Goal: Transaction & Acquisition: Purchase product/service

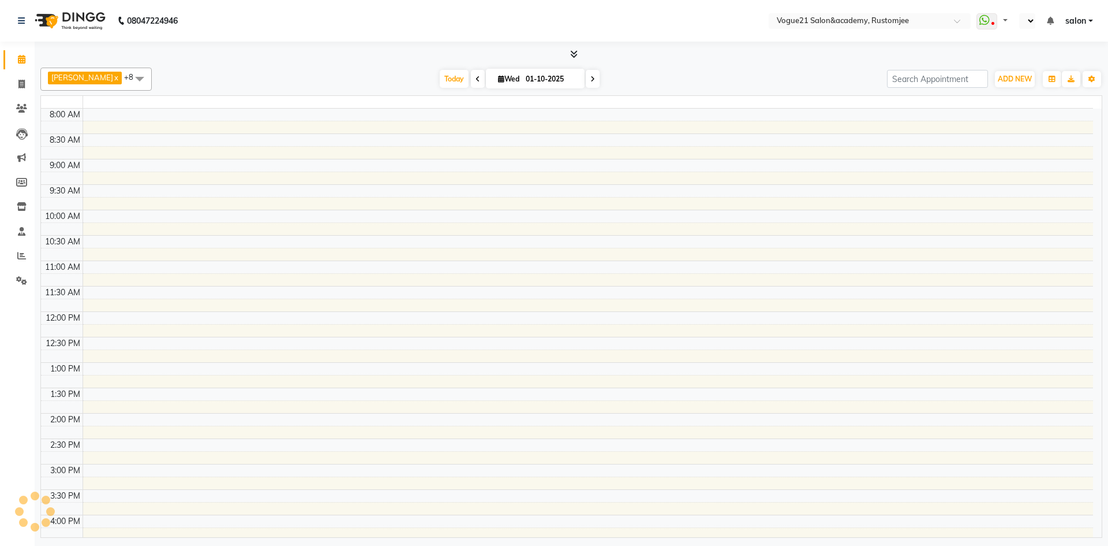
select select "en"
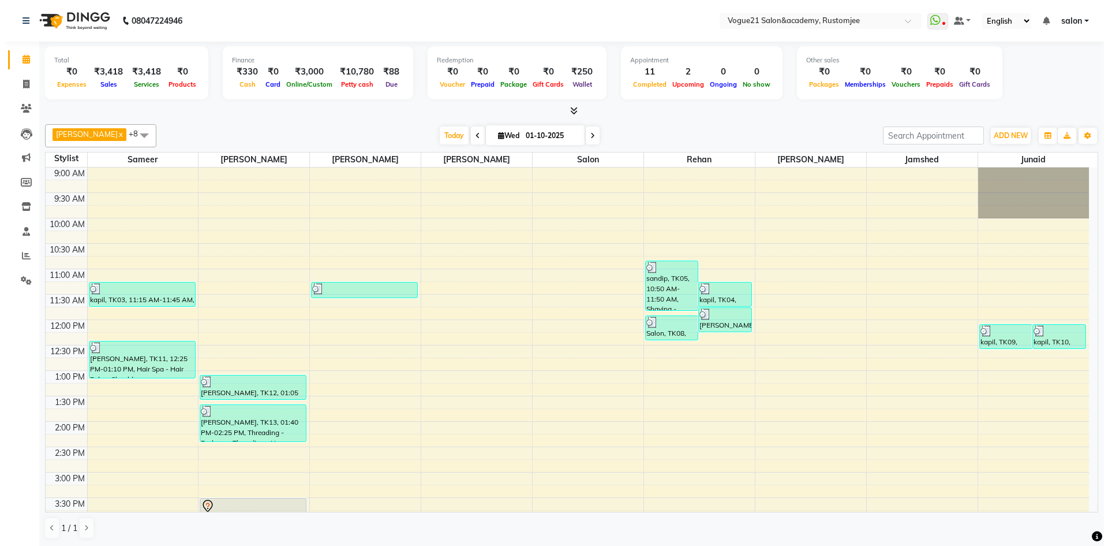
scroll to position [289, 0]
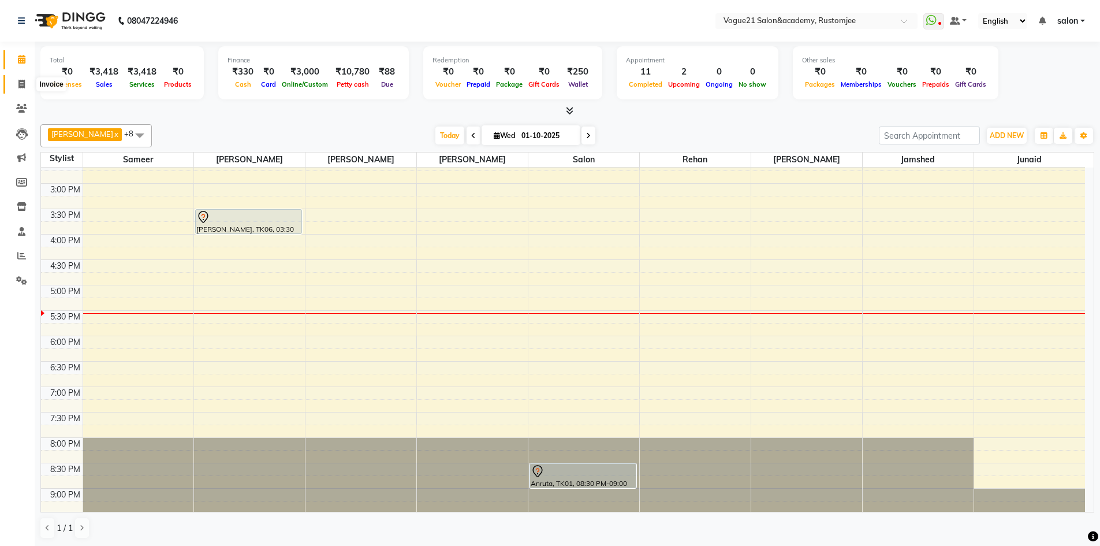
click at [17, 87] on span at bounding box center [22, 84] width 20 height 13
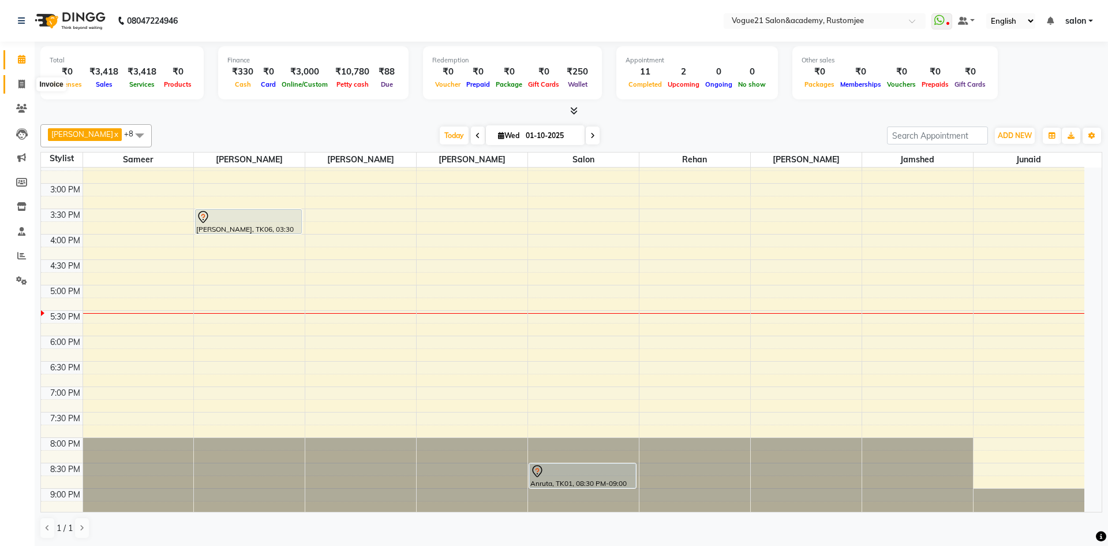
select select "8171"
select select "service"
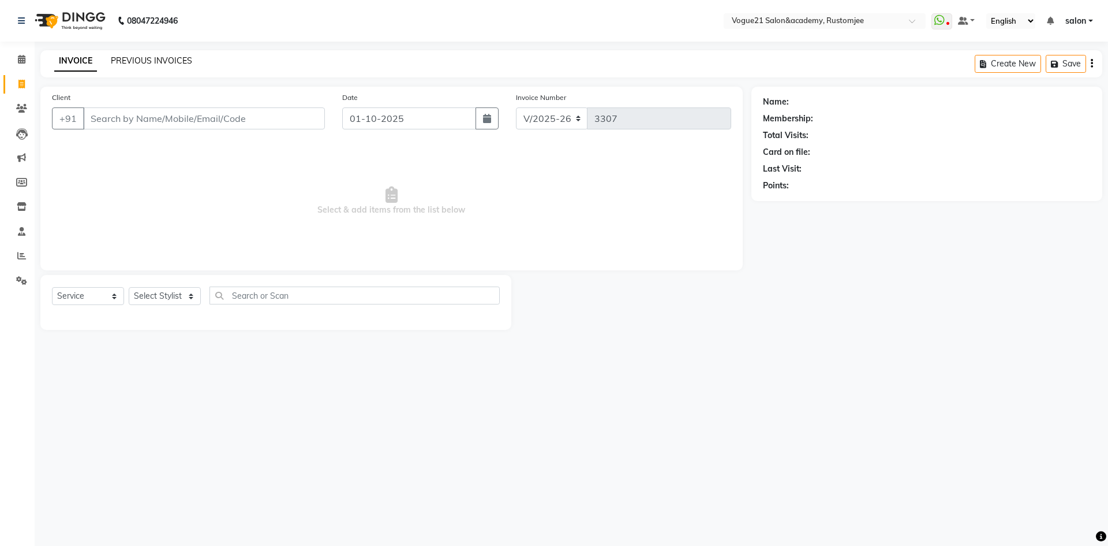
click at [162, 64] on link "PREVIOUS INVOICES" at bounding box center [151, 60] width 81 height 10
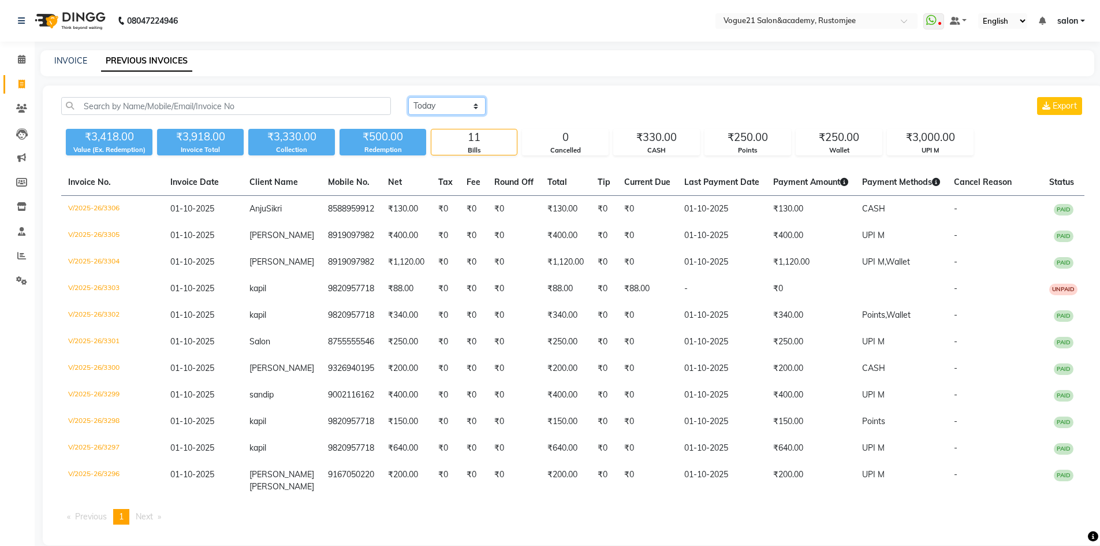
click at [432, 102] on select "[DATE] [DATE] Custom Range" at bounding box center [446, 106] width 77 height 18
select select "[DATE]"
click at [408, 97] on select "[DATE] [DATE] Custom Range" at bounding box center [446, 106] width 77 height 18
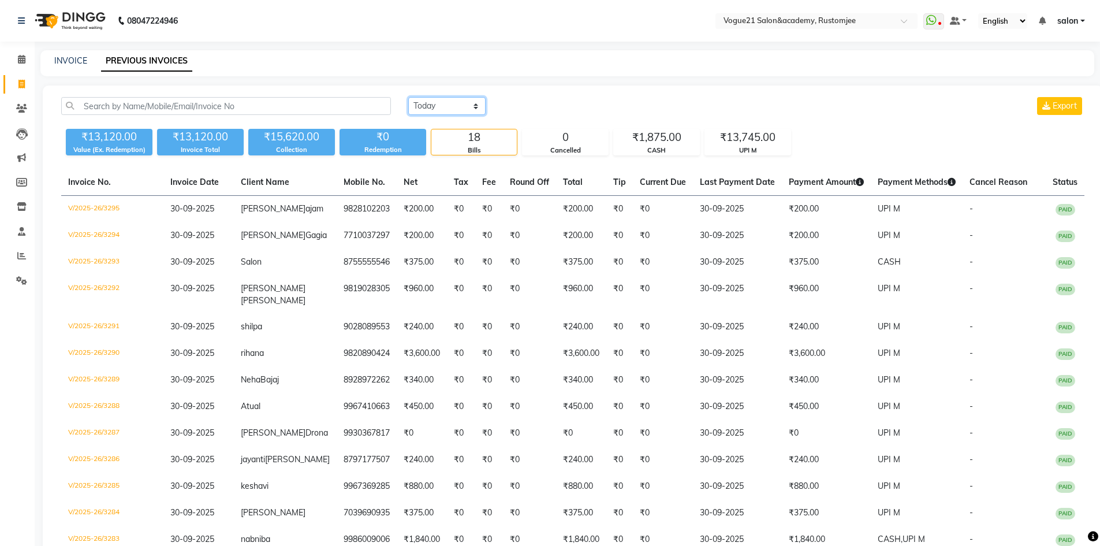
click at [457, 105] on select "[DATE] [DATE] Custom Range" at bounding box center [446, 106] width 77 height 18
click at [15, 63] on span at bounding box center [22, 59] width 20 height 13
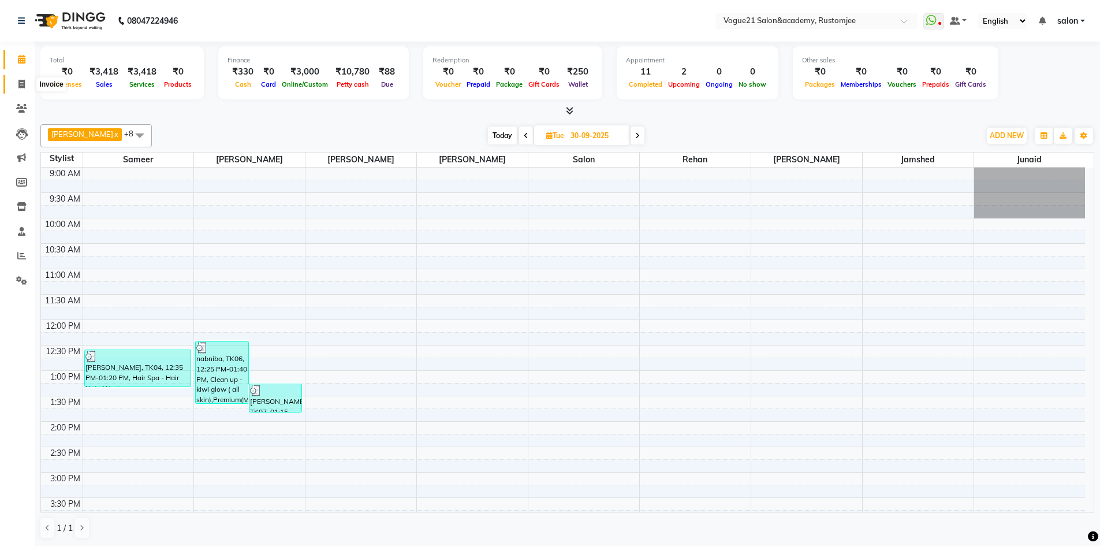
click at [21, 88] on icon at bounding box center [21, 84] width 6 height 9
select select "8171"
select select "service"
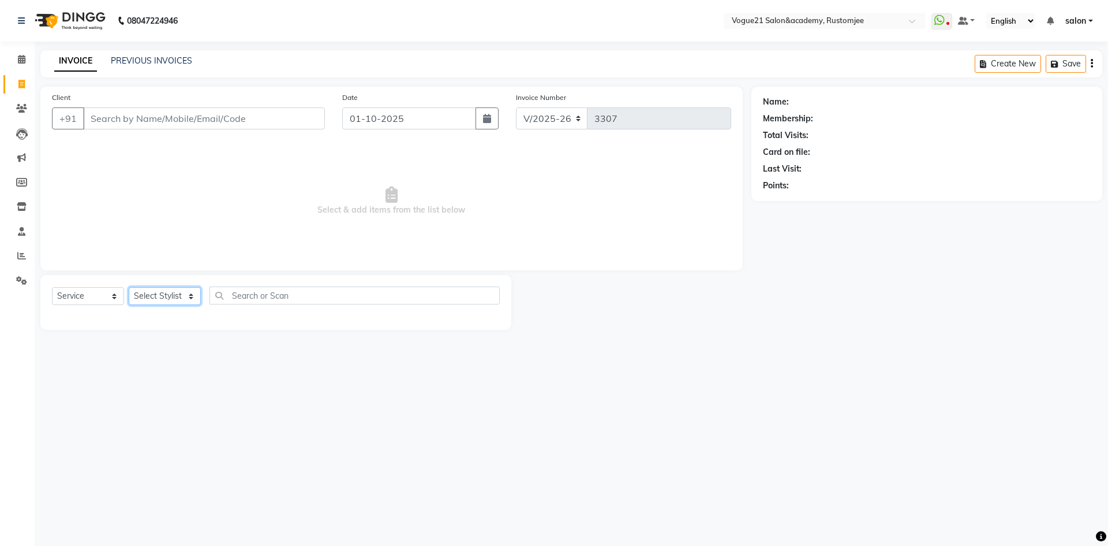
click at [171, 298] on select "Select Stylist" at bounding box center [165, 296] width 72 height 18
select select "76929"
click at [129, 287] on select "Select Stylist aahil alicia anju soni Jamshed junaid Pooja yadav priya jadhav r…" at bounding box center [165, 296] width 72 height 18
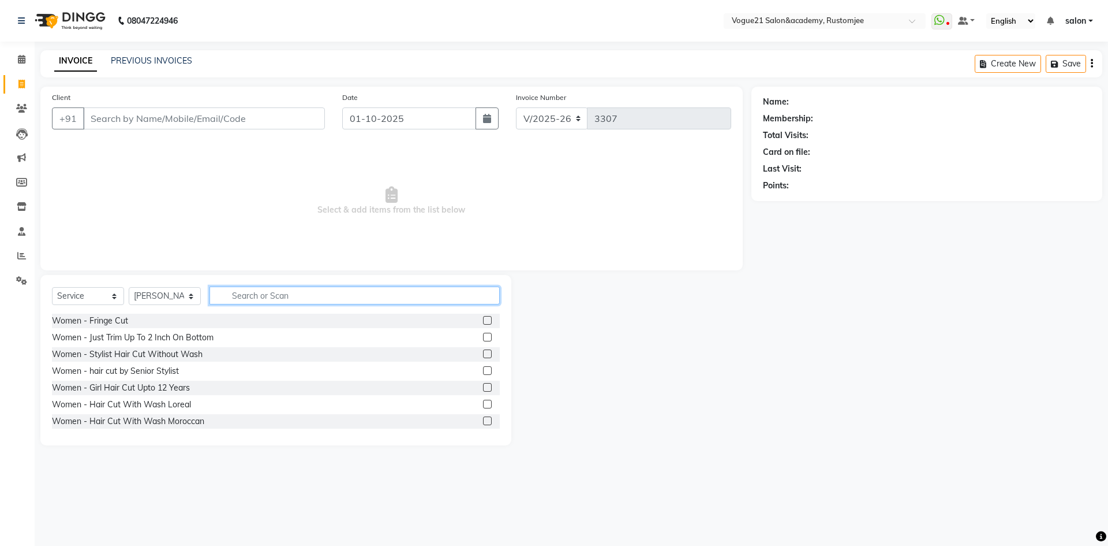
click at [262, 297] on input "text" at bounding box center [355, 295] width 290 height 18
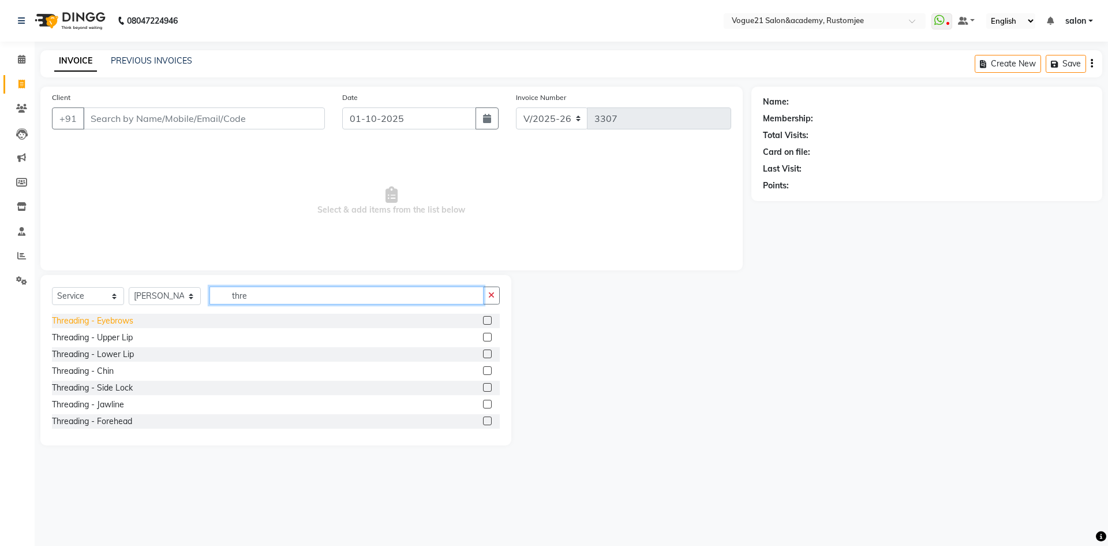
type input "thre"
click at [83, 317] on div "Threading - Eyebrows" at bounding box center [92, 321] width 81 height 12
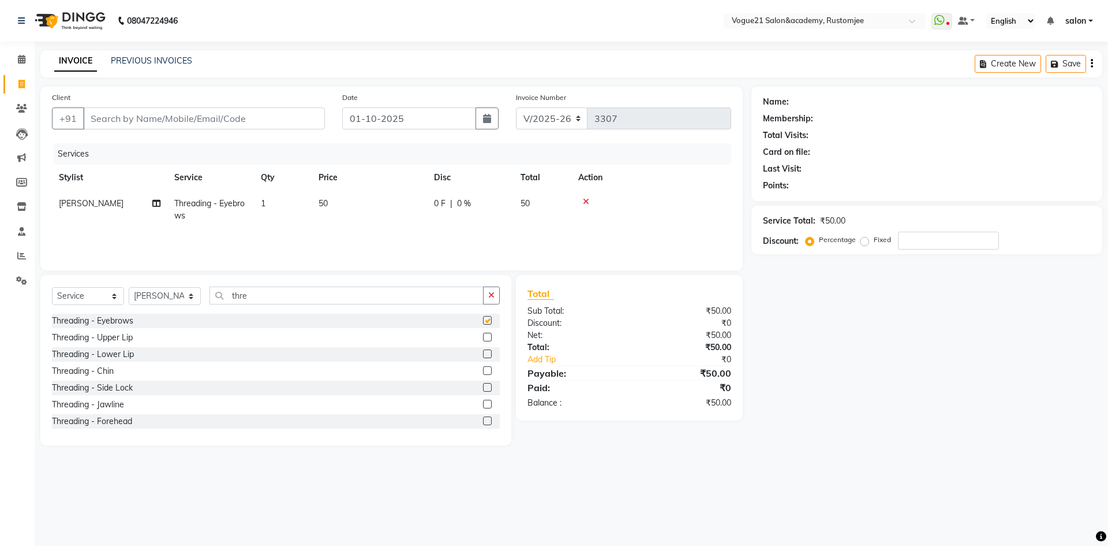
checkbox input "false"
click at [182, 124] on input "Client" at bounding box center [204, 118] width 242 height 22
type input "9"
type input "0"
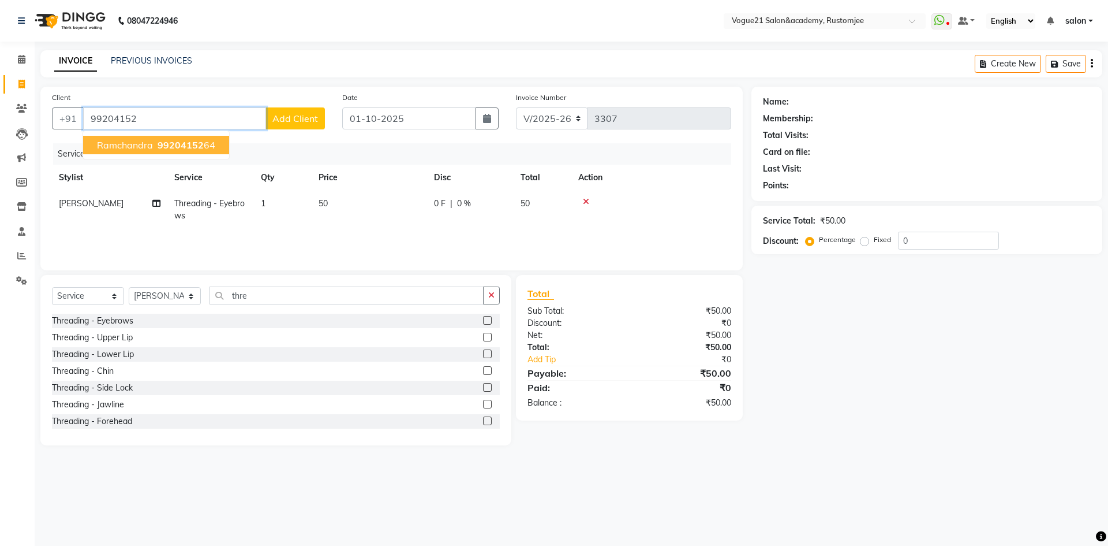
click at [173, 146] on span "99204152" at bounding box center [181, 145] width 46 height 12
type input "9920415264"
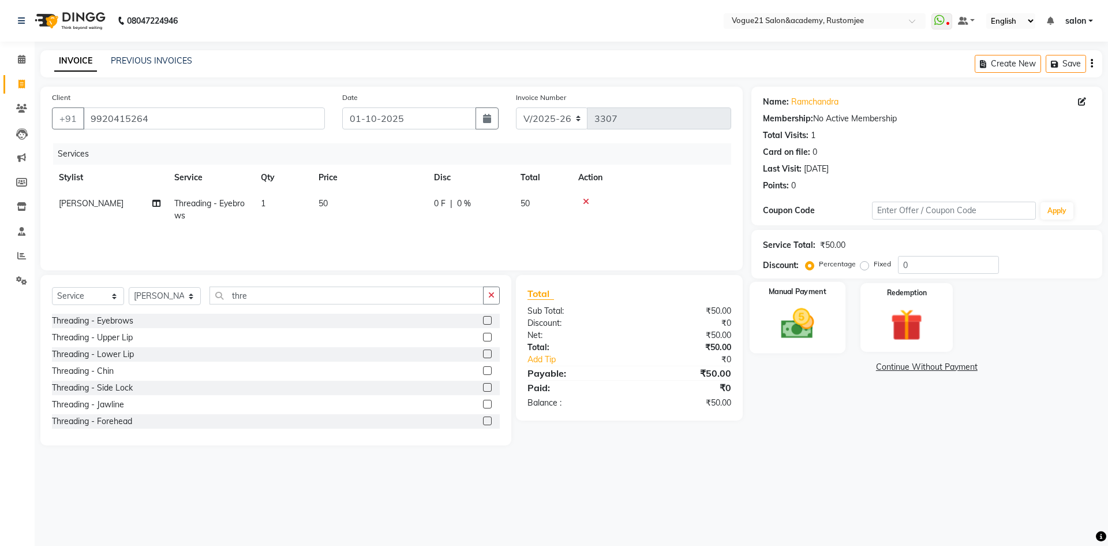
click at [785, 342] on img at bounding box center [798, 323] width 54 height 38
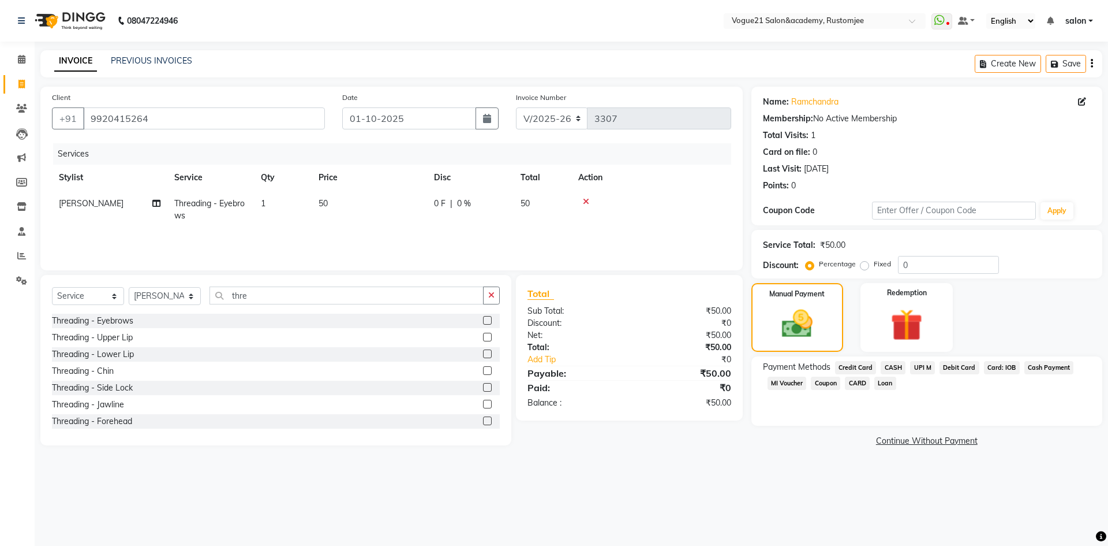
click at [892, 369] on span "CASH" at bounding box center [893, 367] width 25 height 13
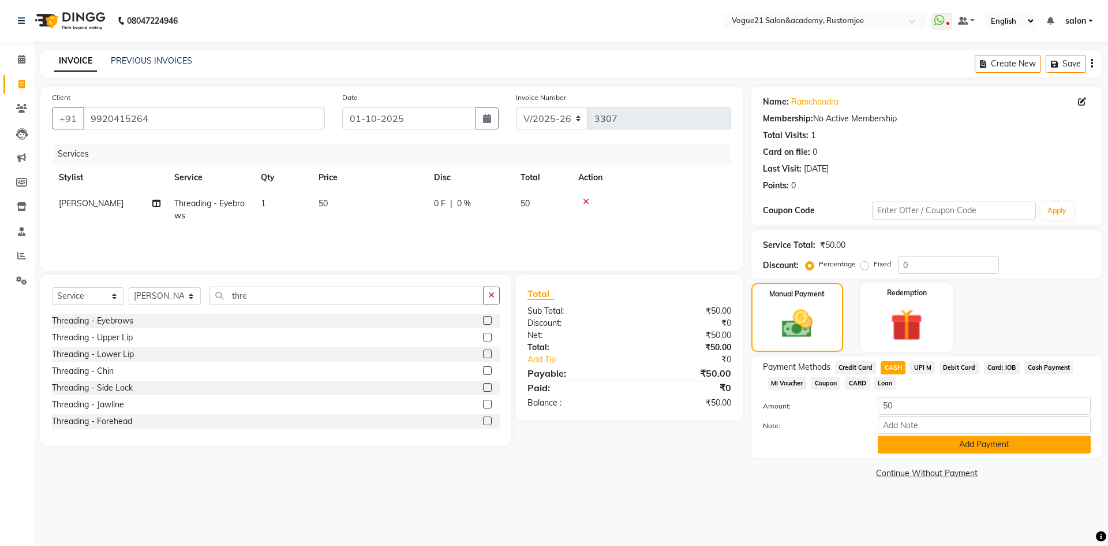
click at [931, 444] on button "Add Payment" at bounding box center [984, 444] width 213 height 18
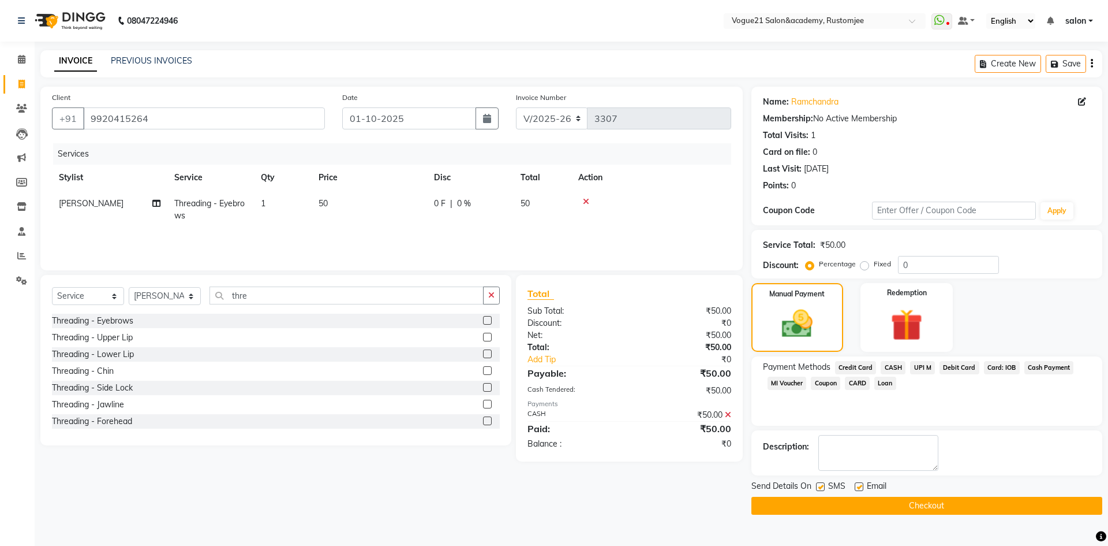
click at [872, 505] on button "Checkout" at bounding box center [927, 505] width 351 height 18
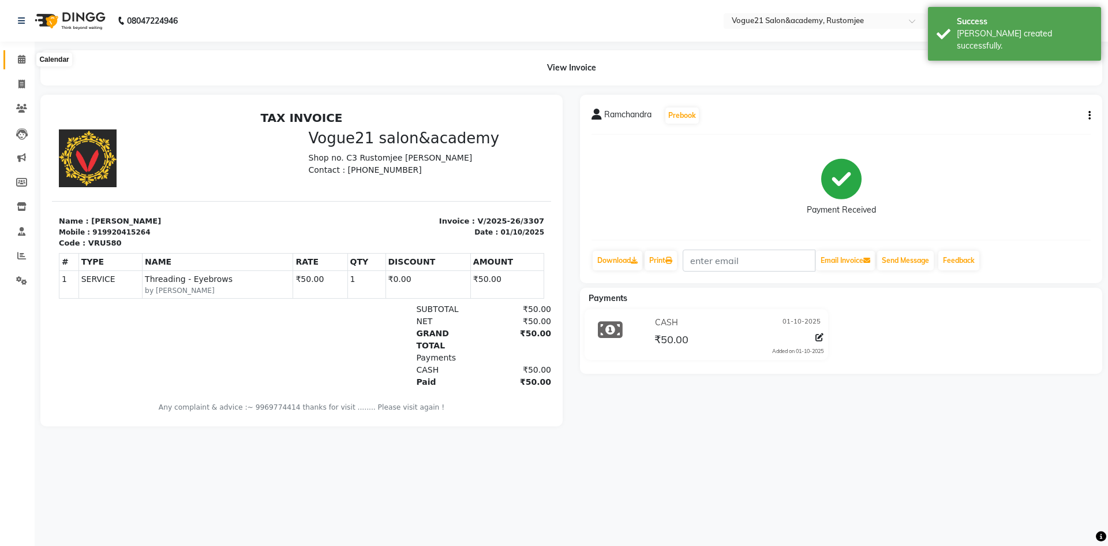
click at [22, 65] on span at bounding box center [22, 59] width 20 height 13
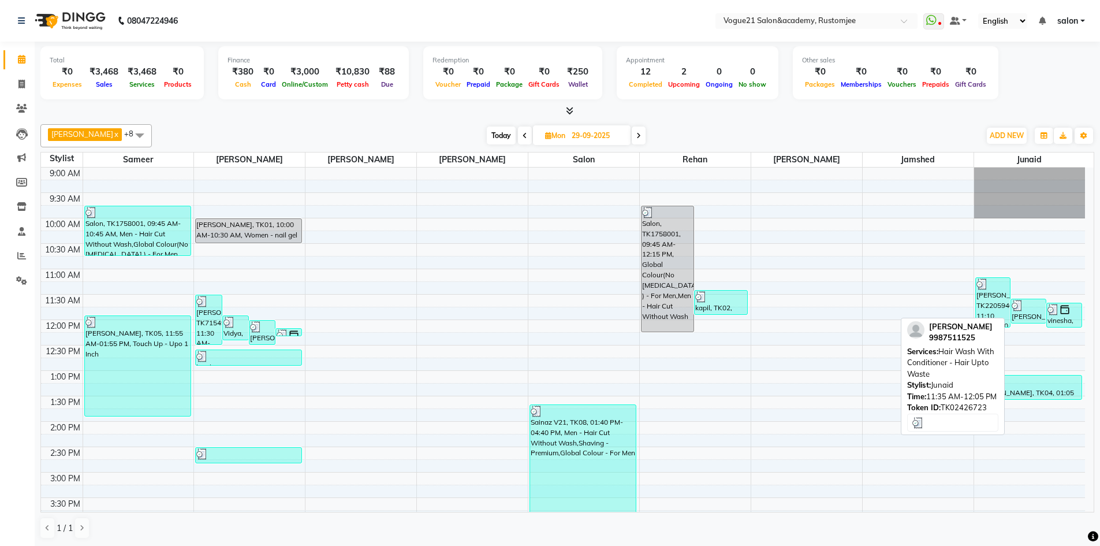
click at [1032, 307] on div at bounding box center [1027, 306] width 33 height 12
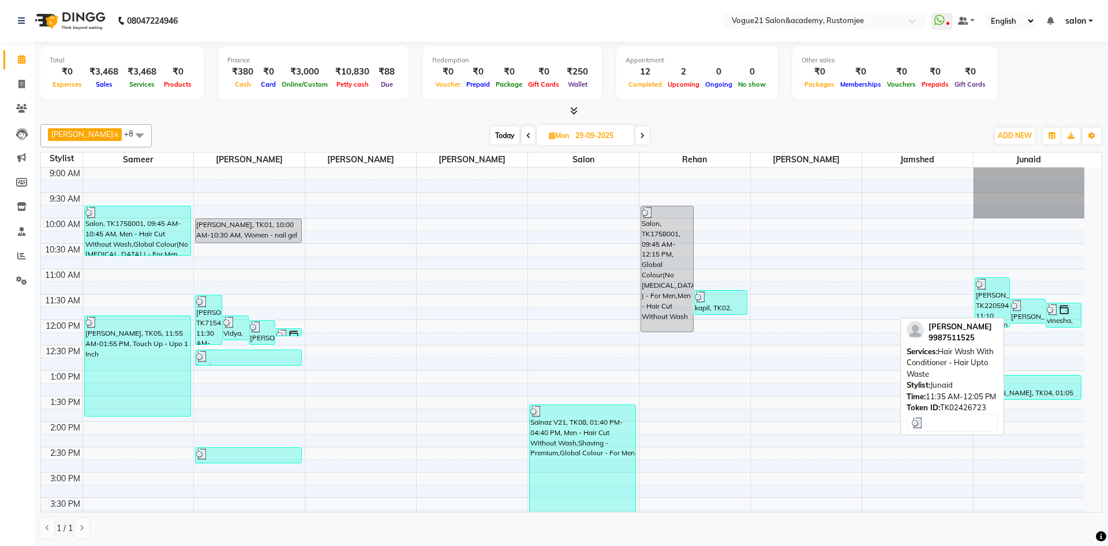
select select "3"
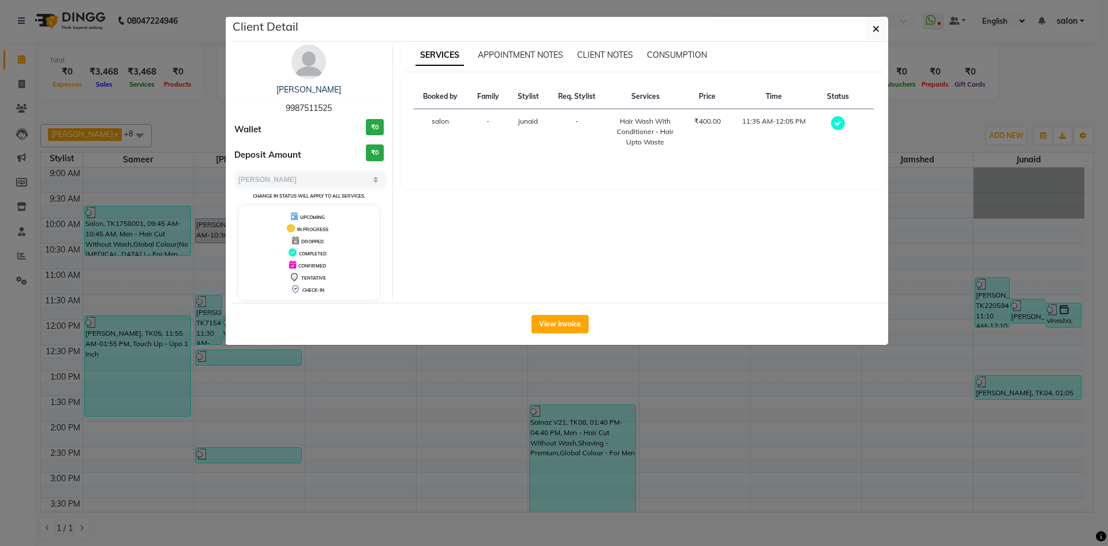
click at [892, 457] on ngb-modal-window "Client Detail Amit modi 9987511525 Wallet ₹0 Deposit Amount ₹0 Select MARK DONE…" at bounding box center [554, 273] width 1108 height 546
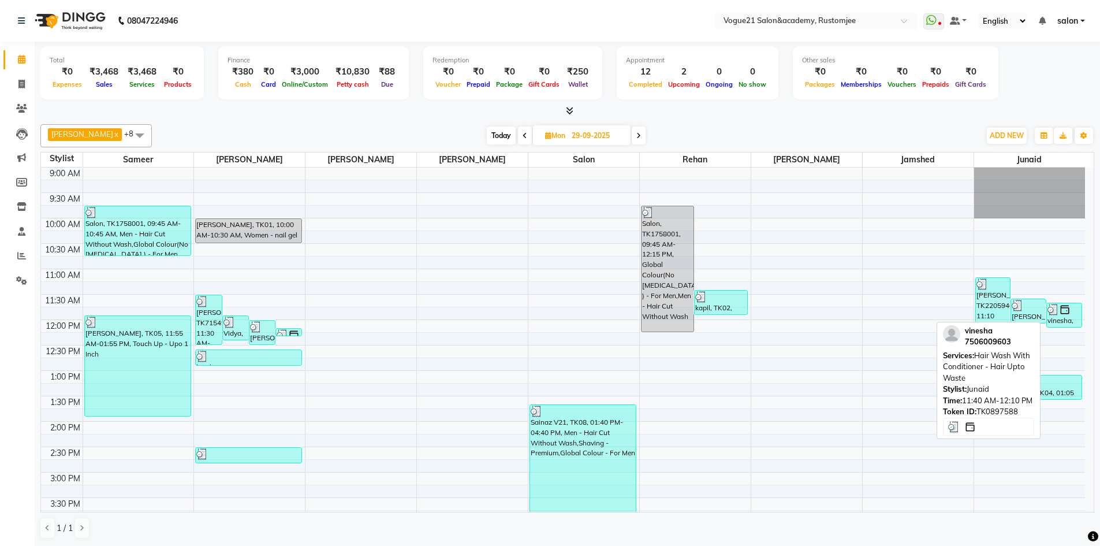
click at [1060, 320] on div "vinesha, TK897588, 11:40 AM-12:10 PM, Hair Wash With Conditioner - Hair Upto Wa…" at bounding box center [1064, 315] width 35 height 24
select select "3"
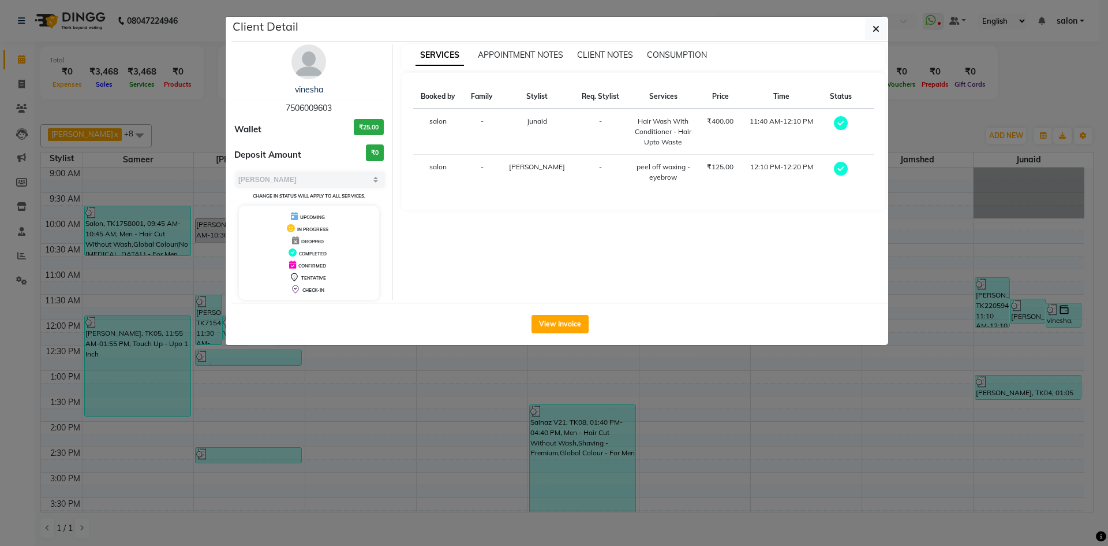
click at [764, 396] on ngb-modal-window "Client Detail vinesha 7506009603 Wallet ₹25.00 Deposit Amount ₹0 Select MARK DO…" at bounding box center [554, 273] width 1108 height 546
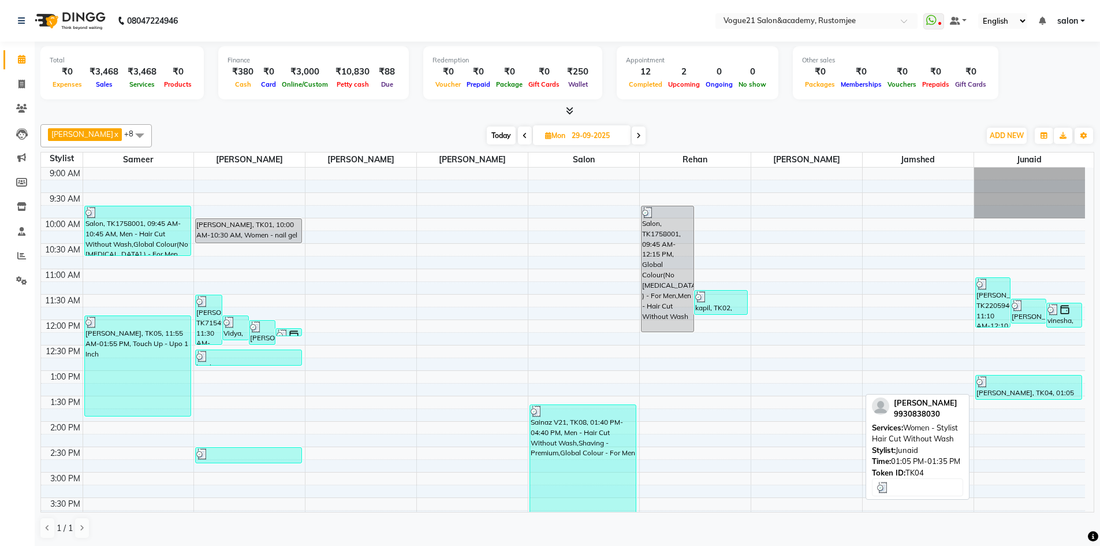
click at [1054, 387] on div "Snehal Chalke, TK04, 01:05 PM-01:35 PM, Women - Stylist Hair Cut Without Wash" at bounding box center [1029, 387] width 106 height 24
select select "3"
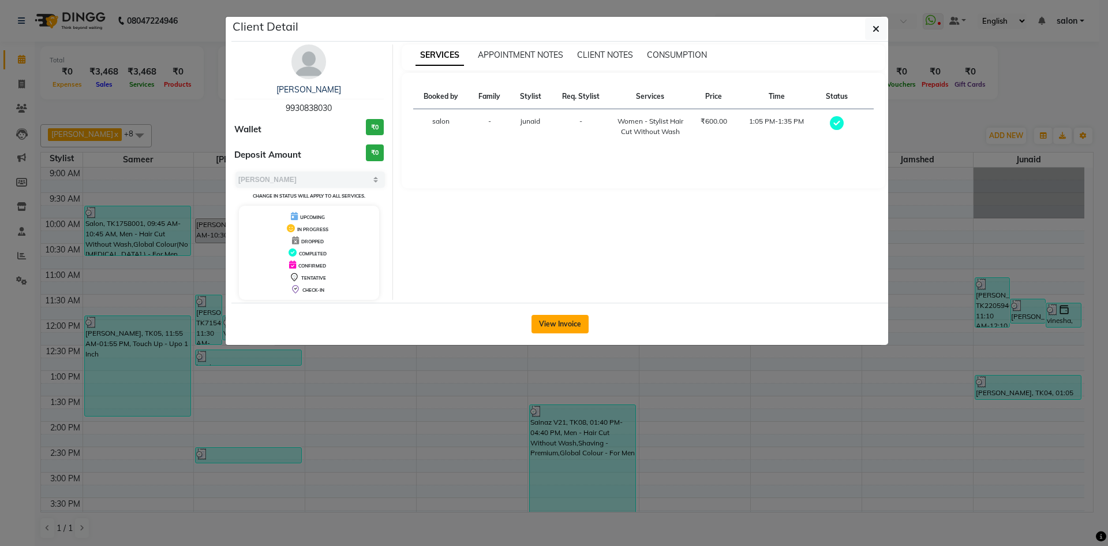
click at [567, 323] on button "View Invoice" at bounding box center [560, 324] width 57 height 18
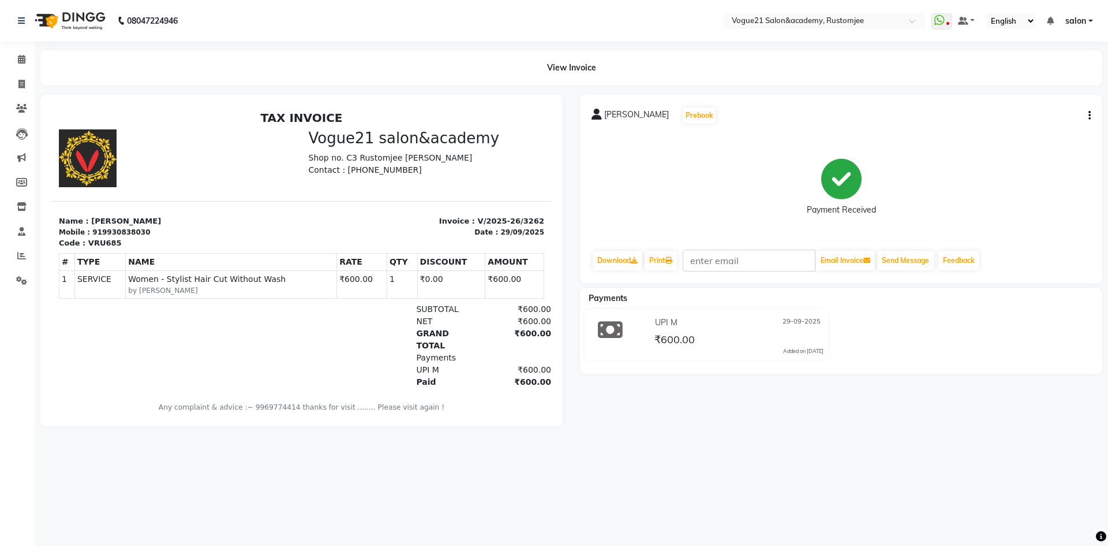
click at [1088, 114] on button "button" at bounding box center [1087, 116] width 7 height 12
click at [1058, 116] on div "Edit Item Staff" at bounding box center [1032, 116] width 79 height 14
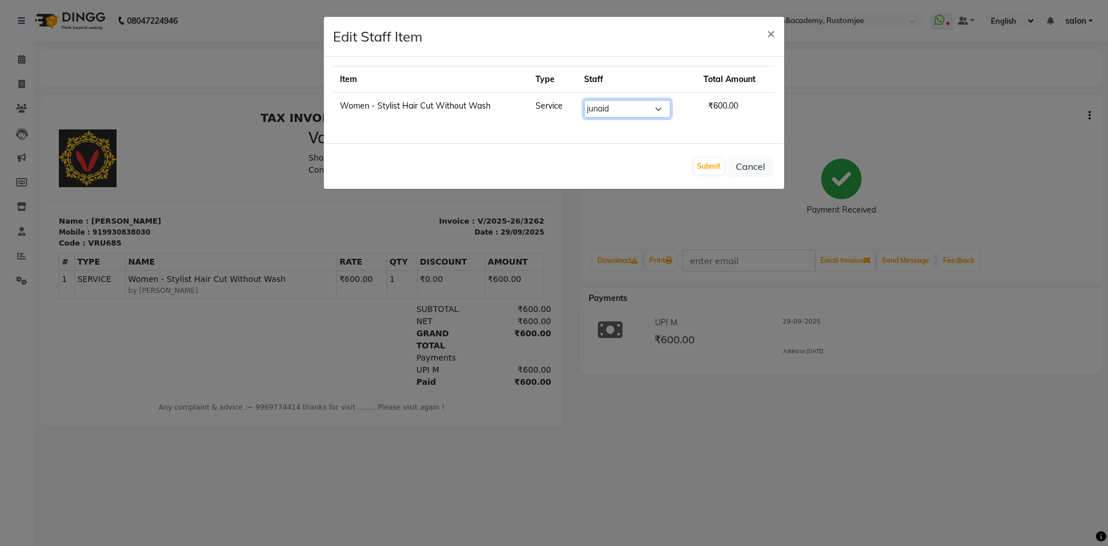
click at [617, 106] on select "Select aahil alicia anju soni Jamshed junaid Pooja yadav priya jadhav rehan sal…" at bounding box center [627, 109] width 87 height 18
select select "77666"
click at [584, 100] on select "Select aahil alicia anju soni Jamshed junaid Pooja yadav priya jadhav rehan sal…" at bounding box center [627, 109] width 87 height 18
click at [719, 158] on div "Submit Cancel" at bounding box center [554, 166] width 461 height 46
click at [714, 164] on button "Submit" at bounding box center [708, 166] width 29 height 16
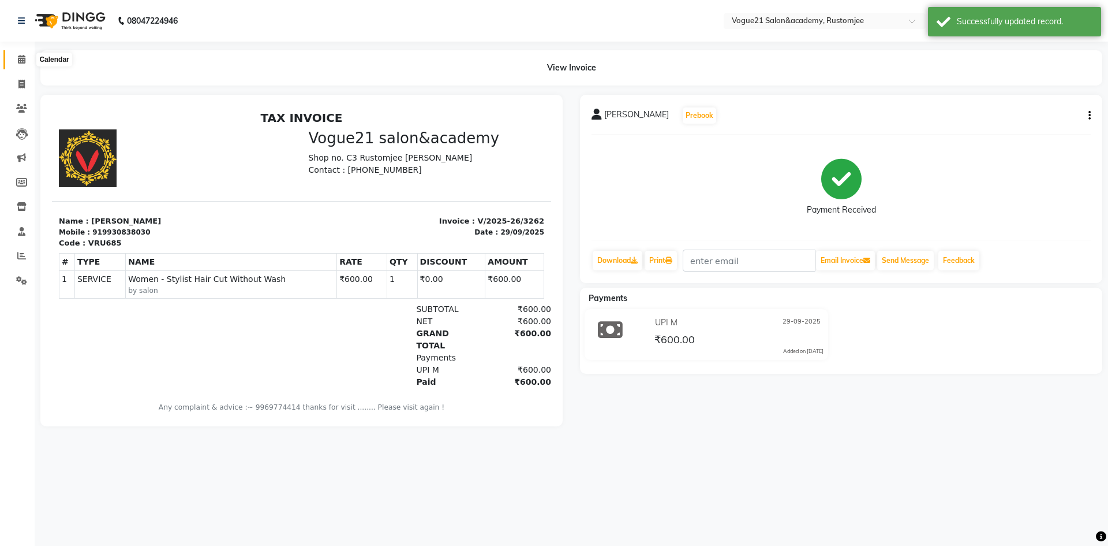
click at [16, 53] on span at bounding box center [22, 59] width 20 height 13
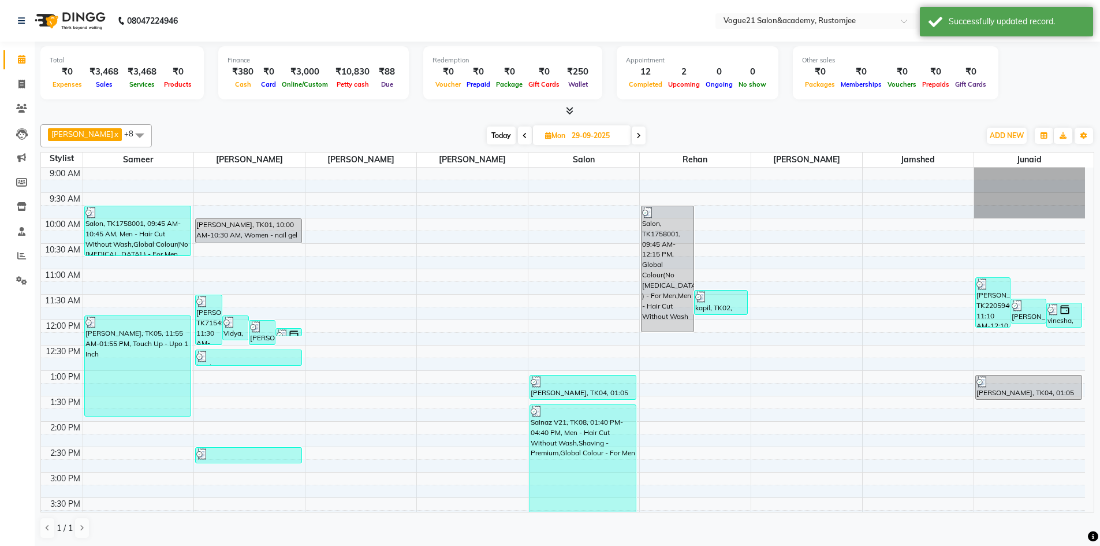
click at [632, 141] on span at bounding box center [639, 135] width 14 height 18
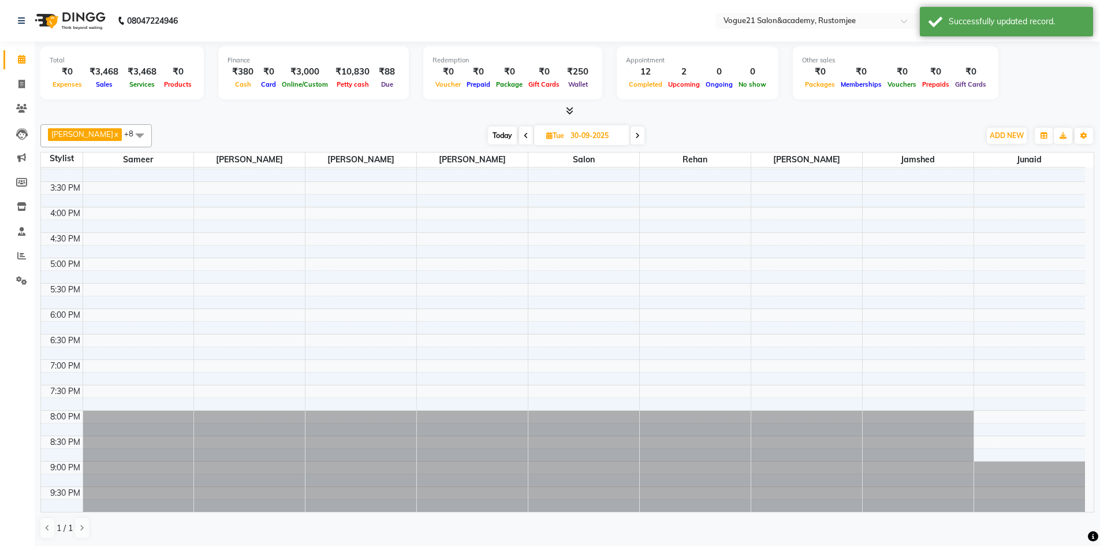
click at [630, 140] on span at bounding box center [637, 135] width 14 height 18
type input "01-10-2025"
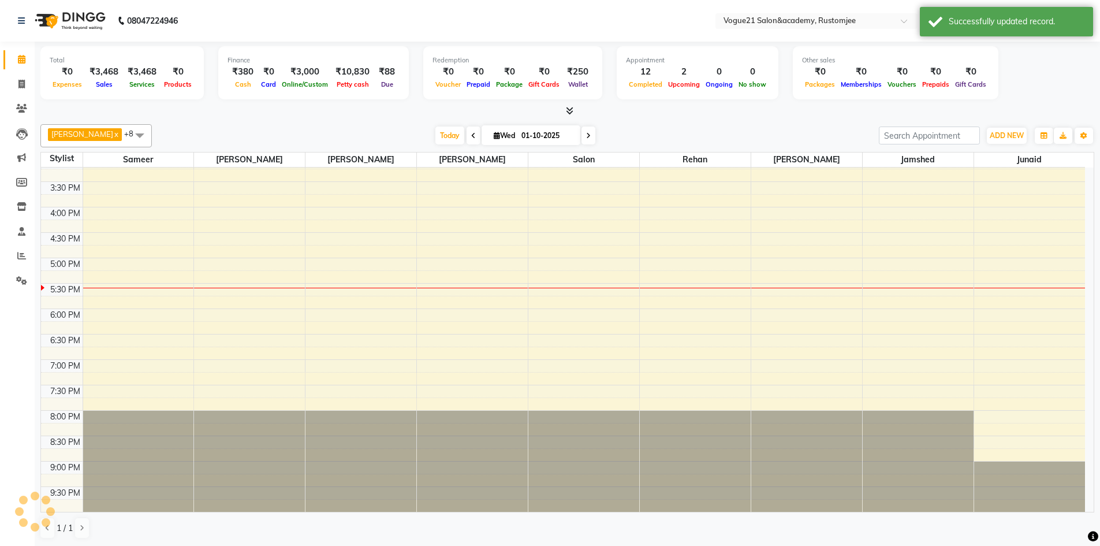
scroll to position [316, 0]
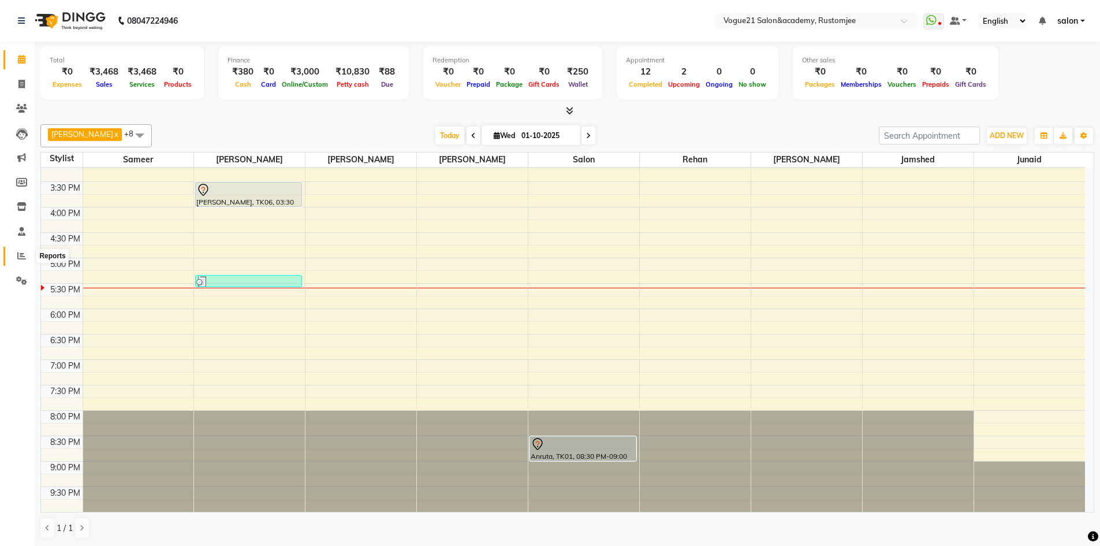
click at [24, 257] on icon at bounding box center [21, 255] width 9 height 9
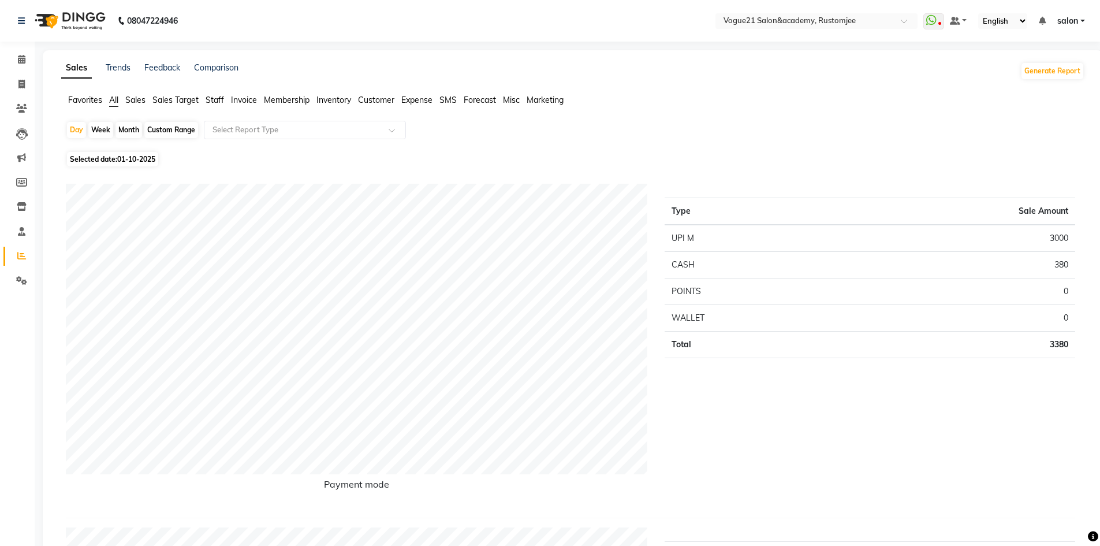
click at [136, 128] on div "Month" at bounding box center [128, 130] width 27 height 16
select select "10"
select select "2025"
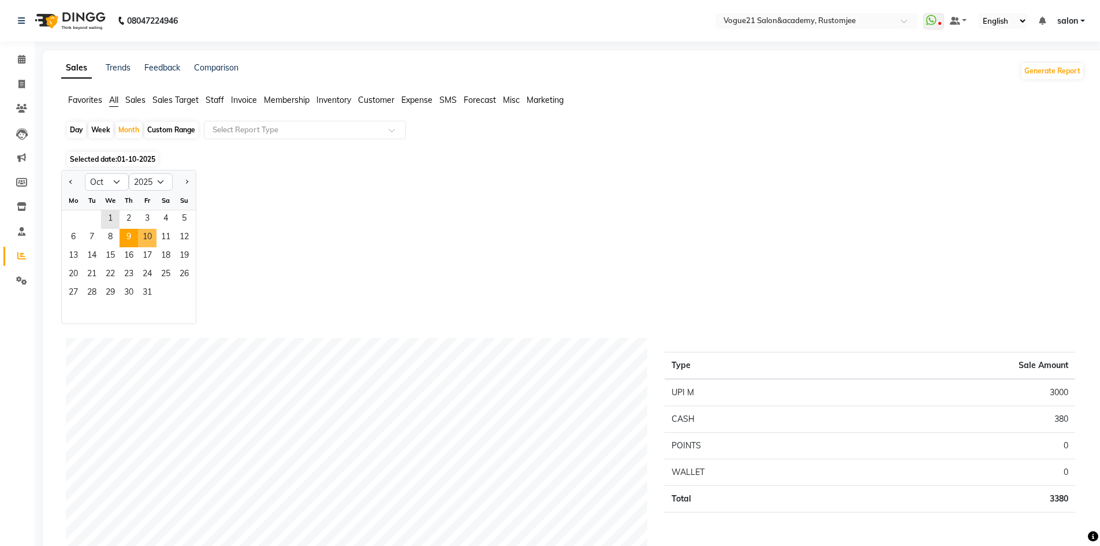
click at [137, 238] on span "9" at bounding box center [128, 238] width 18 height 18
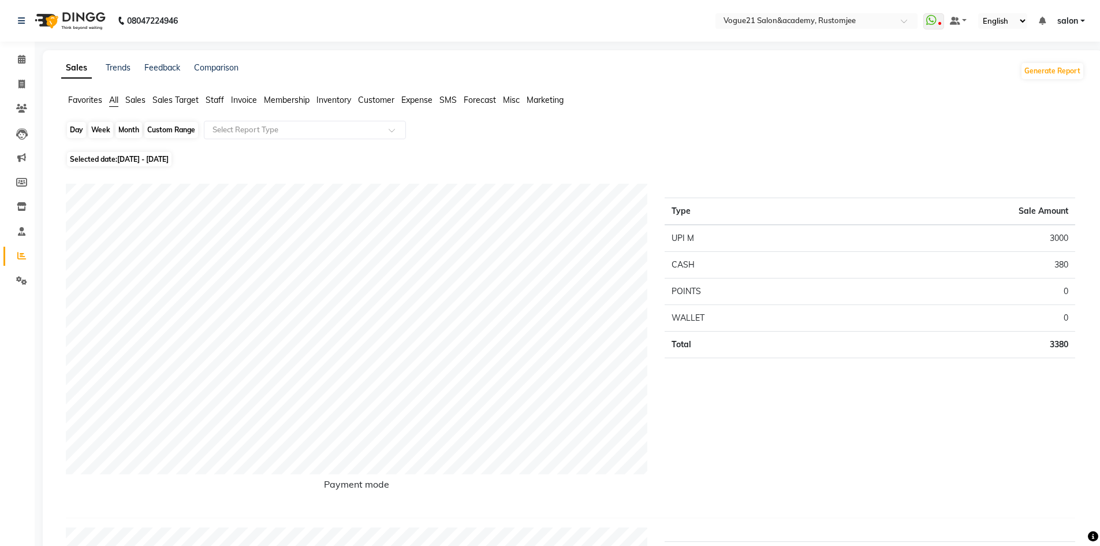
click at [126, 129] on div "Month" at bounding box center [128, 130] width 27 height 16
select select "10"
select select "2025"
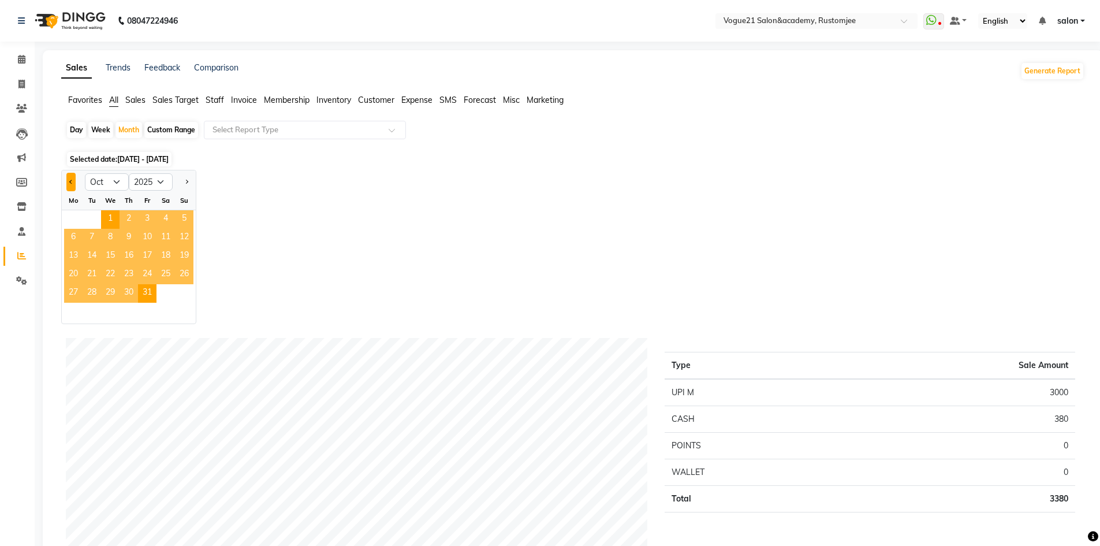
click at [70, 182] on span "Previous month" at bounding box center [71, 181] width 4 height 4
select select "9"
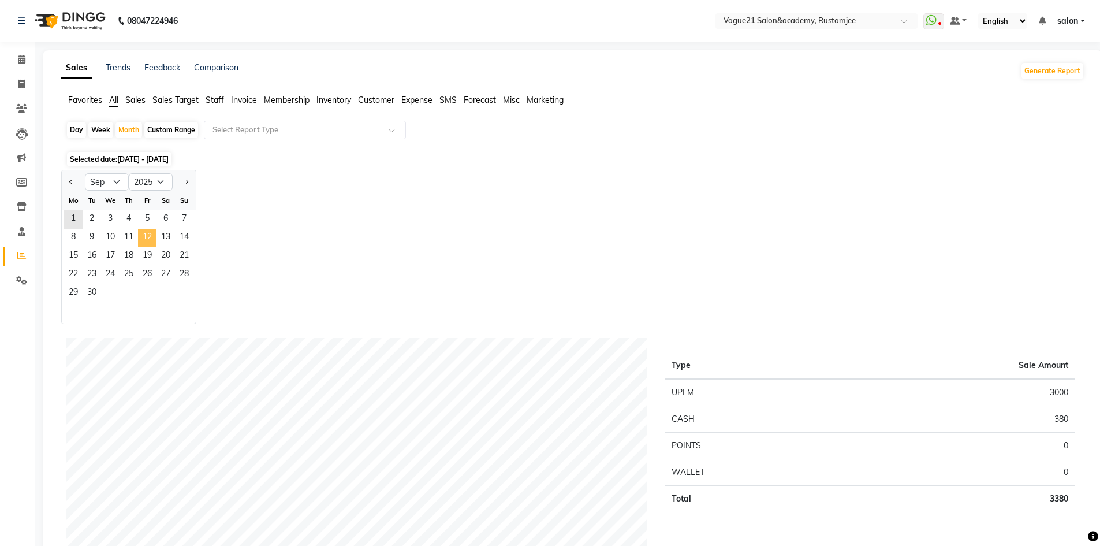
click at [148, 240] on span "12" at bounding box center [147, 238] width 18 height 18
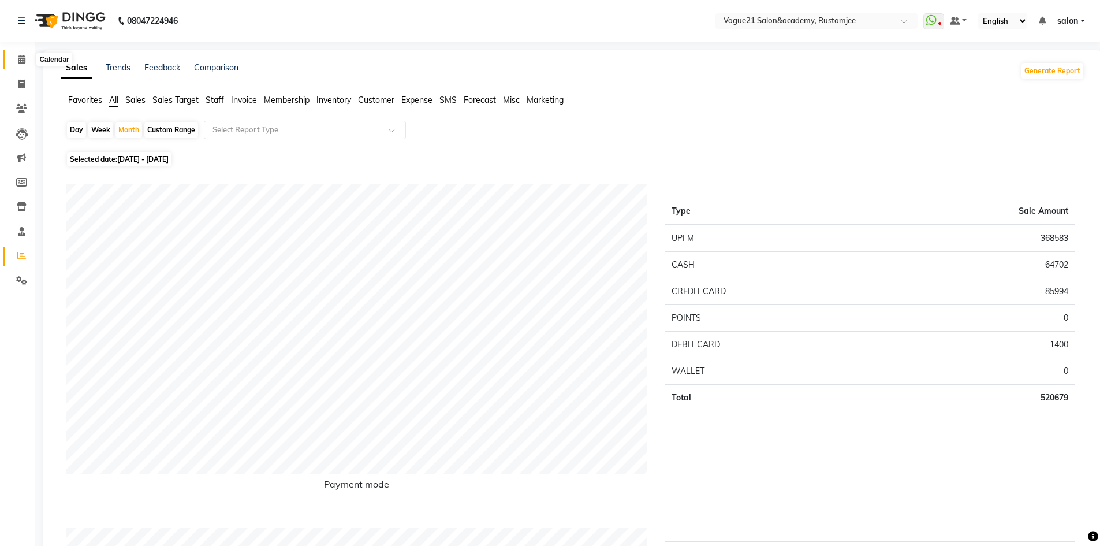
click at [27, 62] on span at bounding box center [22, 59] width 20 height 13
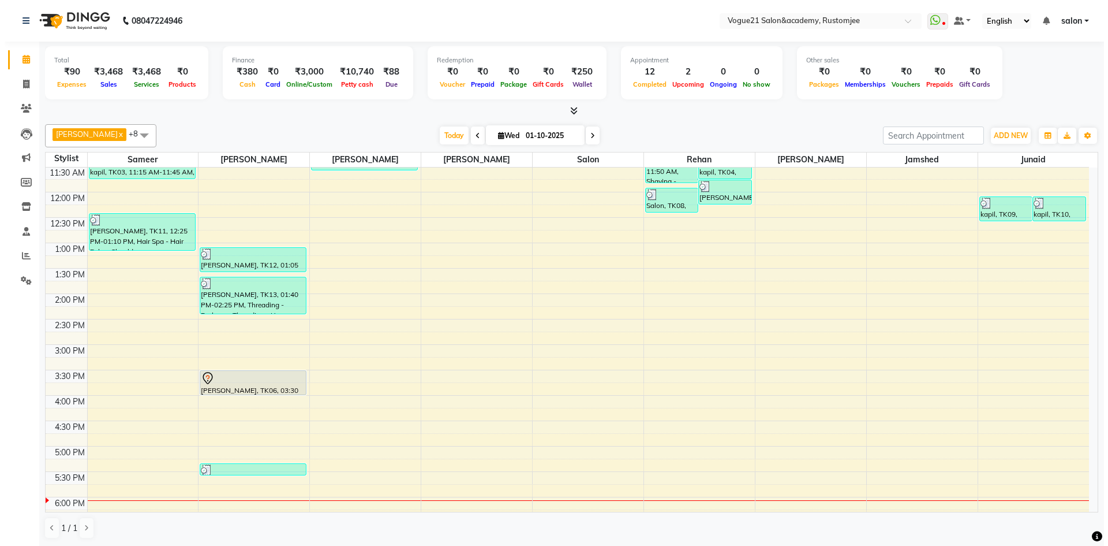
scroll to position [231, 0]
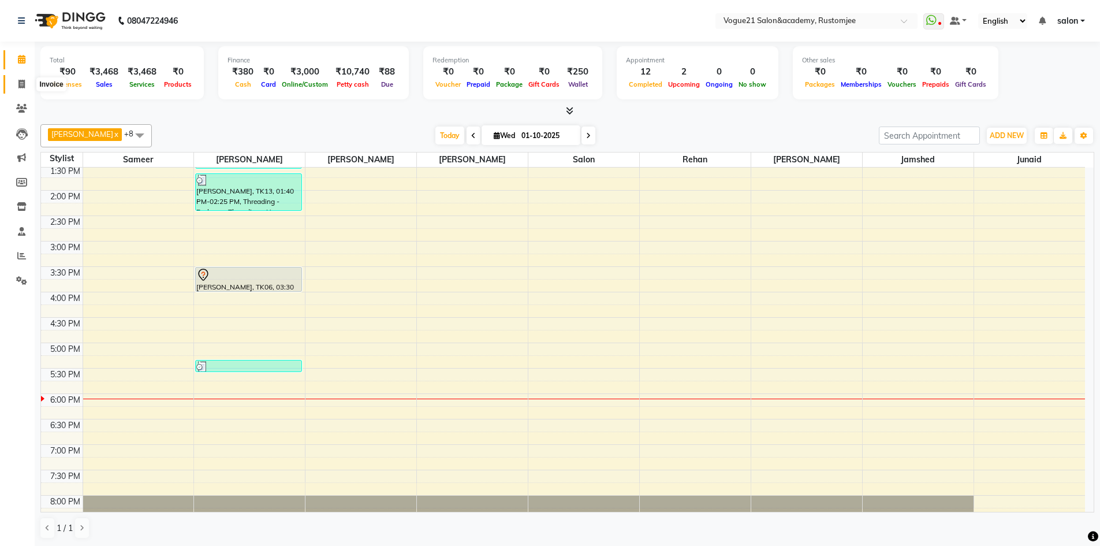
click at [24, 86] on icon at bounding box center [21, 84] width 6 height 9
select select "8171"
select select "service"
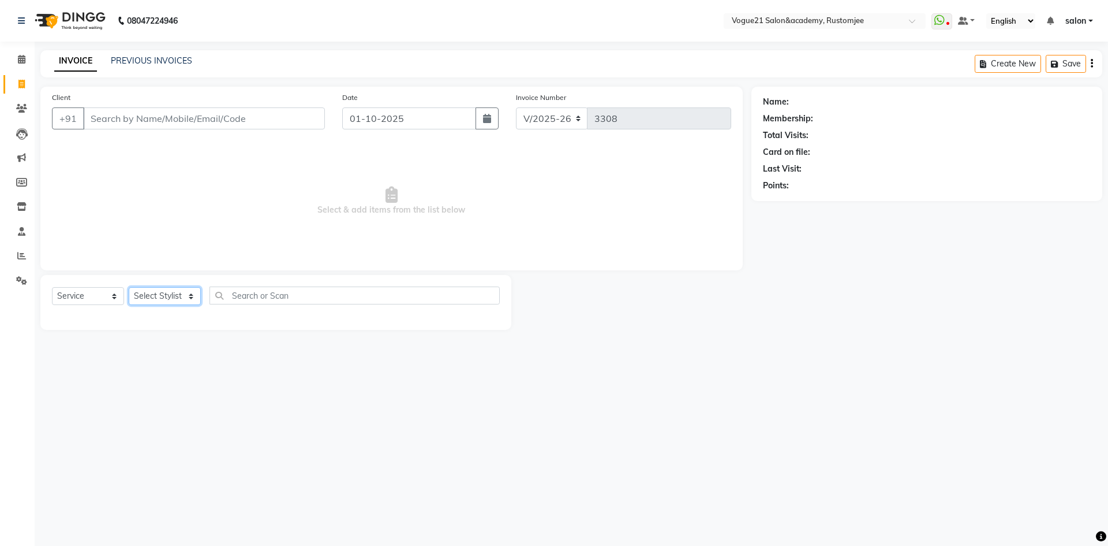
click at [164, 294] on select "Select Stylist" at bounding box center [165, 296] width 72 height 18
select select "88708"
click at [129, 287] on select "Select Stylist aahil alicia anju soni Jamshed junaid Pooja yadav priya jadhav r…" at bounding box center [165, 296] width 72 height 18
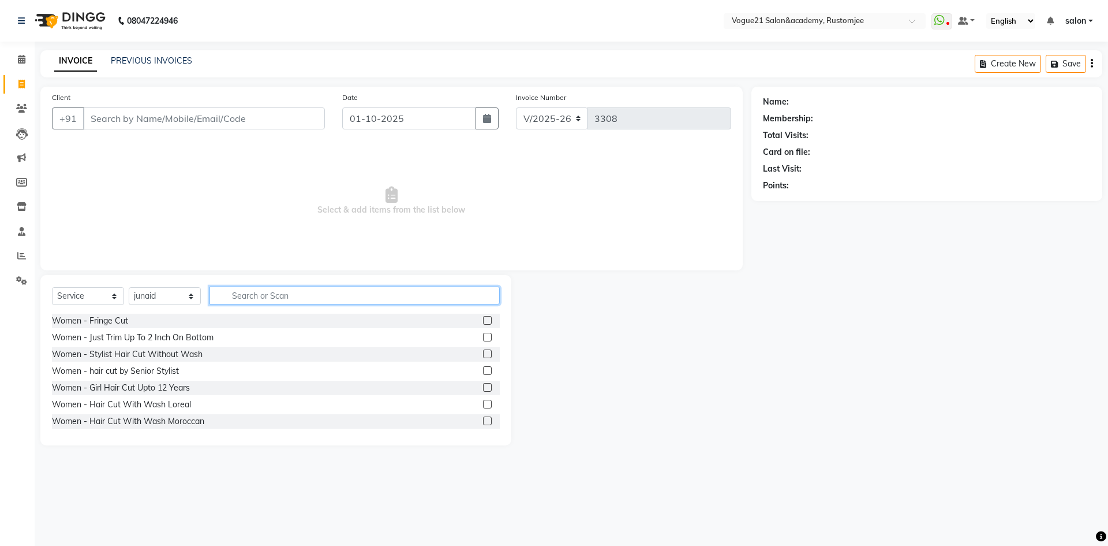
click at [287, 293] on input "text" at bounding box center [355, 295] width 290 height 18
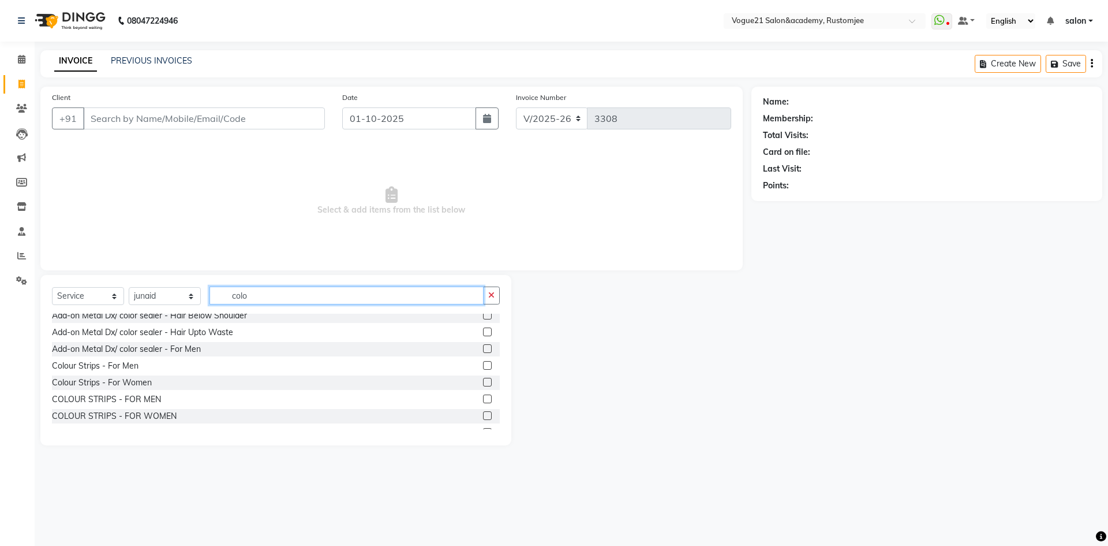
scroll to position [58, 0]
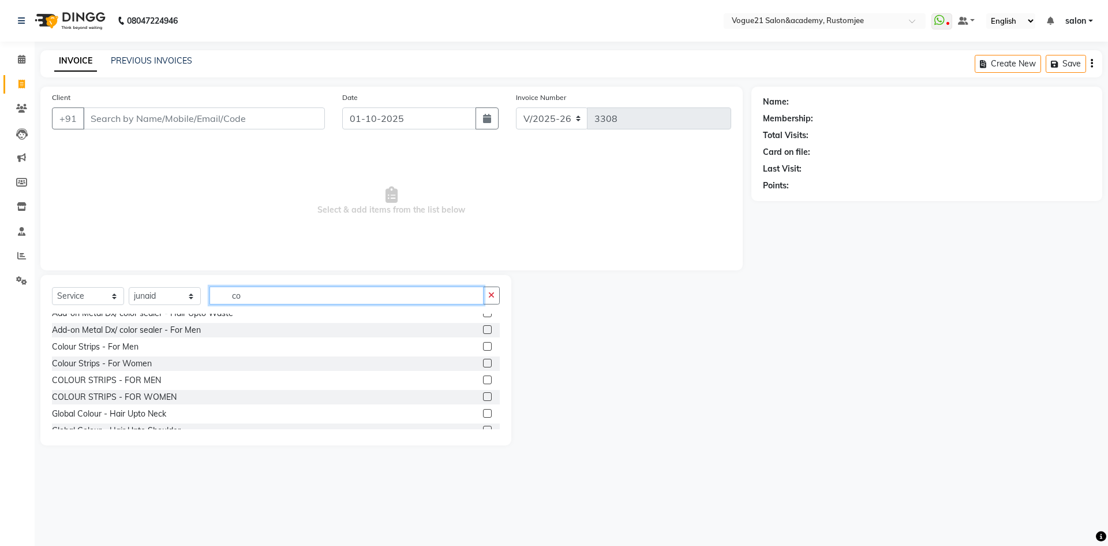
type input "c"
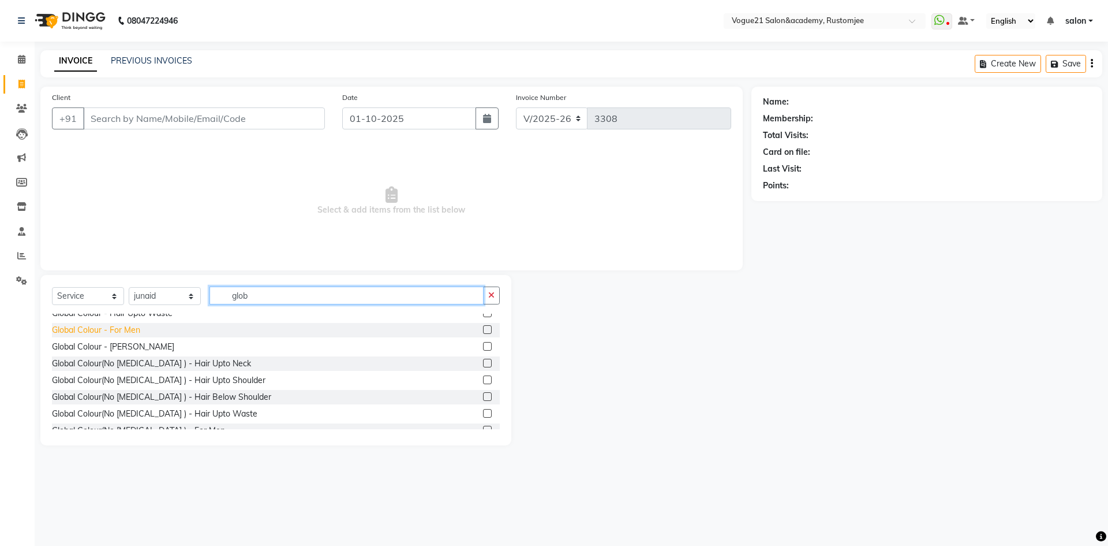
type input "glob"
click at [129, 331] on div "Global Colour - For Men" at bounding box center [96, 330] width 88 height 12
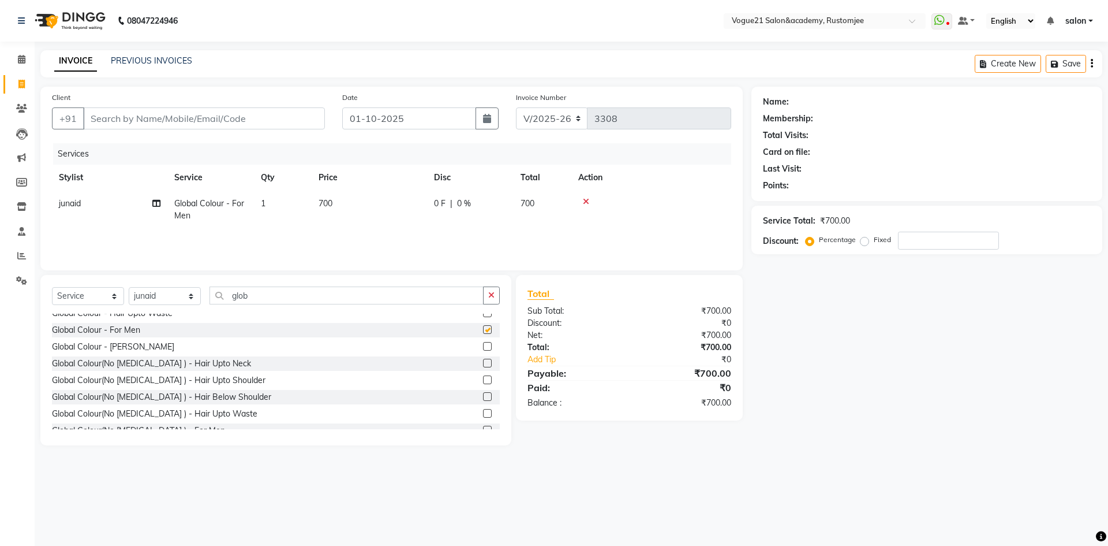
checkbox input "false"
click at [261, 293] on input "glob" at bounding box center [347, 295] width 274 height 18
type input "g"
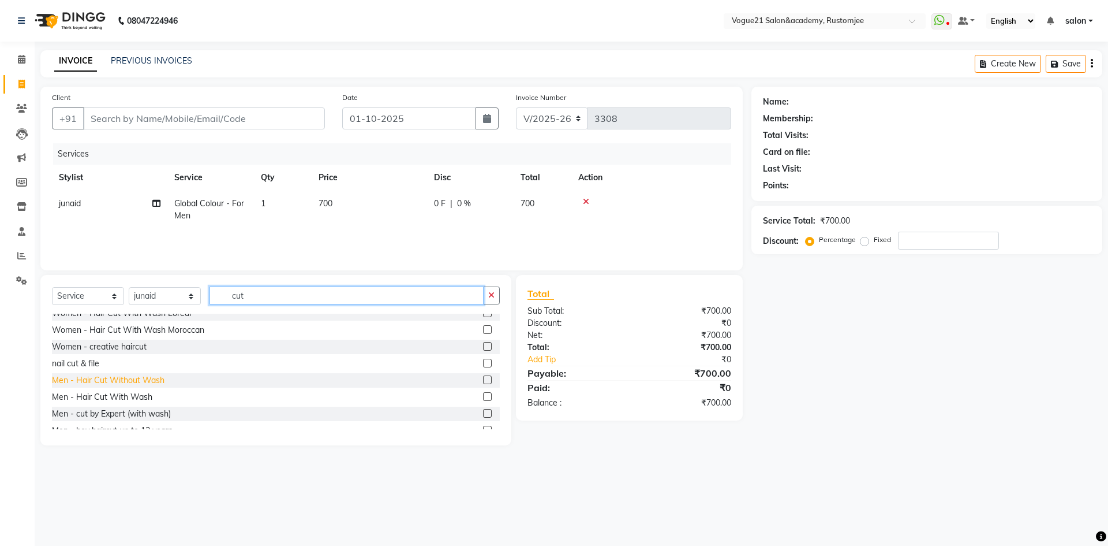
type input "cut"
click at [124, 378] on div "Men - Hair Cut Without Wash" at bounding box center [108, 380] width 113 height 12
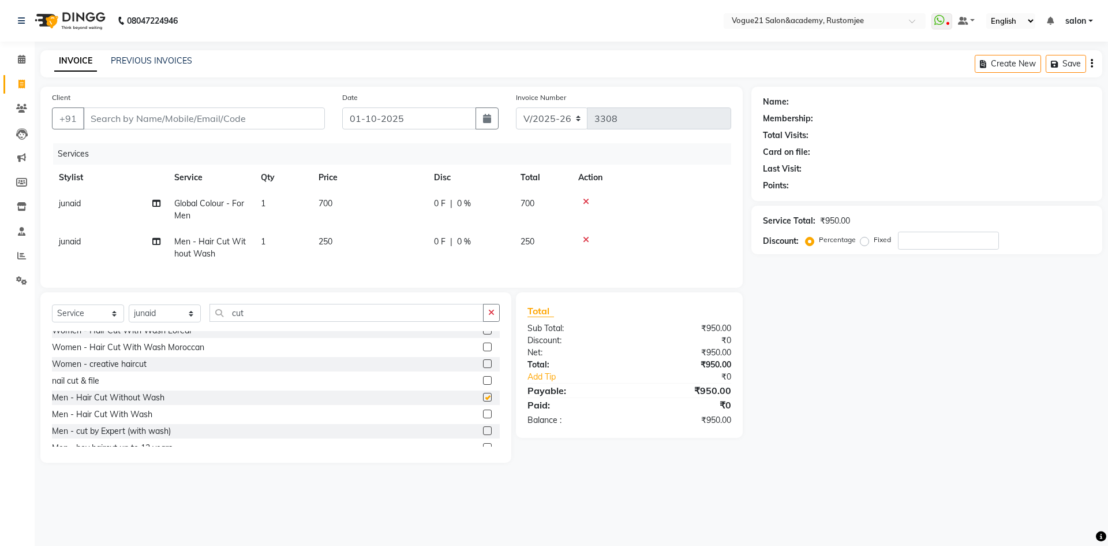
checkbox input "false"
click at [233, 121] on input "Client" at bounding box center [204, 118] width 242 height 22
type input "9"
type input "0"
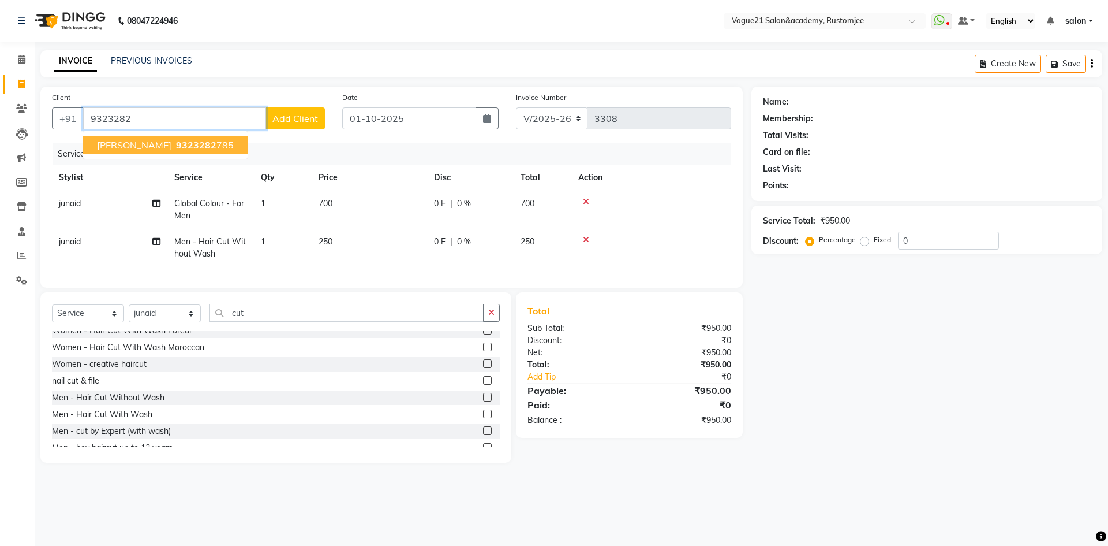
click at [143, 140] on button "Nitin Moge 9323282 785" at bounding box center [165, 145] width 165 height 18
type input "9323282785"
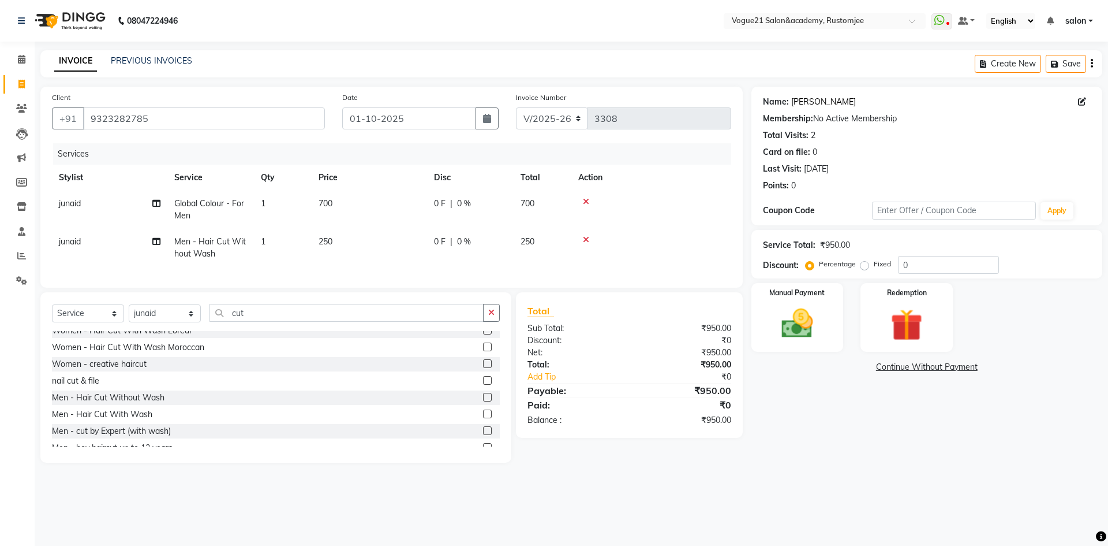
click at [808, 102] on link "Nitin Moge" at bounding box center [823, 102] width 65 height 12
click at [92, 204] on td "junaid" at bounding box center [109, 209] width 115 height 38
select select "88708"
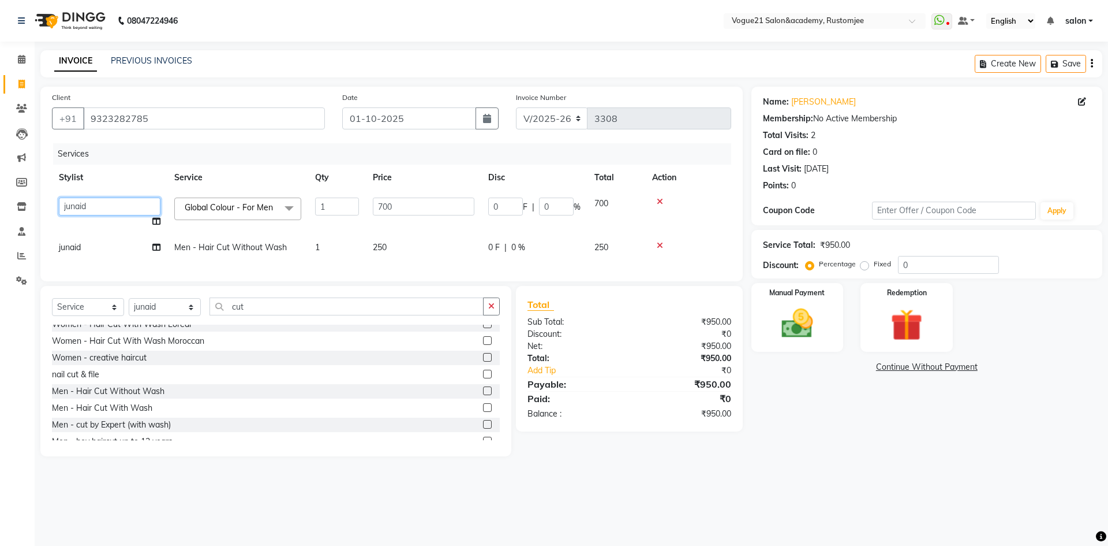
click at [92, 204] on select "aahil alicia anju soni Jamshed junaid Pooja yadav priya jadhav rehan salon same…" at bounding box center [110, 206] width 102 height 18
click at [385, 21] on nav "08047224946 Select Location × Vogue21 Salon&academy, Rustomjee WhatsApp Status …" at bounding box center [554, 21] width 1108 height 42
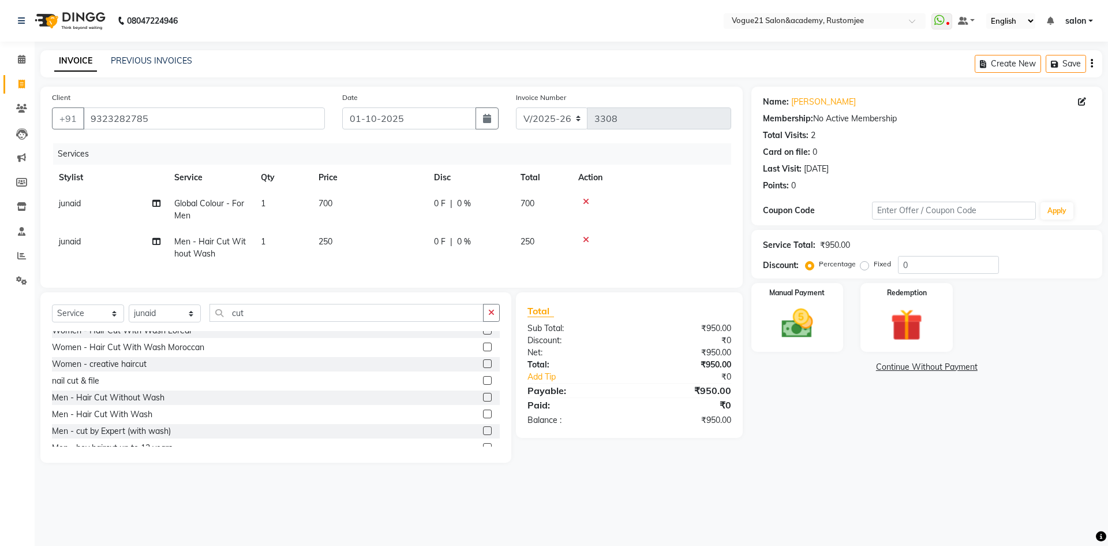
click at [100, 200] on td "junaid" at bounding box center [109, 209] width 115 height 38
select select "88708"
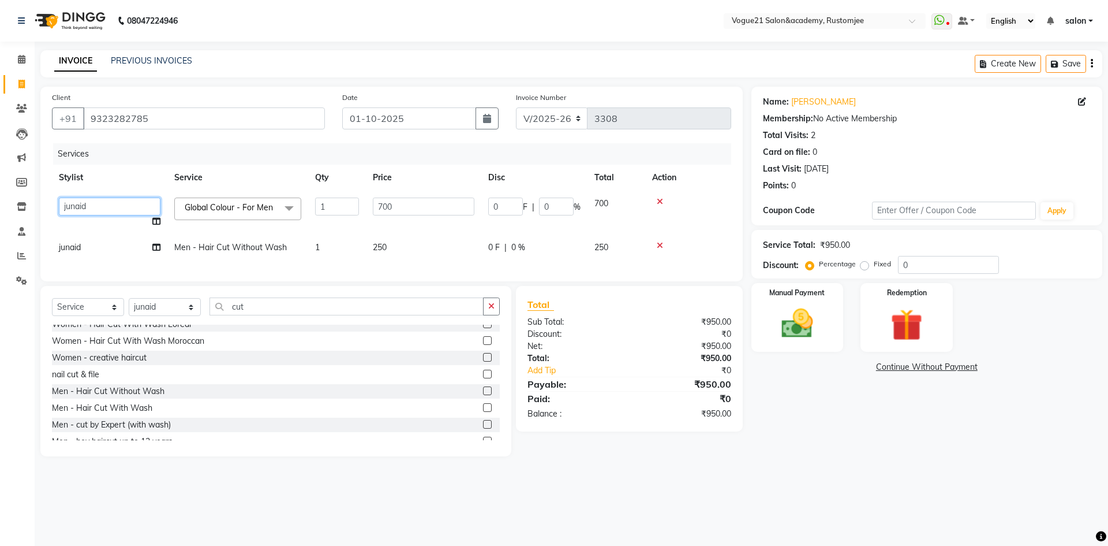
click at [99, 200] on select "aahil alicia anju soni Jamshed junaid Pooja yadav priya jadhav rehan salon same…" at bounding box center [110, 206] width 102 height 18
select select "77666"
click at [85, 246] on td "junaid" at bounding box center [109, 247] width 115 height 26
select select "88708"
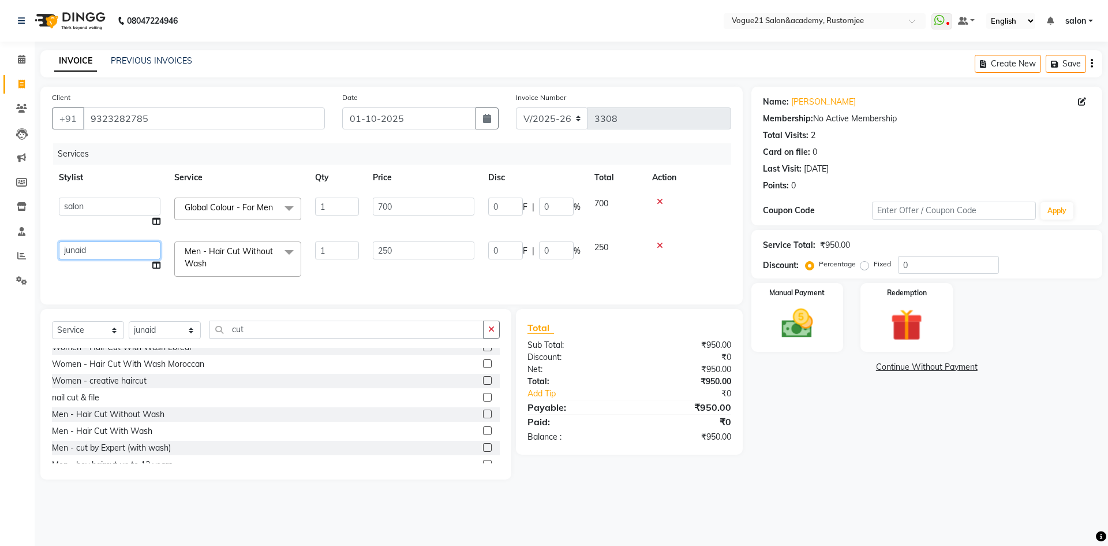
drag, startPoint x: 85, startPoint y: 246, endPoint x: 121, endPoint y: 246, distance: 35.8
click at [121, 246] on select "aahil alicia anju soni Jamshed junaid Pooja yadav priya jadhav rehan salon same…" at bounding box center [110, 250] width 102 height 18
select select "77666"
click at [372, 17] on nav "08047224946 Select Location × Vogue21 Salon&academy, Rustomjee WhatsApp Status …" at bounding box center [554, 21] width 1108 height 42
click at [807, 329] on img at bounding box center [798, 323] width 54 height 38
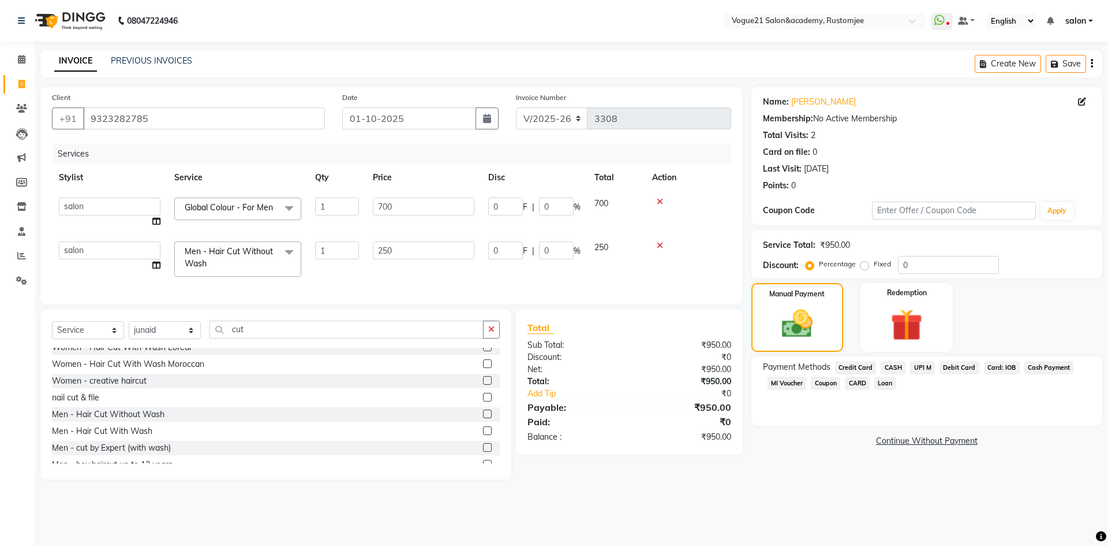
click at [918, 367] on span "UPI M" at bounding box center [922, 367] width 25 height 13
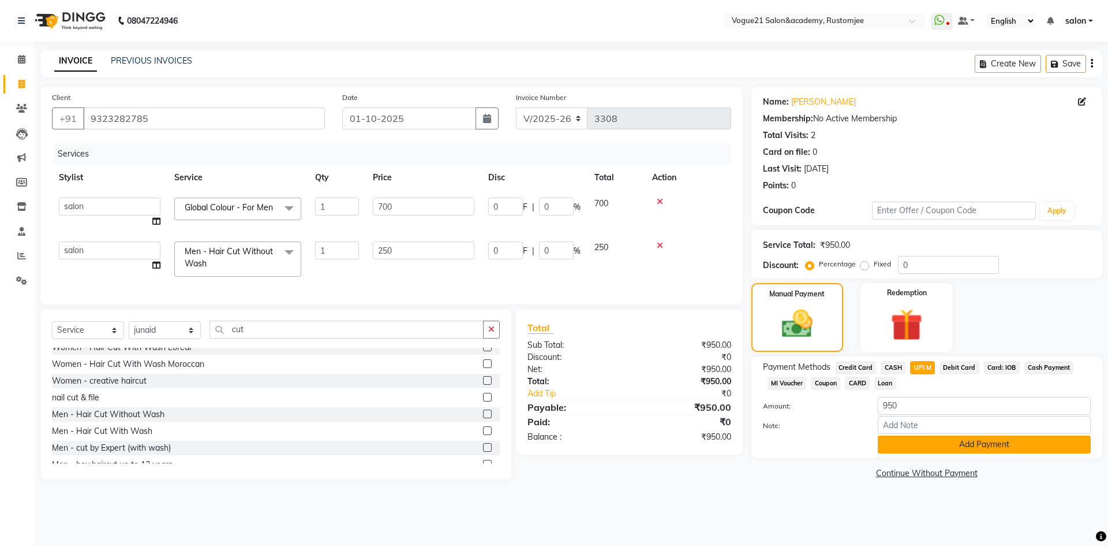
click at [931, 442] on button "Add Payment" at bounding box center [984, 444] width 213 height 18
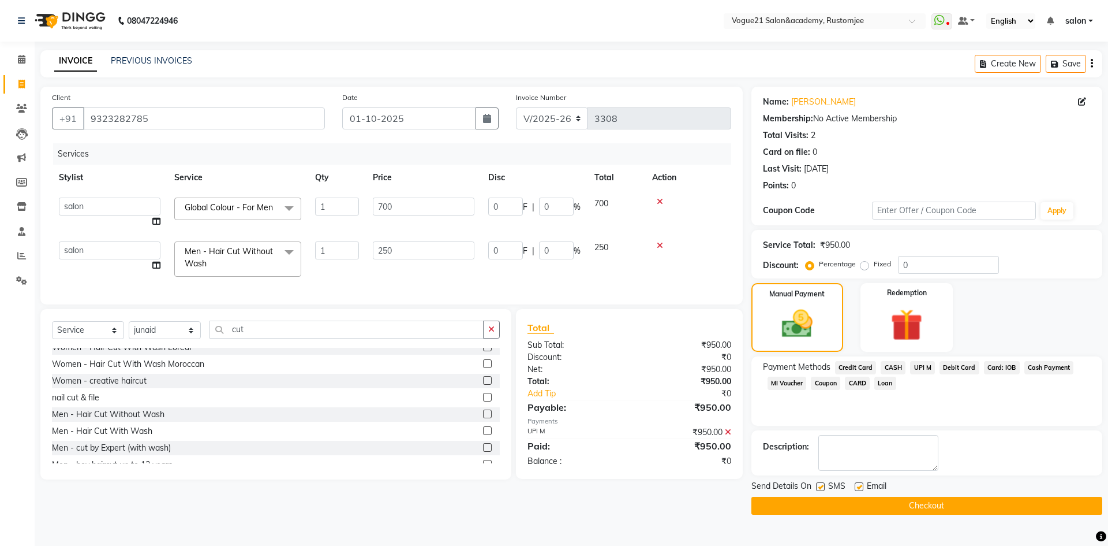
click at [863, 508] on button "Checkout" at bounding box center [927, 505] width 351 height 18
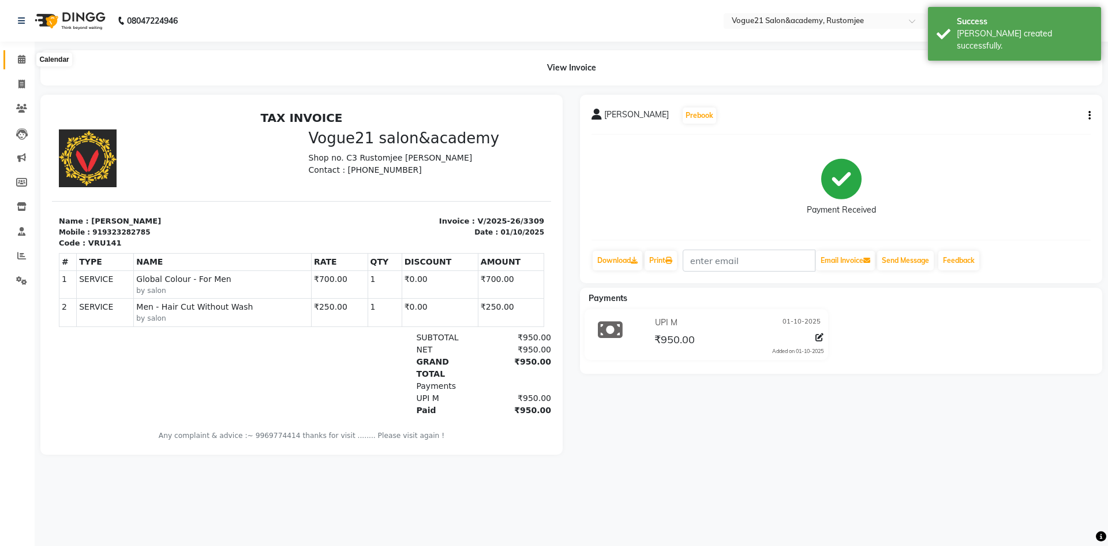
drag, startPoint x: 18, startPoint y: 57, endPoint x: 109, endPoint y: 1, distance: 106.5
click at [18, 57] on icon at bounding box center [22, 59] width 8 height 9
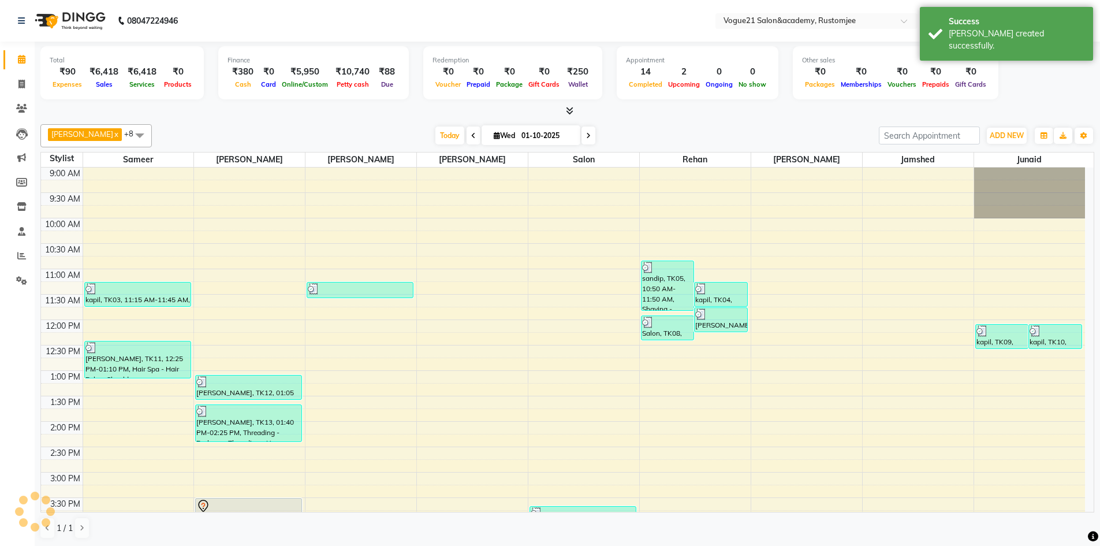
scroll to position [294, 0]
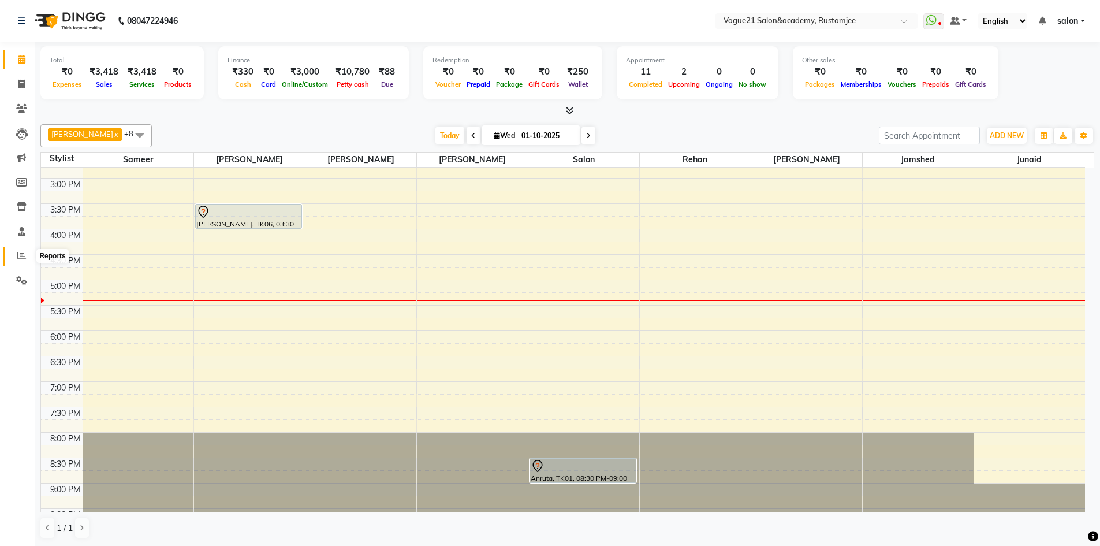
click at [18, 251] on icon at bounding box center [21, 255] width 9 height 9
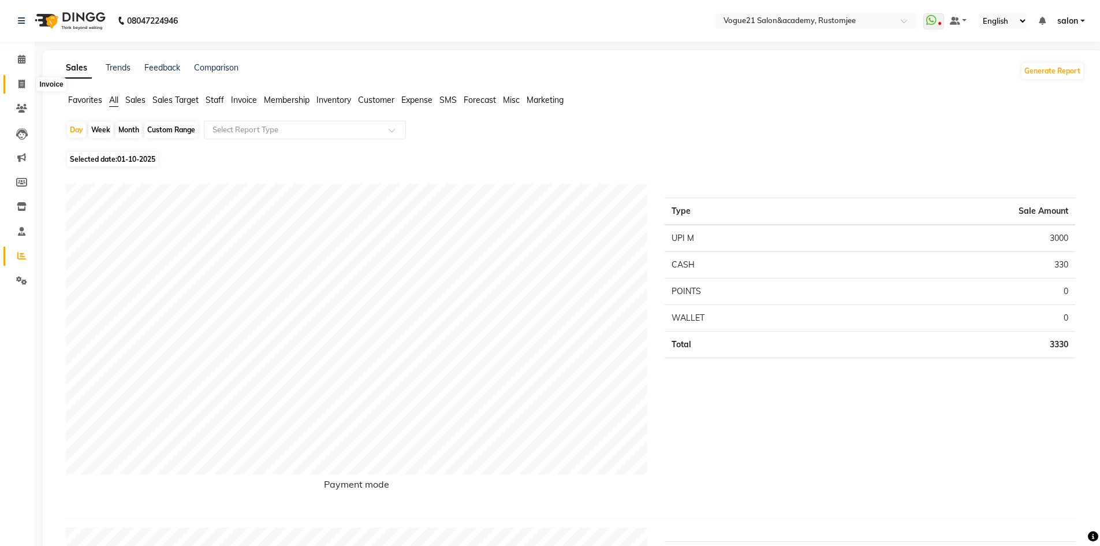
click at [19, 87] on icon at bounding box center [21, 84] width 6 height 9
select select "service"
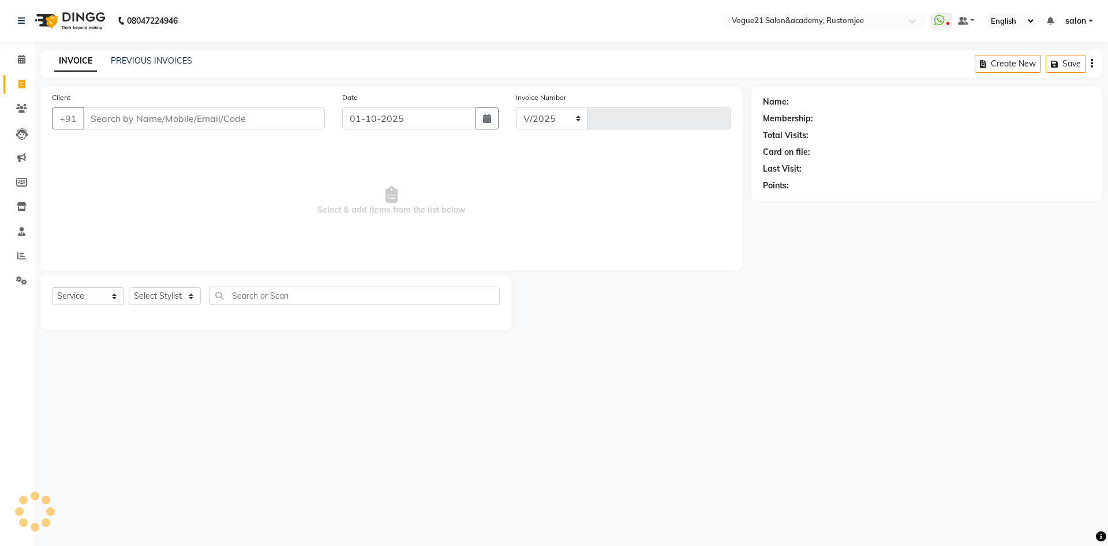
select select "8171"
type input "3307"
click at [22, 61] on icon at bounding box center [22, 59] width 8 height 9
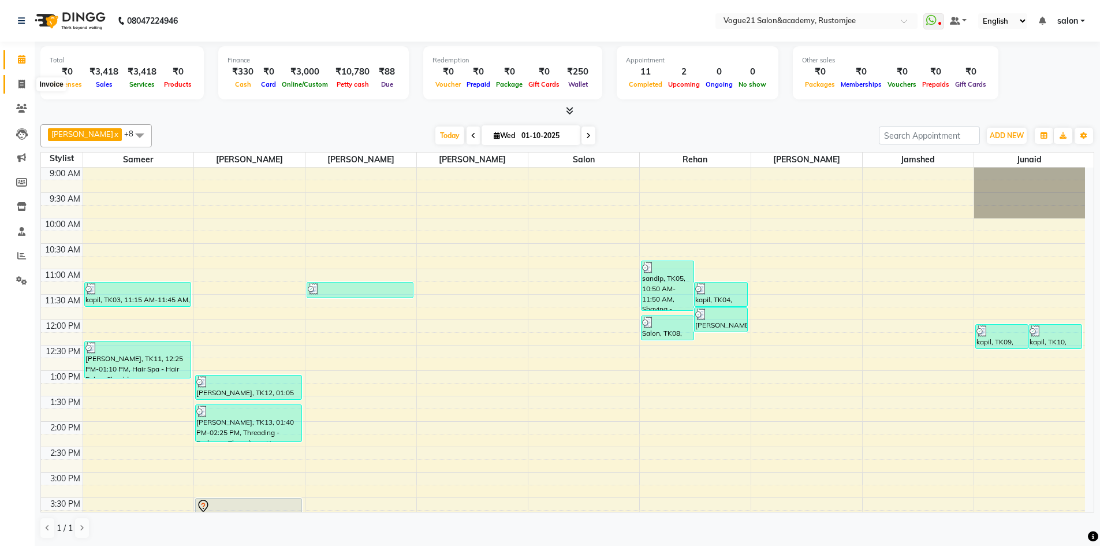
click at [24, 80] on icon at bounding box center [21, 84] width 6 height 9
select select "service"
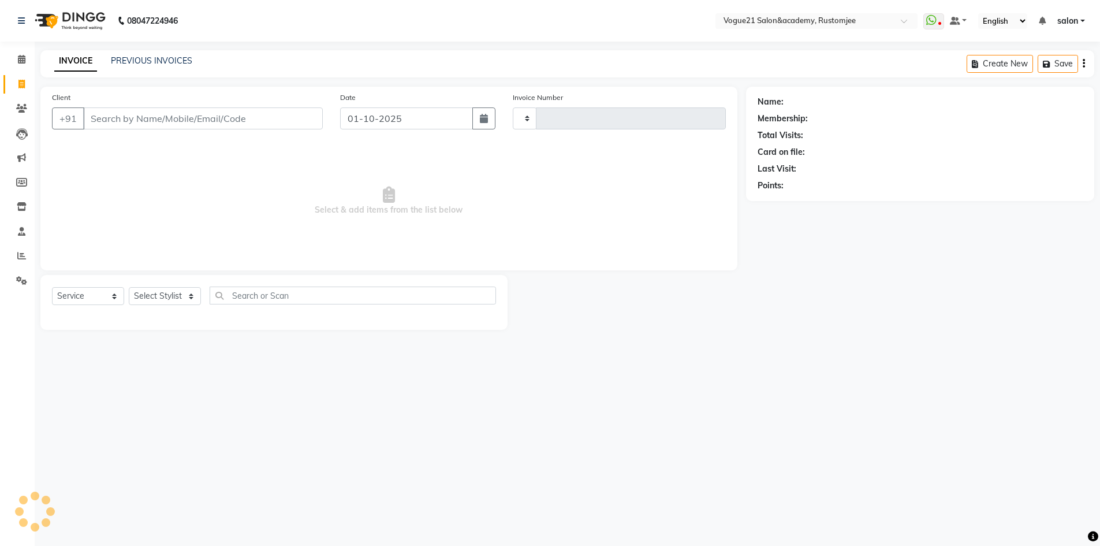
type input "3307"
select select "8171"
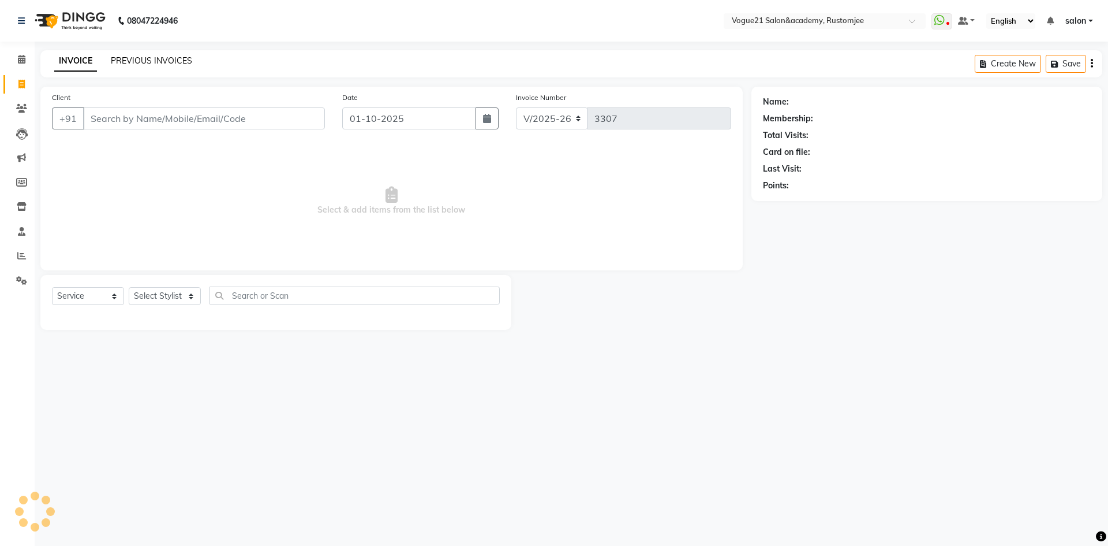
click at [129, 60] on link "PREVIOUS INVOICES" at bounding box center [151, 60] width 81 height 10
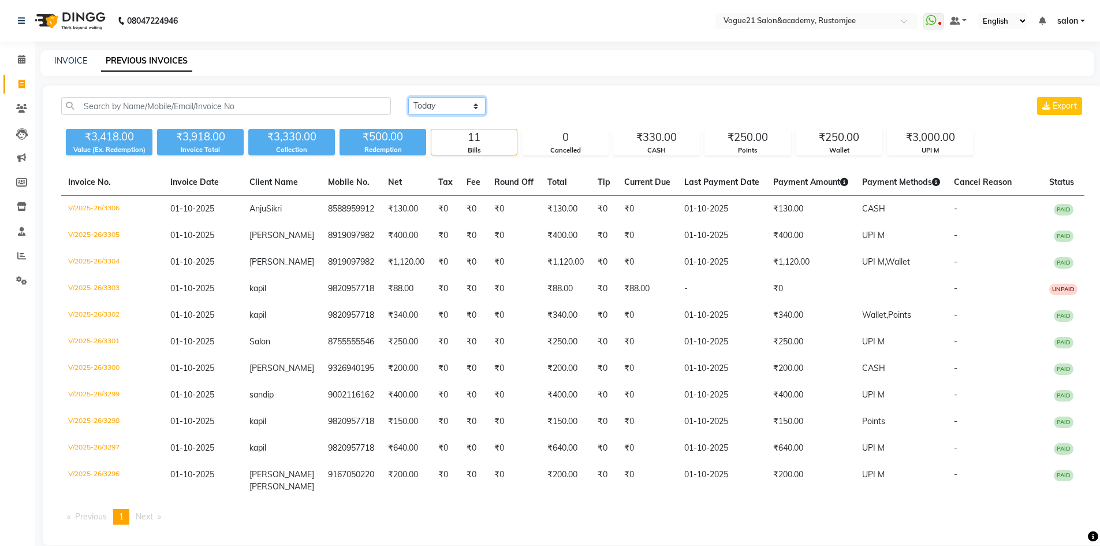
click at [434, 109] on select "[DATE] [DATE] Custom Range" at bounding box center [446, 106] width 77 height 18
select select "[DATE]"
click at [408, 97] on select "[DATE] [DATE] Custom Range" at bounding box center [446, 106] width 77 height 18
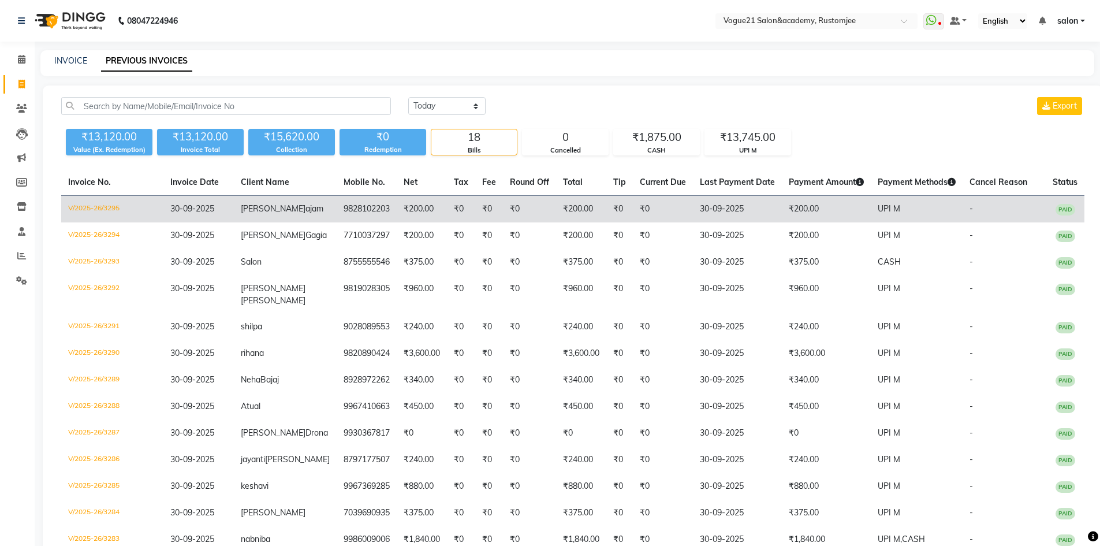
click at [571, 215] on td "₹200.00" at bounding box center [581, 209] width 50 height 27
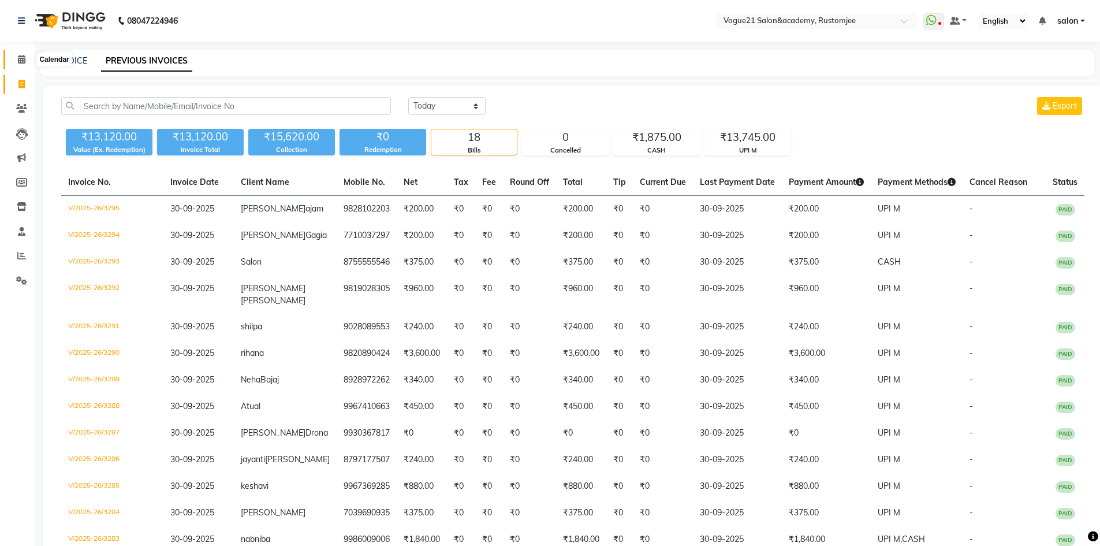
click at [18, 61] on icon at bounding box center [22, 59] width 8 height 9
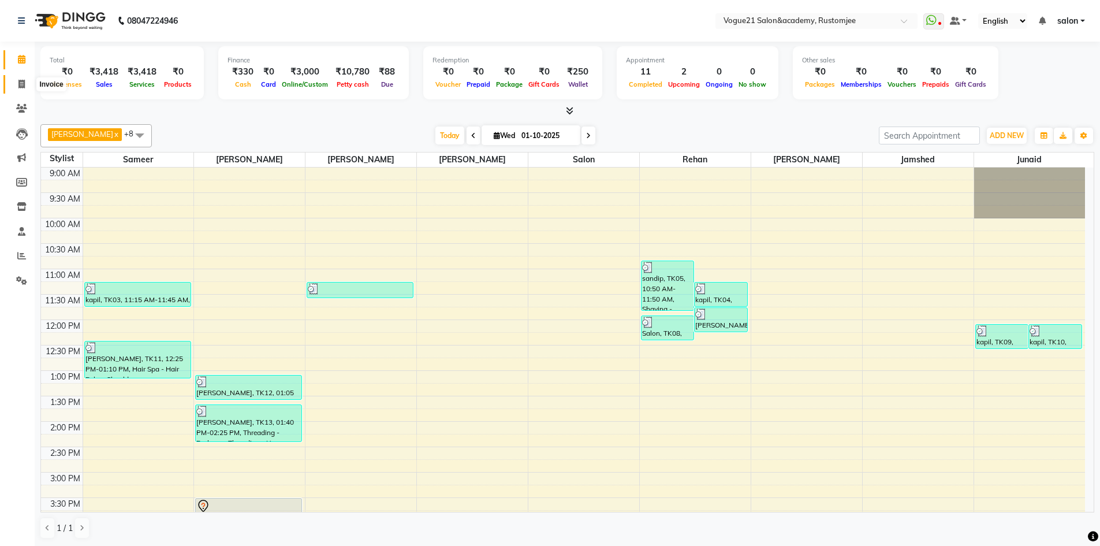
drag, startPoint x: 26, startPoint y: 84, endPoint x: 39, endPoint y: 87, distance: 13.6
click at [25, 84] on span at bounding box center [22, 84] width 20 height 13
select select "8171"
select select "service"
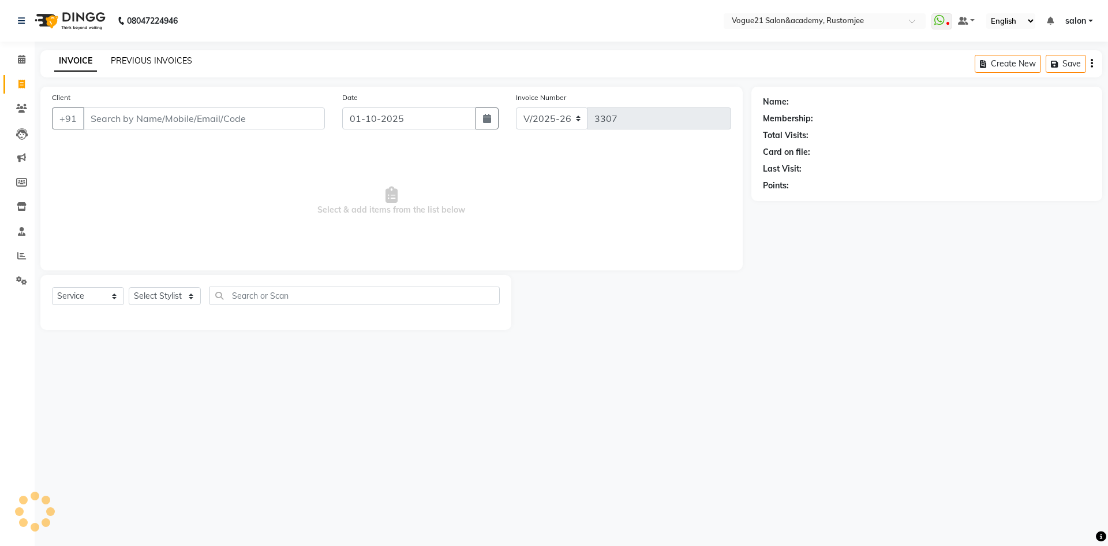
click at [159, 62] on link "PREVIOUS INVOICES" at bounding box center [151, 60] width 81 height 10
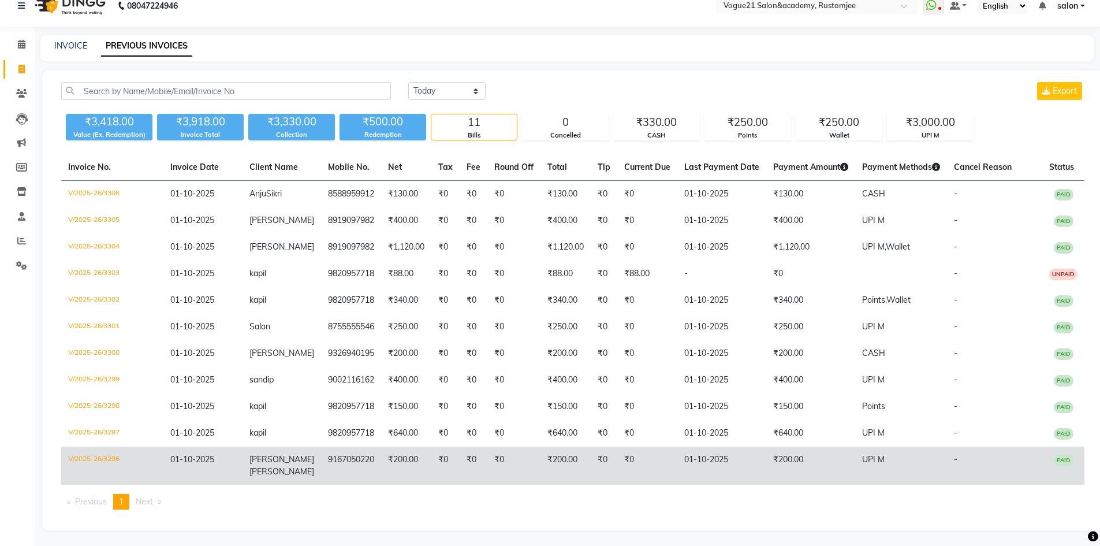
scroll to position [17, 0]
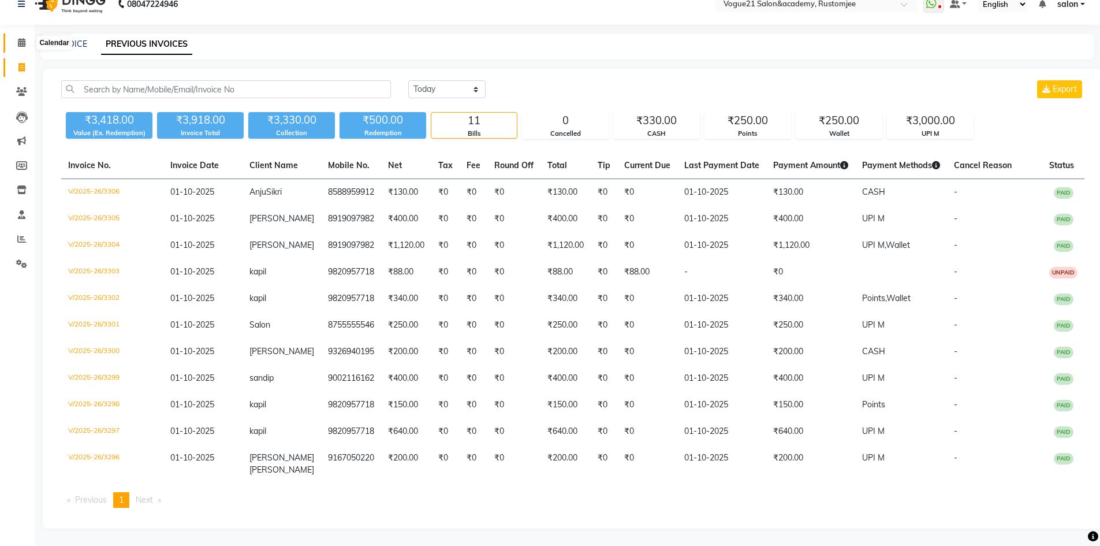
click at [23, 44] on icon at bounding box center [22, 42] width 8 height 9
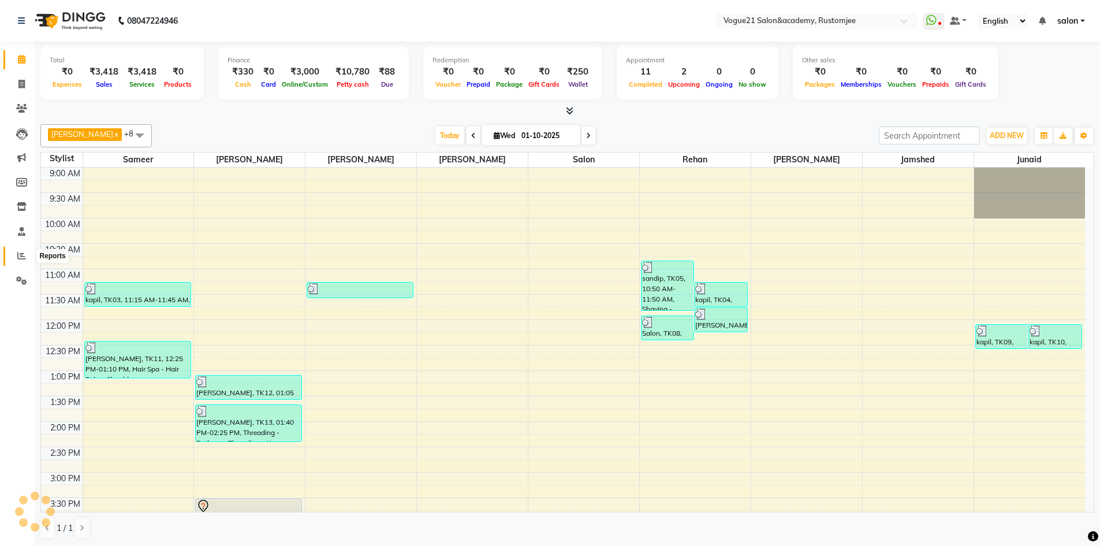
click at [23, 255] on icon at bounding box center [21, 255] width 9 height 9
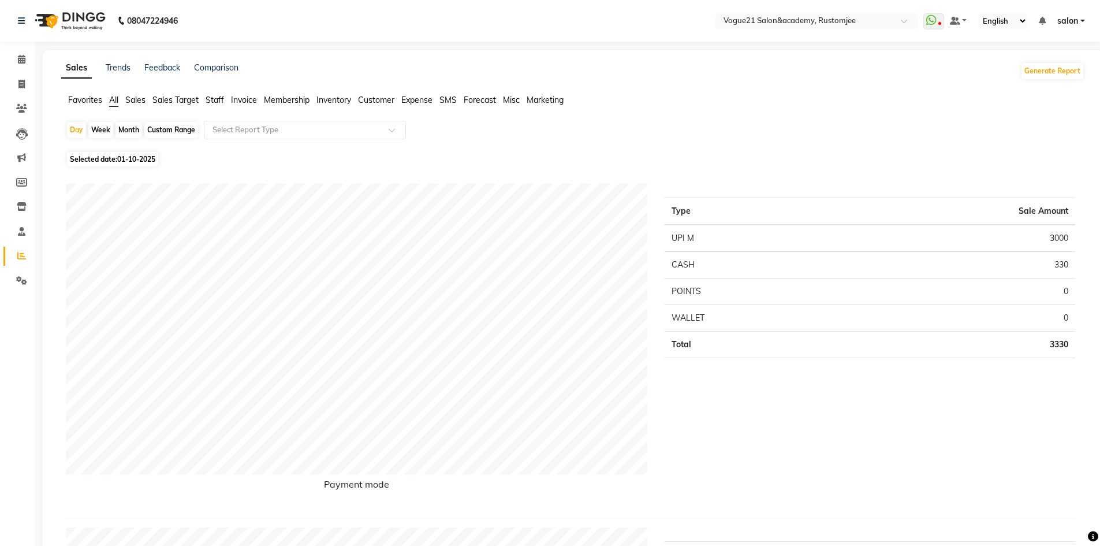
click at [217, 100] on span "Staff" at bounding box center [215, 100] width 18 height 10
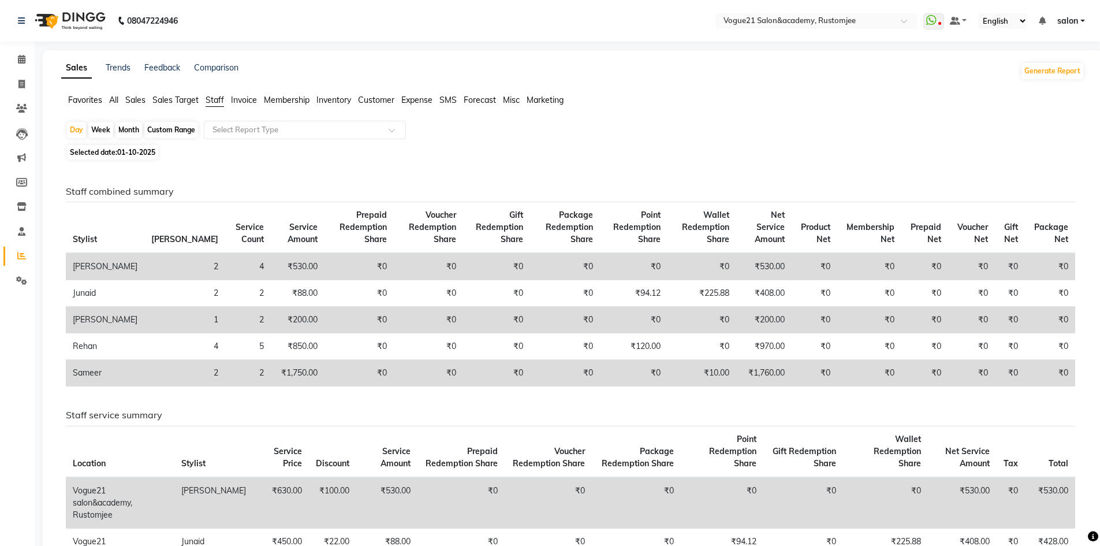
click at [135, 129] on div "Month" at bounding box center [128, 130] width 27 height 16
select select "10"
select select "2025"
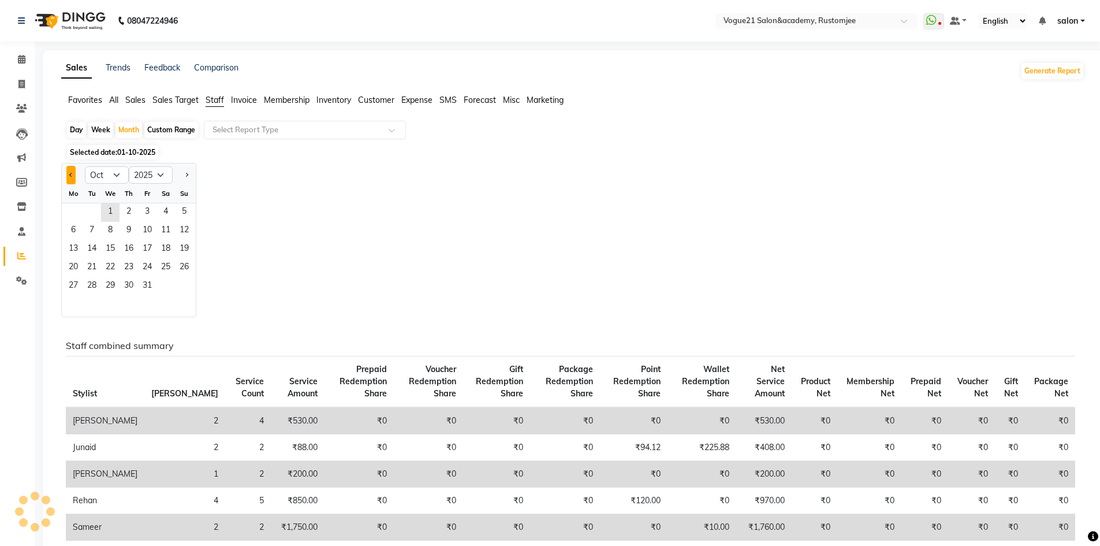
click at [72, 177] on button "Previous month" at bounding box center [70, 175] width 9 height 18
select select "9"
click at [137, 222] on span "11" at bounding box center [128, 231] width 18 height 18
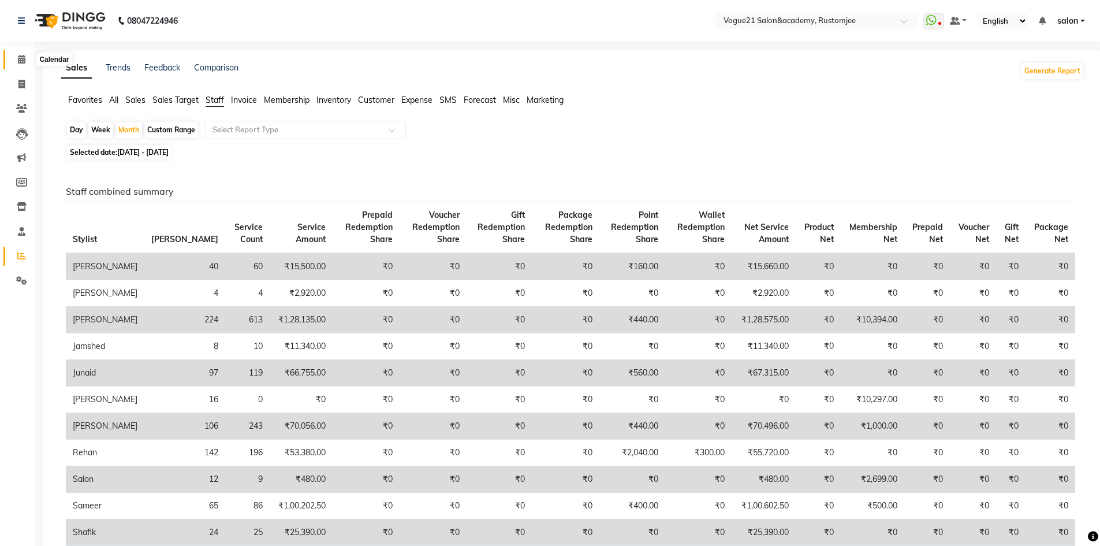
click at [21, 58] on icon at bounding box center [22, 59] width 8 height 9
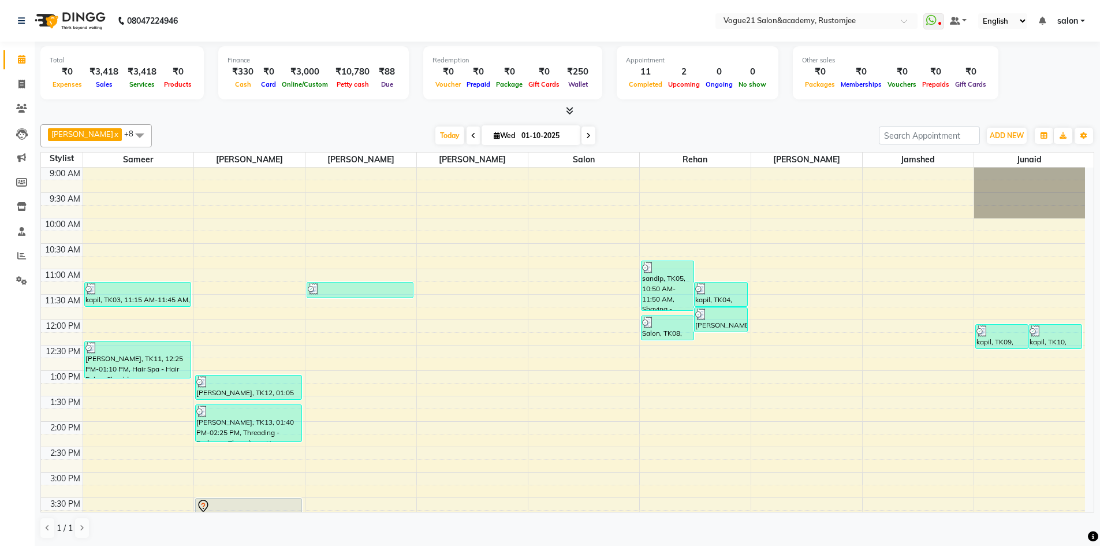
click at [471, 137] on icon at bounding box center [473, 135] width 5 height 7
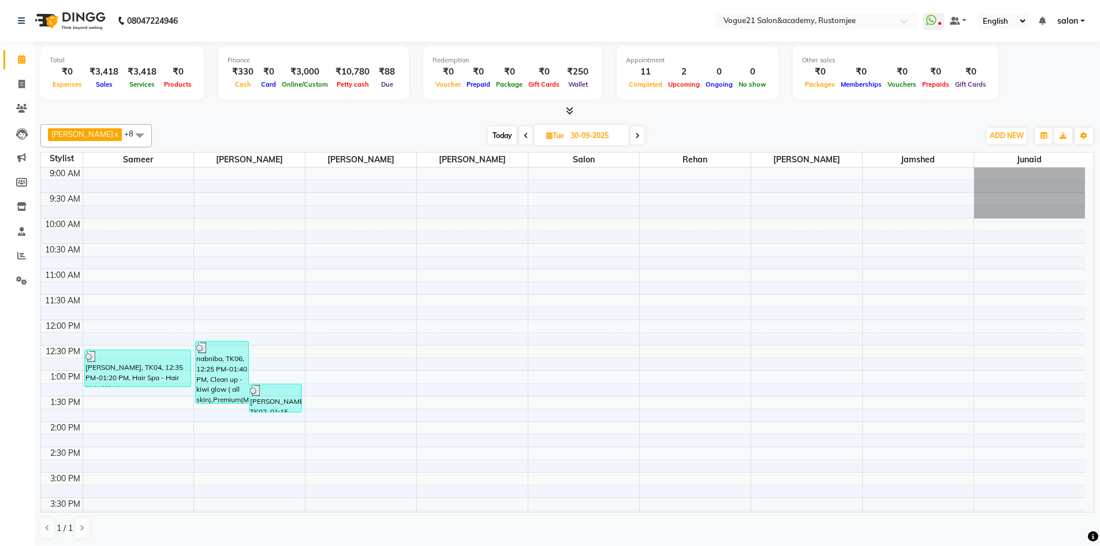
click at [1030, 185] on div at bounding box center [1029, 192] width 111 height 51
click at [519, 136] on span at bounding box center [526, 135] width 14 height 18
type input "29-09-2025"
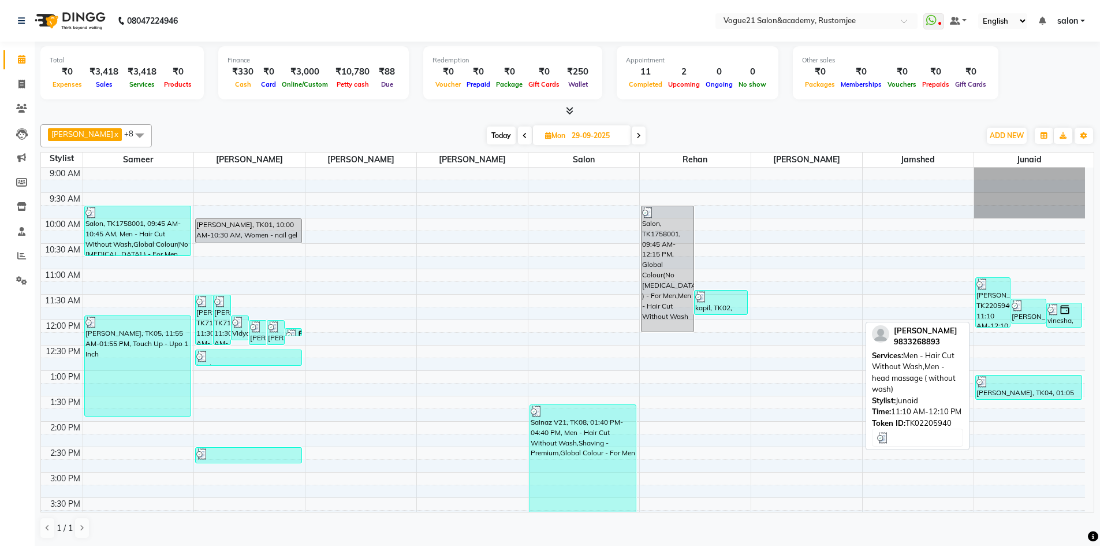
click at [995, 304] on div "rajashree shetty, TK2205940, 11:10 AM-12:10 PM, Men - Hair Cut Without Wash,Men…" at bounding box center [993, 302] width 35 height 49
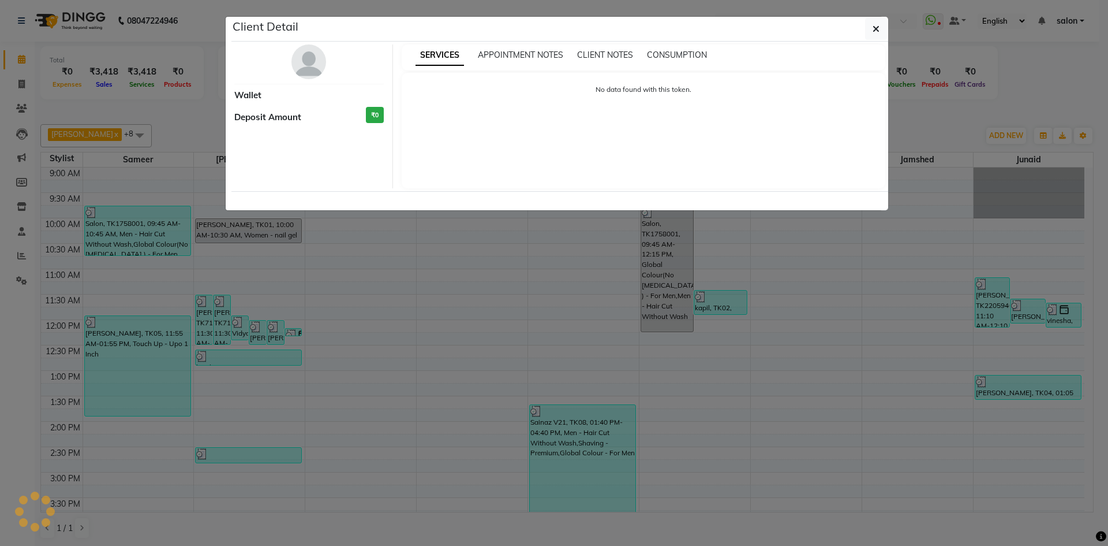
click at [890, 361] on ngb-modal-window "Client Detail Wallet Deposit Amount ₹0 SERVICES APPOINTMENT NOTES CLIENT NOTES …" at bounding box center [554, 273] width 1108 height 546
select select "3"
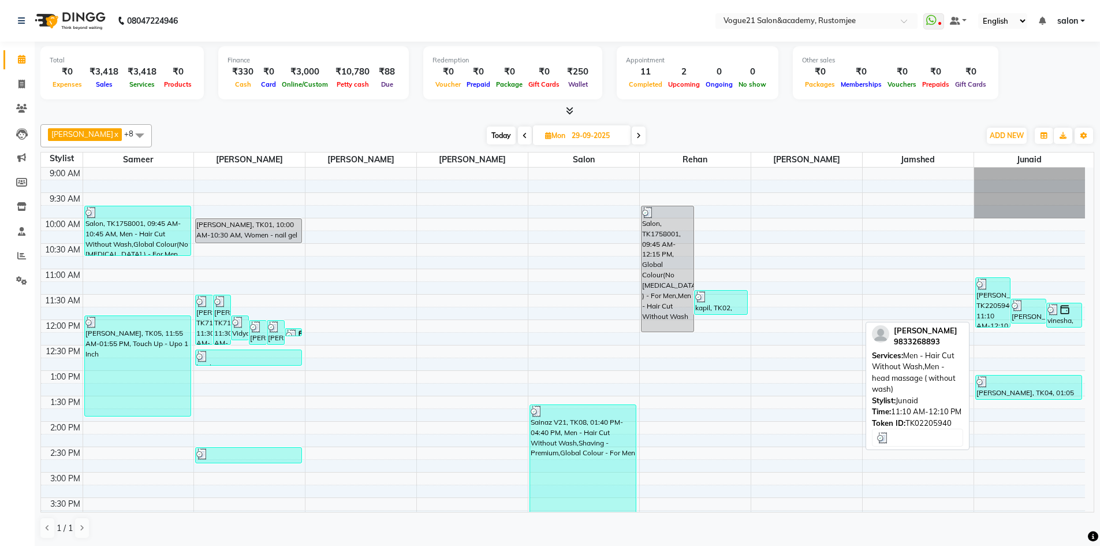
click at [988, 309] on div "rajashree shetty, TK2205940, 11:10 AM-12:10 PM, Men - Hair Cut Without Wash,Men…" at bounding box center [993, 302] width 35 height 49
select select "3"
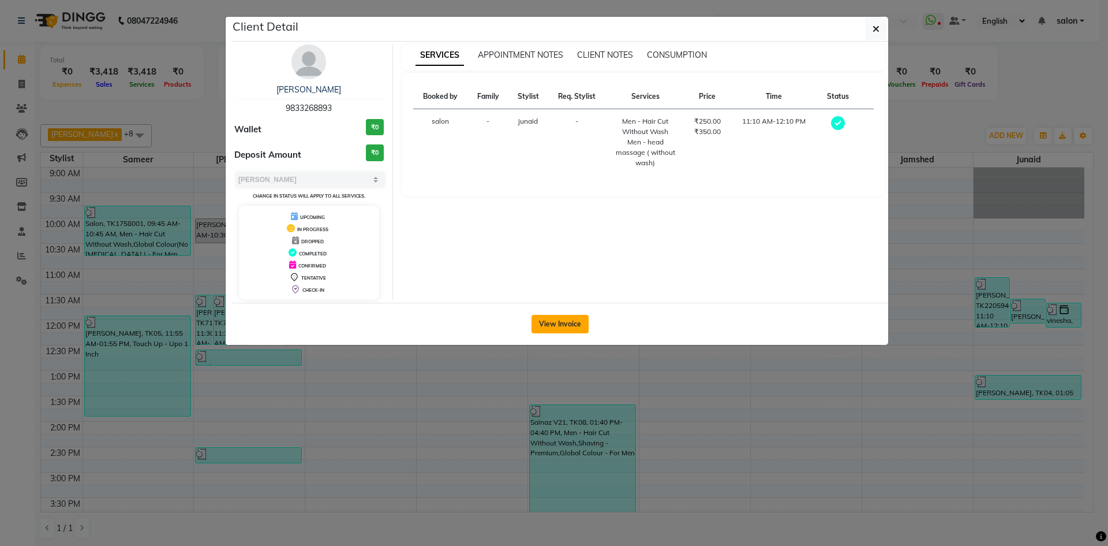
click at [570, 328] on button "View Invoice" at bounding box center [560, 324] width 57 height 18
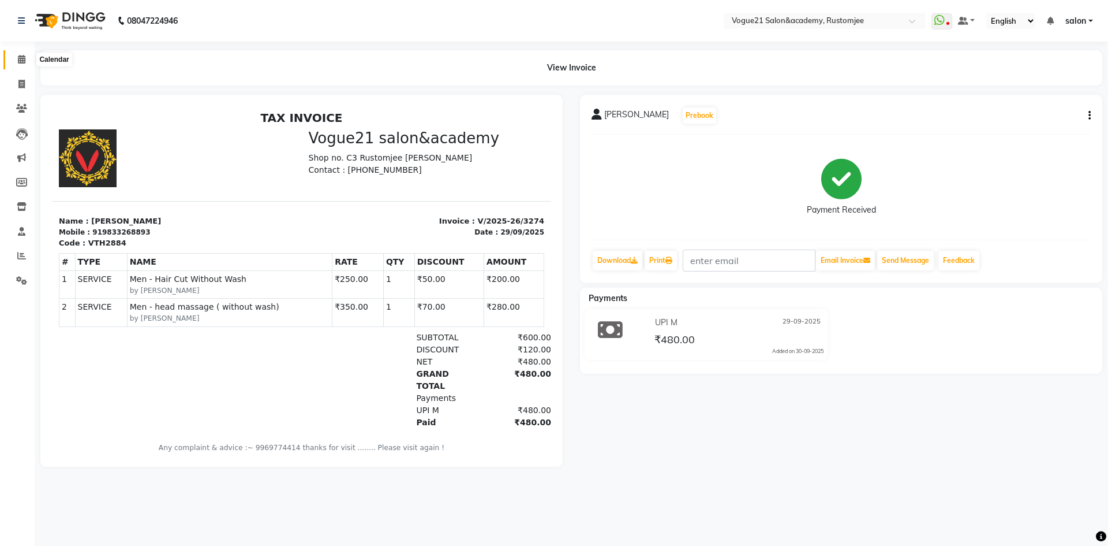
click at [13, 63] on span at bounding box center [22, 59] width 20 height 13
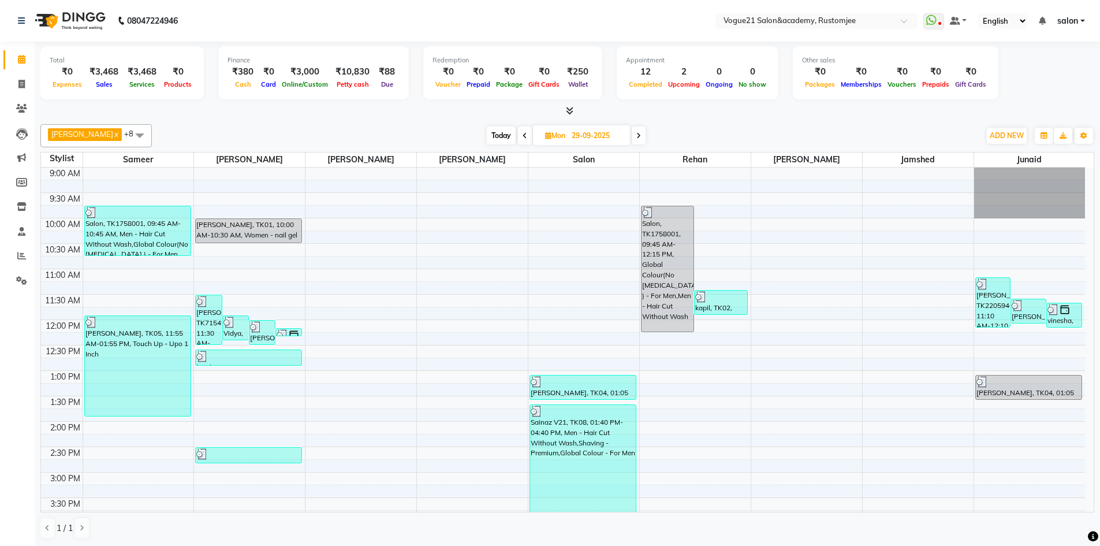
click at [632, 140] on span at bounding box center [639, 135] width 14 height 18
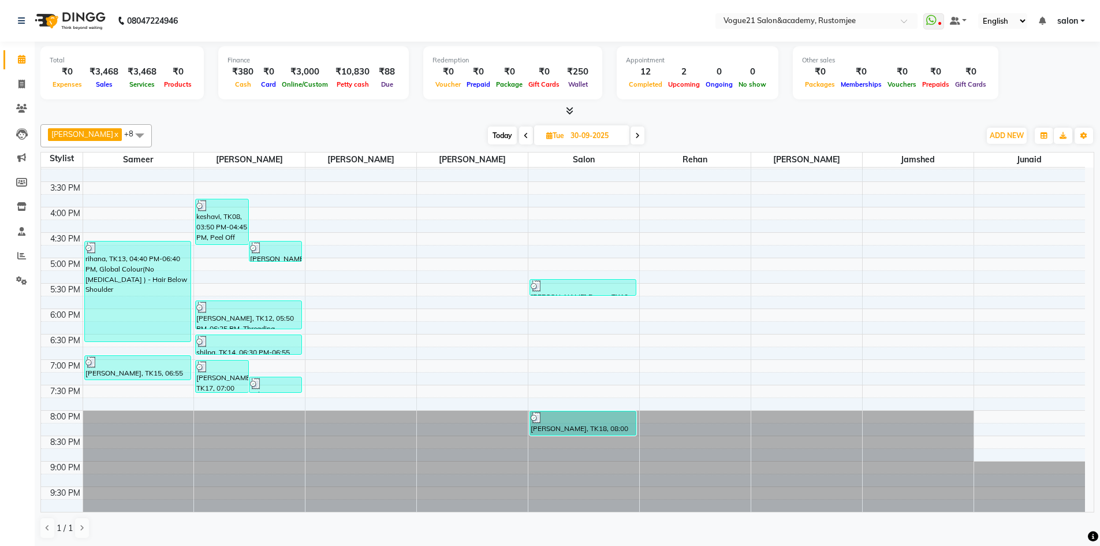
click at [630, 139] on span at bounding box center [637, 135] width 14 height 18
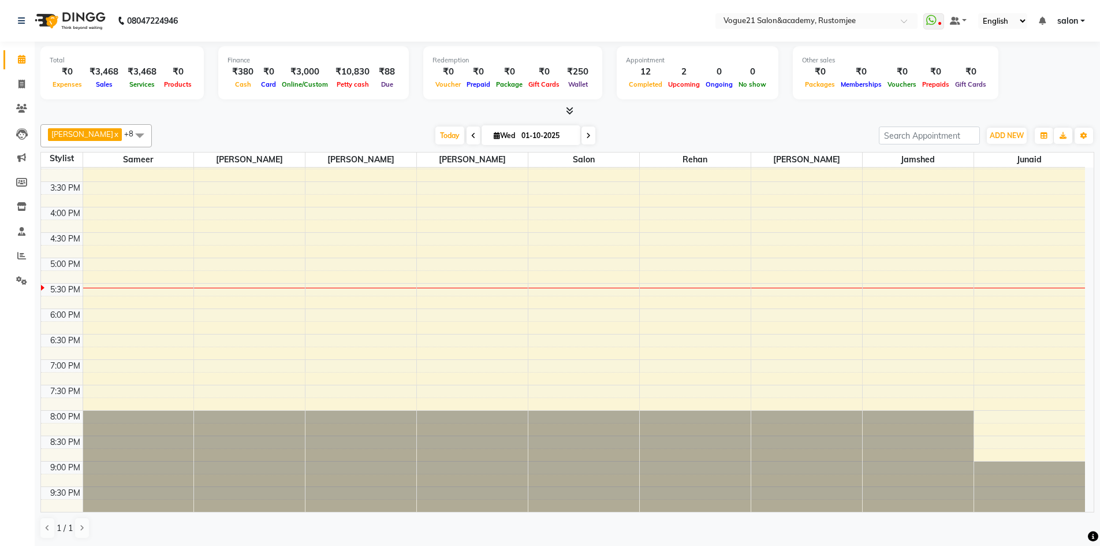
scroll to position [316, 0]
click at [581, 143] on span at bounding box center [588, 135] width 14 height 18
type input "02-10-2025"
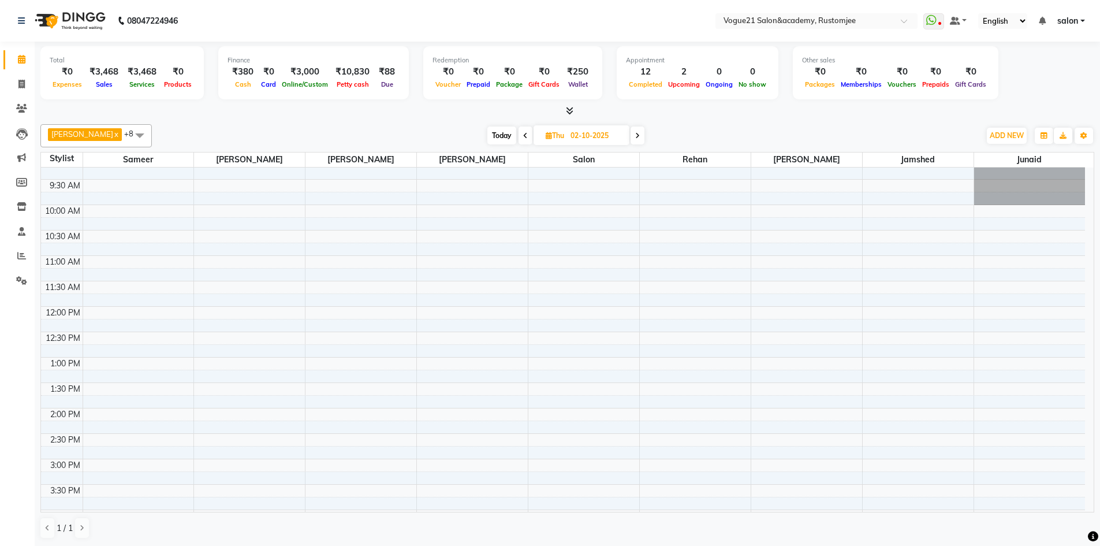
scroll to position [0, 0]
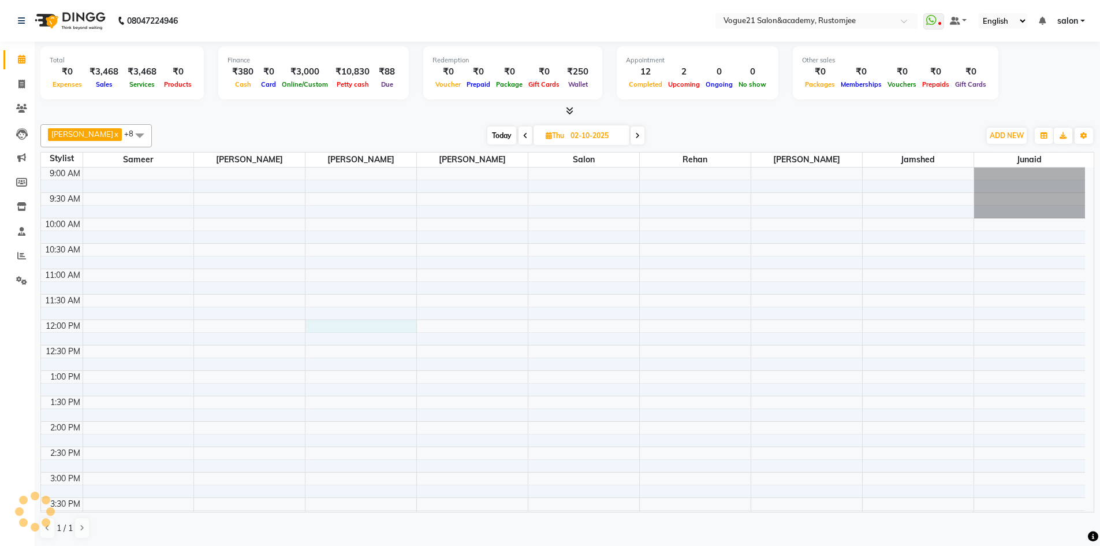
click at [362, 323] on div "9:00 AM 9:30 AM 10:00 AM 10:30 AM 11:00 AM 11:30 AM 12:00 PM 12:30 PM 1:00 PM 1…" at bounding box center [563, 497] width 1044 height 660
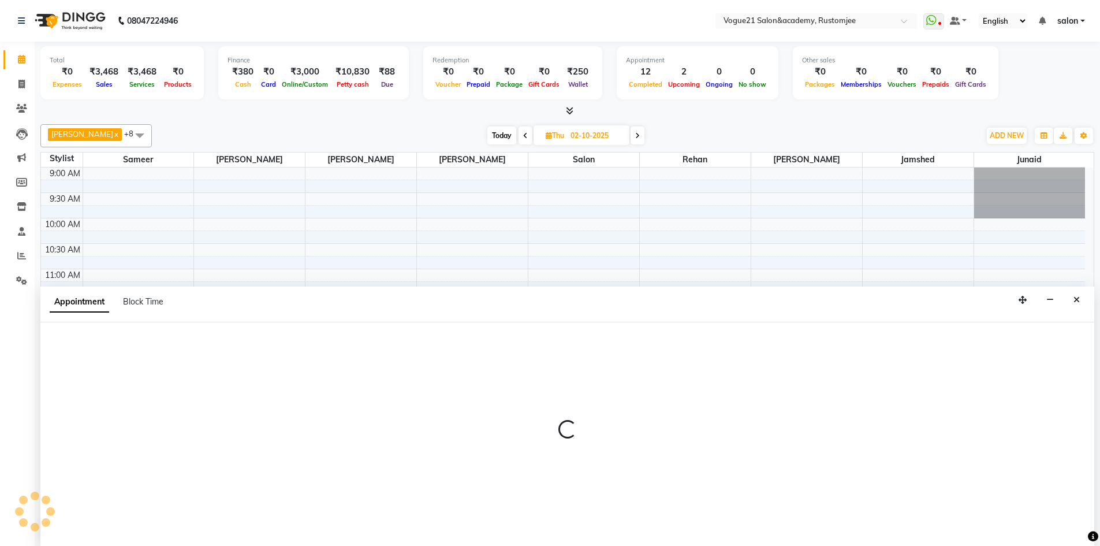
scroll to position [1, 0]
select select "76930"
select select "720"
select select "tentative"
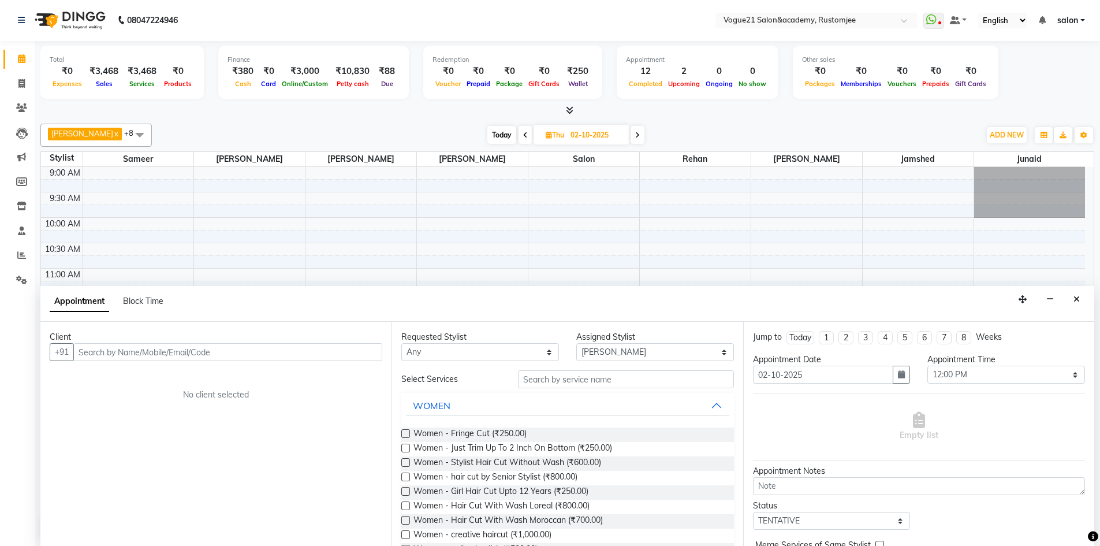
click at [186, 358] on input "text" at bounding box center [227, 352] width 309 height 18
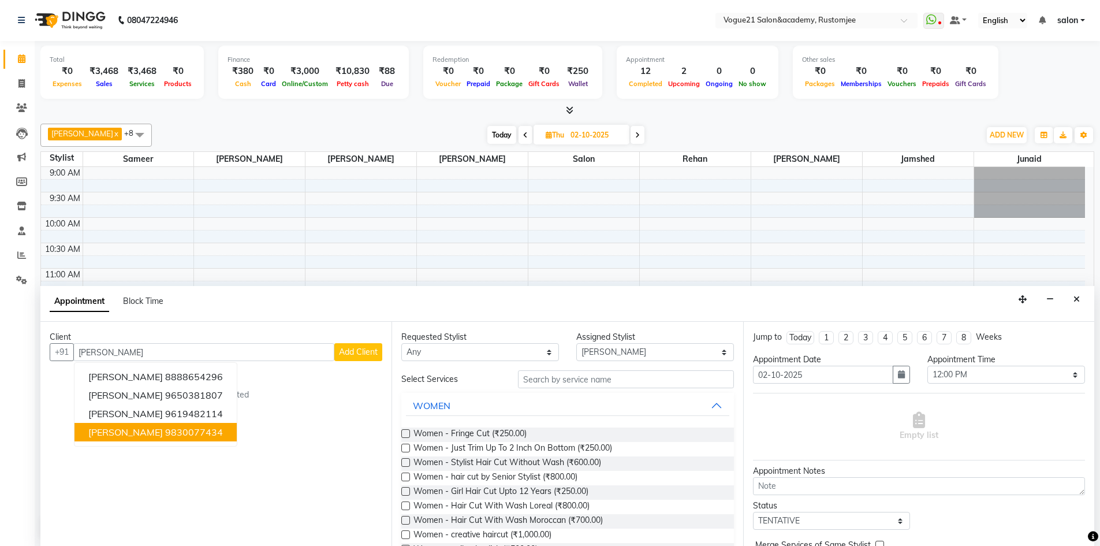
click at [158, 438] on button "sarita mishra 9830077434" at bounding box center [155, 432] width 162 height 18
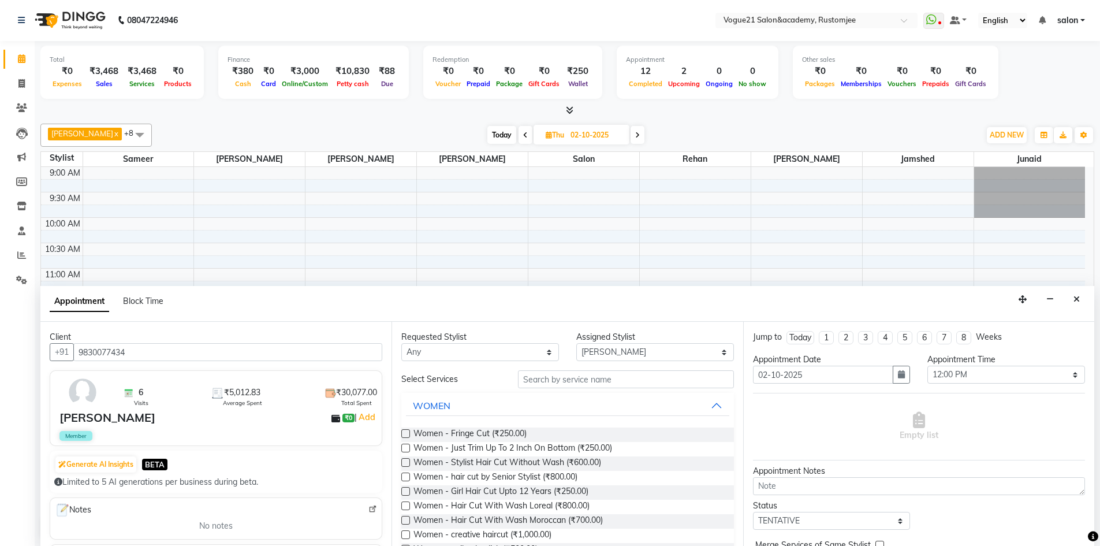
type input "9830077434"
click at [551, 383] on input "text" at bounding box center [626, 379] width 216 height 18
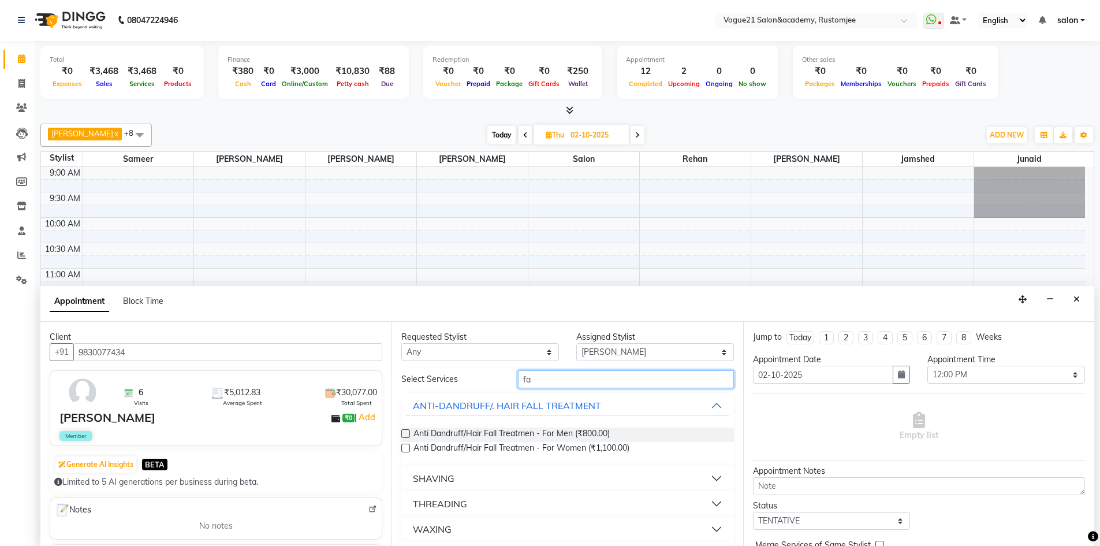
click at [551, 378] on input "fa" at bounding box center [626, 379] width 216 height 18
type input "f"
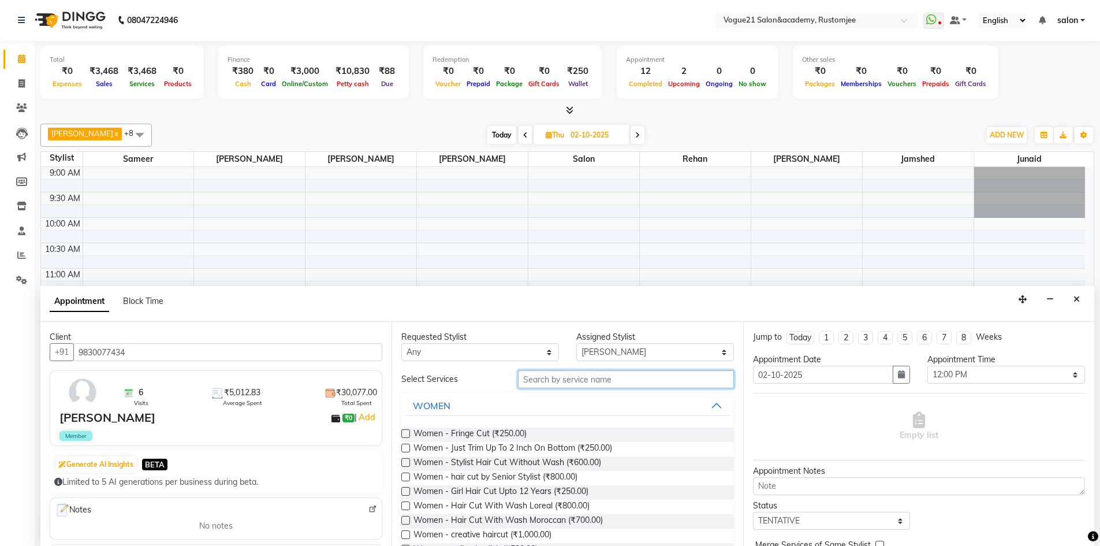
type input "p"
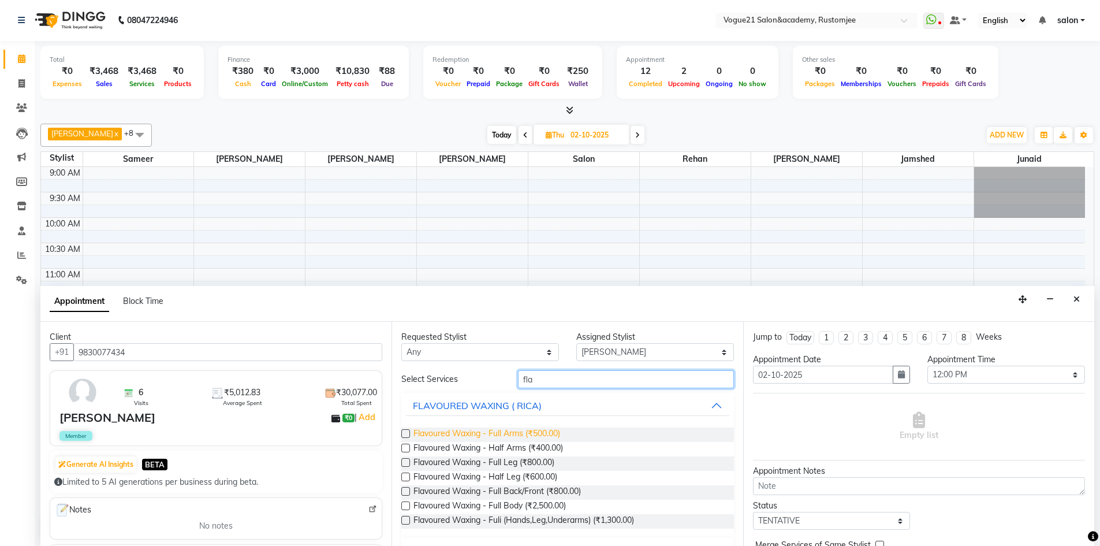
type input "fla"
click at [522, 434] on span "Flavoured Waxing - Full Arms (₹500.00)" at bounding box center [486, 434] width 147 height 14
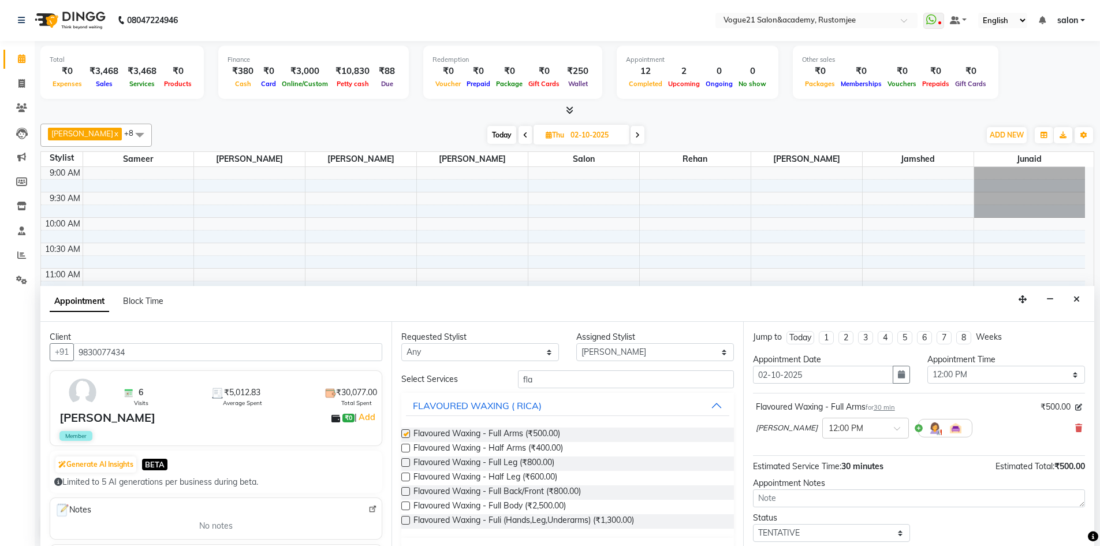
checkbox input "false"
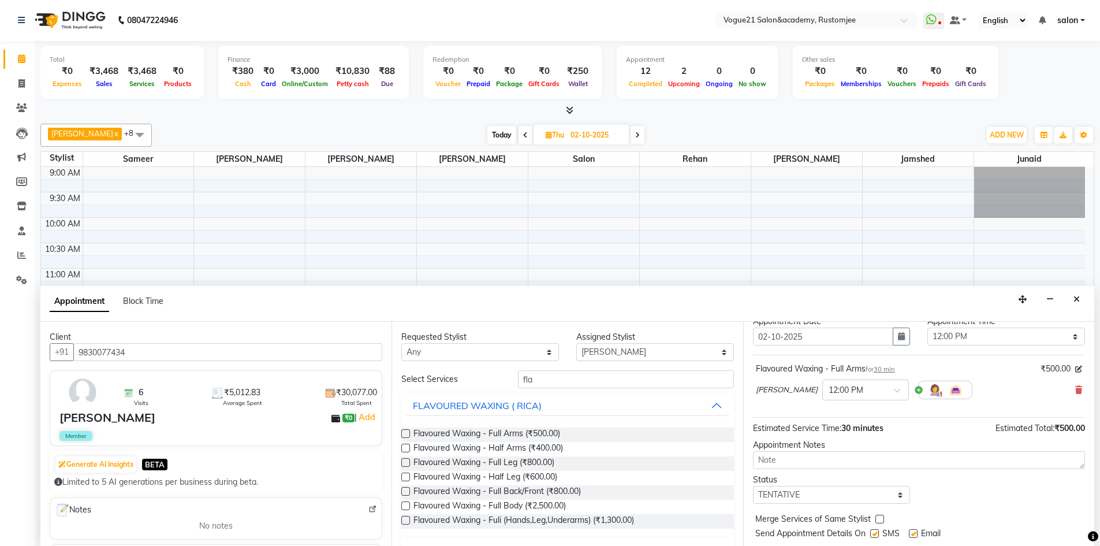
scroll to position [69, 0]
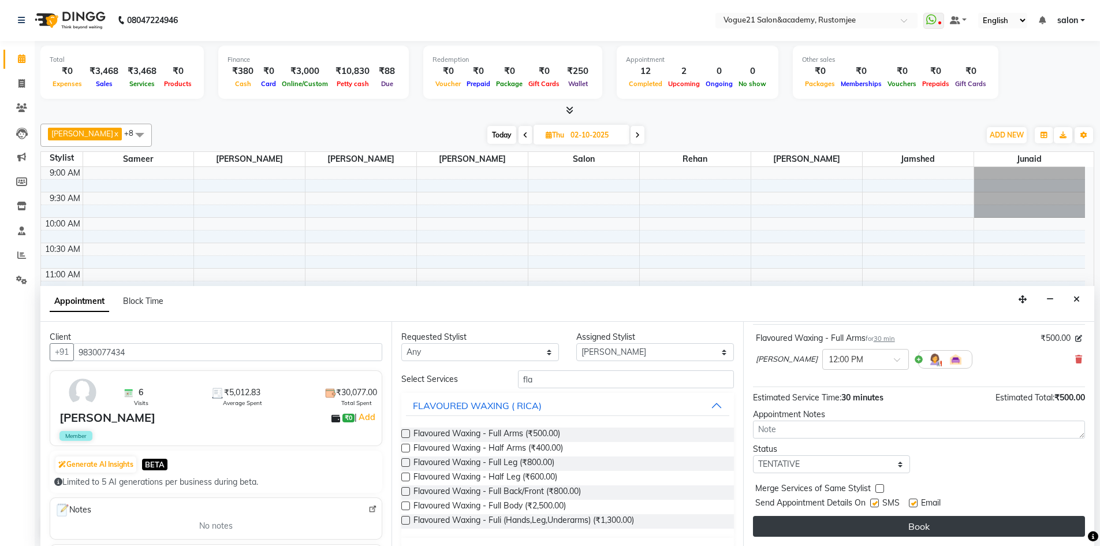
click at [895, 528] on button "Book" at bounding box center [919, 525] width 332 height 21
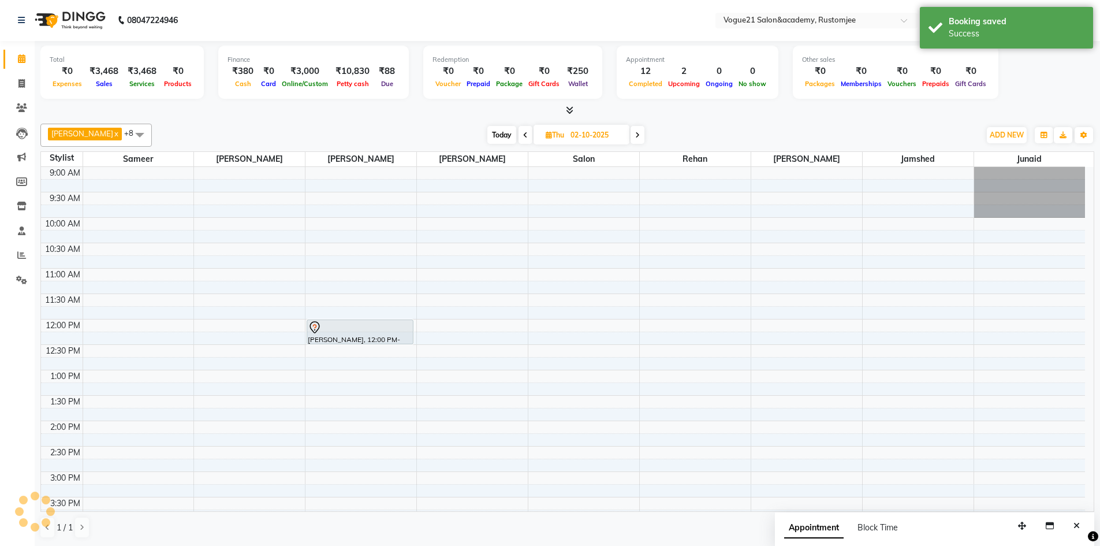
scroll to position [0, 0]
click at [518, 134] on span at bounding box center [525, 135] width 14 height 18
type input "01-10-2025"
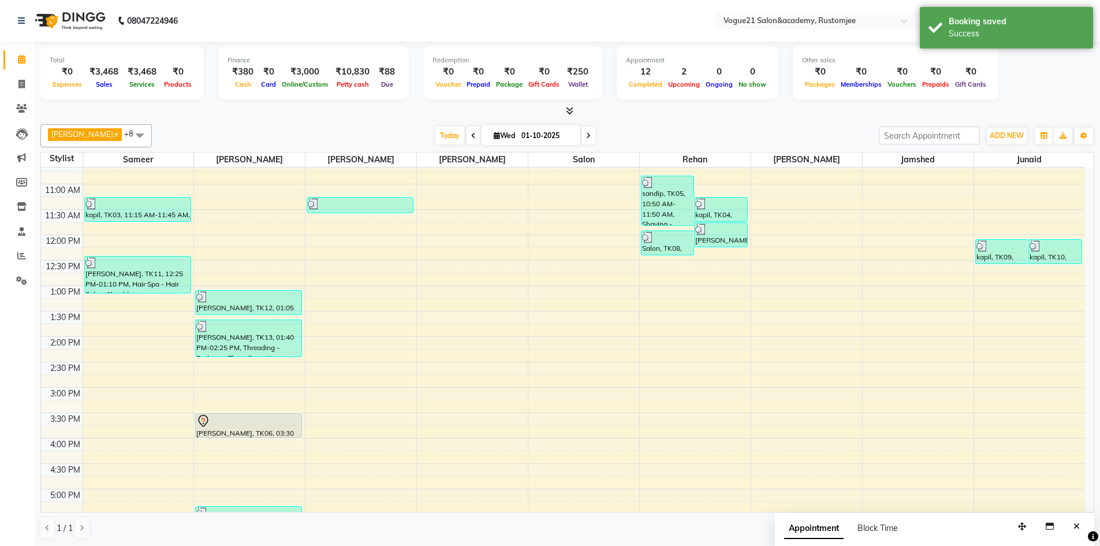
scroll to position [258, 0]
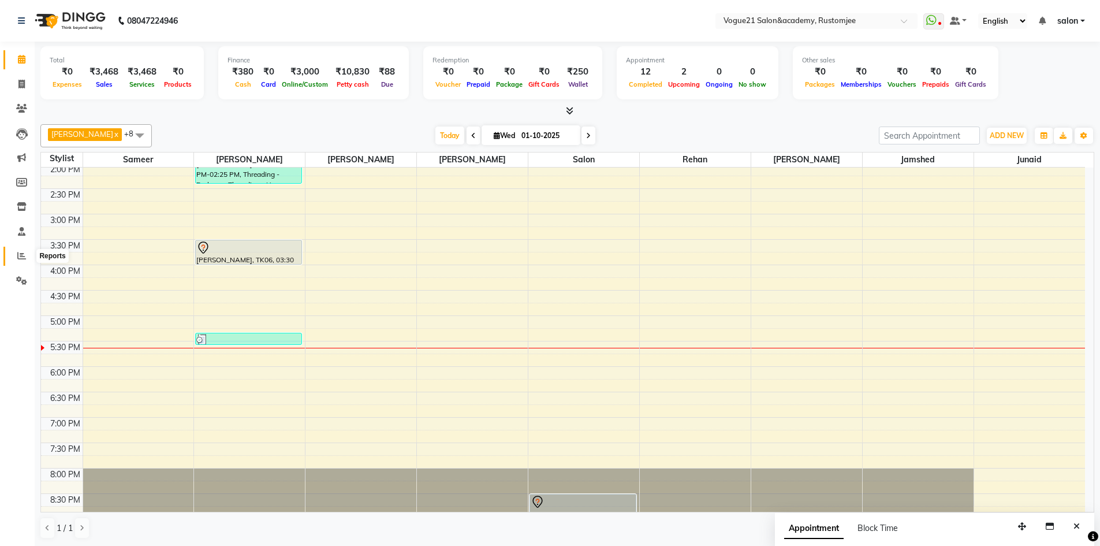
click at [21, 258] on icon at bounding box center [21, 255] width 9 height 9
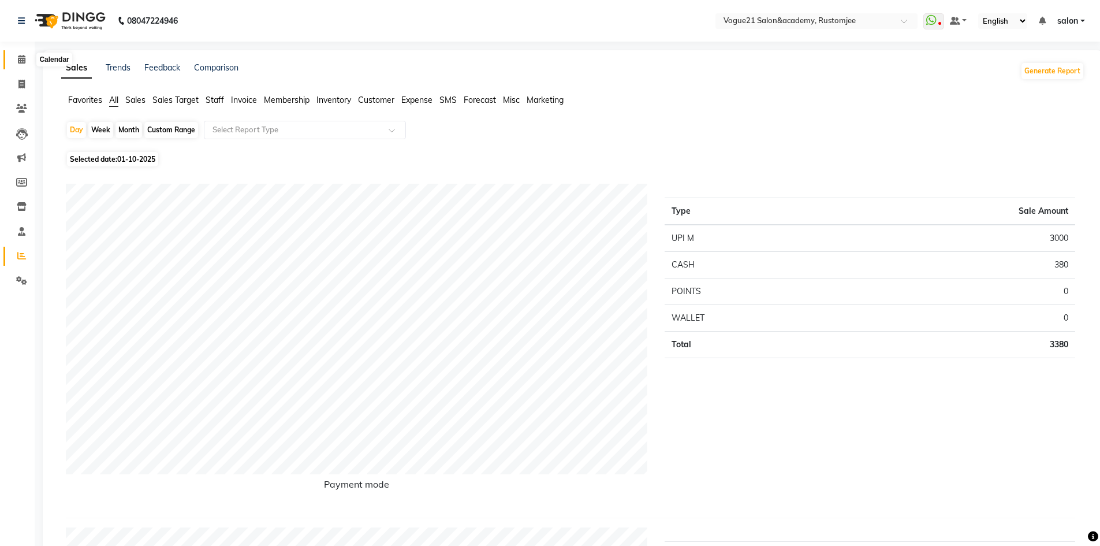
click at [20, 55] on icon at bounding box center [22, 59] width 8 height 9
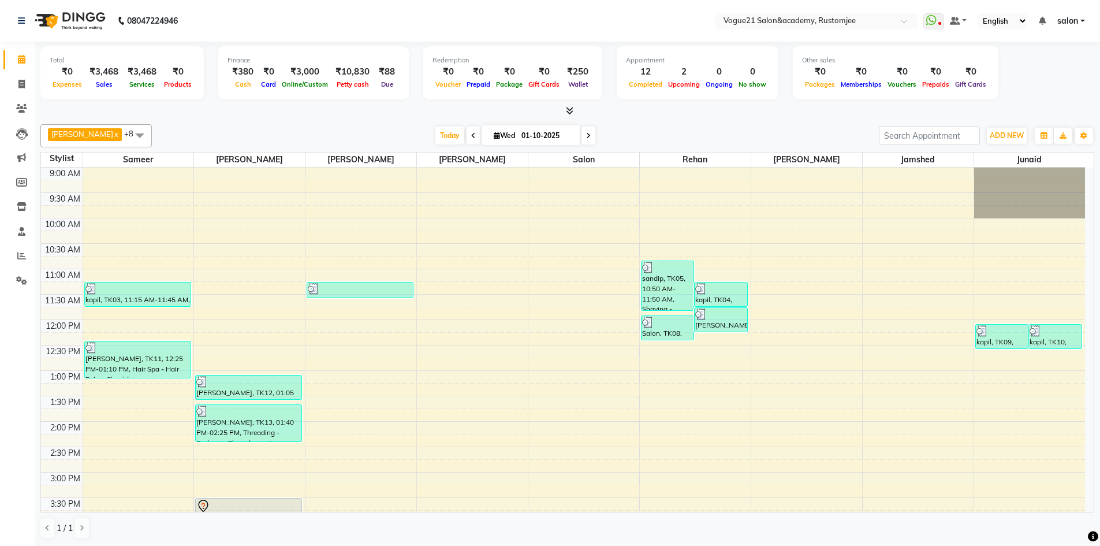
click at [1011, 126] on div "ADD NEW Toggle Dropdown Add Appointment Add Invoice Add Expense Add Attendance …" at bounding box center [1006, 135] width 42 height 18
click at [1008, 134] on span "ADD NEW" at bounding box center [1006, 135] width 34 height 9
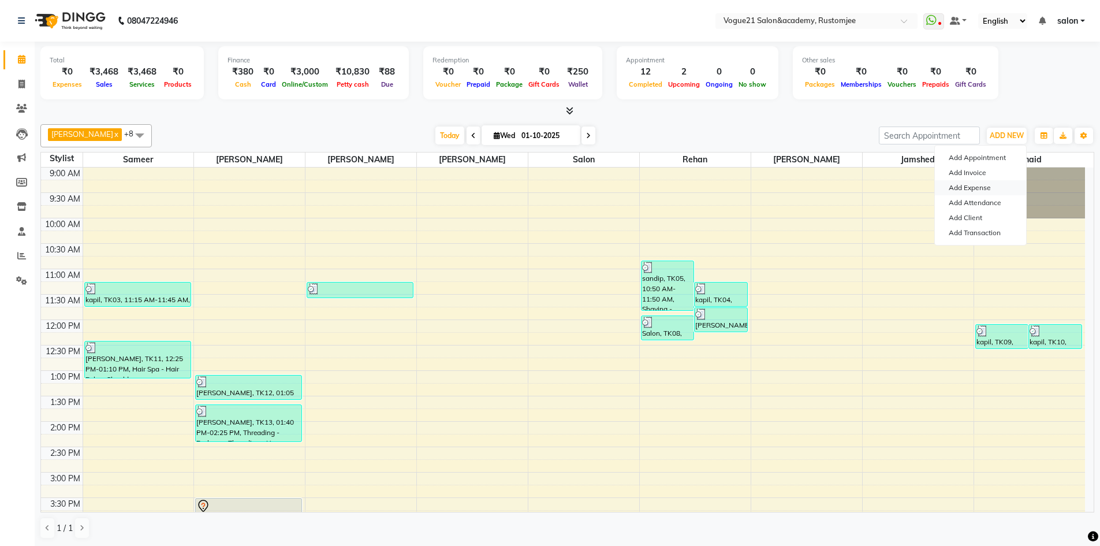
click at [991, 184] on link "Add Expense" at bounding box center [980, 187] width 91 height 15
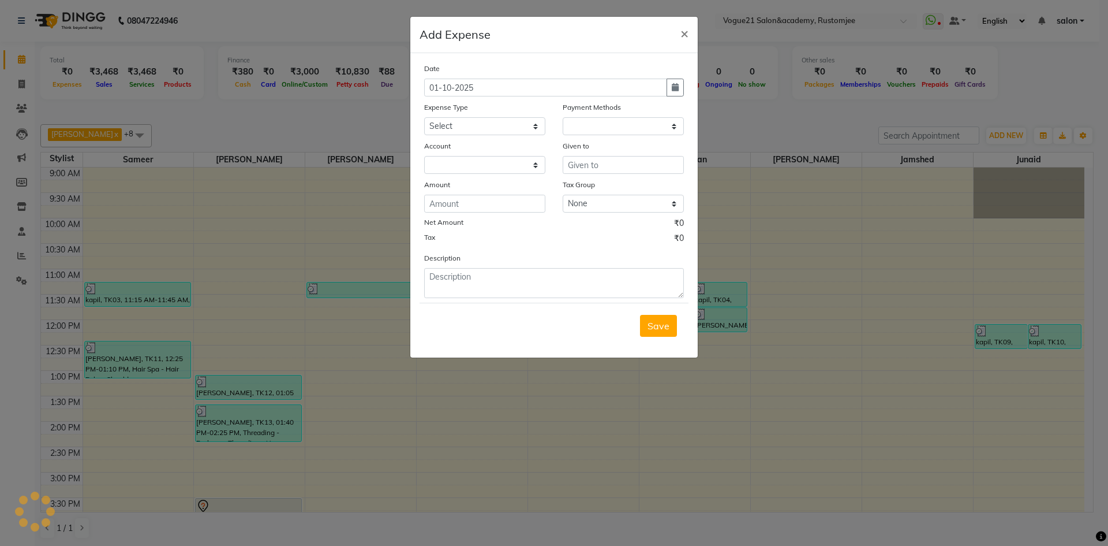
select select "1"
select select "7299"
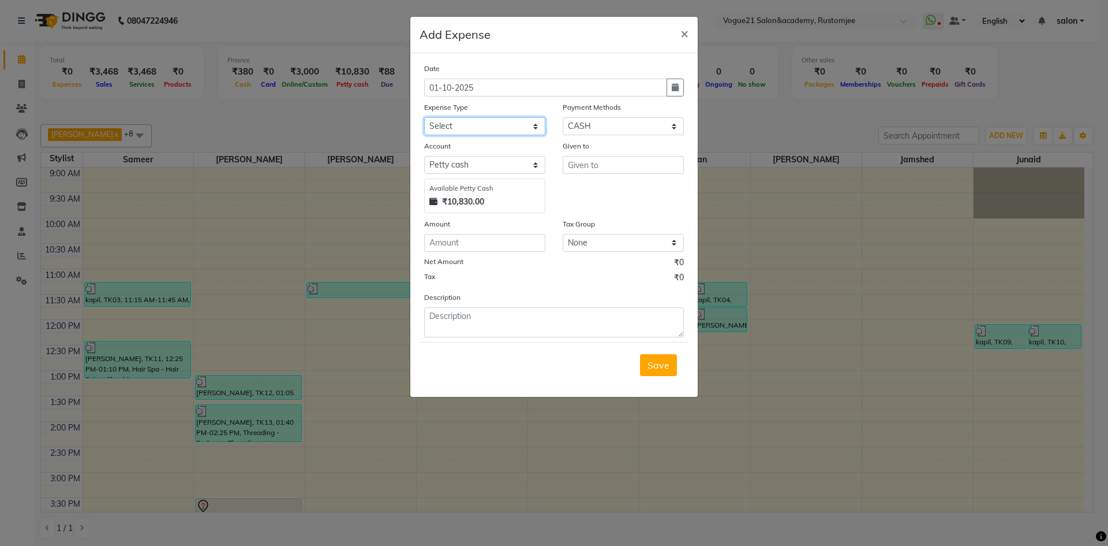
click at [464, 123] on select "Select Advance Salary Bank charges Cash transfer to bank Client Snacks Equipmen…" at bounding box center [484, 126] width 121 height 18
select select "23417"
click at [424, 117] on select "Select Advance Salary Bank charges Cash transfer to bank Client Snacks Equipmen…" at bounding box center [484, 126] width 121 height 18
click at [578, 165] on input "text" at bounding box center [623, 165] width 121 height 18
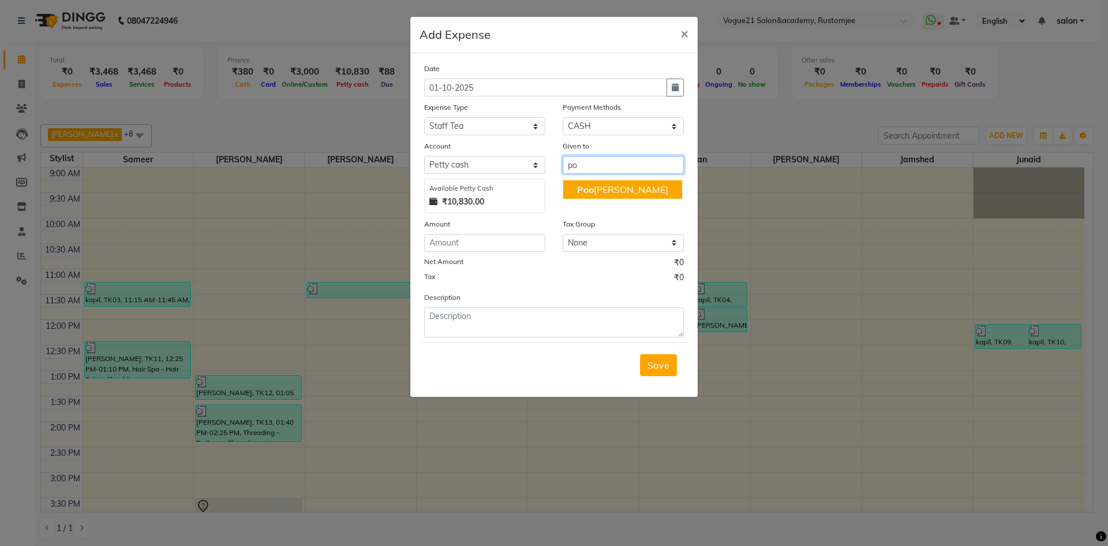
type input "p"
click at [585, 206] on span "sa" at bounding box center [582, 208] width 10 height 12
type input "sameer"
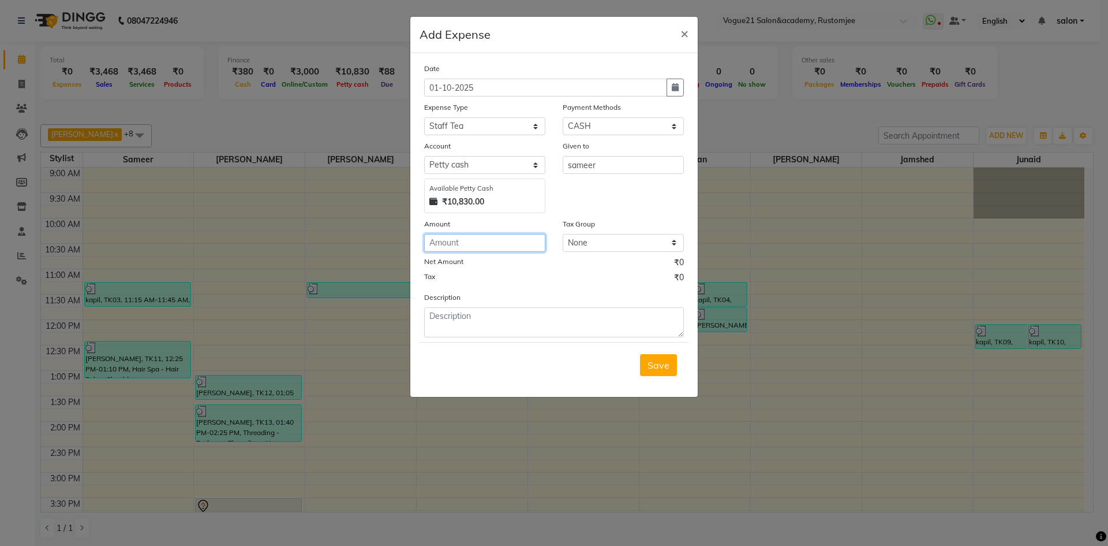
click at [470, 244] on input "number" at bounding box center [484, 243] width 121 height 18
type input "90"
click at [485, 324] on textarea at bounding box center [554, 322] width 260 height 30
type textarea "tea"
click at [452, 245] on input "90" at bounding box center [484, 243] width 121 height 18
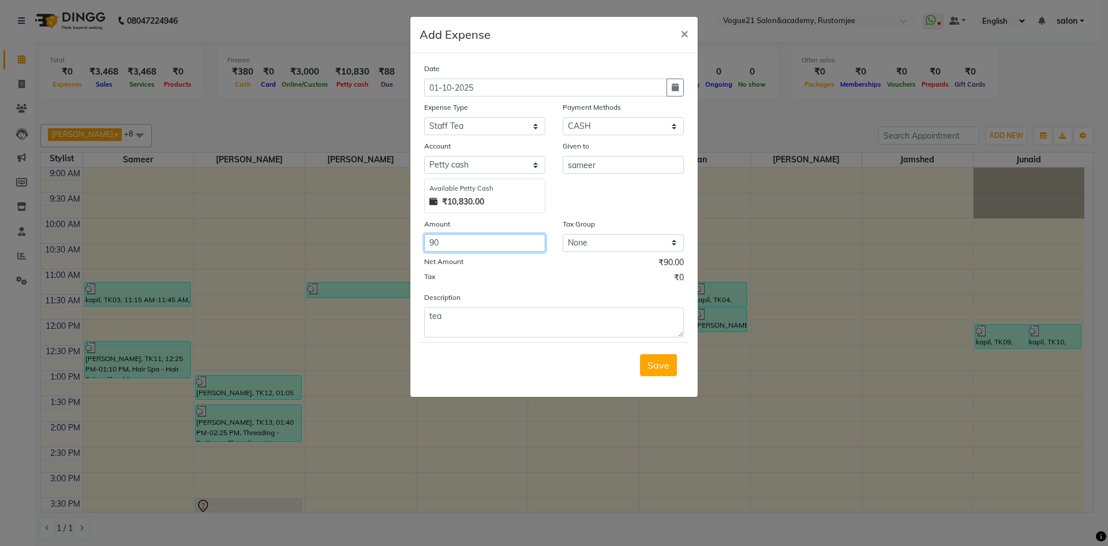
type input "9"
type input "50"
click at [651, 366] on span "Save" at bounding box center [659, 365] width 22 height 12
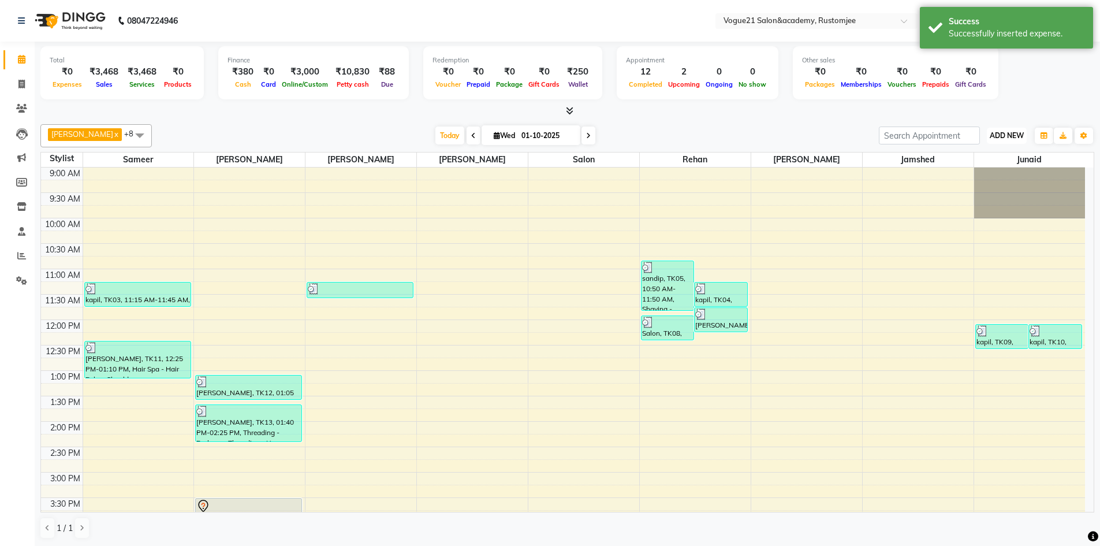
click at [1010, 139] on span "ADD NEW" at bounding box center [1006, 135] width 34 height 9
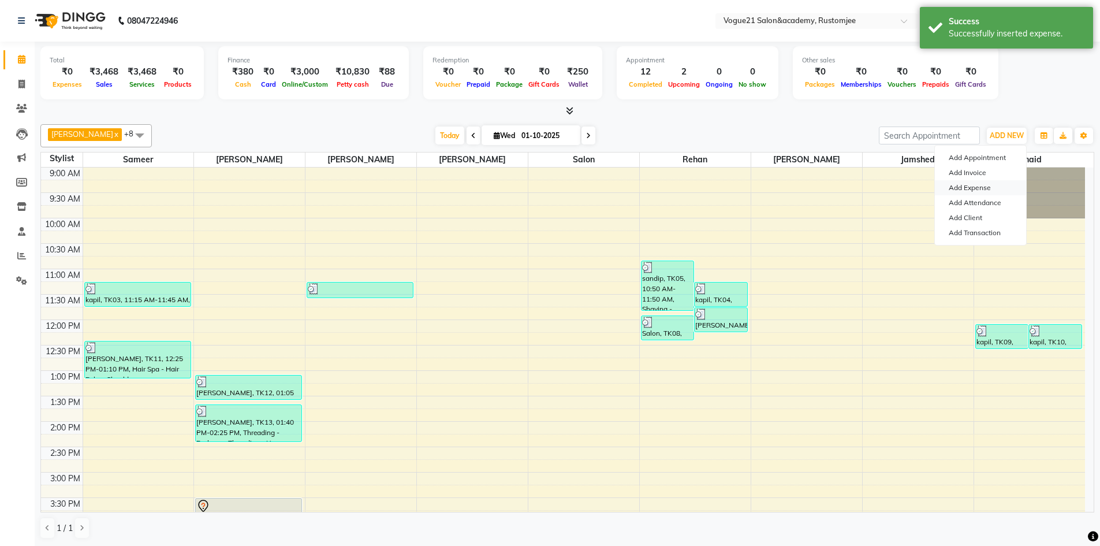
click at [992, 183] on link "Add Expense" at bounding box center [980, 187] width 91 height 15
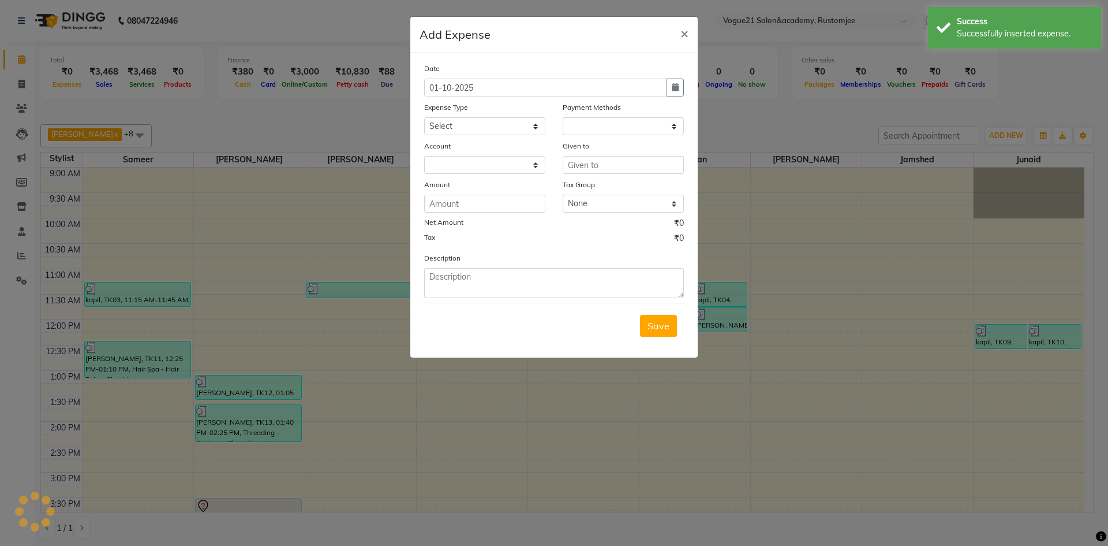
select select "1"
select select "7299"
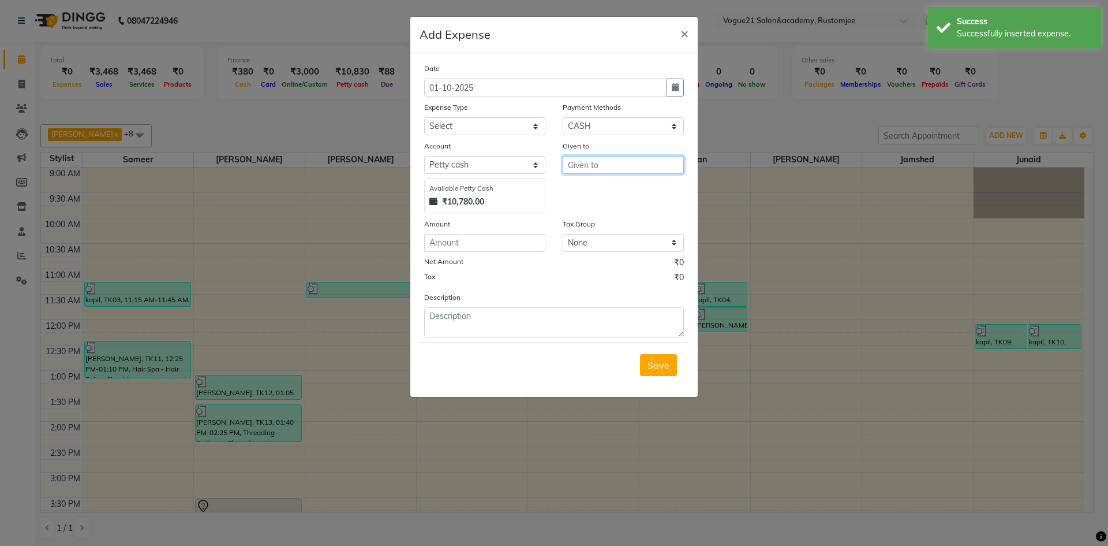
click at [595, 159] on input "text" at bounding box center [623, 165] width 121 height 18
click at [592, 208] on ngb-highlight "sa meer" at bounding box center [593, 208] width 32 height 12
type input "sameer"
click at [457, 240] on input "number" at bounding box center [484, 243] width 121 height 18
type input "40"
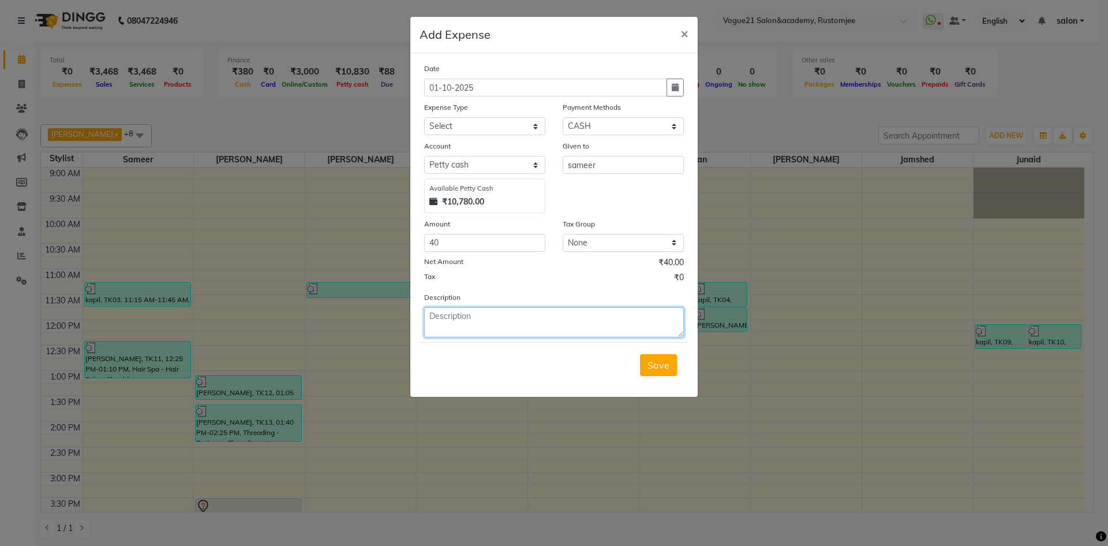
click at [501, 322] on textarea at bounding box center [554, 322] width 260 height 30
click at [515, 122] on select "Select Advance Salary Bank charges Cash transfer to bank Client Snacks Equipmen…" at bounding box center [484, 126] width 121 height 18
select select "23395"
click at [424, 117] on select "Select Advance Salary Bank charges Cash transfer to bank Client Snacks Equipmen…" at bounding box center [484, 126] width 121 height 18
click at [472, 321] on textarea at bounding box center [554, 322] width 260 height 30
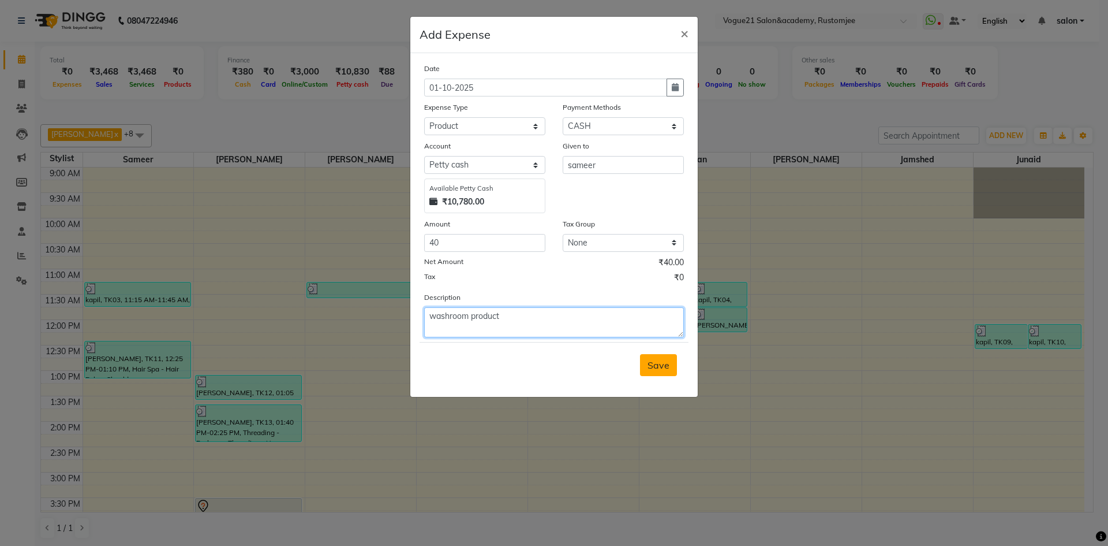
type textarea "washroom product"
click at [655, 358] on button "Save" at bounding box center [658, 365] width 37 height 22
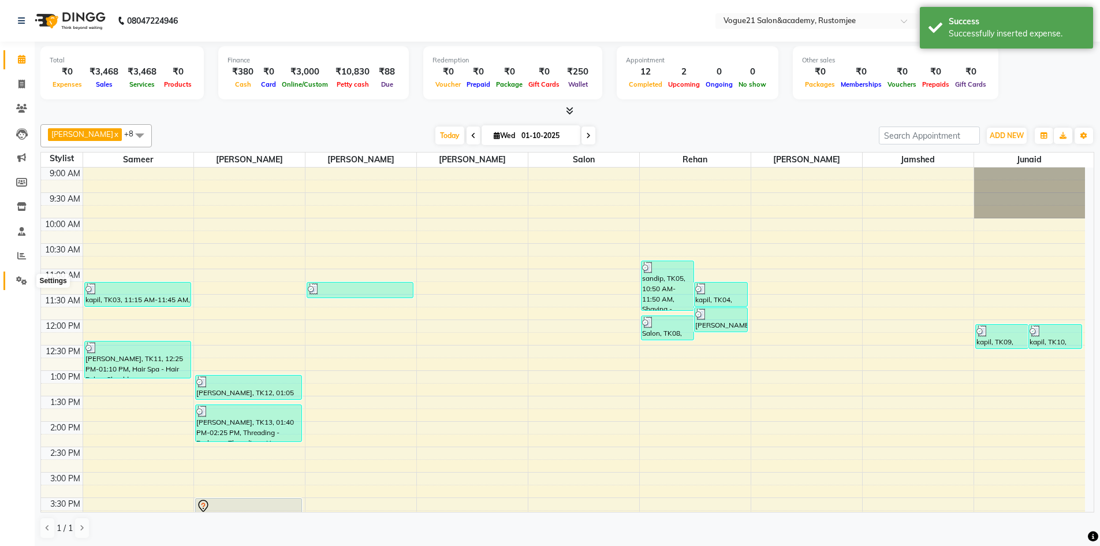
drag, startPoint x: 23, startPoint y: 279, endPoint x: 48, endPoint y: 274, distance: 25.9
click at [23, 279] on icon at bounding box center [21, 280] width 11 height 9
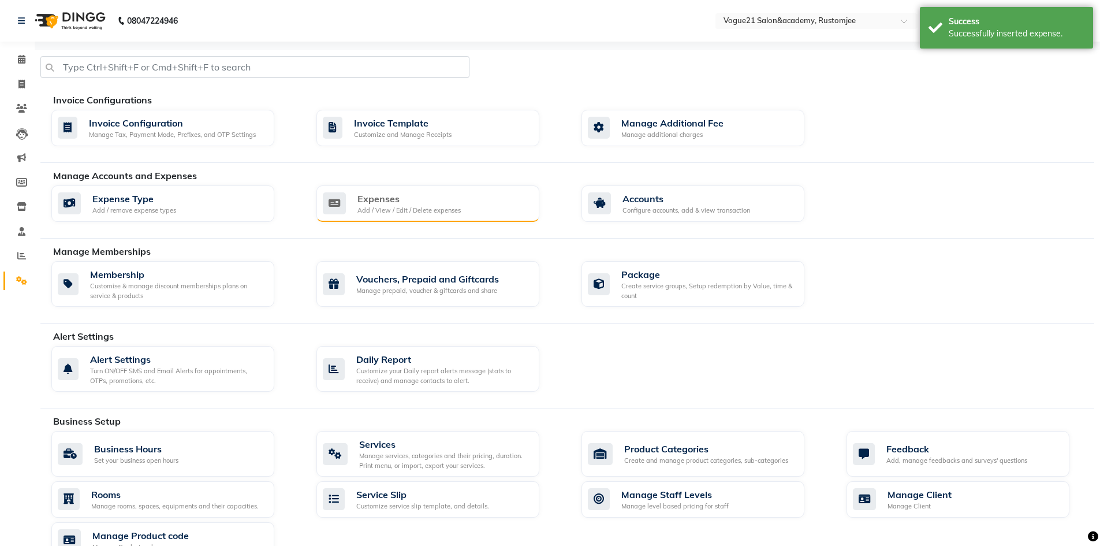
click at [415, 207] on div "Add / View / Edit / Delete expenses" at bounding box center [408, 211] width 103 height 10
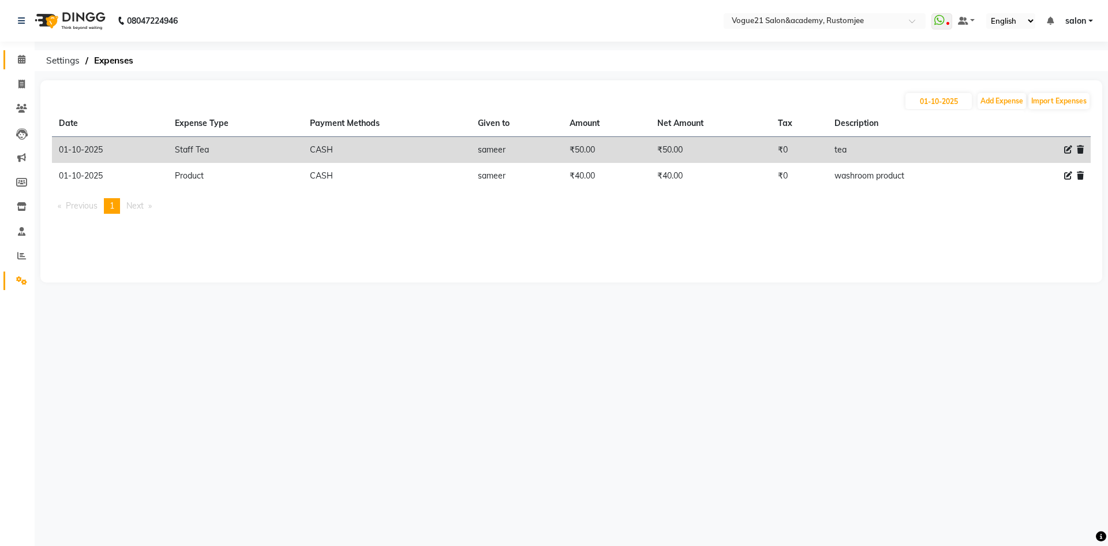
click at [17, 64] on span at bounding box center [22, 59] width 20 height 13
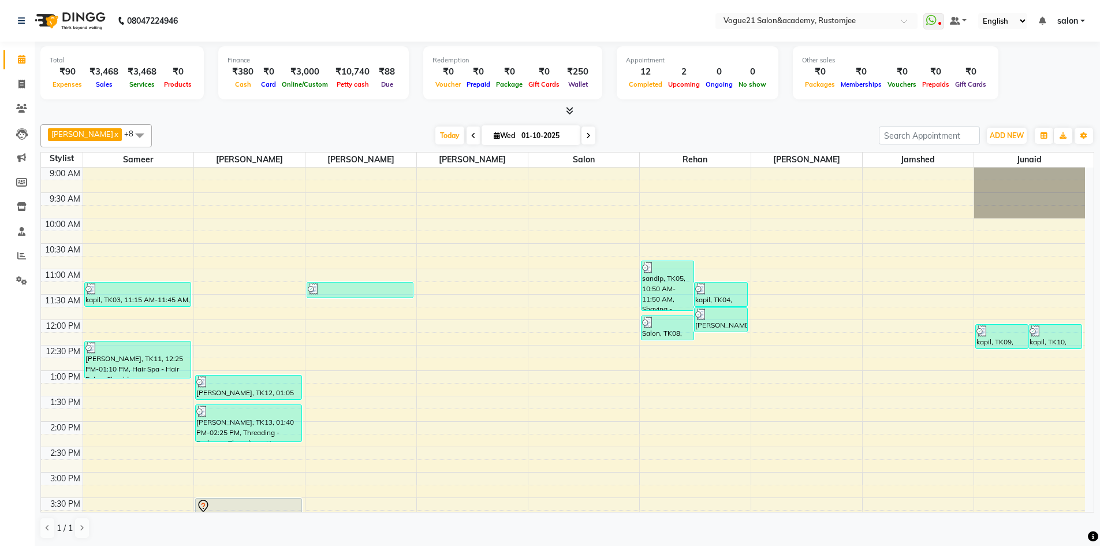
scroll to position [1, 0]
click at [27, 83] on span at bounding box center [22, 83] width 20 height 13
select select "8171"
select select "service"
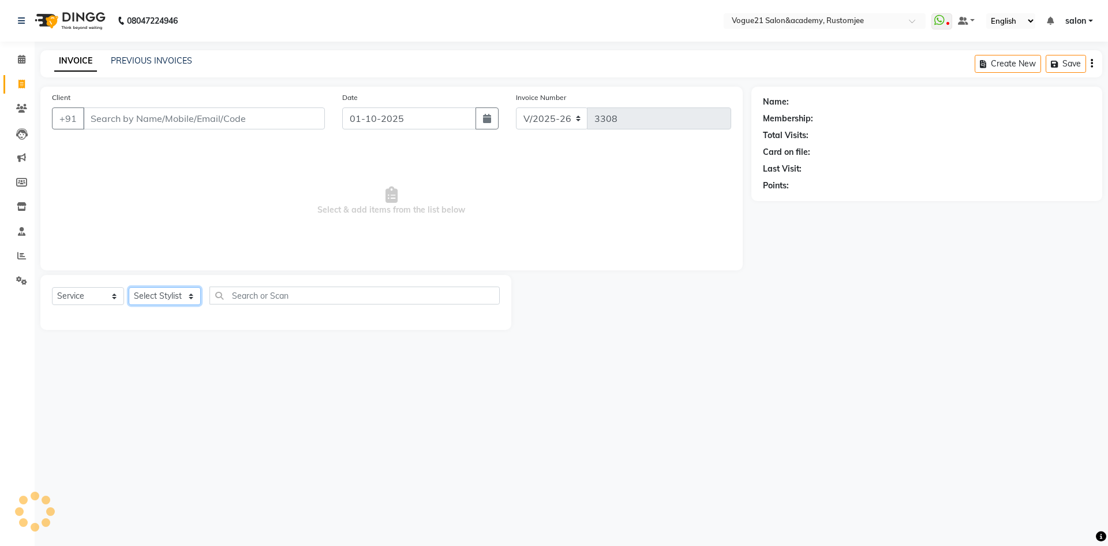
click at [173, 294] on select "Select Stylist aahil alicia anju soni Jamshed junaid Pooja yadav priya jadhav r…" at bounding box center [165, 296] width 72 height 18
select select "77867"
click at [129, 287] on select "Select Stylist aahil alicia anju soni Jamshed junaid Pooja yadav priya jadhav r…" at bounding box center [165, 296] width 72 height 18
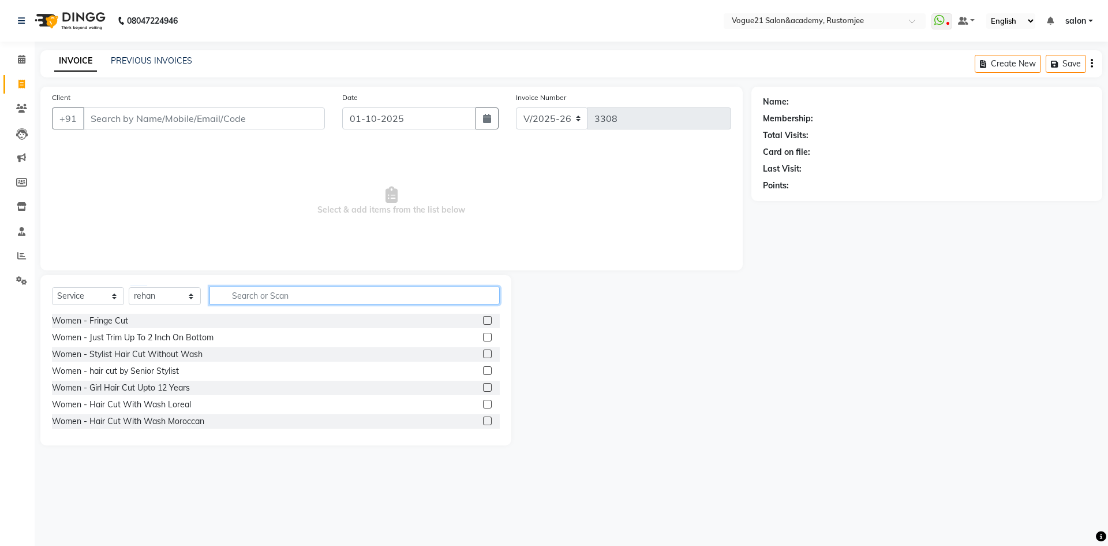
click at [283, 294] on input "text" at bounding box center [355, 295] width 290 height 18
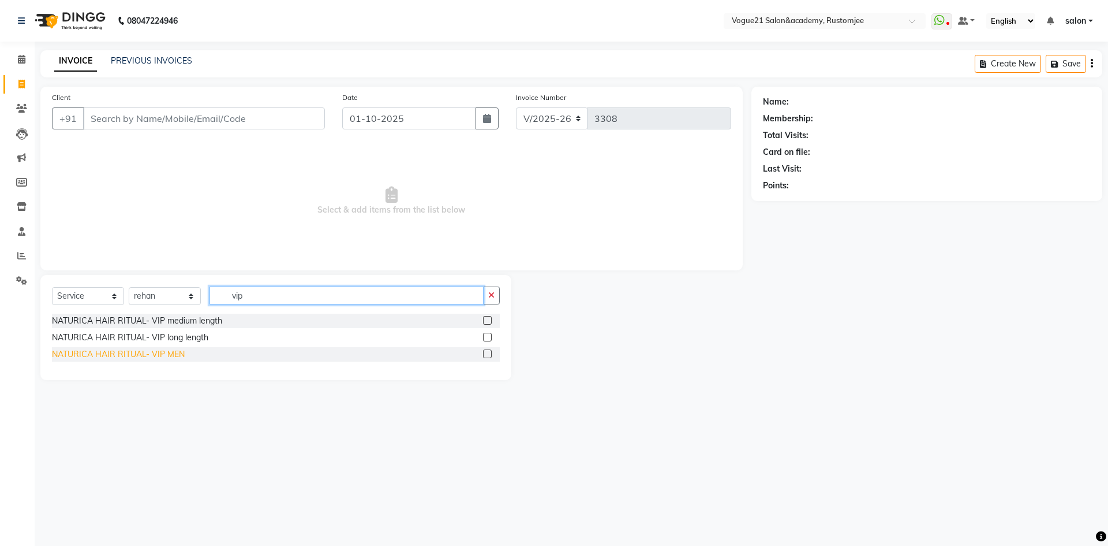
type input "vip"
click at [160, 355] on div "NATURICA HAIR RITUAL- VIP MEN" at bounding box center [118, 354] width 133 height 12
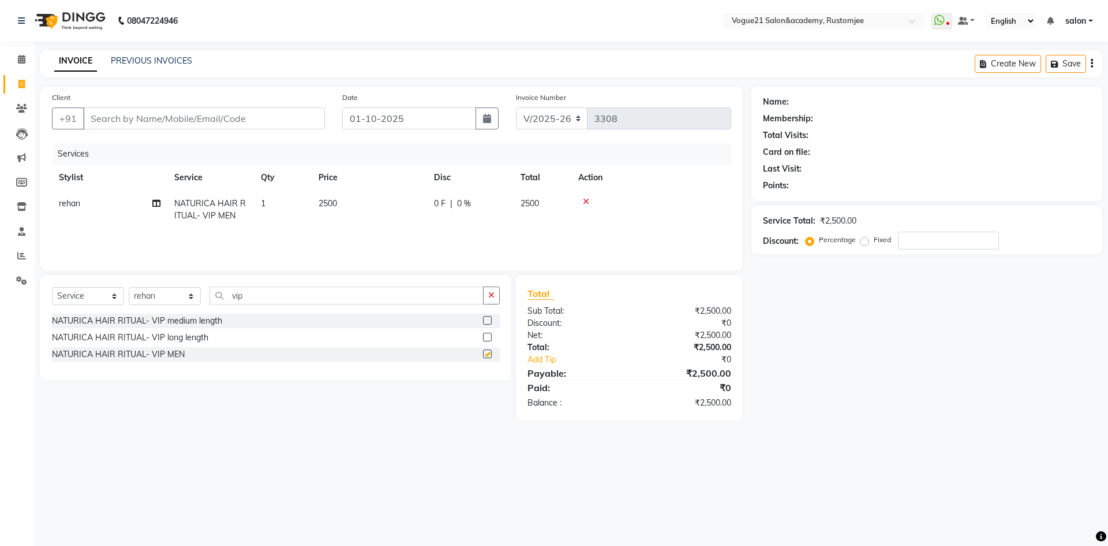
checkbox input "false"
click at [212, 115] on input "Client" at bounding box center [204, 118] width 242 height 22
type input "9"
type input "0"
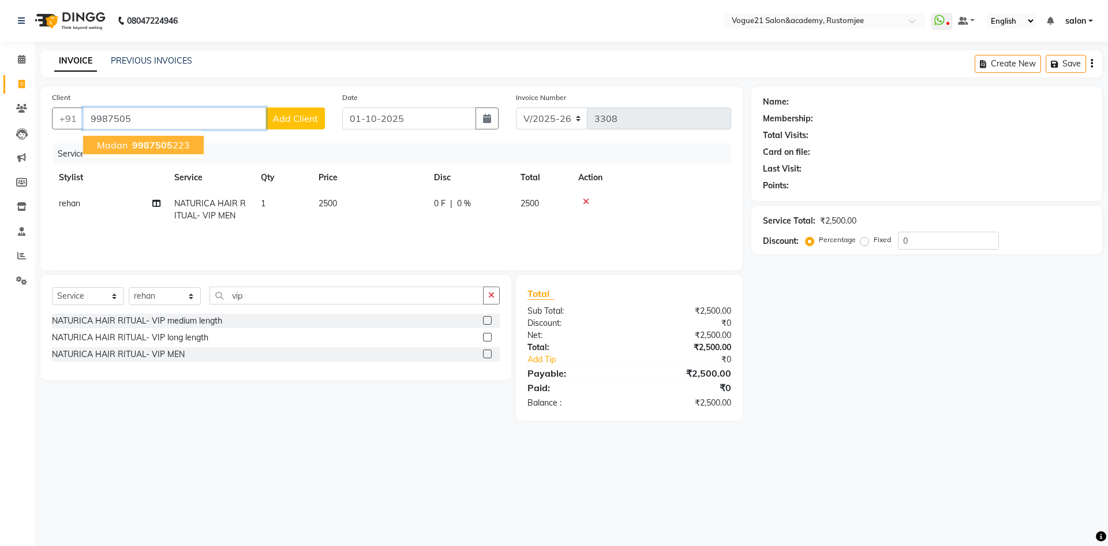
click at [118, 148] on span "madan" at bounding box center [112, 145] width 31 height 12
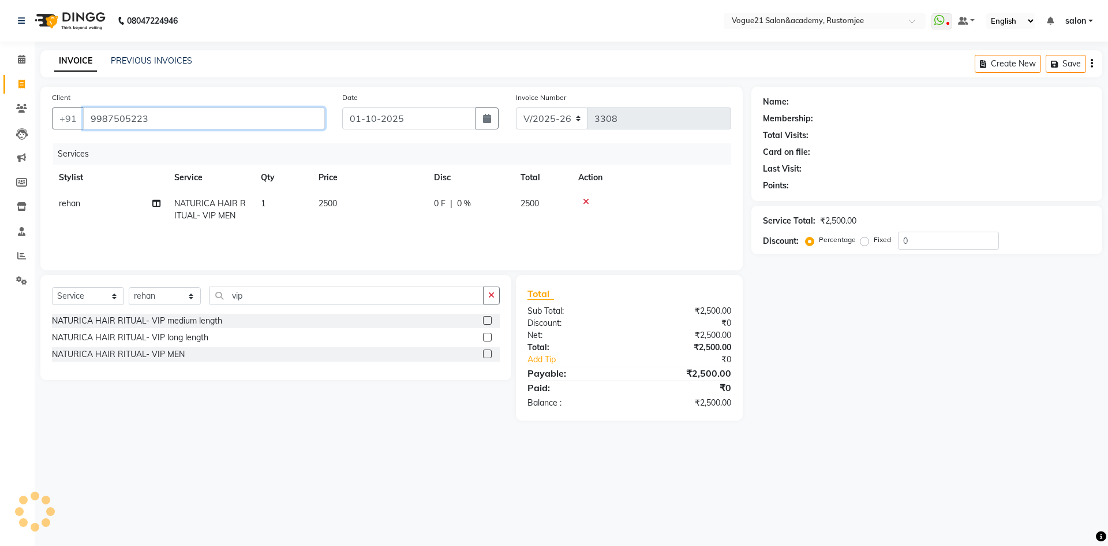
type input "9987505223"
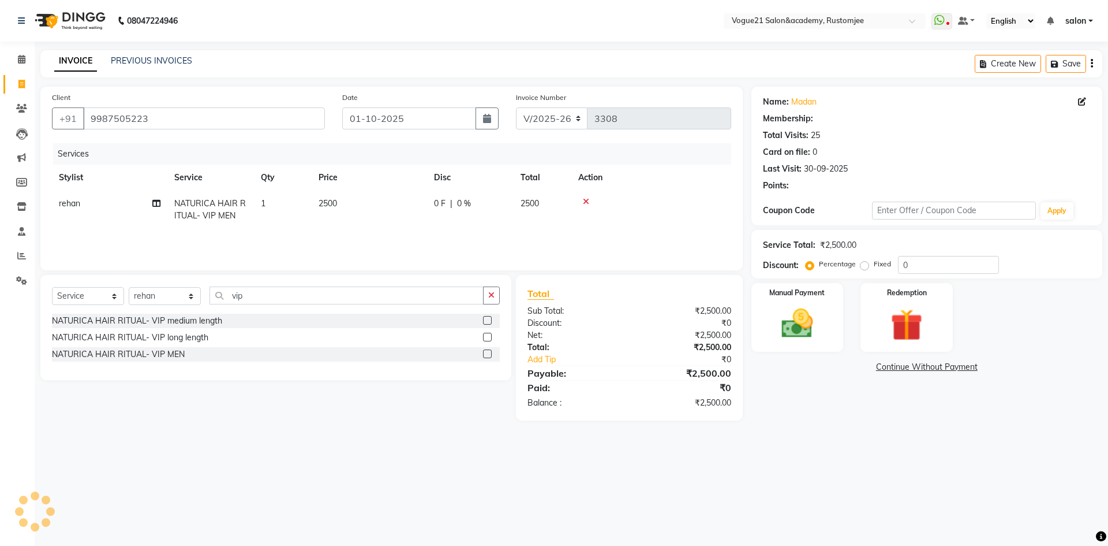
select select "1: Object"
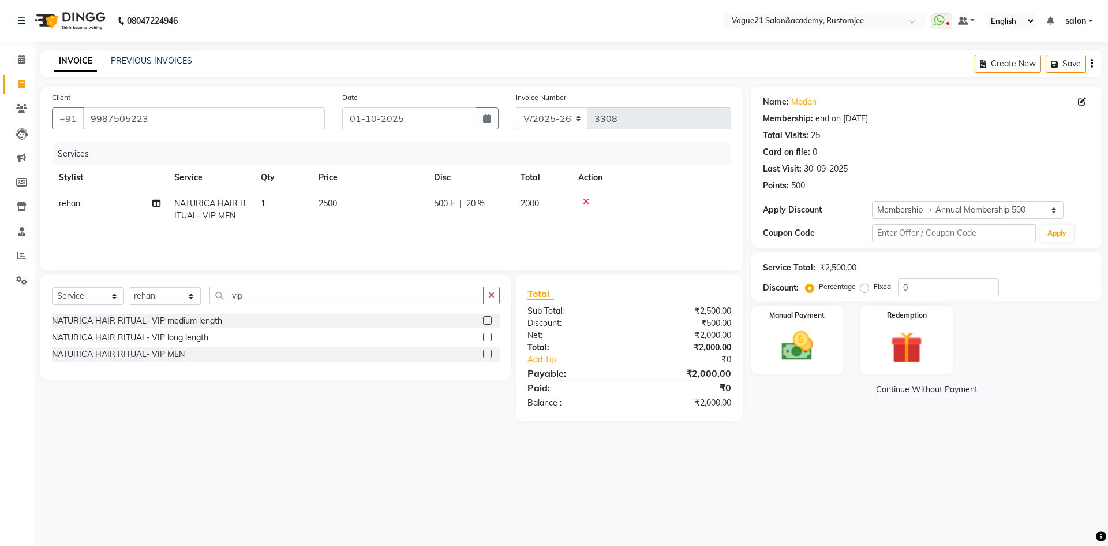
type input "20"
click at [796, 363] on img at bounding box center [798, 346] width 54 height 38
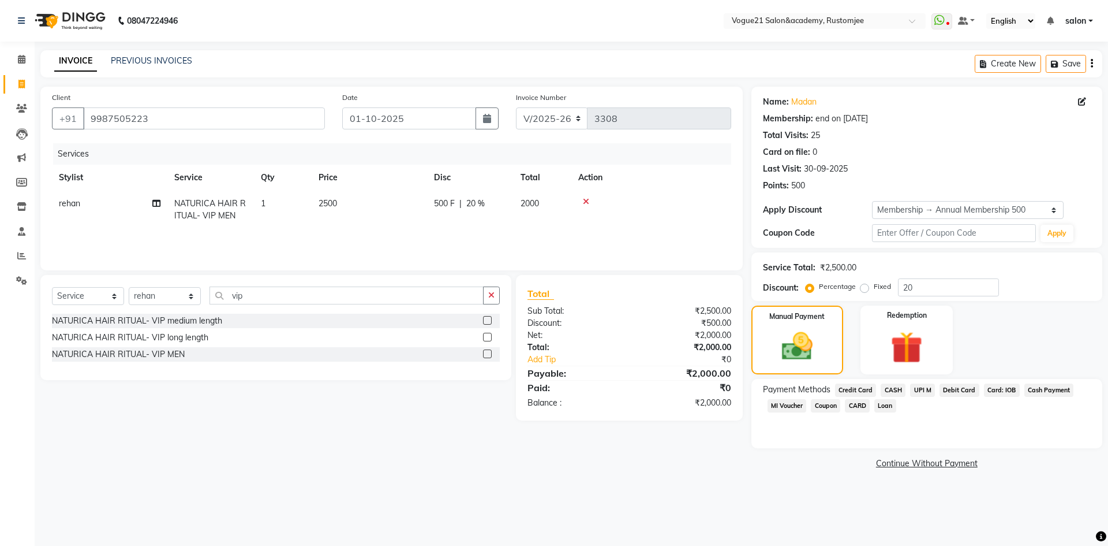
click at [918, 391] on span "UPI M" at bounding box center [922, 389] width 25 height 13
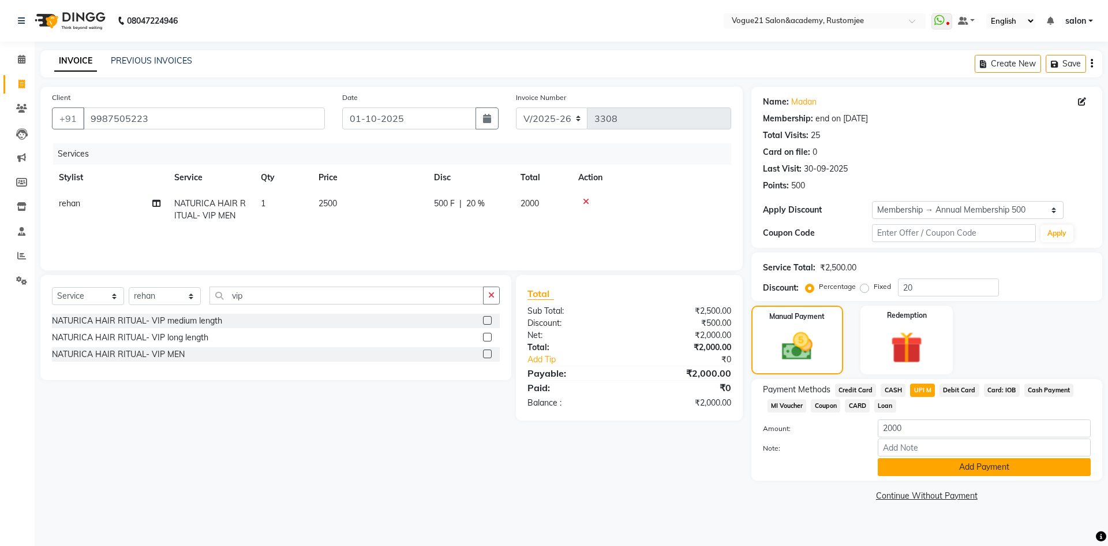
click at [907, 475] on button "Add Payment" at bounding box center [984, 467] width 213 height 18
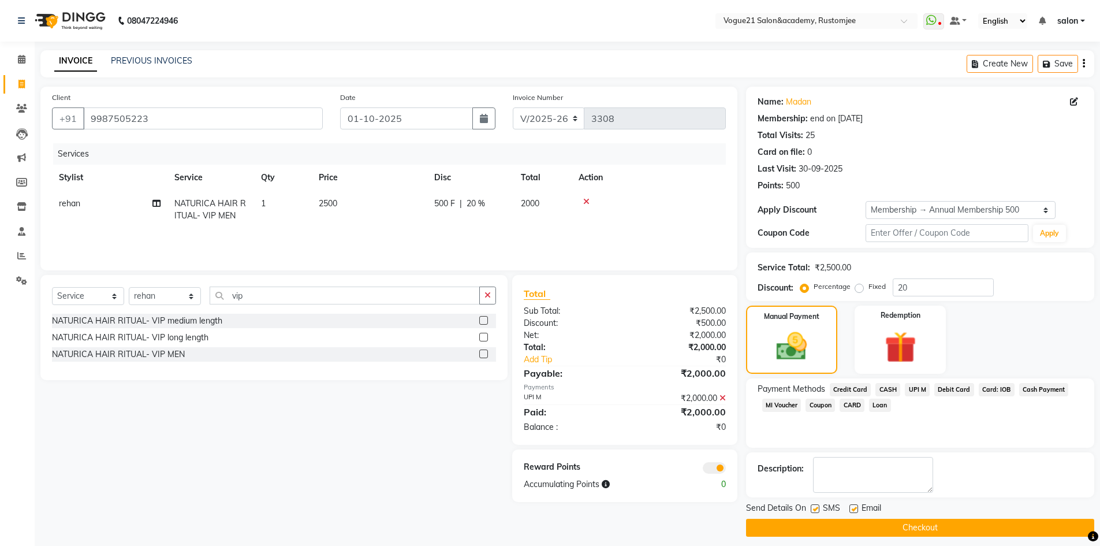
click at [838, 528] on button "Checkout" at bounding box center [920, 527] width 348 height 18
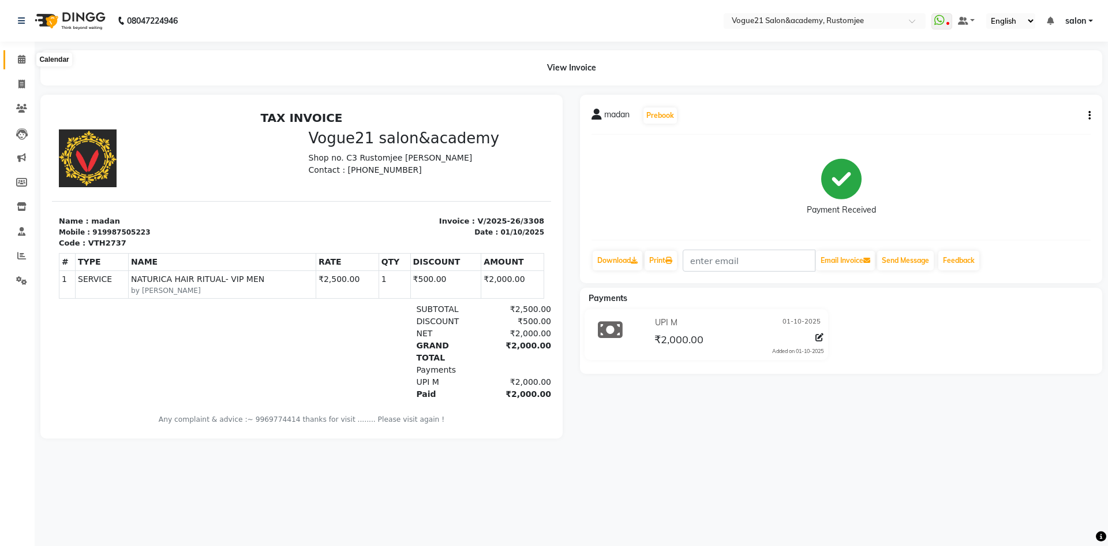
click at [23, 58] on icon at bounding box center [22, 59] width 8 height 9
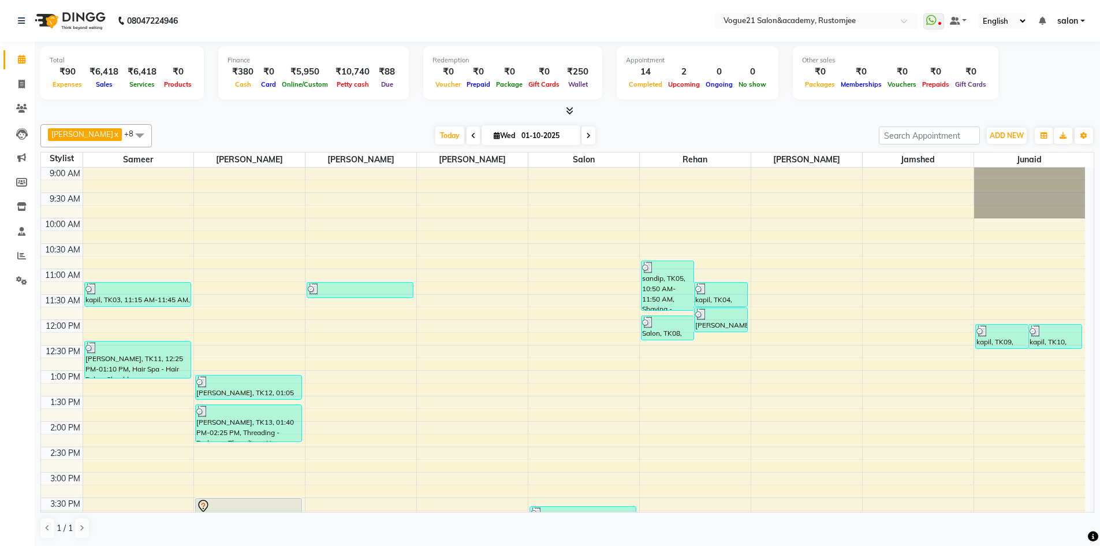
click at [571, 107] on icon at bounding box center [570, 110] width 8 height 9
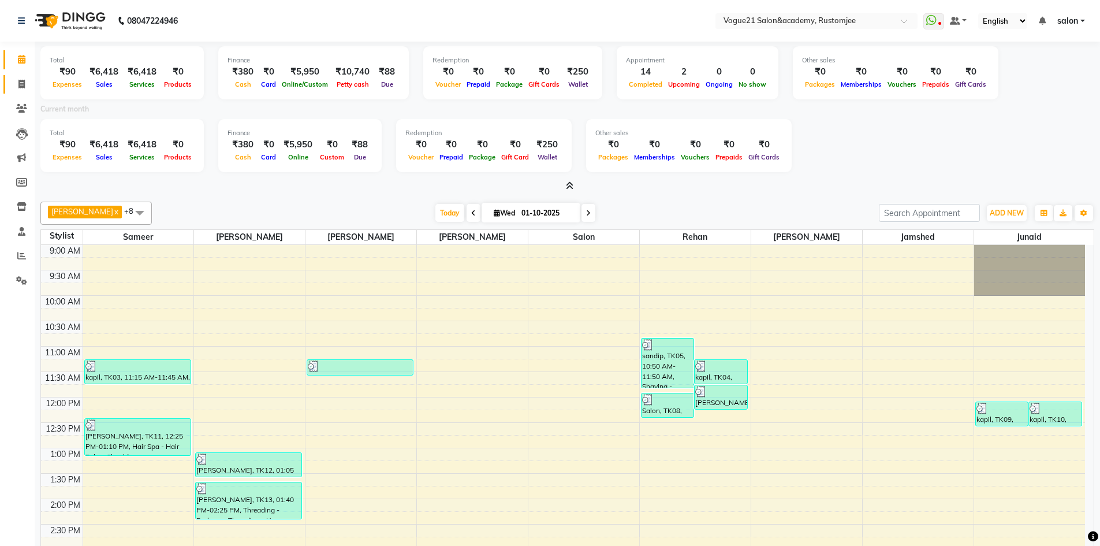
click at [10, 87] on link "Invoice" at bounding box center [17, 84] width 28 height 19
select select "8171"
select select "service"
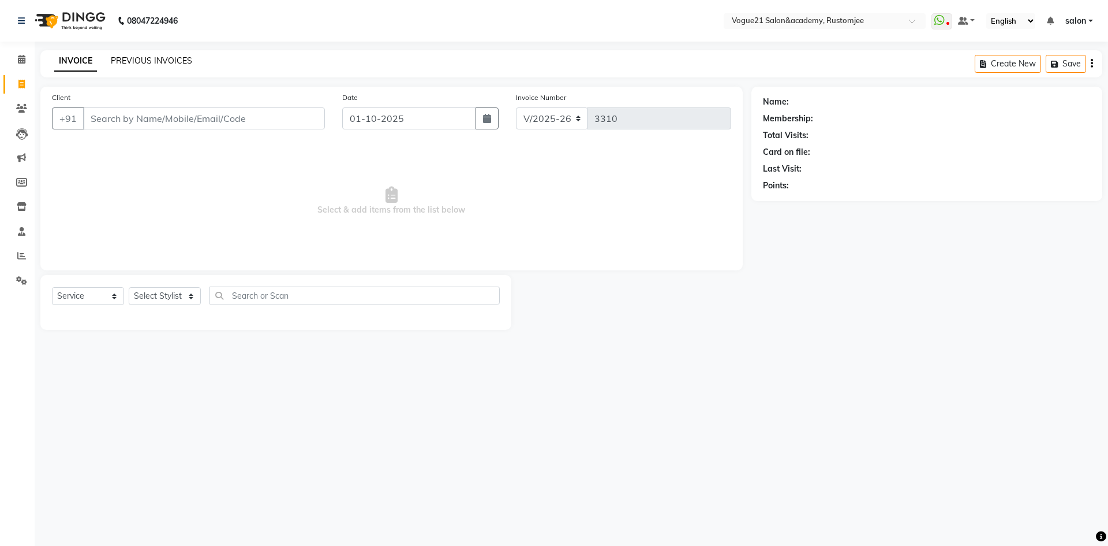
click at [165, 65] on div "PREVIOUS INVOICES" at bounding box center [151, 61] width 81 height 12
click at [170, 58] on link "PREVIOUS INVOICES" at bounding box center [151, 60] width 81 height 10
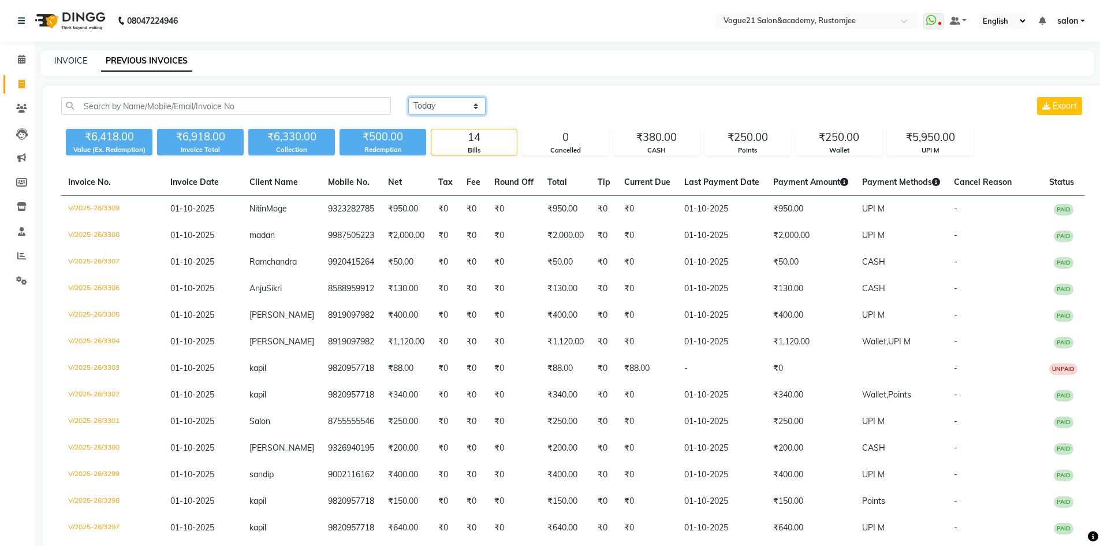
click at [438, 107] on select "[DATE] [DATE] Custom Range" at bounding box center [446, 106] width 77 height 18
click at [408, 97] on select "[DATE] [DATE] Custom Range" at bounding box center [446, 106] width 77 height 18
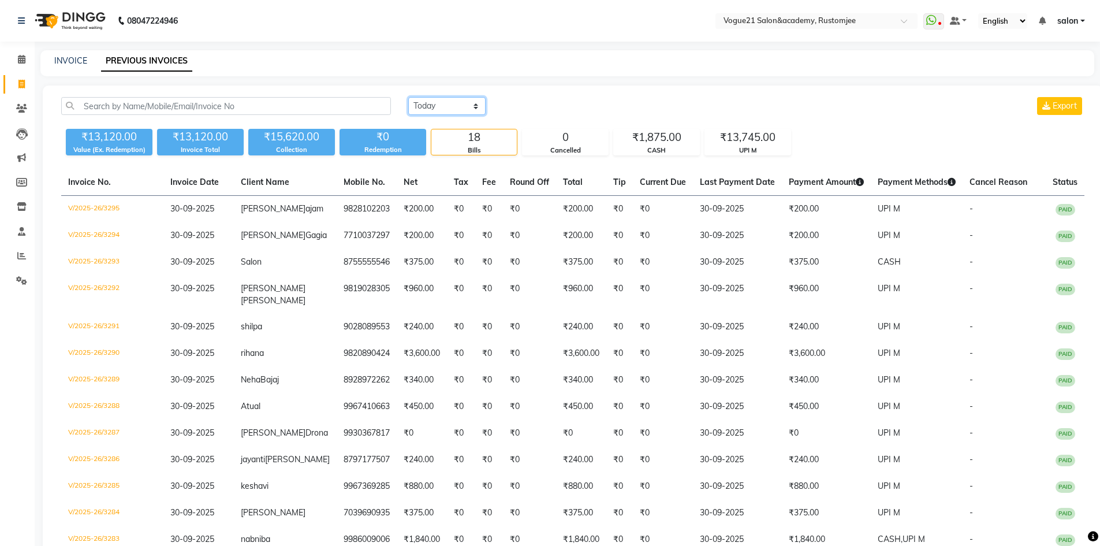
click at [441, 110] on select "[DATE] [DATE] Custom Range" at bounding box center [446, 106] width 77 height 18
select select "range"
click at [408, 97] on select "[DATE] [DATE] Custom Range" at bounding box center [446, 106] width 77 height 18
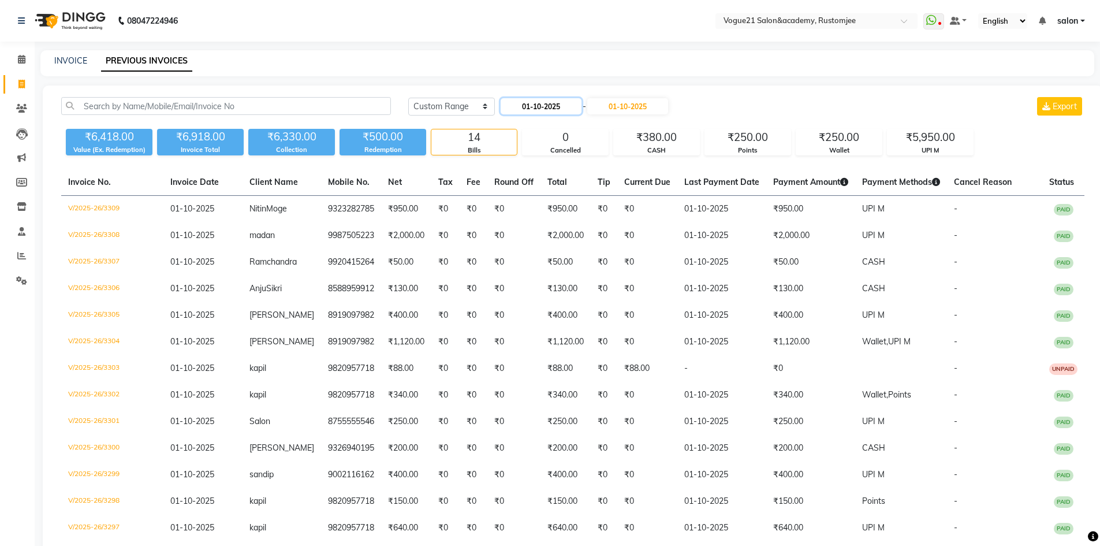
click at [541, 109] on input "01-10-2025" at bounding box center [540, 106] width 81 height 16
select select "10"
select select "2025"
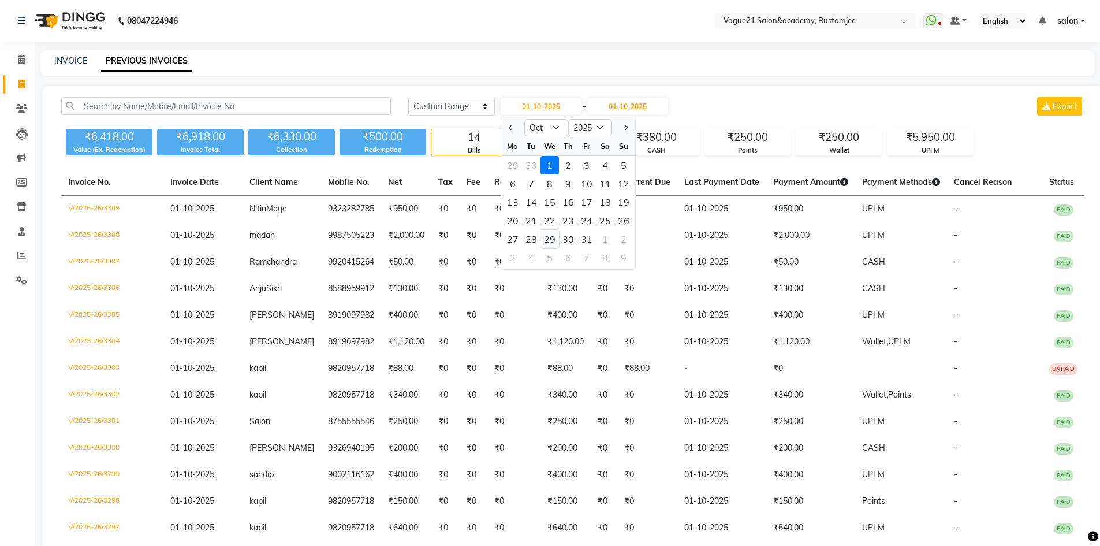
click at [549, 238] on div "29" at bounding box center [549, 239] width 18 height 18
type input "[DATE]"
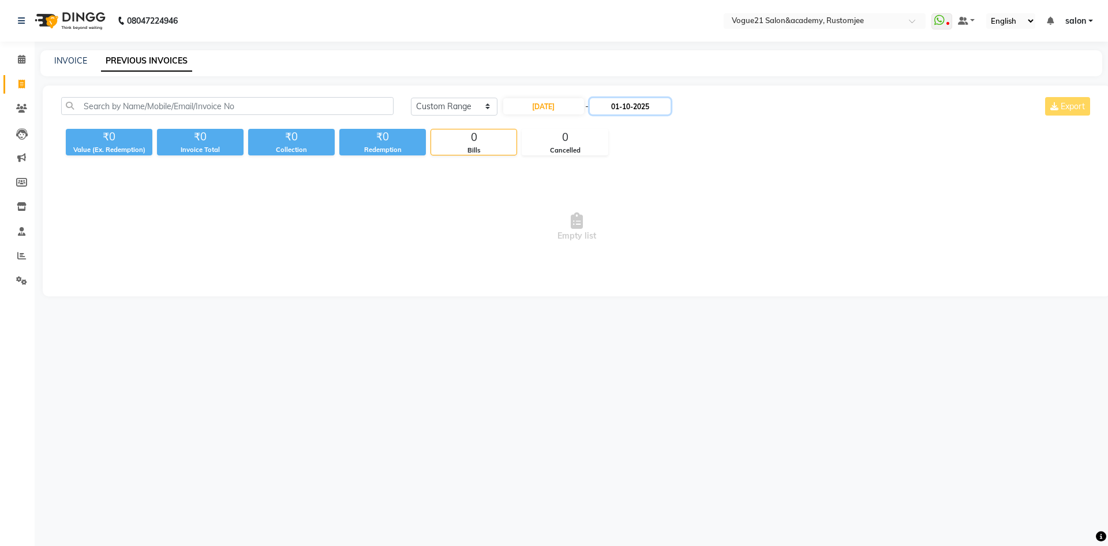
click at [630, 105] on input "01-10-2025" at bounding box center [630, 106] width 81 height 16
click at [646, 237] on div "29" at bounding box center [646, 239] width 18 height 18
type input "[DATE]"
click at [631, 108] on input "[DATE]" at bounding box center [630, 106] width 81 height 16
click at [608, 128] on div at bounding box center [609, 127] width 23 height 18
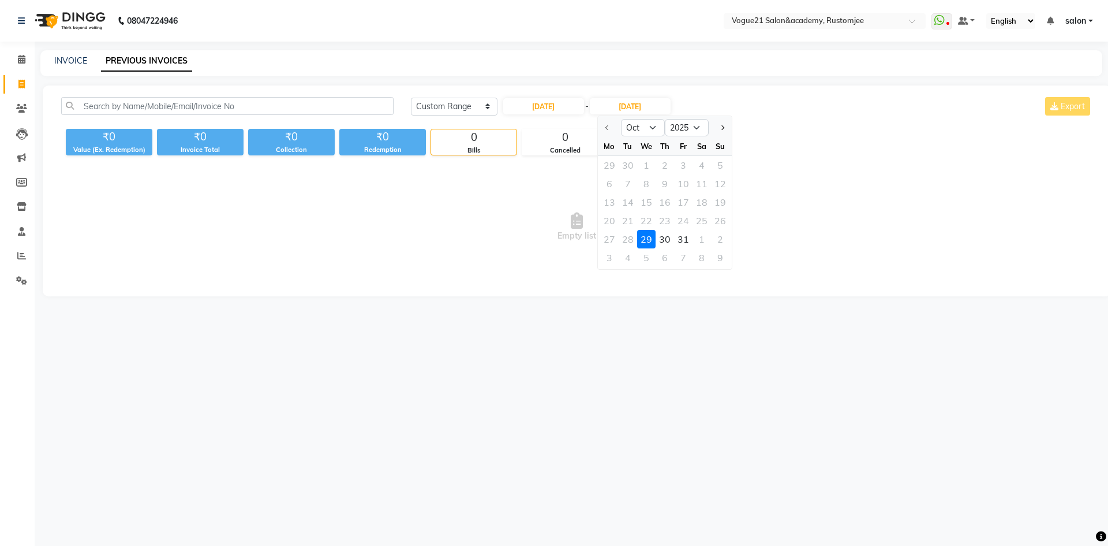
click at [608, 128] on div at bounding box center [609, 127] width 23 height 18
click at [561, 103] on input "[DATE]" at bounding box center [543, 106] width 81 height 16
select select "10"
select select "2025"
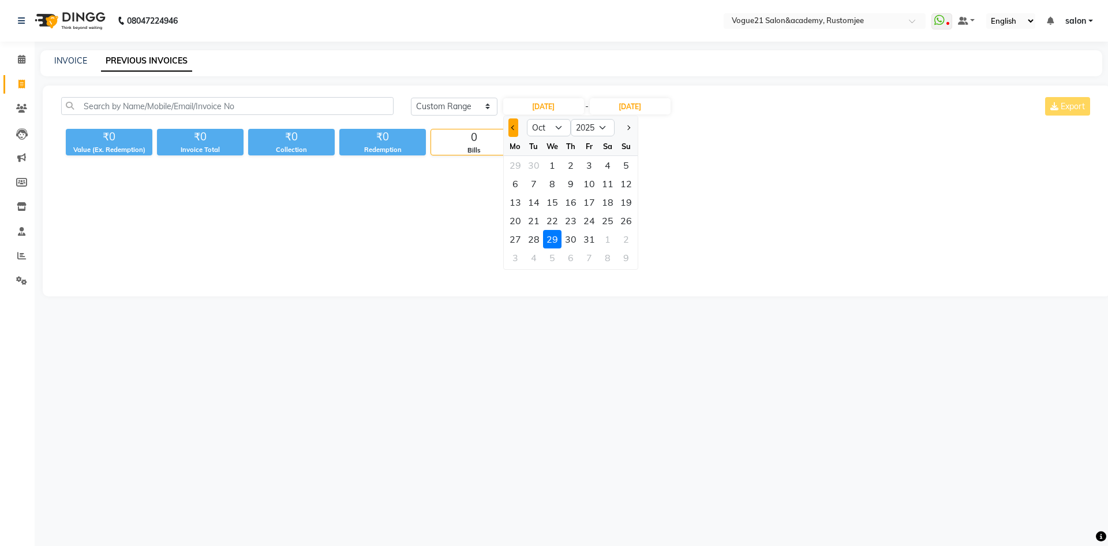
click at [511, 132] on button "Previous month" at bounding box center [514, 127] width 10 height 18
select select "9"
click at [518, 232] on div "29" at bounding box center [515, 239] width 18 height 18
type input "29-09-2025"
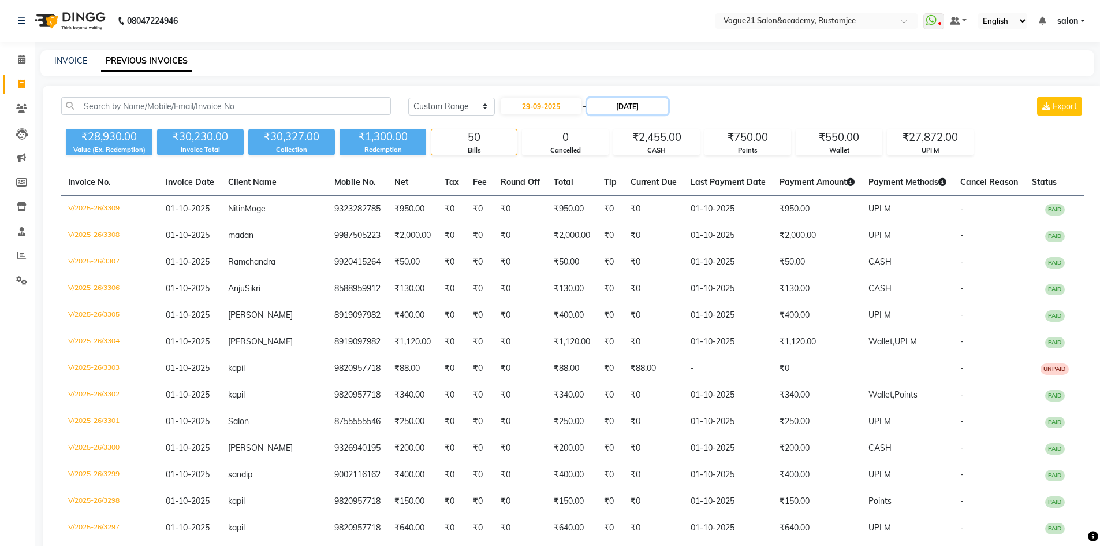
click at [632, 107] on input "[DATE]" at bounding box center [627, 106] width 81 height 16
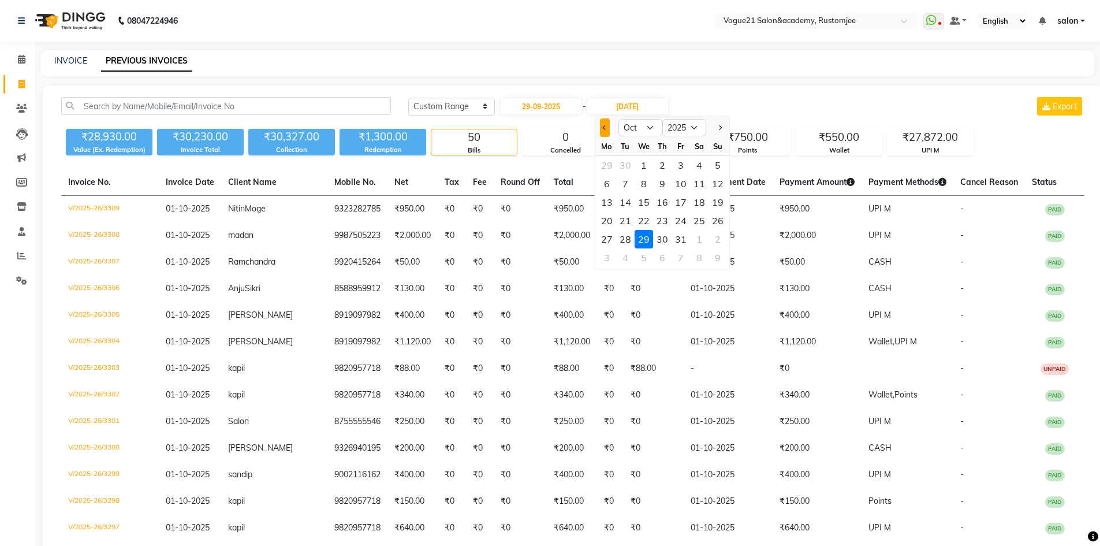
click at [601, 125] on button "Previous month" at bounding box center [605, 127] width 10 height 18
select select "9"
click at [611, 238] on div "29" at bounding box center [606, 239] width 18 height 18
type input "29-09-2025"
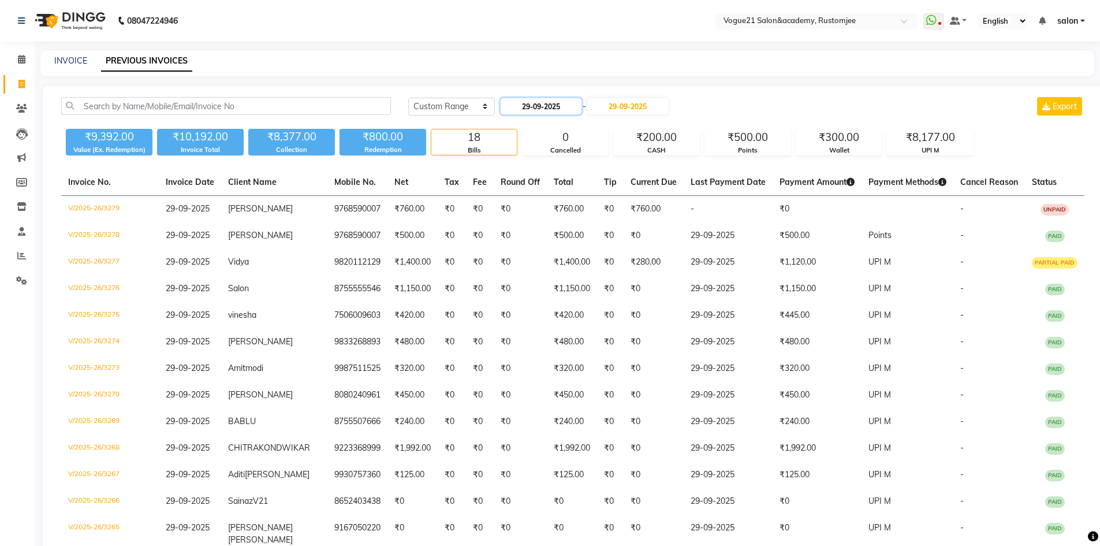
click at [533, 110] on input "29-09-2025" at bounding box center [540, 106] width 81 height 16
select select "9"
select select "2025"
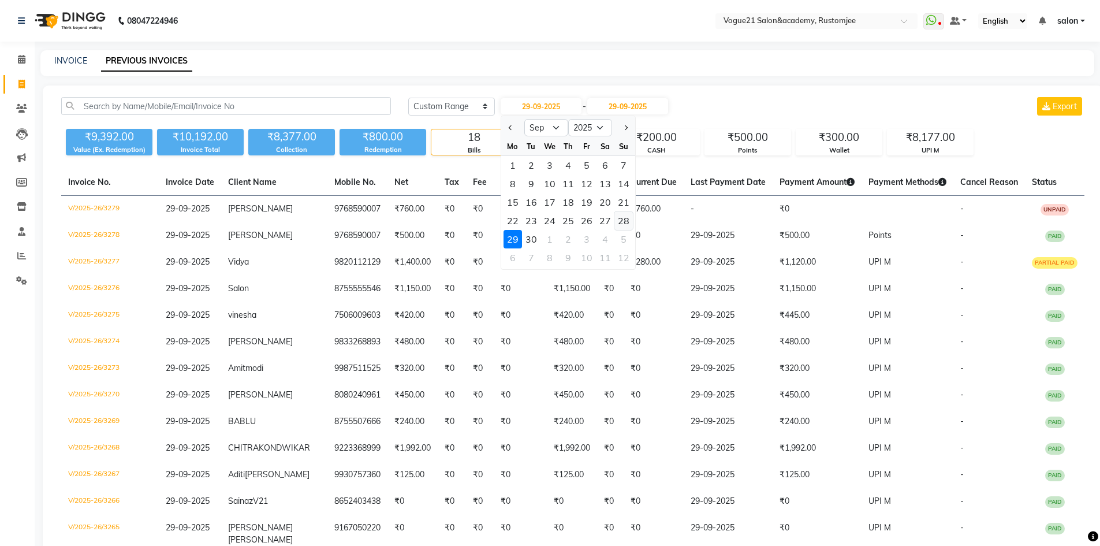
click at [626, 222] on div "28" at bounding box center [623, 220] width 18 height 18
type input "28-09-2025"
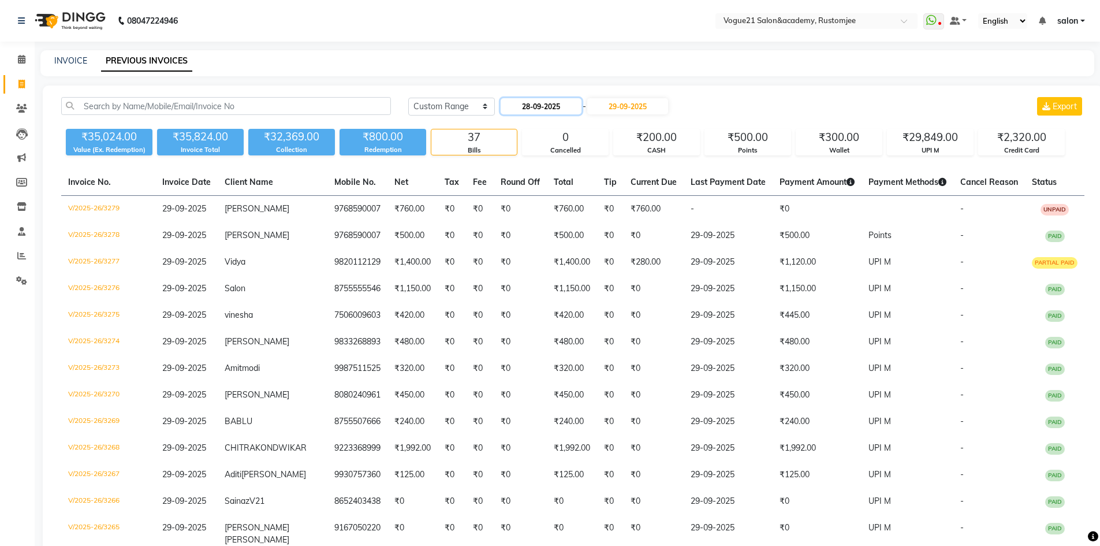
click at [546, 108] on input "28-09-2025" at bounding box center [540, 106] width 81 height 16
select select "9"
select select "2025"
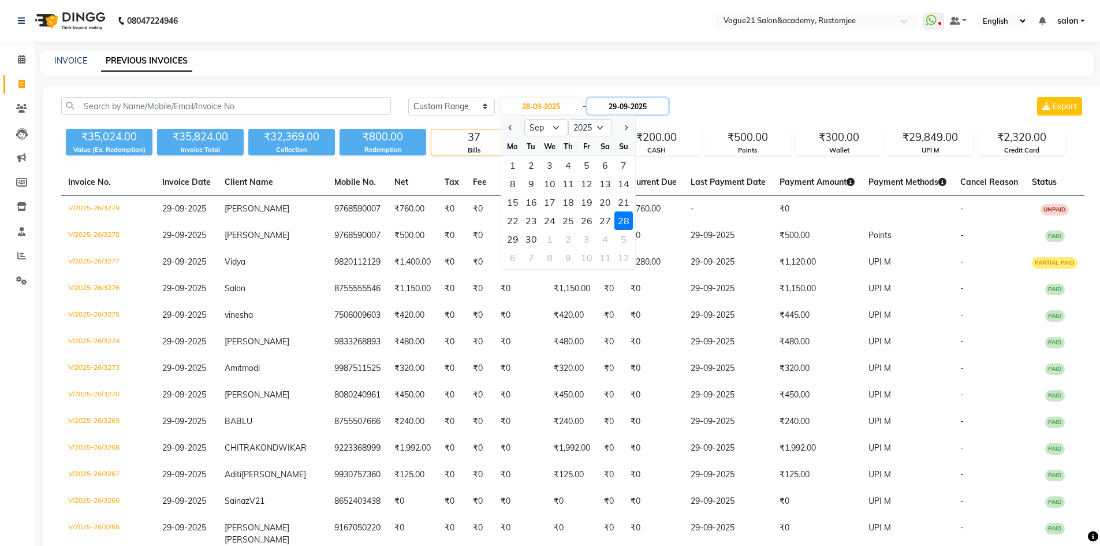
click at [622, 101] on input "29-09-2025" at bounding box center [627, 106] width 81 height 16
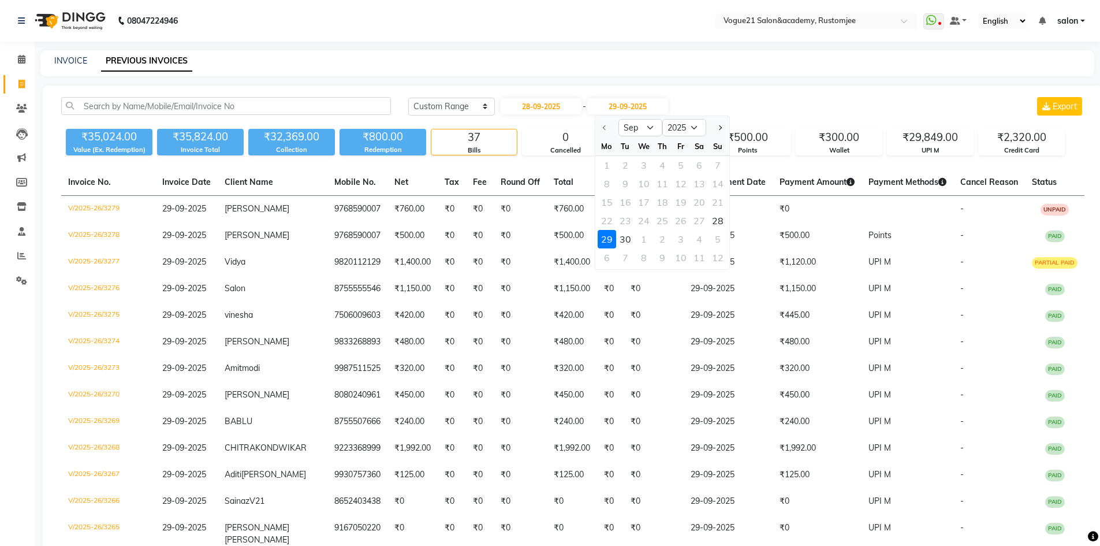
click at [602, 129] on div at bounding box center [606, 127] width 23 height 18
click at [603, 128] on div at bounding box center [606, 127] width 23 height 18
click at [607, 127] on div at bounding box center [606, 127] width 23 height 18
click at [602, 127] on div at bounding box center [606, 127] width 23 height 18
click at [715, 216] on div "28" at bounding box center [717, 220] width 18 height 18
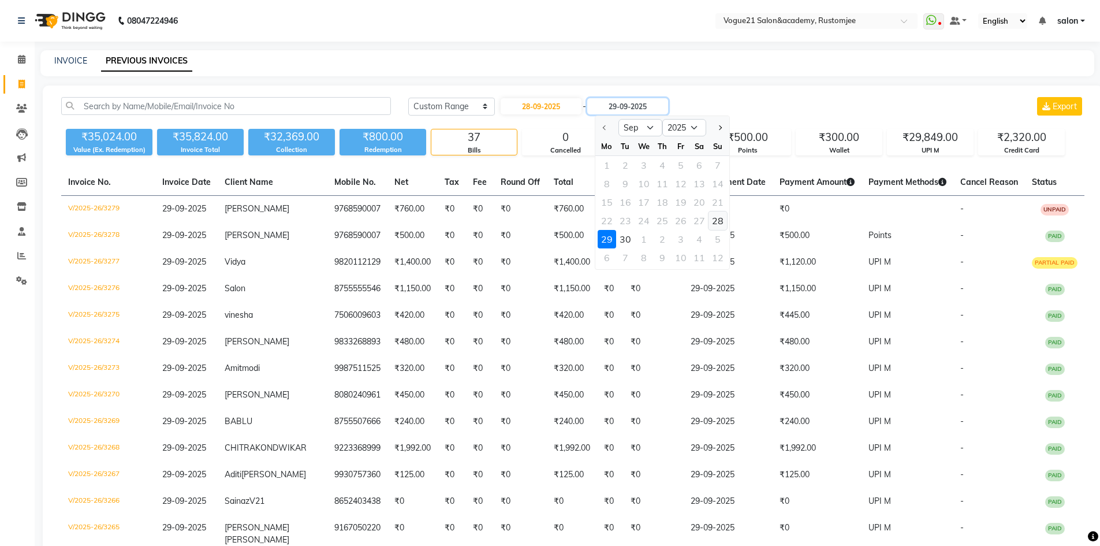
type input "28-09-2025"
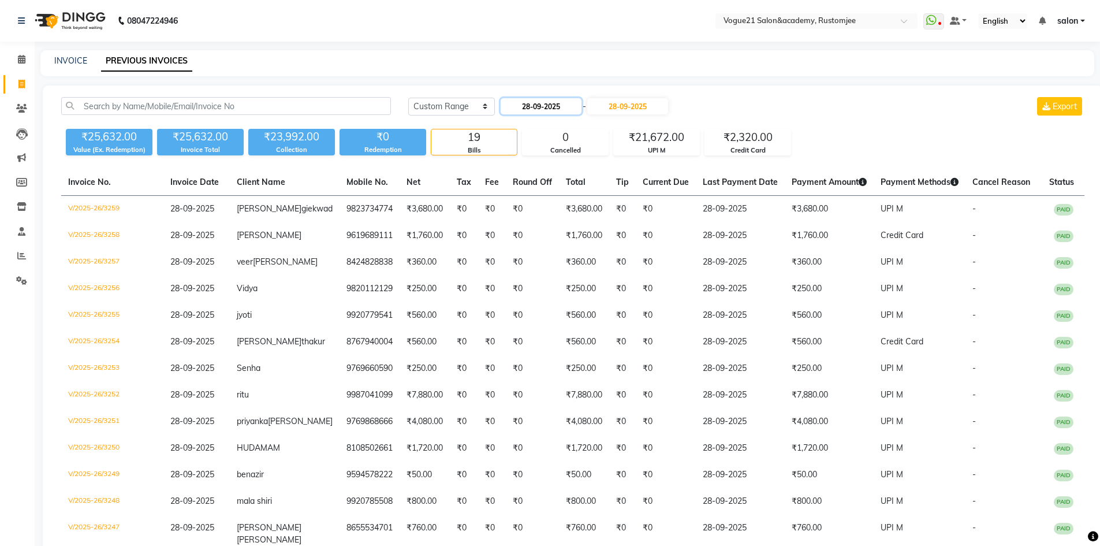
click at [530, 105] on input "28-09-2025" at bounding box center [540, 106] width 81 height 16
select select "9"
select select "2025"
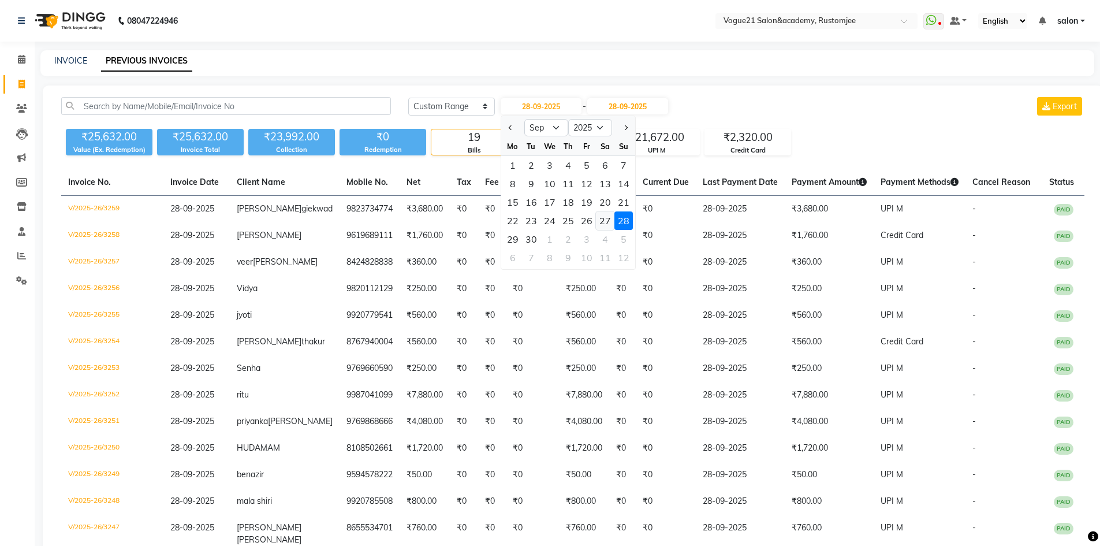
click at [601, 219] on div "27" at bounding box center [605, 220] width 18 height 18
type input "27-09-2025"
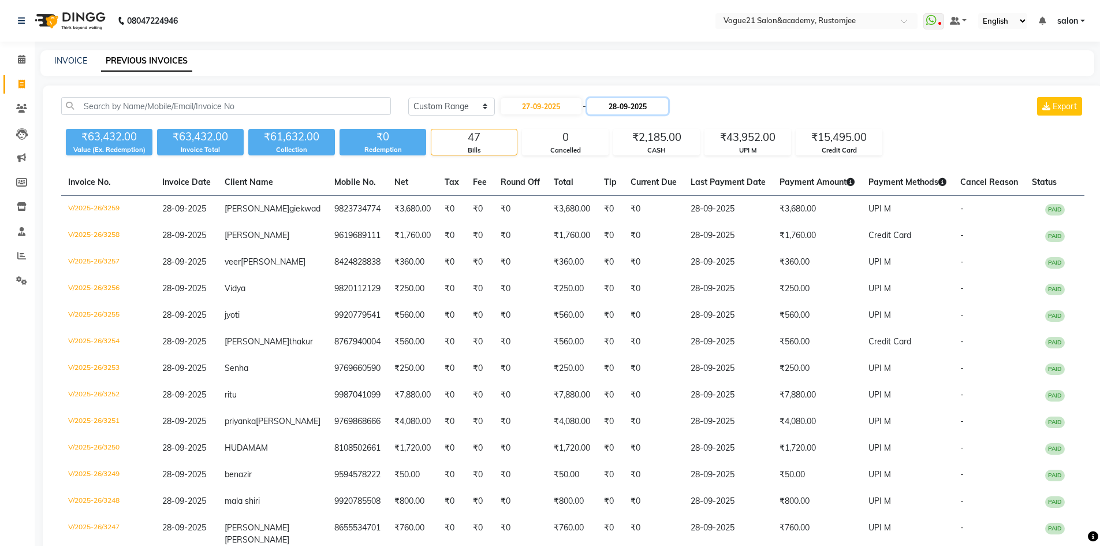
click at [641, 108] on input "28-09-2025" at bounding box center [627, 106] width 81 height 16
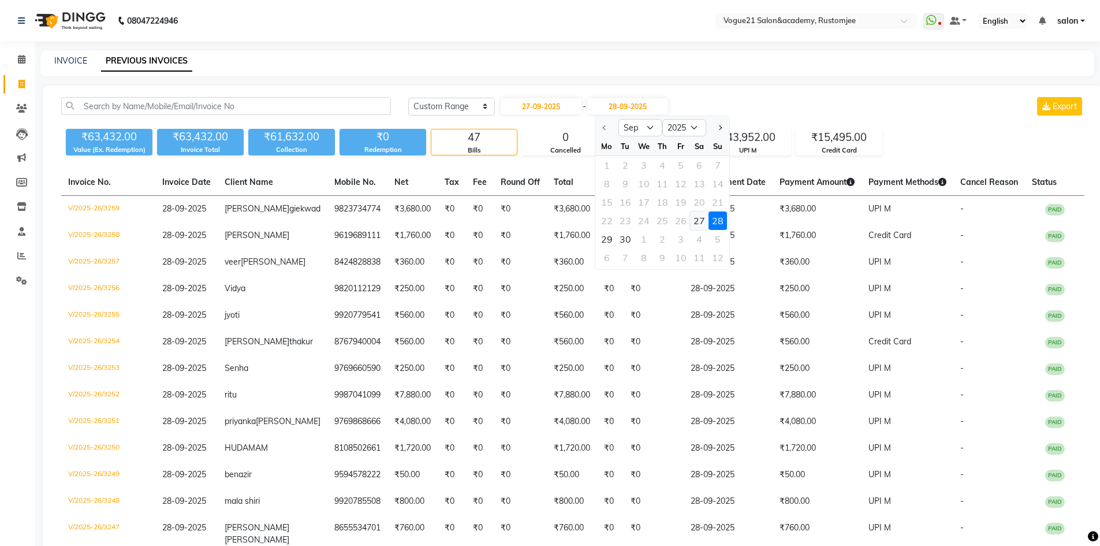
click at [696, 215] on div "27" at bounding box center [699, 220] width 18 height 18
type input "27-09-2025"
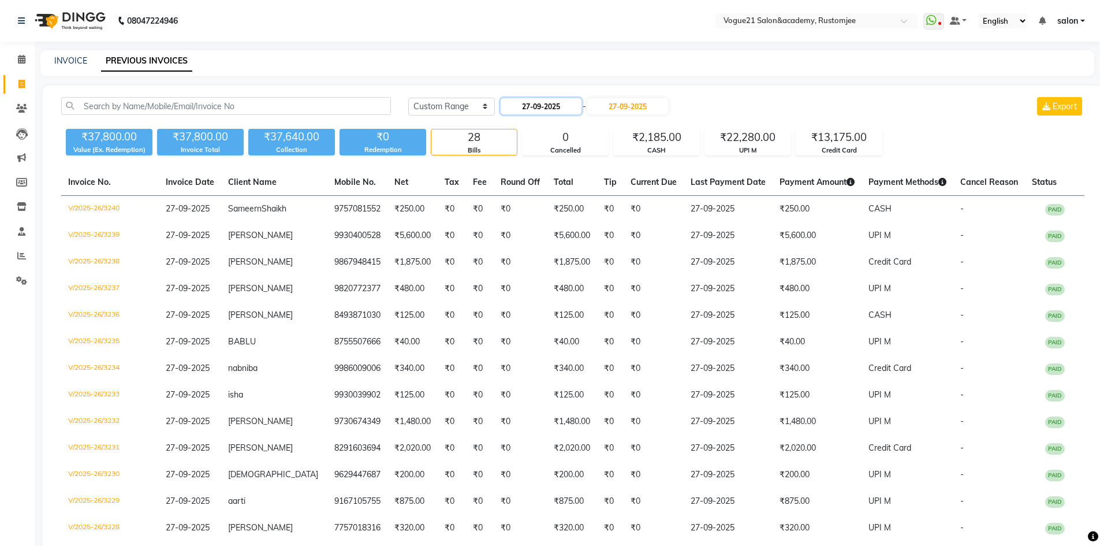
click at [552, 103] on input "27-09-2025" at bounding box center [540, 106] width 81 height 16
select select "9"
select select "2025"
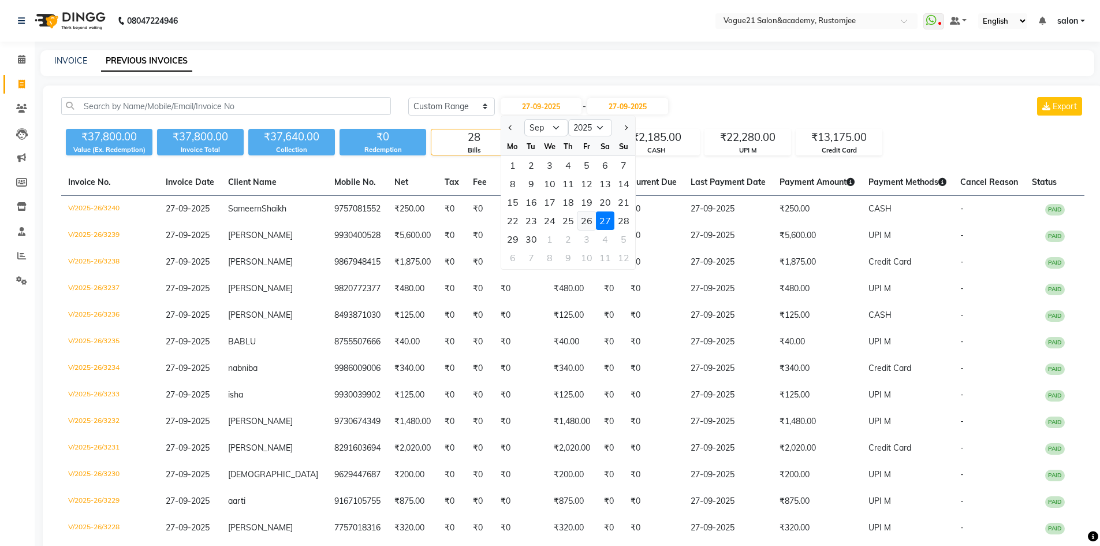
click at [585, 223] on div "26" at bounding box center [586, 220] width 18 height 18
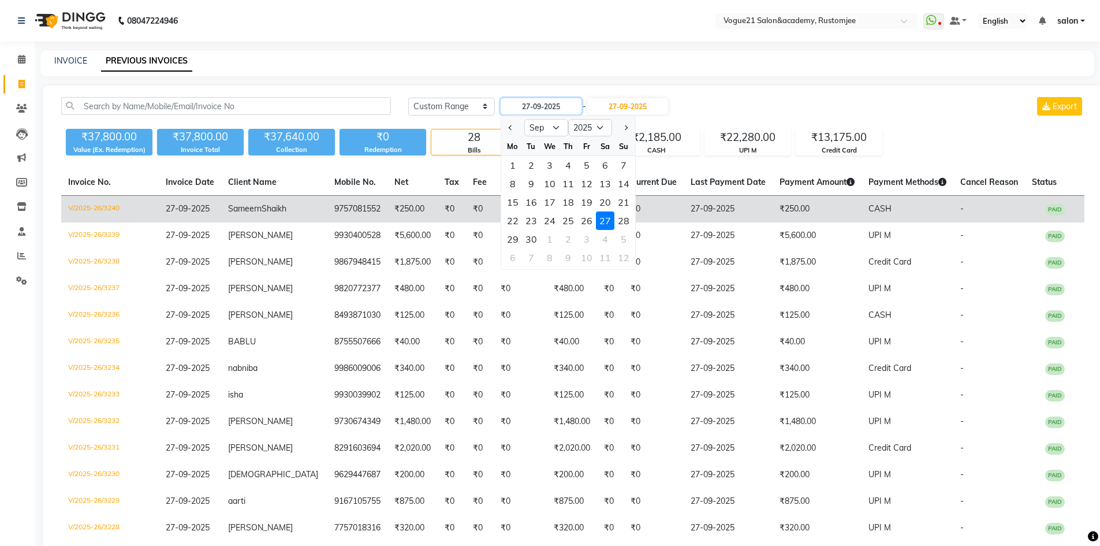
type input "26-09-2025"
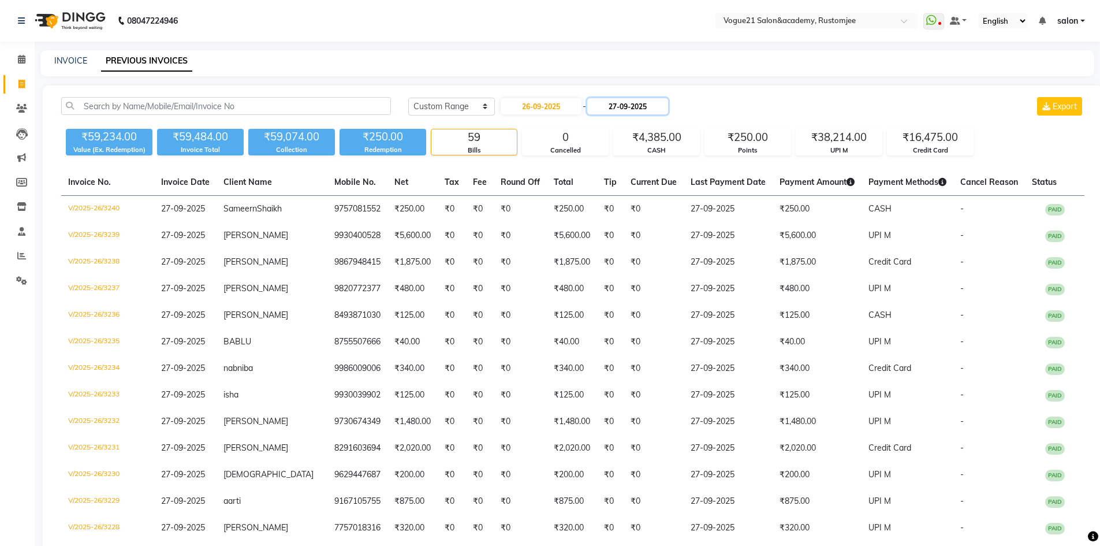
click at [642, 106] on input "27-09-2025" at bounding box center [627, 106] width 81 height 16
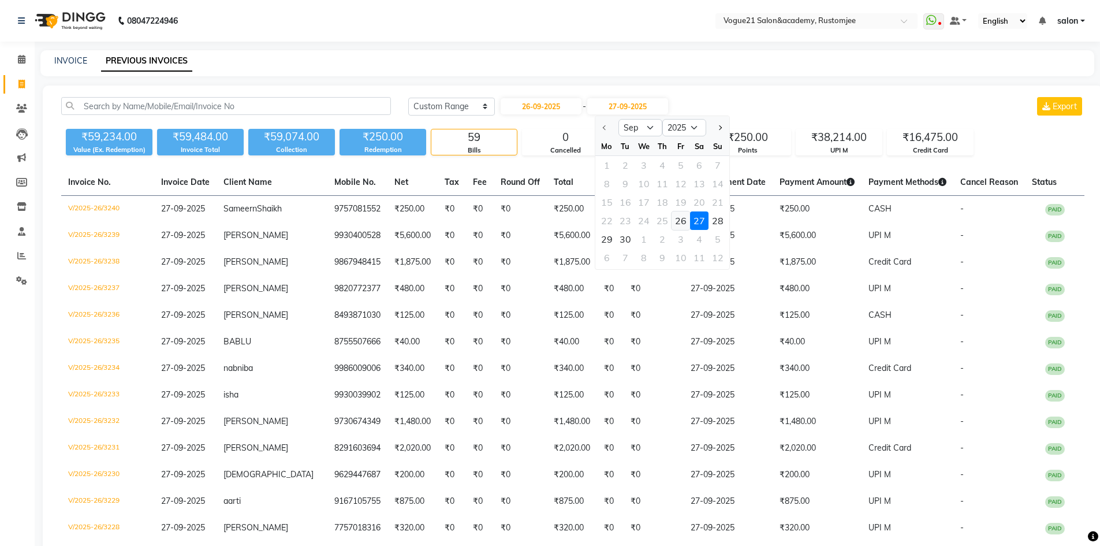
click at [677, 219] on div "26" at bounding box center [680, 220] width 18 height 18
type input "26-09-2025"
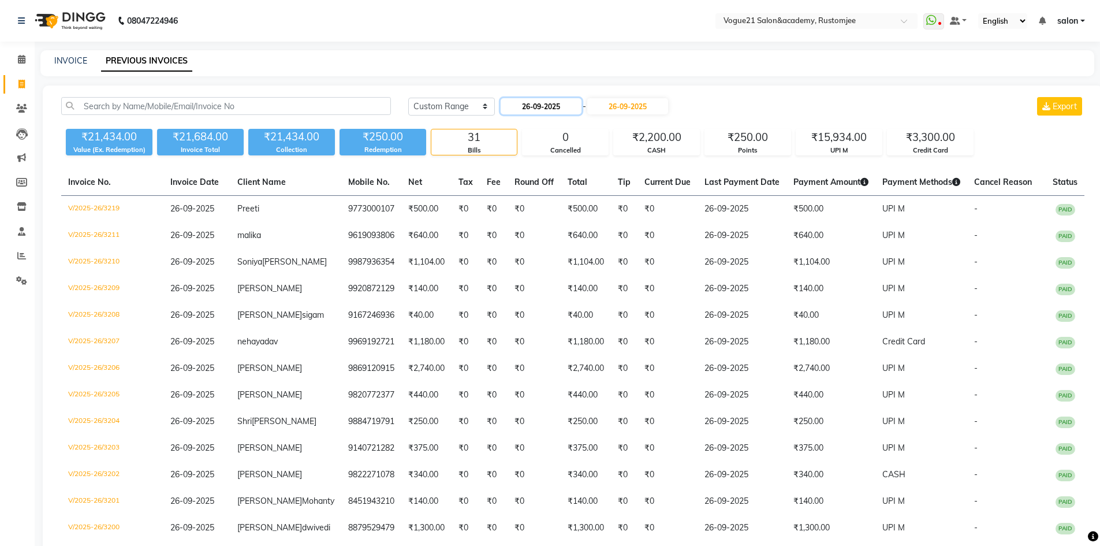
click at [567, 113] on input "26-09-2025" at bounding box center [540, 106] width 81 height 16
select select "9"
select select "2025"
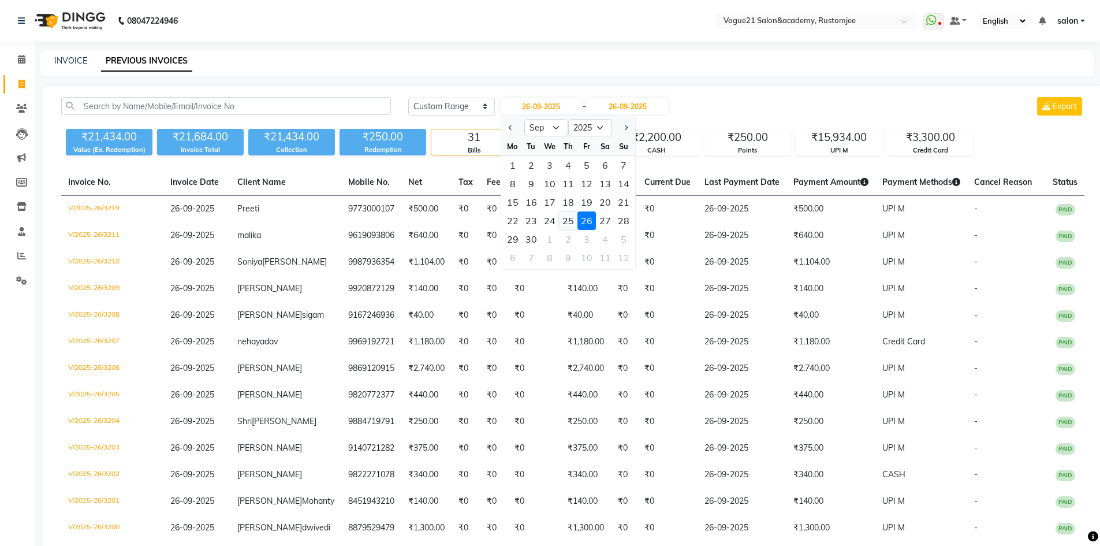
click at [570, 222] on div "25" at bounding box center [568, 220] width 18 height 18
type input "25-09-2025"
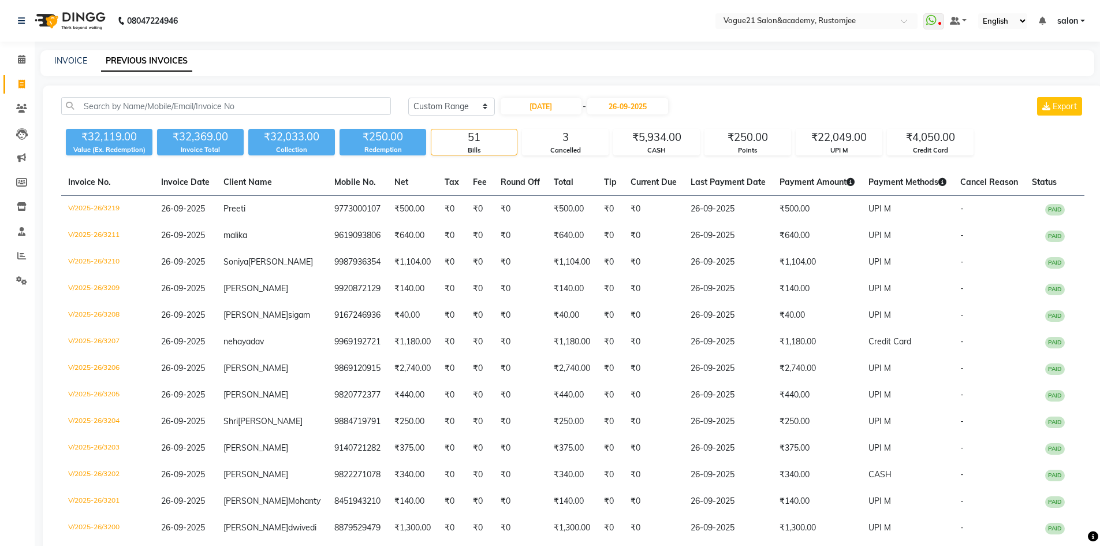
click at [633, 103] on input "26-09-2025" at bounding box center [627, 106] width 81 height 16
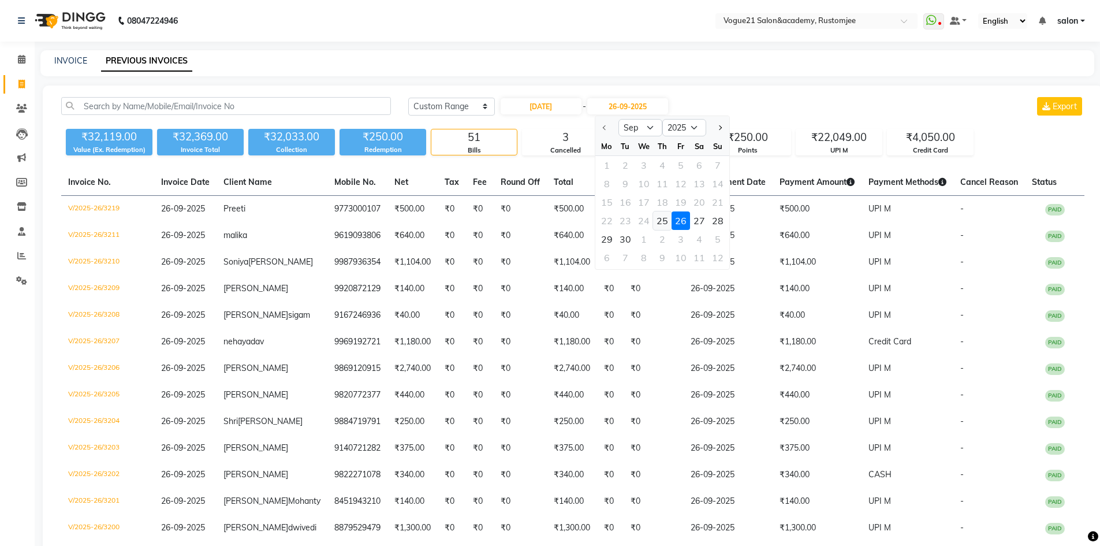
click at [662, 221] on div "25" at bounding box center [662, 220] width 18 height 18
type input "25-09-2025"
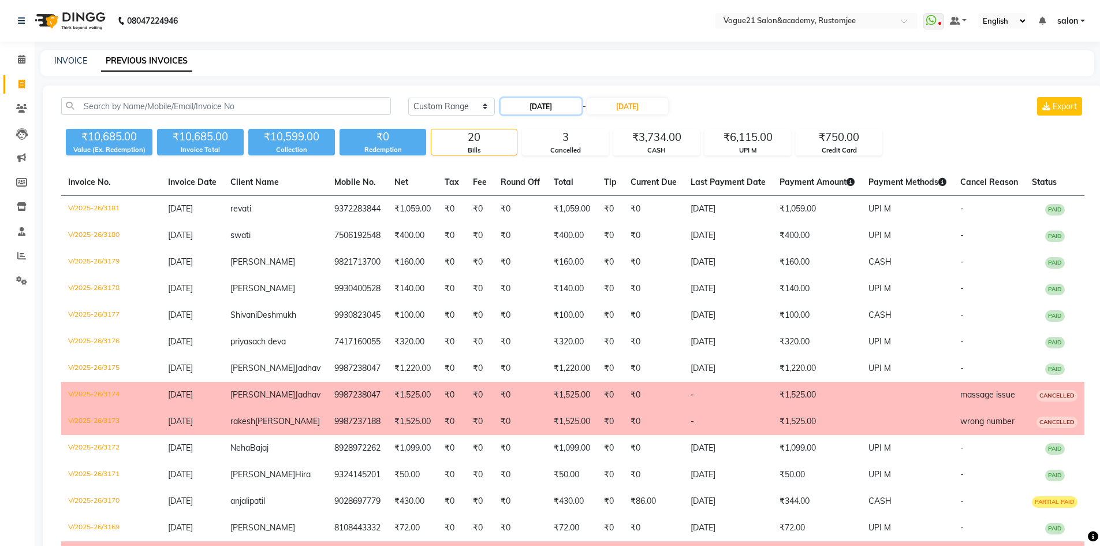
click at [571, 111] on input "[DATE]" at bounding box center [540, 106] width 81 height 16
select select "9"
select select "2025"
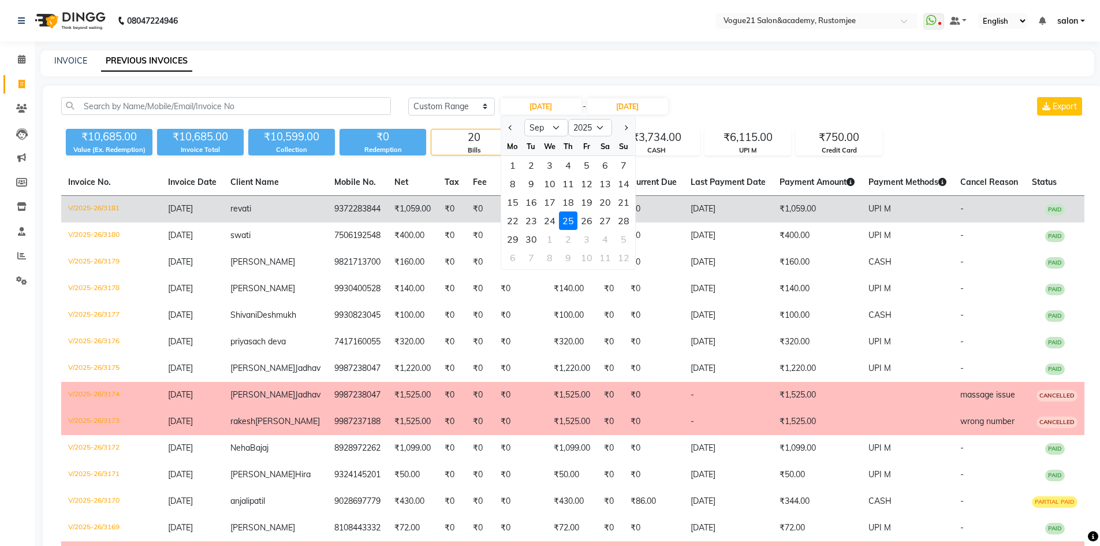
click at [620, 223] on div "28" at bounding box center [623, 220] width 18 height 18
type input "28-09-2025"
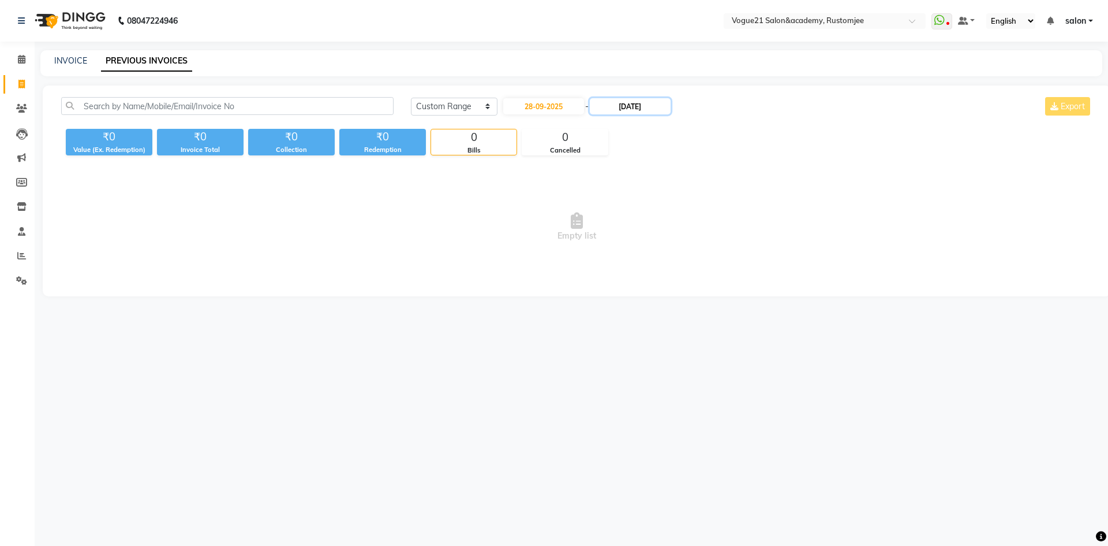
click at [642, 110] on input "[DATE]" at bounding box center [630, 106] width 81 height 16
click at [718, 219] on div "28" at bounding box center [720, 220] width 18 height 18
type input "28-09-2025"
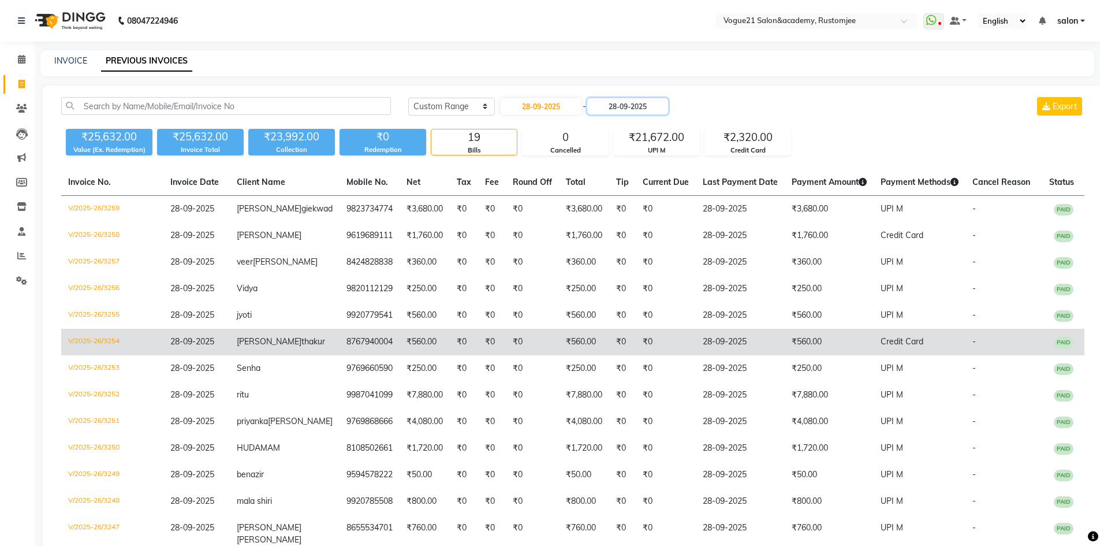
scroll to position [264, 0]
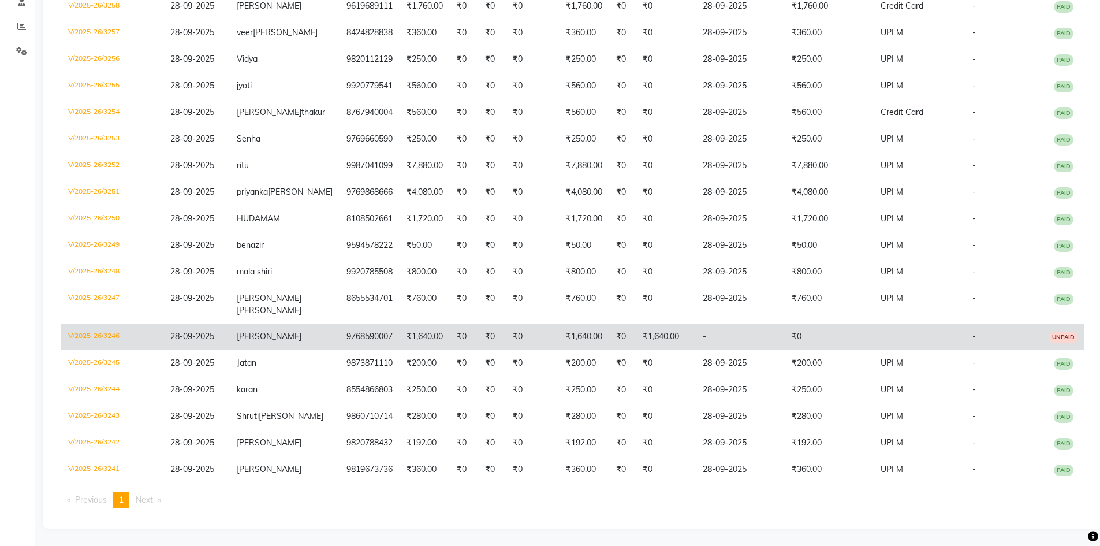
click at [696, 332] on td "-" at bounding box center [740, 336] width 89 height 27
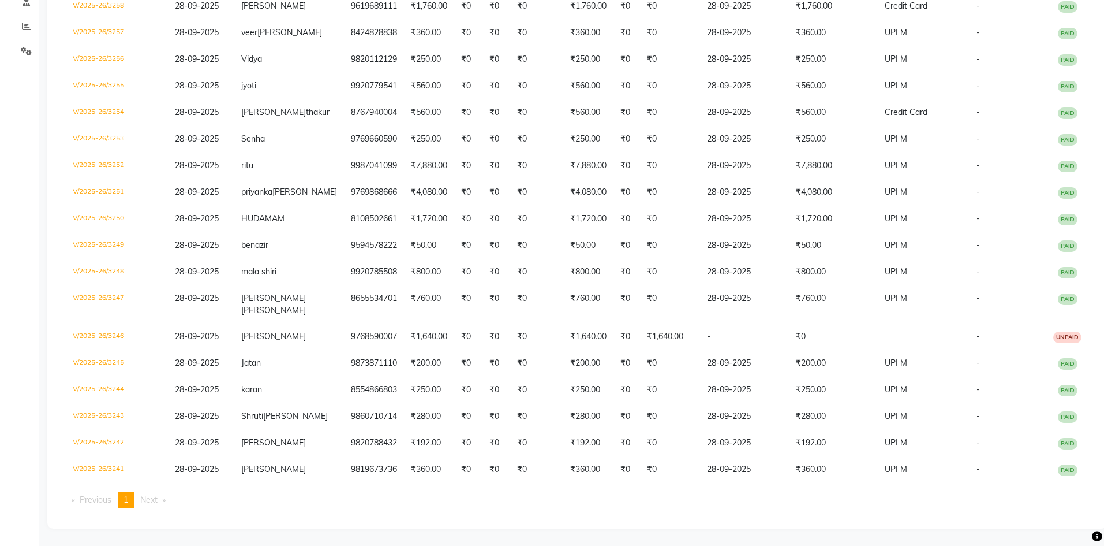
scroll to position [0, 0]
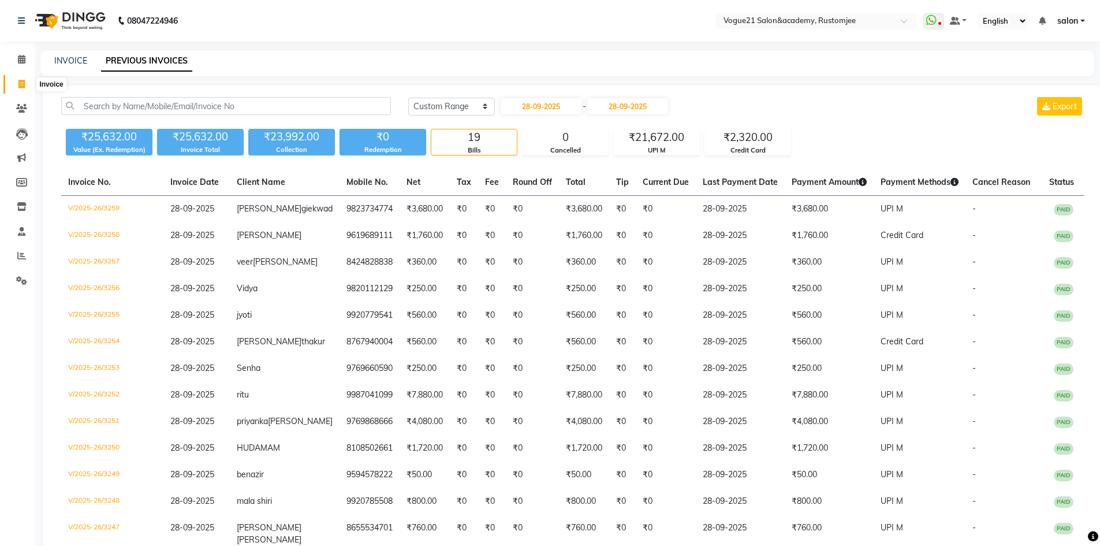
click at [20, 88] on icon at bounding box center [21, 84] width 6 height 9
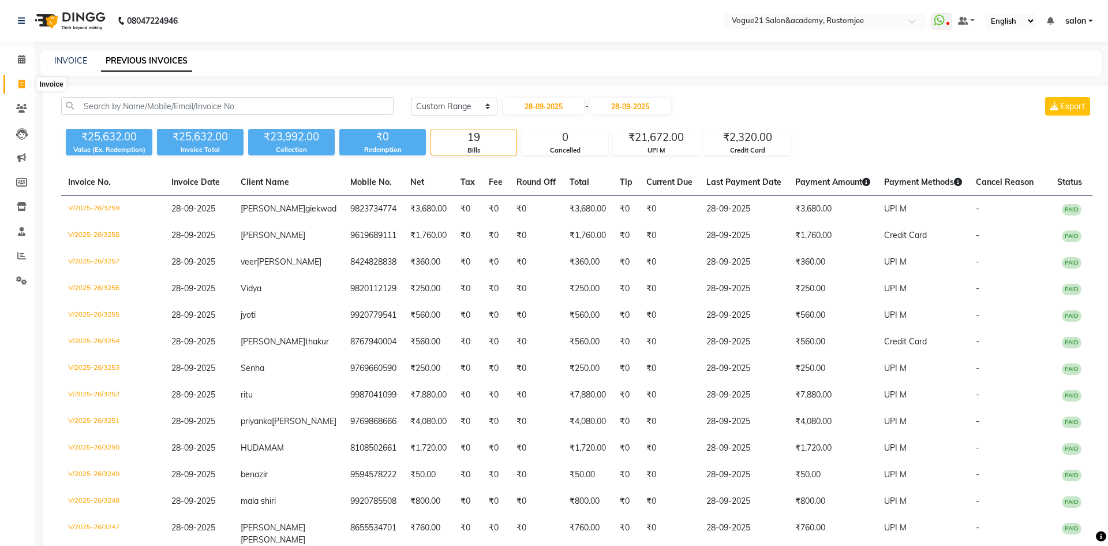
select select "8171"
select select "service"
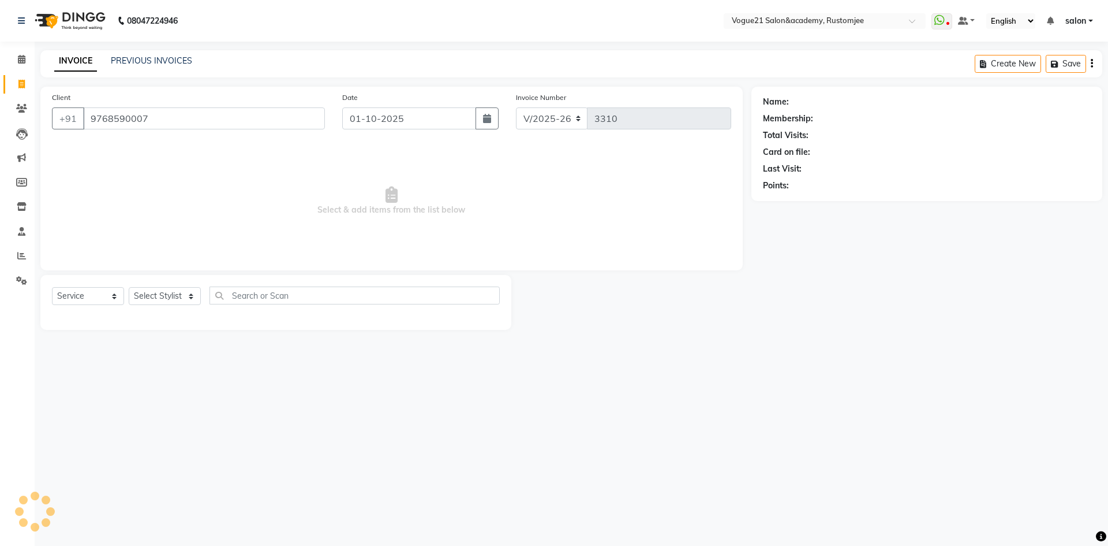
type input "9768590007"
select select "1: Object"
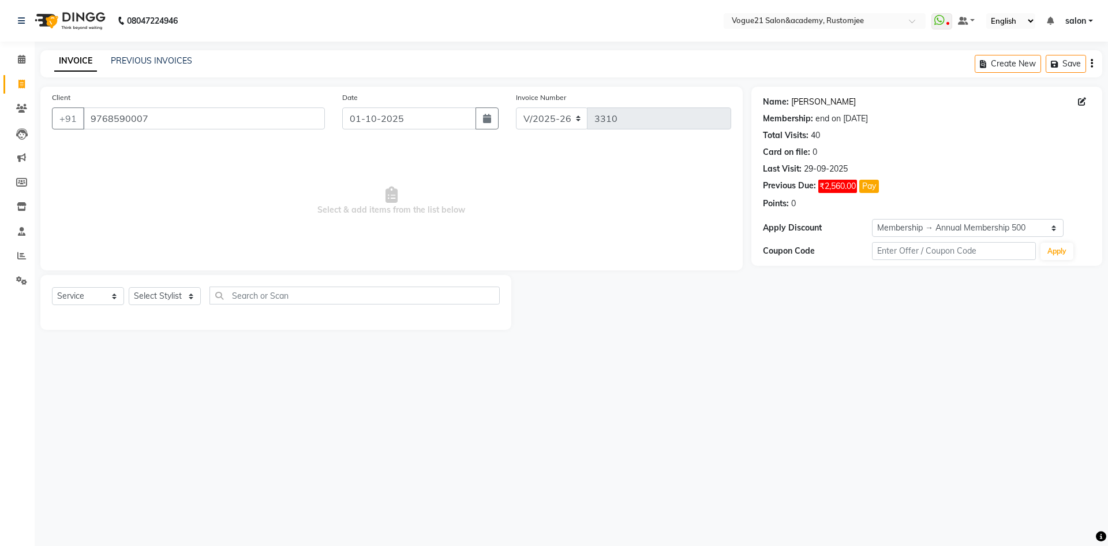
click at [810, 103] on link "Swapnali" at bounding box center [823, 102] width 65 height 12
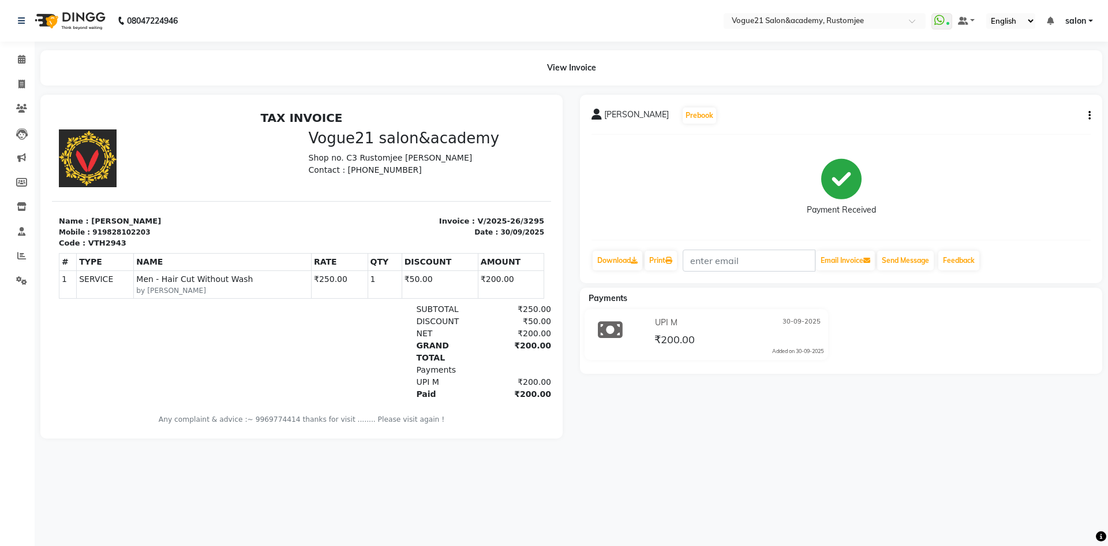
click at [1089, 115] on icon "button" at bounding box center [1090, 115] width 2 height 1
click at [1046, 115] on div "Edit Item Staff" at bounding box center [1032, 116] width 79 height 14
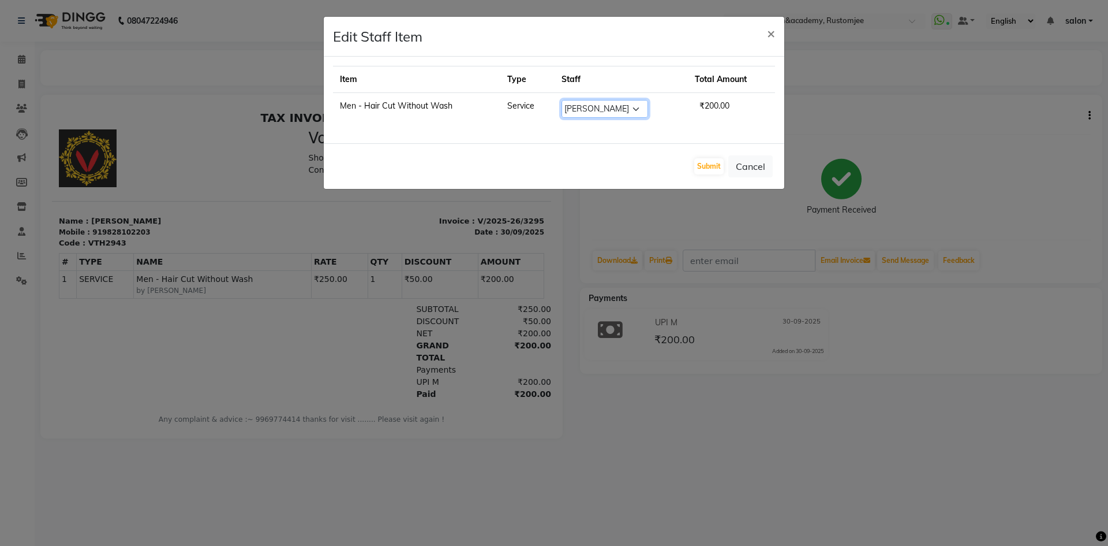
click at [581, 106] on select "Select aahil alicia anju soni Jamshed junaid Pooja yadav priya jadhav rehan sal…" at bounding box center [605, 109] width 87 height 18
select select "77666"
click at [562, 100] on select "Select aahil alicia anju soni Jamshed junaid Pooja yadav priya jadhav rehan sal…" at bounding box center [605, 109] width 87 height 18
click at [712, 165] on button "Submit" at bounding box center [708, 166] width 29 height 16
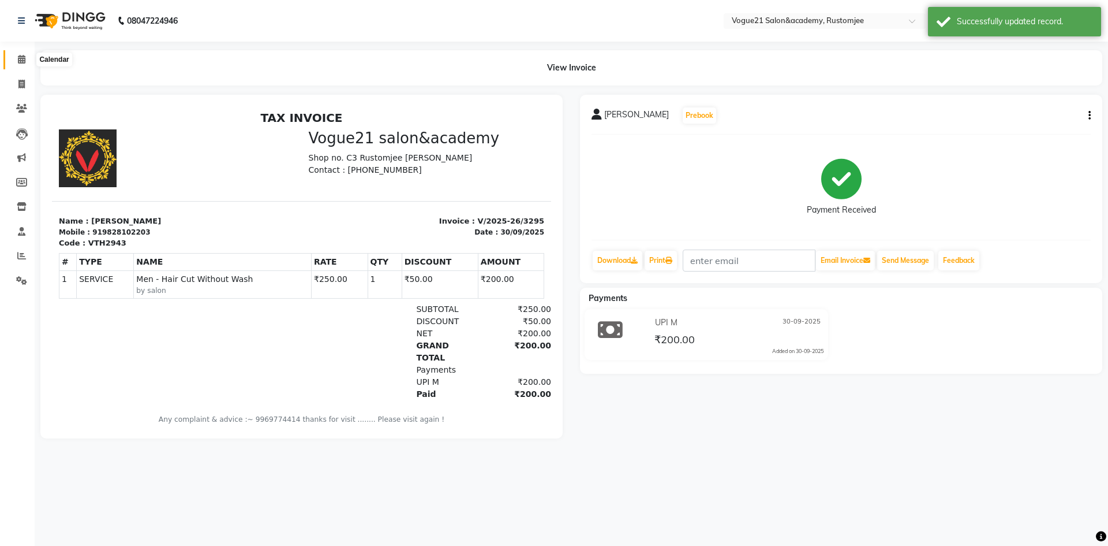
click at [18, 55] on icon at bounding box center [22, 59] width 8 height 9
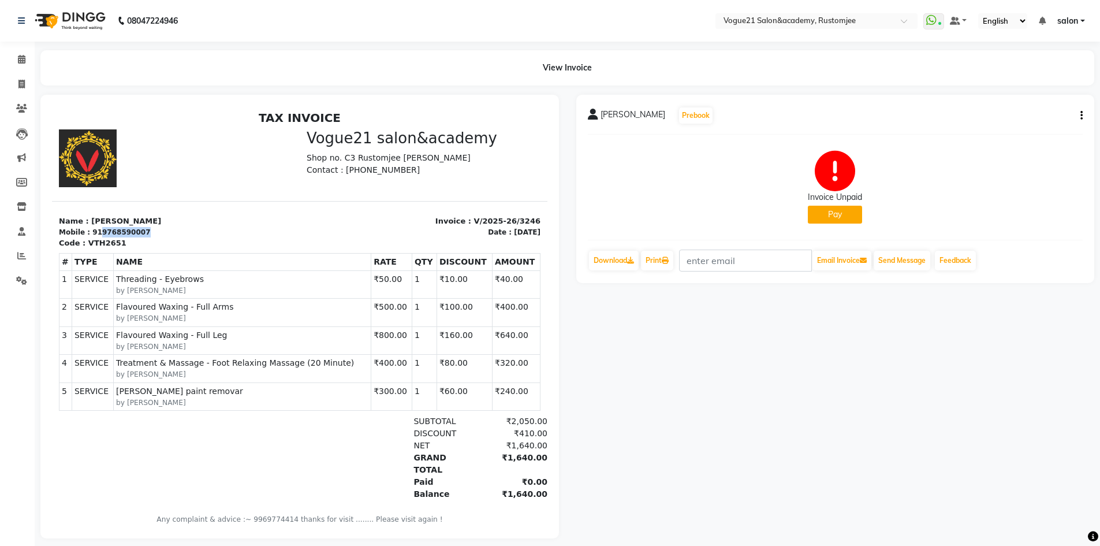
drag, startPoint x: 95, startPoint y: 233, endPoint x: 150, endPoint y: 229, distance: 55.5
click at [150, 229] on div "Mobile : 919768590007" at bounding box center [176, 232] width 234 height 10
copy div "9768590007"
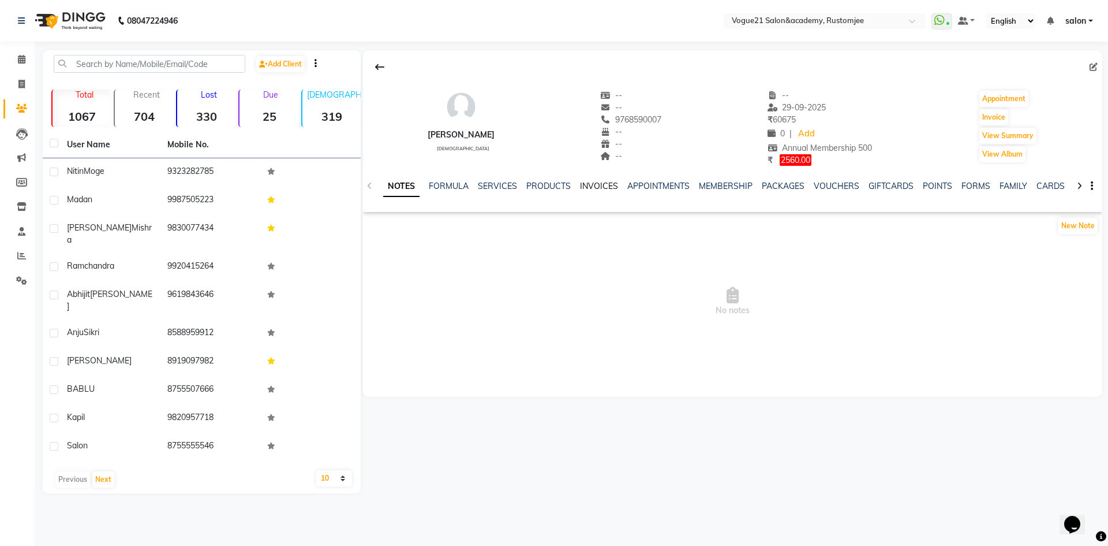
click at [583, 185] on link "INVOICES" at bounding box center [599, 186] width 38 height 10
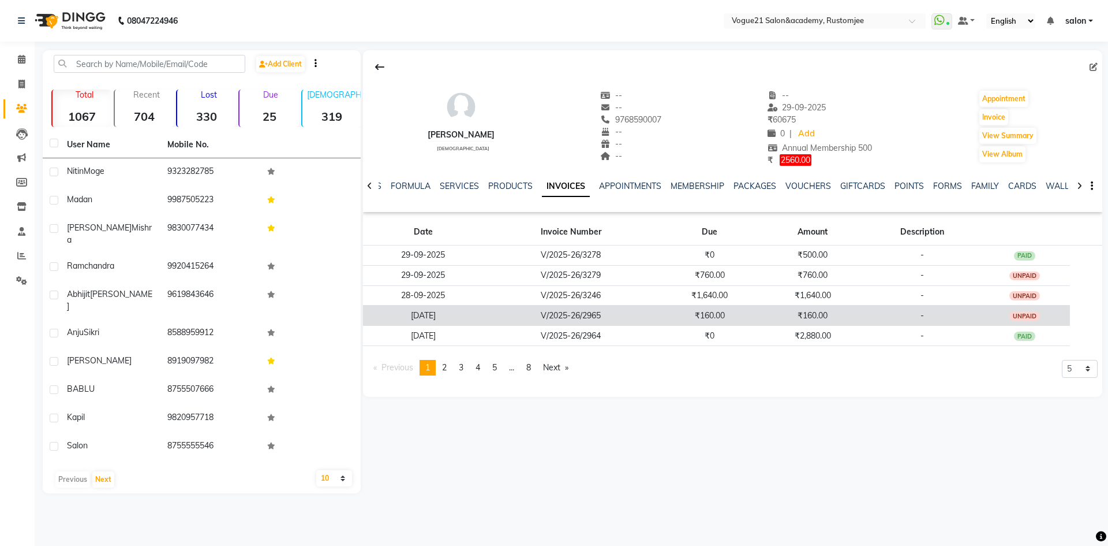
click at [828, 309] on td "₹160.00" at bounding box center [812, 315] width 103 height 20
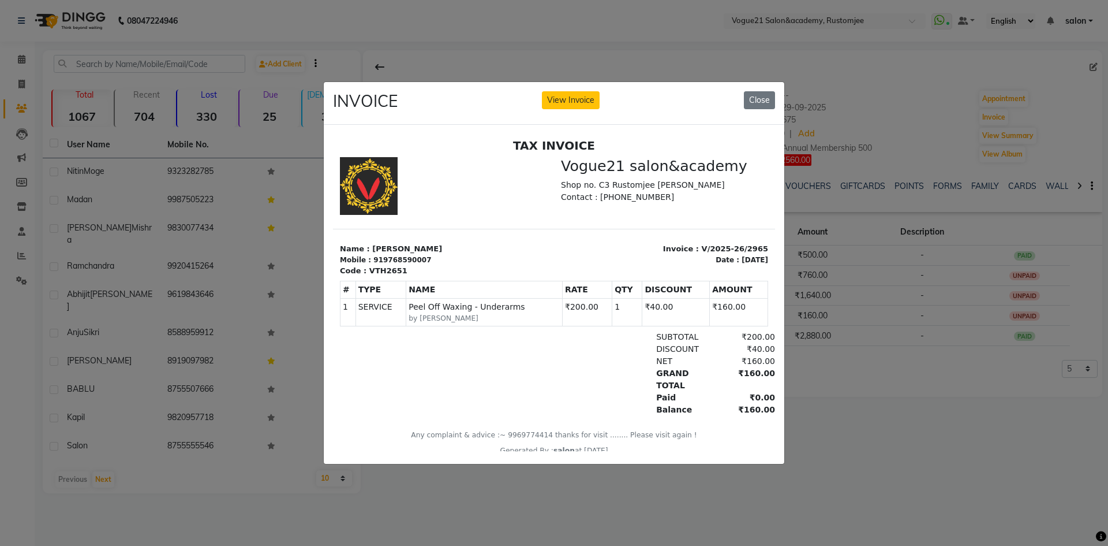
click at [829, 435] on ngb-modal-window "INVOICE View Invoice Close" at bounding box center [554, 273] width 1108 height 546
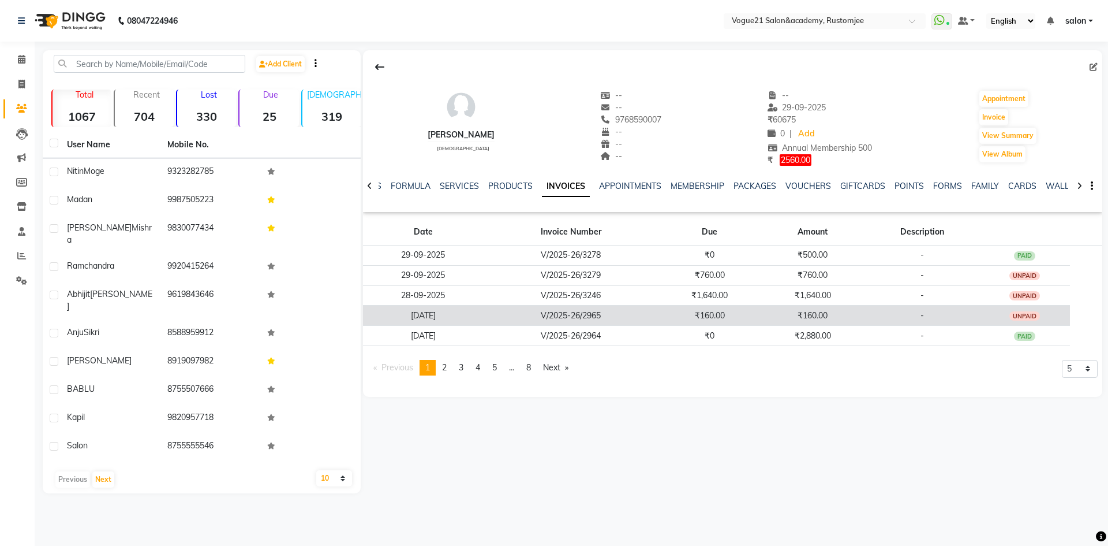
click at [891, 315] on td "-" at bounding box center [922, 315] width 115 height 20
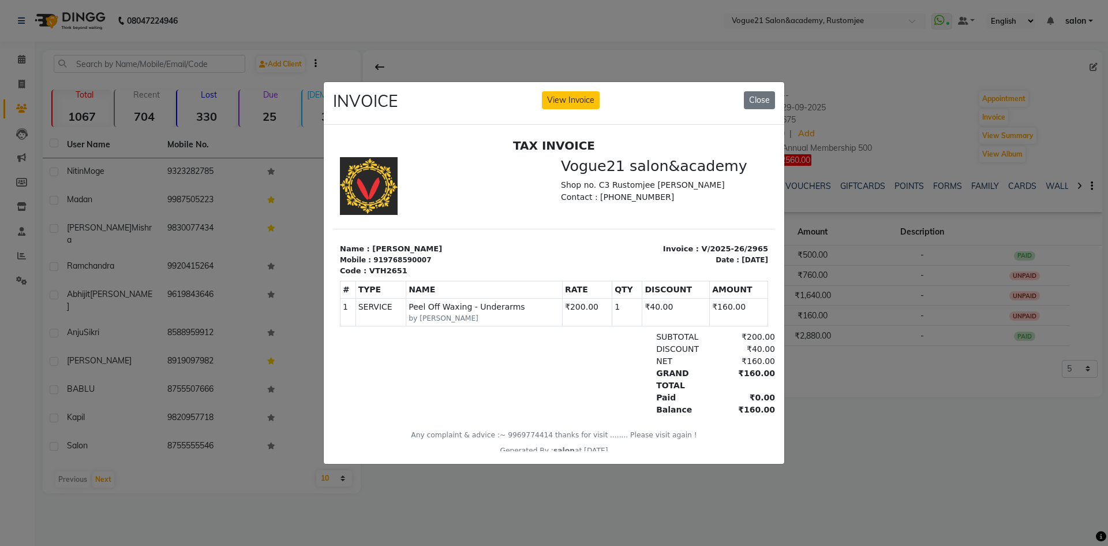
click at [888, 356] on ngb-modal-window "INVOICE View Invoice Close" at bounding box center [554, 273] width 1108 height 546
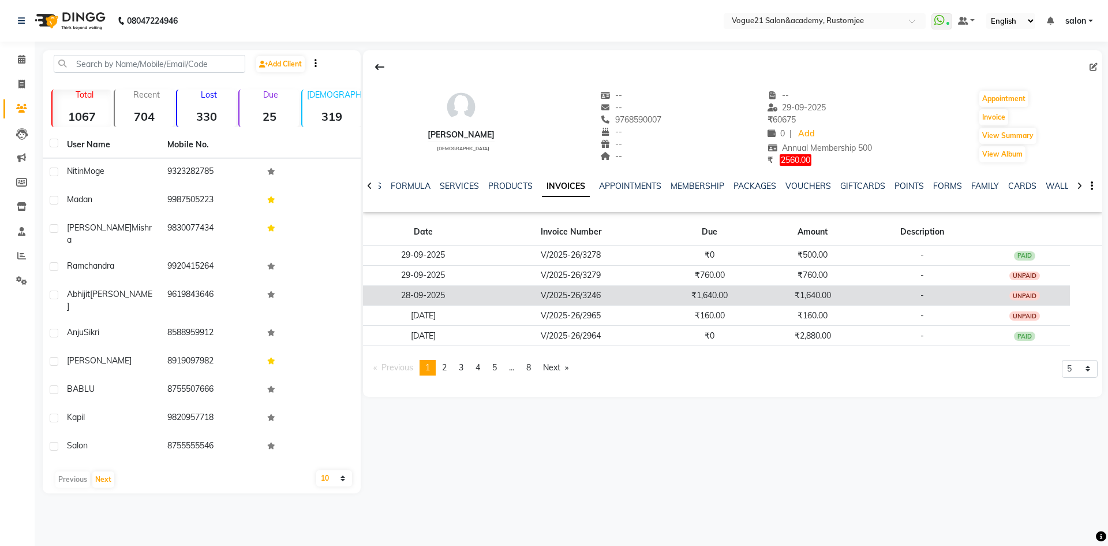
click at [916, 300] on td "-" at bounding box center [922, 295] width 115 height 20
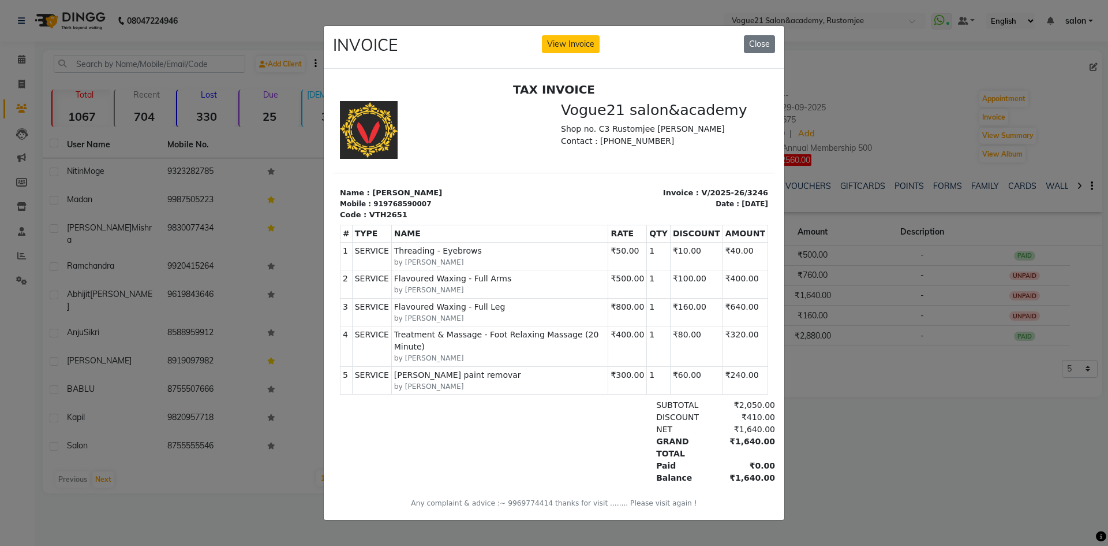
click at [844, 346] on ngb-modal-window "INVOICE View Invoice Close" at bounding box center [554, 273] width 1108 height 546
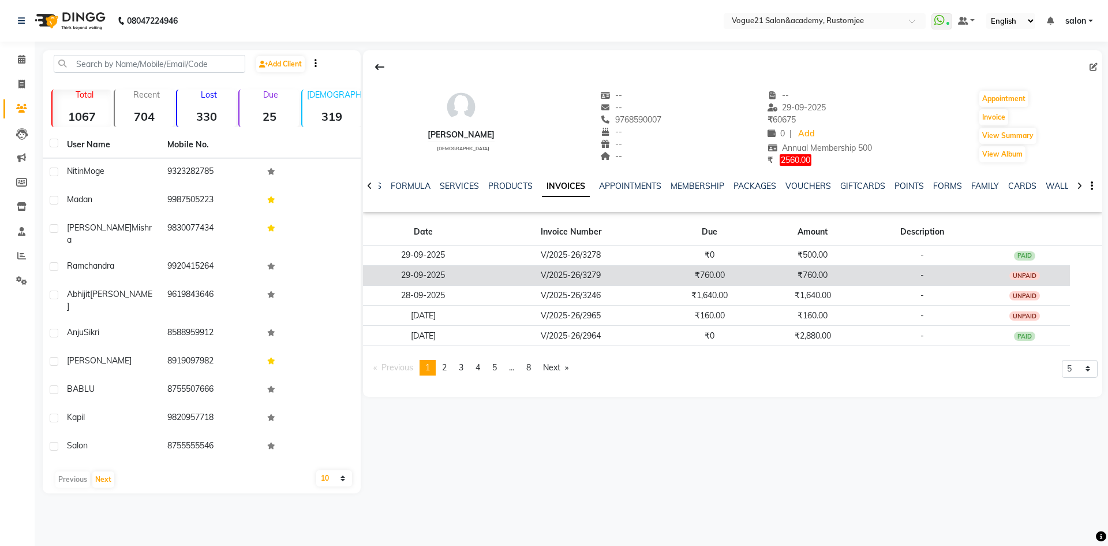
click at [882, 265] on td "-" at bounding box center [922, 275] width 115 height 20
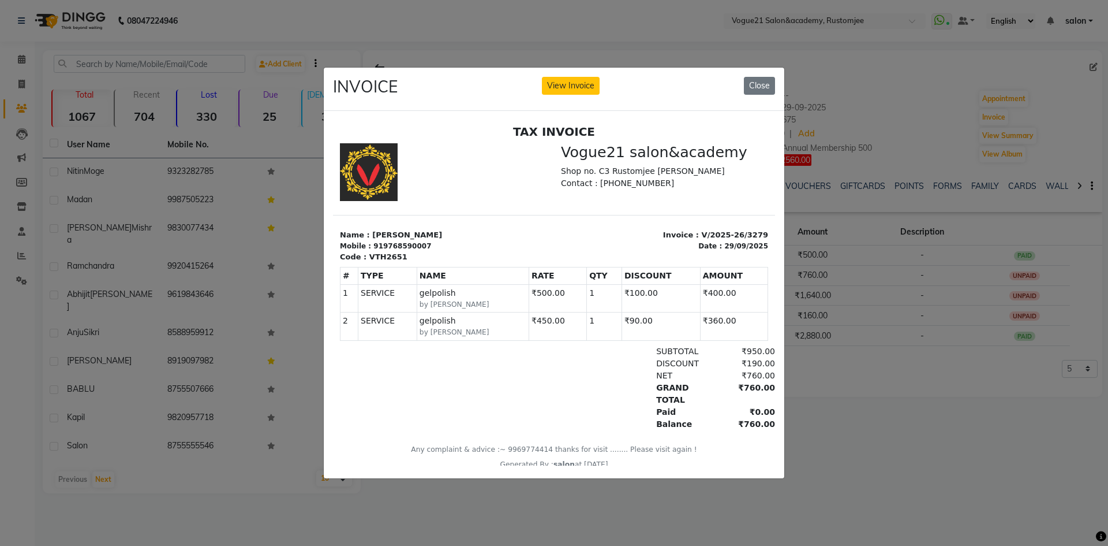
click at [913, 129] on ngb-modal-window "INVOICE View Invoice Close" at bounding box center [554, 273] width 1108 height 546
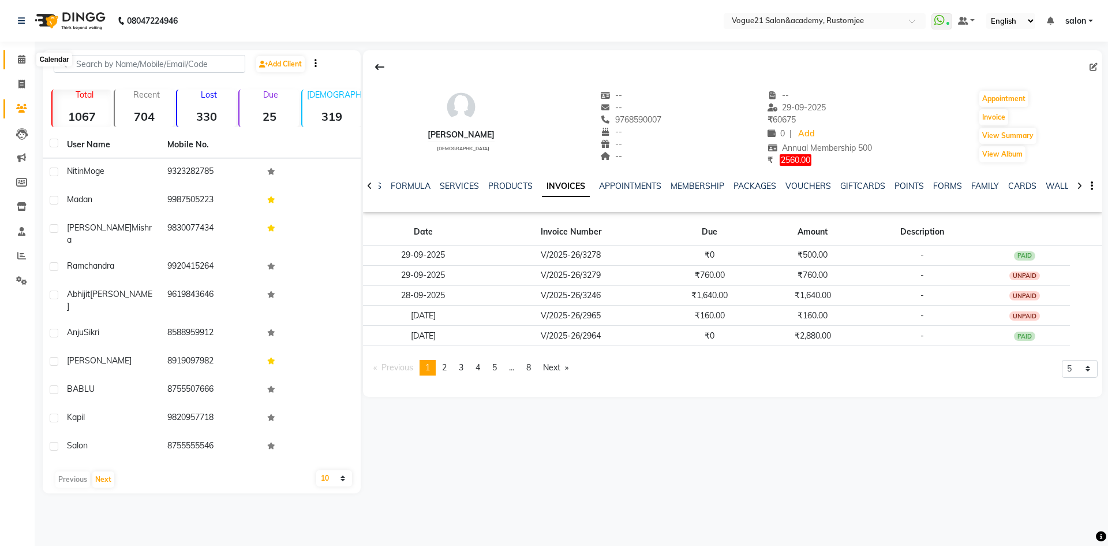
click at [16, 62] on span at bounding box center [22, 59] width 20 height 13
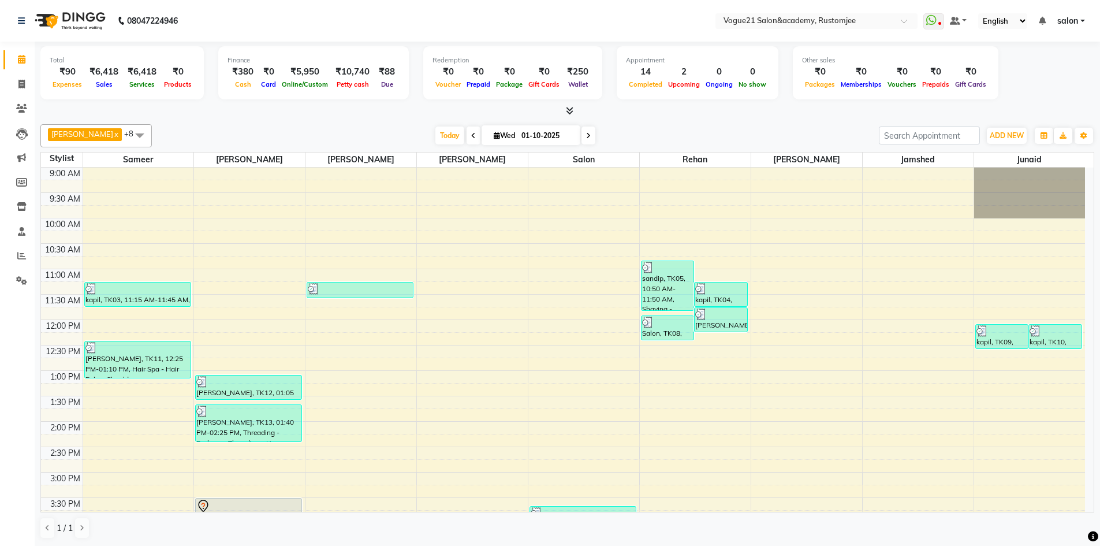
scroll to position [294, 0]
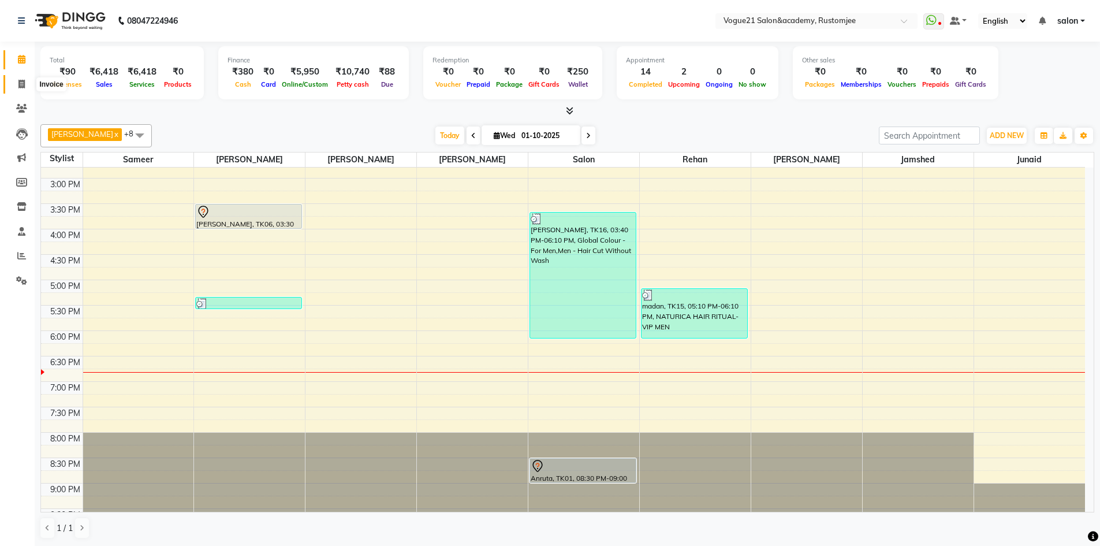
click at [16, 88] on span at bounding box center [22, 84] width 20 height 13
select select "8171"
select select "service"
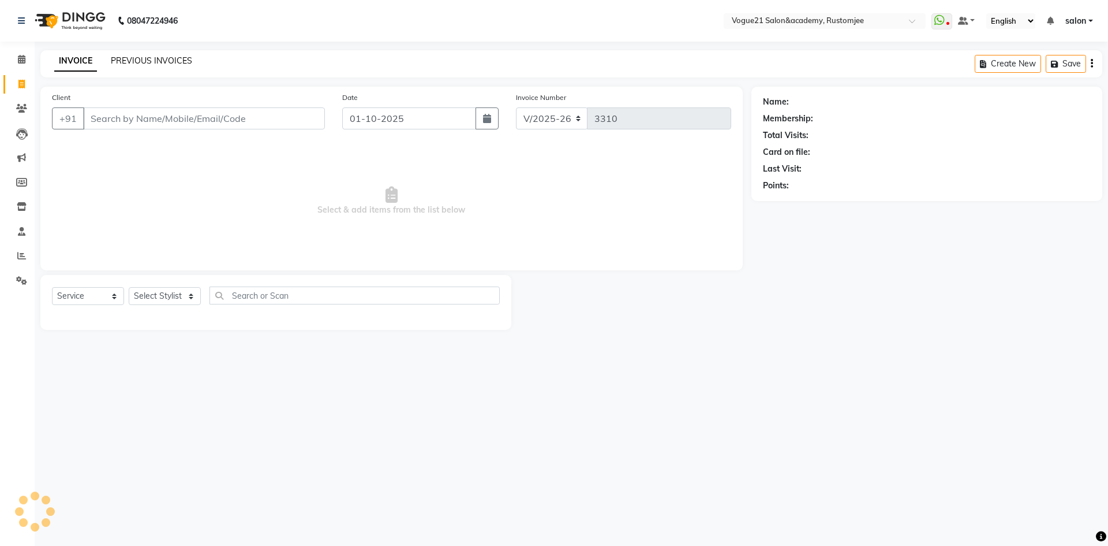
click at [162, 59] on link "PREVIOUS INVOICES" at bounding box center [151, 60] width 81 height 10
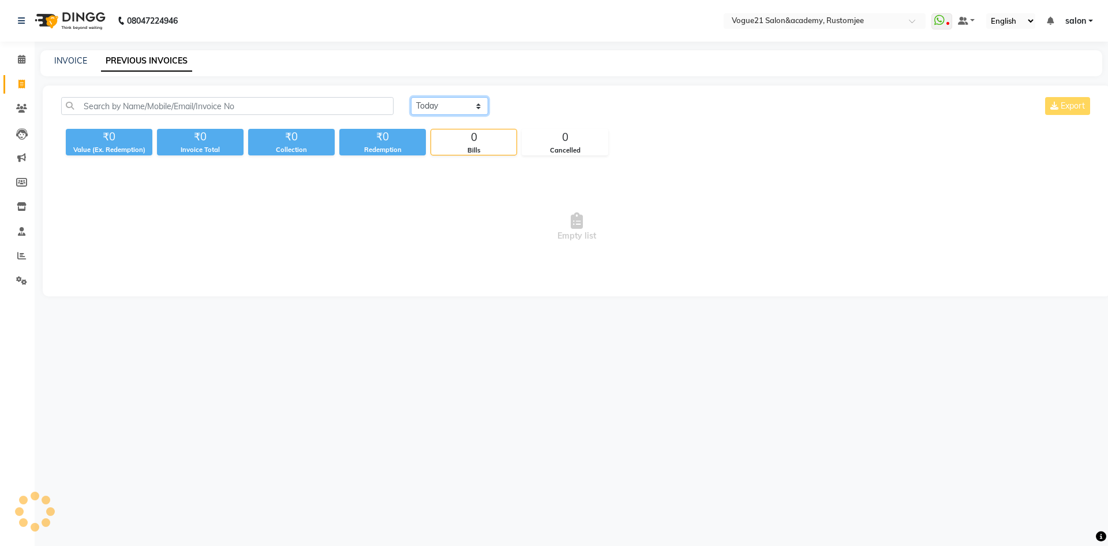
click at [434, 107] on select "[DATE] [DATE] Custom Range" at bounding box center [449, 106] width 77 height 18
click at [411, 97] on select "[DATE] [DATE] Custom Range" at bounding box center [449, 106] width 77 height 18
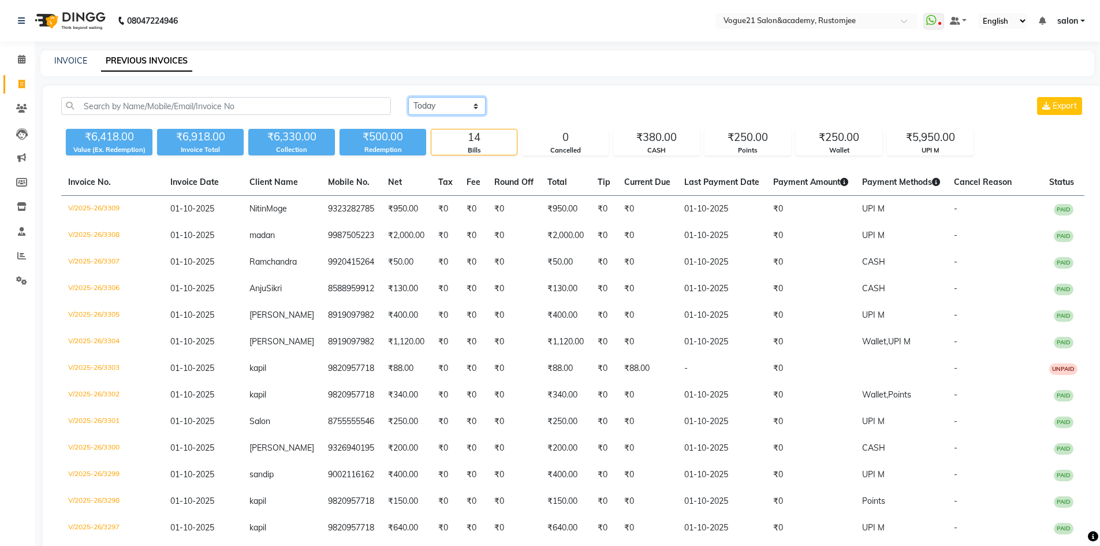
click at [433, 105] on select "[DATE] [DATE] Custom Range" at bounding box center [446, 106] width 77 height 18
select select "range"
click at [408, 97] on select "[DATE] [DATE] Custom Range" at bounding box center [446, 106] width 77 height 18
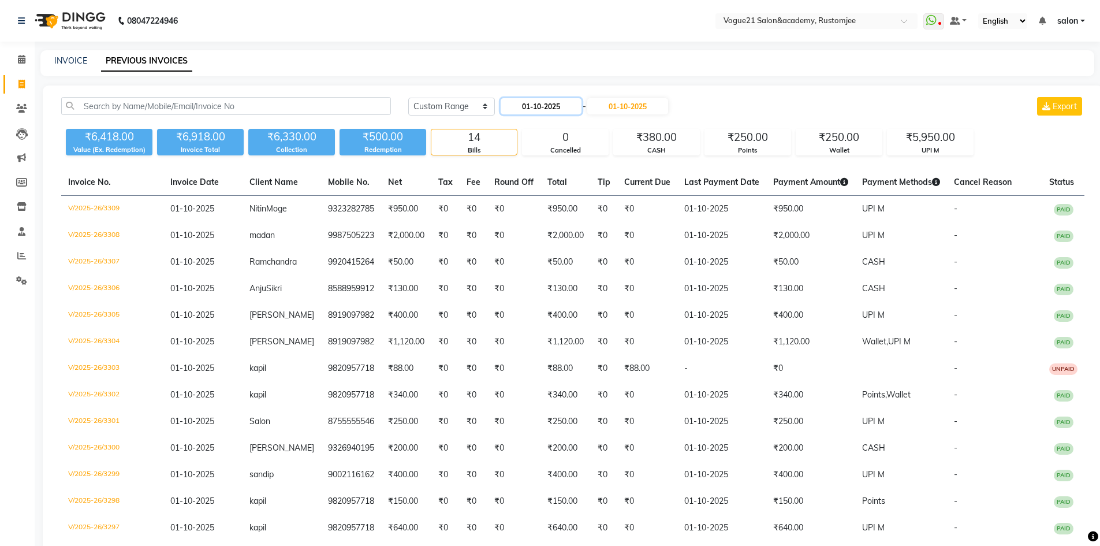
click at [540, 111] on input "01-10-2025" at bounding box center [540, 106] width 81 height 16
select select "10"
select select "2025"
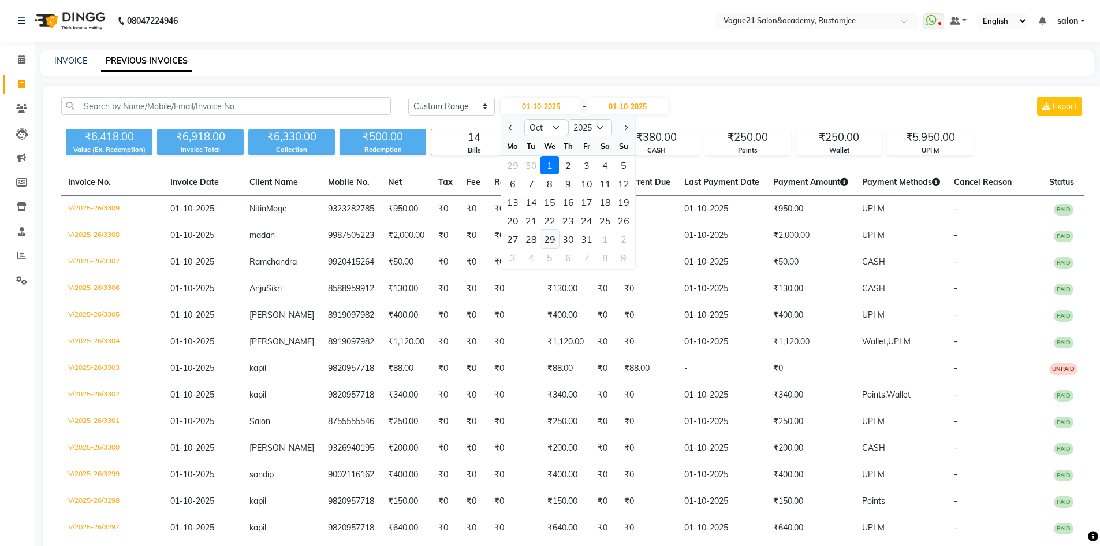
click at [545, 236] on div "29" at bounding box center [549, 239] width 18 height 18
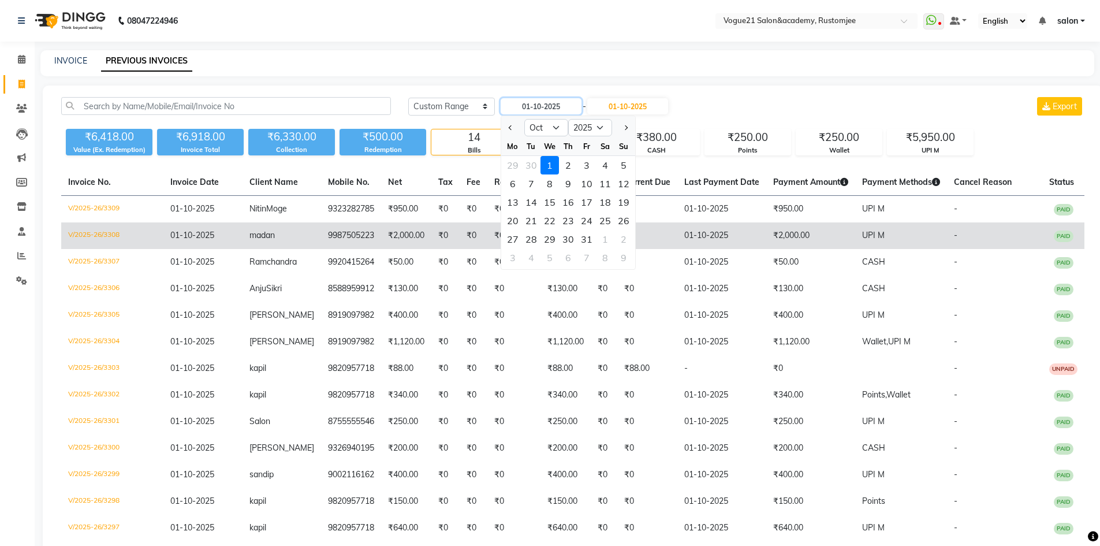
type input "[DATE]"
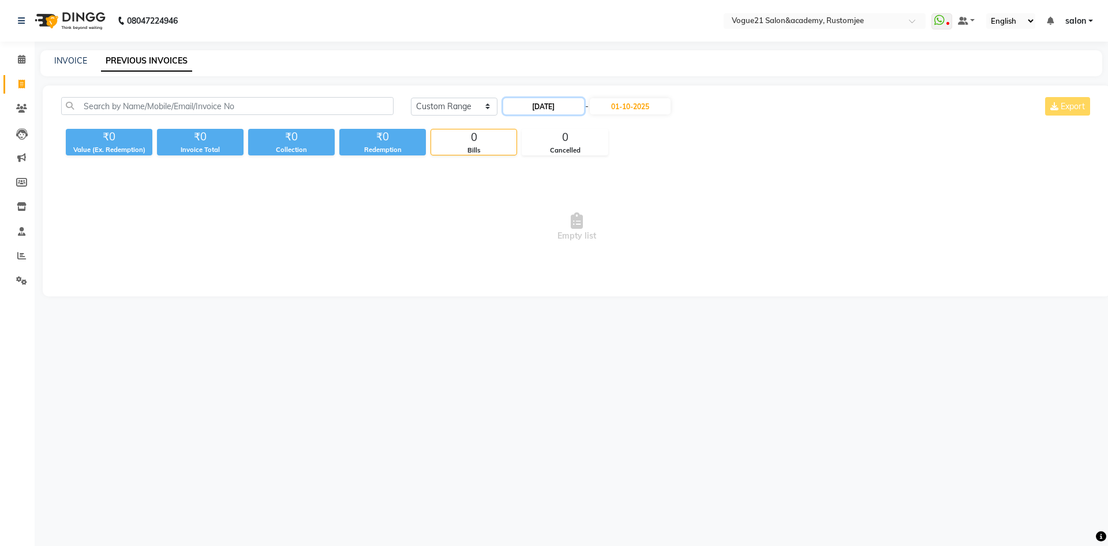
click at [530, 109] on input "[DATE]" at bounding box center [543, 106] width 81 height 16
select select "10"
select select "2025"
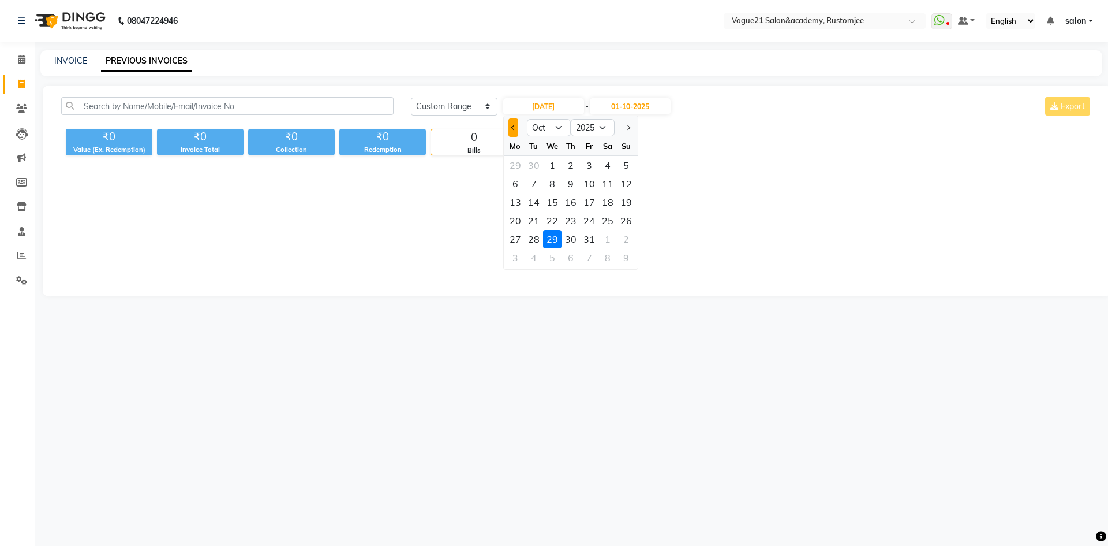
click at [510, 129] on button "Previous month" at bounding box center [514, 127] width 10 height 18
select select "9"
click at [513, 238] on div "29" at bounding box center [515, 239] width 18 height 18
type input "29-09-2025"
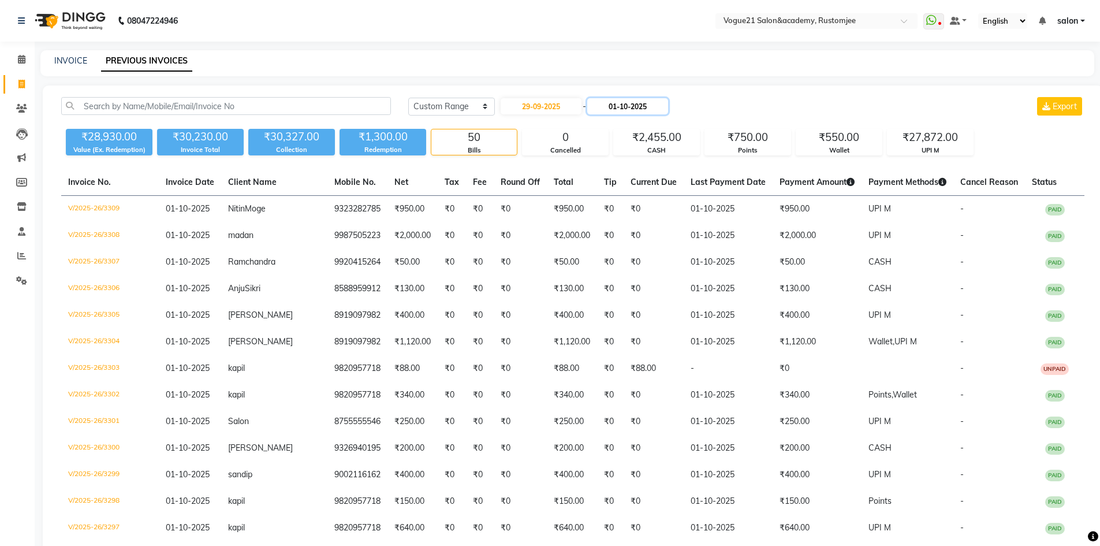
click at [632, 111] on input "01-10-2025" at bounding box center [627, 106] width 81 height 16
select select "10"
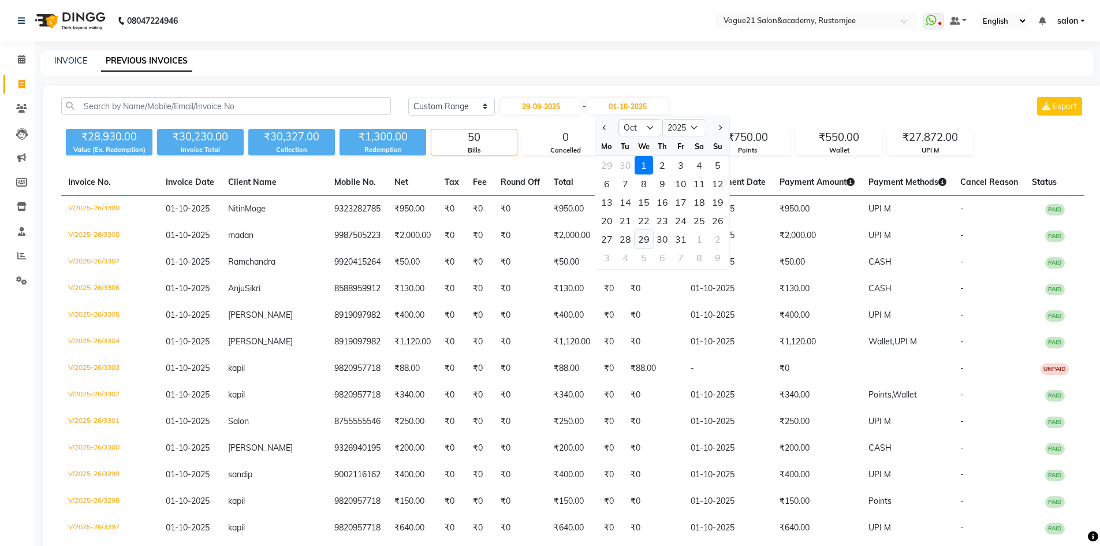
click at [635, 242] on div "29" at bounding box center [643, 239] width 18 height 18
type input "[DATE]"
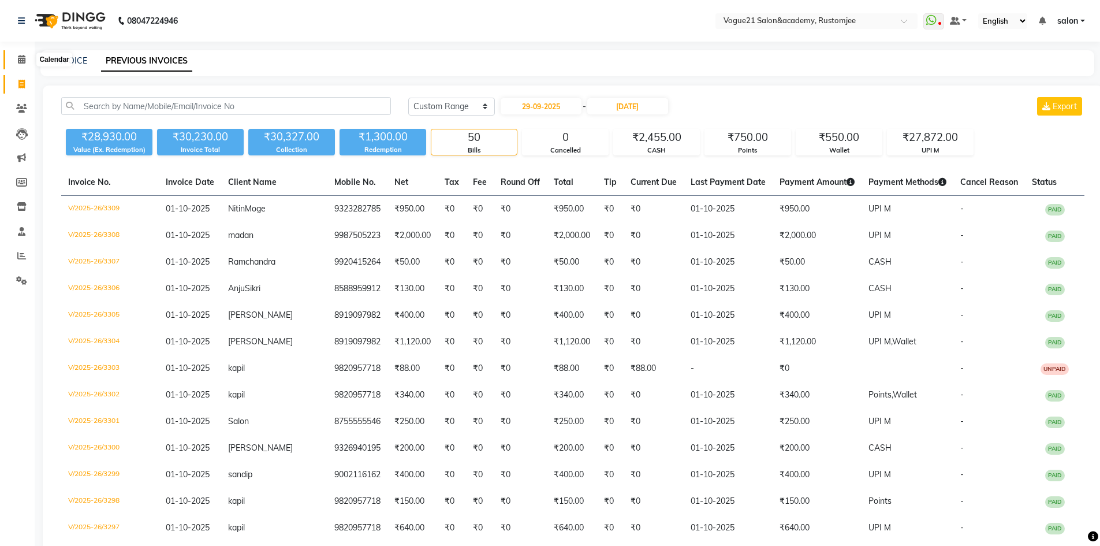
click at [27, 58] on span at bounding box center [22, 59] width 20 height 13
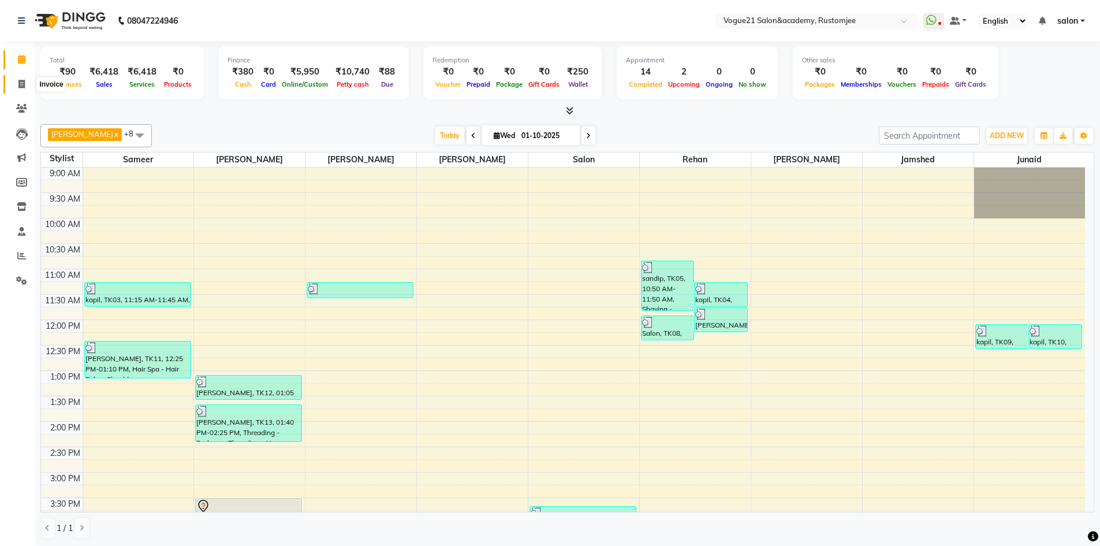
click at [20, 84] on icon at bounding box center [21, 84] width 6 height 9
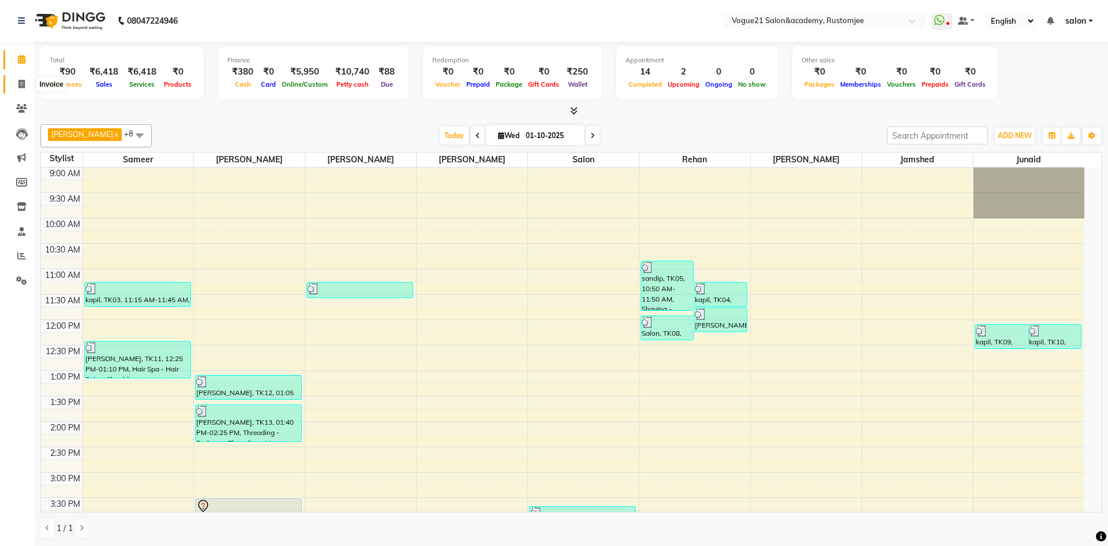
select select "8171"
select select "service"
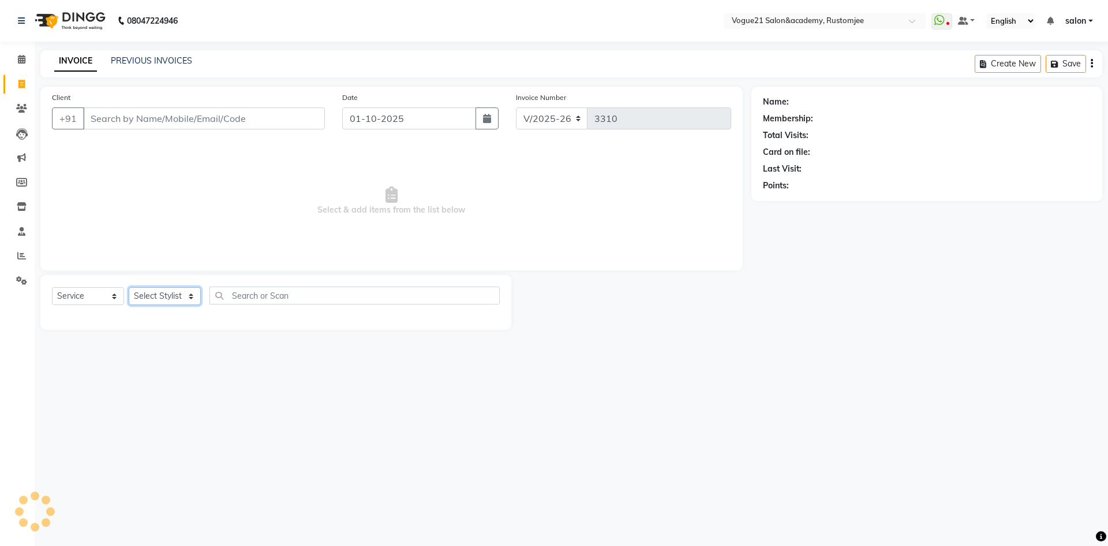
click at [183, 297] on select "Select Stylist aahil alicia anju soni Jamshed junaid Pooja yadav priya jadhav r…" at bounding box center [165, 296] width 72 height 18
select select "76929"
click at [129, 287] on select "Select Stylist aahil alicia anju soni Jamshed junaid Pooja yadav priya jadhav r…" at bounding box center [165, 296] width 72 height 18
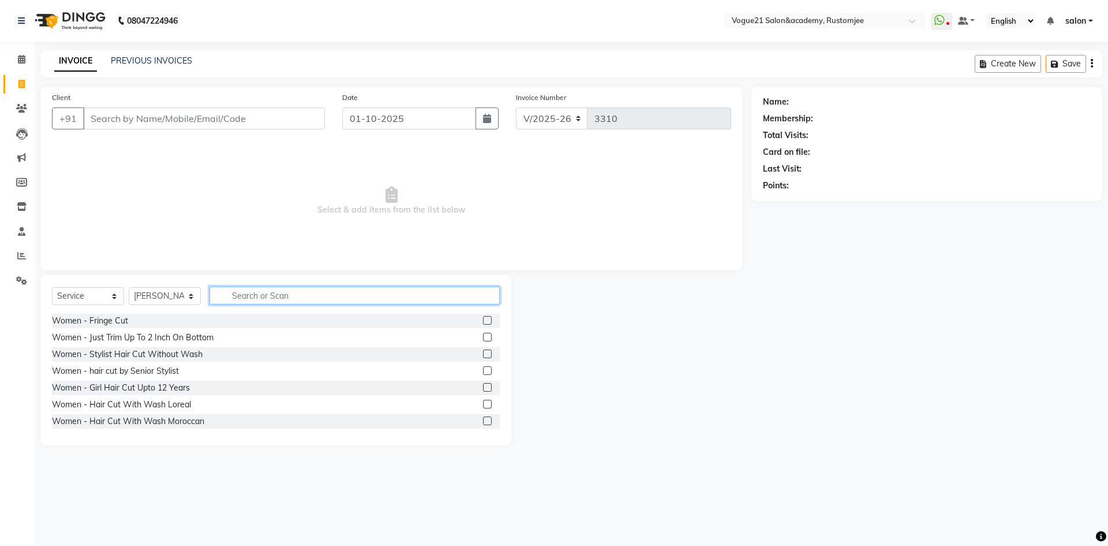
click at [253, 294] on input "text" at bounding box center [355, 295] width 290 height 18
type input "peel"
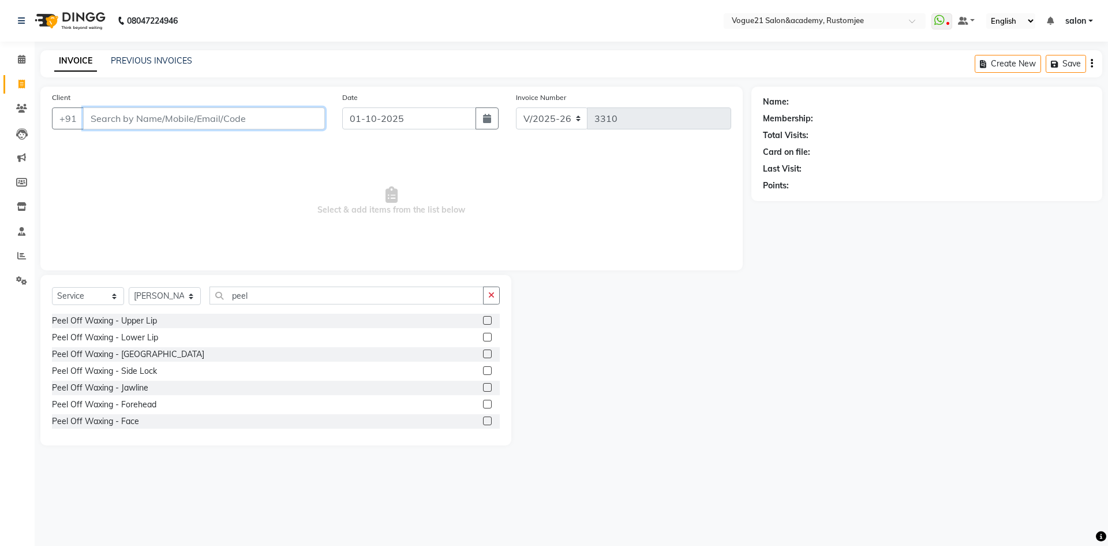
click at [219, 119] on input "Client" at bounding box center [204, 118] width 242 height 22
click at [140, 373] on div "Peel Off Waxing - Side Lock" at bounding box center [104, 371] width 105 height 12
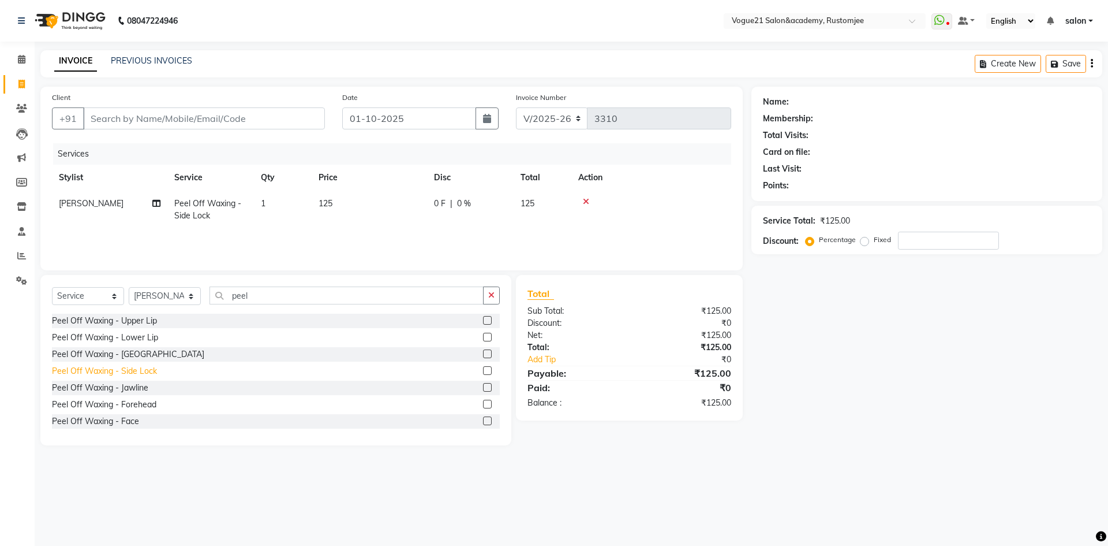
click at [151, 372] on div "Peel Off Waxing - Side Lock" at bounding box center [104, 371] width 105 height 12
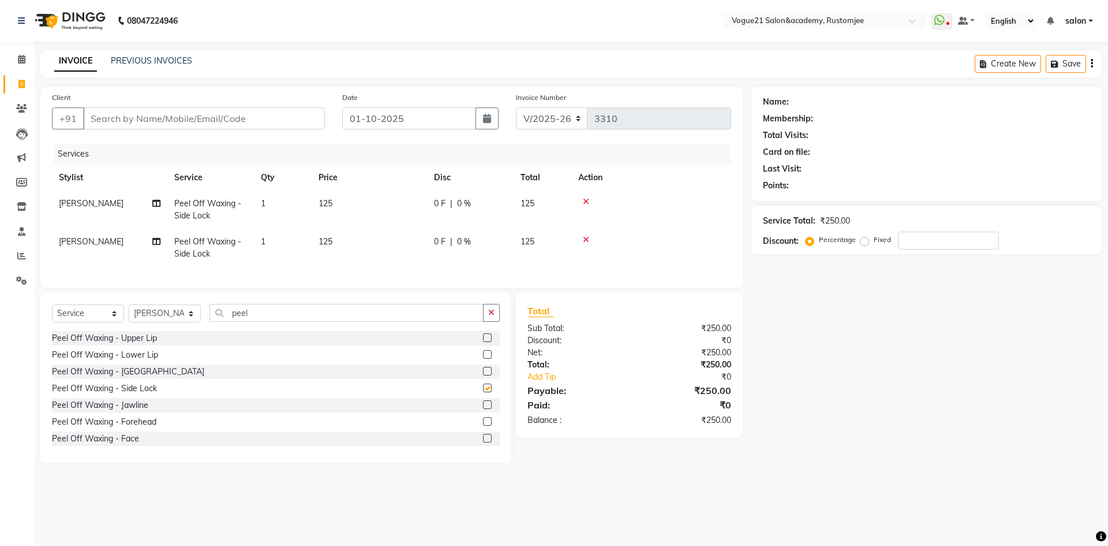
checkbox input "false"
click at [125, 378] on div "Peel Off Waxing - Chin" at bounding box center [128, 371] width 152 height 12
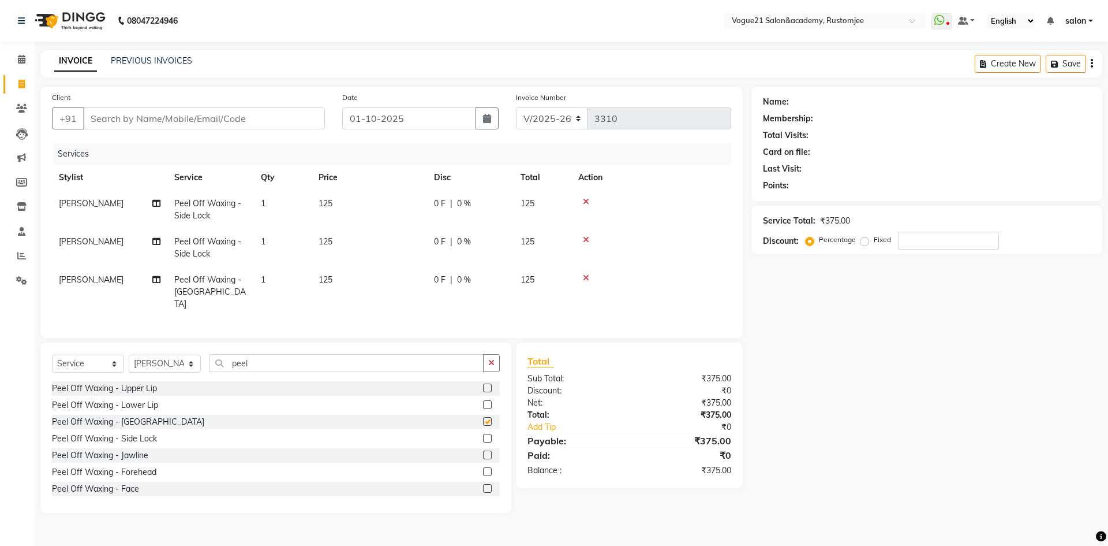
checkbox input "false"
click at [286, 365] on input "peel" at bounding box center [347, 363] width 274 height 18
type input "p"
type input "thre"
click at [120, 384] on div "Threading - Eyebrows" at bounding box center [92, 388] width 81 height 12
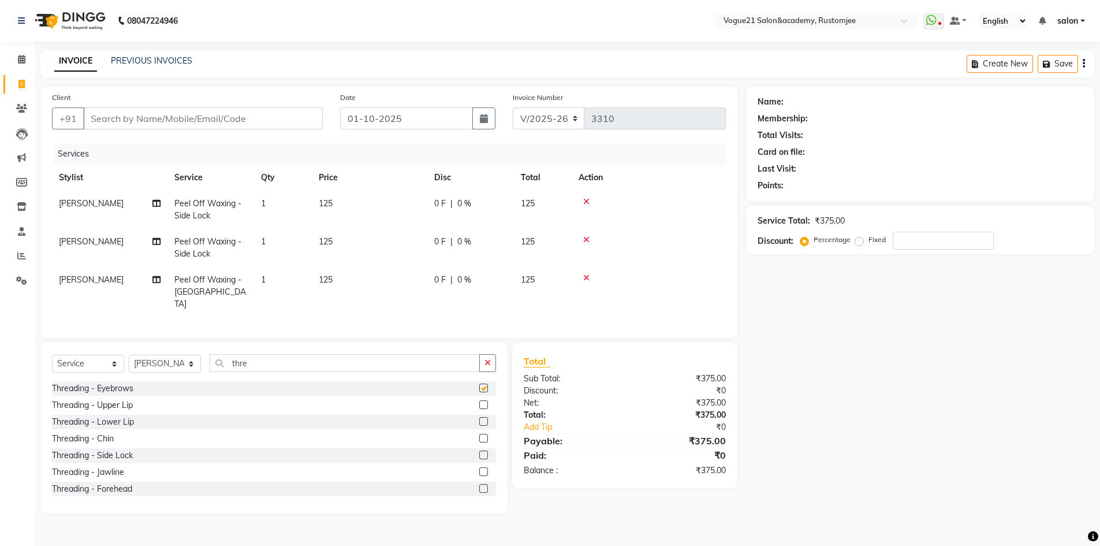
checkbox input "false"
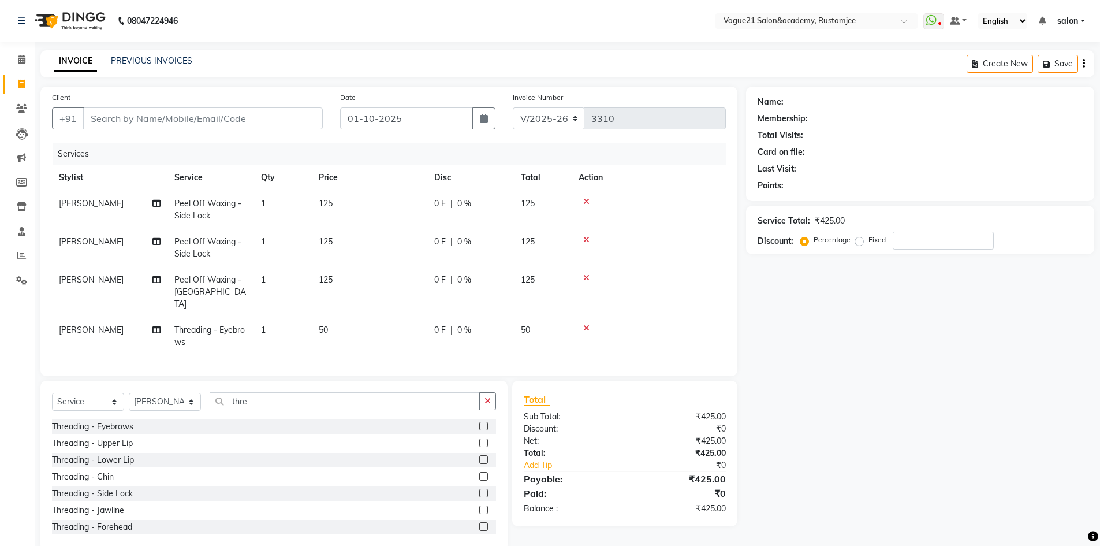
scroll to position [19, 0]
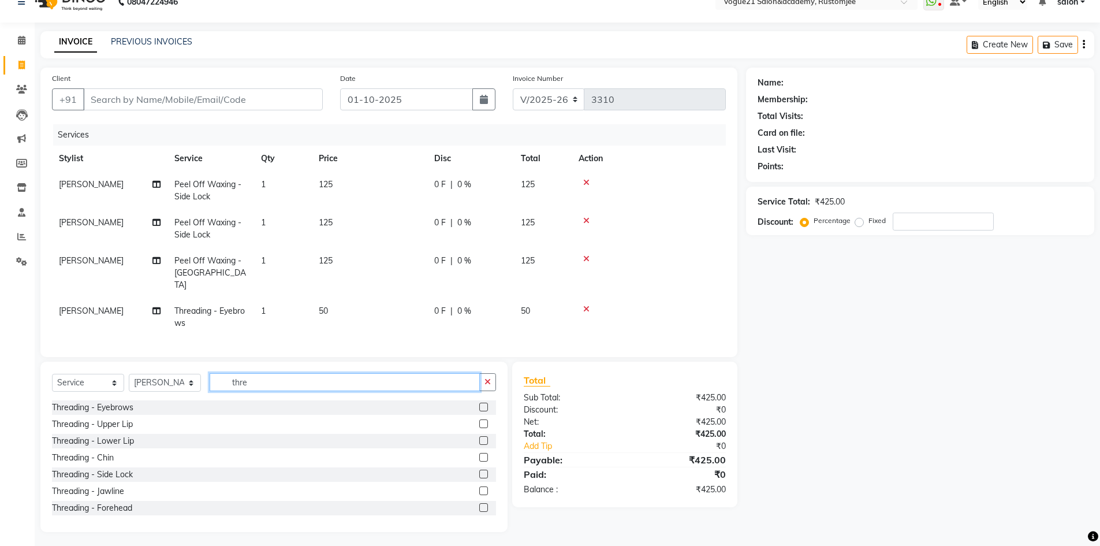
click at [263, 380] on input "thre" at bounding box center [345, 382] width 270 height 18
type input "t"
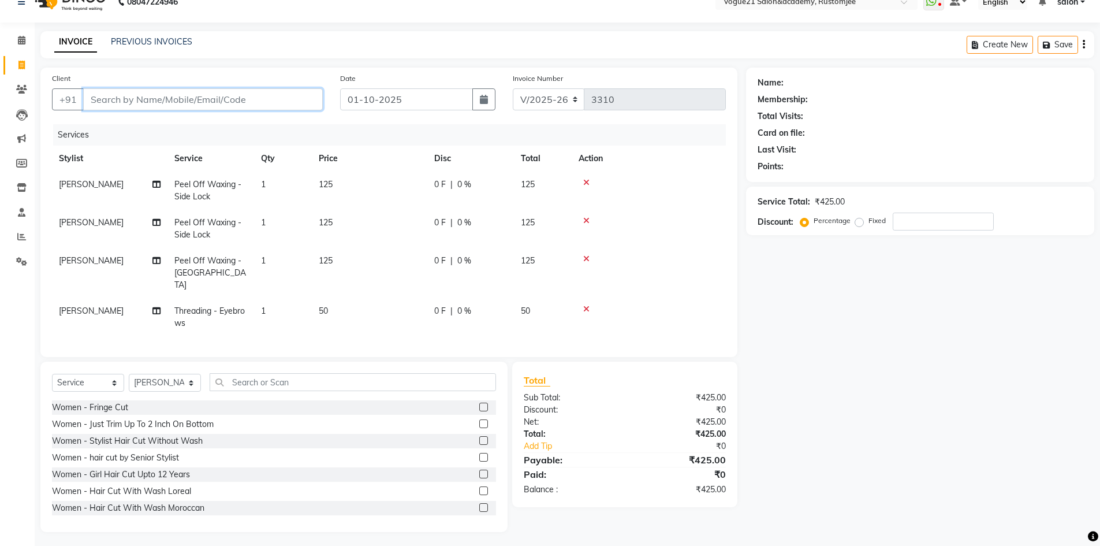
click at [205, 99] on input "Client" at bounding box center [203, 99] width 240 height 22
type input "7"
type input "0"
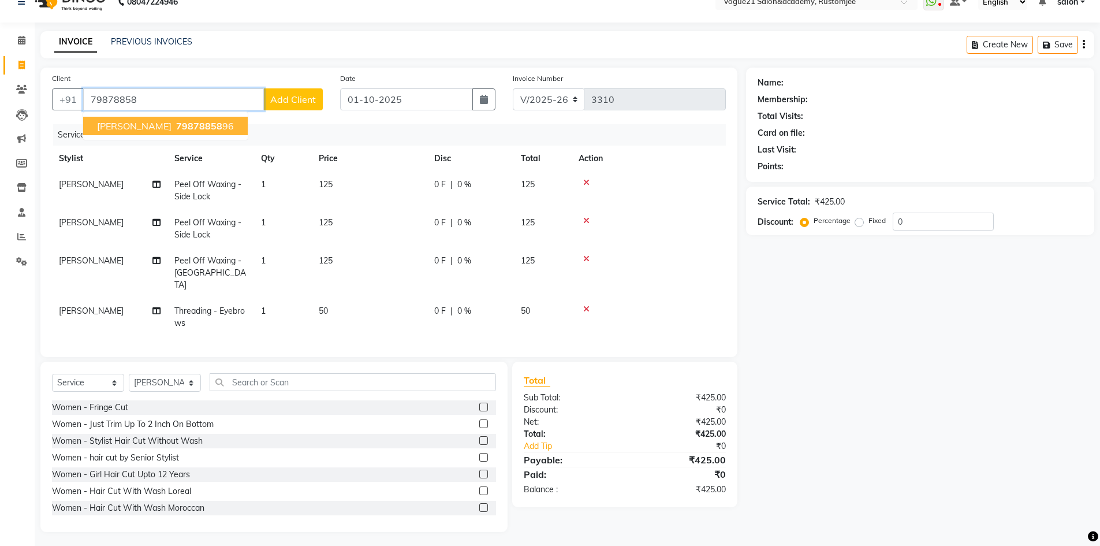
click at [176, 124] on span "79878858" at bounding box center [199, 126] width 46 height 12
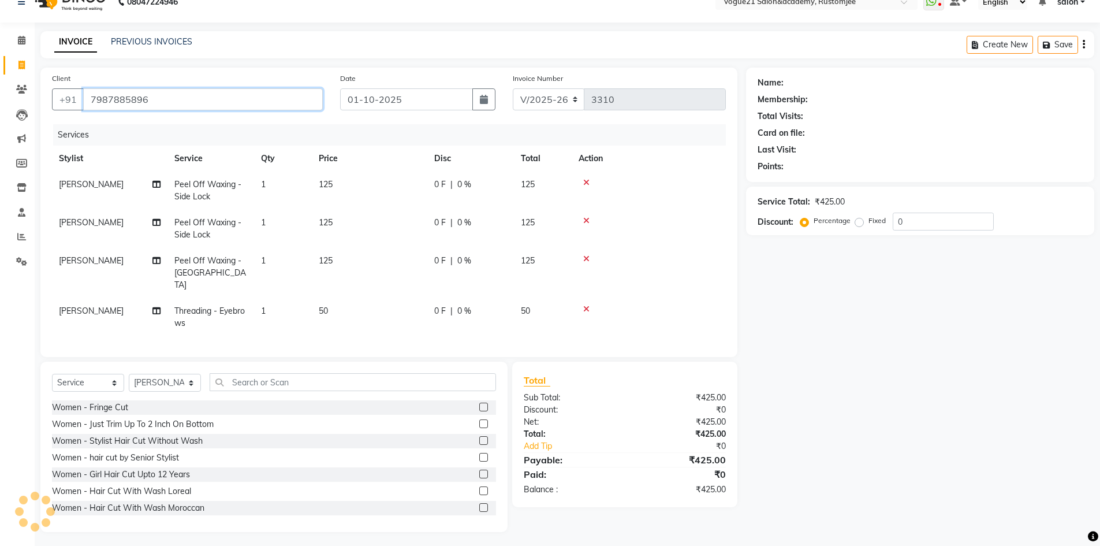
type input "7987885896"
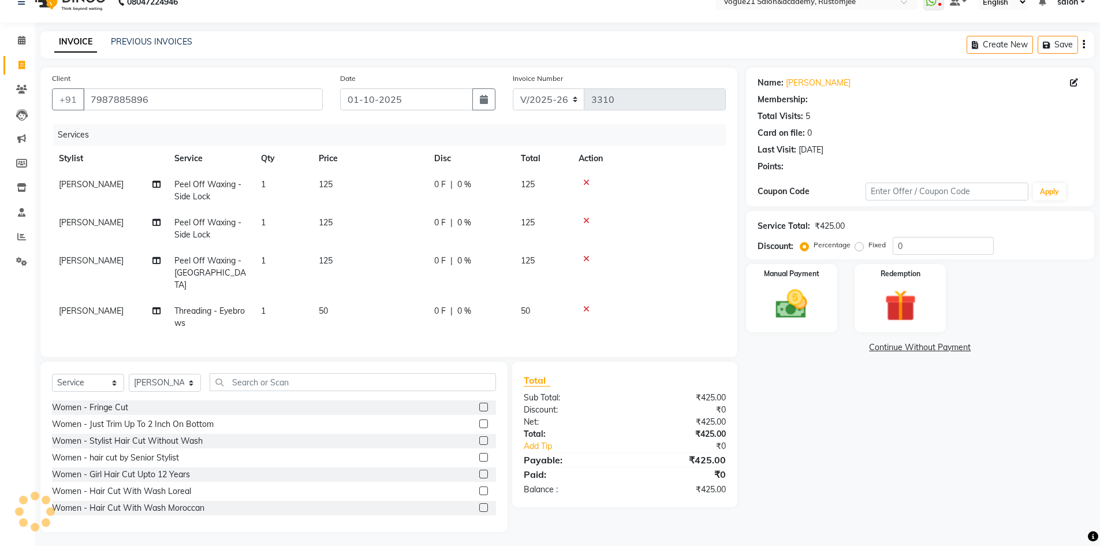
type input "20"
select select "1: Object"
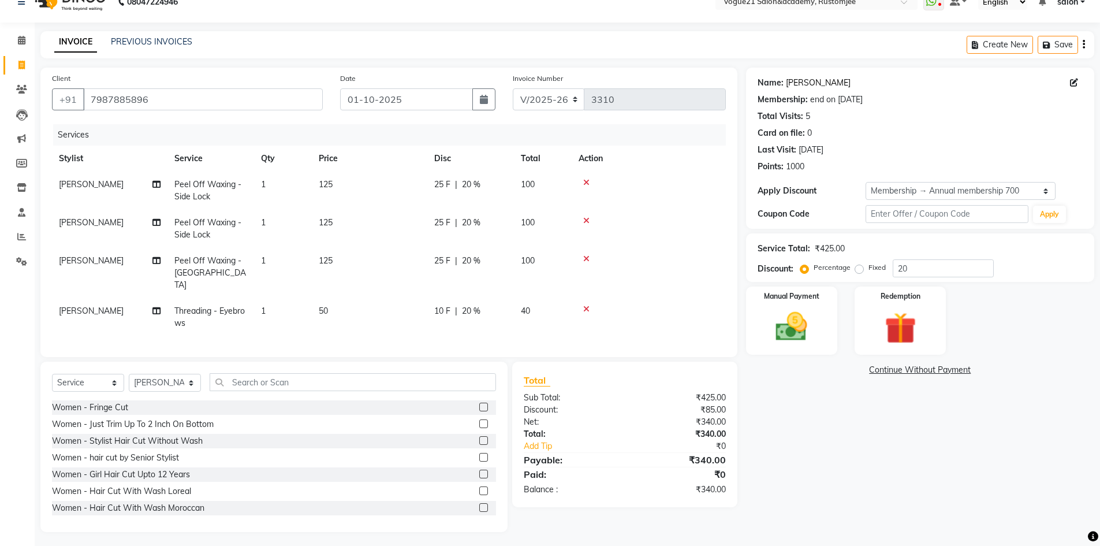
click at [801, 81] on link "Farhat" at bounding box center [818, 83] width 65 height 12
click at [922, 266] on input "20" at bounding box center [942, 268] width 101 height 18
click at [802, 341] on img at bounding box center [791, 327] width 53 height 38
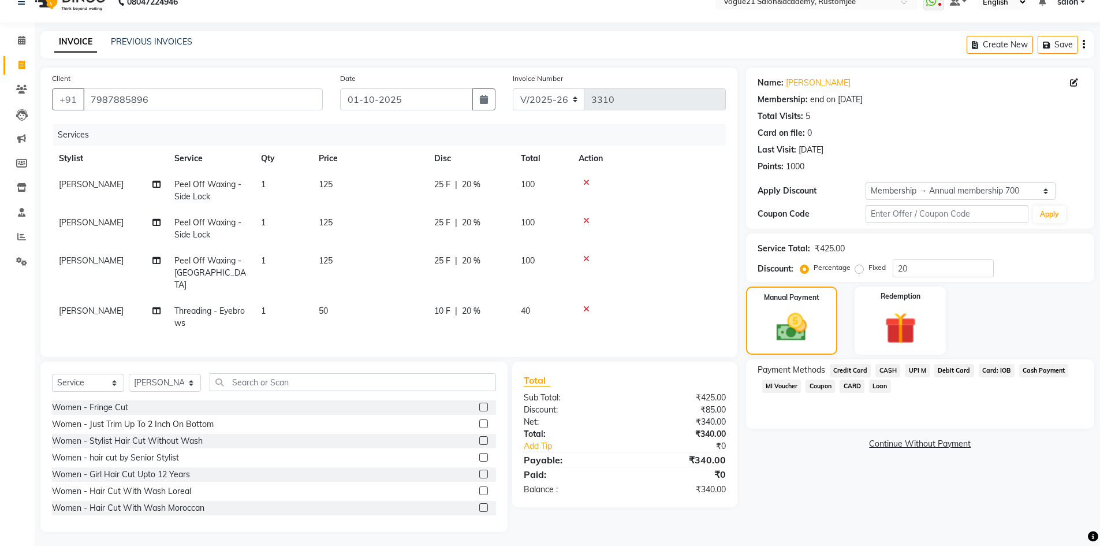
click at [890, 367] on span "CASH" at bounding box center [887, 370] width 25 height 13
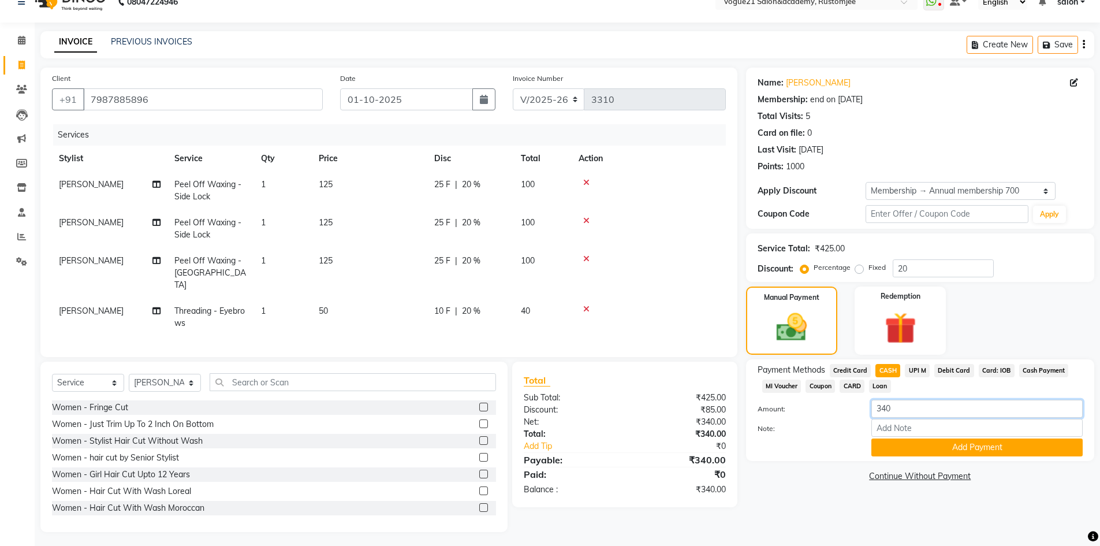
click at [916, 413] on input "340" at bounding box center [976, 408] width 211 height 18
type input "3"
type input "400"
click at [920, 448] on button "Add Payment" at bounding box center [976, 447] width 211 height 18
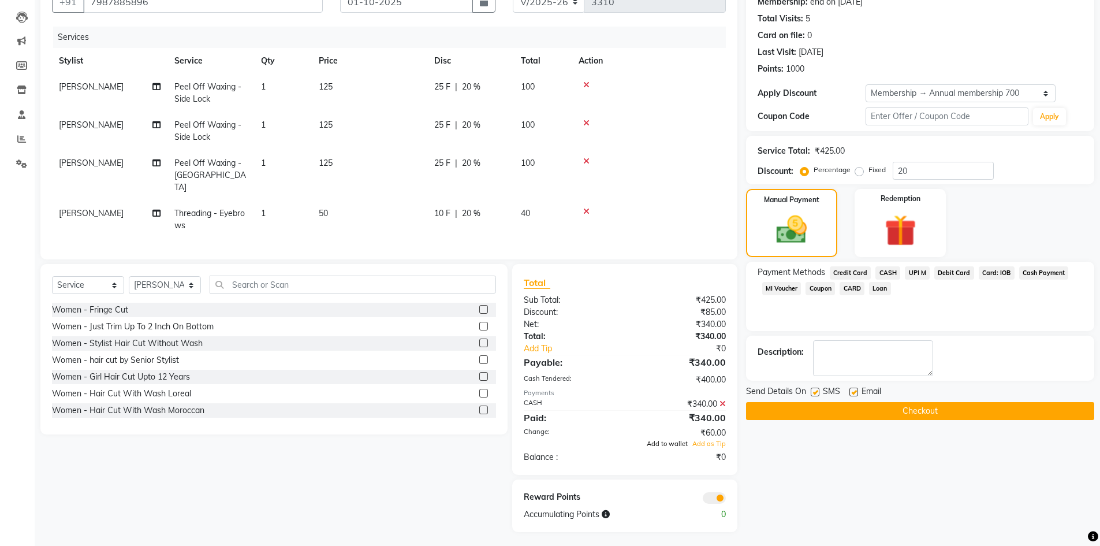
click at [667, 439] on span "Add to wallet" at bounding box center [667, 443] width 41 height 8
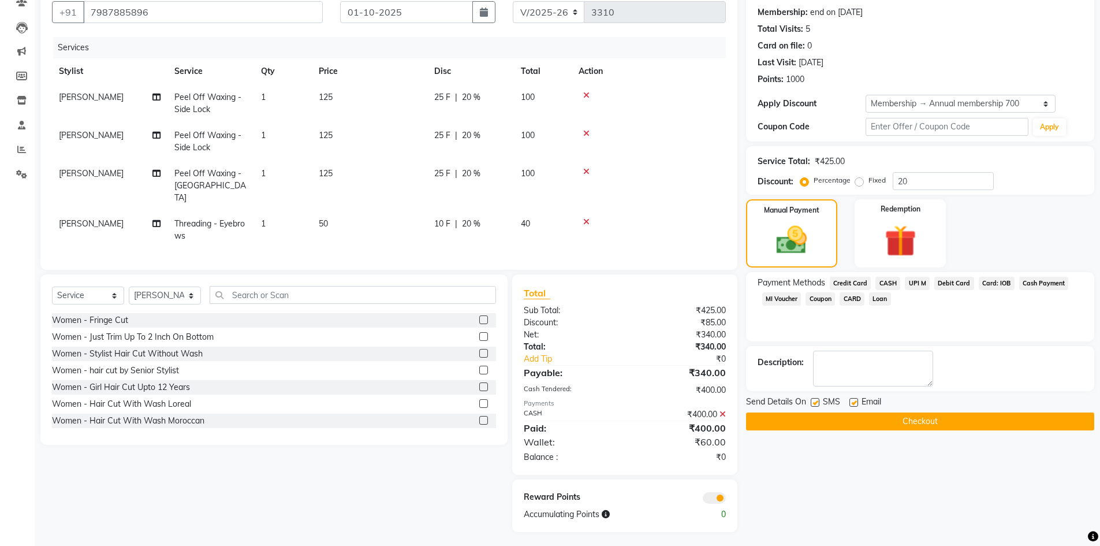
click at [781, 421] on button "Checkout" at bounding box center [920, 421] width 348 height 18
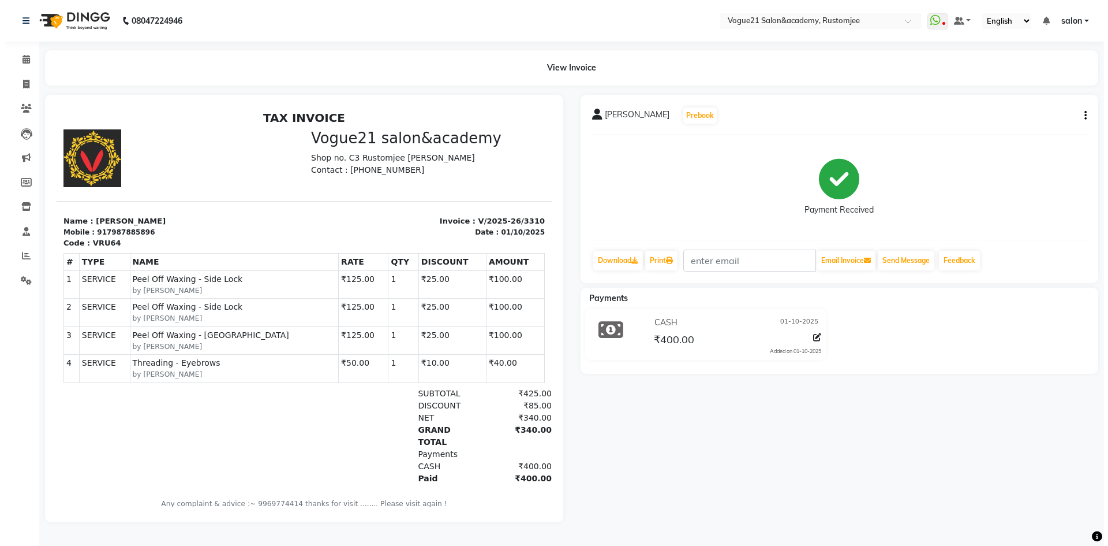
scroll to position [9, 0]
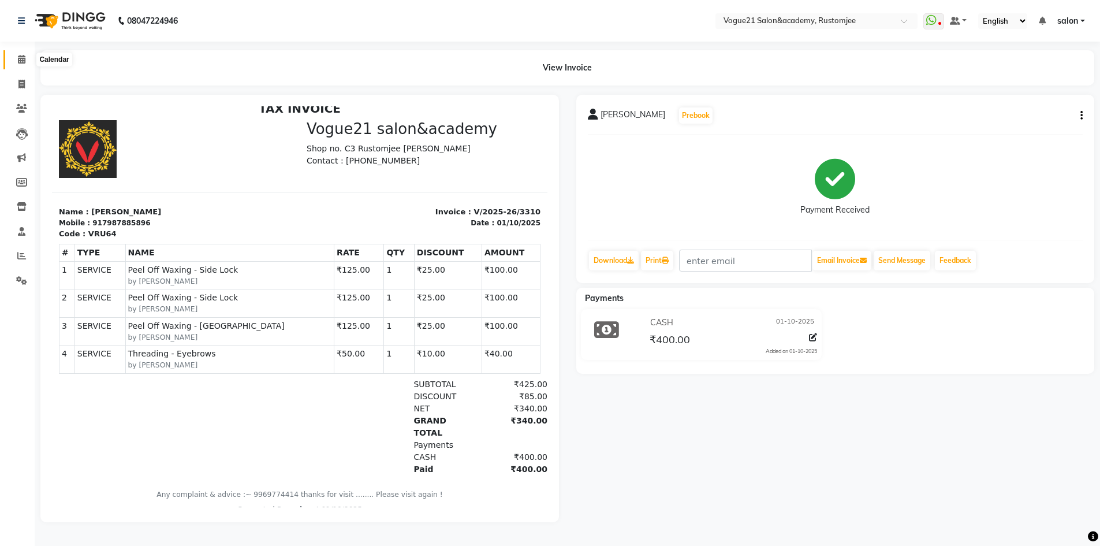
click at [16, 59] on span at bounding box center [22, 59] width 20 height 13
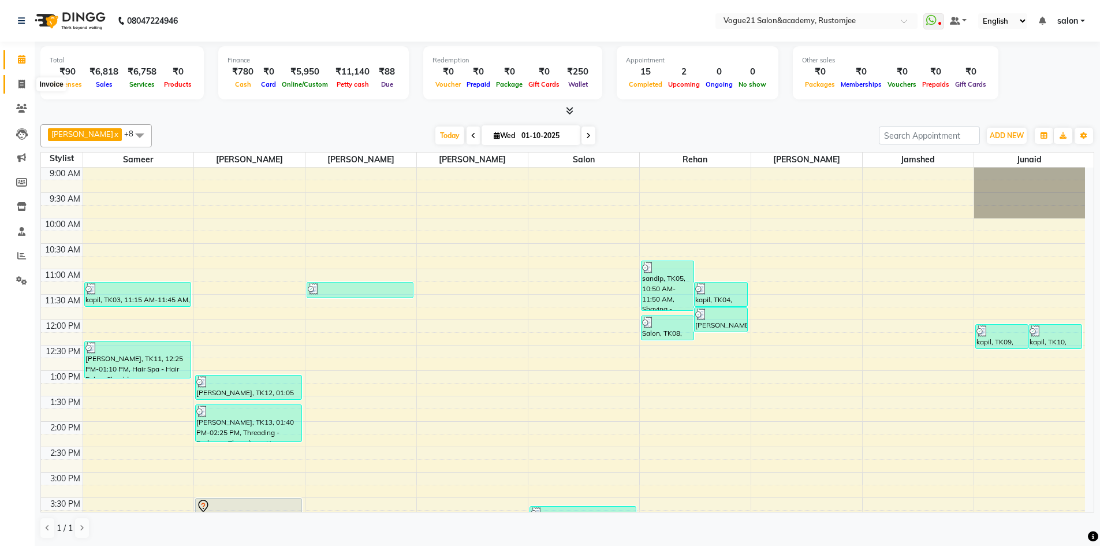
click at [21, 84] on icon at bounding box center [21, 84] width 6 height 9
select select "8171"
select select "service"
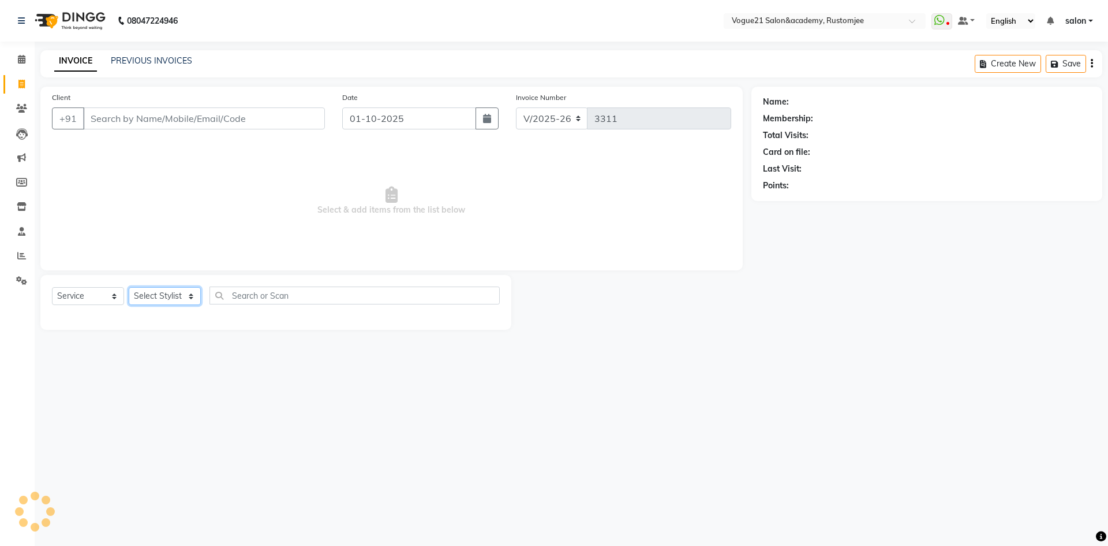
click at [157, 299] on select "Select Stylist" at bounding box center [165, 296] width 72 height 18
select select "88708"
click at [129, 287] on select "Select Stylist aahil alicia anju soni Jamshed junaid Pooja yadav priya jadhav r…" at bounding box center [165, 296] width 72 height 18
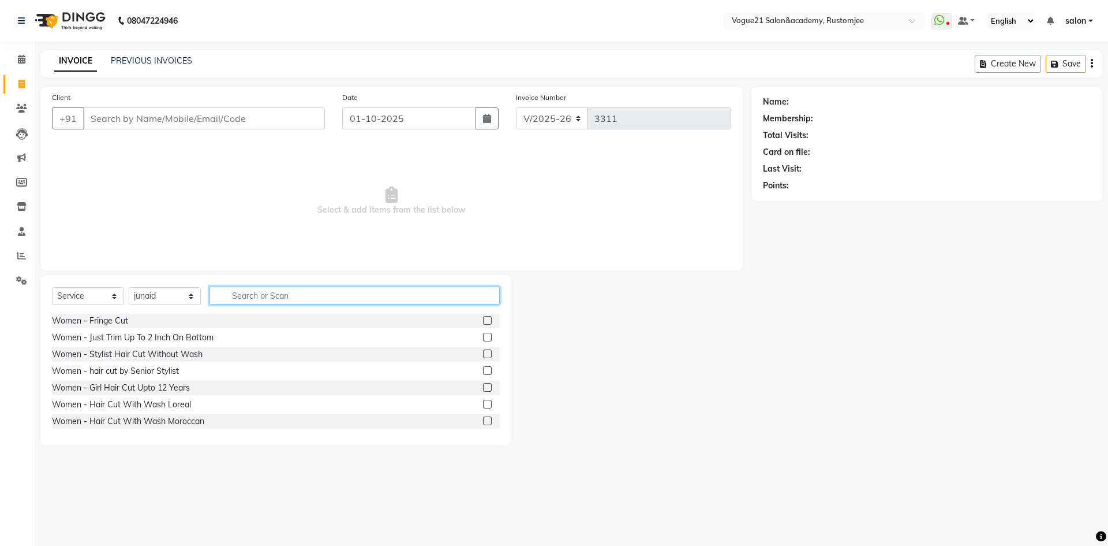
click at [272, 297] on input "text" at bounding box center [355, 295] width 290 height 18
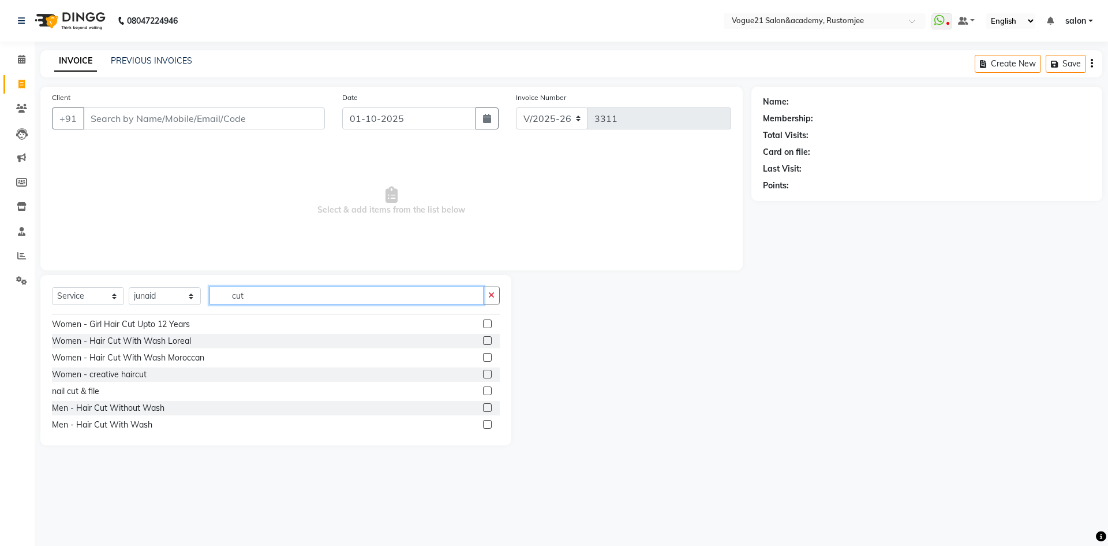
scroll to position [115, 0]
type input "cut"
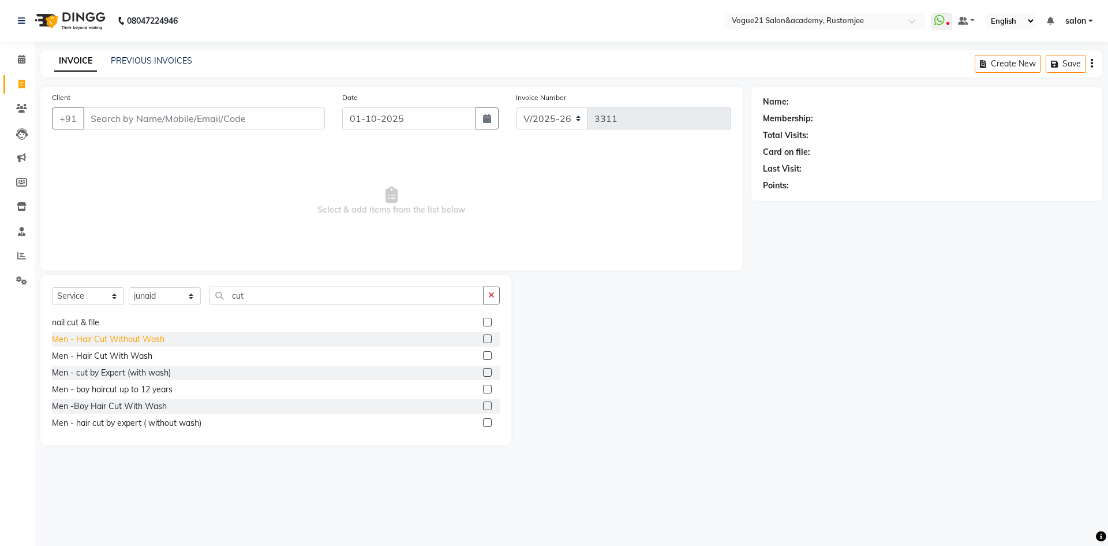
click at [153, 339] on div "Men - Hair Cut Without Wash" at bounding box center [108, 339] width 113 height 12
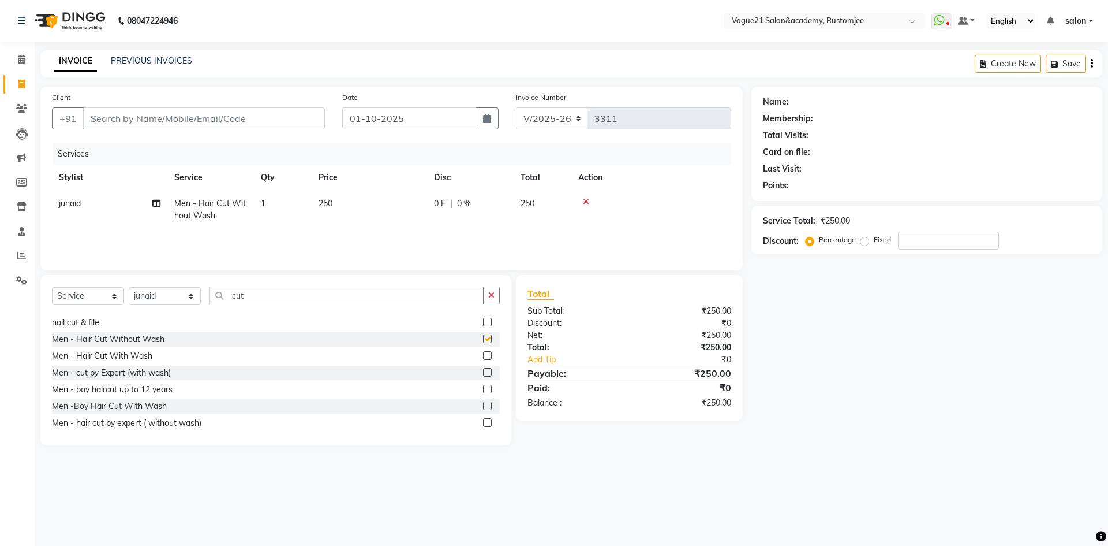
checkbox input "false"
click at [293, 289] on input "cut" at bounding box center [347, 295] width 274 height 18
type input "c"
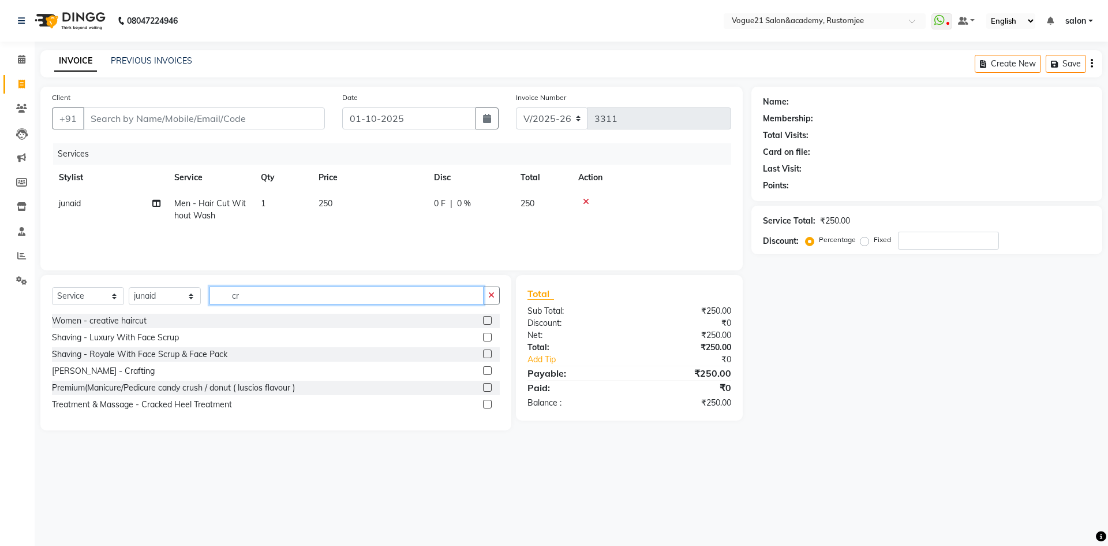
scroll to position [0, 0]
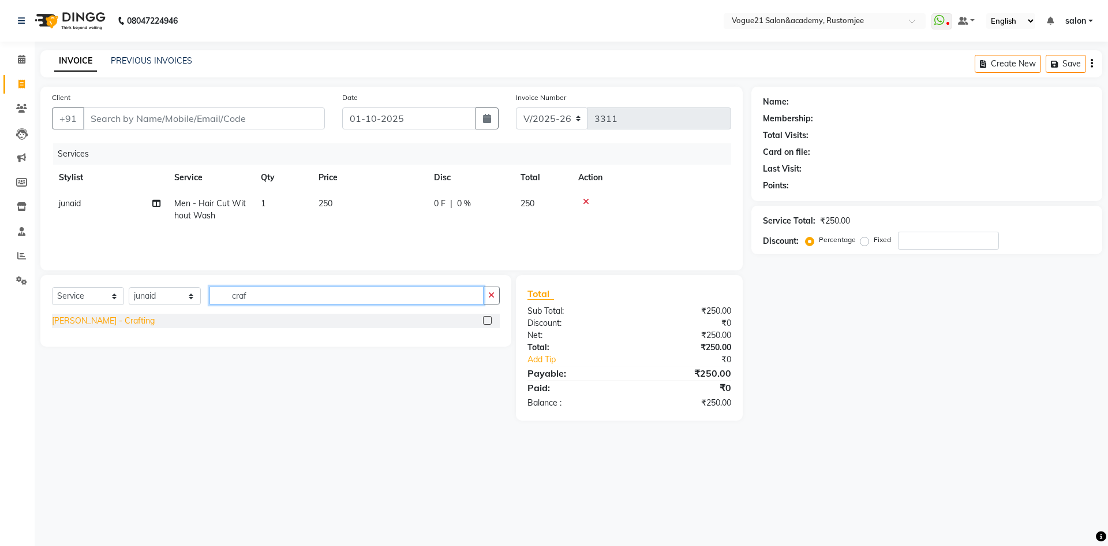
type input "craf"
click at [92, 322] on div "Beard - Crafting" at bounding box center [103, 321] width 103 height 12
checkbox input "false"
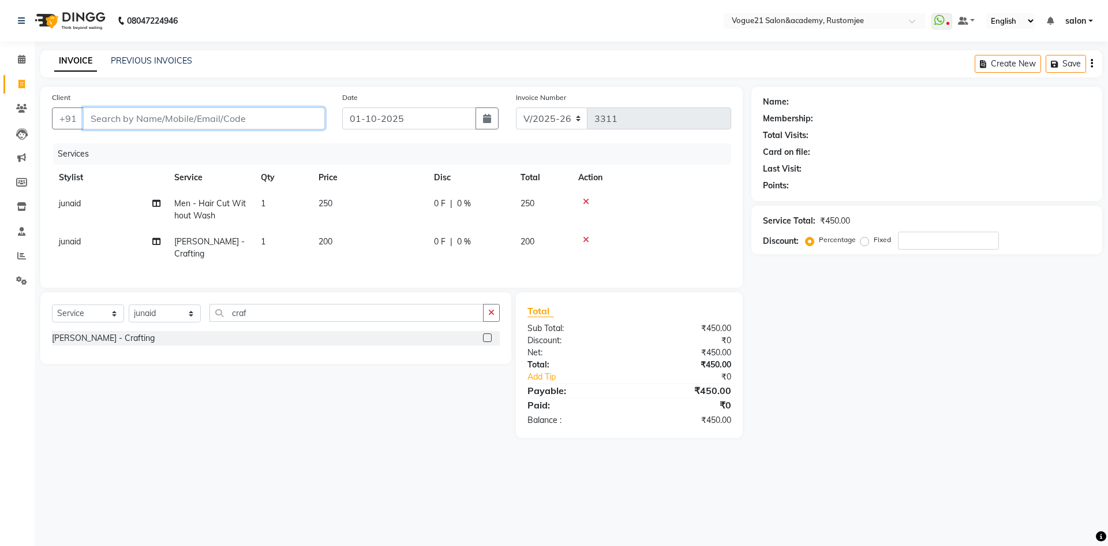
click at [169, 121] on input "Client" at bounding box center [204, 118] width 242 height 22
type input "7"
type input "0"
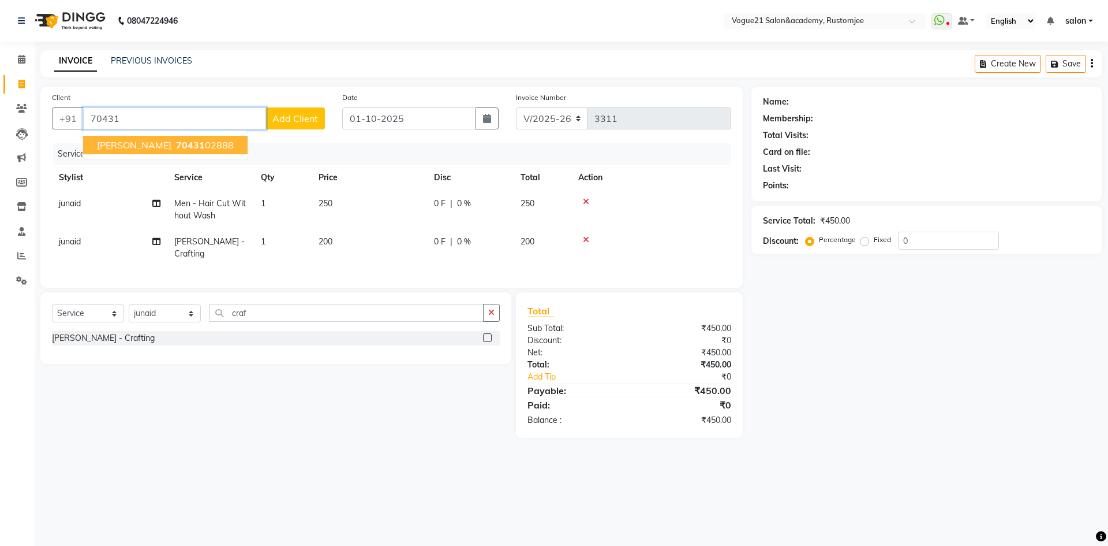
click at [176, 140] on span "70431" at bounding box center [190, 145] width 29 height 12
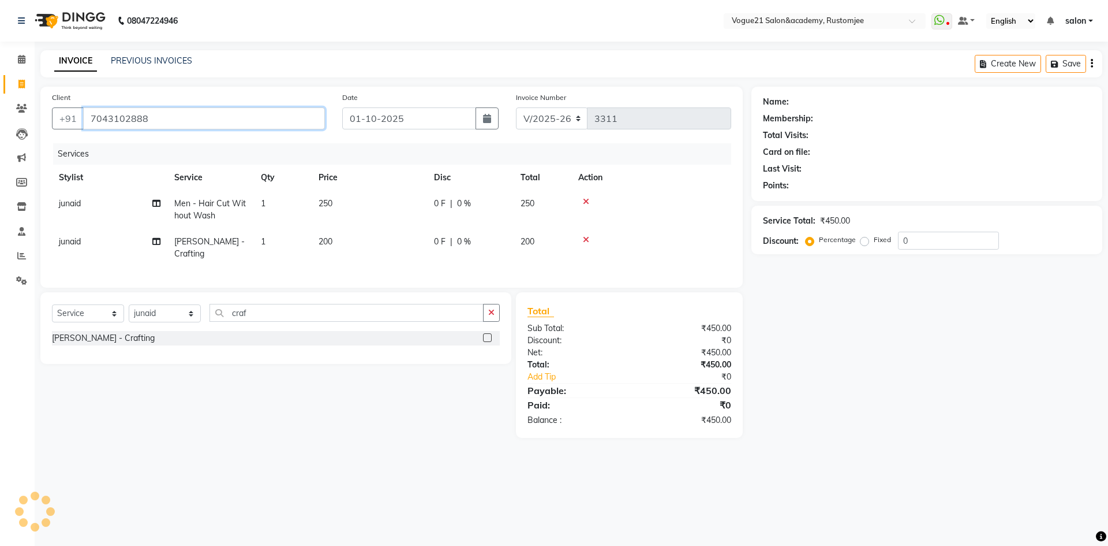
type input "7043102888"
select select "1: Object"
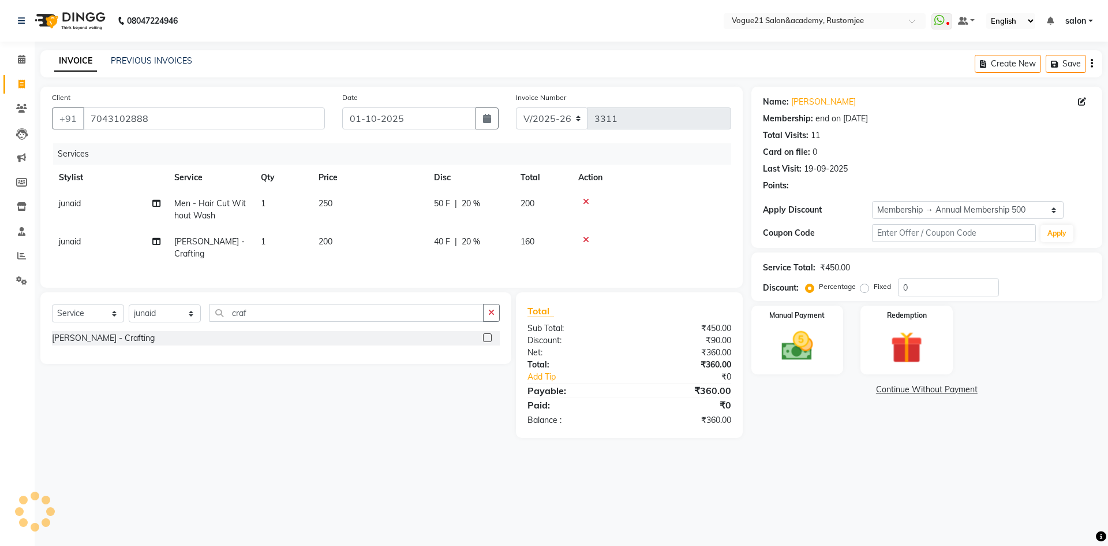
type input "20"
click at [799, 369] on div "Manual Payment" at bounding box center [797, 339] width 96 height 71
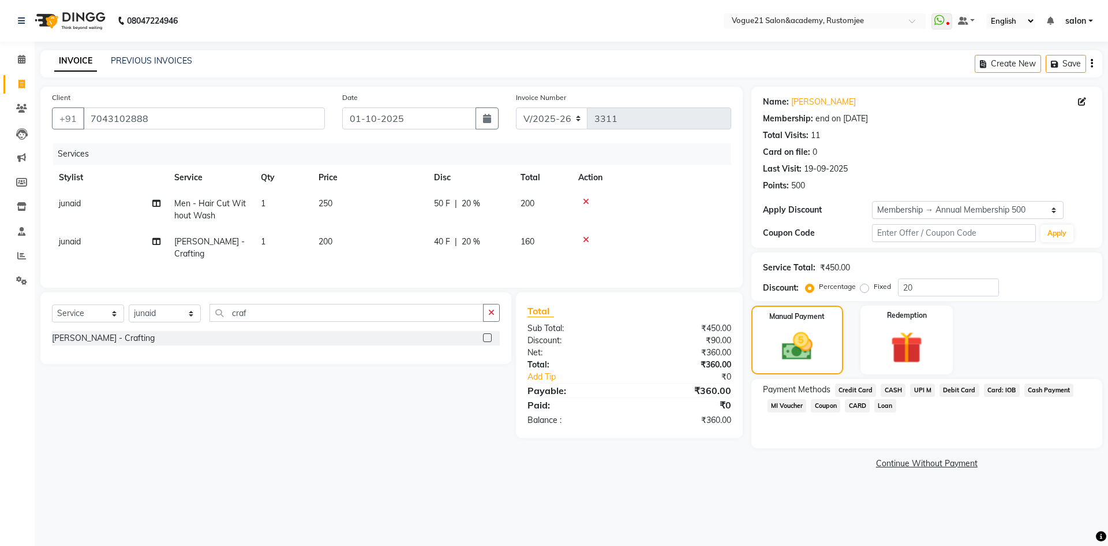
click at [919, 389] on span "UPI M" at bounding box center [922, 389] width 25 height 13
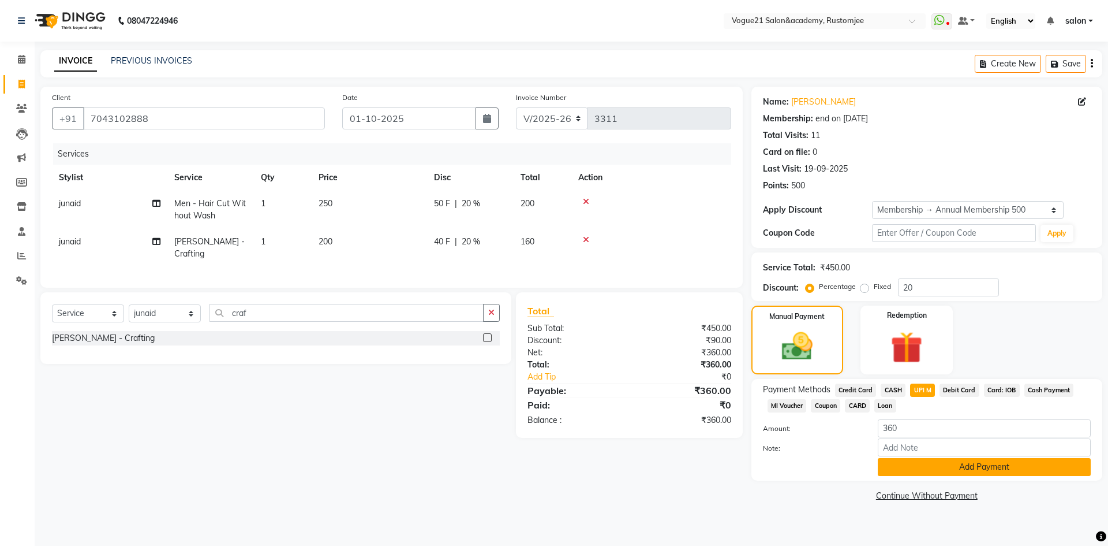
click at [917, 464] on button "Add Payment" at bounding box center [984, 467] width 213 height 18
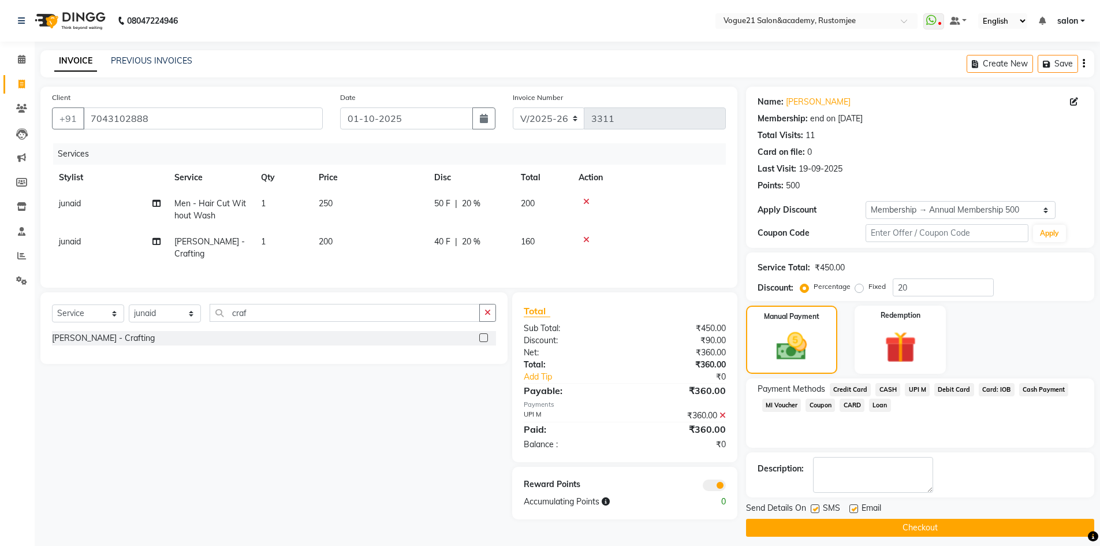
click at [813, 528] on button "Checkout" at bounding box center [920, 527] width 348 height 18
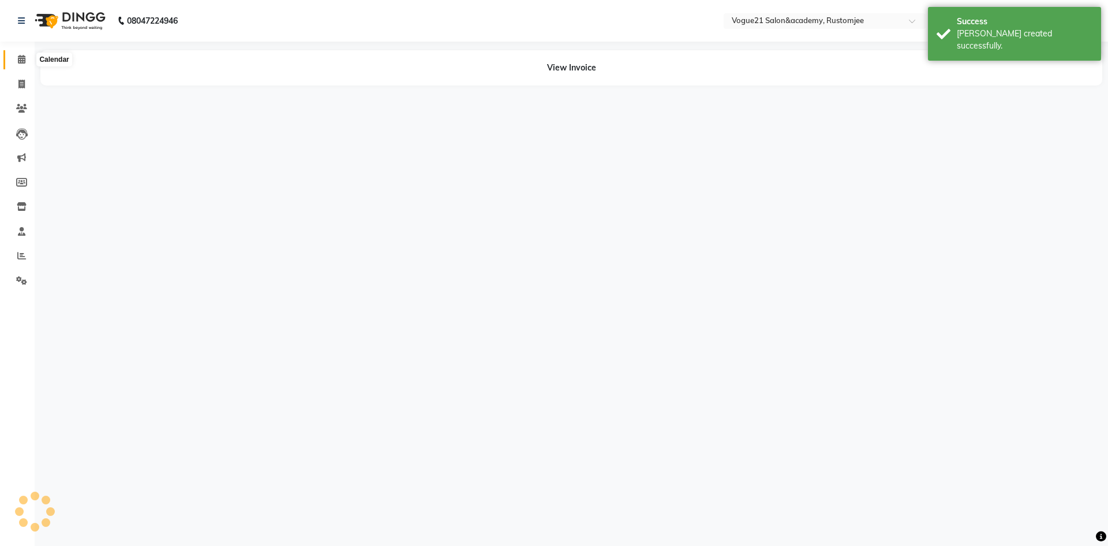
click at [18, 63] on span at bounding box center [22, 59] width 20 height 13
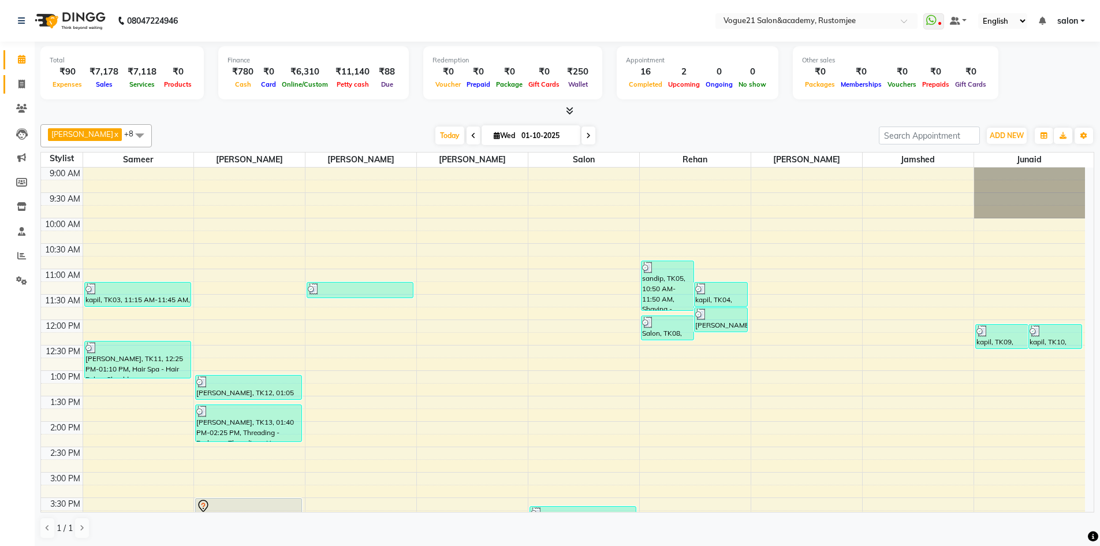
click at [17, 92] on link "Invoice" at bounding box center [17, 84] width 28 height 19
select select "8171"
select select "service"
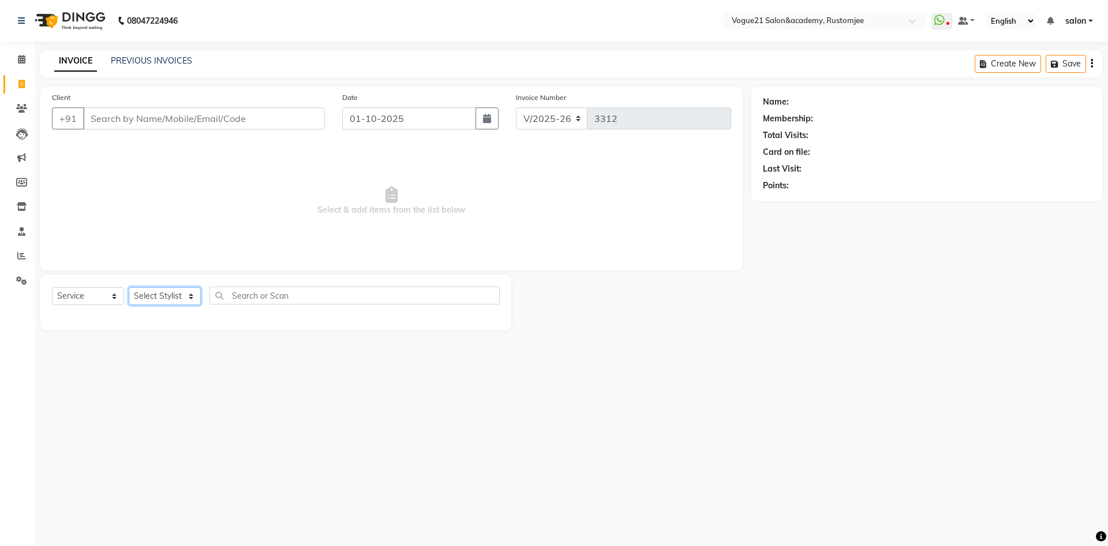
click at [145, 293] on select "Select Stylist aahil alicia anju soni Jamshed junaid Pooja yadav priya jadhav r…" at bounding box center [165, 296] width 72 height 18
select select "76929"
click at [129, 287] on select "Select Stylist aahil alicia anju soni Jamshed junaid Pooja yadav priya jadhav r…" at bounding box center [165, 296] width 72 height 18
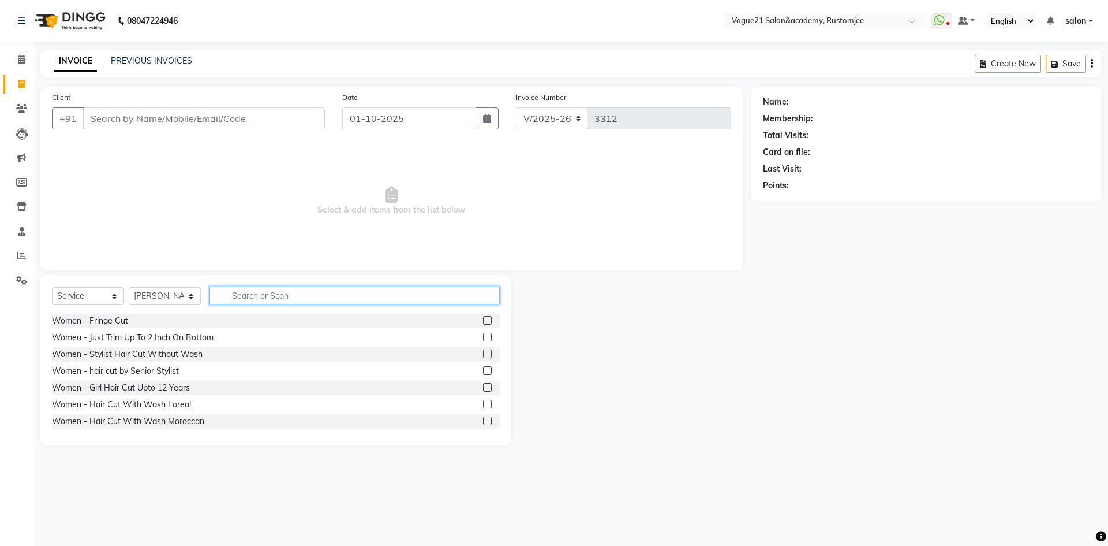
click at [245, 297] on input "text" at bounding box center [355, 295] width 290 height 18
type input "peel"
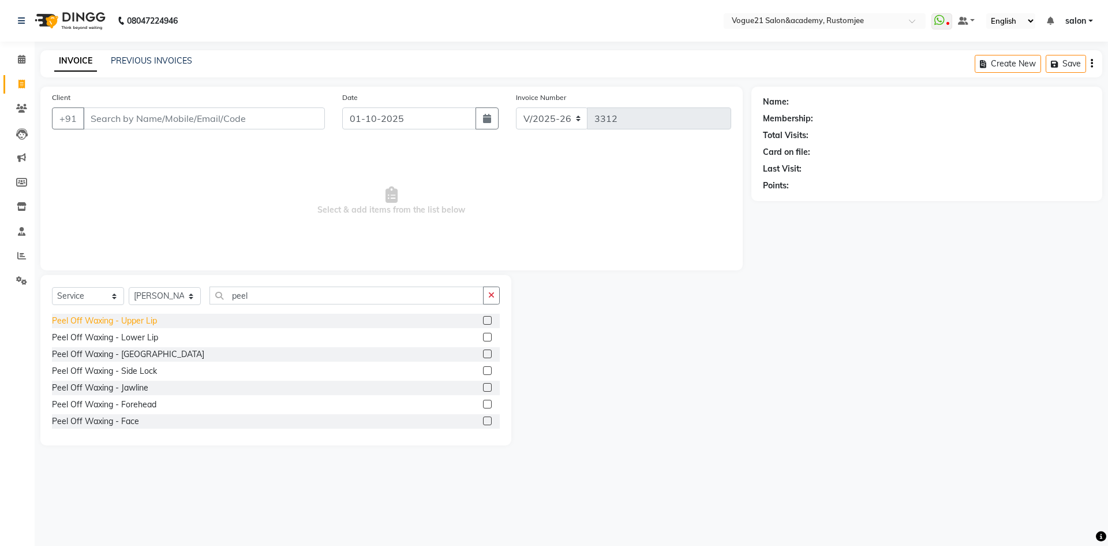
click at [135, 318] on div "Peel Off Waxing - Upper Lip" at bounding box center [104, 321] width 105 height 12
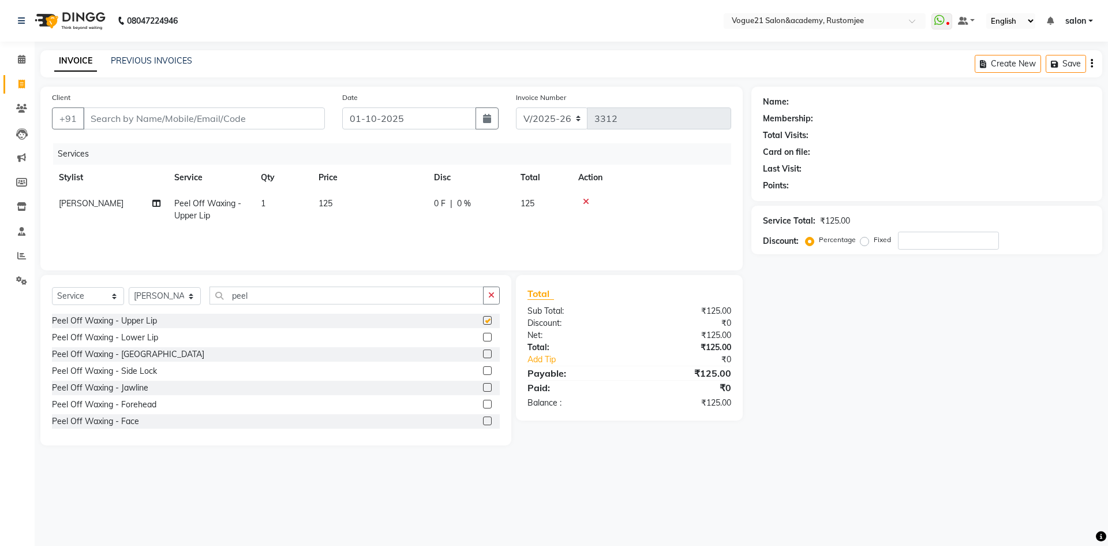
checkbox input "false"
click at [297, 294] on input "peel" at bounding box center [347, 295] width 274 height 18
type input "p"
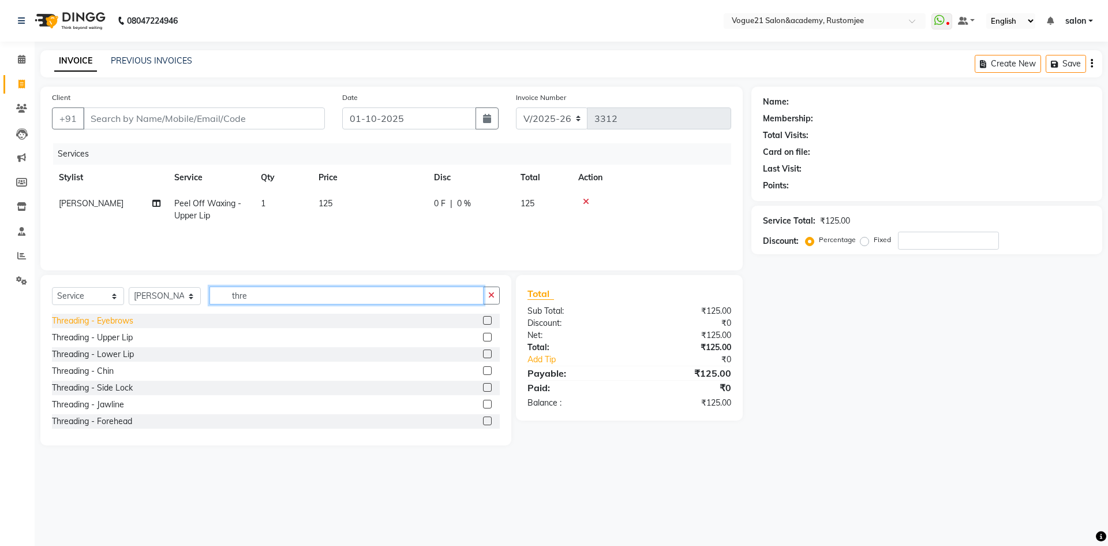
type input "thre"
click at [103, 315] on div "Threading - Eyebrows" at bounding box center [92, 321] width 81 height 12
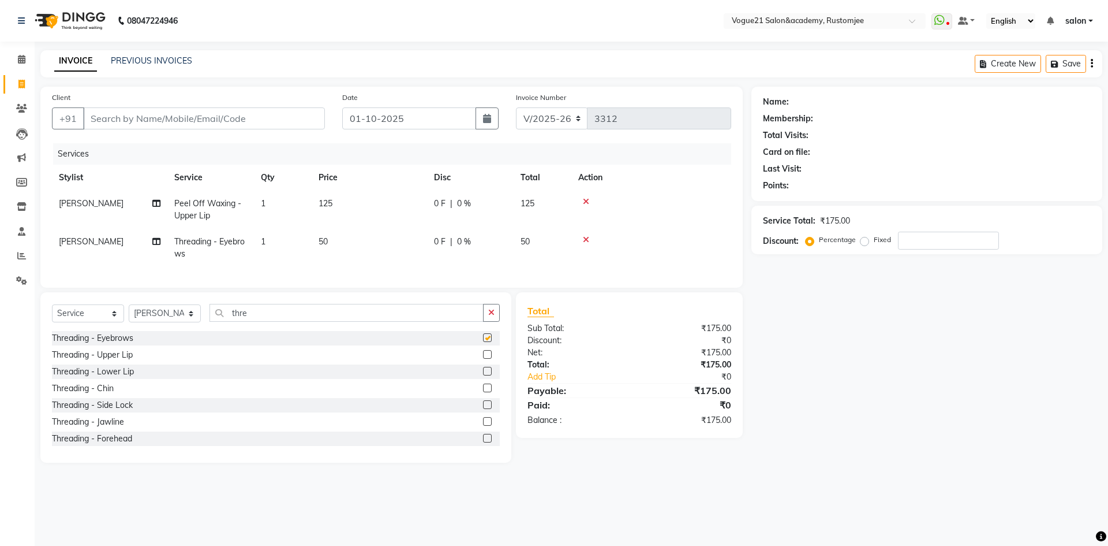
checkbox input "false"
click at [262, 126] on input "Client" at bounding box center [204, 118] width 242 height 22
type input "9"
type input "0"
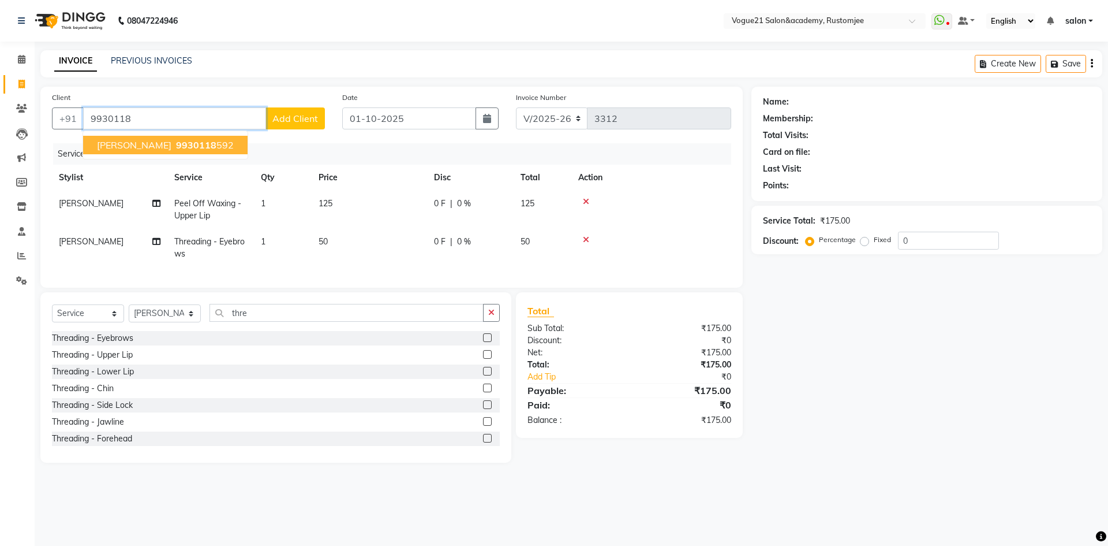
click at [177, 141] on span "9930118" at bounding box center [196, 145] width 40 height 12
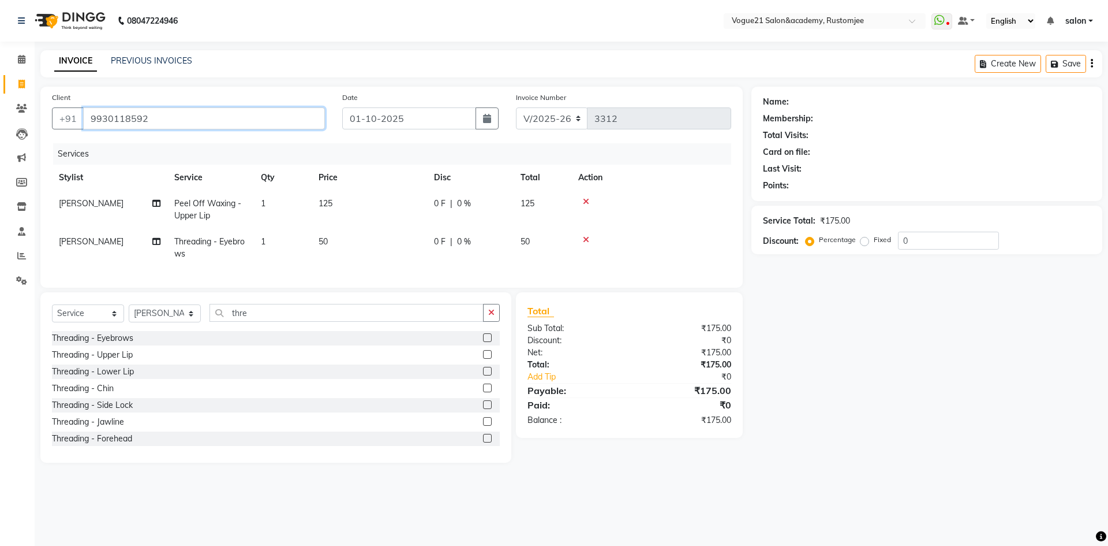
type input "9930118592"
select select "1: Object"
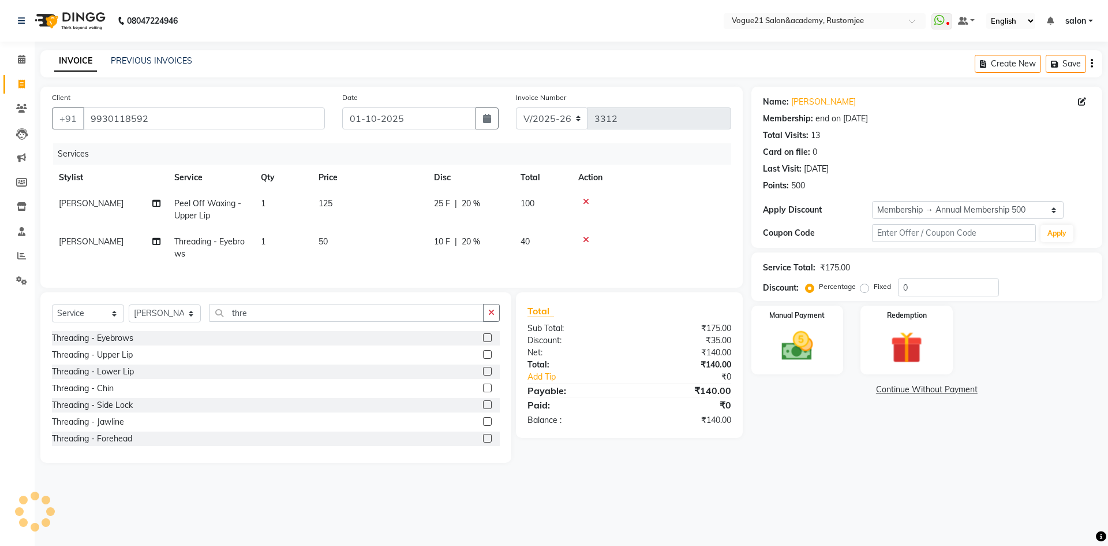
type input "20"
click at [796, 357] on img at bounding box center [798, 346] width 54 height 38
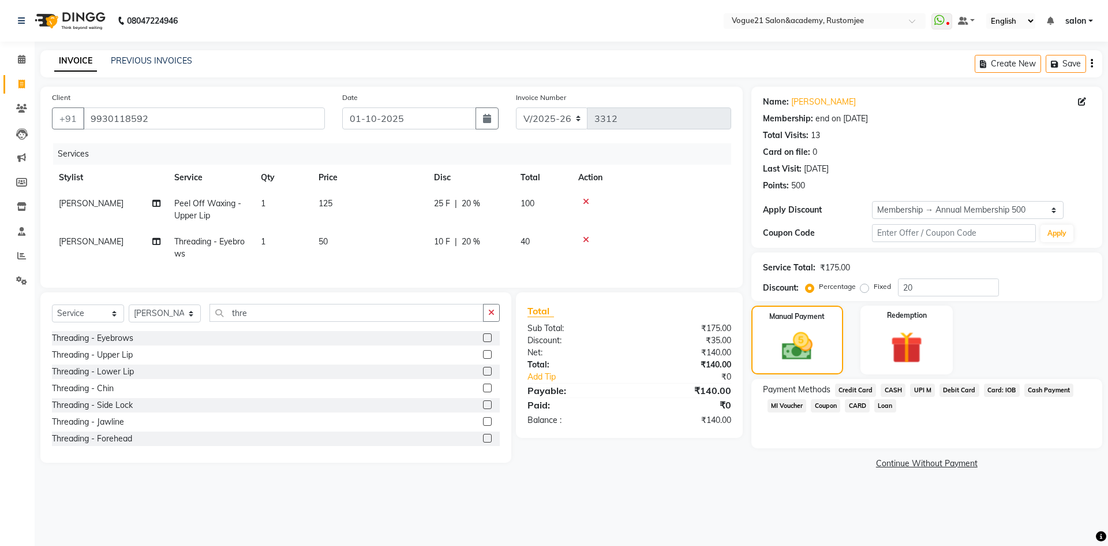
click at [895, 389] on span "CASH" at bounding box center [893, 389] width 25 height 13
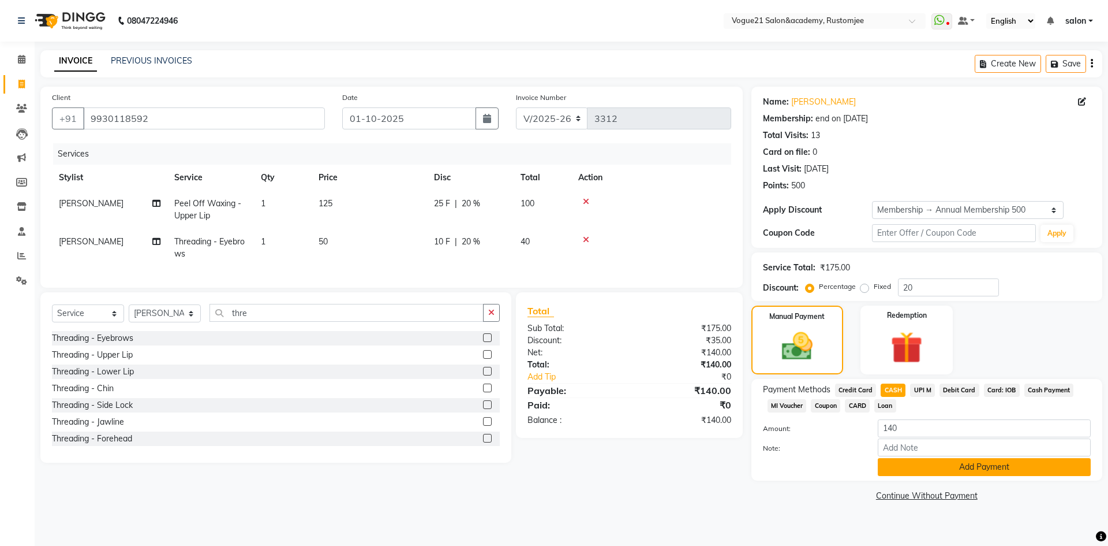
click at [930, 468] on button "Add Payment" at bounding box center [984, 467] width 213 height 18
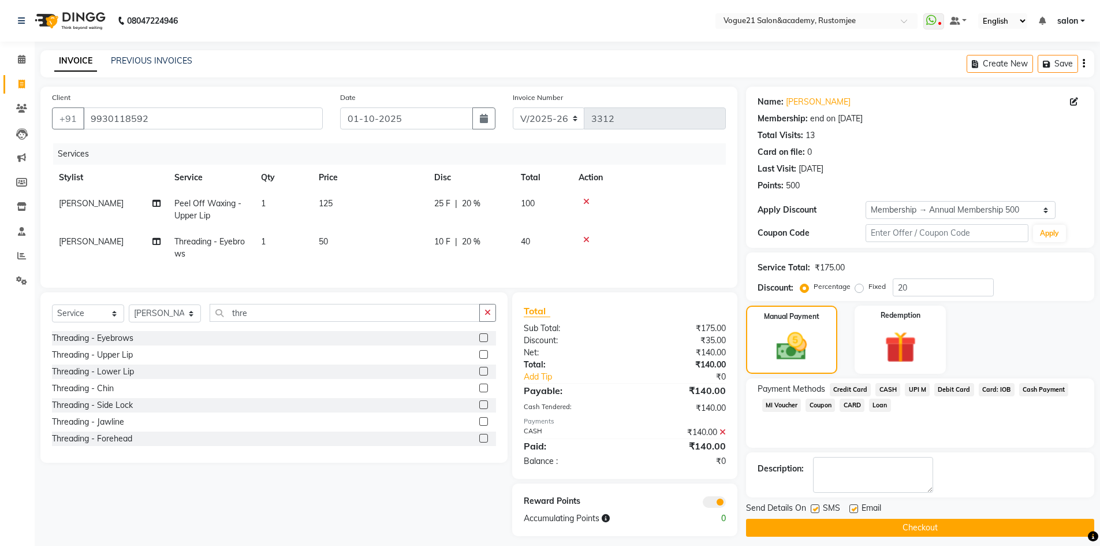
click at [881, 526] on button "Checkout" at bounding box center [920, 527] width 348 height 18
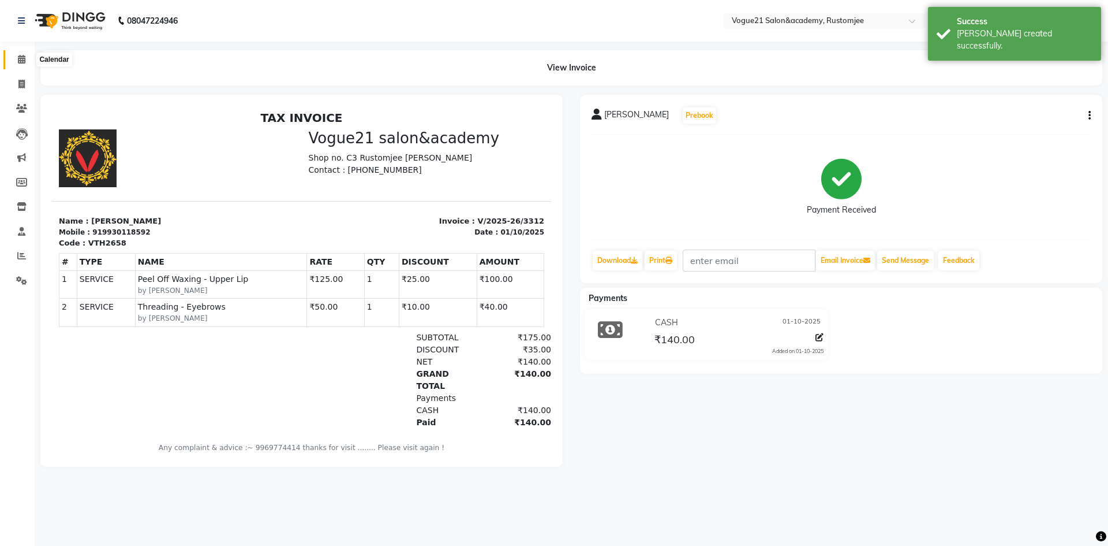
click at [26, 60] on span at bounding box center [22, 59] width 20 height 13
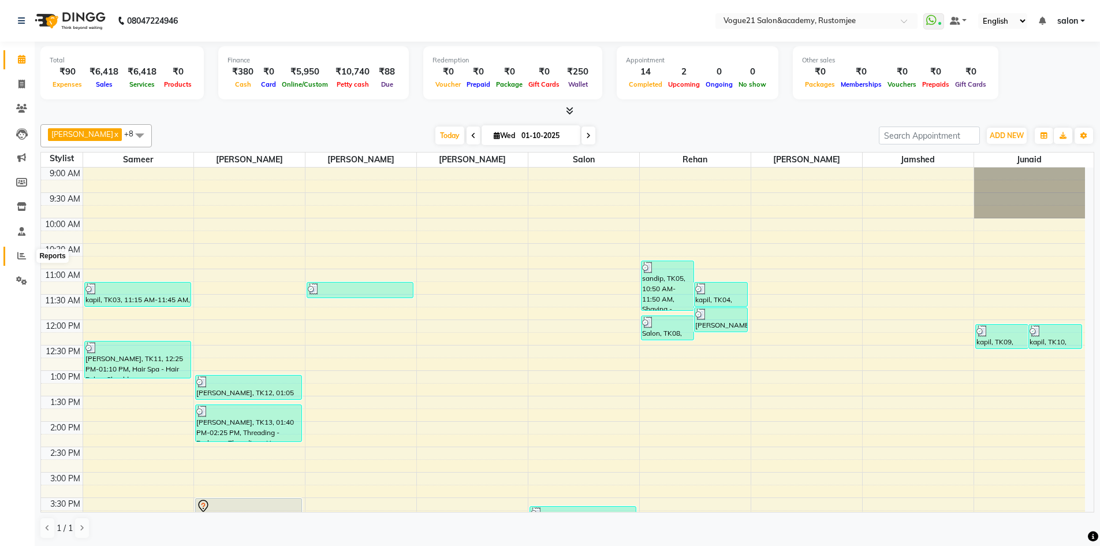
click at [21, 253] on icon at bounding box center [21, 255] width 9 height 9
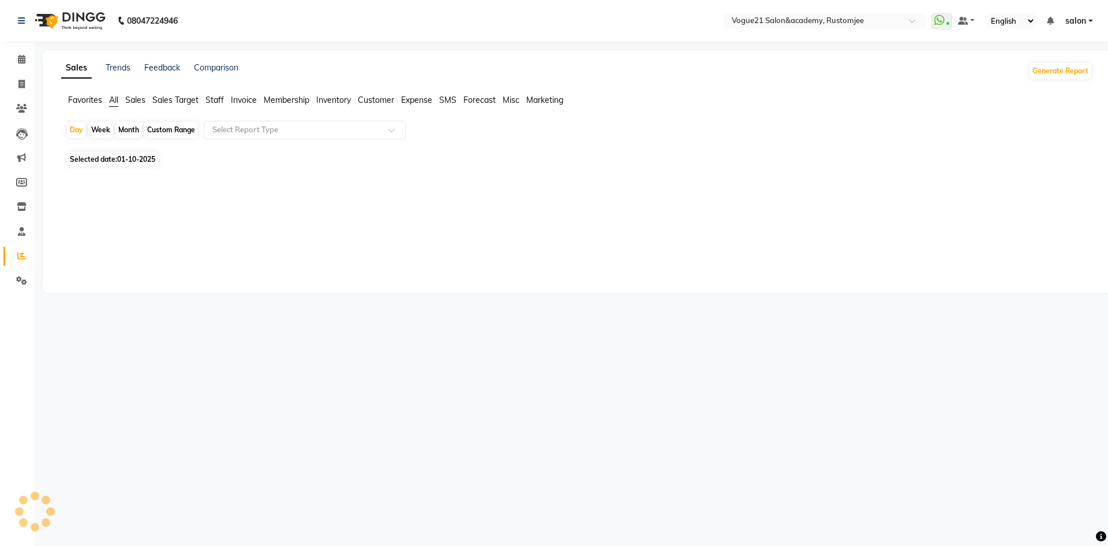
click at [214, 97] on span "Staff" at bounding box center [215, 100] width 18 height 10
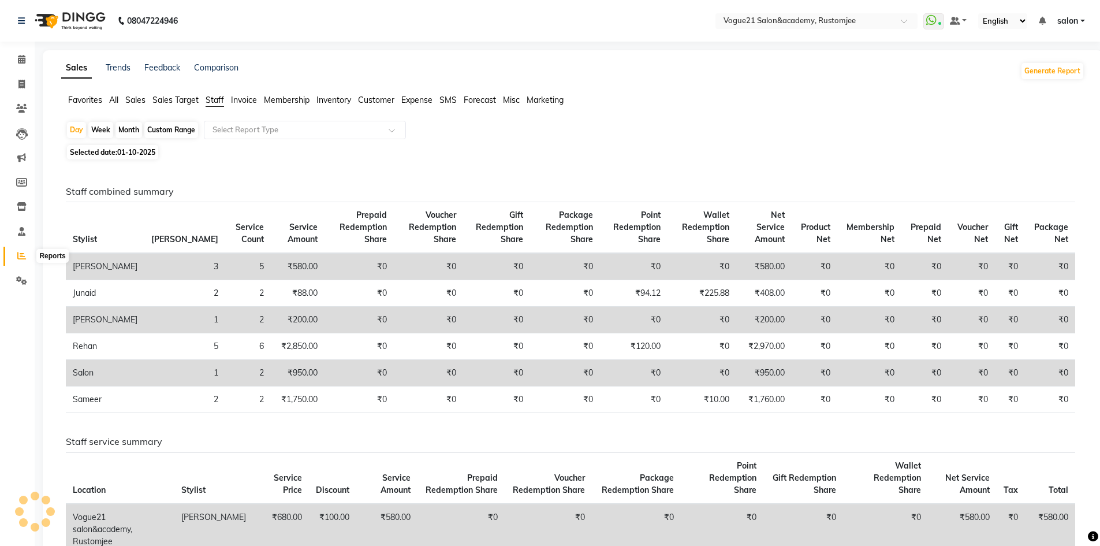
click at [22, 252] on icon at bounding box center [21, 255] width 9 height 9
click at [21, 57] on icon at bounding box center [22, 59] width 8 height 9
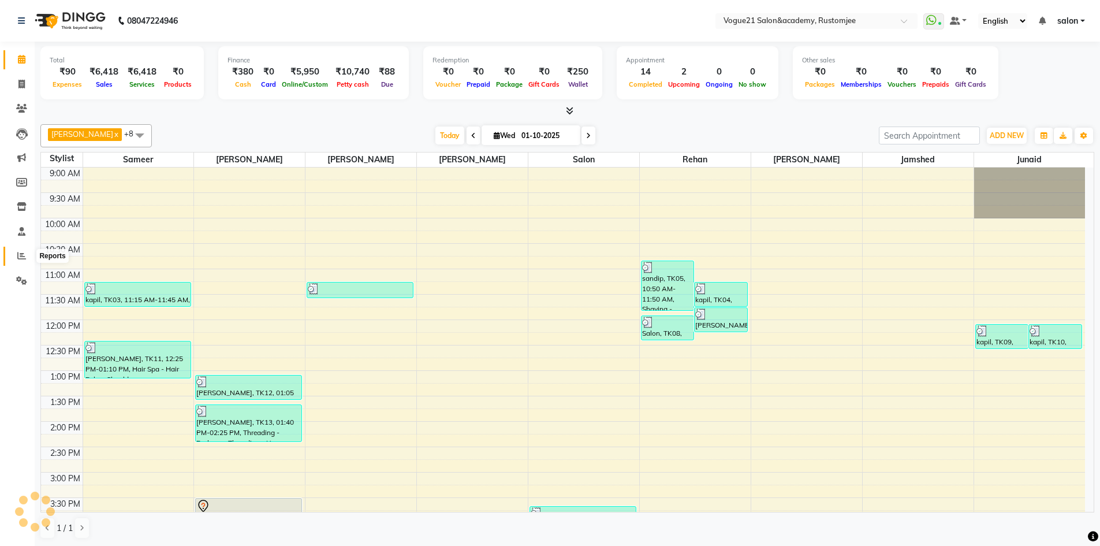
click at [20, 257] on icon at bounding box center [21, 255] width 9 height 9
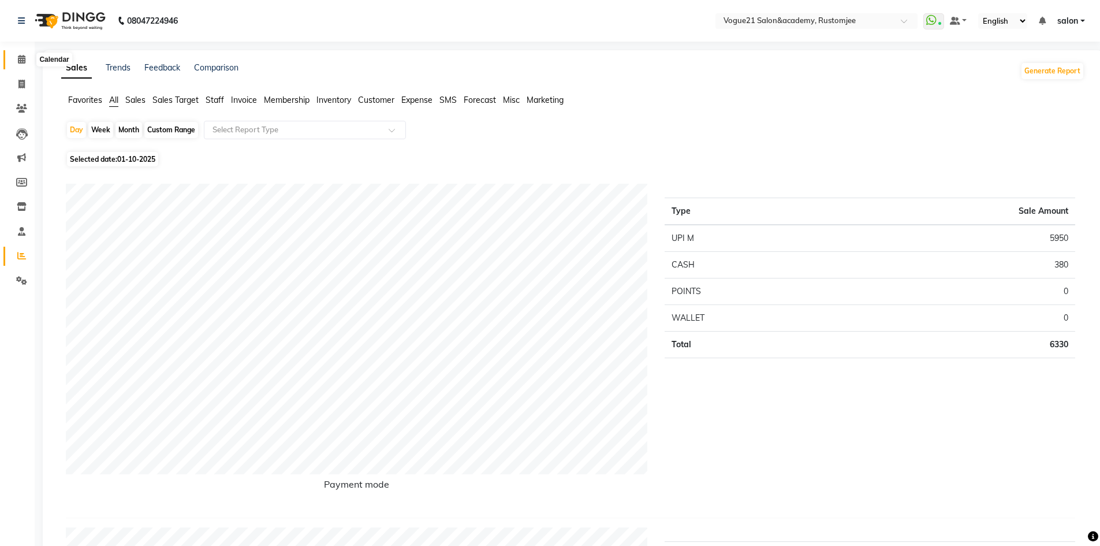
click at [17, 60] on span at bounding box center [22, 59] width 20 height 13
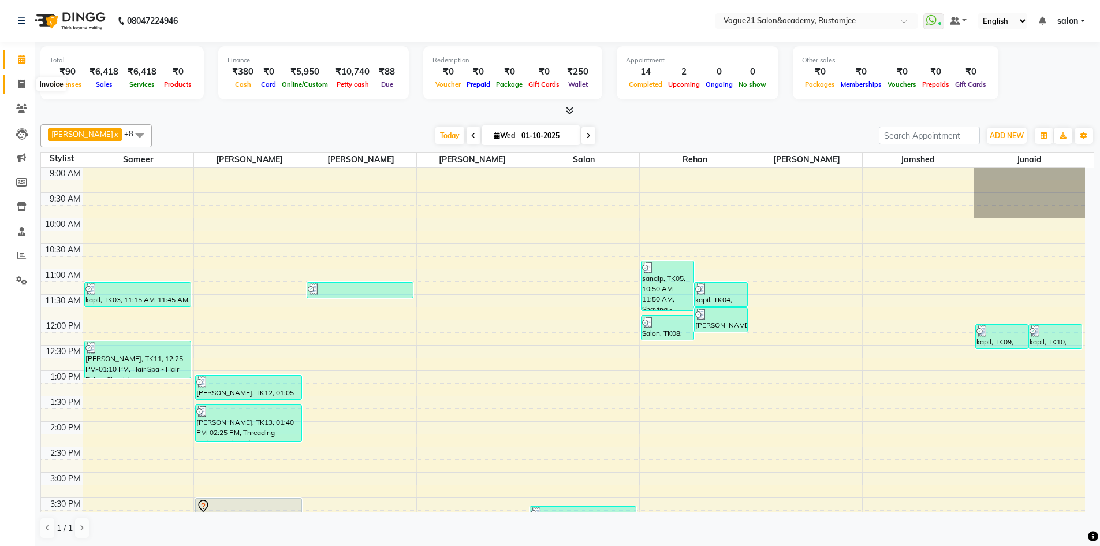
click at [23, 86] on icon at bounding box center [21, 84] width 6 height 9
select select "8171"
select select "service"
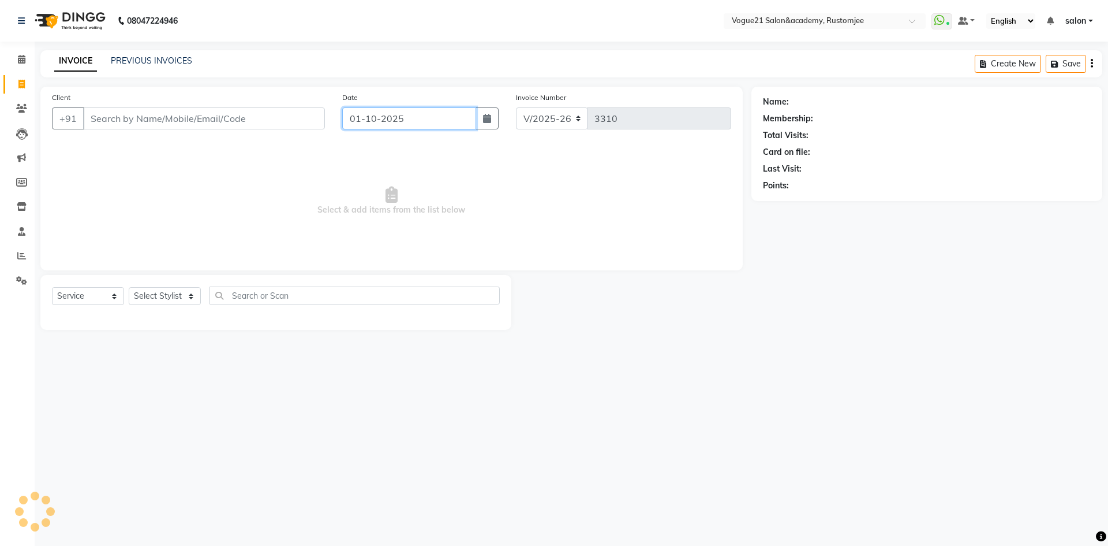
click at [384, 119] on input "01-10-2025" at bounding box center [409, 118] width 135 height 22
select select "10"
select select "2025"
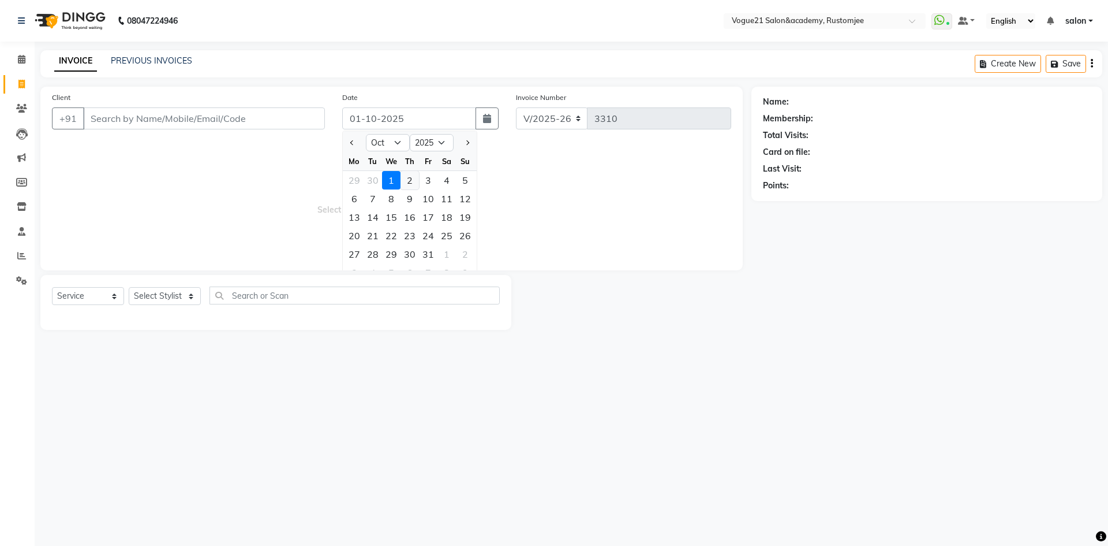
click at [412, 183] on div "2" at bounding box center [410, 180] width 18 height 18
type input "02-10-2025"
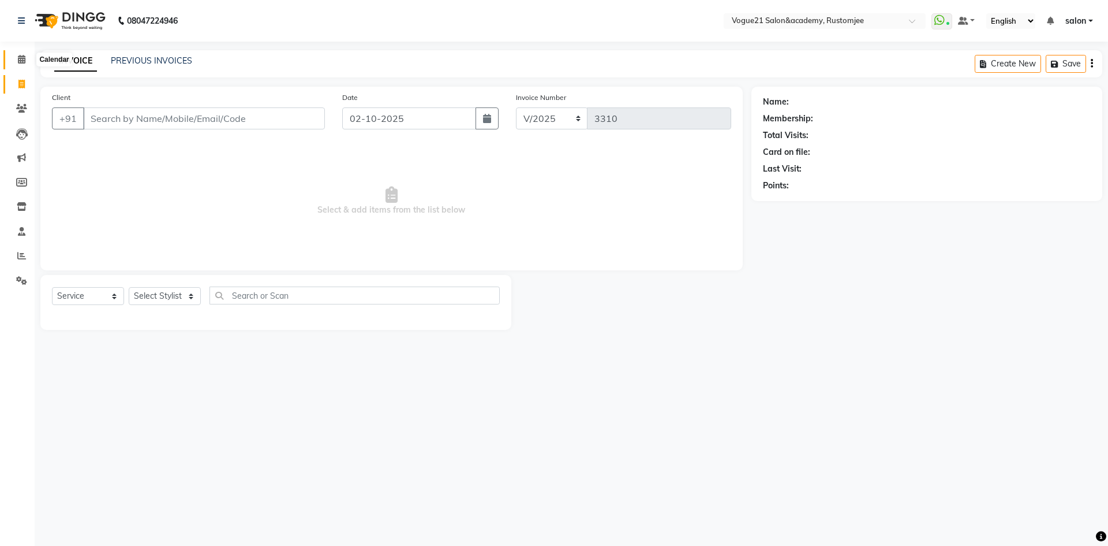
click at [24, 58] on icon at bounding box center [22, 59] width 8 height 9
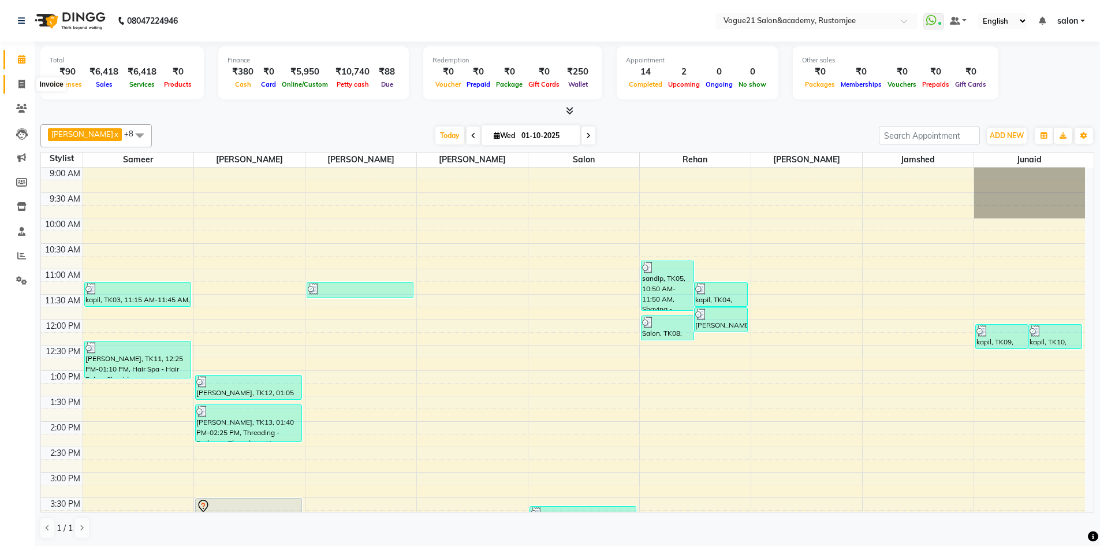
click at [19, 85] on icon at bounding box center [21, 84] width 6 height 9
select select "8171"
select select "service"
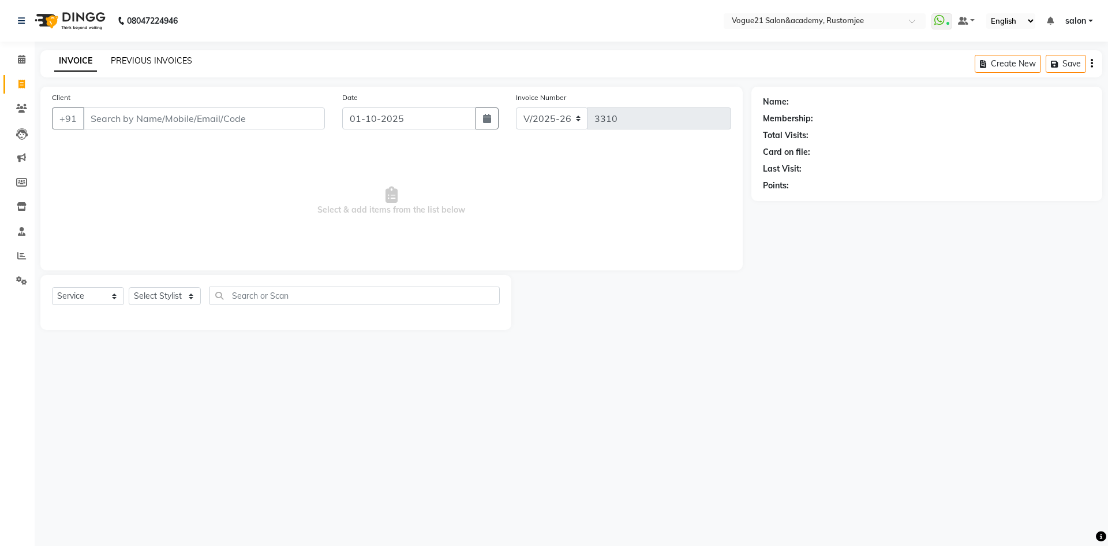
click at [164, 58] on link "PREVIOUS INVOICES" at bounding box center [151, 60] width 81 height 10
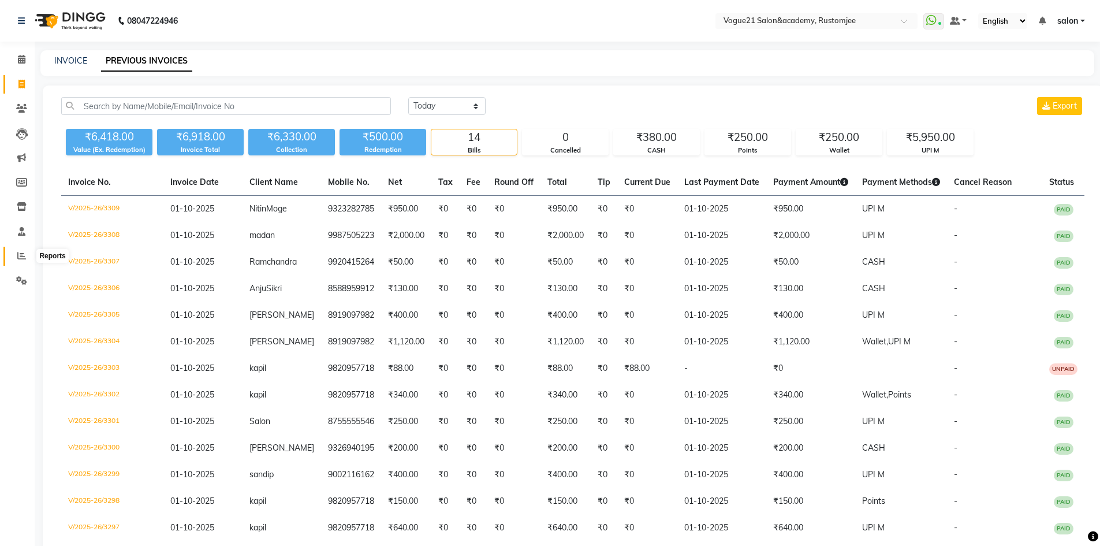
click at [20, 259] on icon at bounding box center [21, 255] width 9 height 9
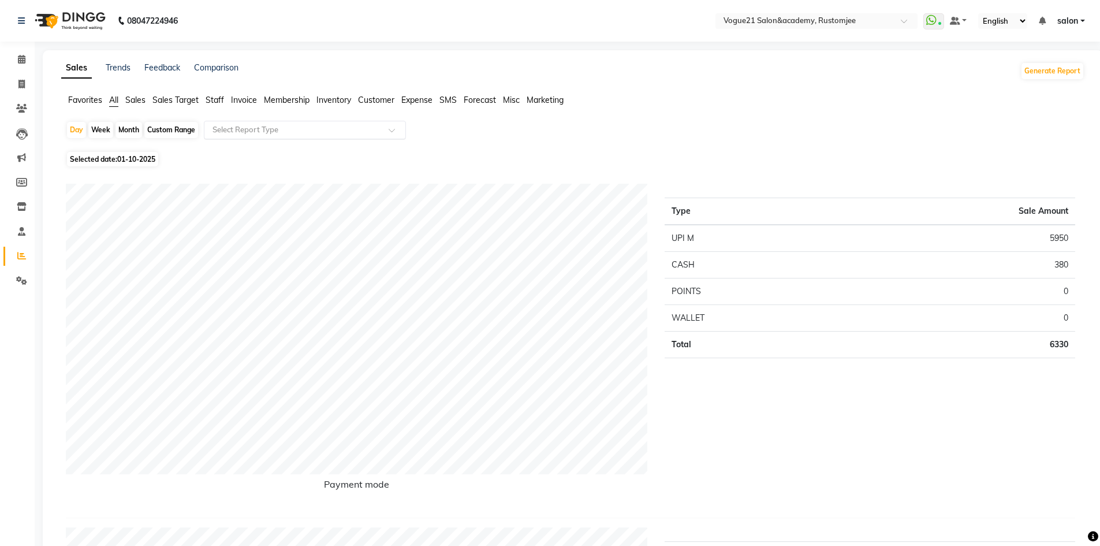
click at [234, 123] on div "Select Report Type" at bounding box center [305, 130] width 202 height 18
click at [23, 63] on icon at bounding box center [22, 59] width 8 height 9
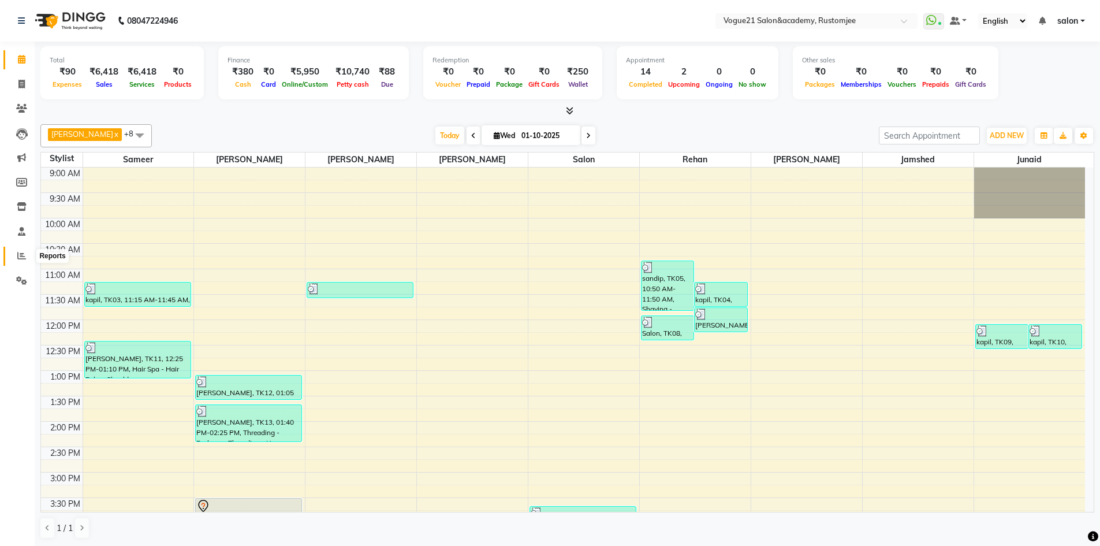
click at [17, 256] on icon at bounding box center [21, 255] width 9 height 9
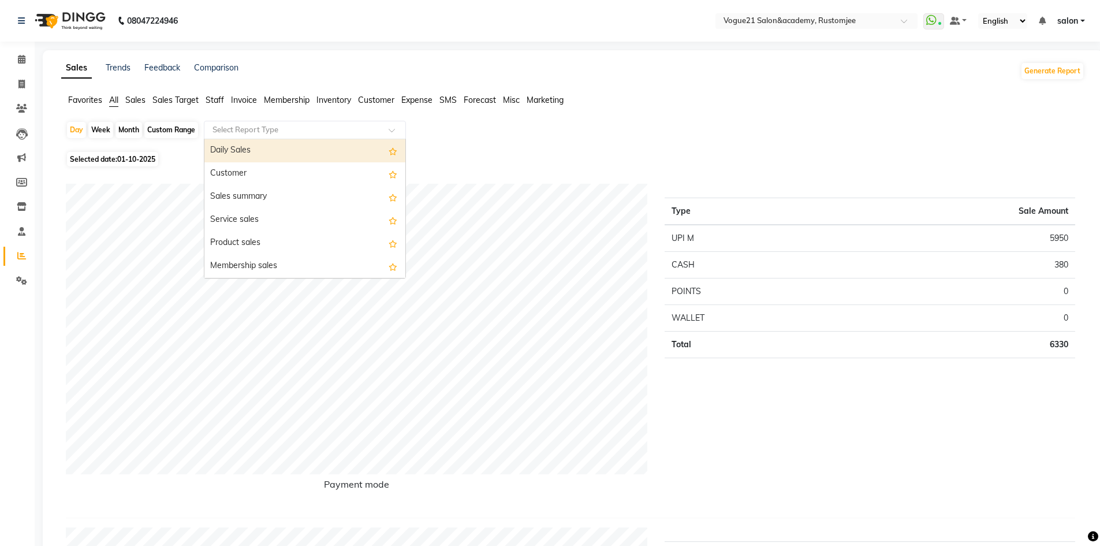
click at [226, 126] on input "text" at bounding box center [293, 130] width 166 height 12
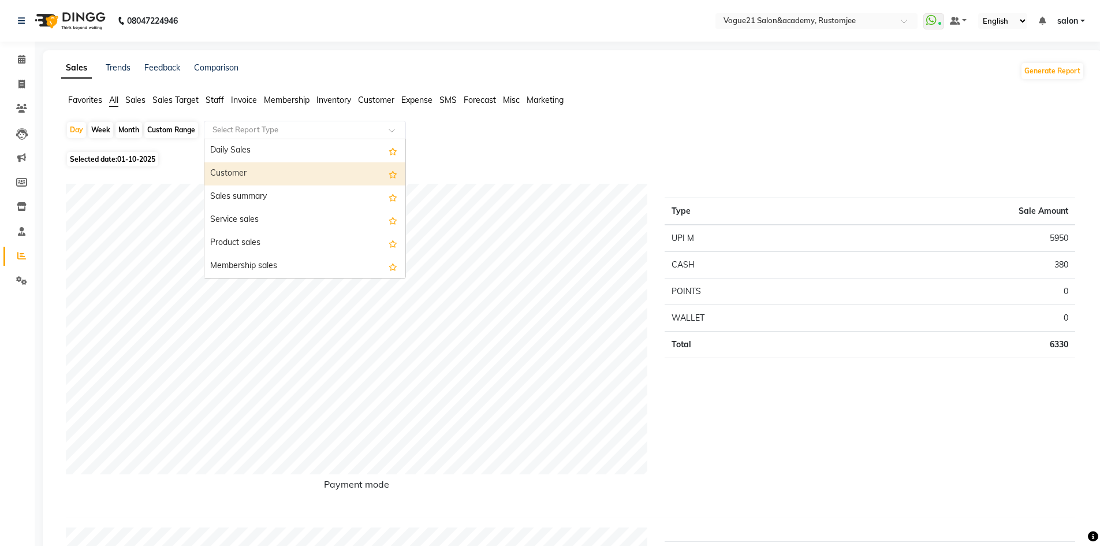
click at [230, 169] on div "Customer" at bounding box center [304, 173] width 201 height 23
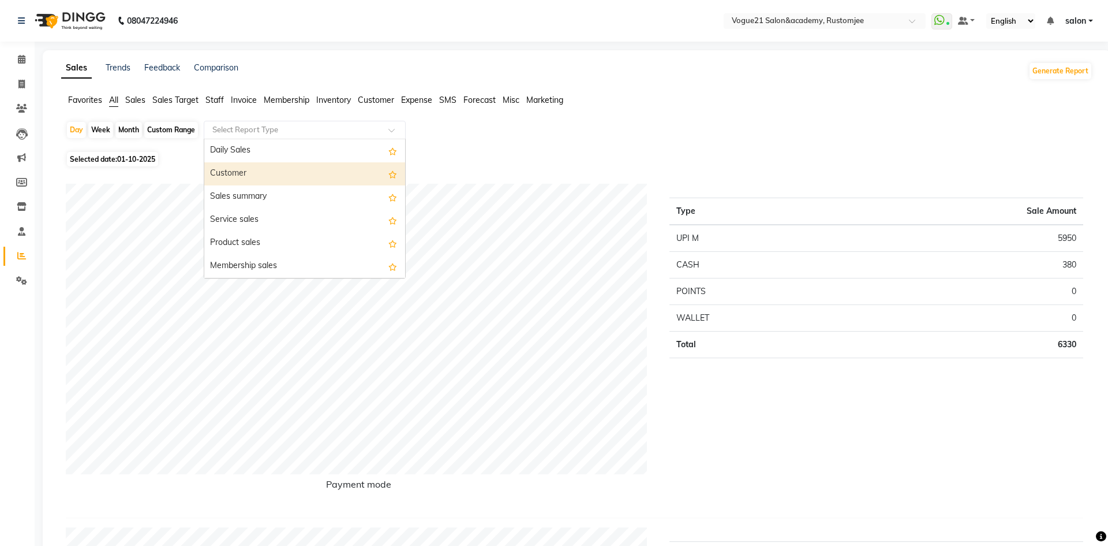
select select "csv"
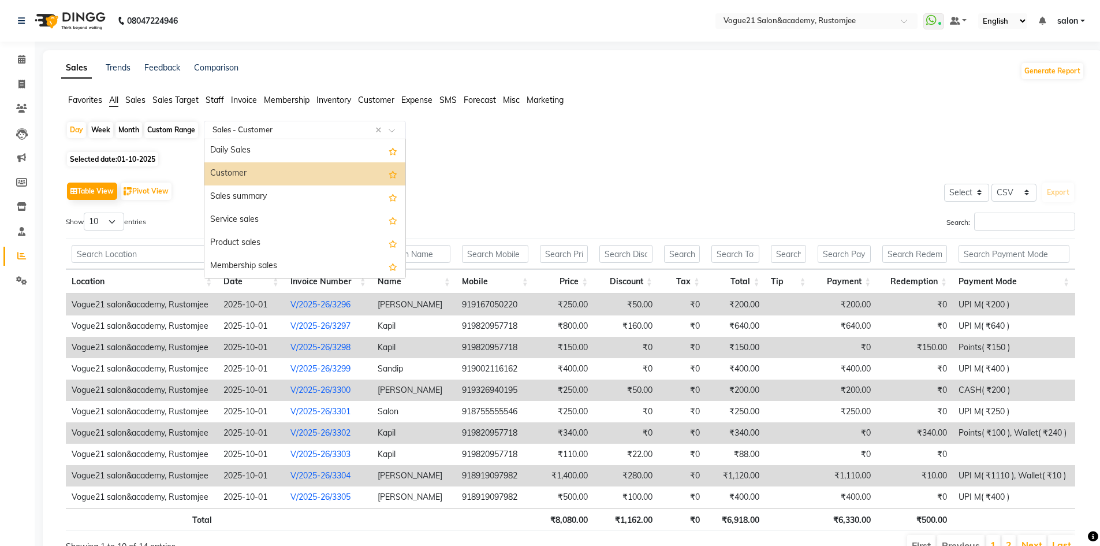
click at [276, 128] on input "text" at bounding box center [293, 130] width 166 height 12
click at [455, 205] on div "Table View Pivot View Select Select CSV PDF Export Show 10 25 50 100 entries Se…" at bounding box center [570, 368] width 1009 height 378
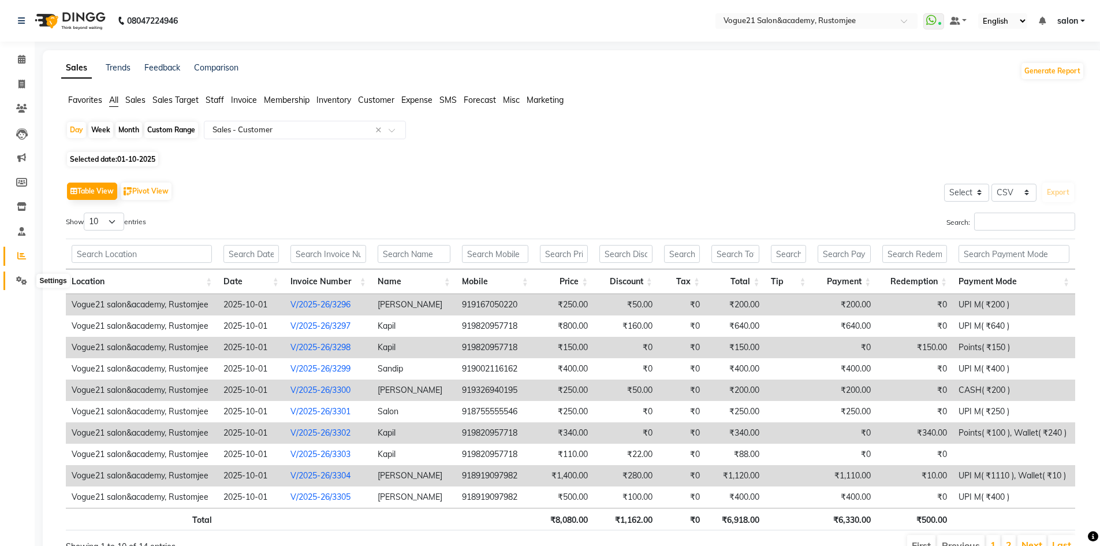
click at [26, 279] on icon at bounding box center [21, 280] width 11 height 9
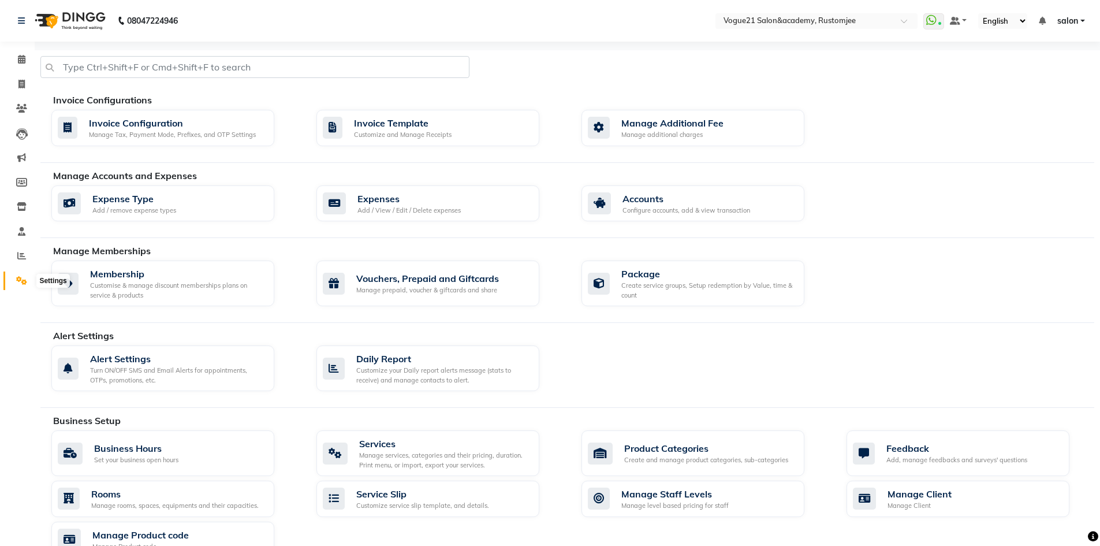
click at [18, 284] on icon at bounding box center [21, 280] width 11 height 9
click at [20, 251] on span at bounding box center [22, 255] width 20 height 13
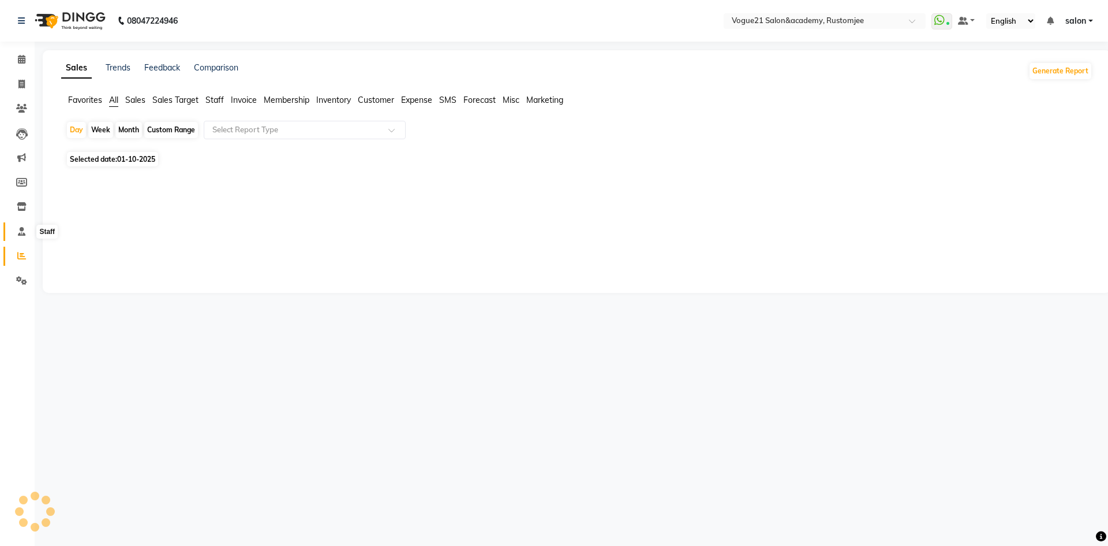
click at [24, 233] on icon at bounding box center [22, 231] width 8 height 9
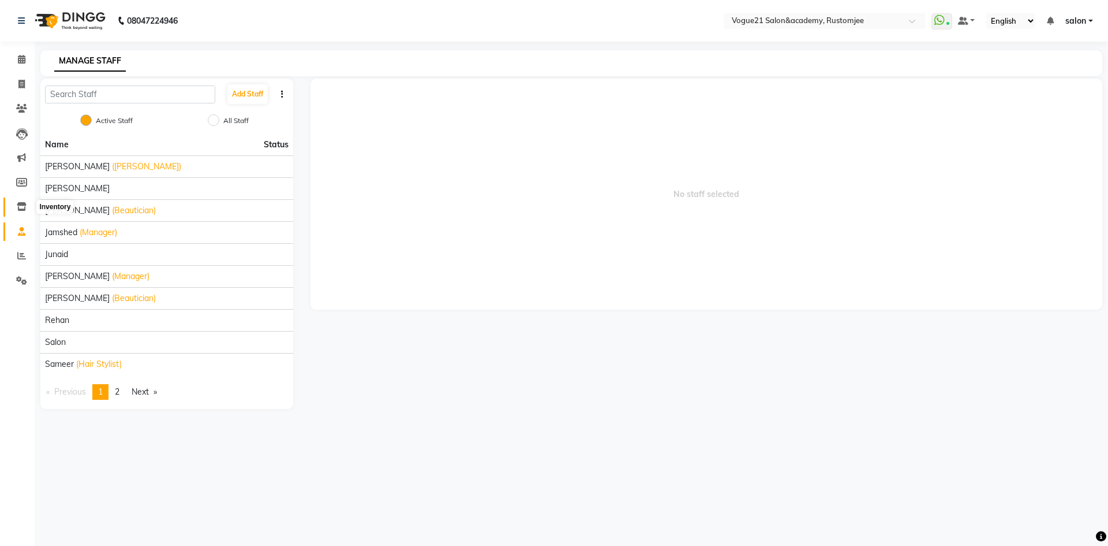
click at [21, 210] on icon at bounding box center [22, 206] width 10 height 9
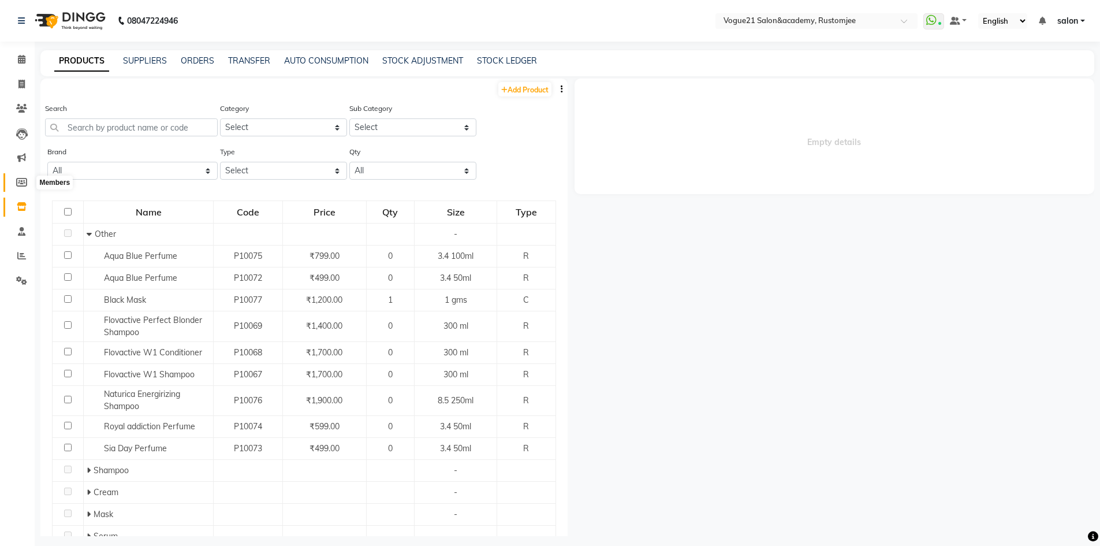
click at [22, 186] on icon at bounding box center [21, 182] width 11 height 9
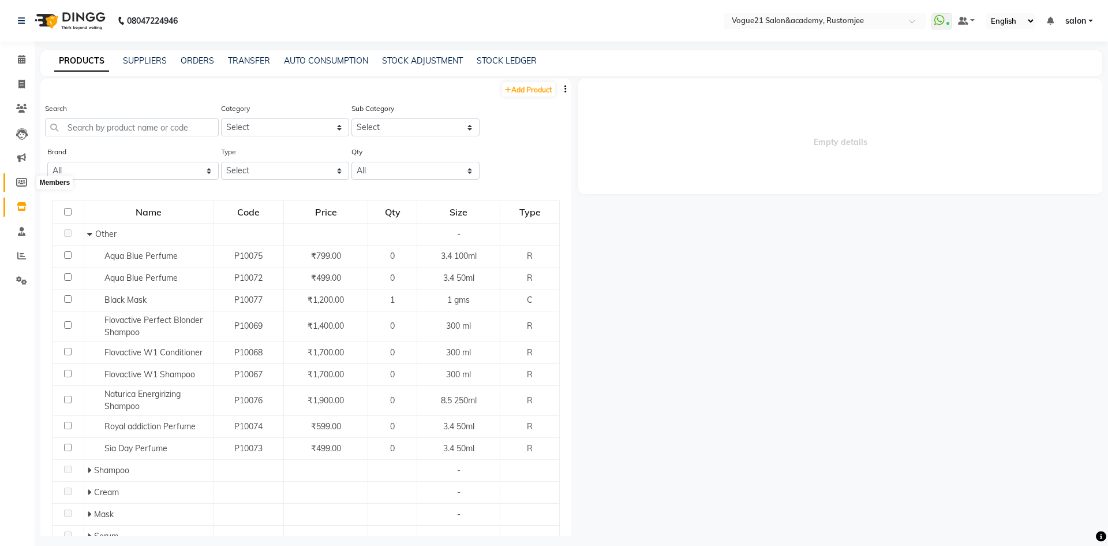
select select
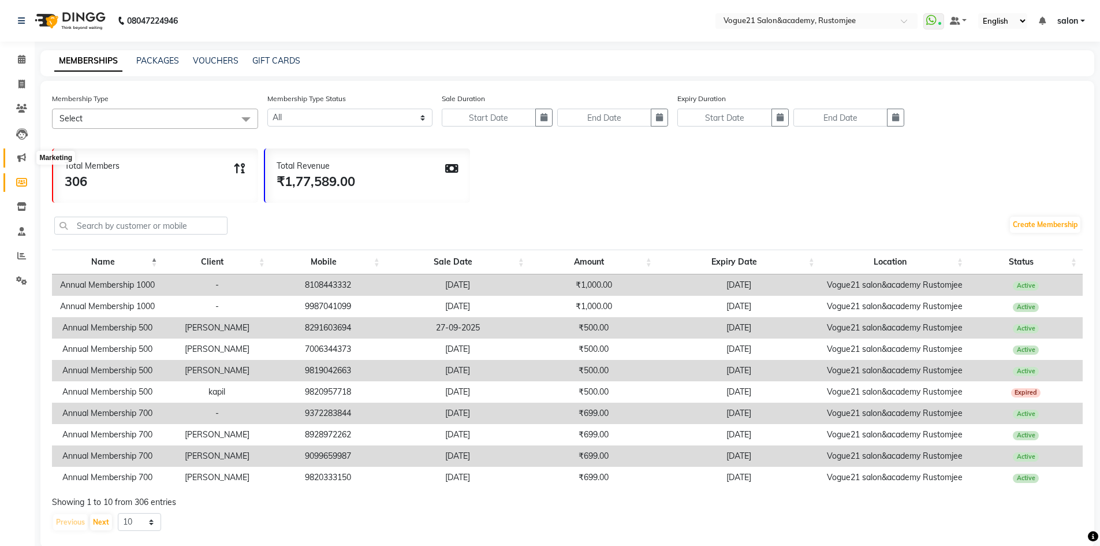
click at [23, 155] on icon at bounding box center [21, 157] width 9 height 9
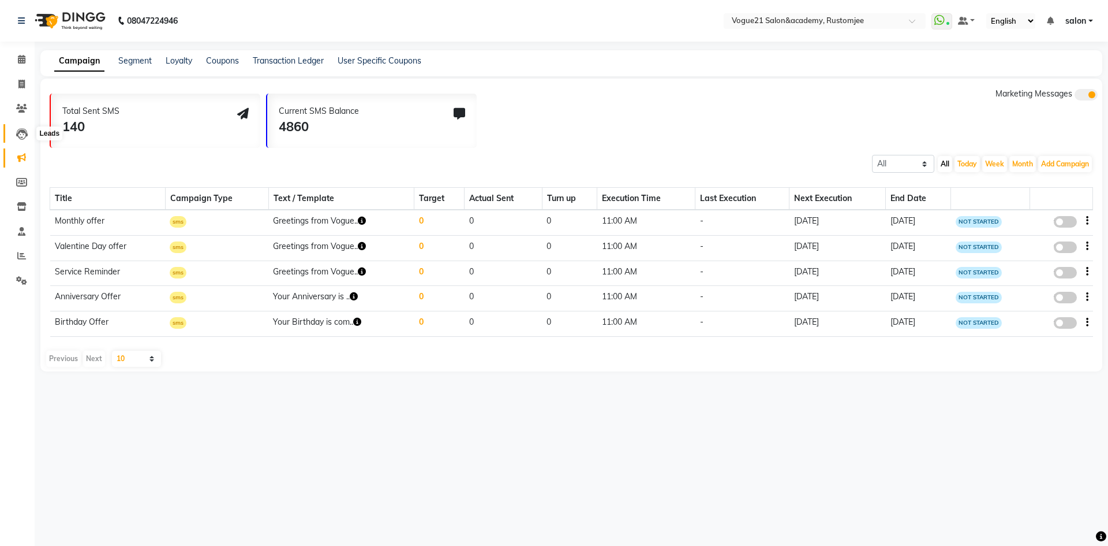
click at [26, 132] on icon at bounding box center [22, 134] width 12 height 12
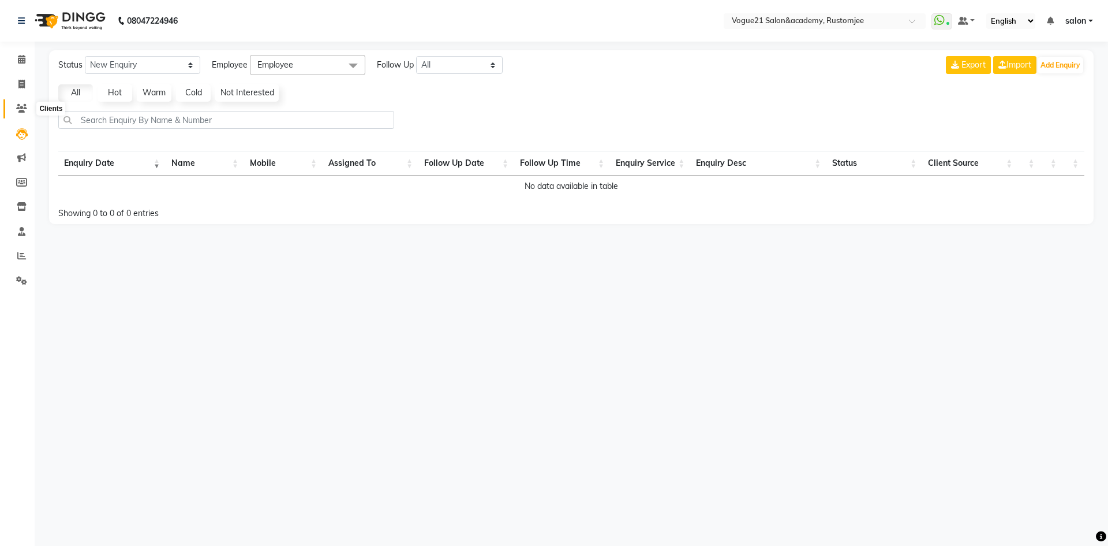
click at [25, 103] on span at bounding box center [22, 108] width 20 height 13
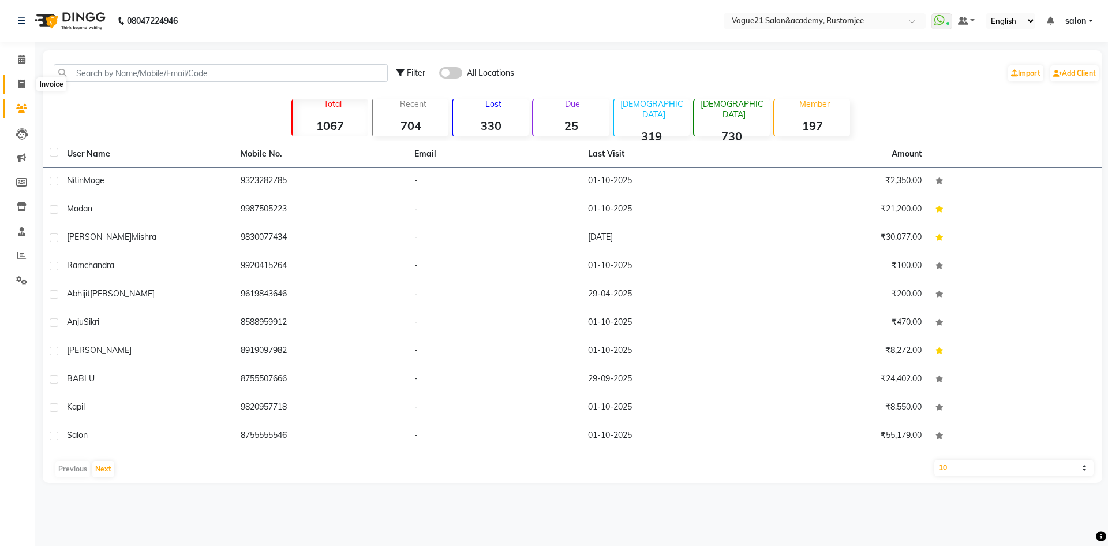
click at [22, 85] on icon at bounding box center [21, 84] width 6 height 9
select select "8171"
select select "service"
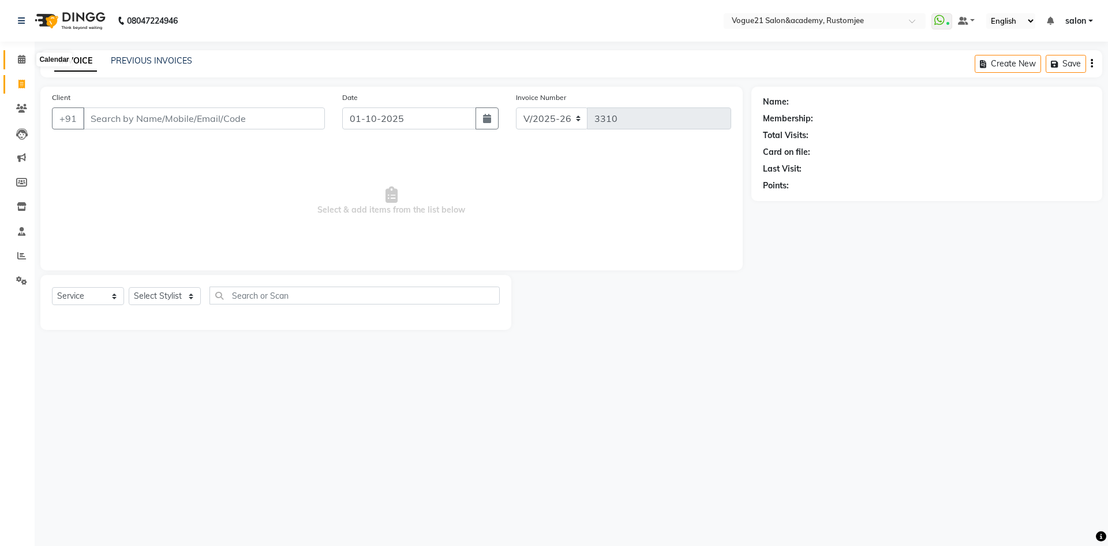
click at [25, 59] on icon at bounding box center [22, 59] width 8 height 9
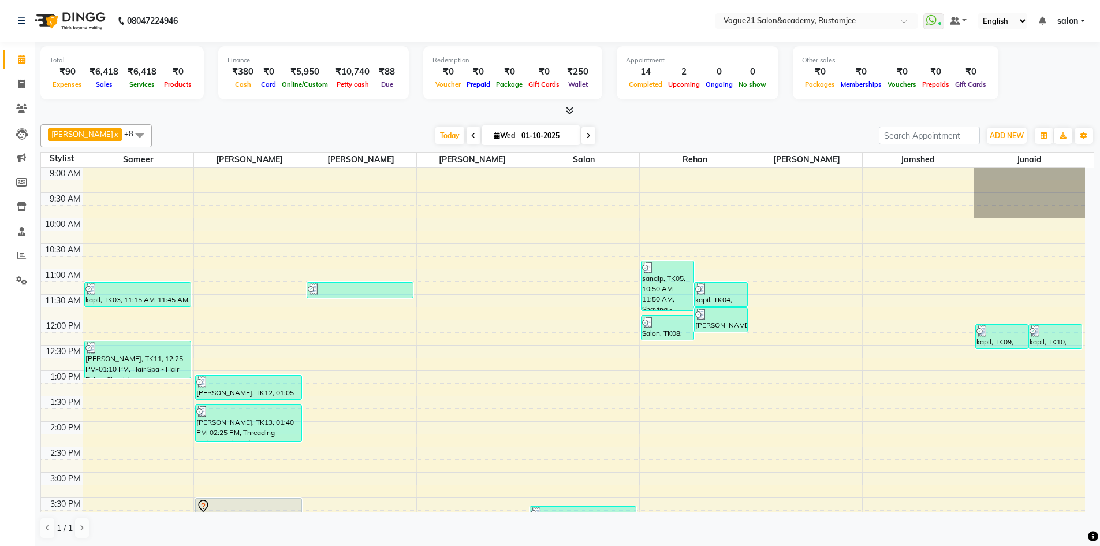
click at [471, 137] on icon at bounding box center [473, 135] width 5 height 7
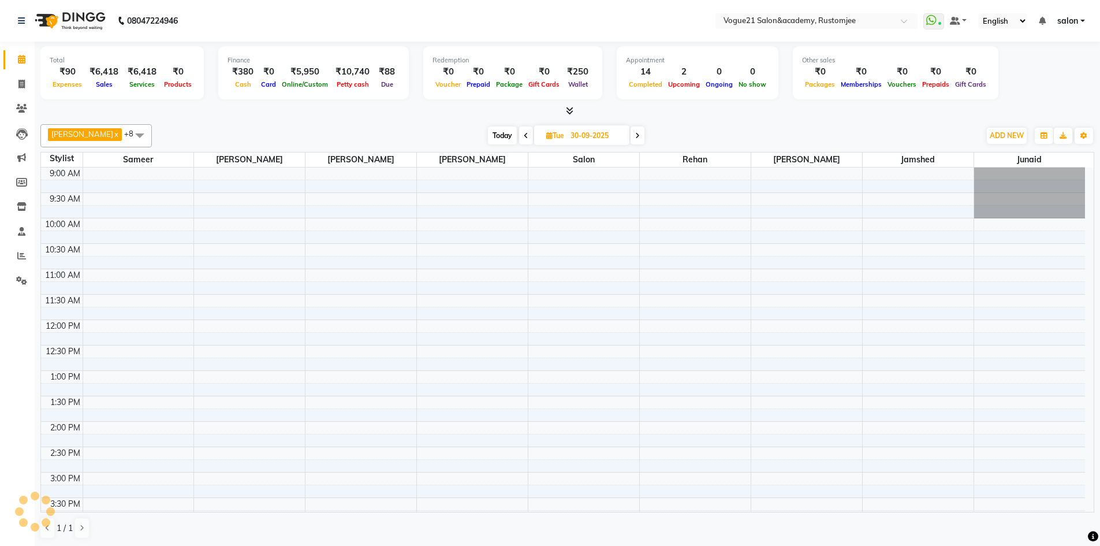
scroll to position [316, 0]
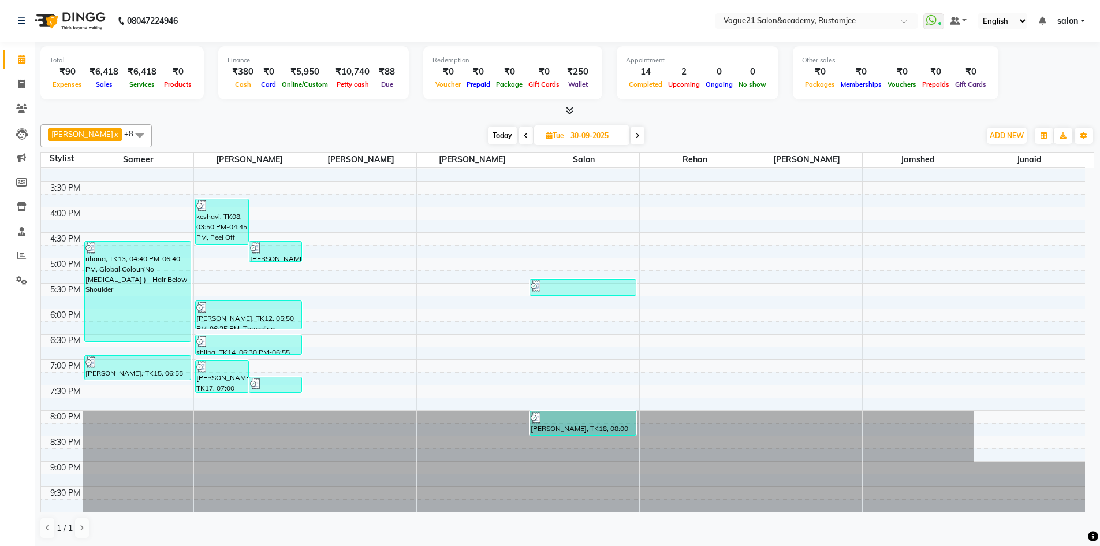
click at [638, 137] on div "Today Tue 30-09-2025" at bounding box center [566, 135] width 816 height 17
click at [630, 138] on span at bounding box center [637, 135] width 14 height 18
type input "01-10-2025"
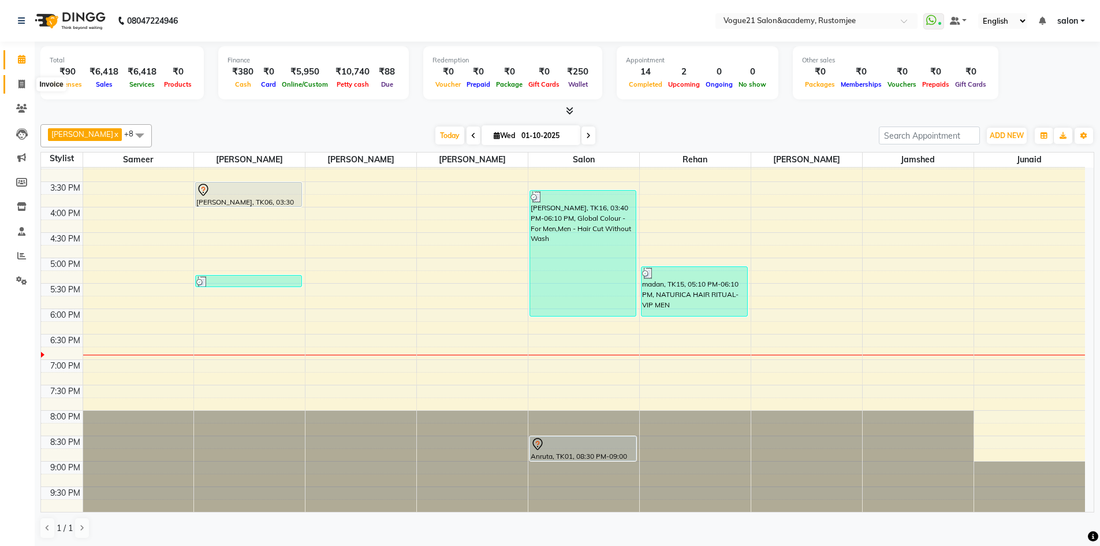
click at [21, 81] on icon at bounding box center [21, 84] width 6 height 9
select select "8171"
select select "service"
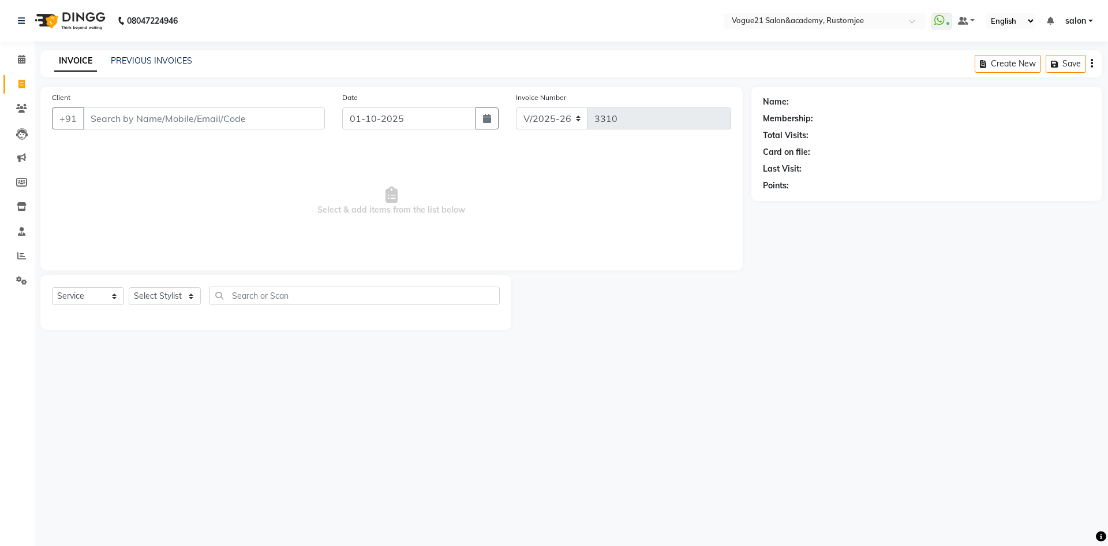
click at [141, 66] on div "PREVIOUS INVOICES" at bounding box center [151, 61] width 81 height 12
click at [142, 62] on link "PREVIOUS INVOICES" at bounding box center [151, 60] width 81 height 10
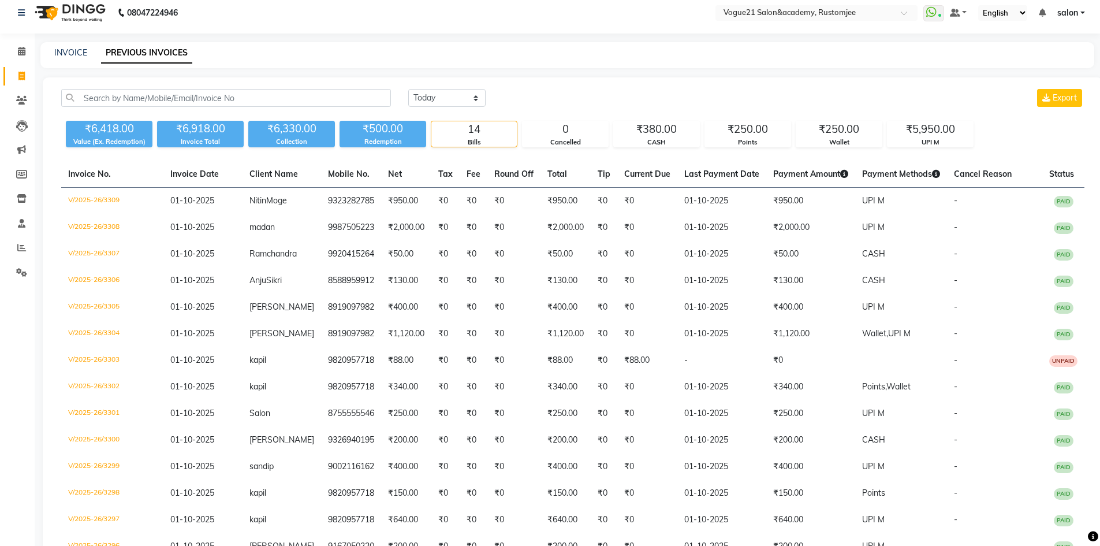
scroll to position [96, 0]
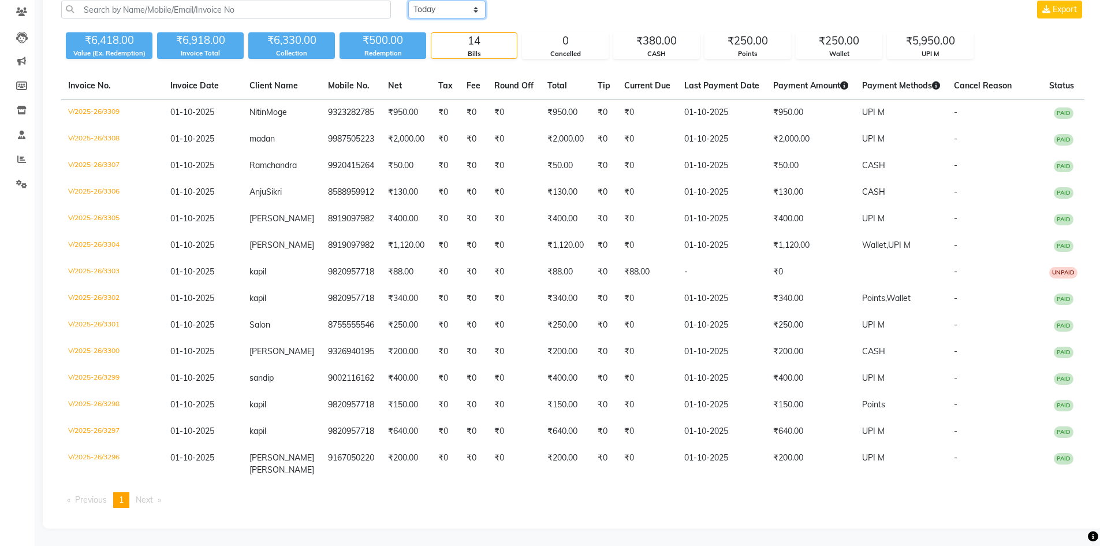
click at [447, 3] on select "Today Yesterday Custom Range" at bounding box center [446, 10] width 77 height 18
click at [408, 1] on select "Today Yesterday Custom Range" at bounding box center [446, 10] width 77 height 18
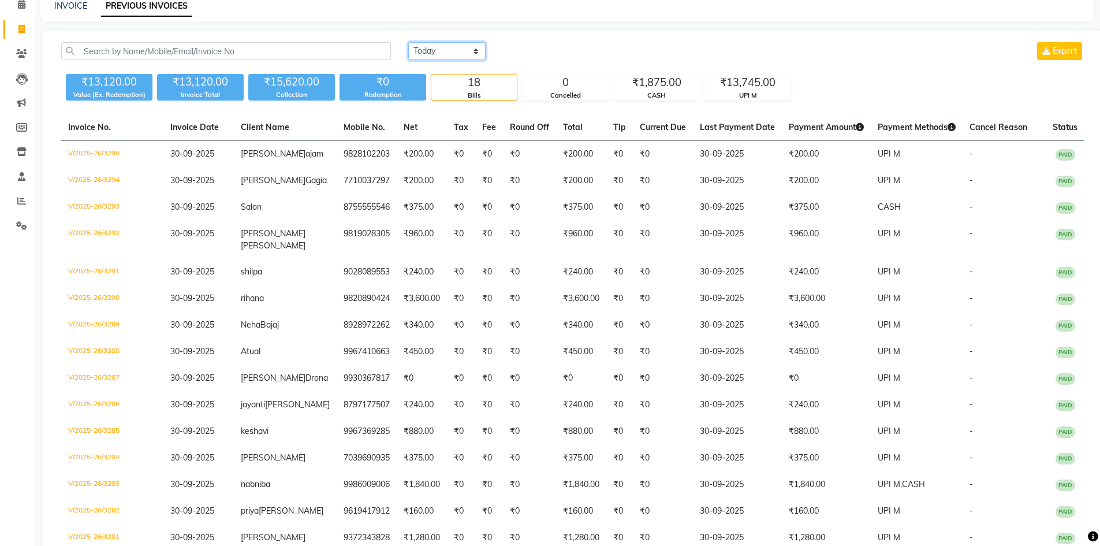
scroll to position [13, 0]
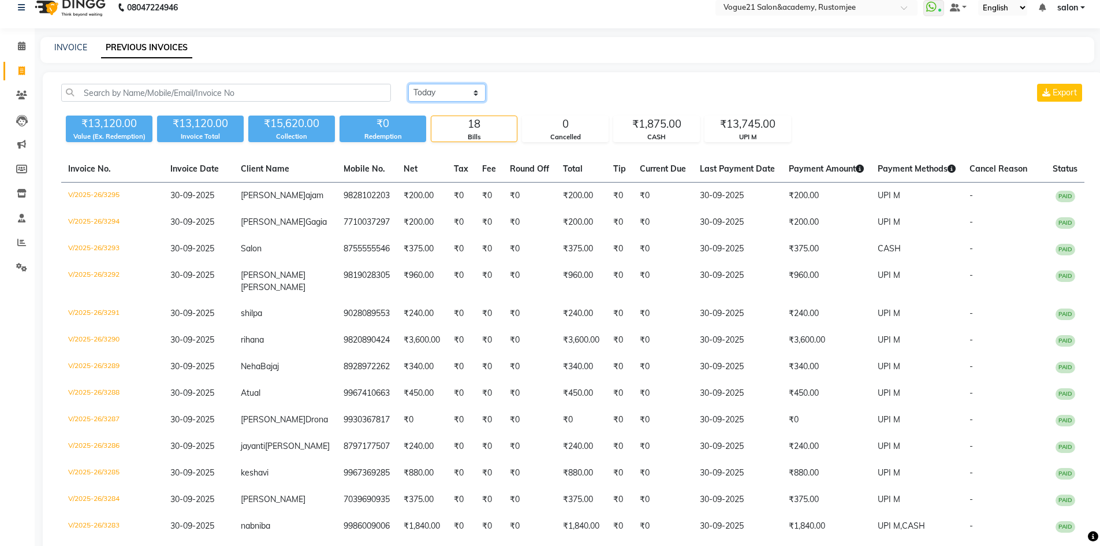
click at [459, 91] on select "Today Yesterday Custom Range" at bounding box center [446, 93] width 77 height 18
select select "range"
click at [408, 84] on select "Today Yesterday Custom Range" at bounding box center [446, 93] width 77 height 18
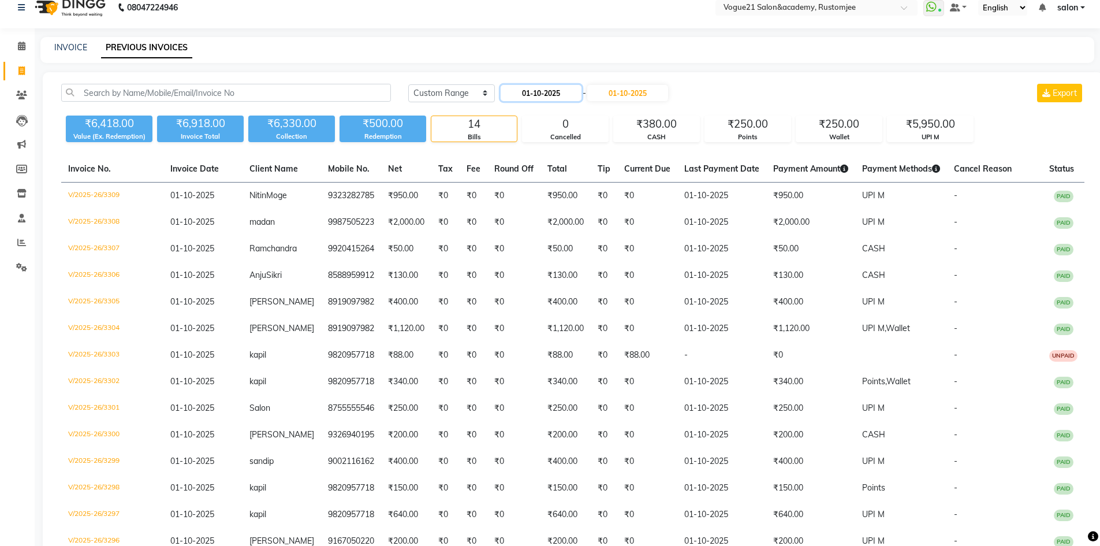
click at [562, 98] on input "01-10-2025" at bounding box center [540, 93] width 81 height 16
select select "10"
select select "2025"
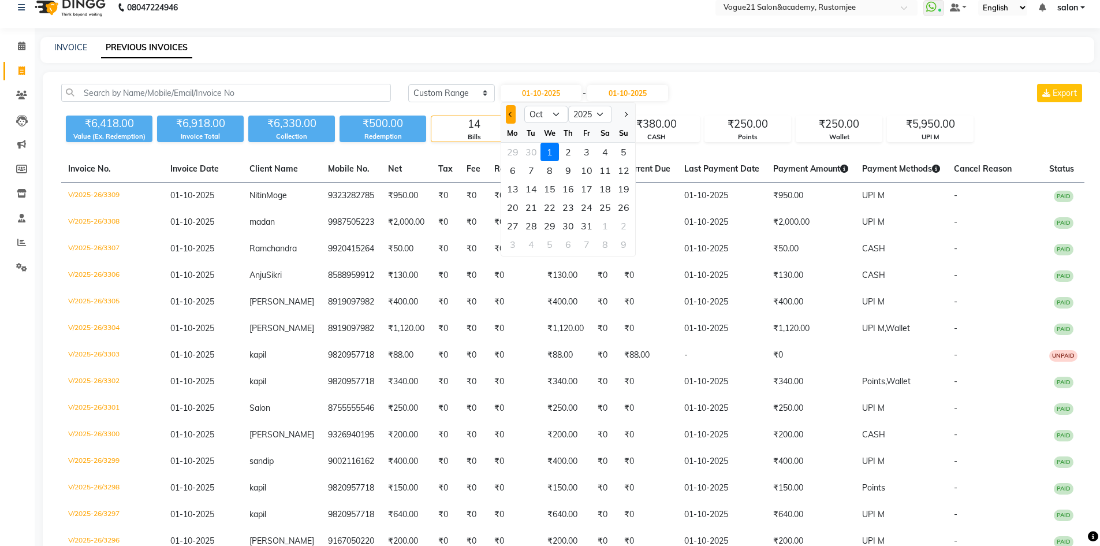
click at [513, 113] on span "Previous month" at bounding box center [510, 114] width 5 height 5
select select "9"
click at [515, 226] on div "29" at bounding box center [512, 225] width 18 height 18
type input "29-09-2025"
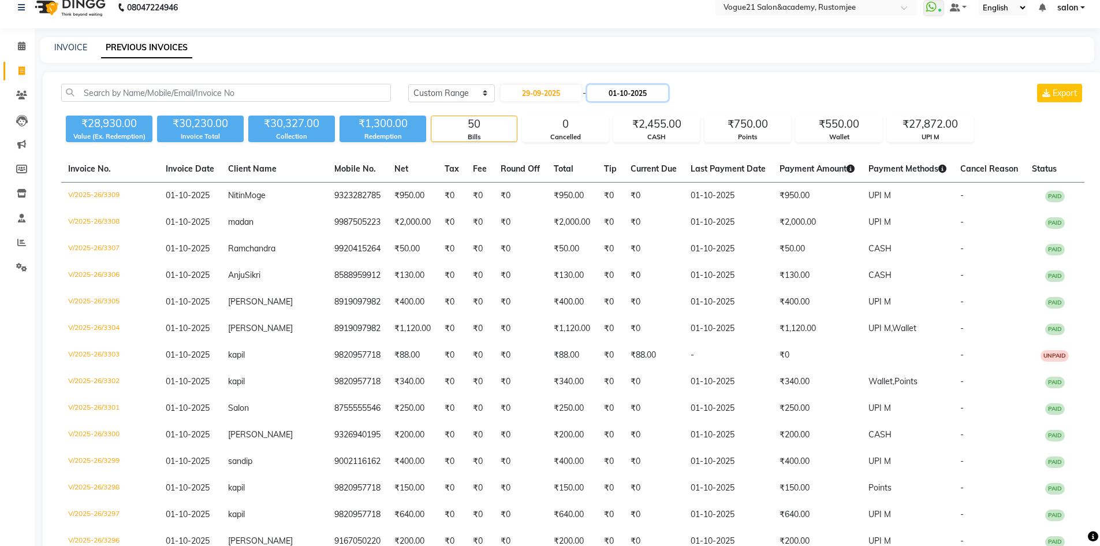
click at [645, 90] on input "01-10-2025" at bounding box center [627, 93] width 81 height 16
select select "10"
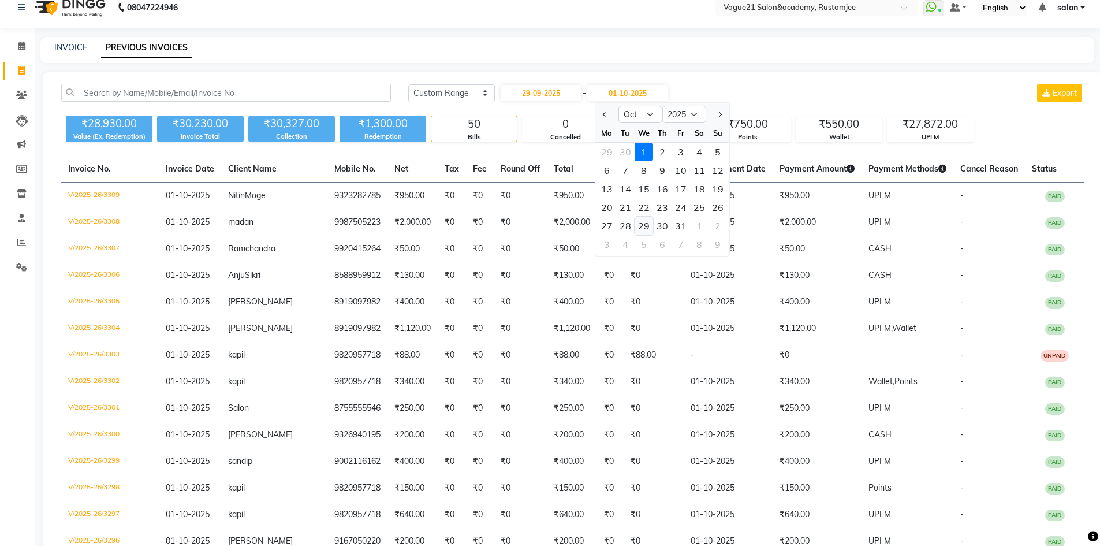
click at [646, 226] on div "29" at bounding box center [643, 225] width 18 height 18
type input "29-10-2025"
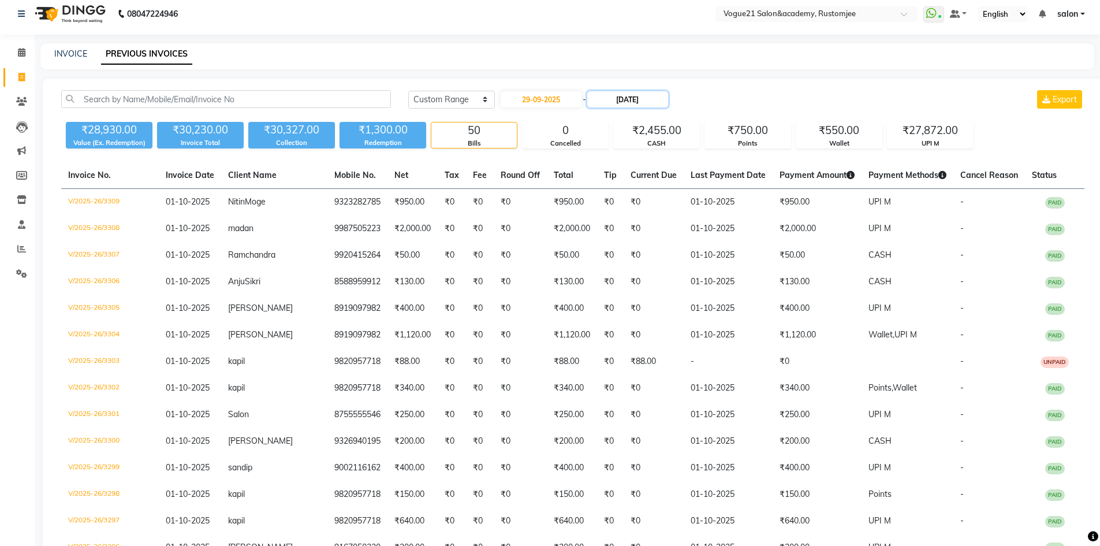
scroll to position [0, 0]
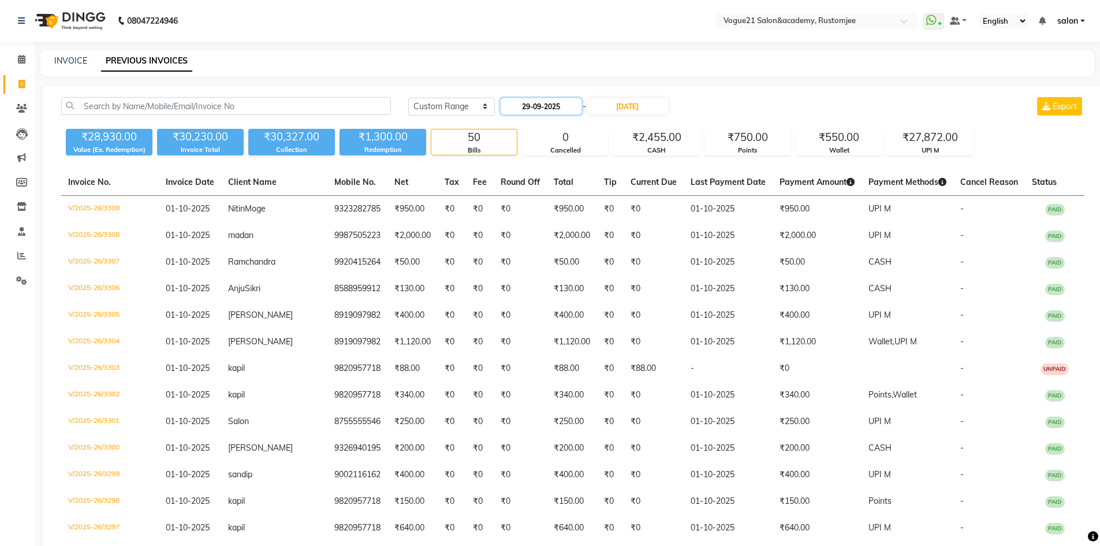
click at [561, 108] on input "29-09-2025" at bounding box center [540, 106] width 81 height 16
select select "9"
select select "2025"
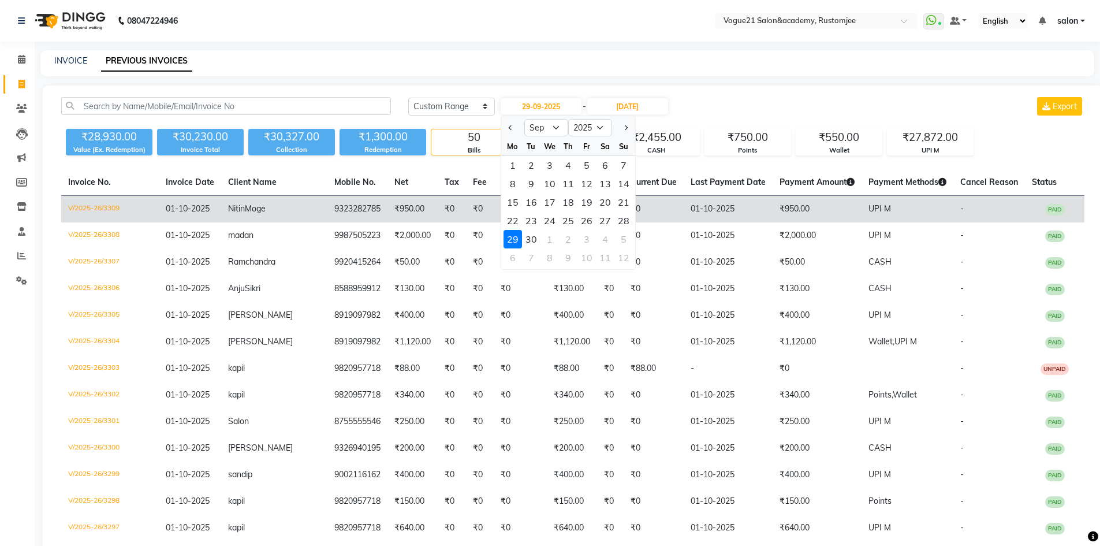
click at [619, 223] on div "28" at bounding box center [623, 220] width 18 height 18
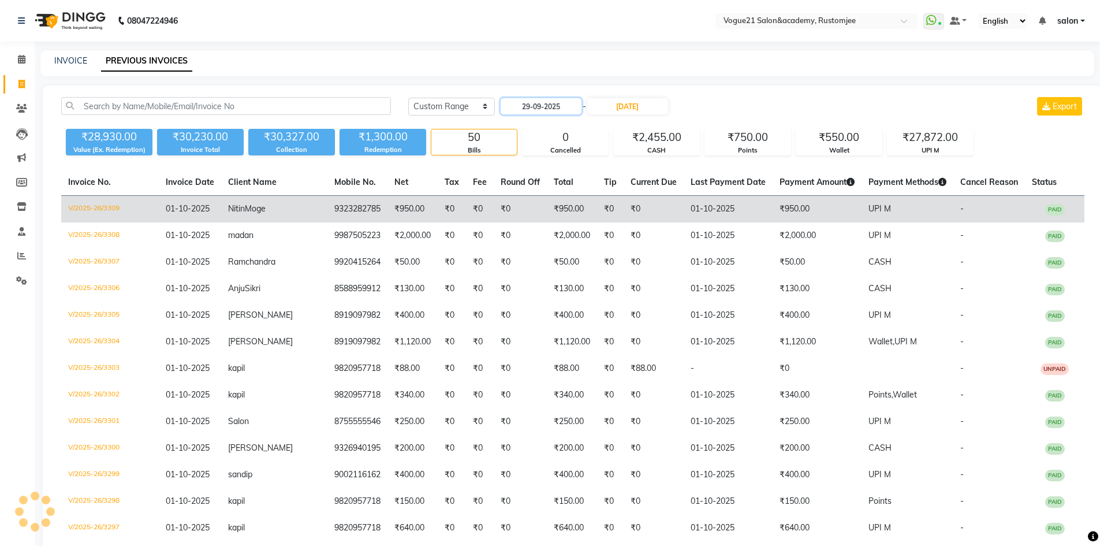
type input "28-09-2025"
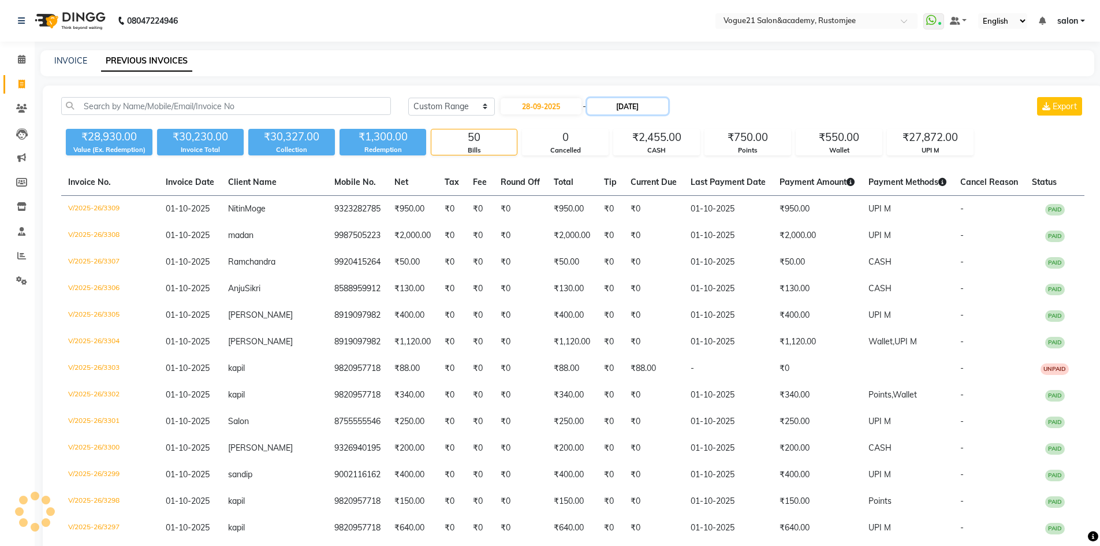
click at [644, 103] on input "29-10-2025" at bounding box center [627, 106] width 81 height 16
select select "10"
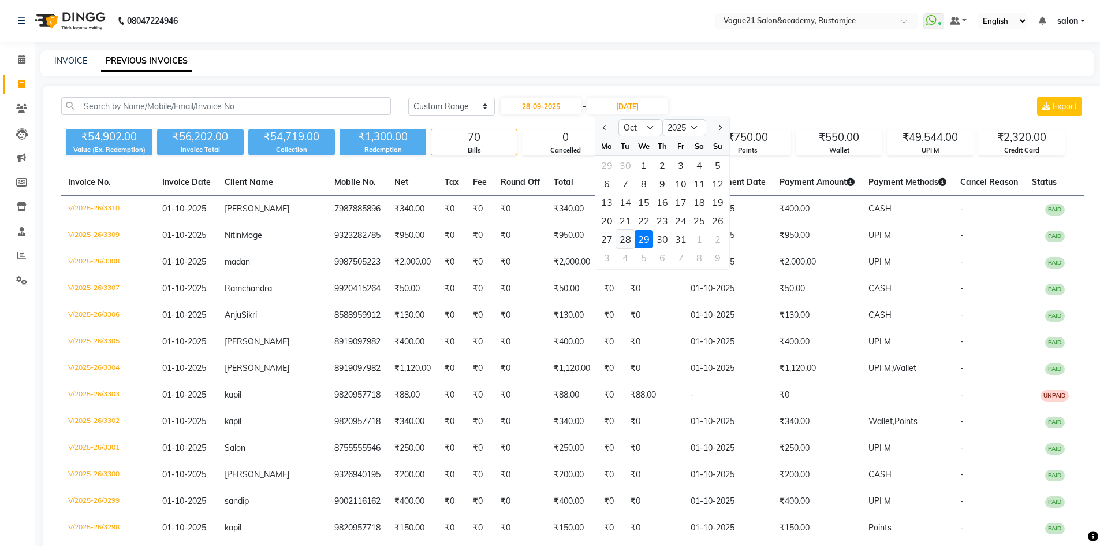
click at [623, 236] on div "28" at bounding box center [625, 239] width 18 height 18
type input "28-10-2025"
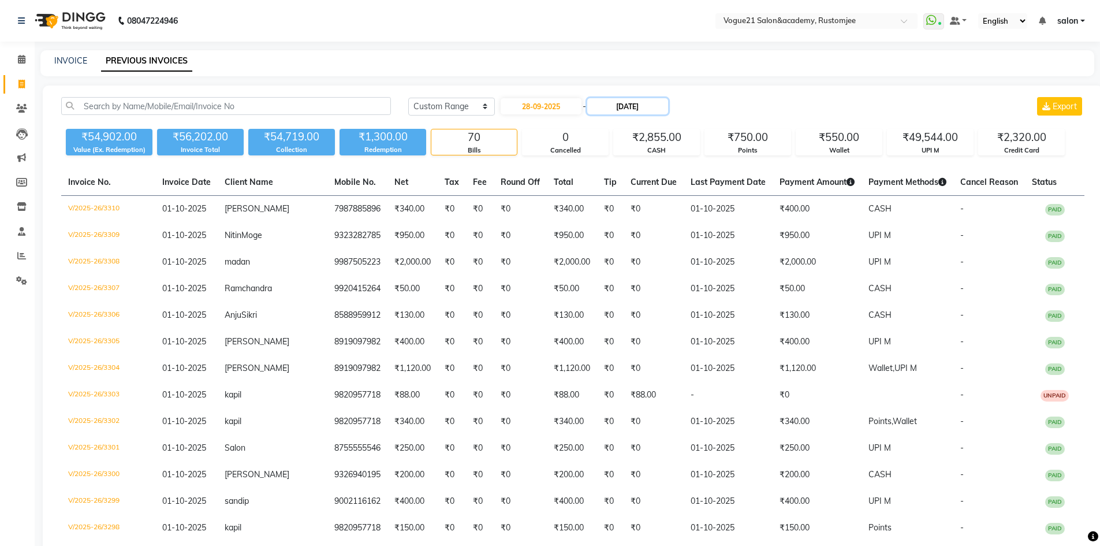
click at [633, 110] on input "28-10-2025" at bounding box center [627, 106] width 81 height 16
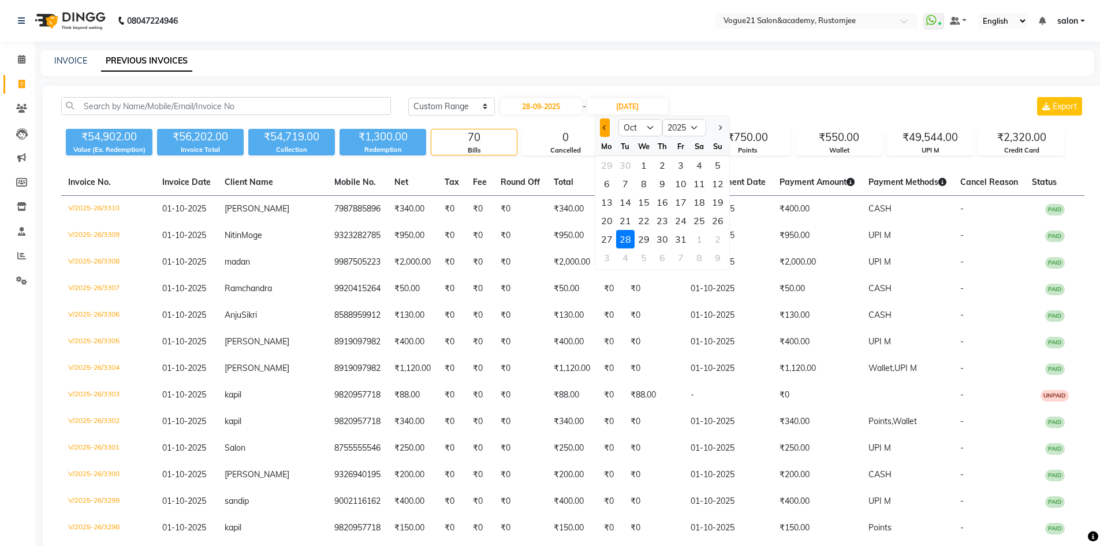
click at [604, 128] on span "Previous month" at bounding box center [604, 127] width 5 height 5
select select "9"
click at [712, 223] on div "28" at bounding box center [717, 220] width 18 height 18
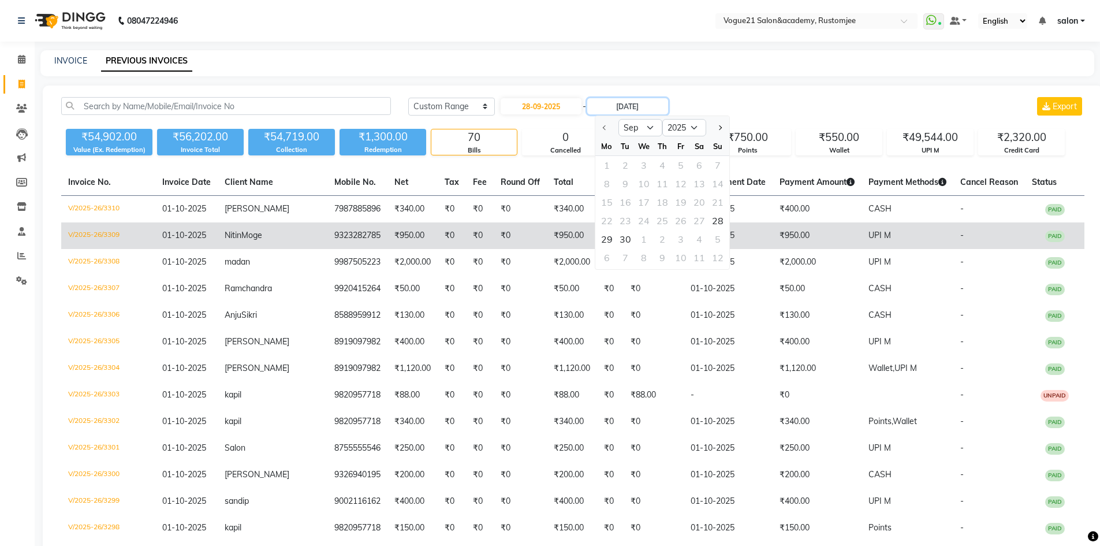
type input "28-09-2025"
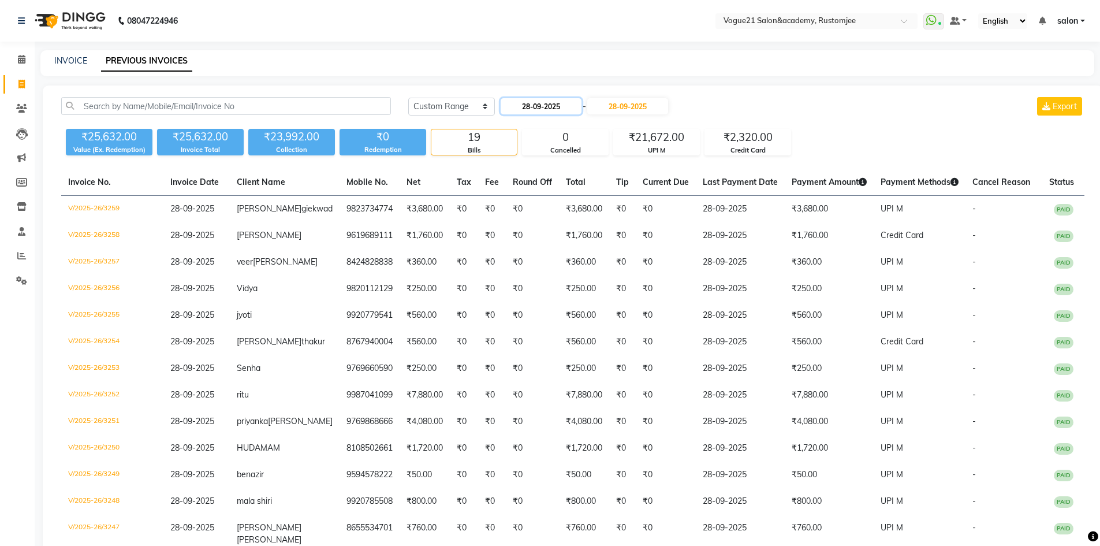
click at [563, 110] on input "28-09-2025" at bounding box center [540, 106] width 81 height 16
select select "9"
select select "2025"
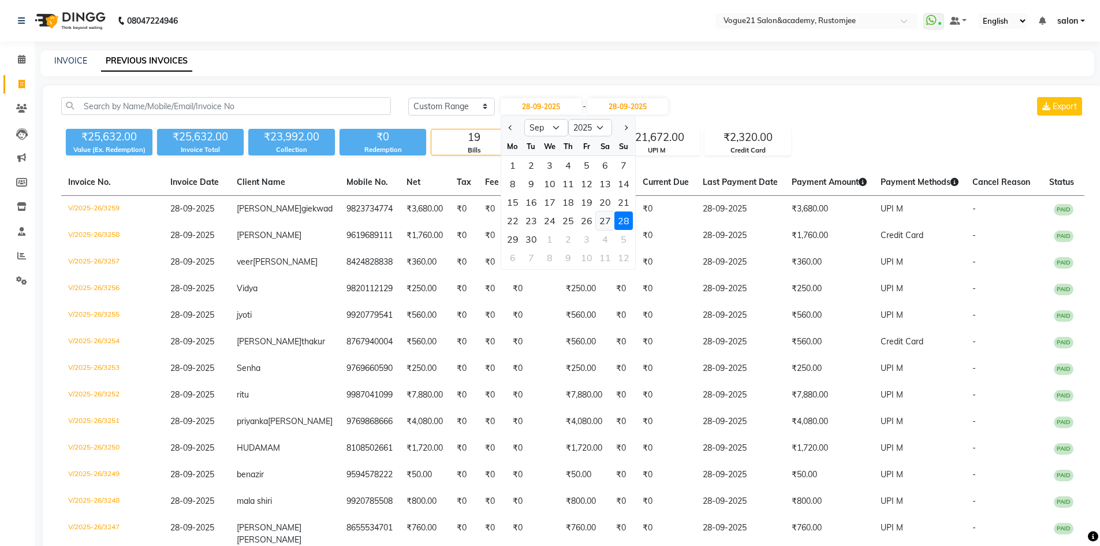
click at [604, 218] on div "27" at bounding box center [605, 220] width 18 height 18
type input "27-09-2025"
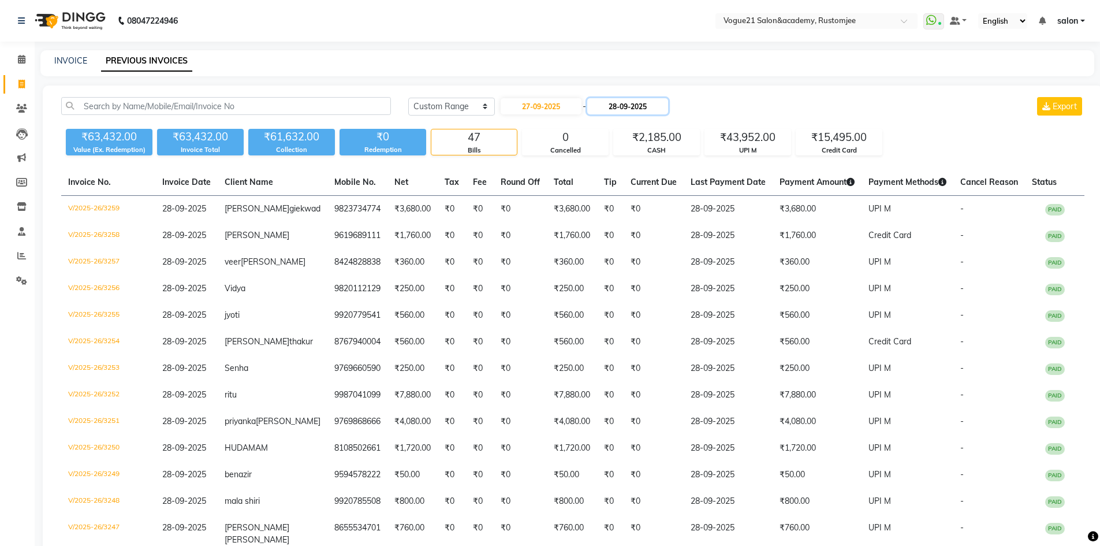
click at [630, 102] on input "28-09-2025" at bounding box center [627, 106] width 81 height 16
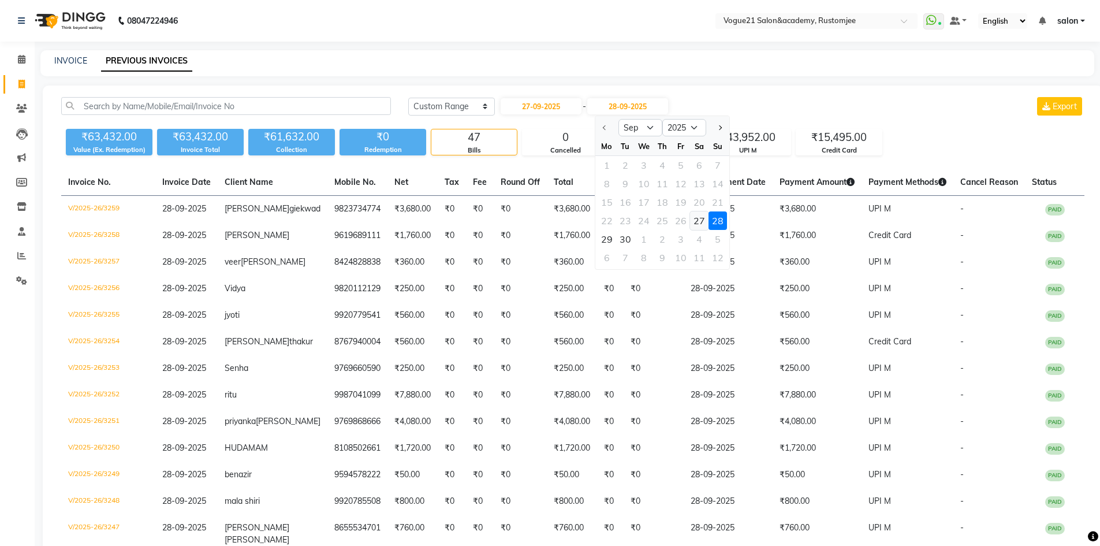
click at [694, 223] on div "27" at bounding box center [699, 220] width 18 height 18
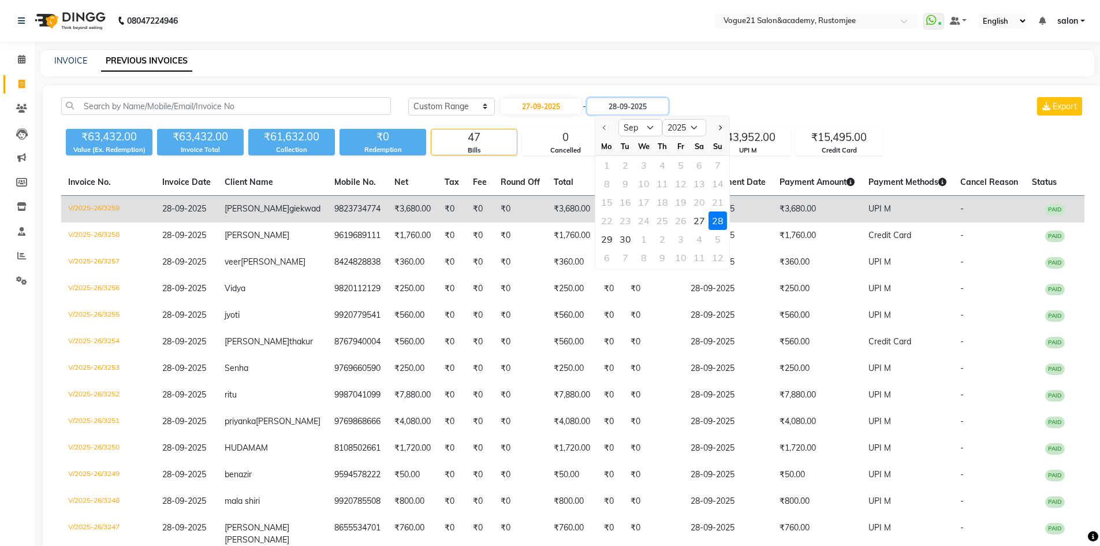
type input "27-09-2025"
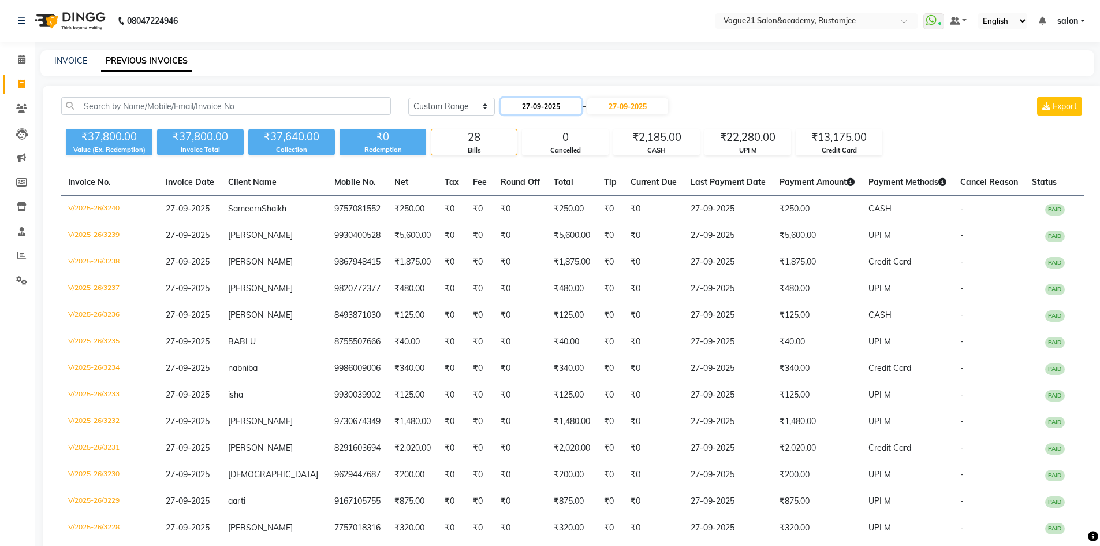
click at [555, 109] on input "27-09-2025" at bounding box center [540, 106] width 81 height 16
select select "9"
select select "2025"
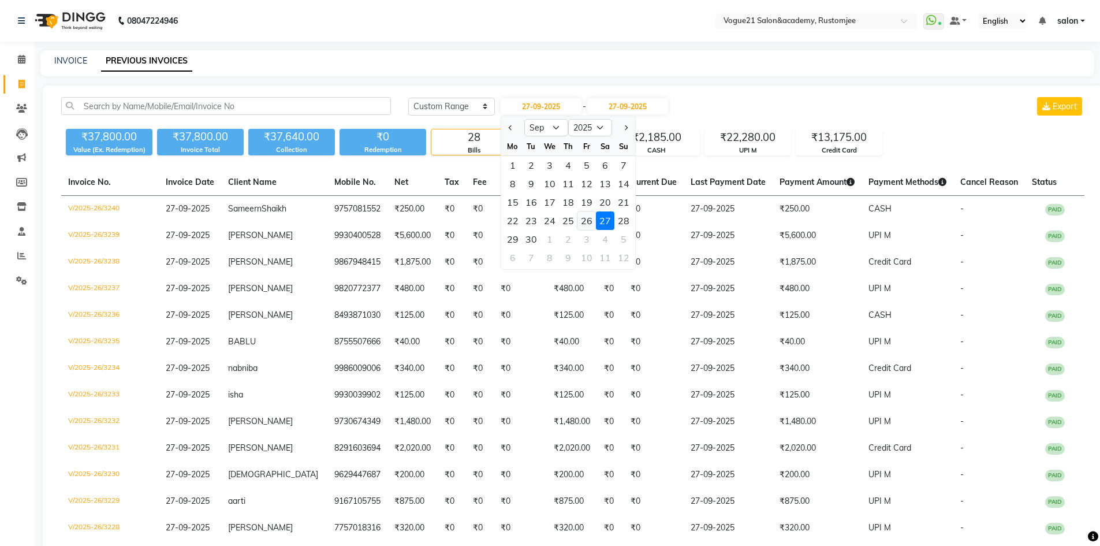
click at [582, 223] on div "26" at bounding box center [586, 220] width 18 height 18
type input "26-09-2025"
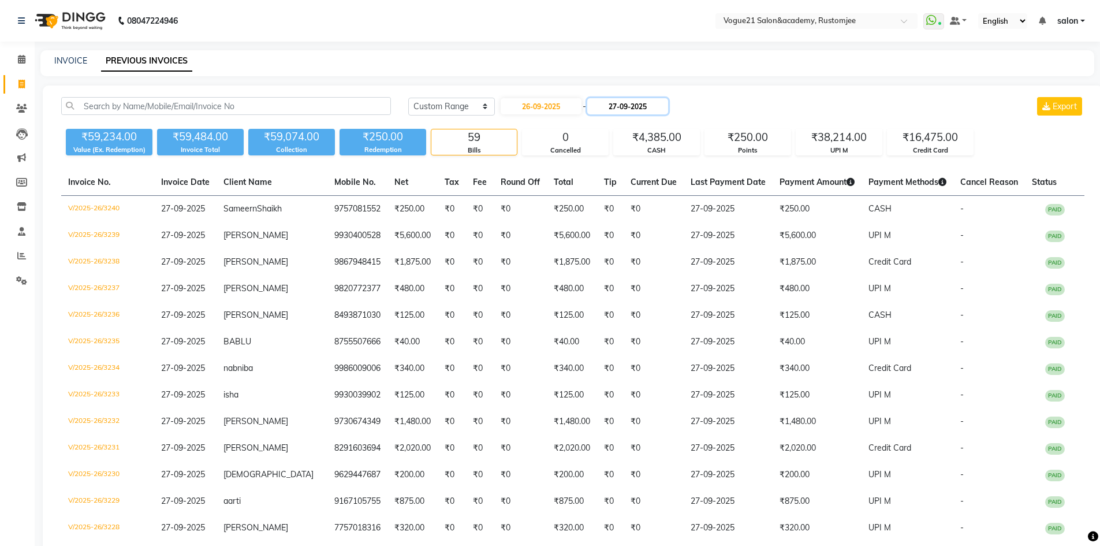
click at [627, 101] on input "27-09-2025" at bounding box center [627, 106] width 81 height 16
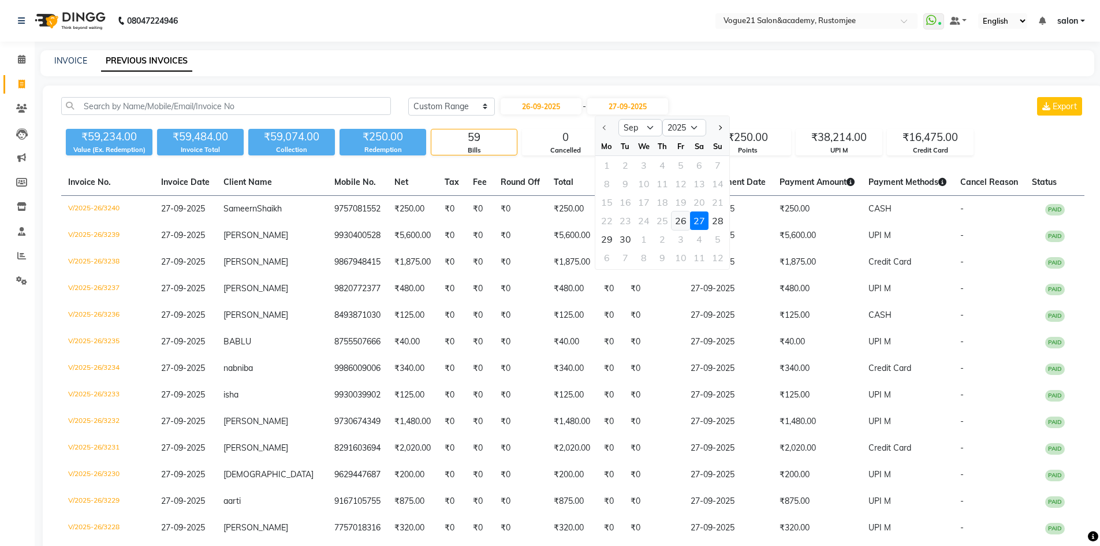
click at [683, 222] on div "26" at bounding box center [680, 220] width 18 height 18
type input "26-09-2025"
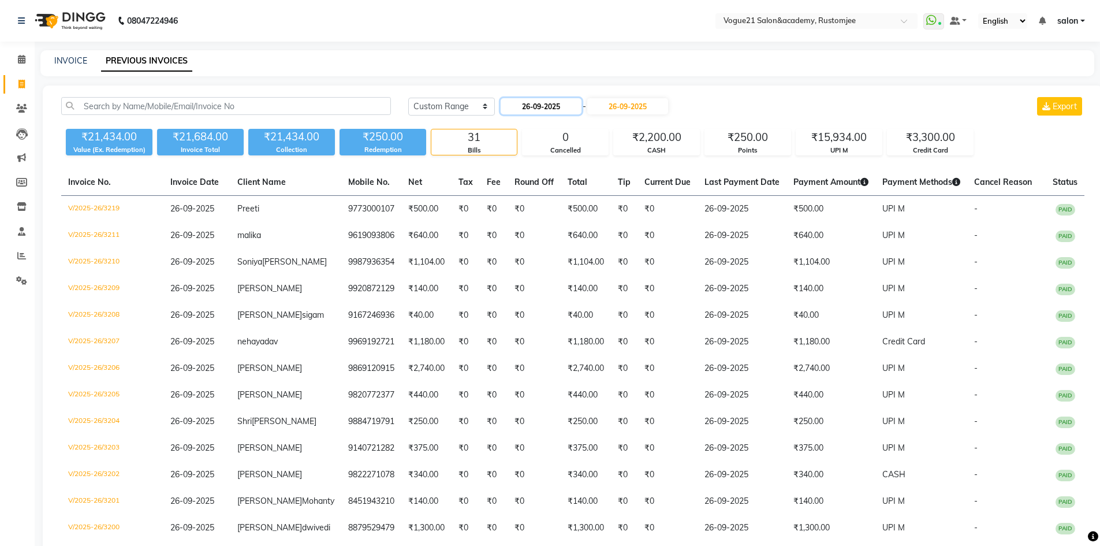
click at [540, 104] on input "26-09-2025" at bounding box center [540, 106] width 81 height 16
select select "9"
select select "2025"
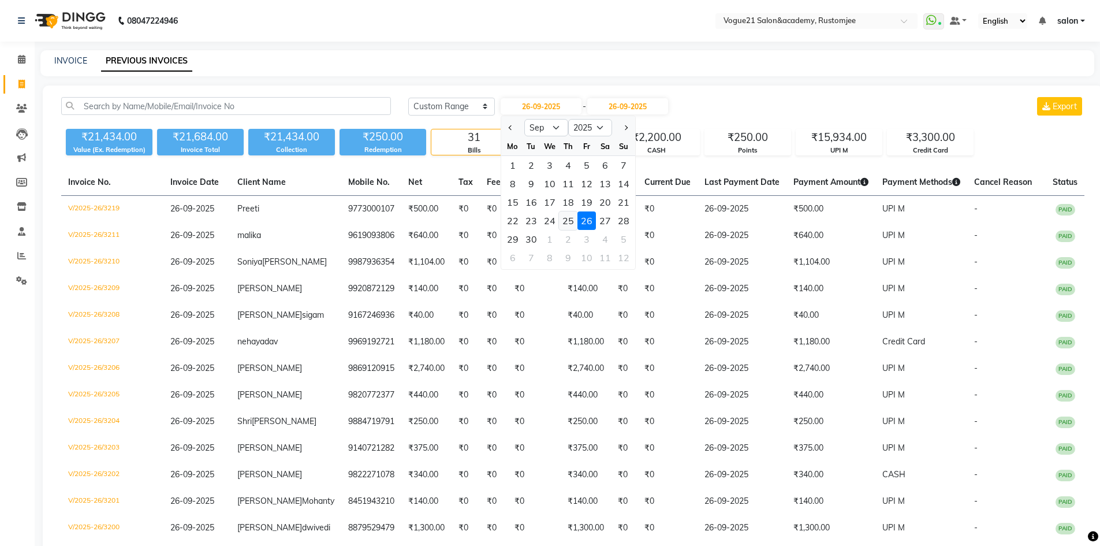
click at [573, 223] on div "25" at bounding box center [568, 220] width 18 height 18
type input "25-09-2025"
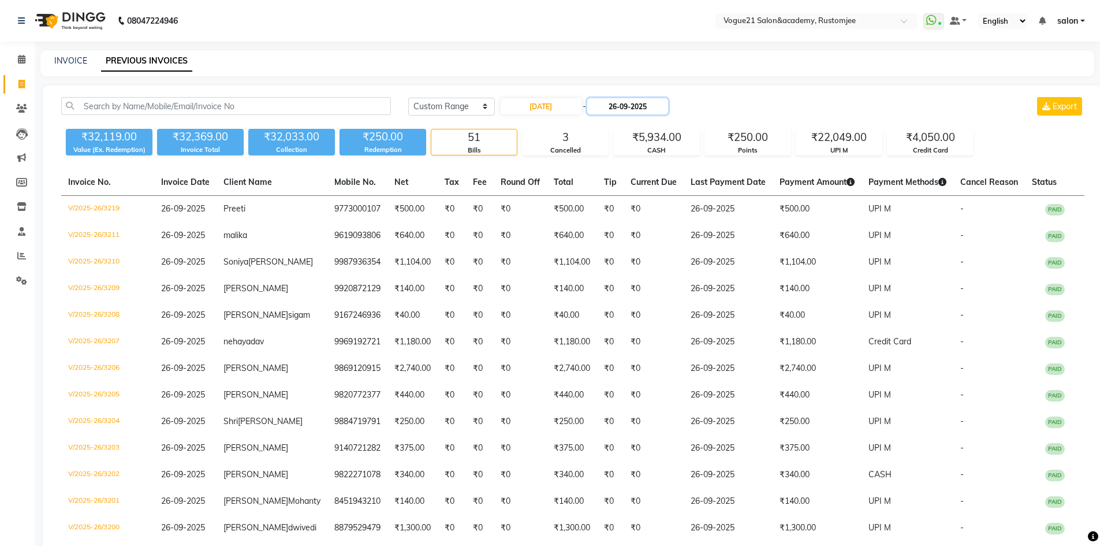
click at [639, 106] on input "26-09-2025" at bounding box center [627, 106] width 81 height 16
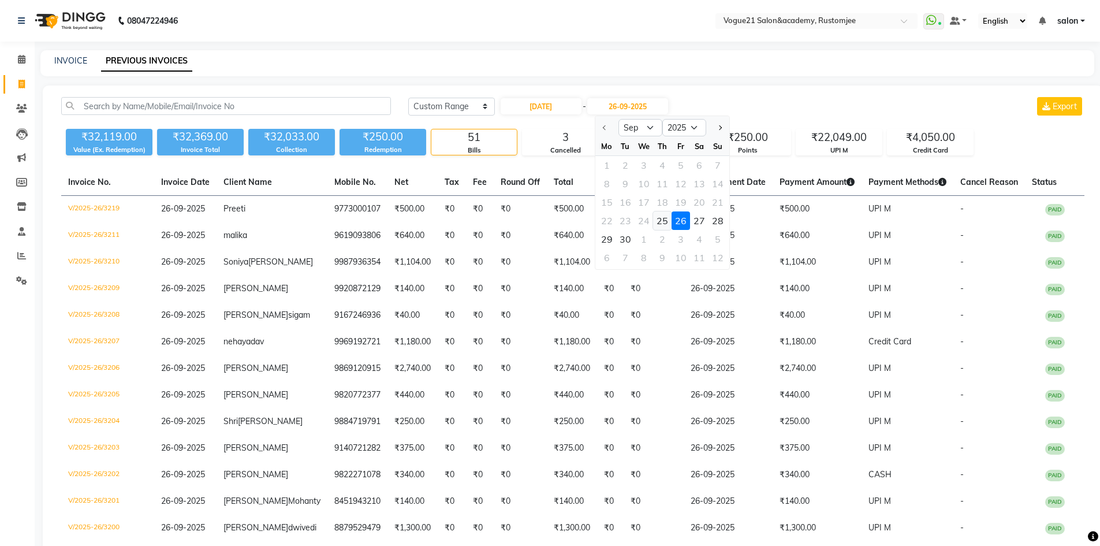
click at [657, 219] on div "25" at bounding box center [662, 220] width 18 height 18
type input "25-09-2025"
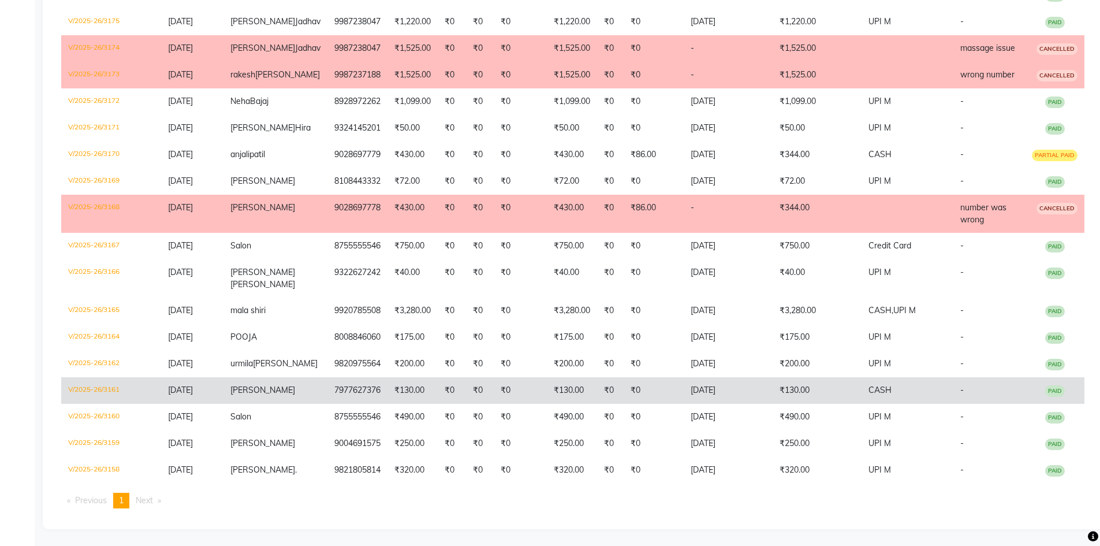
scroll to position [416, 0]
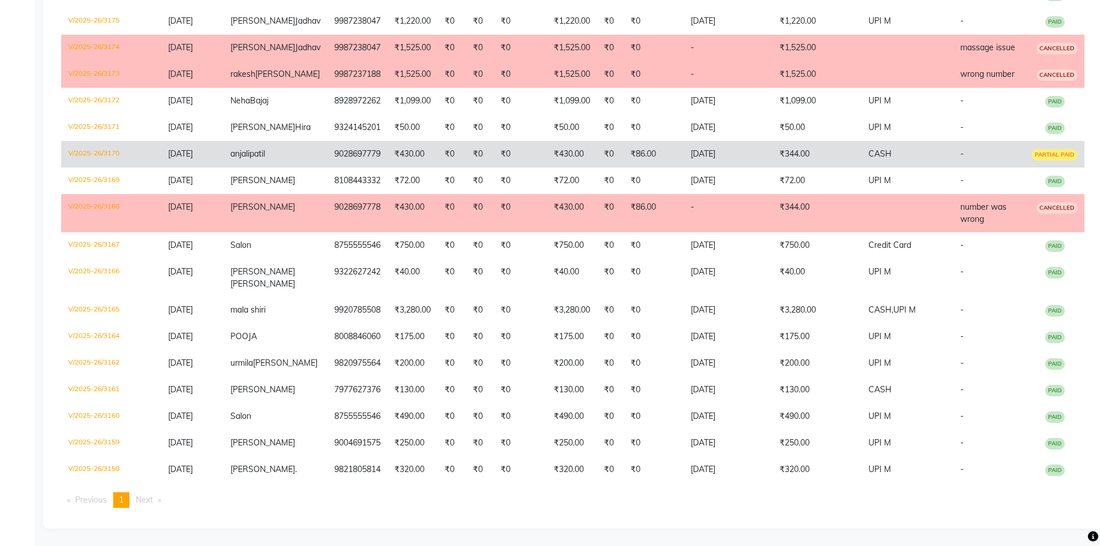
click at [734, 167] on td "25-09-2025" at bounding box center [727, 154] width 89 height 27
click at [697, 167] on td "25-09-2025" at bounding box center [727, 154] width 89 height 27
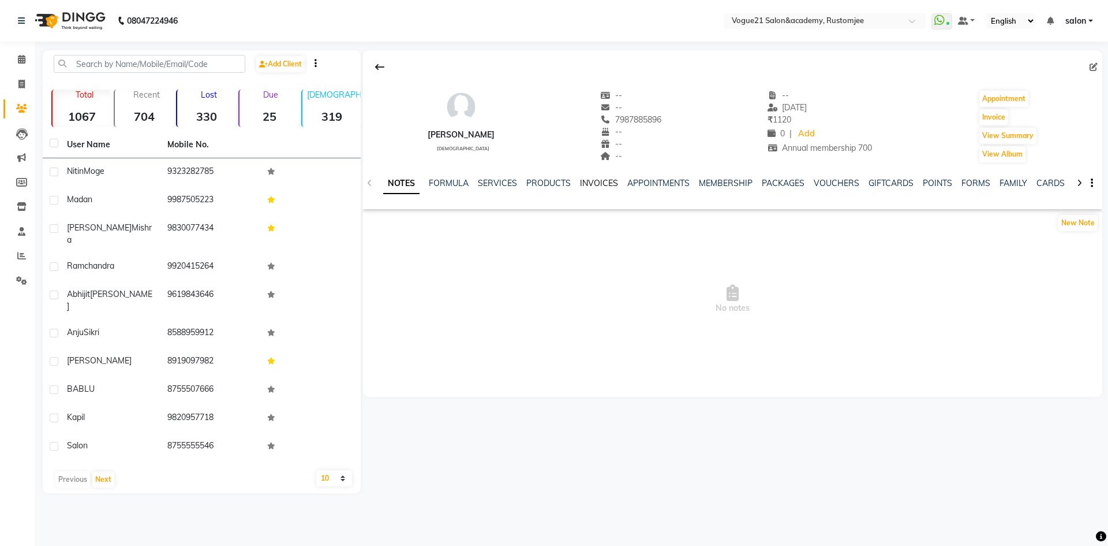
click at [591, 184] on link "INVOICES" at bounding box center [599, 183] width 38 height 10
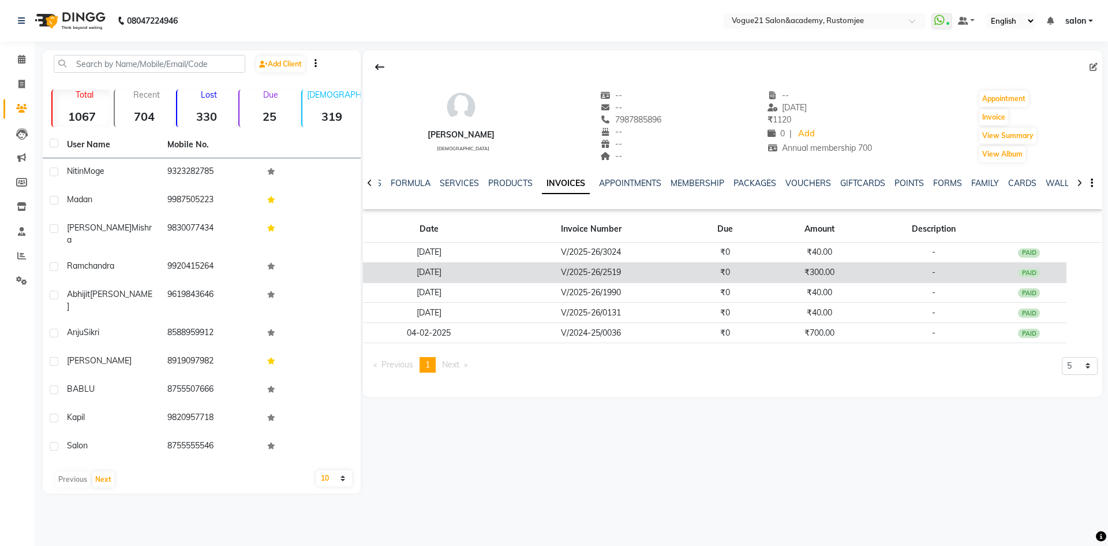
click at [688, 272] on td "₹0" at bounding box center [726, 272] width 76 height 20
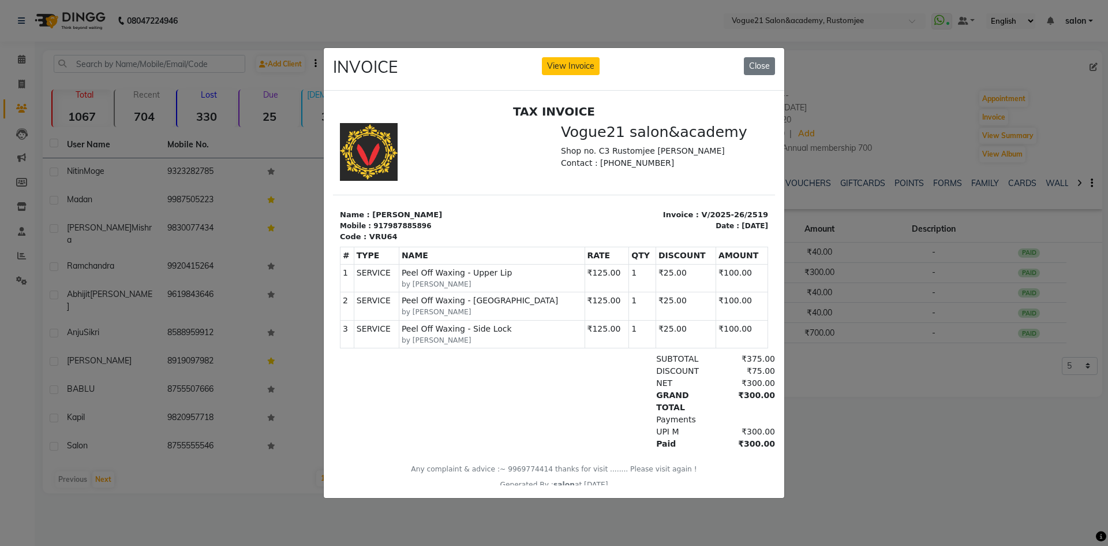
click at [940, 113] on ngb-modal-window "INVOICE View Invoice Close" at bounding box center [554, 273] width 1108 height 546
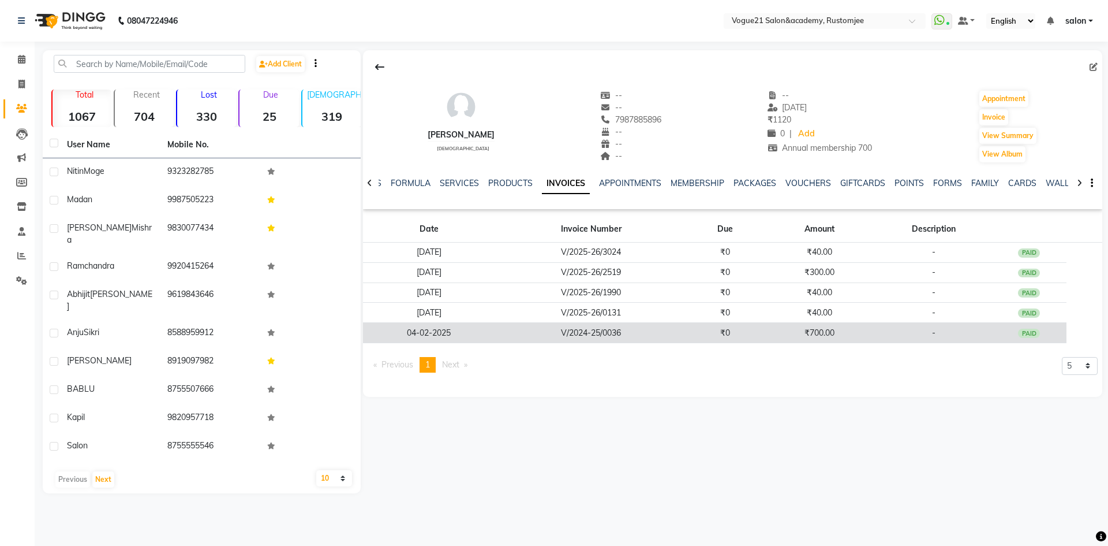
click at [720, 337] on td "₹0" at bounding box center [726, 333] width 76 height 20
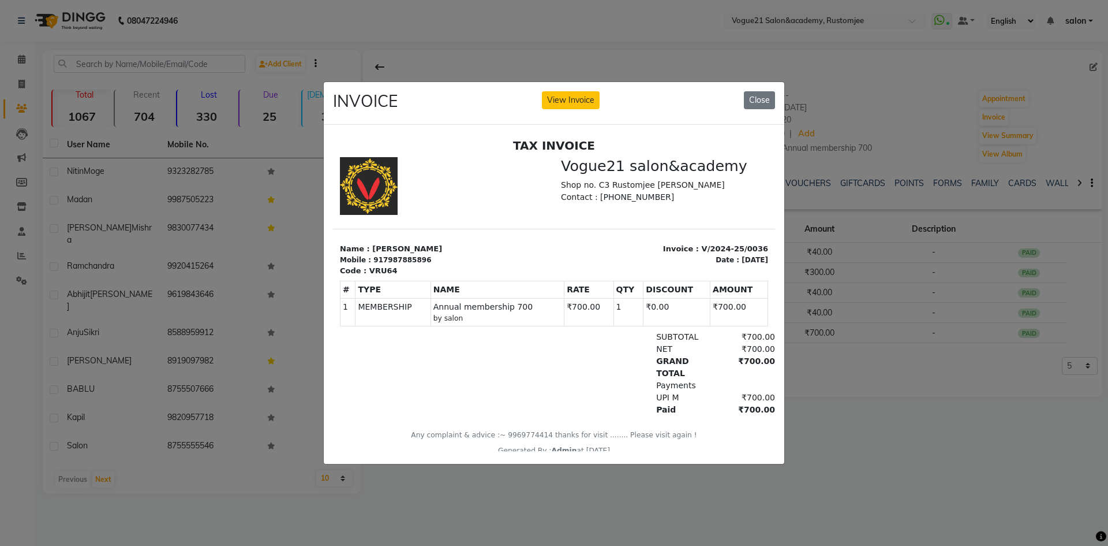
click at [914, 398] on ngb-modal-window "INVOICE View Invoice Close" at bounding box center [554, 273] width 1108 height 546
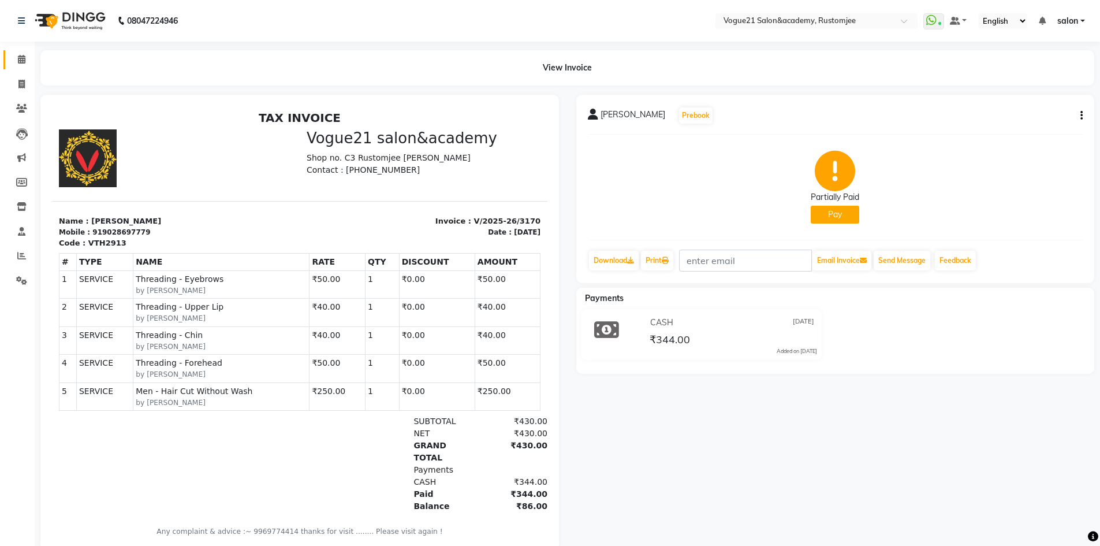
drag, startPoint x: 21, startPoint y: 53, endPoint x: 167, endPoint y: 1, distance: 154.3
click at [21, 53] on link "Calendar" at bounding box center [17, 59] width 28 height 19
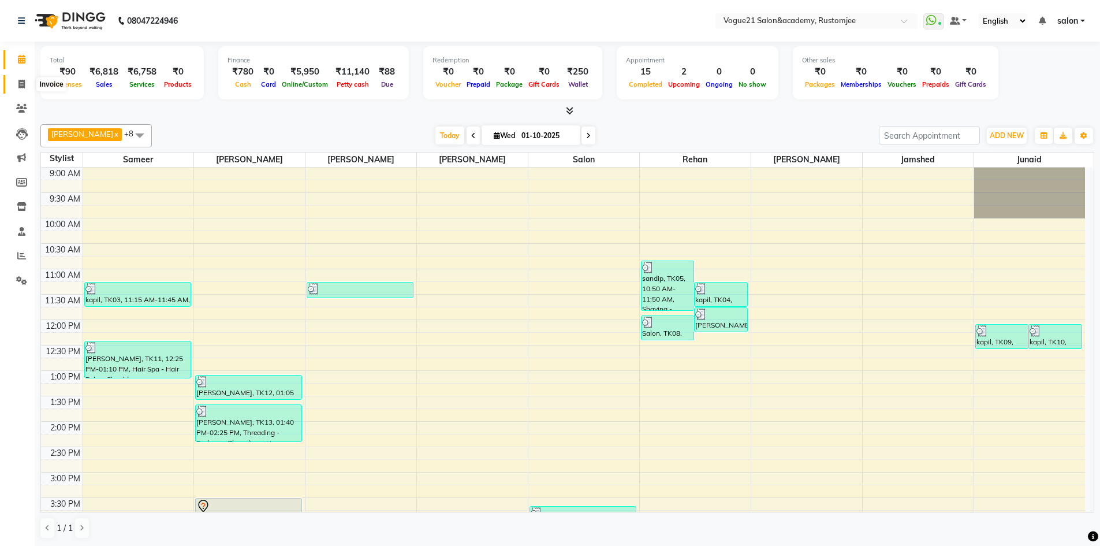
click at [21, 83] on icon at bounding box center [21, 84] width 6 height 9
select select "service"
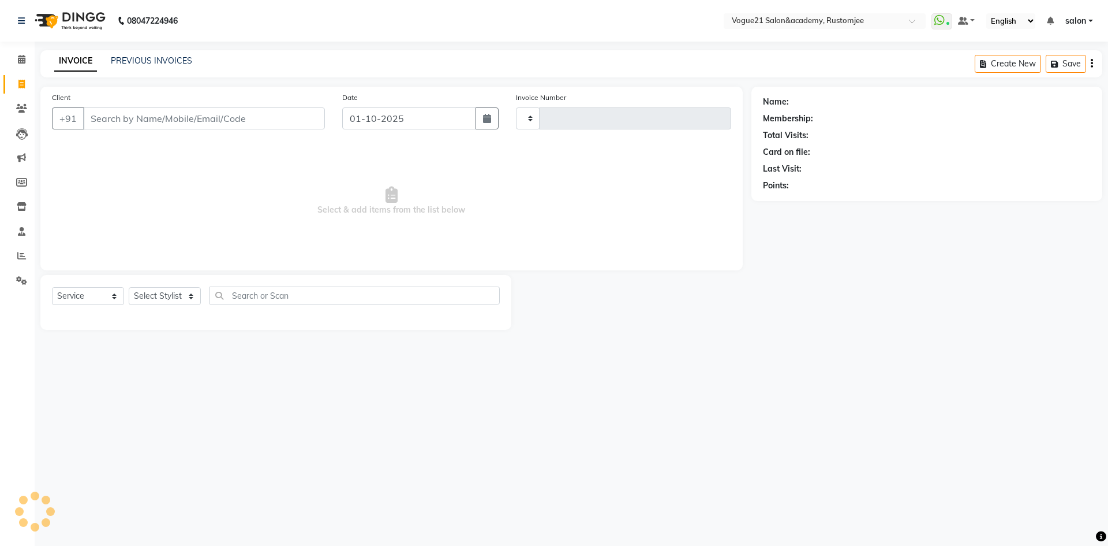
type input "3311"
select select "8171"
click at [170, 296] on select "Select Stylist [PERSON_NAME] [PERSON_NAME] [PERSON_NAME] [PERSON_NAME] [PERSON_…" at bounding box center [165, 296] width 72 height 18
select select "77867"
click at [129, 287] on select "Select Stylist [PERSON_NAME] [PERSON_NAME] [PERSON_NAME] [PERSON_NAME] [PERSON_…" at bounding box center [165, 296] width 72 height 18
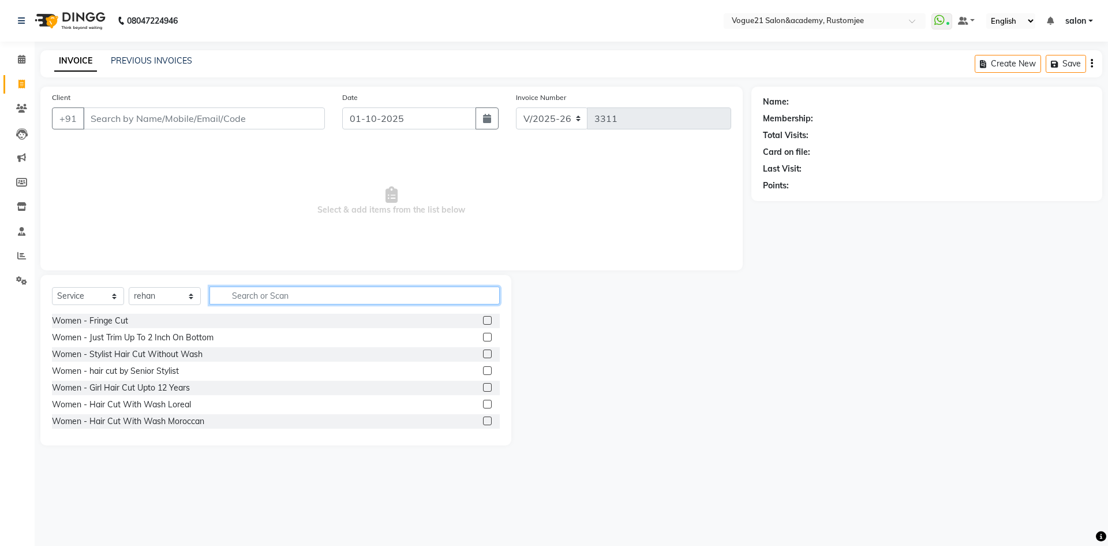
click at [270, 289] on input "text" at bounding box center [355, 295] width 290 height 18
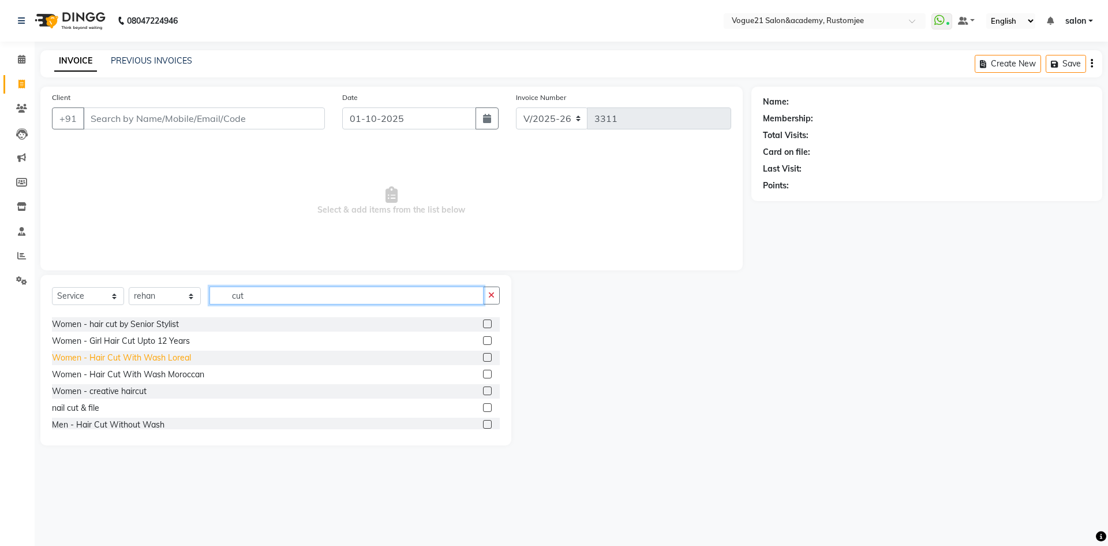
scroll to position [115, 0]
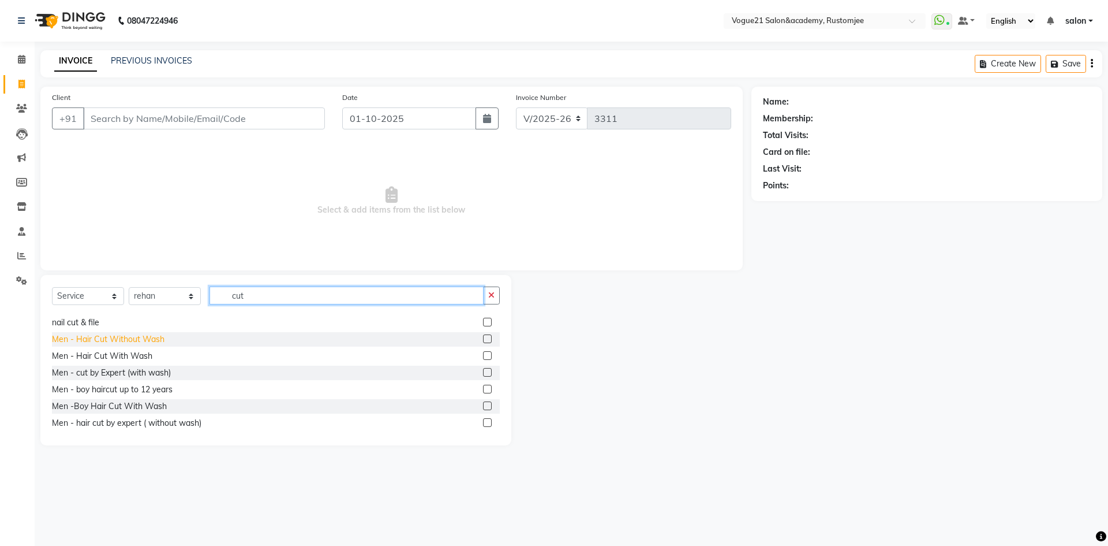
type input "cut"
click at [159, 340] on div "Men - Hair Cut Without Wash" at bounding box center [108, 339] width 113 height 12
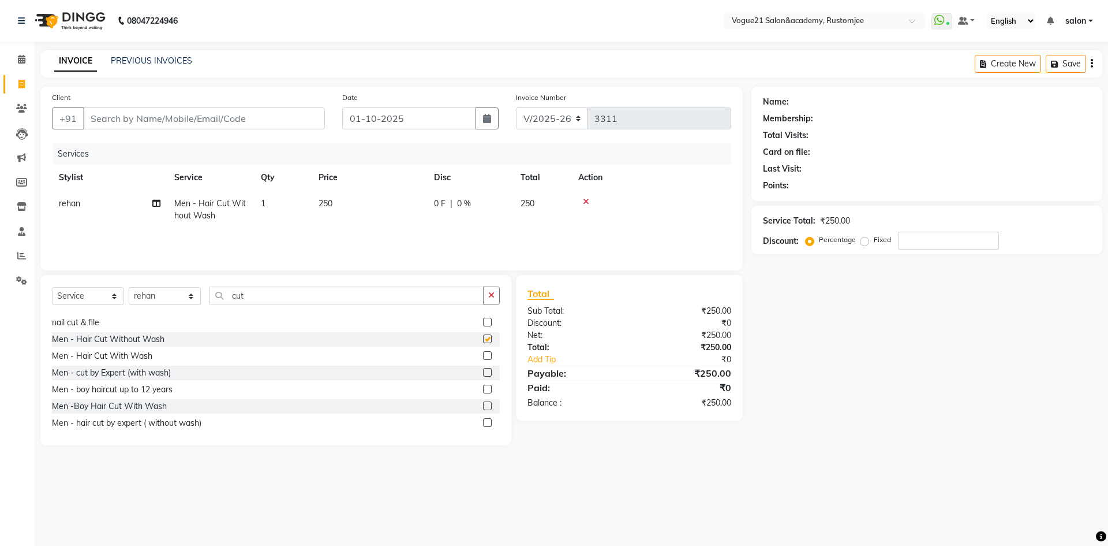
checkbox input "false"
click at [254, 295] on input "cut" at bounding box center [347, 295] width 274 height 18
type input "c"
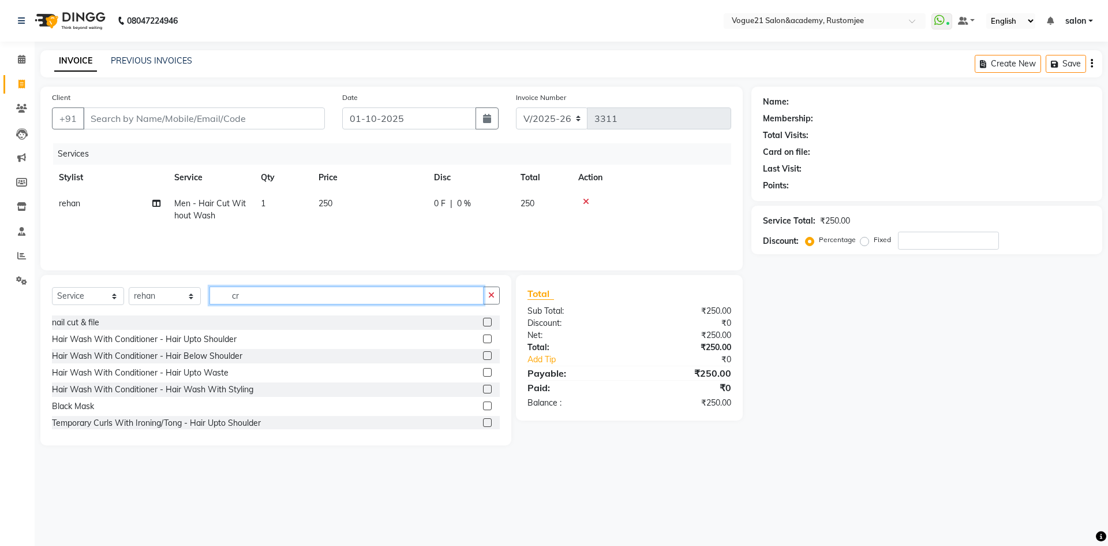
scroll to position [0, 0]
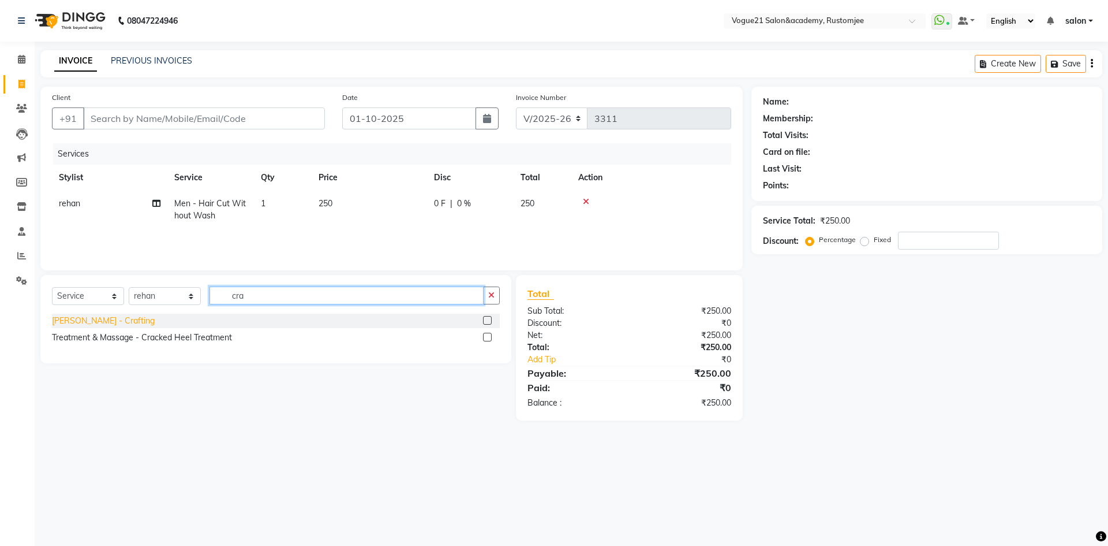
type input "cra"
click at [96, 318] on div "[PERSON_NAME] - Crafting" at bounding box center [103, 321] width 103 height 12
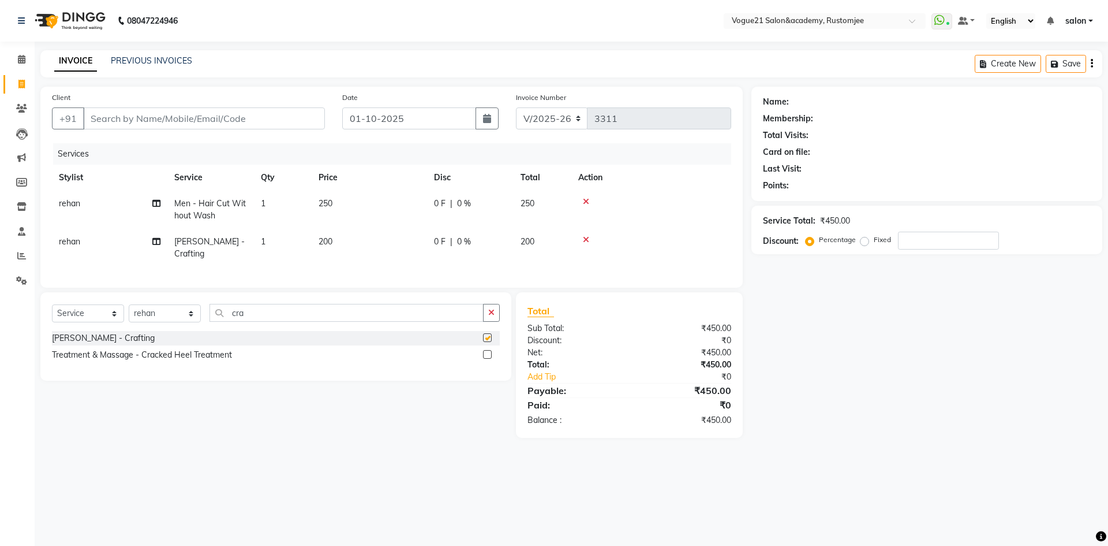
checkbox input "false"
click at [258, 308] on input "cra" at bounding box center [347, 313] width 274 height 18
type input "c"
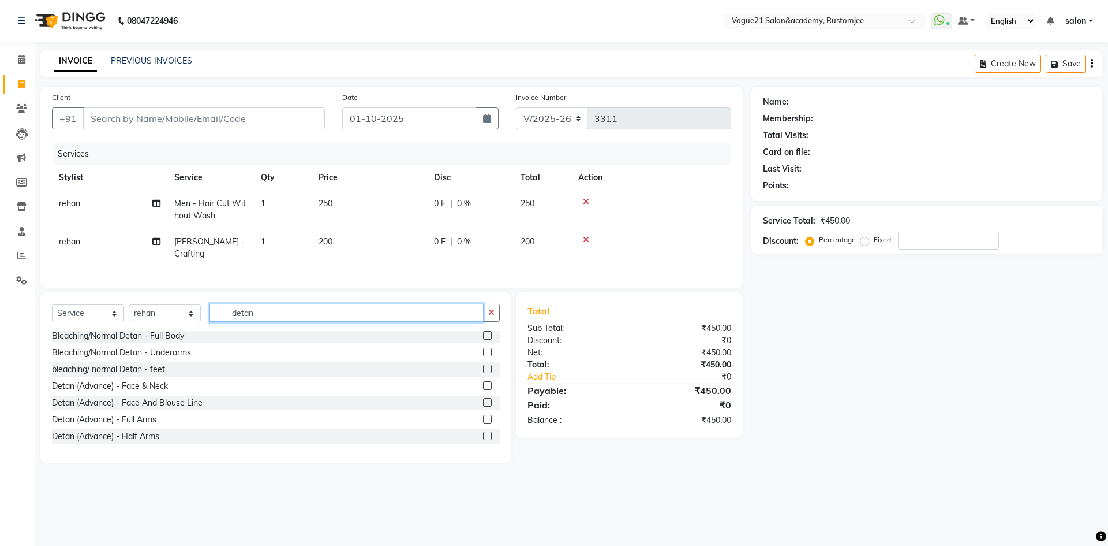
scroll to position [87, 0]
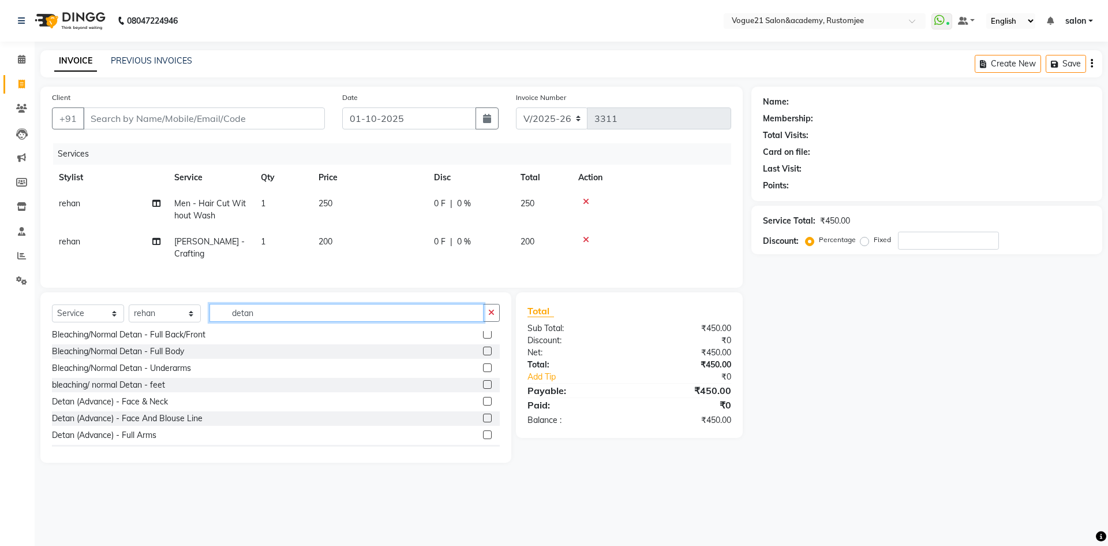
type input "detan"
click at [151, 395] on div "Detan (Advance) - Face & Neck" at bounding box center [110, 401] width 116 height 12
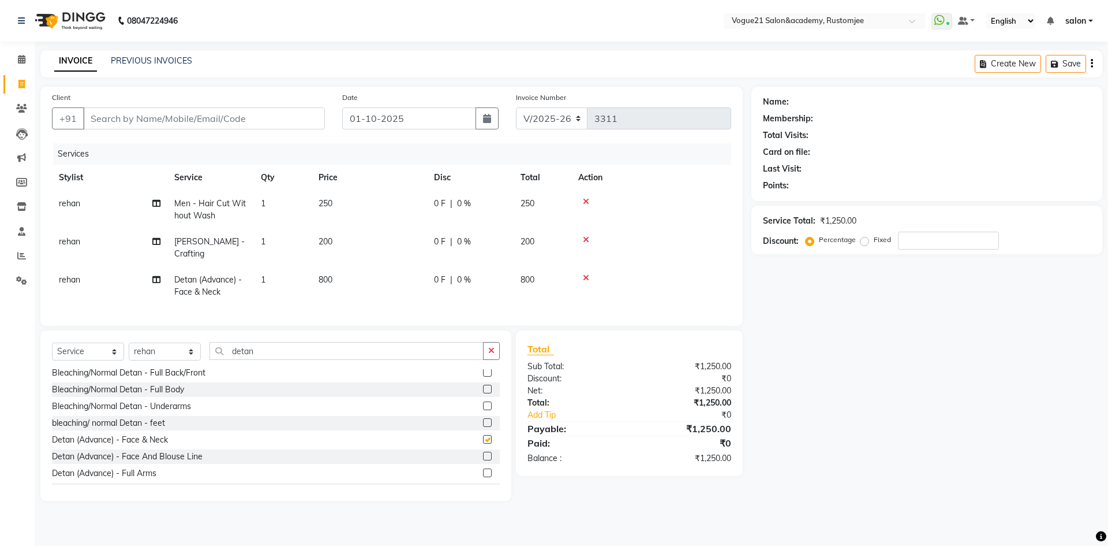
checkbox input "false"
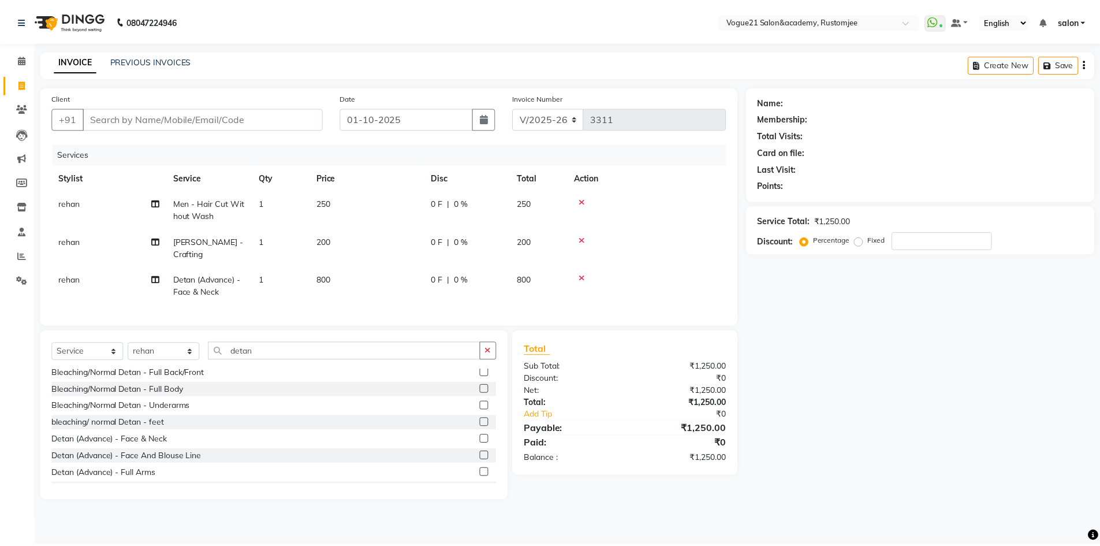
scroll to position [0, 0]
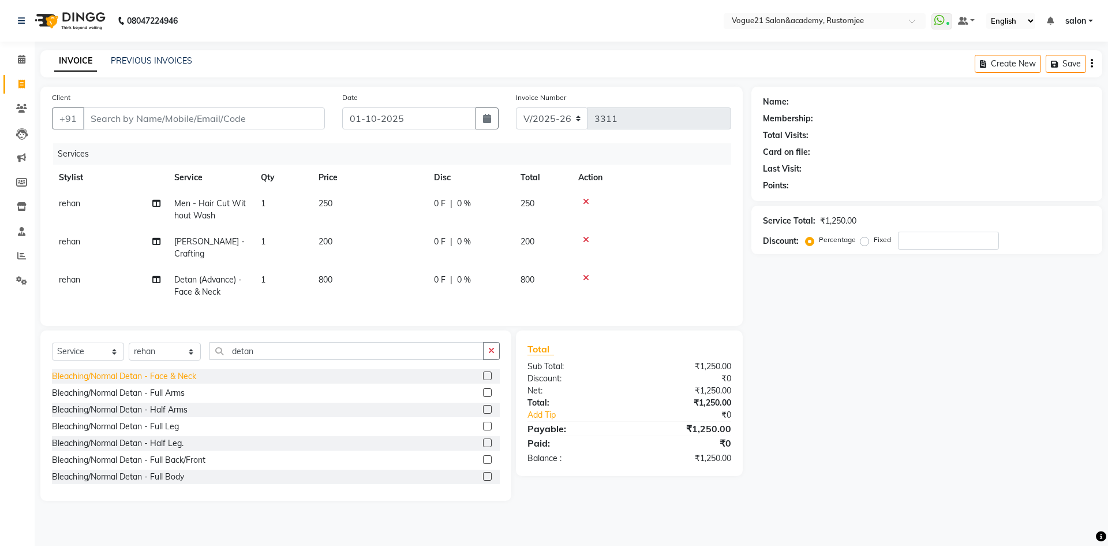
click at [160, 375] on div "Bleaching/Normal Detan - Face & Neck" at bounding box center [124, 376] width 144 height 12
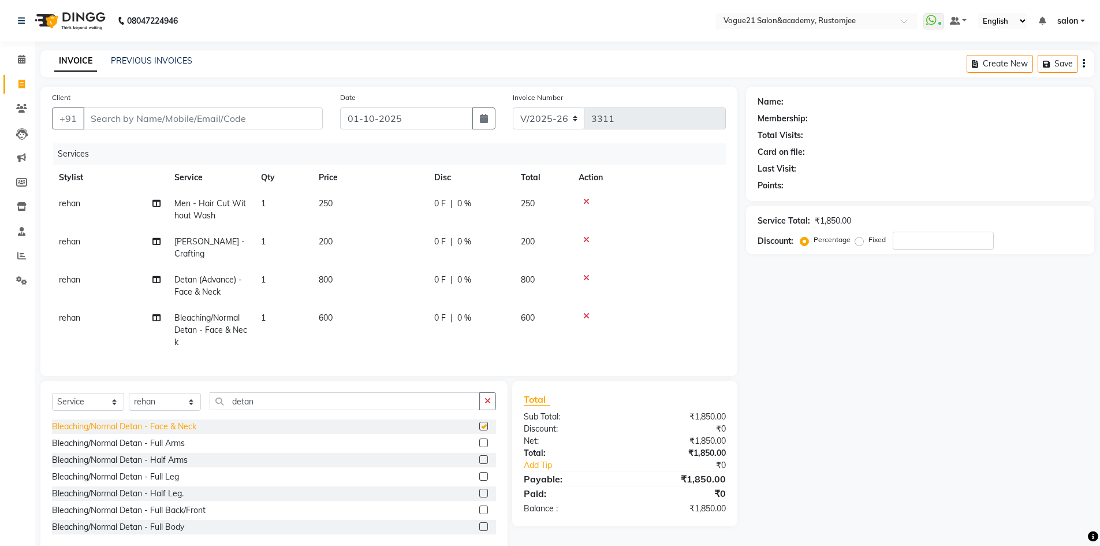
checkbox input "false"
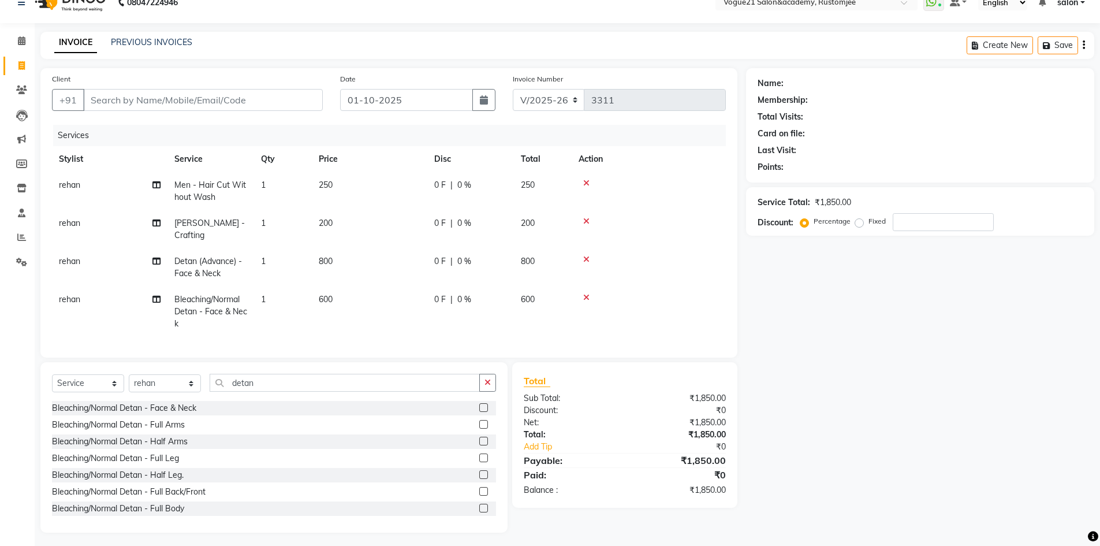
scroll to position [19, 0]
click at [585, 293] on icon at bounding box center [586, 297] width 6 height 8
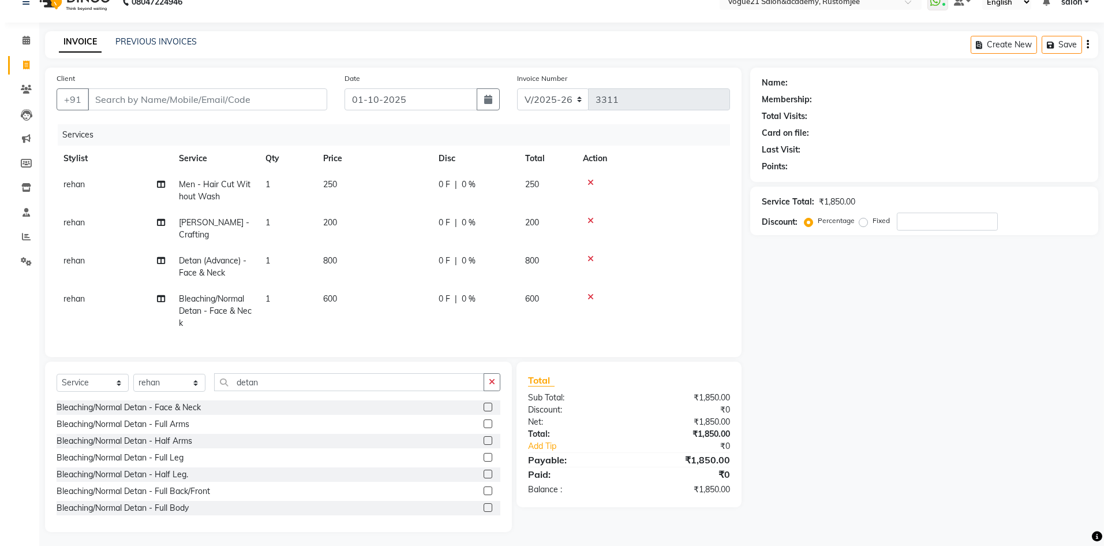
scroll to position [0, 0]
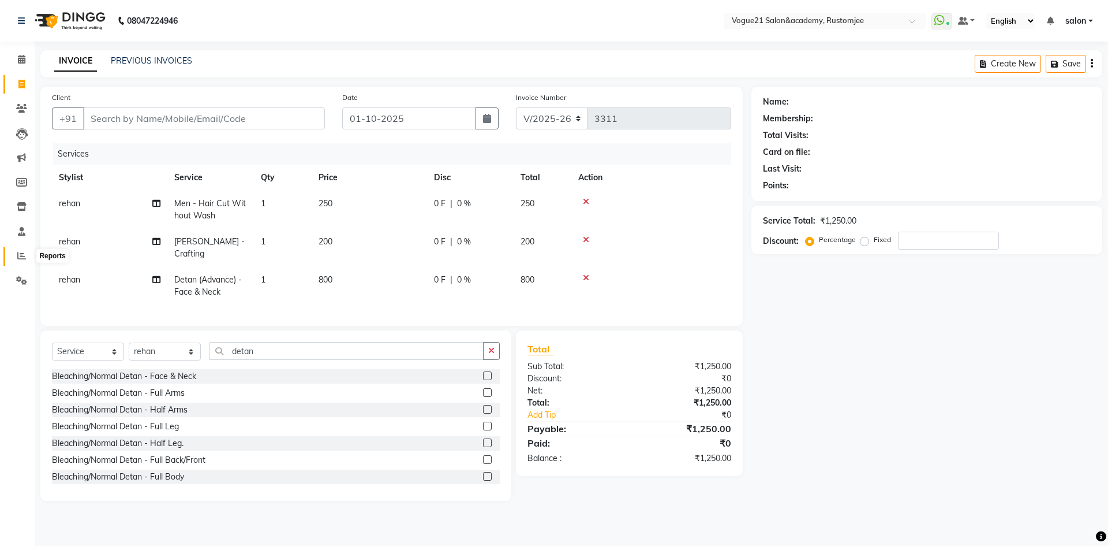
click at [24, 257] on icon at bounding box center [21, 255] width 9 height 9
click at [277, 350] on input "detan" at bounding box center [347, 351] width 274 height 18
type input "d"
click at [285, 110] on input "Client" at bounding box center [204, 118] width 242 height 22
click at [165, 114] on input "Client" at bounding box center [204, 118] width 242 height 22
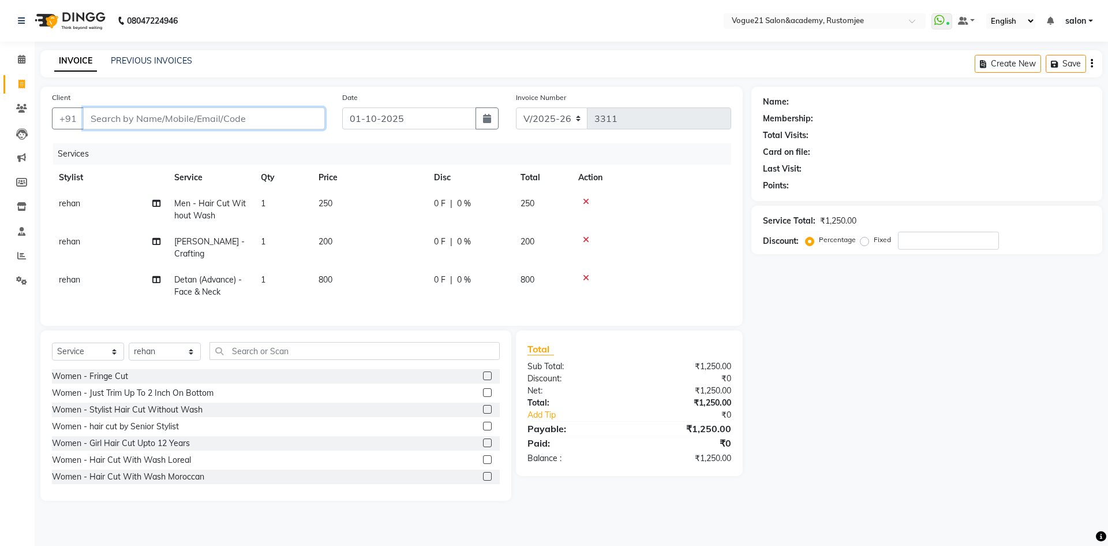
type input "9"
type input "0"
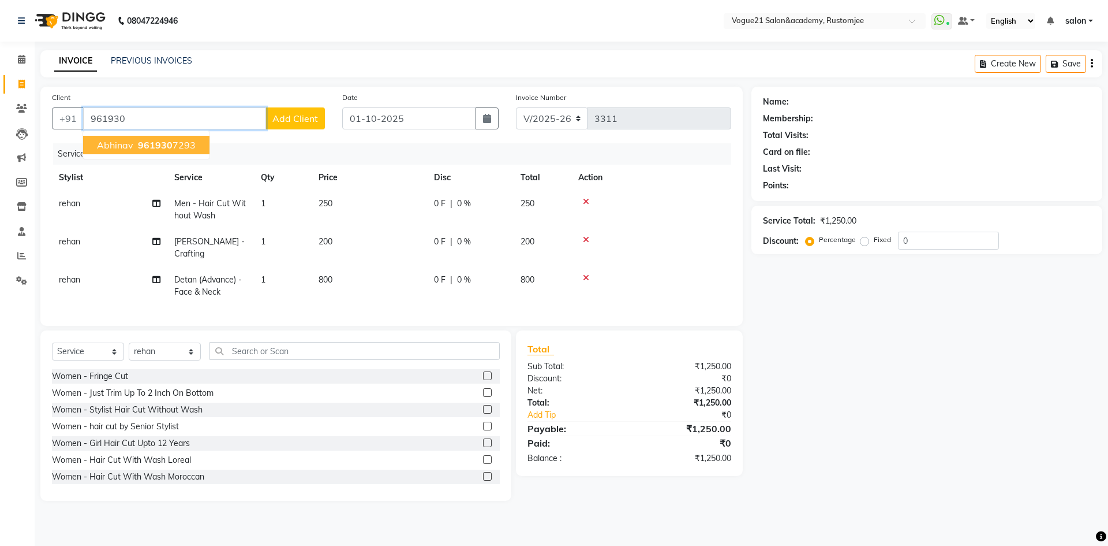
click at [182, 154] on ngb-typeahead-window "abhinav 961930 7293" at bounding box center [147, 144] width 128 height 29
click at [190, 146] on ngb-highlight "961930 7293" at bounding box center [166, 145] width 60 height 12
type input "9619307293"
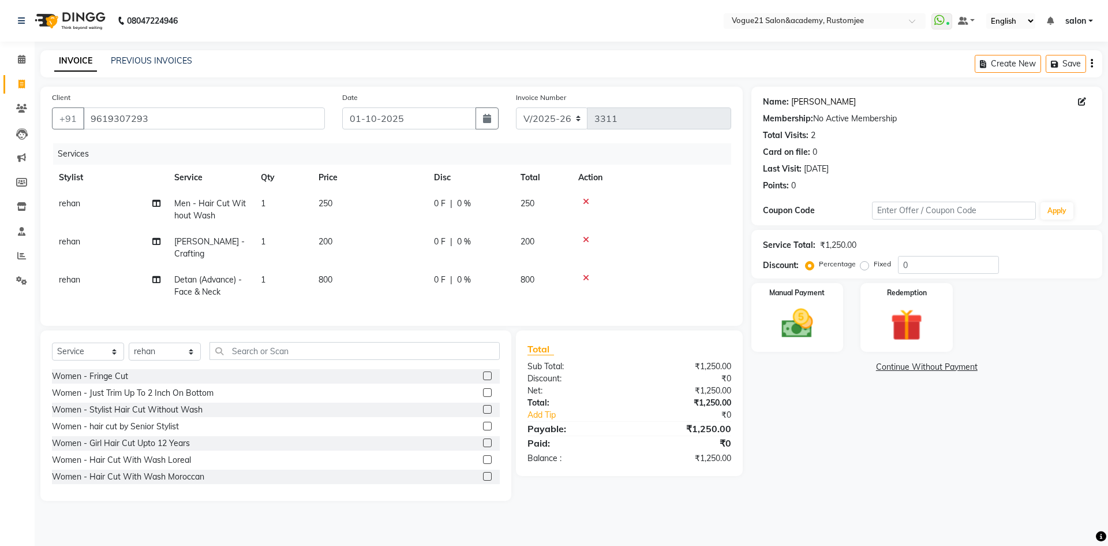
click at [805, 103] on link "Abhinav" at bounding box center [823, 102] width 65 height 12
click at [67, 274] on span "rehan" at bounding box center [69, 279] width 21 height 10
select select "77867"
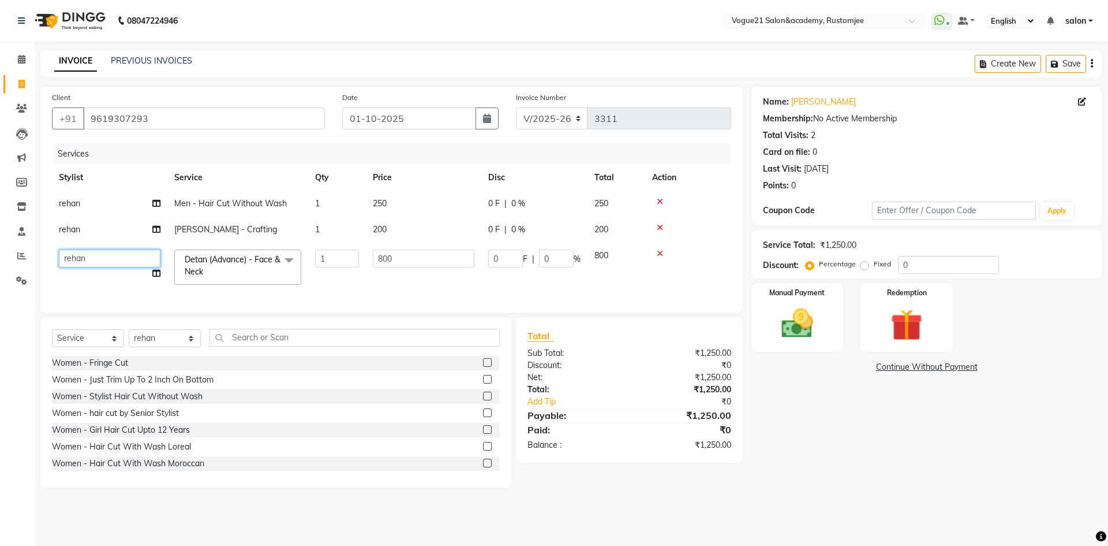
click at [107, 261] on select "aahil alicia anju soni Jamshed junaid Pooja yadav priya jadhav rehan salon same…" at bounding box center [110, 258] width 102 height 18
select select "79135"
click at [107, 261] on select "aahil alicia anju soni Jamshed junaid Pooja yadav priya jadhav rehan salon same…" at bounding box center [110, 258] width 102 height 18
select select "76929"
click at [786, 339] on img at bounding box center [798, 323] width 54 height 38
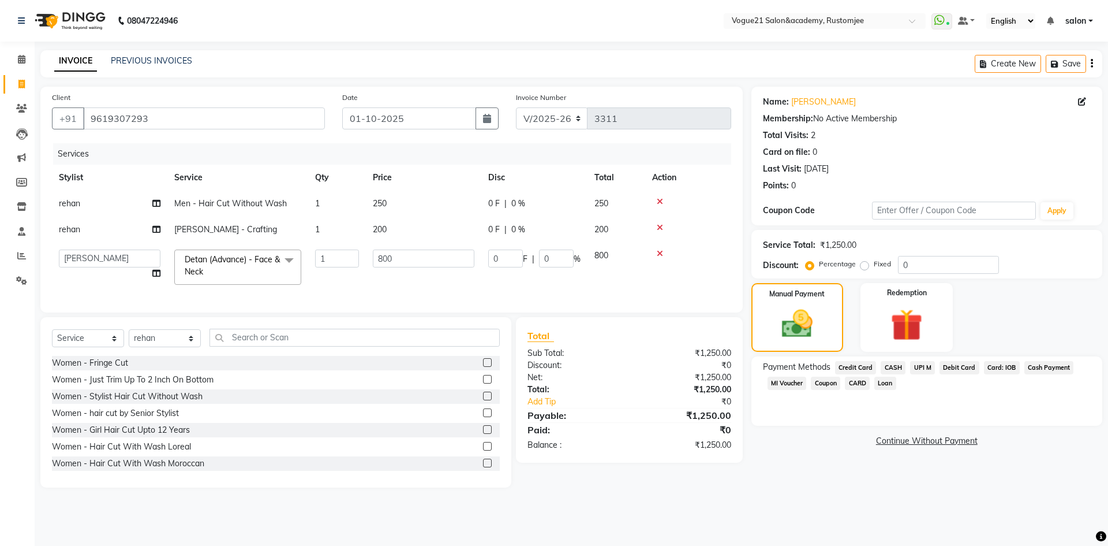
click at [928, 368] on span "UPI M" at bounding box center [922, 367] width 25 height 13
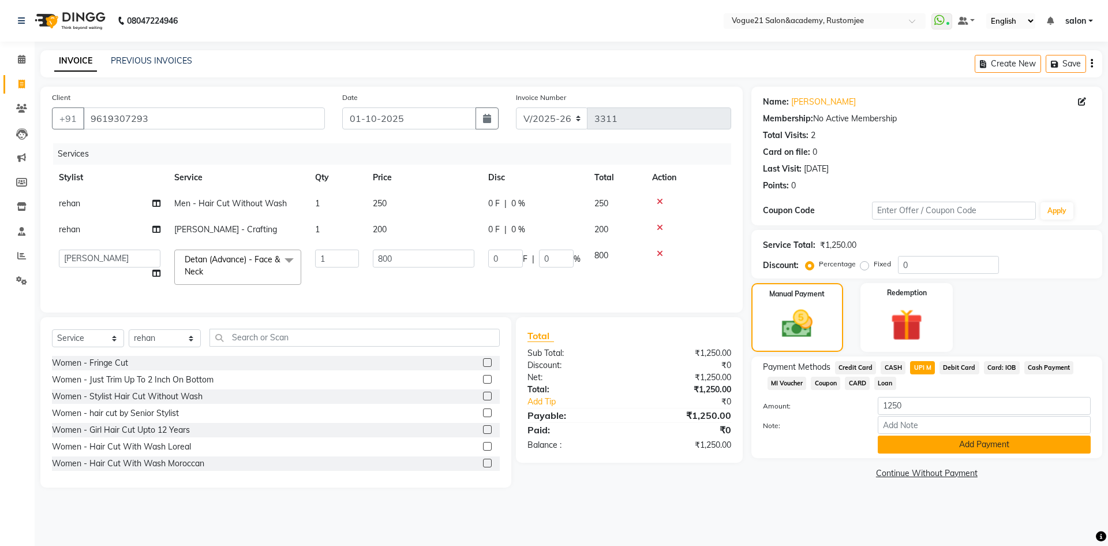
click at [909, 444] on button "Add Payment" at bounding box center [984, 444] width 213 height 18
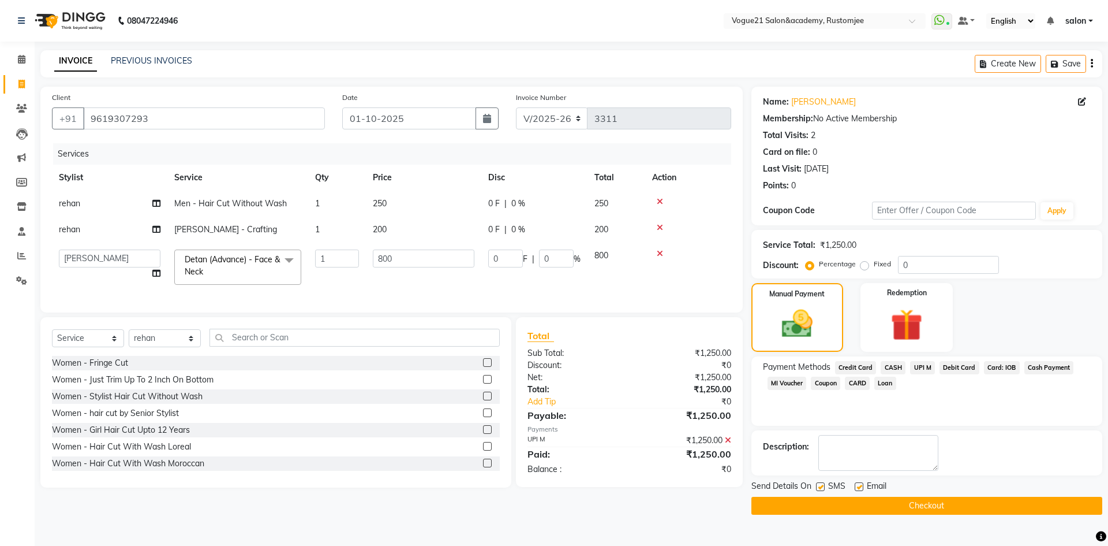
click at [860, 506] on button "Checkout" at bounding box center [927, 505] width 351 height 18
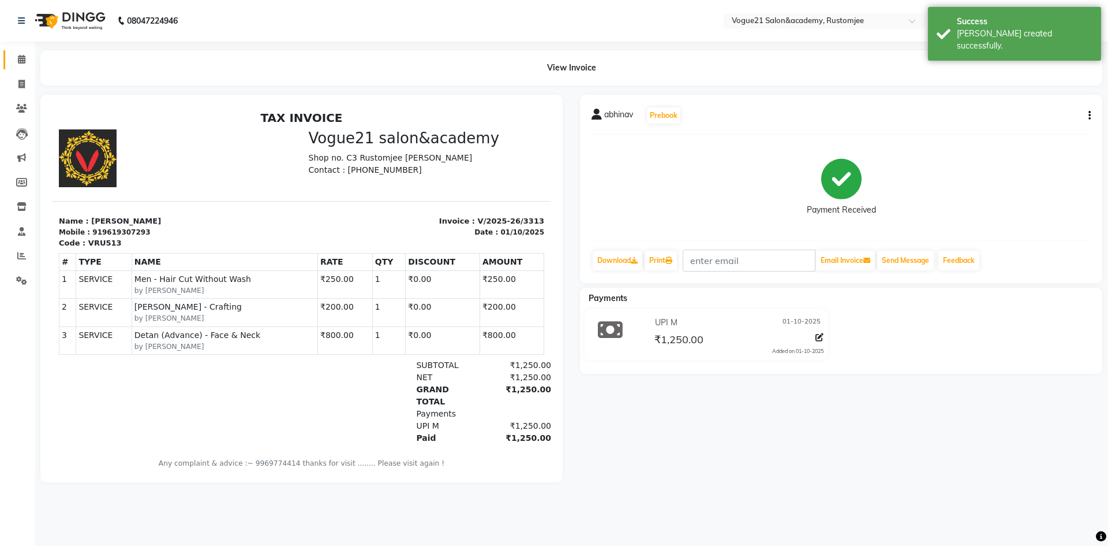
click at [25, 51] on link "Calendar" at bounding box center [17, 59] width 28 height 19
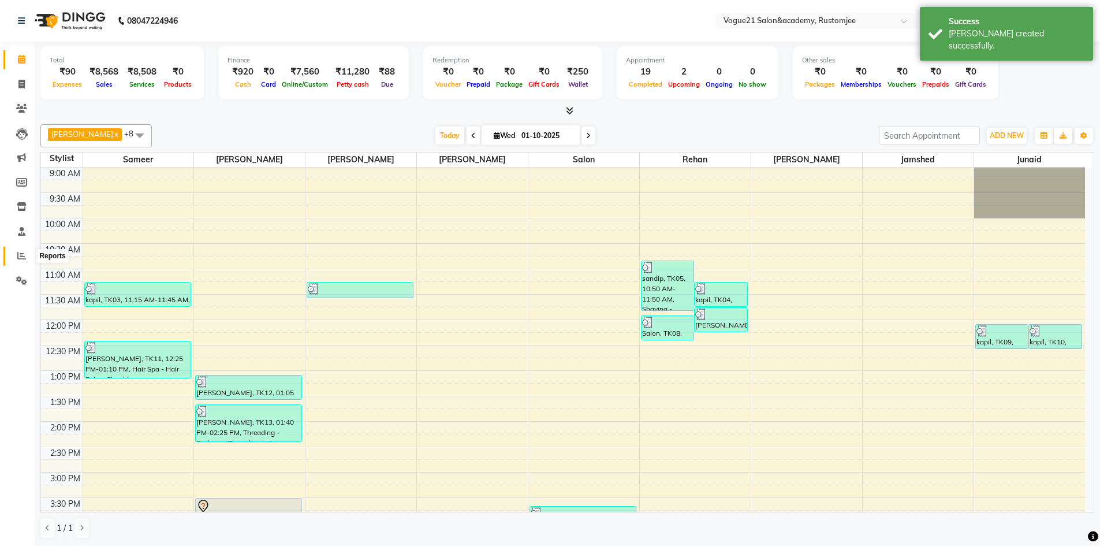
click at [13, 252] on span at bounding box center [22, 255] width 20 height 13
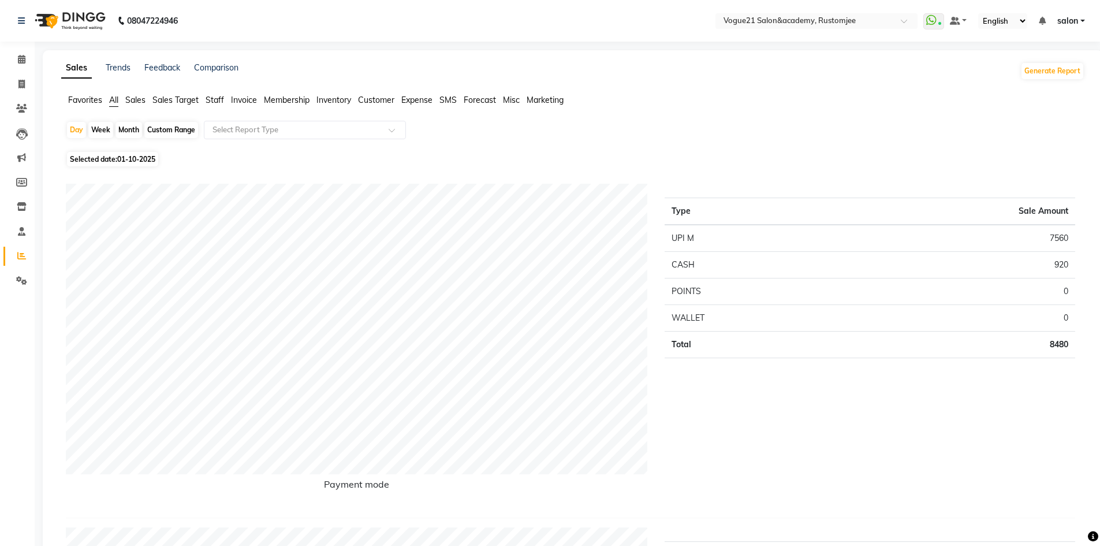
click at [211, 97] on span "Staff" at bounding box center [215, 100] width 18 height 10
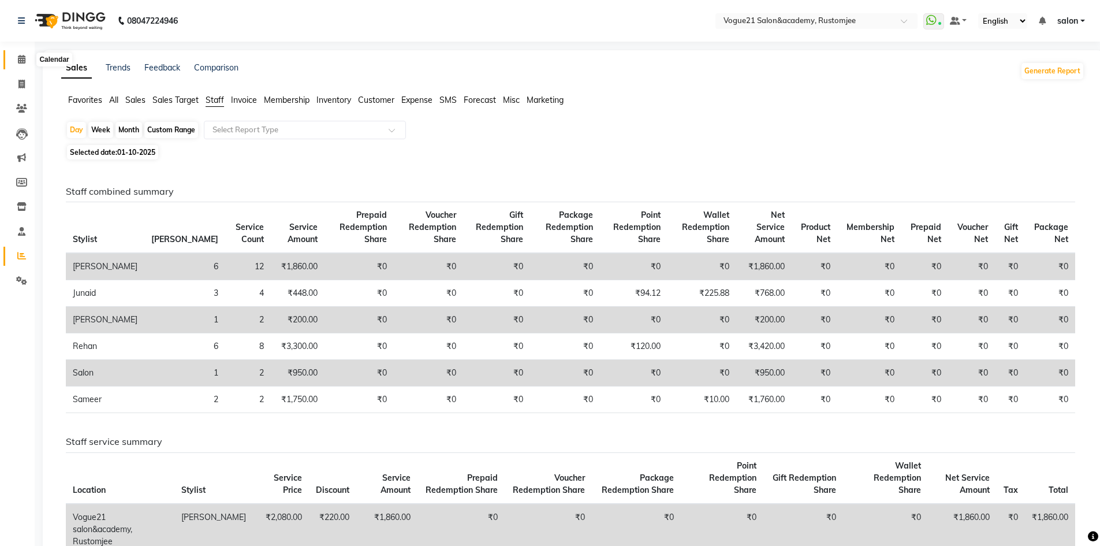
drag, startPoint x: 25, startPoint y: 58, endPoint x: 72, endPoint y: 8, distance: 68.6
click at [25, 58] on icon at bounding box center [22, 59] width 8 height 9
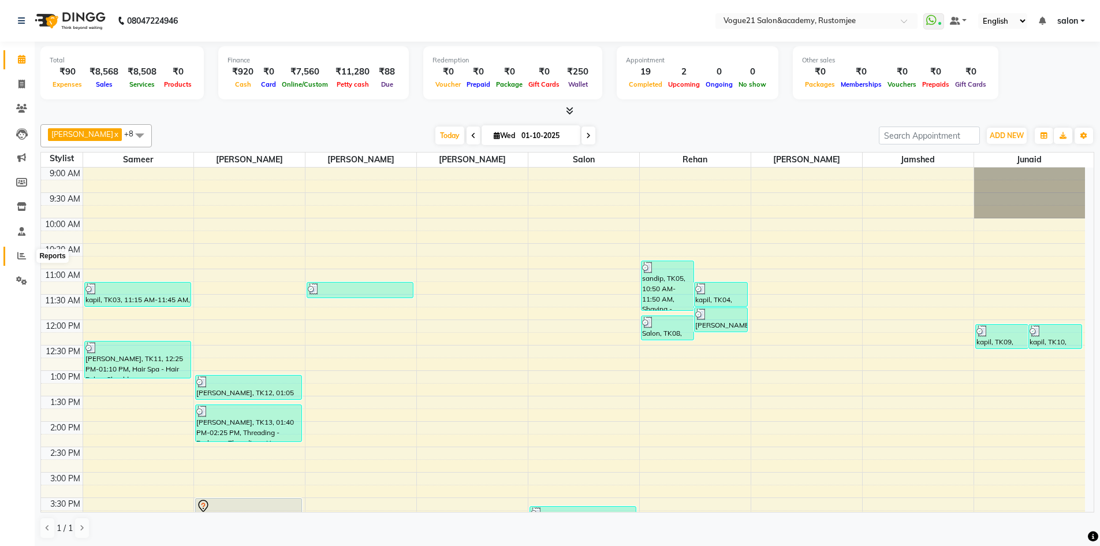
click at [25, 257] on icon at bounding box center [21, 255] width 9 height 9
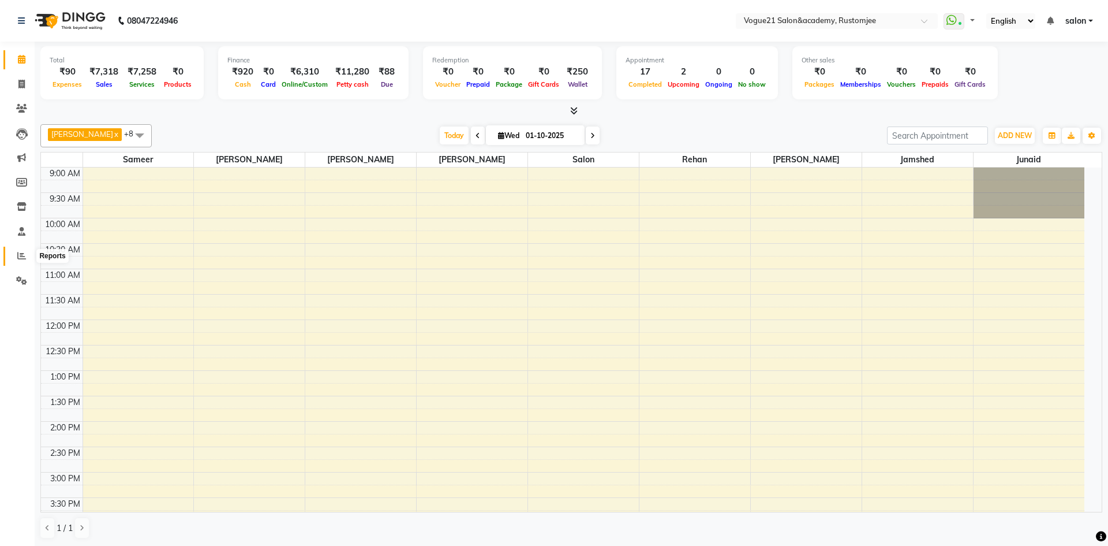
click at [24, 255] on icon at bounding box center [21, 255] width 9 height 9
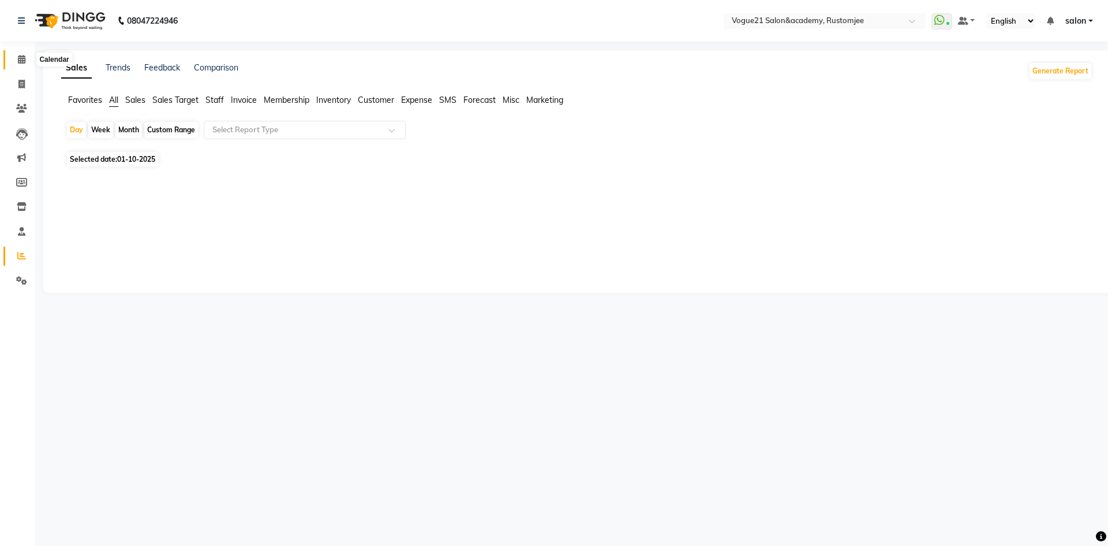
click at [18, 59] on icon at bounding box center [22, 59] width 8 height 9
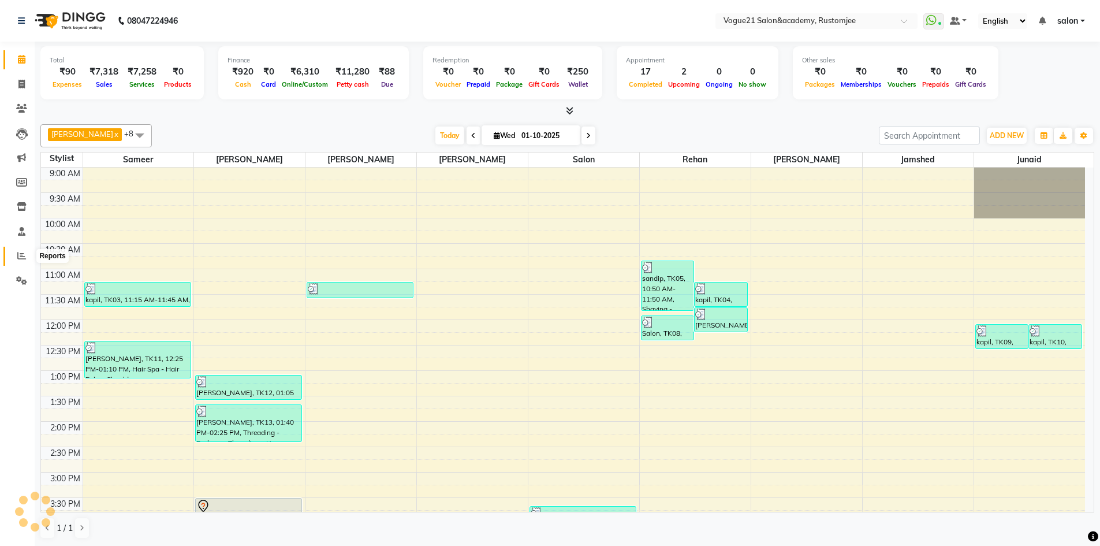
click at [23, 260] on span at bounding box center [22, 255] width 20 height 13
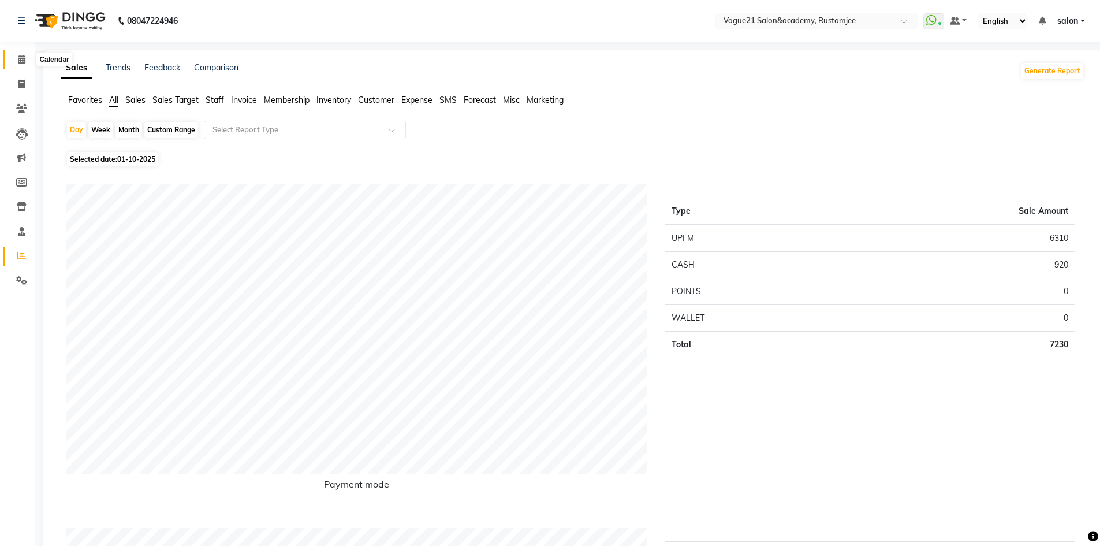
click at [17, 59] on span at bounding box center [22, 59] width 20 height 13
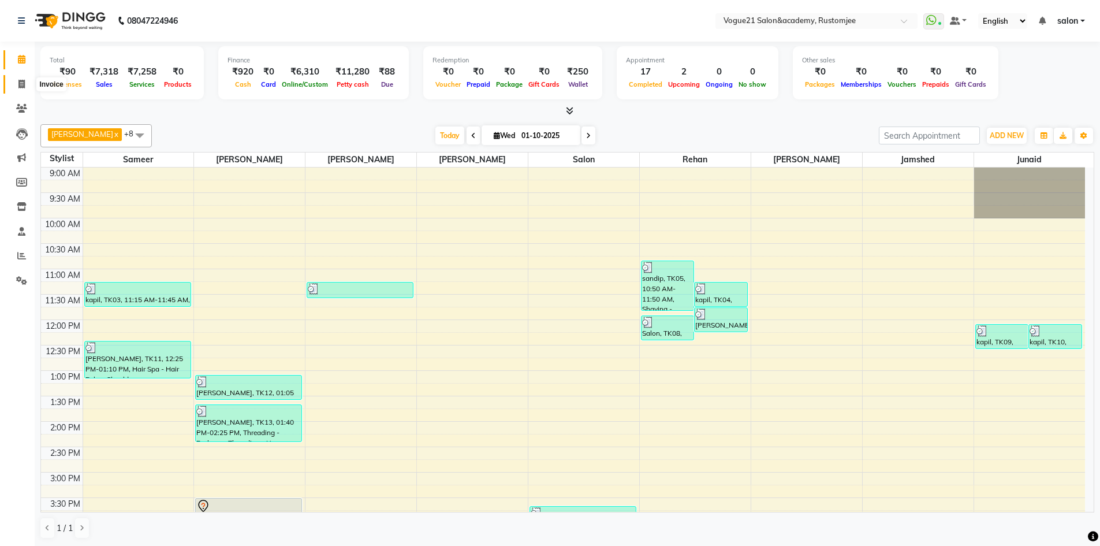
click at [18, 80] on icon at bounding box center [21, 84] width 6 height 9
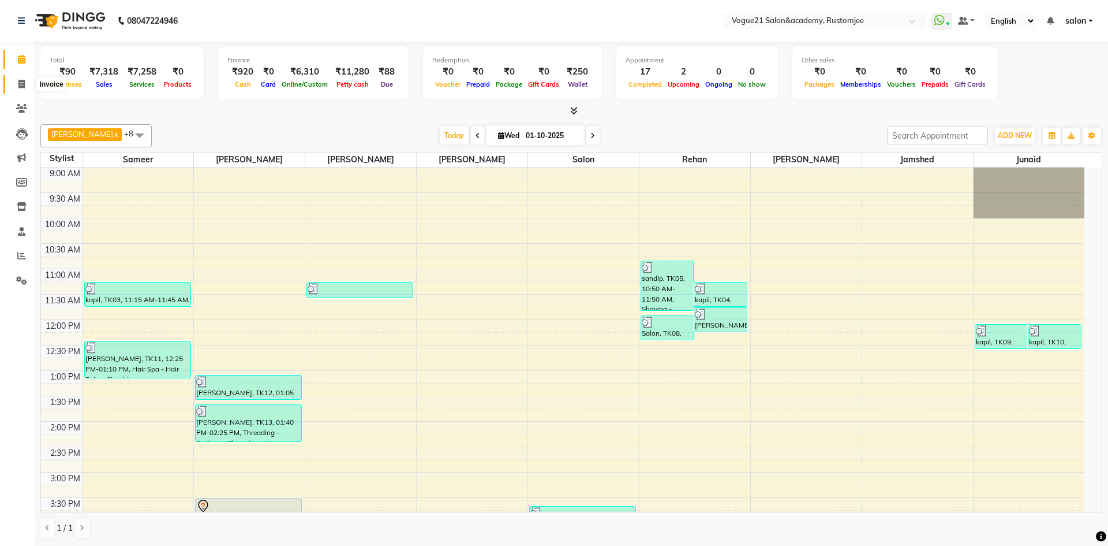
select select "8171"
select select "service"
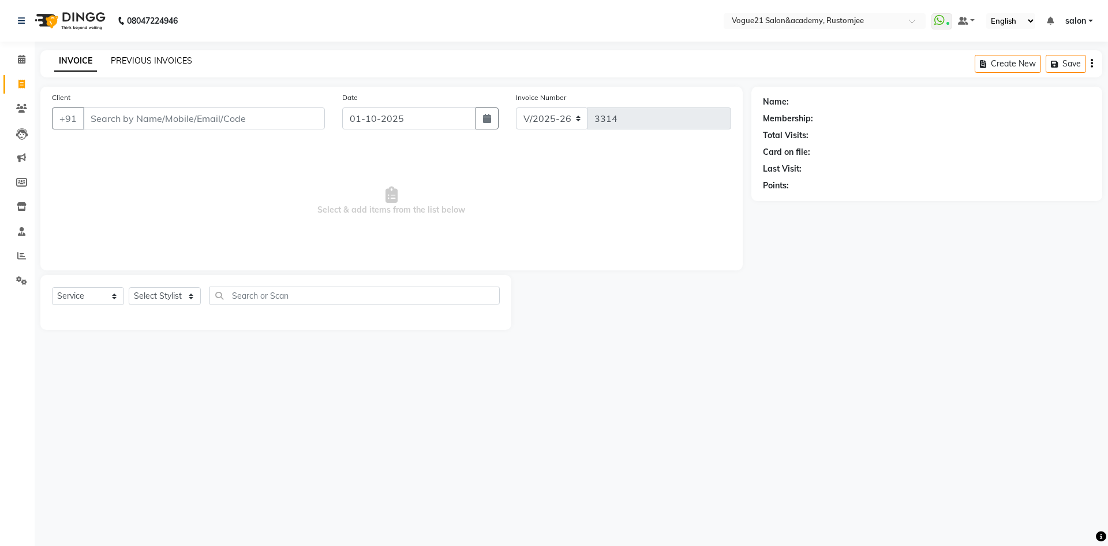
click at [161, 59] on link "PREVIOUS INVOICES" at bounding box center [151, 60] width 81 height 10
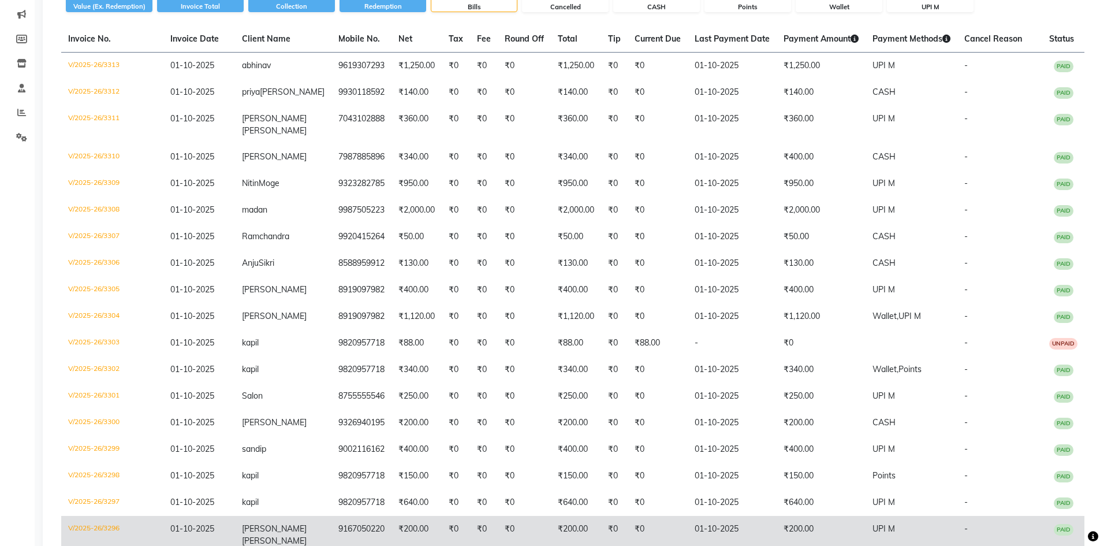
scroll to position [214, 0]
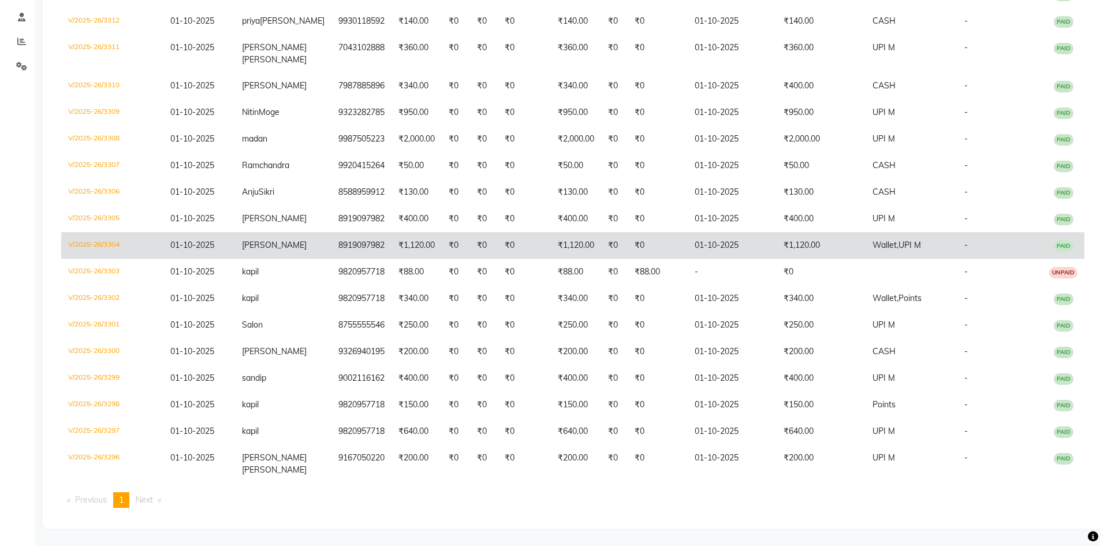
click at [872, 249] on span "Wallet," at bounding box center [885, 245] width 26 height 10
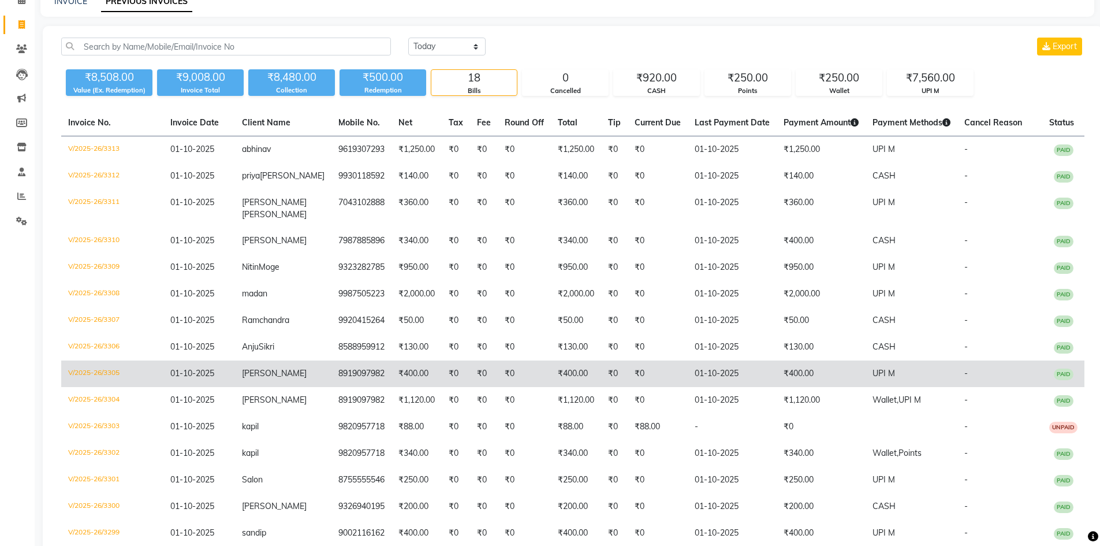
scroll to position [0, 0]
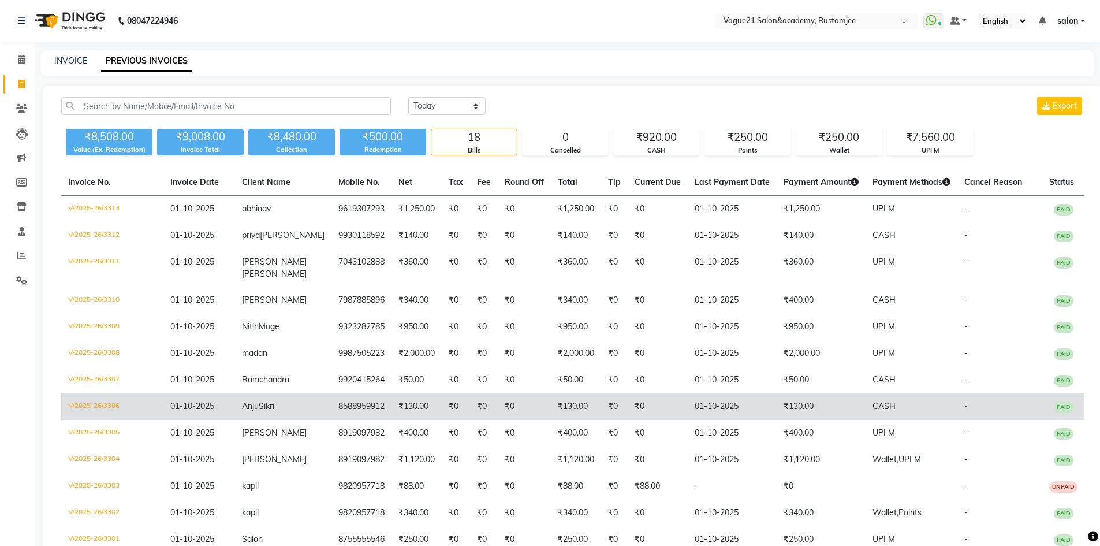
click at [817, 413] on td "₹130.00" at bounding box center [820, 406] width 89 height 27
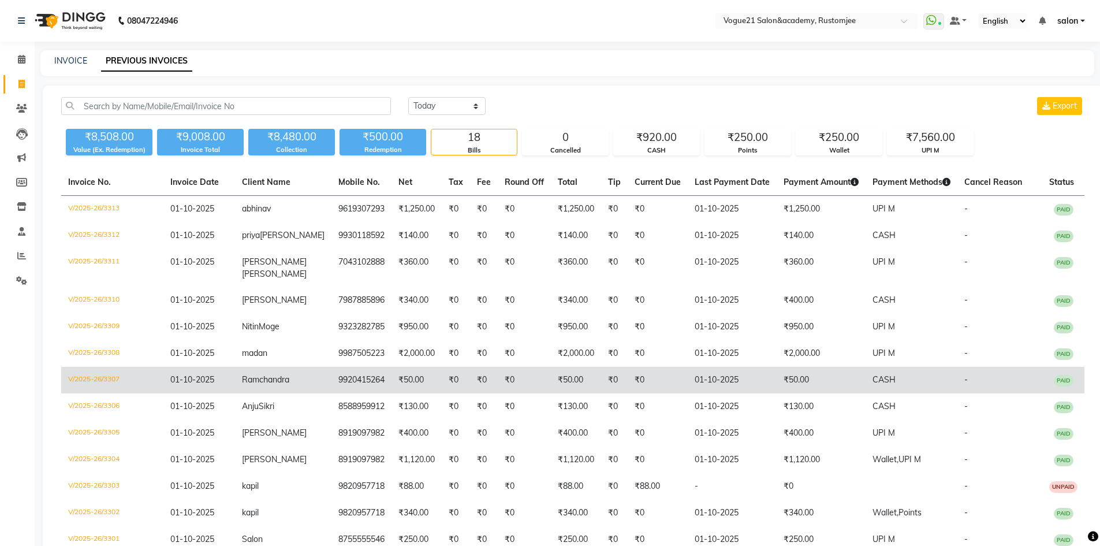
click at [844, 380] on td "₹50.00" at bounding box center [820, 380] width 89 height 27
click at [872, 384] on span "CASH" at bounding box center [883, 379] width 23 height 10
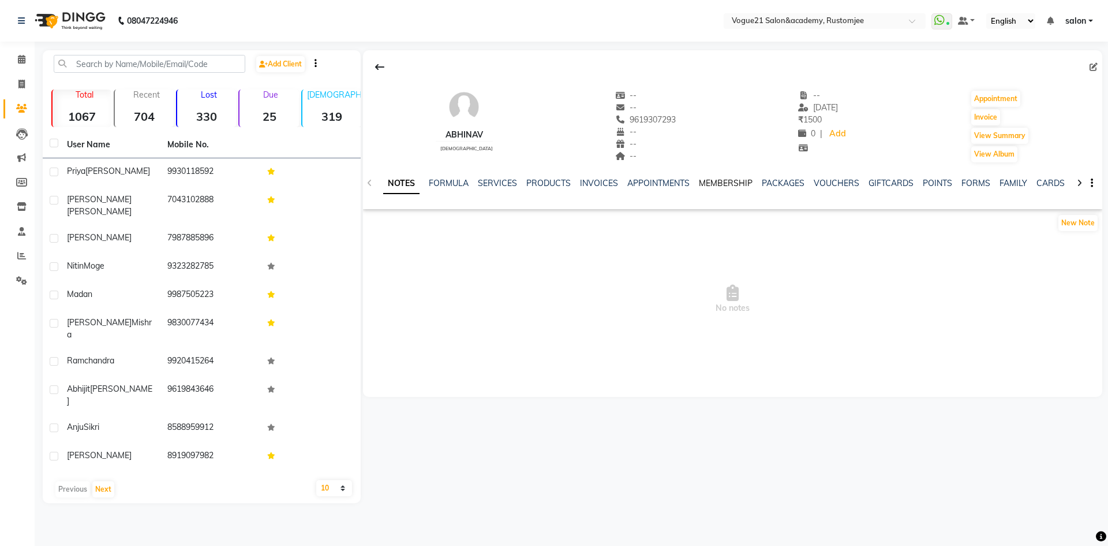
click at [728, 186] on link "MEMBERSHIP" at bounding box center [726, 183] width 54 height 10
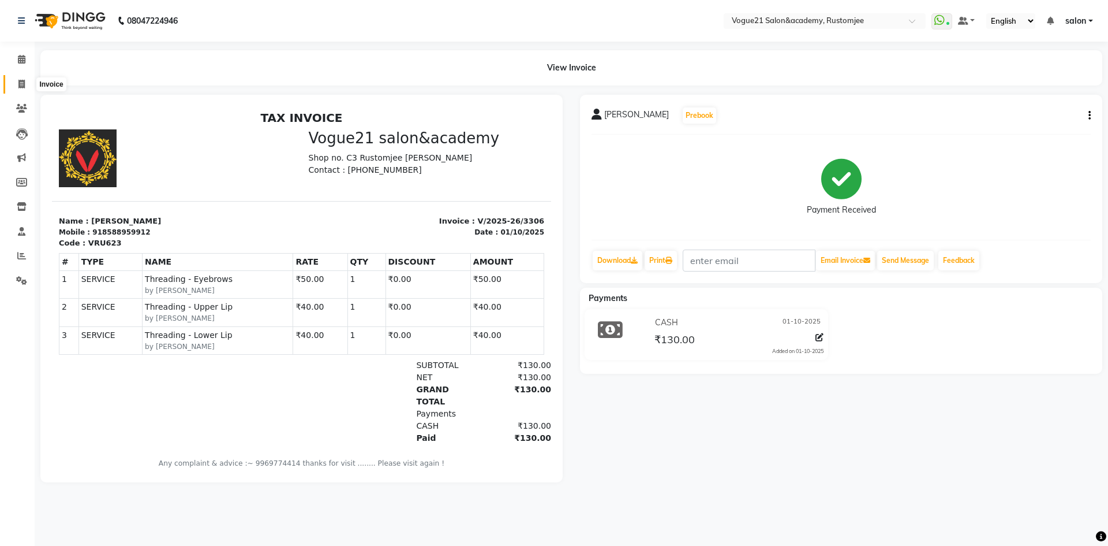
click at [18, 88] on span at bounding box center [22, 84] width 20 height 13
select select "8171"
select select "service"
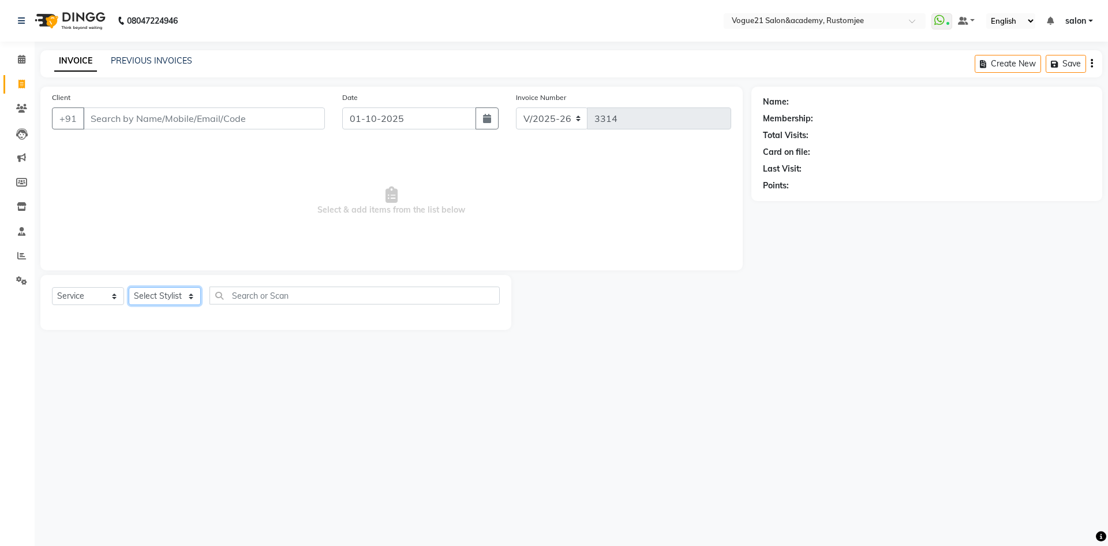
click at [160, 295] on select "Select Stylist [PERSON_NAME] [PERSON_NAME] [PERSON_NAME] [PERSON_NAME] [PERSON_…" at bounding box center [165, 296] width 72 height 18
select select "76929"
click at [129, 287] on select "Select Stylist aahil alicia anju soni Jamshed junaid Pooja yadav priya jadhav r…" at bounding box center [165, 296] width 72 height 18
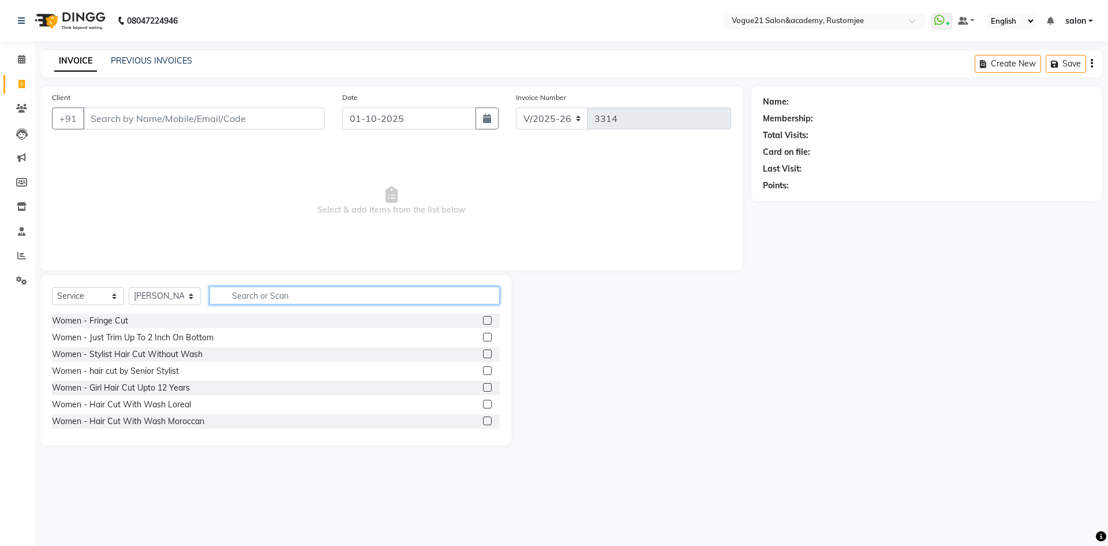
click at [263, 294] on input "text" at bounding box center [355, 295] width 290 height 18
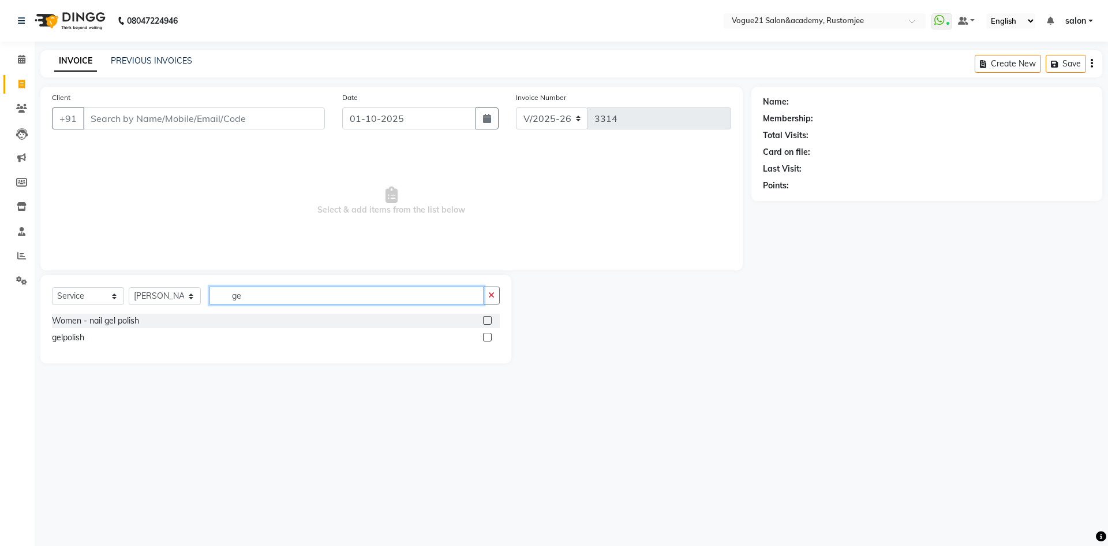
type input "g"
type input "remo"
click at [118, 320] on div "gail paint removar" at bounding box center [111, 321] width 118 height 12
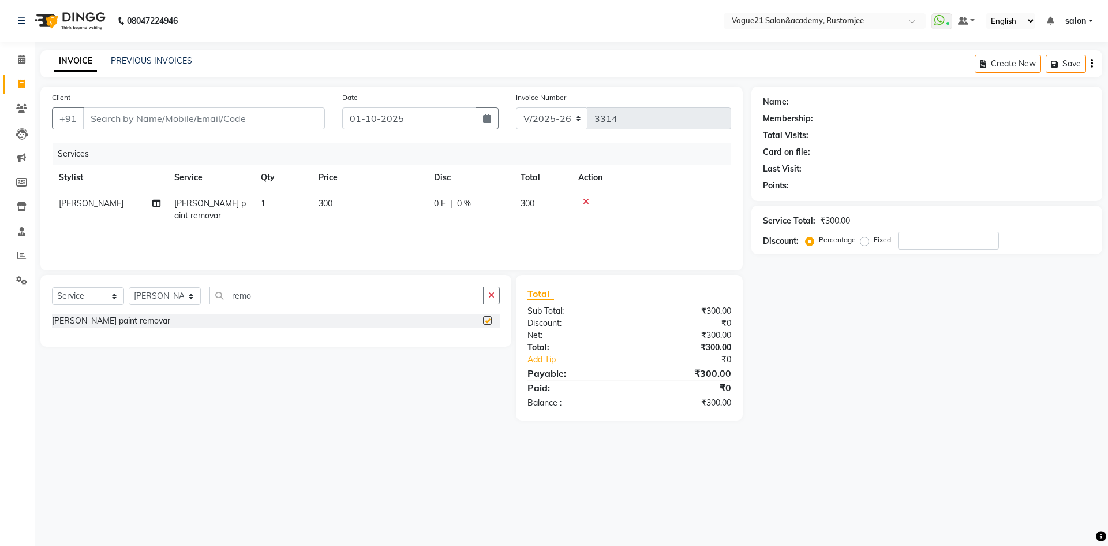
checkbox input "false"
click at [186, 117] on input "Client" at bounding box center [204, 118] width 242 height 22
type input "s"
type input "0"
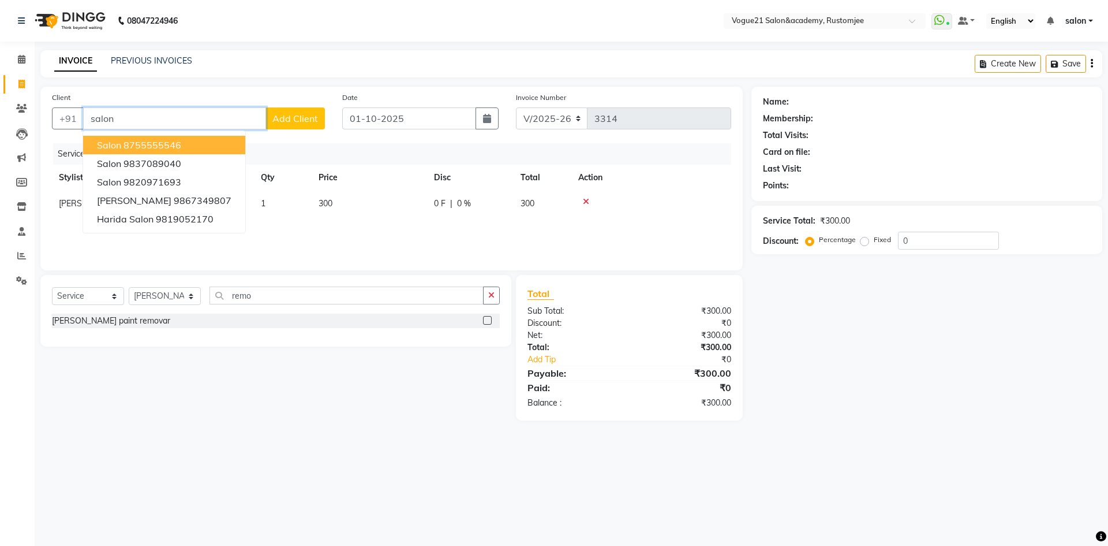
click at [171, 141] on ngb-highlight "8755555546" at bounding box center [153, 145] width 58 height 12
type input "8755555546"
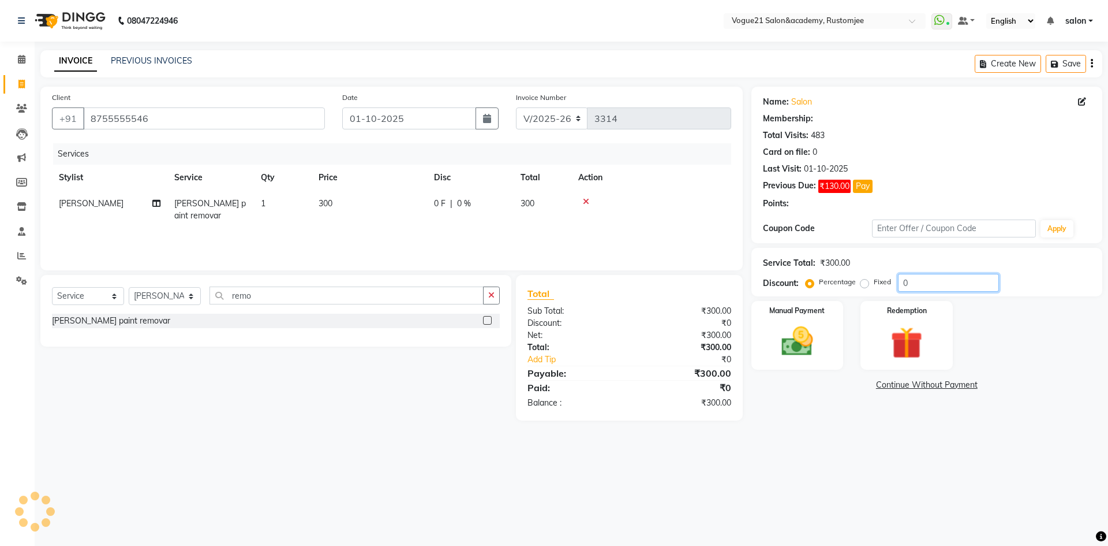
click at [907, 286] on input "0" at bounding box center [948, 283] width 101 height 18
type input "20"
click at [791, 355] on img at bounding box center [798, 341] width 54 height 38
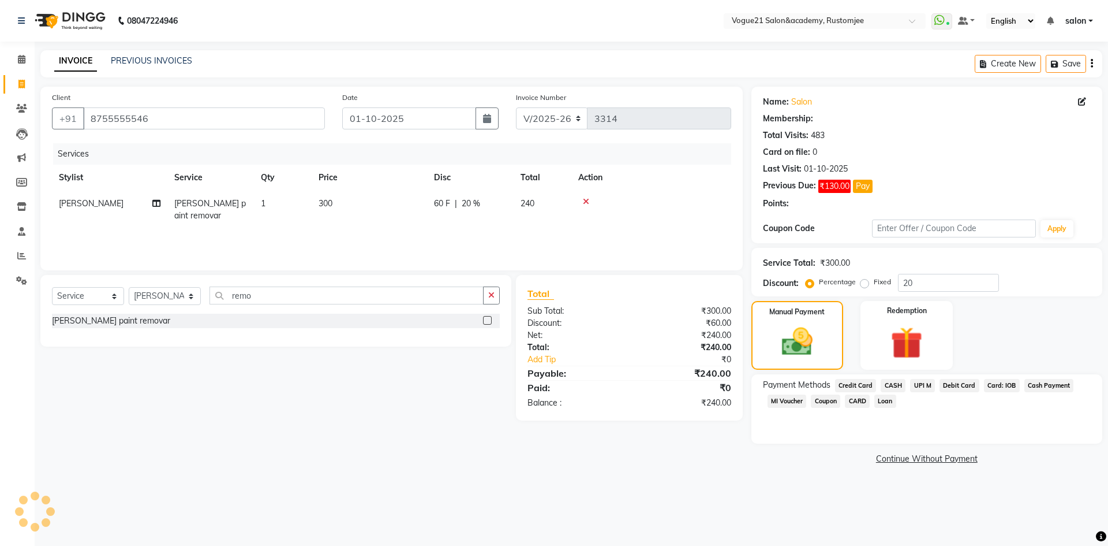
click at [921, 382] on span "UPI M" at bounding box center [922, 385] width 25 height 13
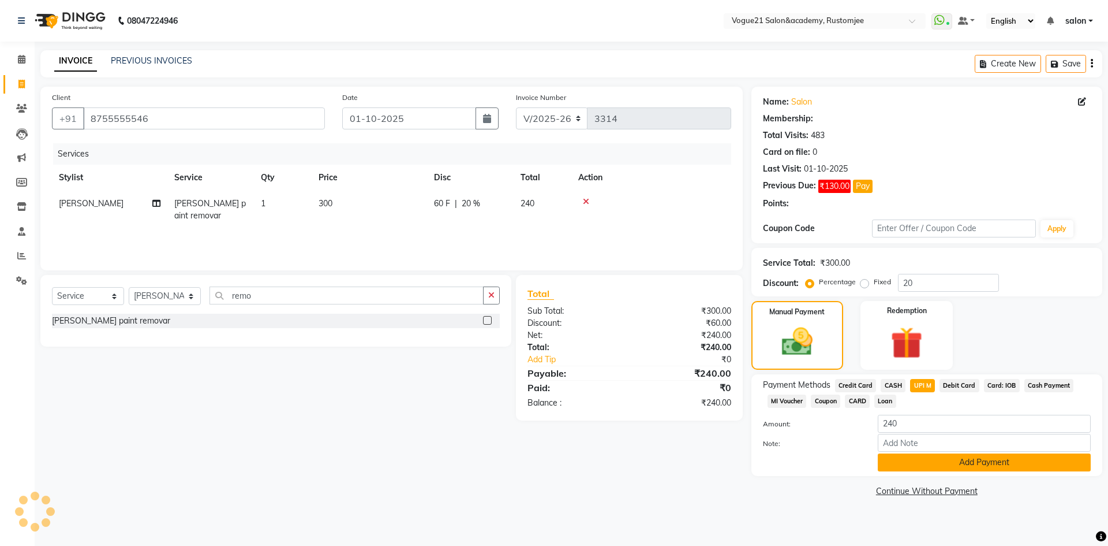
click at [925, 461] on button "Add Payment" at bounding box center [984, 462] width 213 height 18
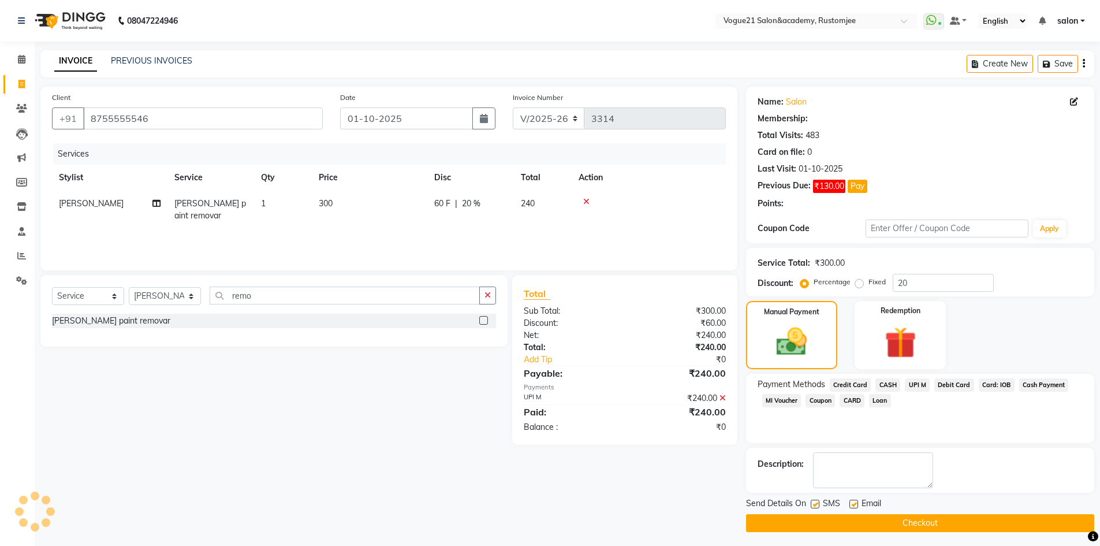
click at [841, 521] on button "Checkout" at bounding box center [920, 523] width 348 height 18
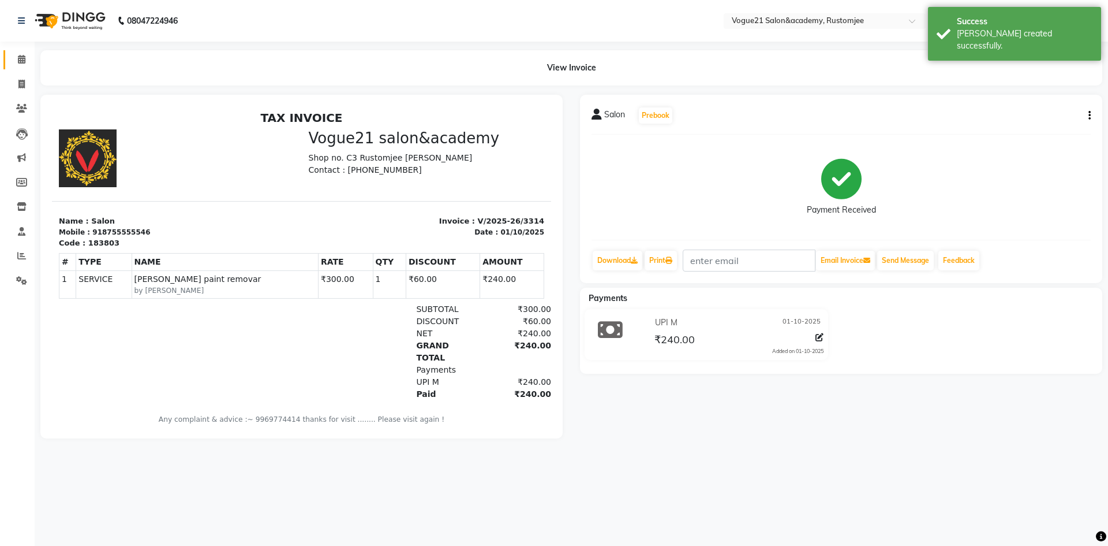
click at [20, 66] on link "Calendar" at bounding box center [17, 59] width 28 height 19
click at [19, 61] on icon at bounding box center [22, 59] width 8 height 9
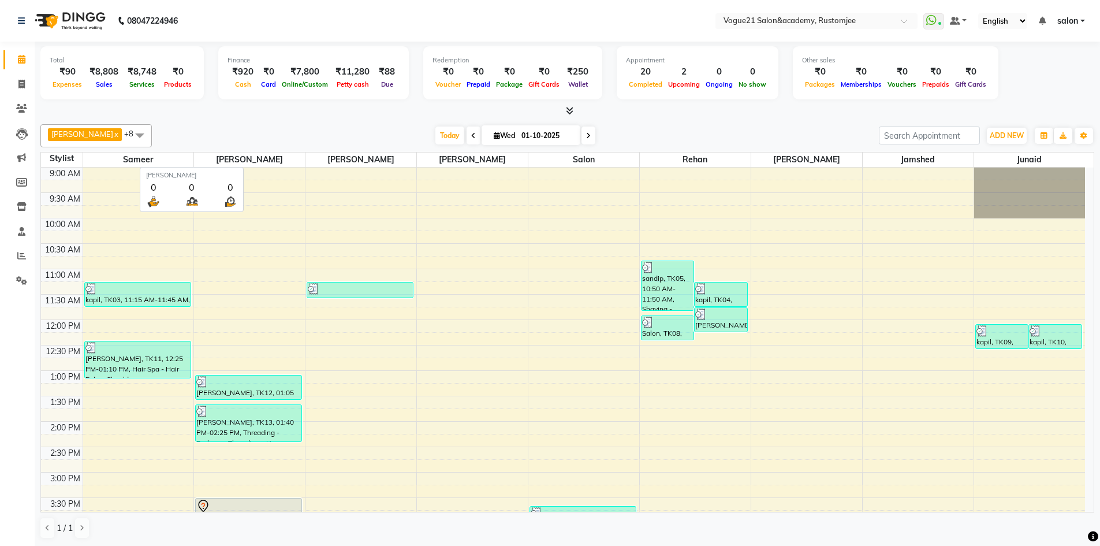
scroll to position [1, 0]
click at [25, 258] on icon at bounding box center [21, 255] width 9 height 9
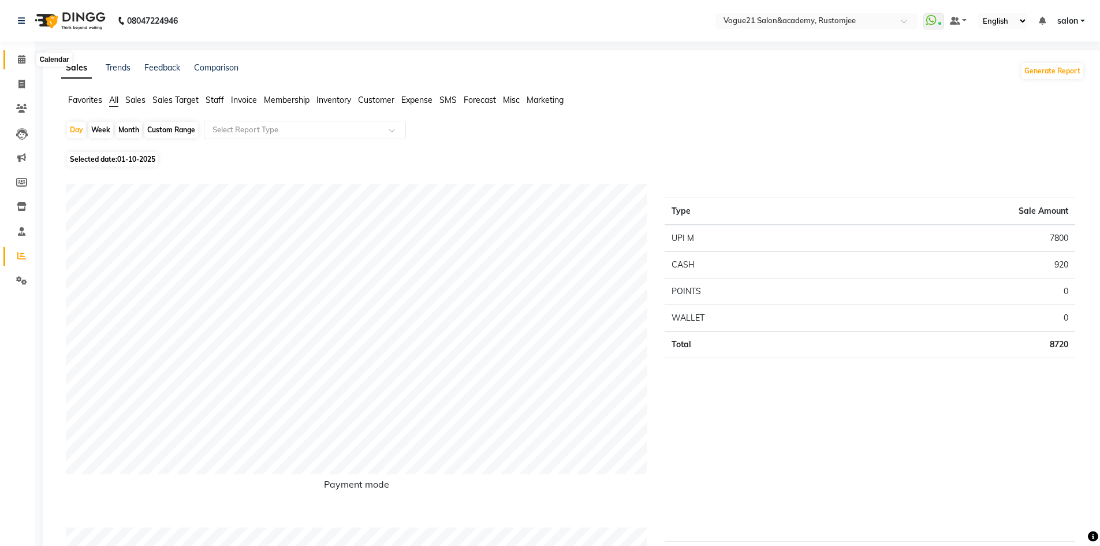
click at [24, 54] on span at bounding box center [22, 59] width 20 height 13
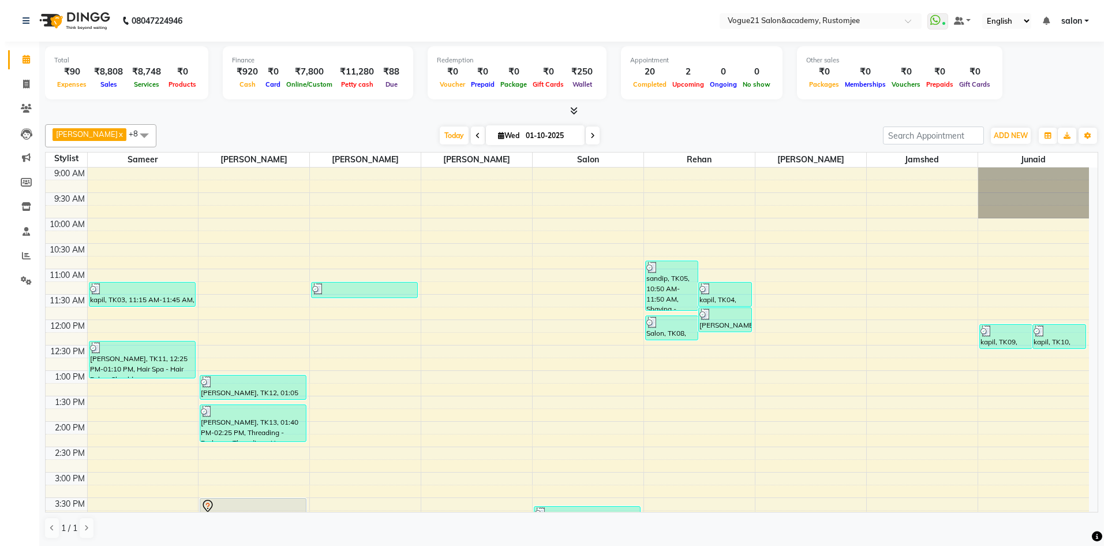
scroll to position [294, 0]
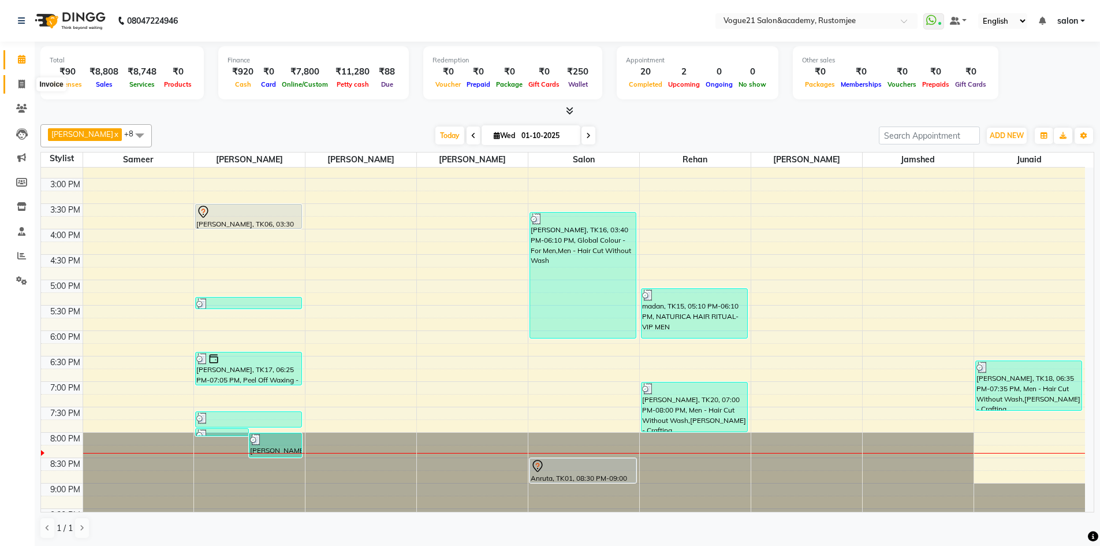
click at [21, 81] on icon at bounding box center [21, 84] width 6 height 9
select select "8171"
select select "service"
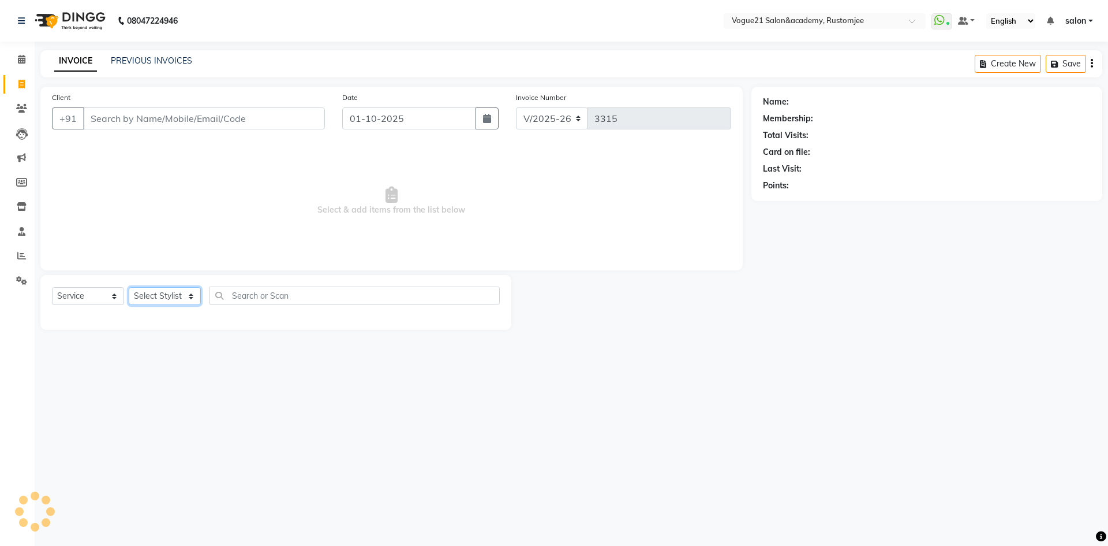
click at [158, 292] on select "Select Stylist" at bounding box center [165, 296] width 72 height 18
select select "79127"
click at [129, 287] on select "Select Stylist [PERSON_NAME] [PERSON_NAME] [PERSON_NAME] [PERSON_NAME] [PERSON_…" at bounding box center [165, 296] width 72 height 18
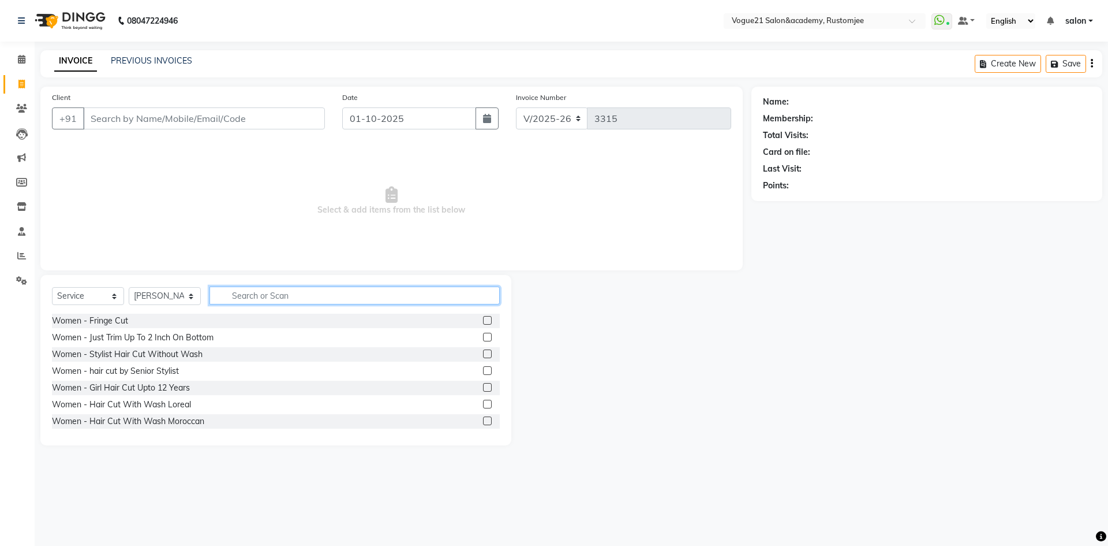
click at [249, 298] on input "text" at bounding box center [355, 295] width 290 height 18
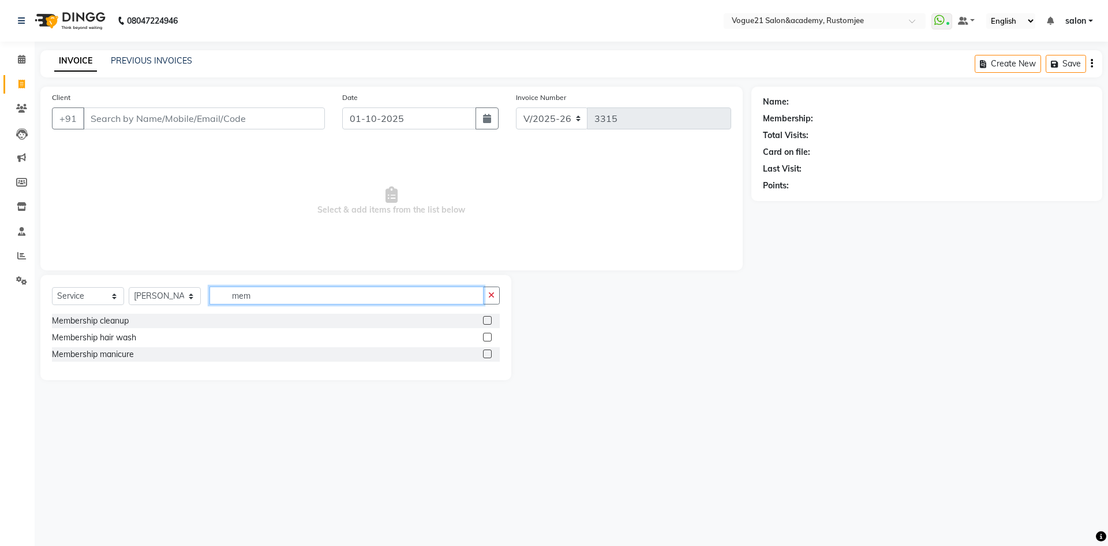
type input "mem"
click at [82, 296] on select "Select Service Product Membership Package Voucher Prepaid Gift Card" at bounding box center [88, 296] width 72 height 18
click at [52, 287] on select "Select Service Product Membership Package Voucher Prepaid Gift Card" at bounding box center [88, 296] width 72 height 18
click at [130, 323] on div "Annual Membership 500" at bounding box center [97, 321] width 90 height 12
select select "select"
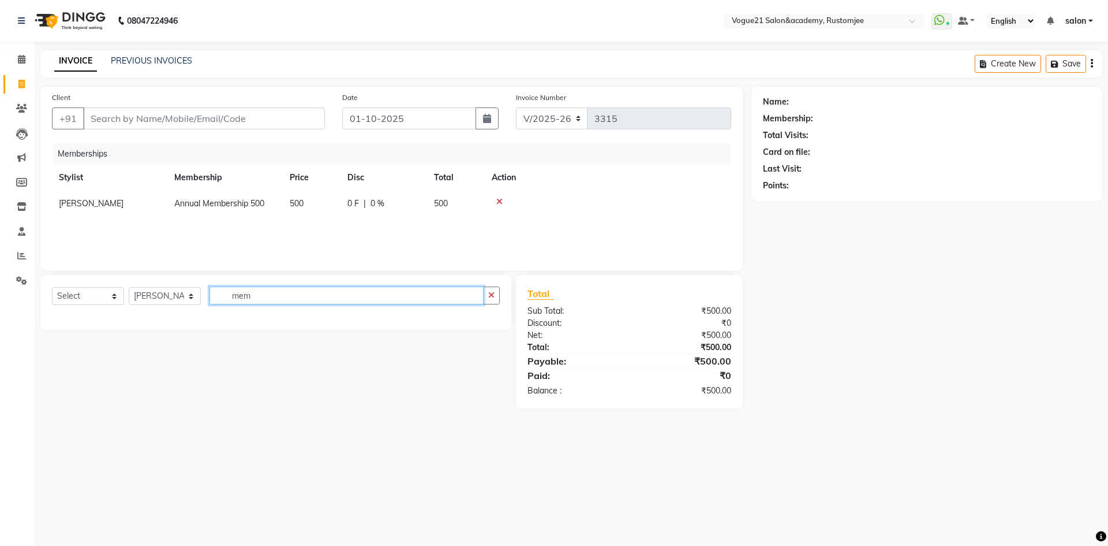
click at [269, 296] on input "mem" at bounding box center [347, 295] width 274 height 18
type input "m"
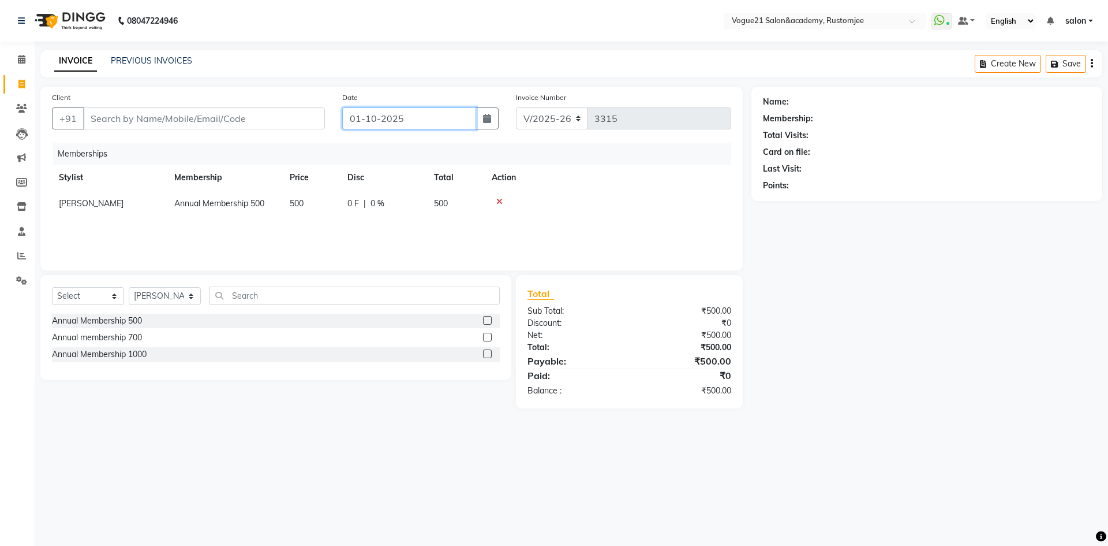
click at [359, 120] on input "01-10-2025" at bounding box center [409, 118] width 135 height 22
select select "10"
select select "2025"
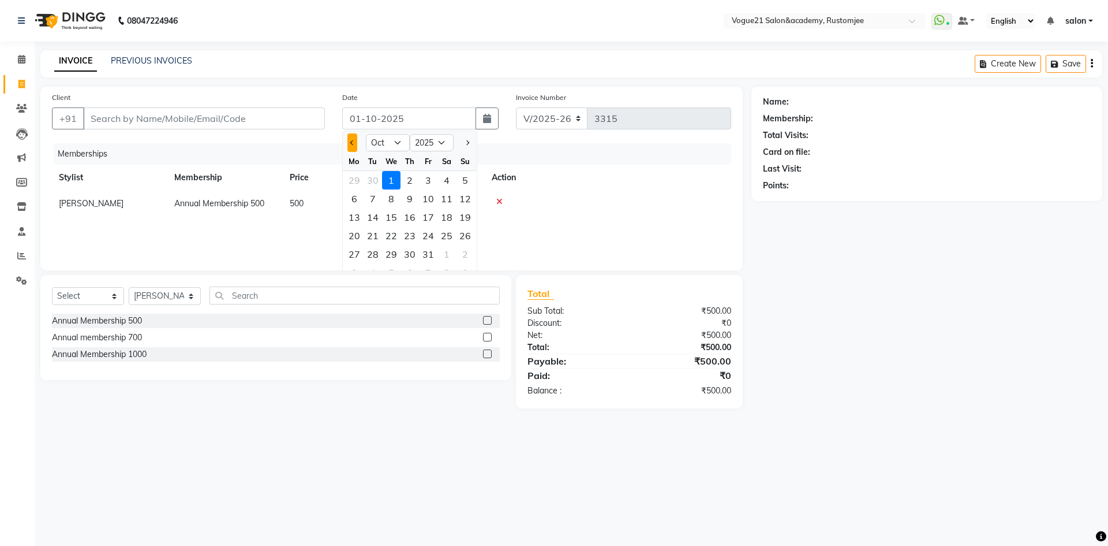
click at [348, 144] on button "Previous month" at bounding box center [353, 142] width 10 height 18
select select "9"
click at [372, 256] on div "30" at bounding box center [373, 254] width 18 height 18
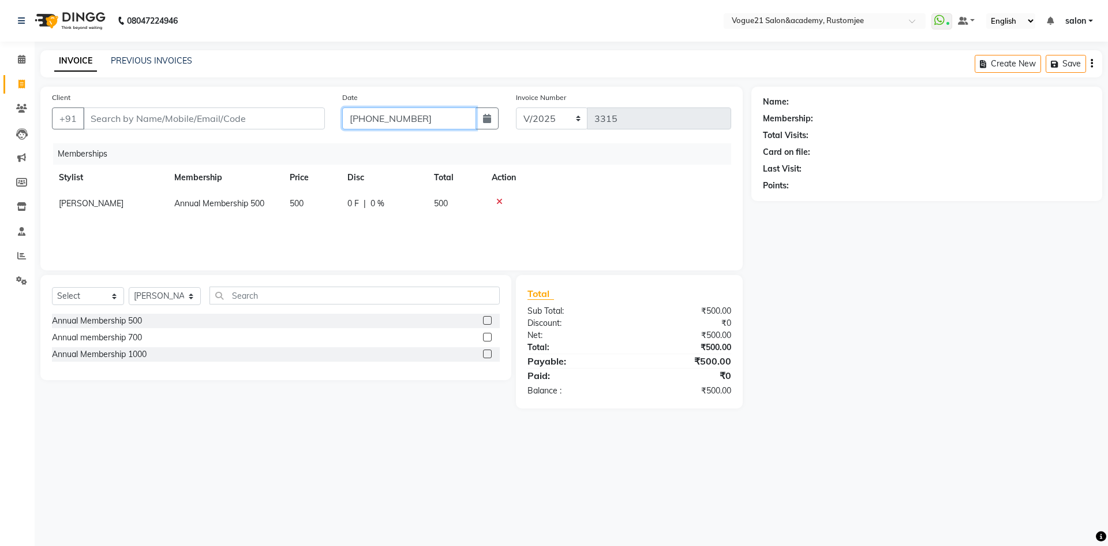
type input "30-09-2025"
click at [152, 114] on input "Client" at bounding box center [204, 118] width 242 height 22
type input "8080427192"
click at [286, 122] on span "Add Client" at bounding box center [295, 119] width 46 height 12
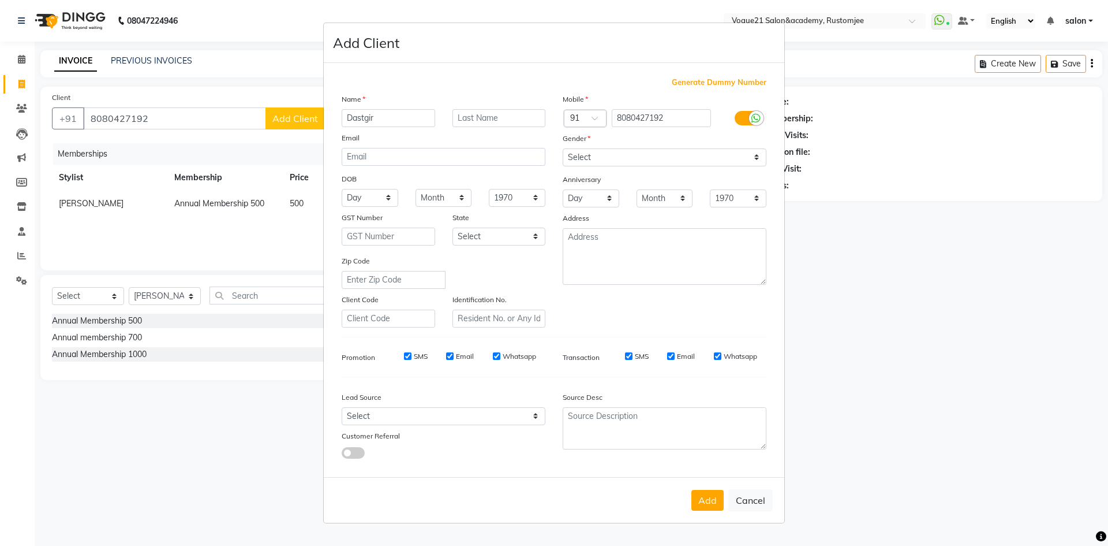
type input "Dastgir"
click at [510, 122] on input "text" at bounding box center [500, 118] width 94 height 18
type input "Pojee"
click at [611, 152] on select "Select [DEMOGRAPHIC_DATA] [DEMOGRAPHIC_DATA] Other Prefer Not To Say" at bounding box center [665, 157] width 204 height 18
select select "[DEMOGRAPHIC_DATA]"
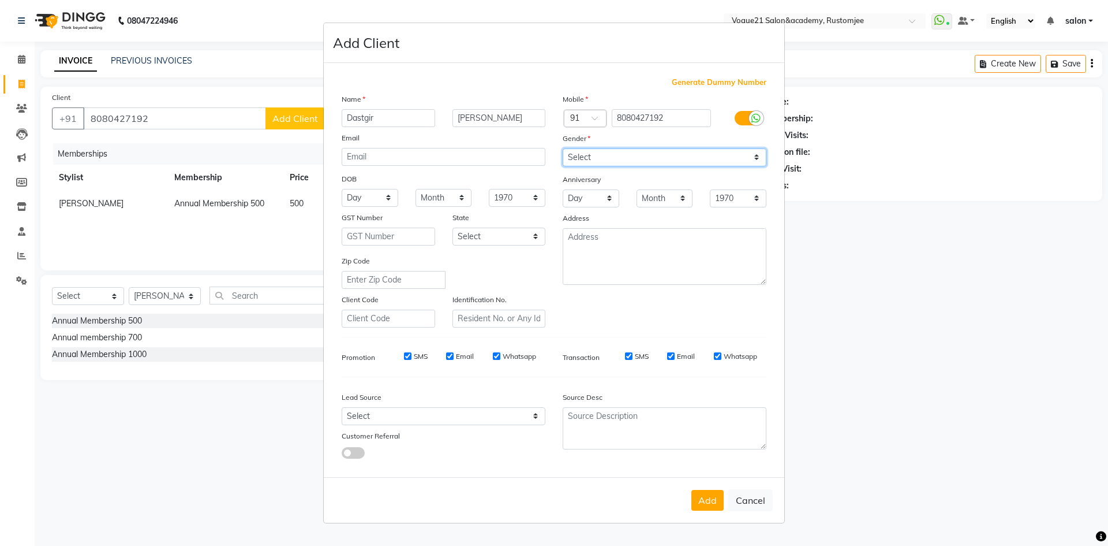
click at [563, 148] on select "Select [DEMOGRAPHIC_DATA] [DEMOGRAPHIC_DATA] Other Prefer Not To Say" at bounding box center [665, 157] width 204 height 18
click at [379, 199] on select "Day 01 02 03 04 05 06 07 08 09 10 11 12 13 14 15 16 17 18 19 20 21 22 23 24 25 …" at bounding box center [370, 198] width 57 height 18
click at [449, 202] on select "Month January February March April May June July August September October Novem…" at bounding box center [444, 198] width 57 height 18
select select "03"
click at [416, 189] on select "Month January February March April May June July August September October Novem…" at bounding box center [444, 198] width 57 height 18
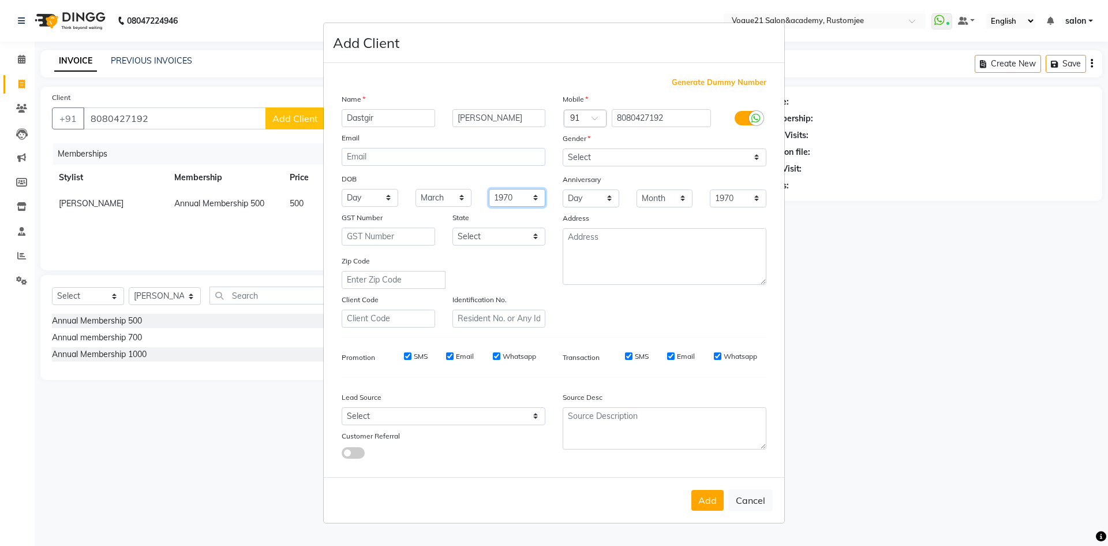
click at [514, 197] on select "1940 1941 1942 1943 1944 1945 1946 1947 1948 1949 1950 1951 1952 1953 1954 1955…" at bounding box center [517, 198] width 57 height 18
select select "1996"
click at [489, 189] on select "1940 1941 1942 1943 1944 1945 1946 1947 1948 1949 1950 1951 1952 1953 1954 1955…" at bounding box center [517, 198] width 57 height 18
click at [378, 201] on select "Day 01 02 03 04 05 06 07 08 09 10 11 12 13 14 15 16 17 18 19 20 21 22 23 24 25 …" at bounding box center [370, 198] width 57 height 18
select select "07"
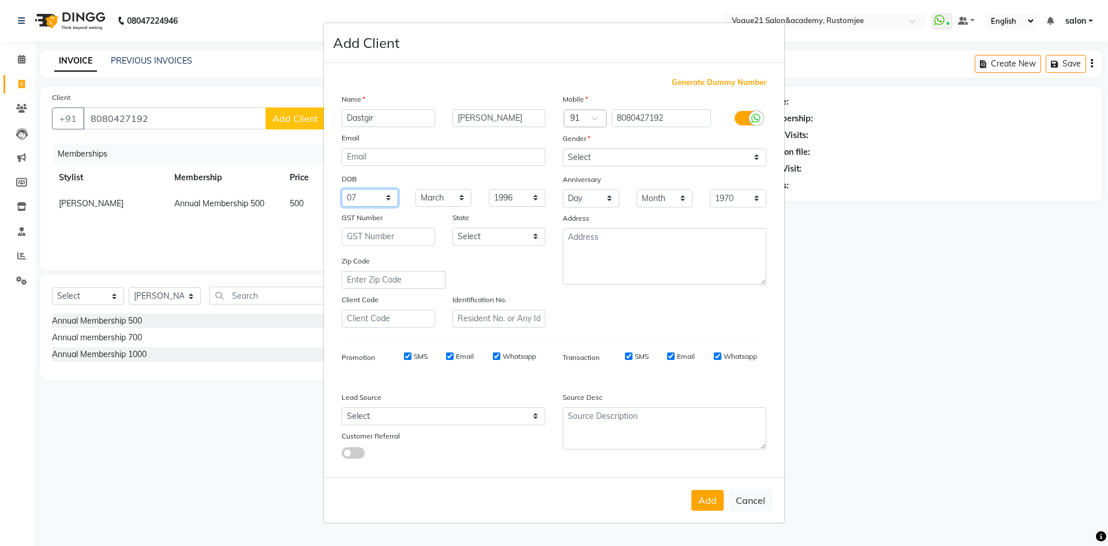
click at [342, 189] on select "Day 01 02 03 04 05 06 07 08 09 10 11 12 13 14 15 16 17 18 19 20 21 22 23 24 25 …" at bounding box center [370, 198] width 57 height 18
click at [703, 500] on button "Add" at bounding box center [708, 500] width 32 height 21
select select
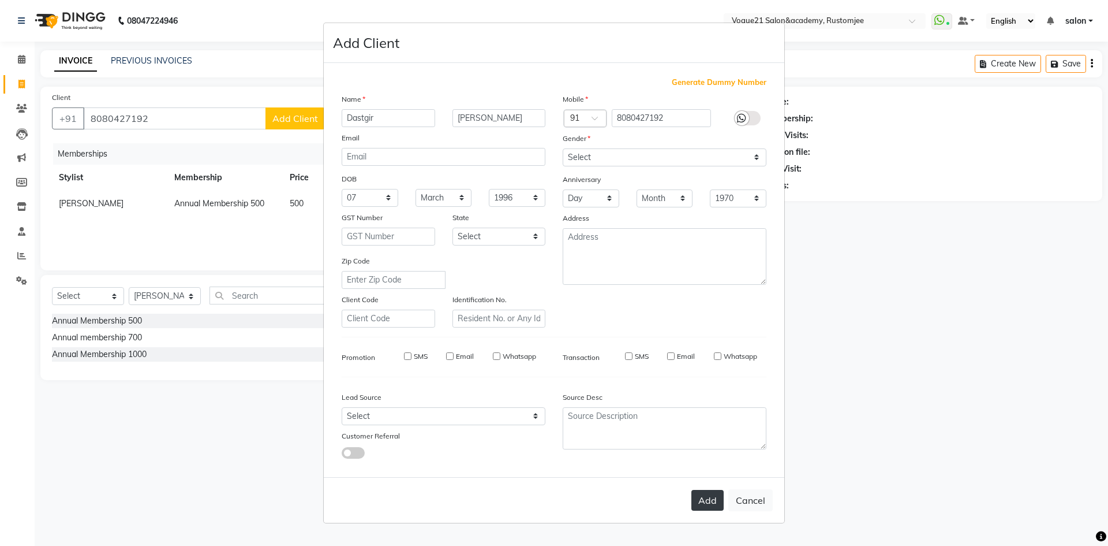
select select
checkbox input "false"
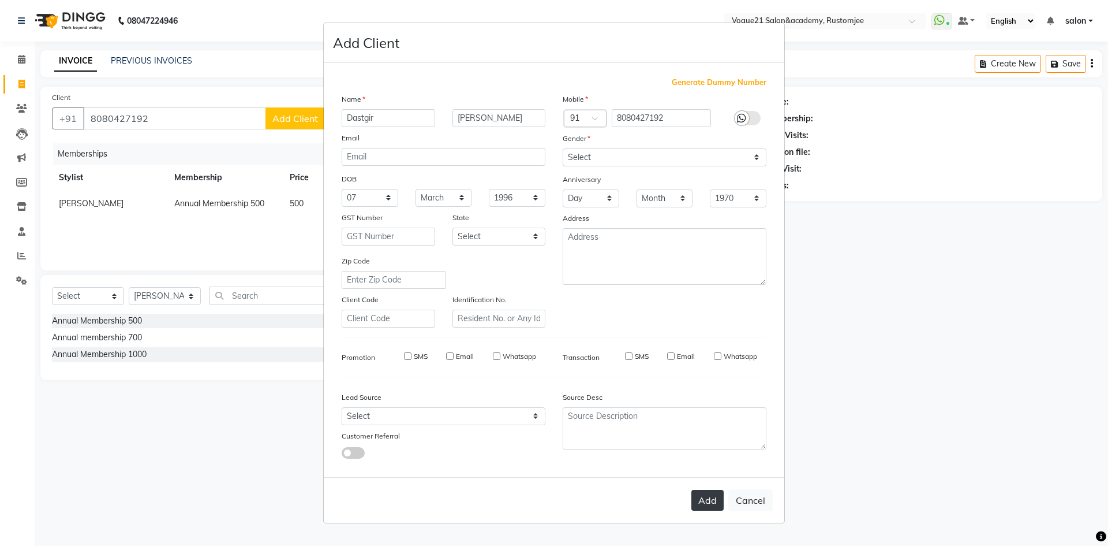
checkbox input "false"
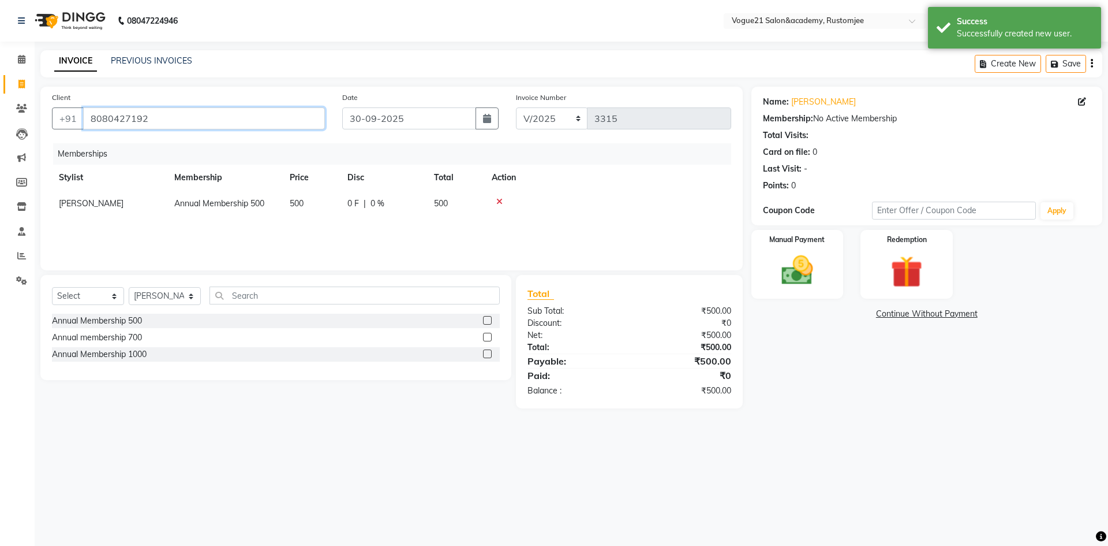
drag, startPoint x: 87, startPoint y: 118, endPoint x: 186, endPoint y: 108, distance: 99.8
click at [186, 108] on input "8080427192" at bounding box center [204, 118] width 242 height 22
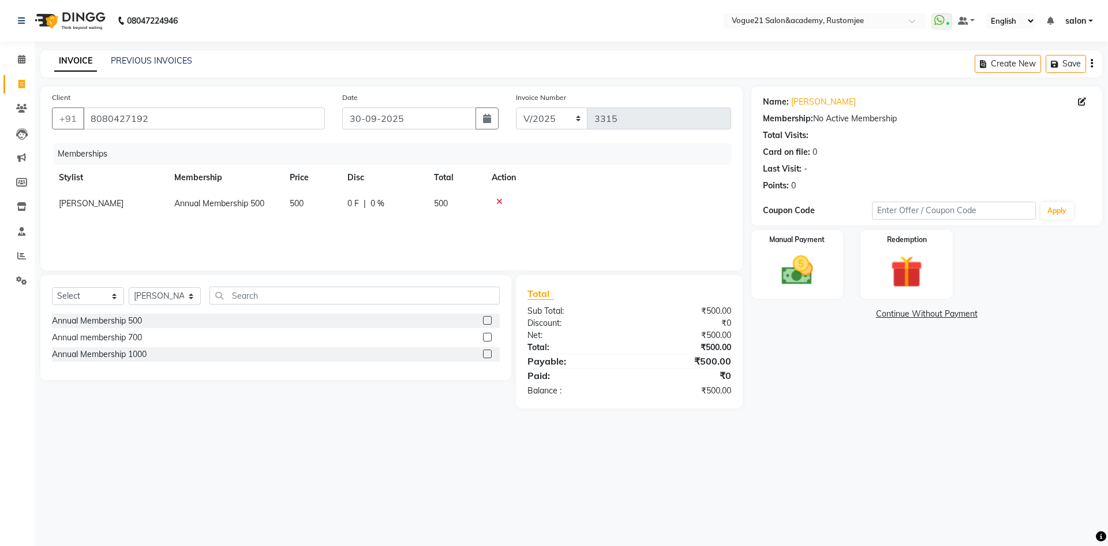
click at [381, 23] on nav "08047224946 Select Location × Vogue21 Salon&academy, Rustomjee WhatsApp Status …" at bounding box center [554, 21] width 1108 height 42
click at [809, 289] on img at bounding box center [798, 270] width 54 height 38
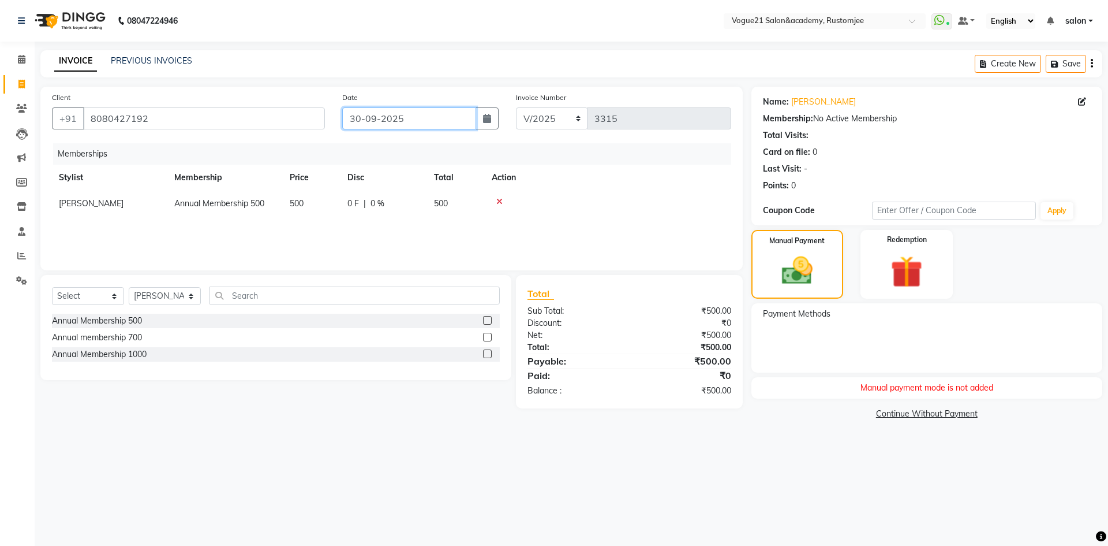
click at [366, 113] on input "30-09-2025" at bounding box center [409, 118] width 135 height 22
select select "9"
select select "2025"
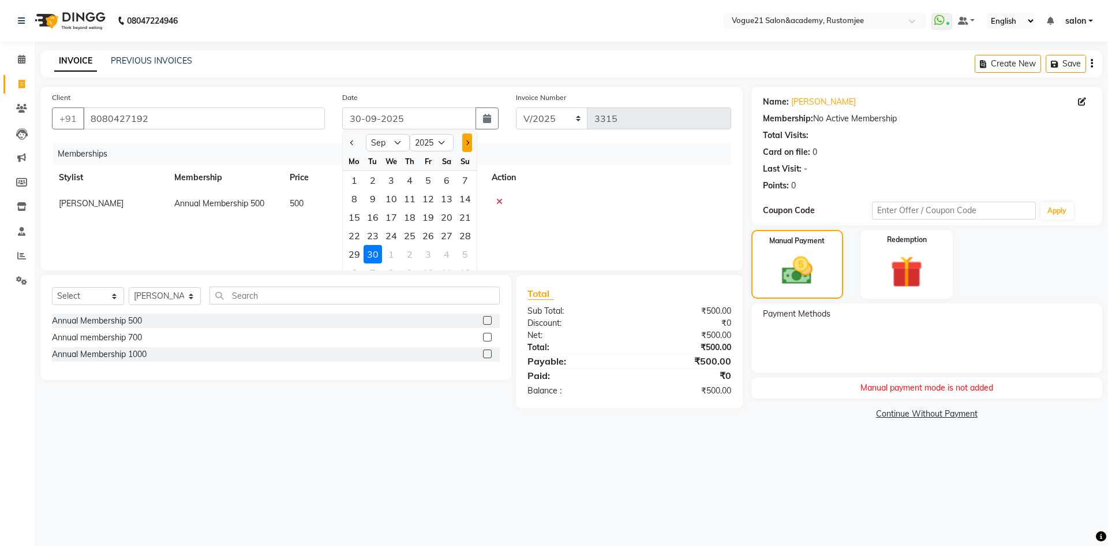
click at [466, 145] on span "Next month" at bounding box center [467, 142] width 5 height 5
select select "10"
click at [408, 177] on div "2" at bounding box center [410, 180] width 18 height 18
type input "02-10-2025"
type input "3317"
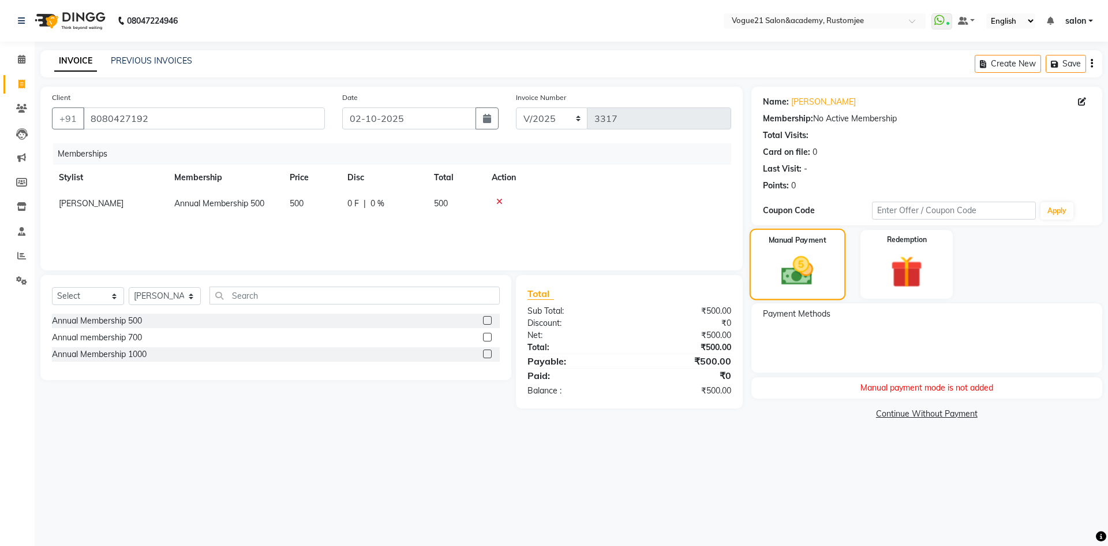
click at [775, 270] on img at bounding box center [797, 270] width 52 height 37
click at [905, 270] on img at bounding box center [907, 271] width 54 height 41
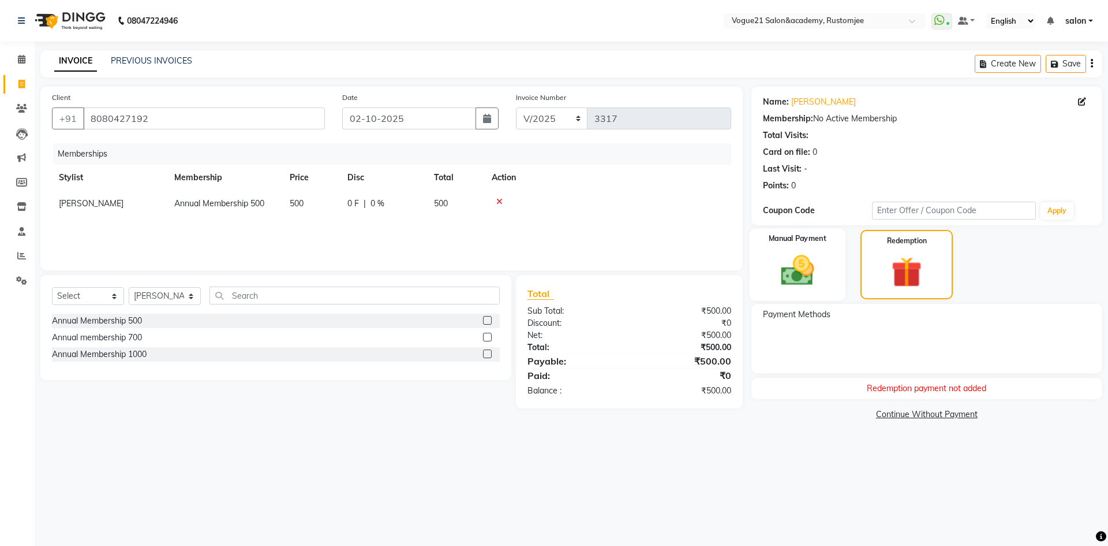
click at [799, 283] on img at bounding box center [798, 270] width 54 height 38
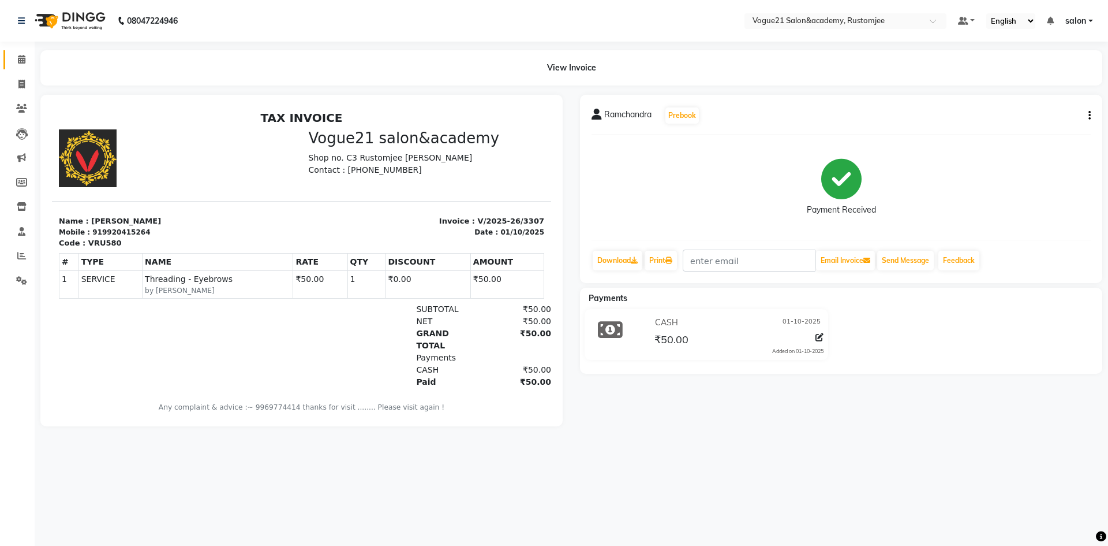
click at [18, 66] on link "Calendar" at bounding box center [17, 59] width 28 height 19
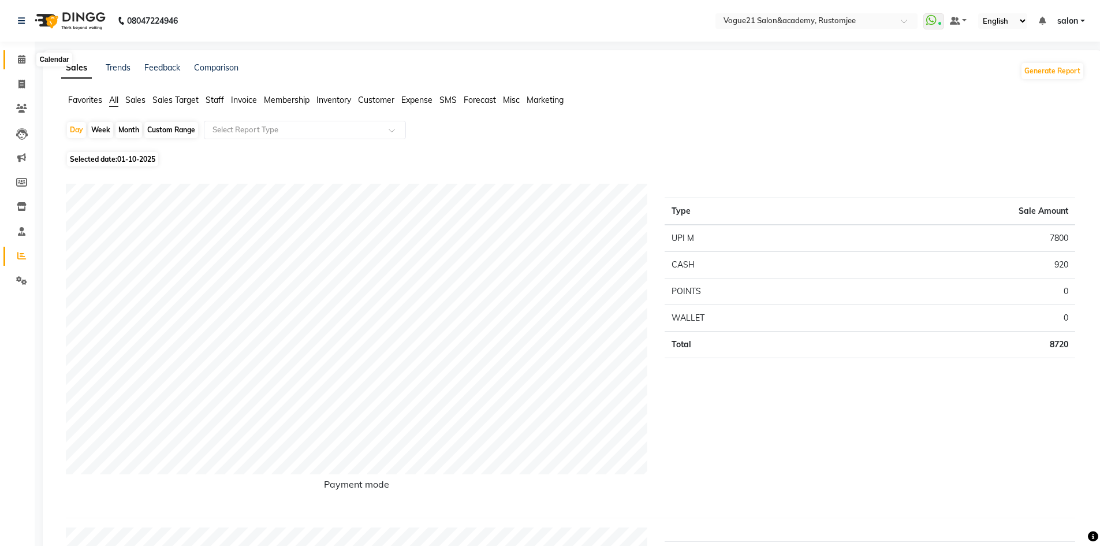
click at [24, 62] on icon at bounding box center [22, 59] width 8 height 9
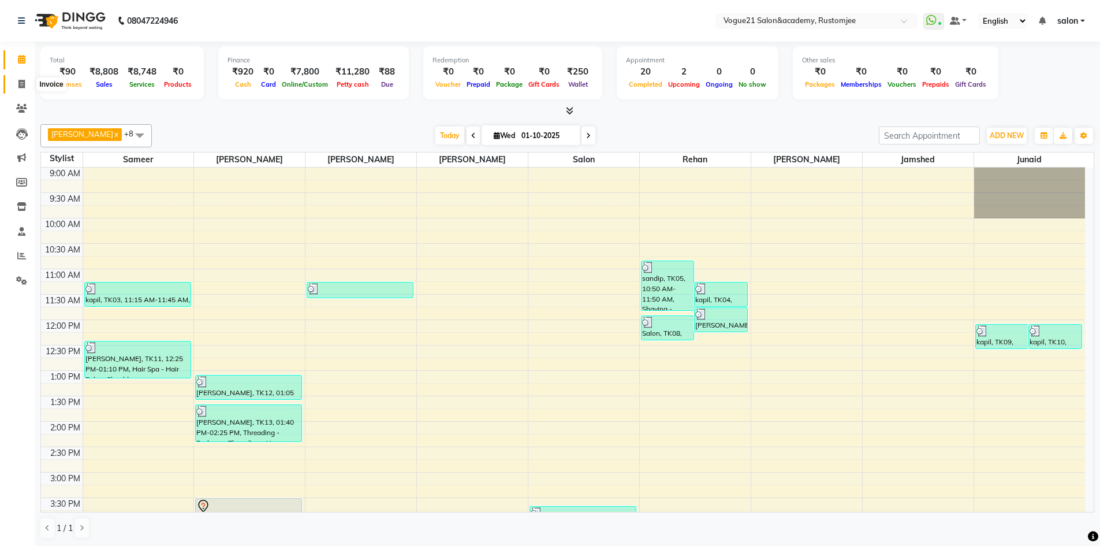
click at [24, 88] on span at bounding box center [22, 84] width 20 height 13
select select "service"
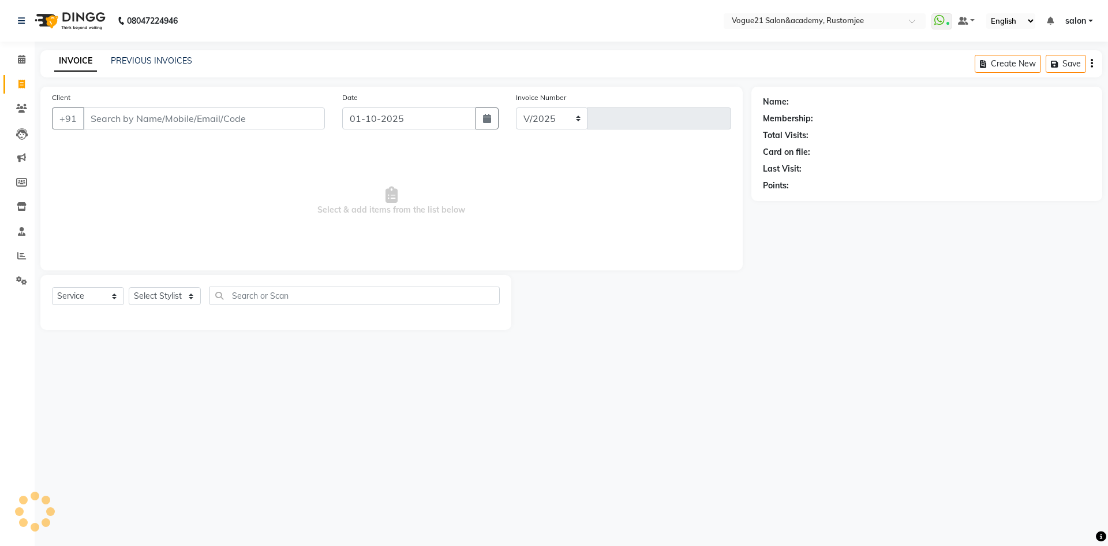
select select "8171"
type input "3315"
click at [176, 300] on select "Select Stylist" at bounding box center [165, 296] width 72 height 18
click at [129, 287] on select "Select Stylist [PERSON_NAME] [PERSON_NAME] [PERSON_NAME] [PERSON_NAME] [PERSON_…" at bounding box center [165, 296] width 72 height 18
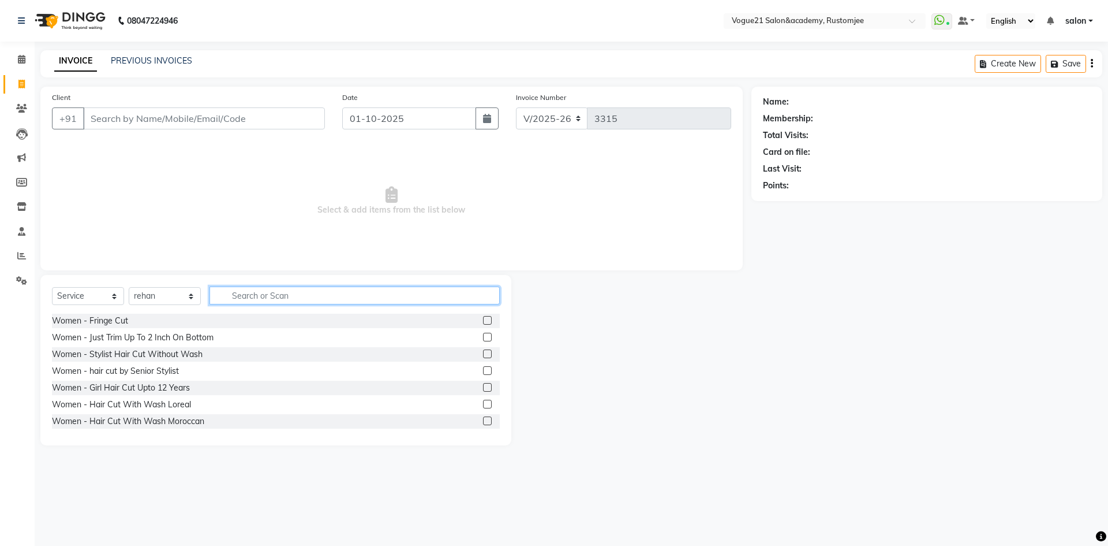
click at [253, 302] on input "text" at bounding box center [355, 295] width 290 height 18
click at [177, 294] on select "Select Stylist [PERSON_NAME] [PERSON_NAME] [PERSON_NAME] [PERSON_NAME] [PERSON_…" at bounding box center [165, 296] width 72 height 18
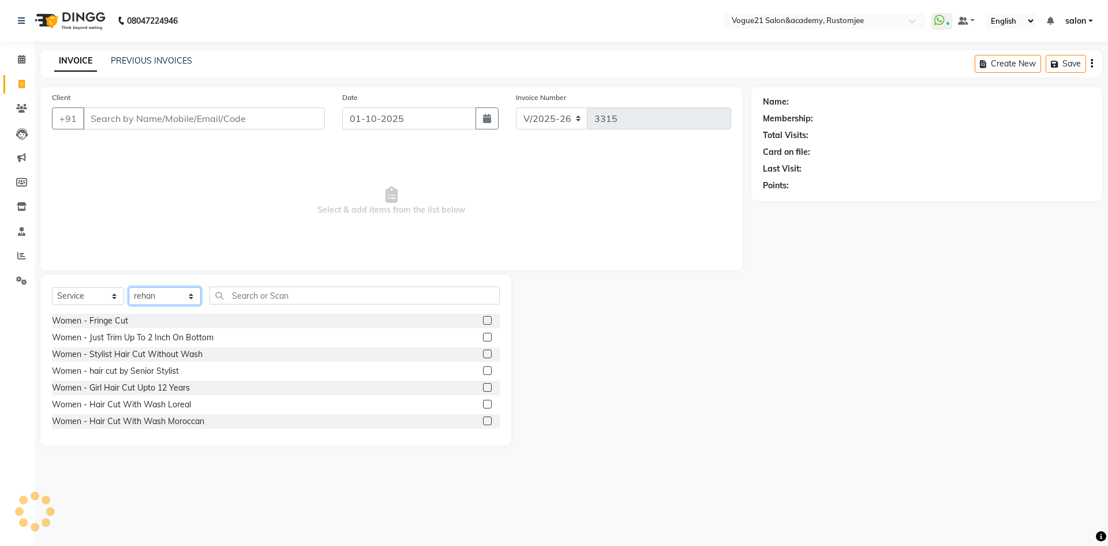
select select "76930"
click at [129, 287] on select "Select Stylist [PERSON_NAME] [PERSON_NAME] [PERSON_NAME] [PERSON_NAME] [PERSON_…" at bounding box center [165, 296] width 72 height 18
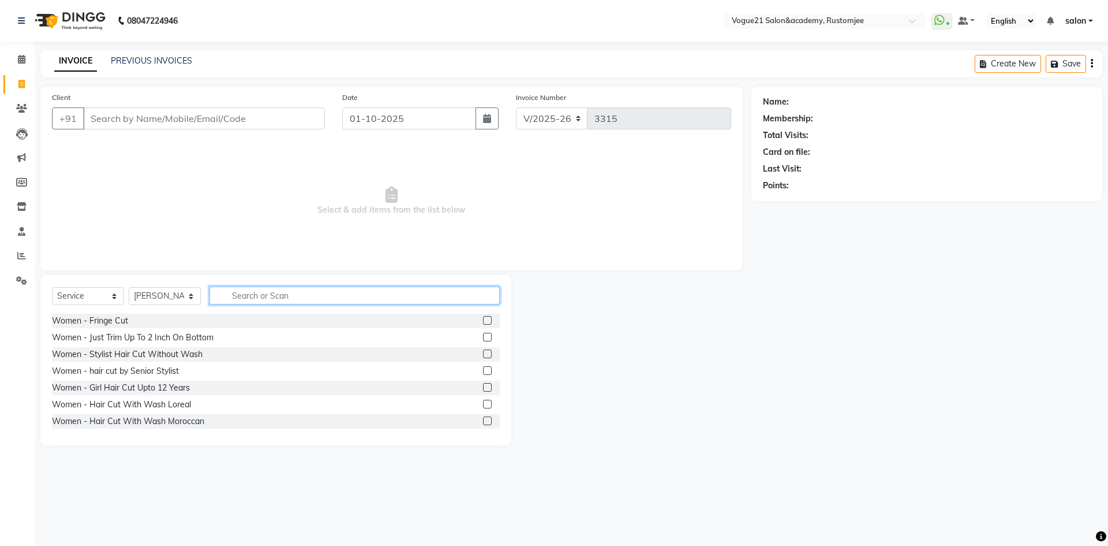
click at [248, 297] on input "text" at bounding box center [355, 295] width 290 height 18
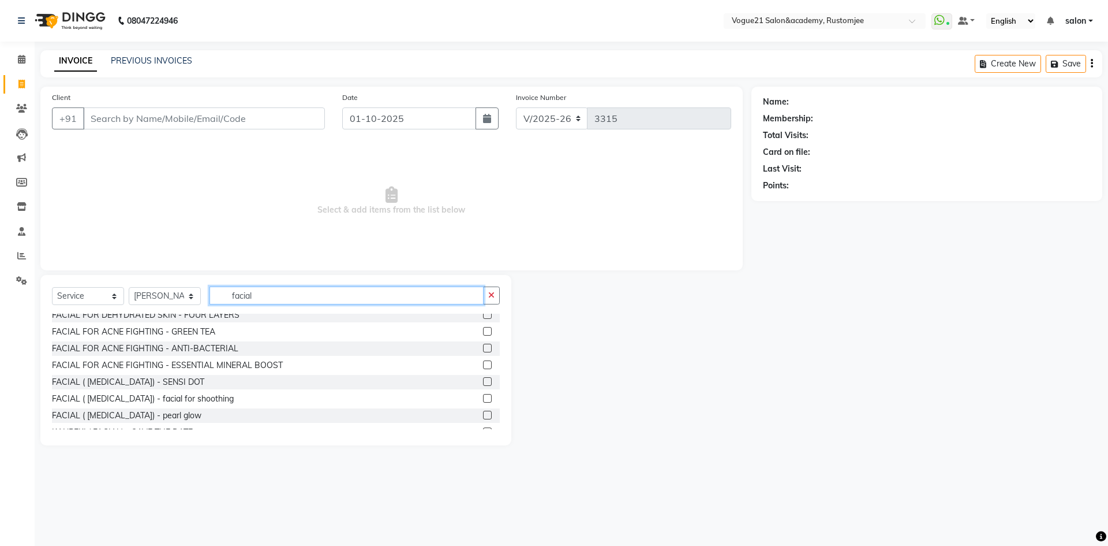
scroll to position [286, 0]
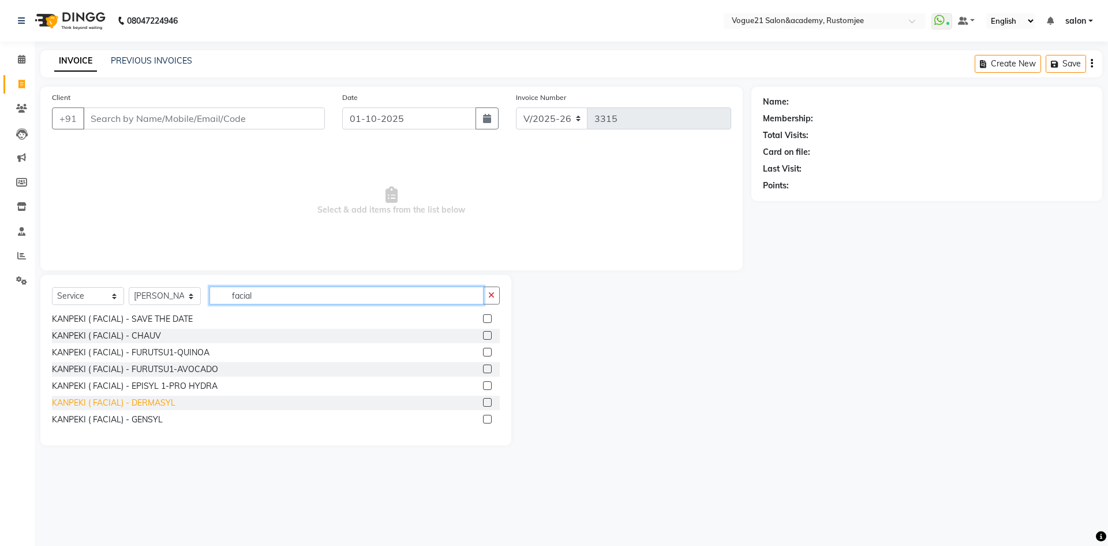
type input "facial"
click at [159, 400] on div "KANPEKI ( FACIAL) - DERMASYL" at bounding box center [114, 403] width 124 height 12
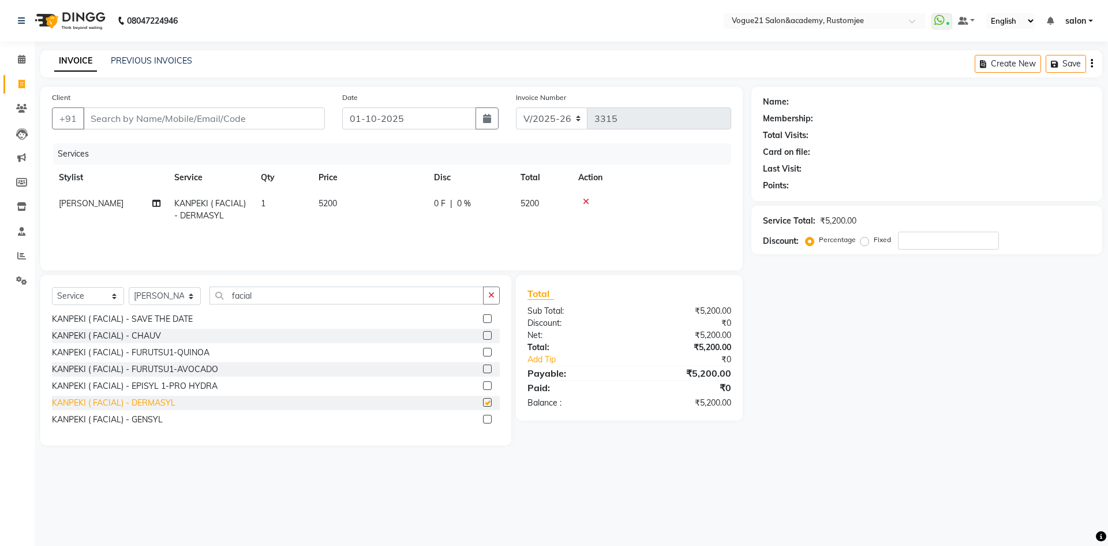
checkbox input "false"
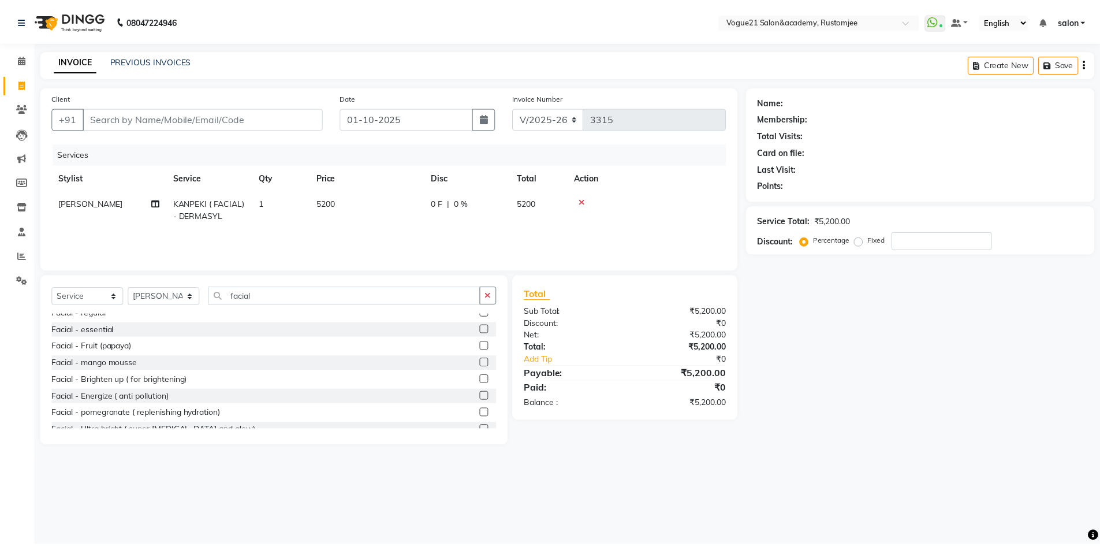
scroll to position [0, 0]
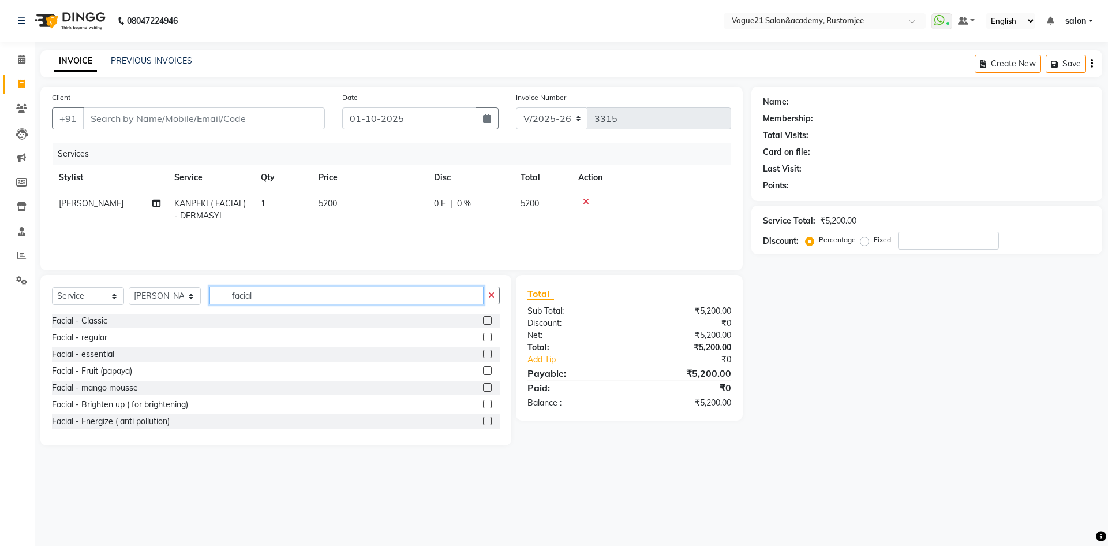
click at [270, 290] on input "facial" at bounding box center [347, 295] width 274 height 18
type input "f"
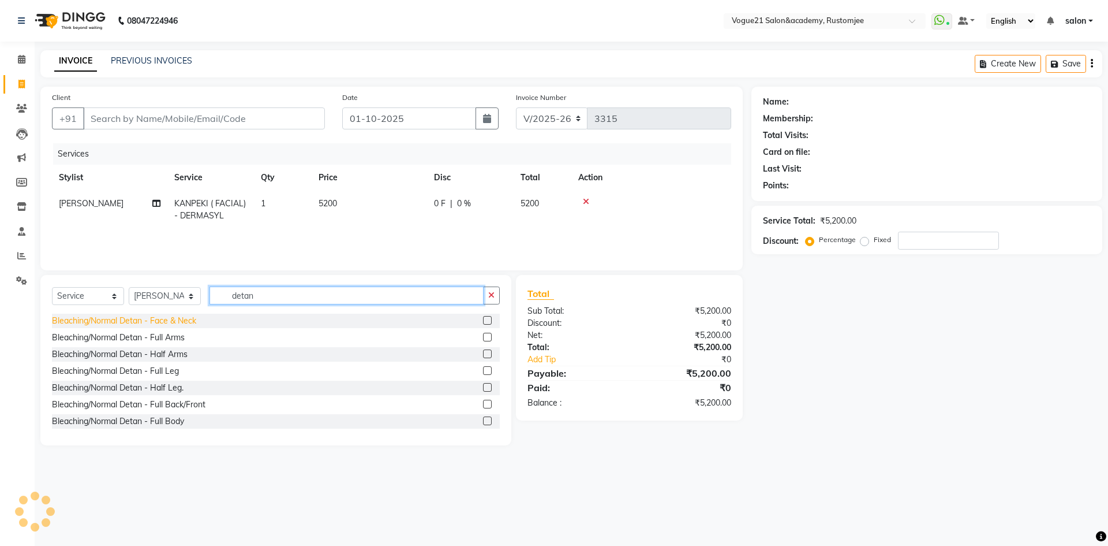
type input "detan"
click at [170, 319] on div "Bleaching/Normal Detan - Face & Neck" at bounding box center [124, 321] width 144 height 12
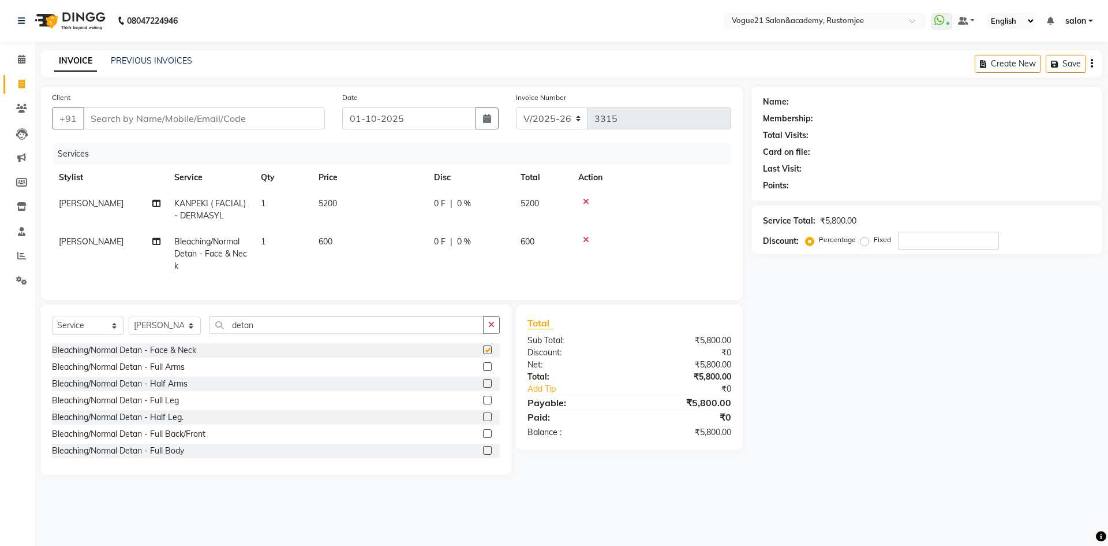
checkbox input "false"
click at [261, 334] on input "detan" at bounding box center [347, 325] width 274 height 18
click at [163, 326] on select "Select Stylist [PERSON_NAME] [PERSON_NAME] [PERSON_NAME] [PERSON_NAME] [PERSON_…" at bounding box center [165, 325] width 72 height 18
select select "77867"
click at [129, 325] on select "Select Stylist [PERSON_NAME] [PERSON_NAME] [PERSON_NAME] [PERSON_NAME] [PERSON_…" at bounding box center [165, 325] width 72 height 18
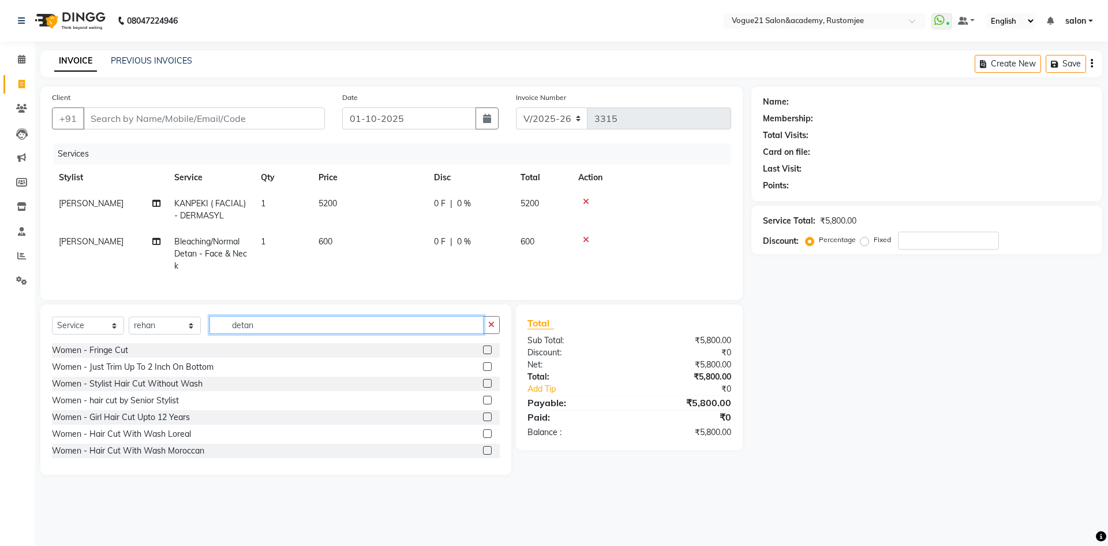
click at [275, 332] on input "detan" at bounding box center [347, 325] width 274 height 18
type input "d"
type input "spa"
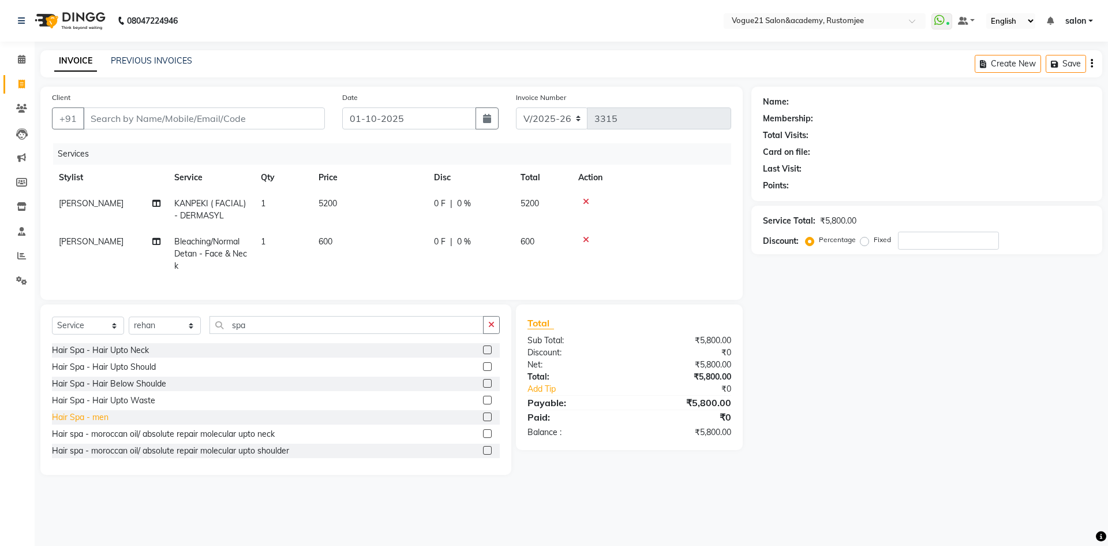
click at [89, 423] on div "Hair Spa - men" at bounding box center [80, 417] width 57 height 12
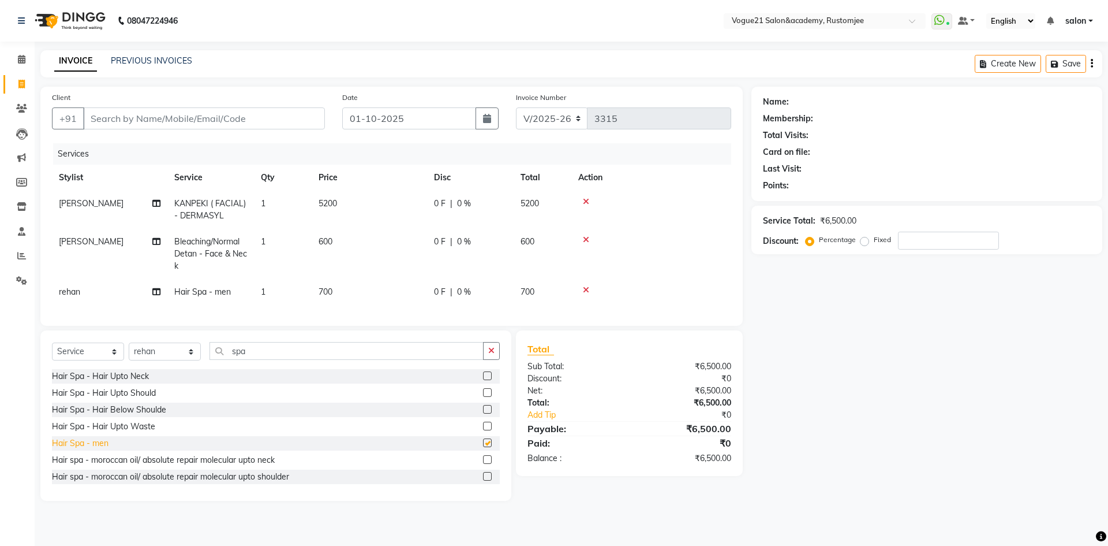
checkbox input "false"
click at [282, 360] on input "spa" at bounding box center [347, 351] width 274 height 18
type input "s"
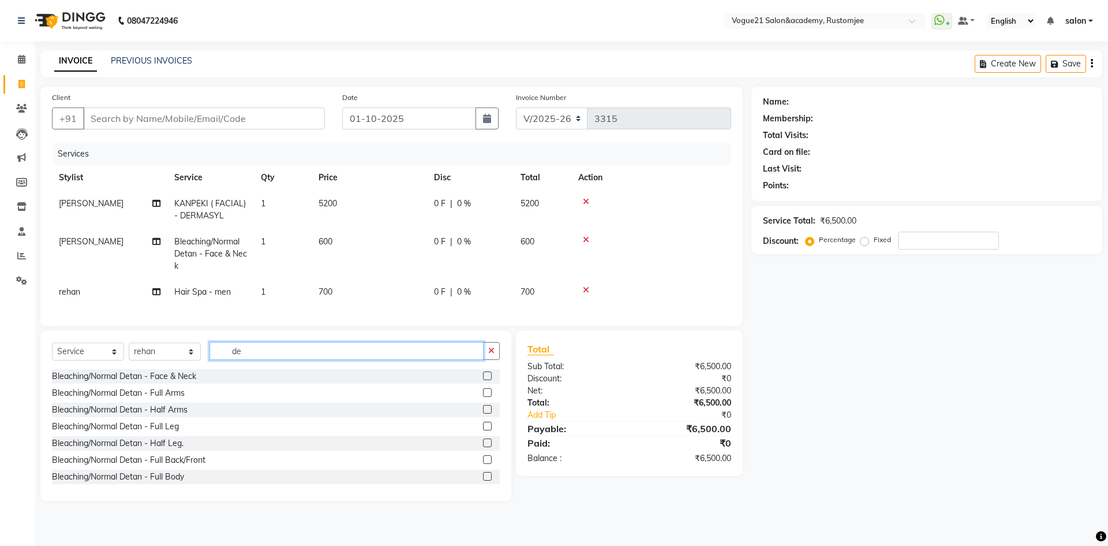
type input "d"
type input "anti"
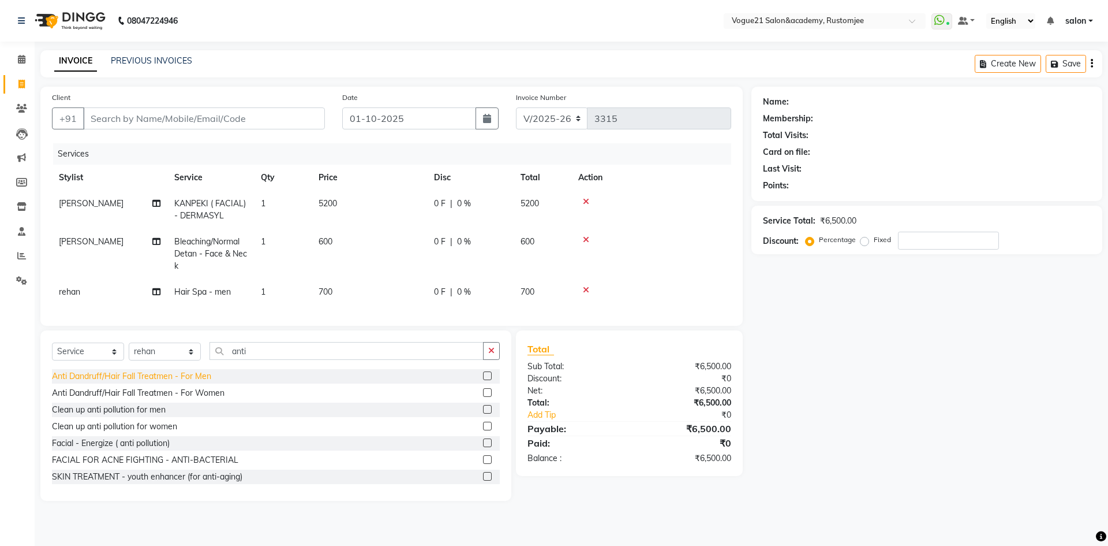
click at [190, 382] on div "Anti Dandruff/Hair Fall Treatmen - For Men" at bounding box center [131, 376] width 159 height 12
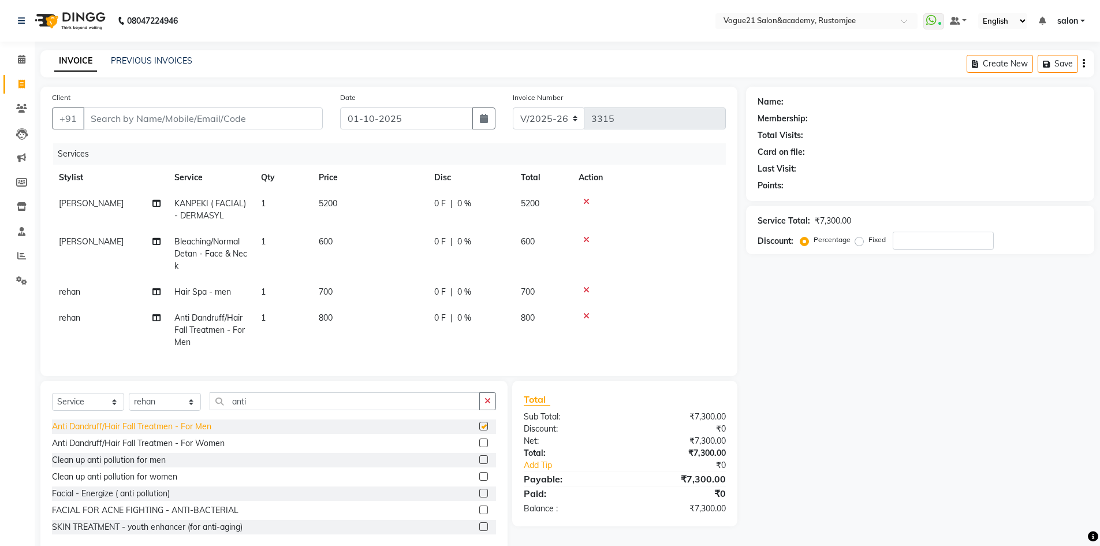
checkbox input "false"
click at [147, 466] on div "Clean up anti pollution for men" at bounding box center [109, 460] width 114 height 12
checkbox input "false"
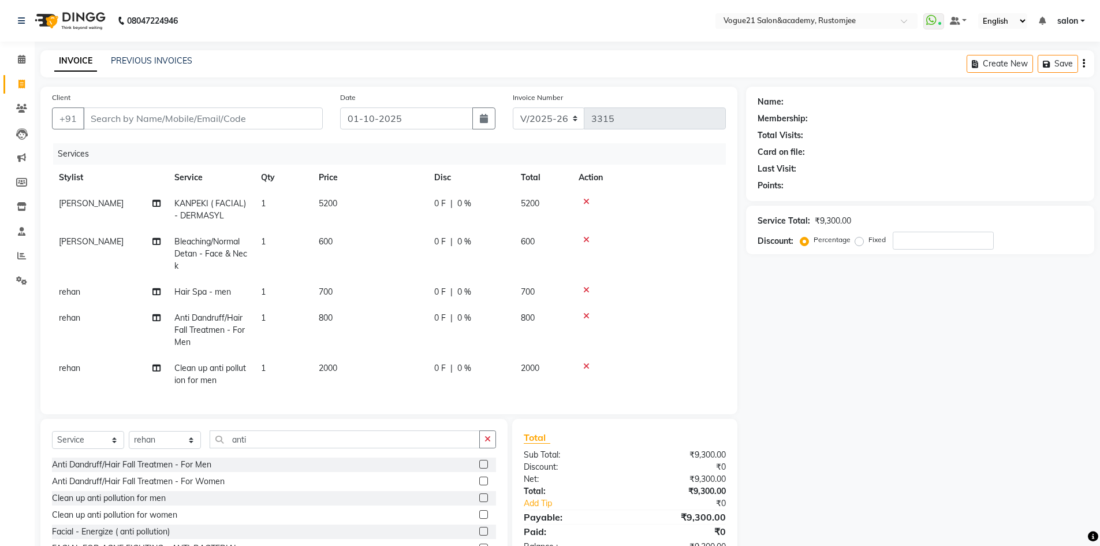
click at [589, 366] on icon at bounding box center [586, 366] width 6 height 8
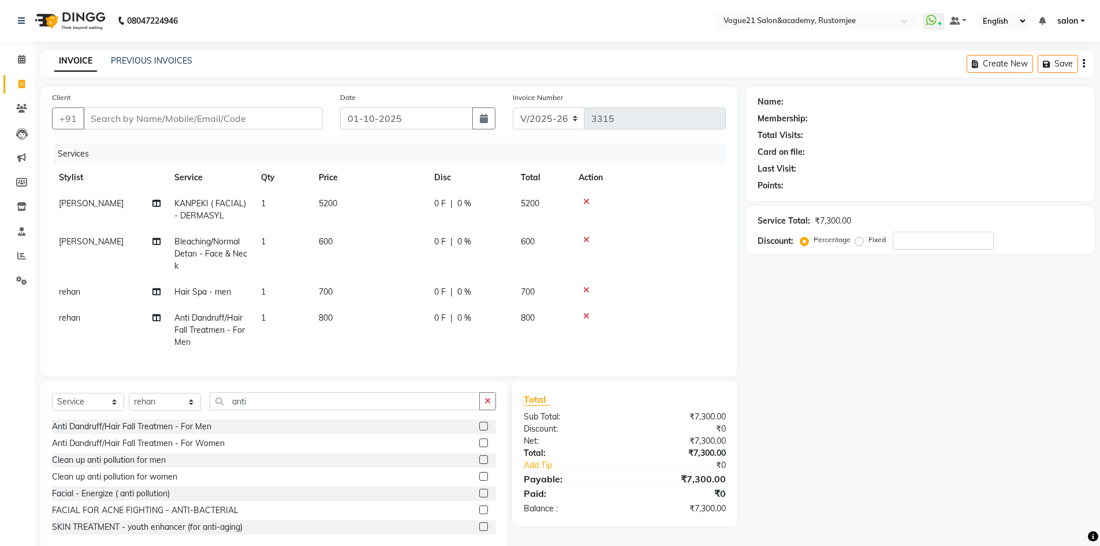
click at [331, 294] on span "700" at bounding box center [326, 291] width 14 height 10
select select "77867"
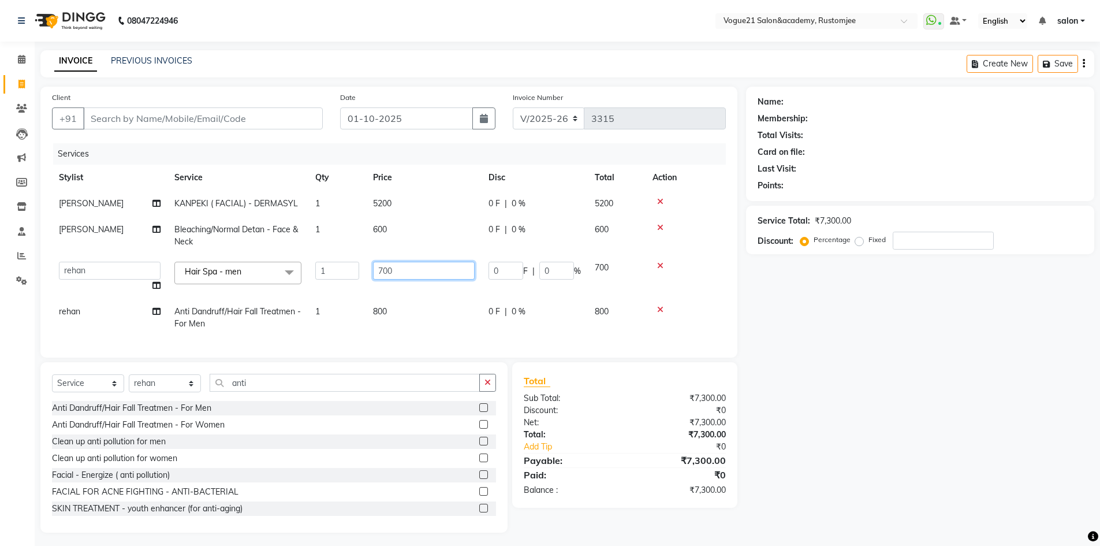
click at [410, 263] on input "700" at bounding box center [424, 270] width 102 height 18
type input "7"
type input "8"
type input "900"
click at [840, 325] on div "Name: Membership: Total Visits: Card on file: Last Visit: Points: Service Total…" at bounding box center [924, 310] width 357 height 446
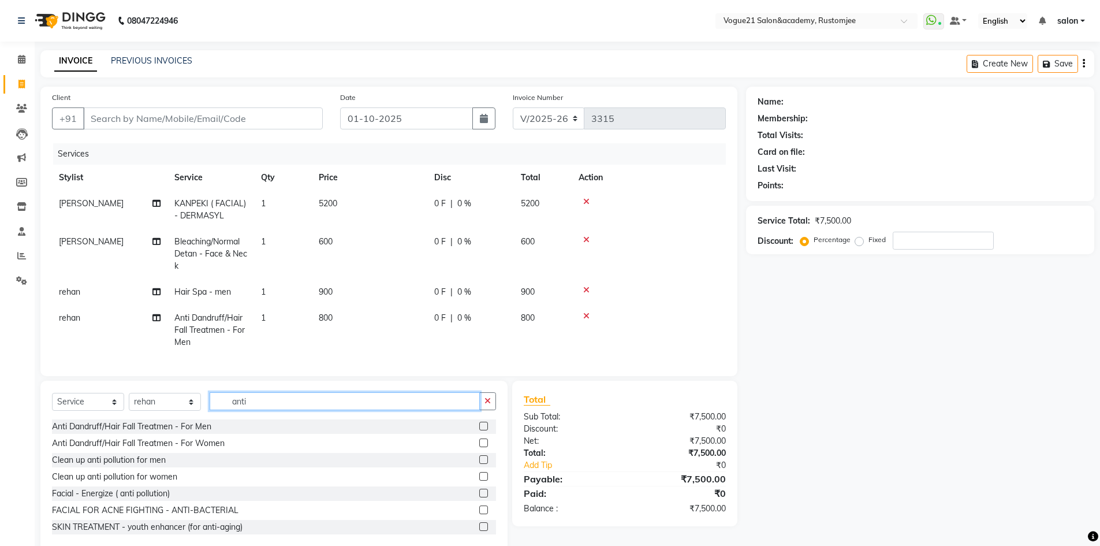
click at [298, 408] on input "anti" at bounding box center [345, 401] width 270 height 18
type input "a"
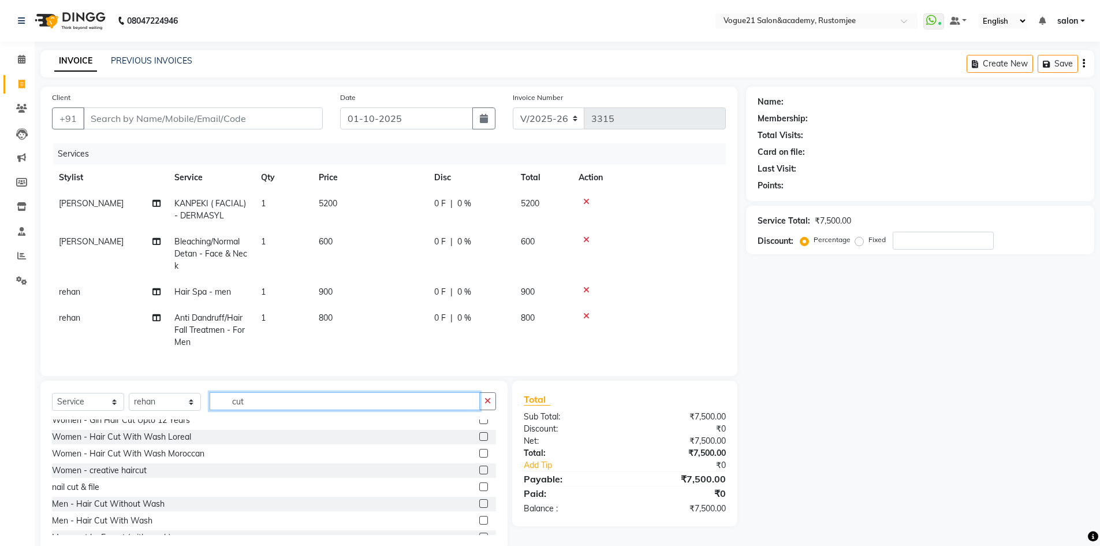
scroll to position [115, 0]
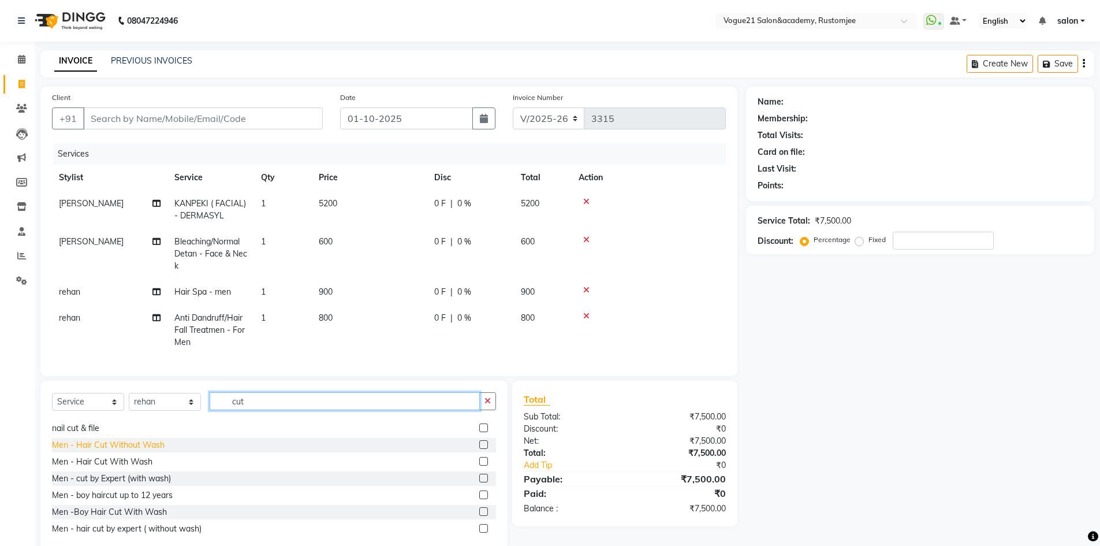
type input "cut"
click at [132, 451] on div "Men - Hair Cut Without Wash" at bounding box center [108, 445] width 113 height 12
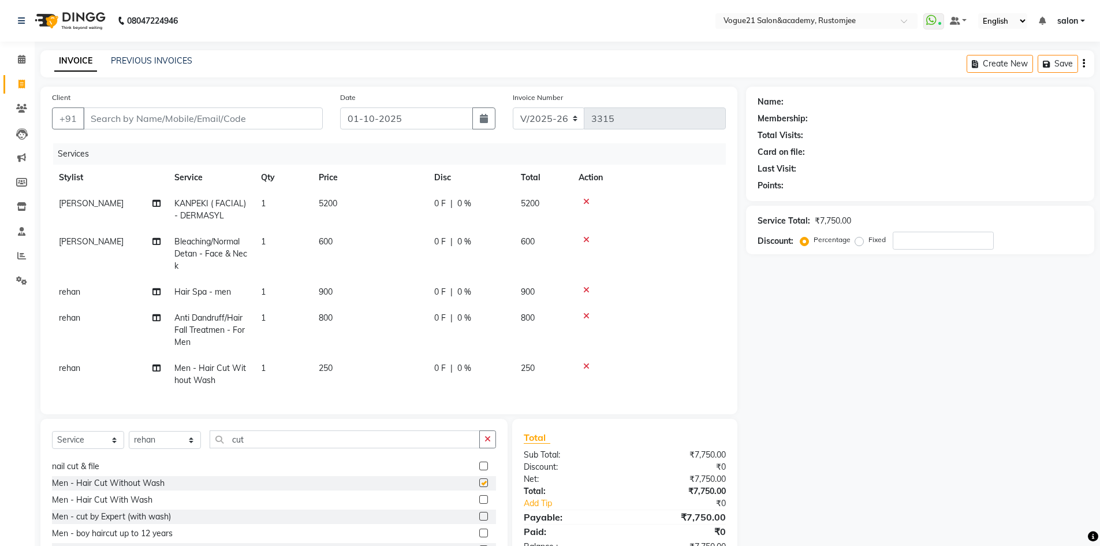
checkbox input "false"
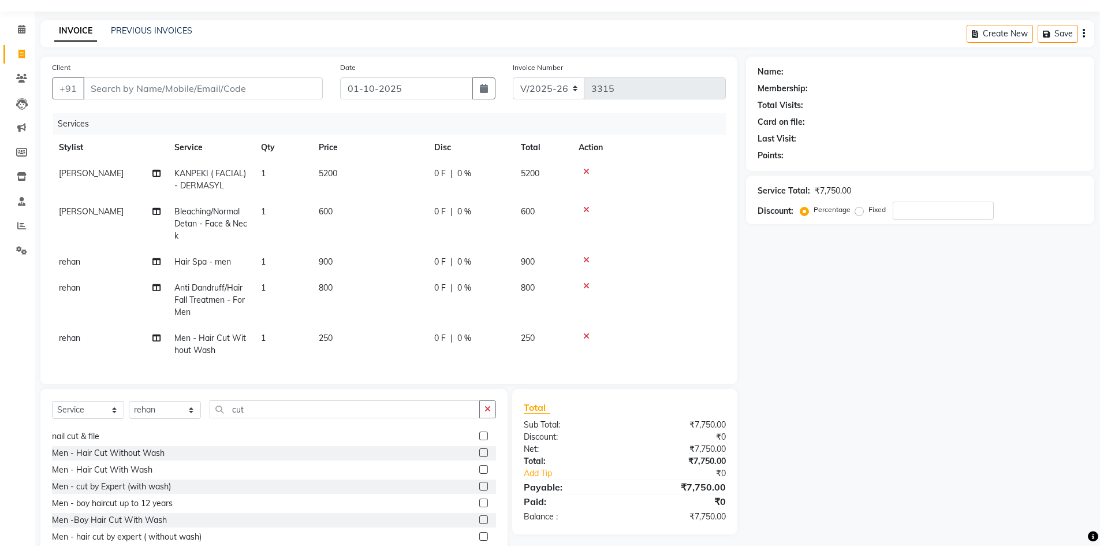
scroll to position [58, 0]
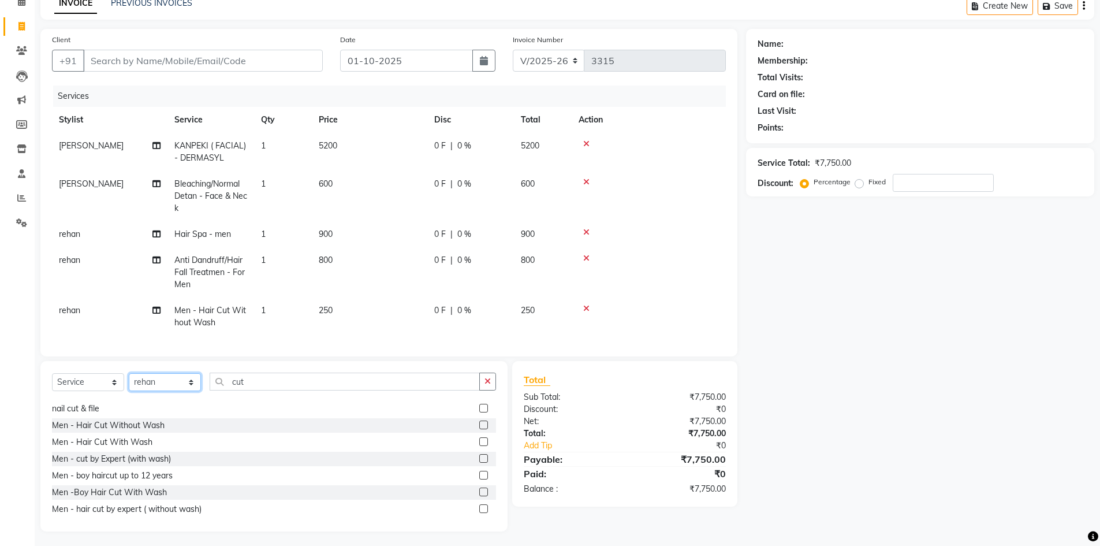
click at [159, 384] on select "Select Stylist [PERSON_NAME] [PERSON_NAME] [PERSON_NAME] [PERSON_NAME] [PERSON_…" at bounding box center [165, 382] width 72 height 18
select select "88708"
click at [129, 382] on select "Select Stylist [PERSON_NAME] [PERSON_NAME] [PERSON_NAME] [PERSON_NAME] [PERSON_…" at bounding box center [165, 382] width 72 height 18
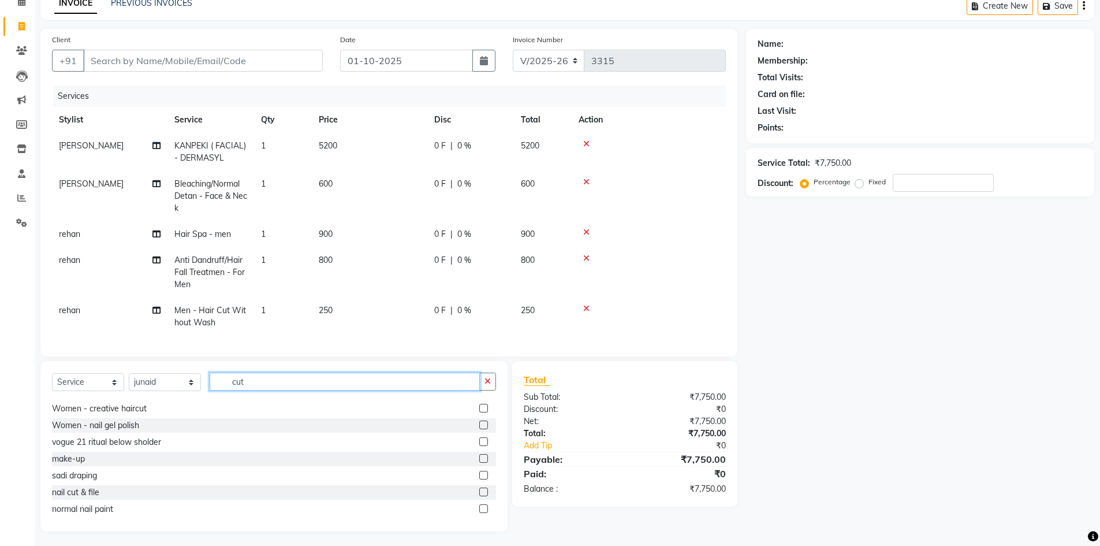
click at [260, 390] on input "cut" at bounding box center [345, 381] width 270 height 18
type input "c"
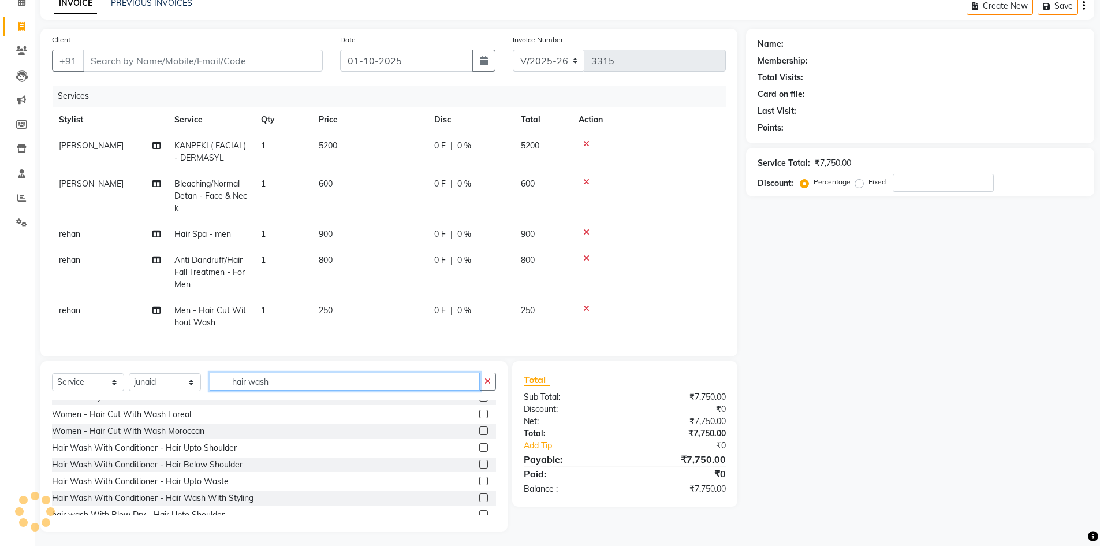
scroll to position [0, 0]
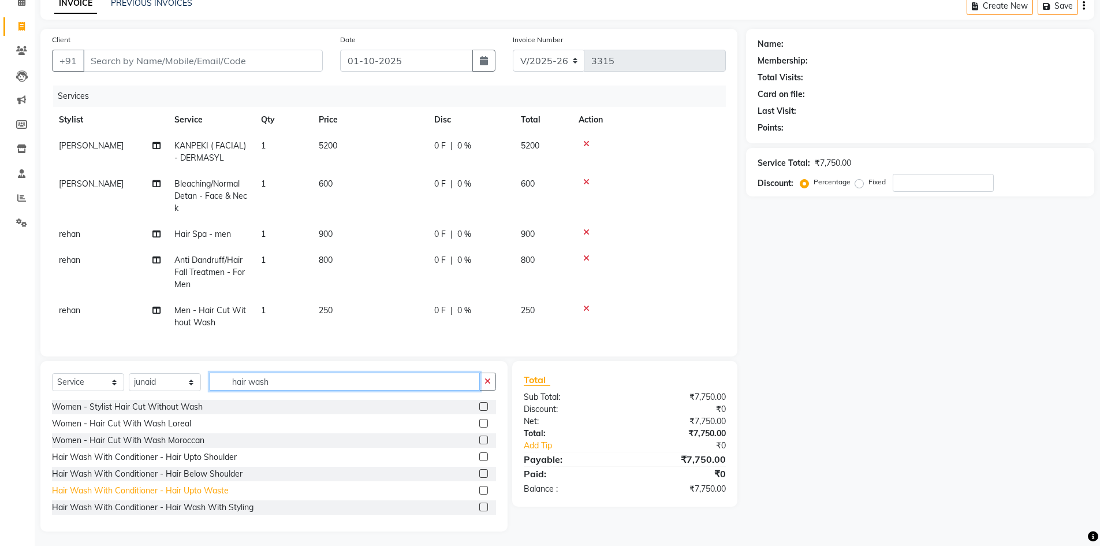
type input "hair wash"
click at [169, 496] on div "Hair Wash With Conditioner - Hair Upto Waste" at bounding box center [140, 490] width 177 height 12
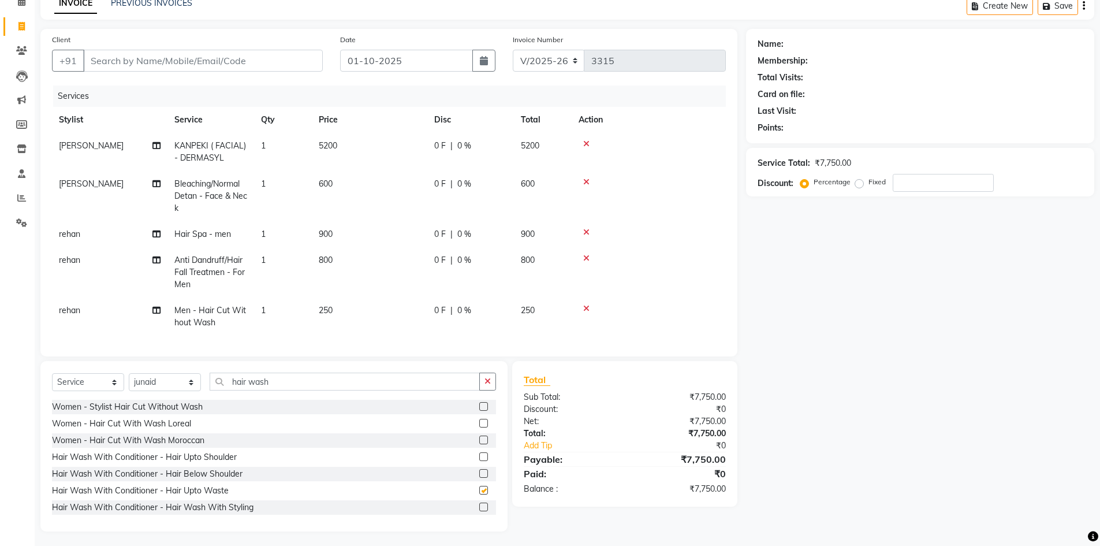
checkbox input "false"
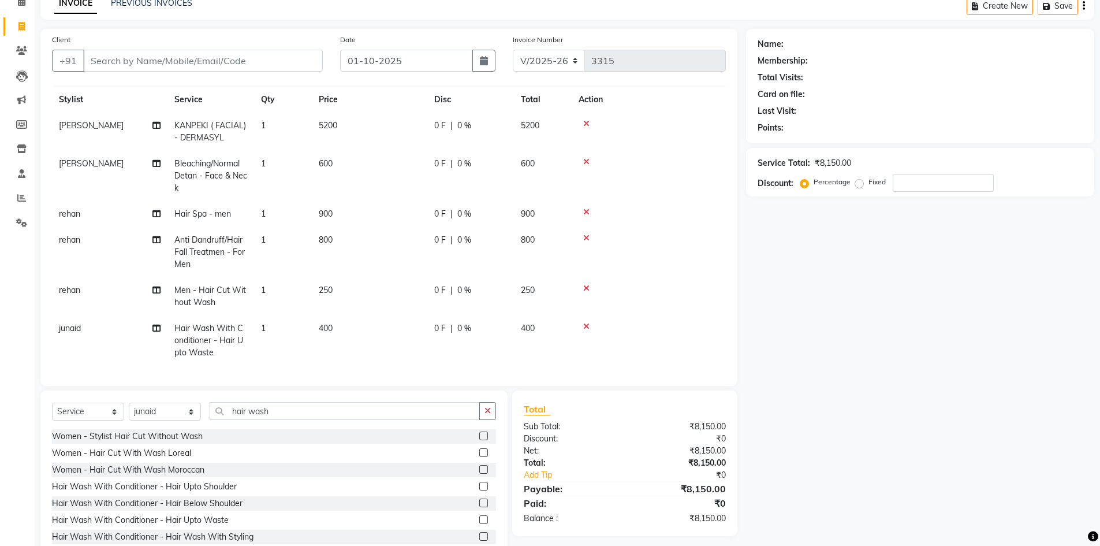
scroll to position [29, 0]
click at [335, 315] on td "400" at bounding box center [369, 340] width 115 height 50
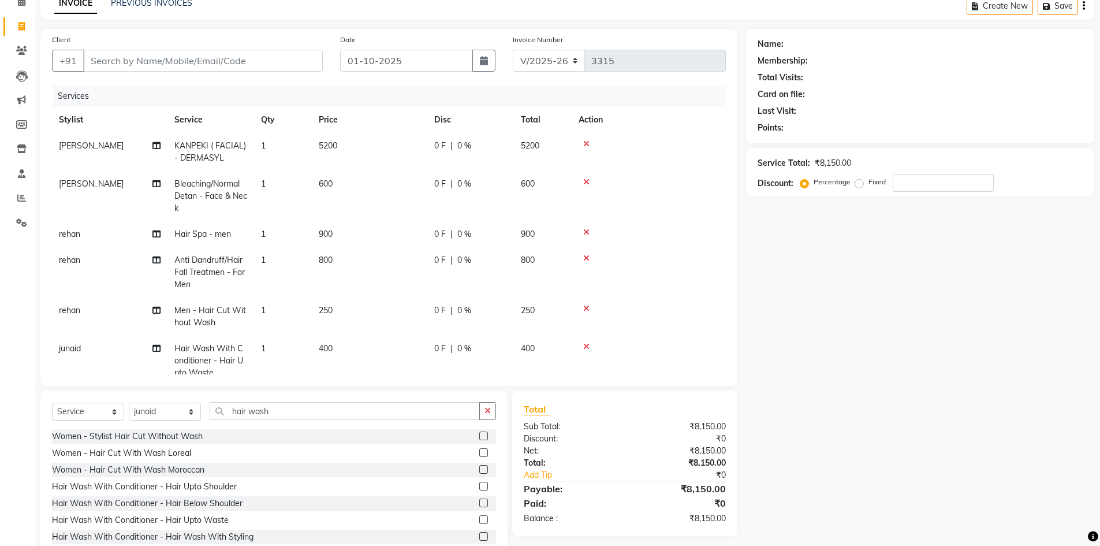
select select "88708"
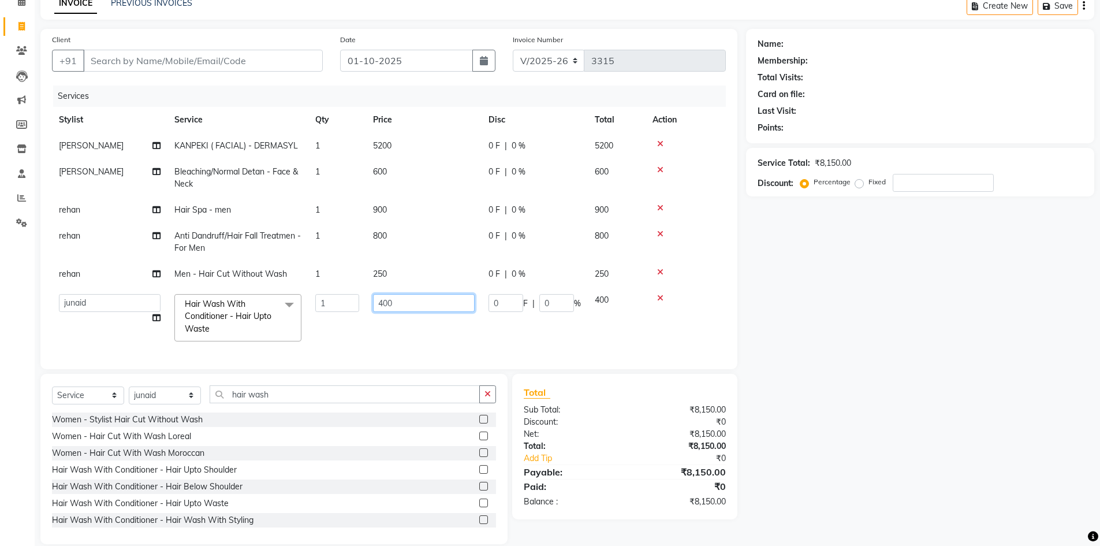
click at [418, 304] on input "400" at bounding box center [424, 303] width 102 height 18
type input "4"
type input "500"
click at [819, 325] on div "Name: Membership: Total Visits: Card on file: Last Visit: Points: Service Total…" at bounding box center [924, 286] width 357 height 515
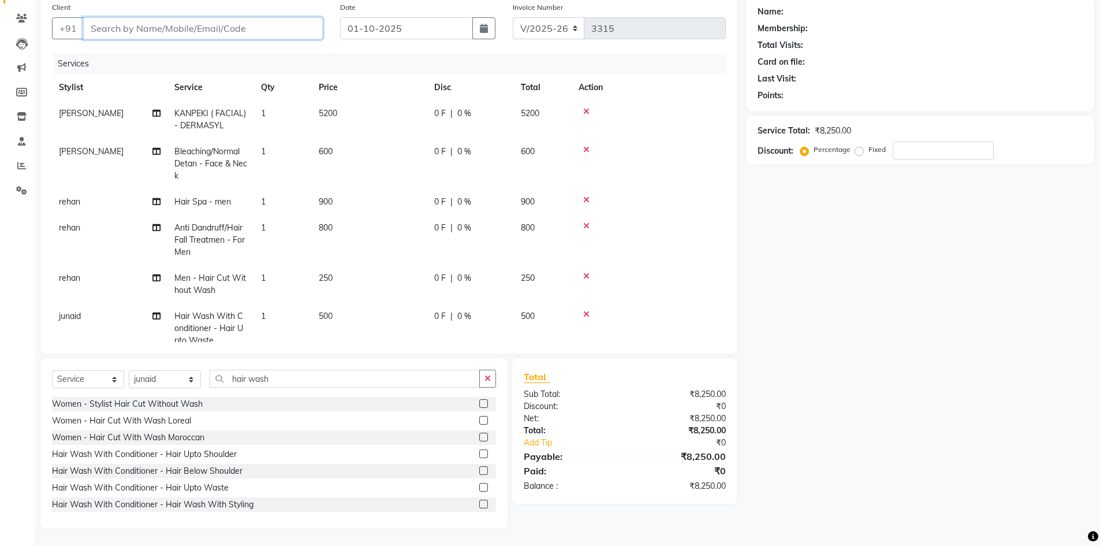
click at [167, 33] on input "Client" at bounding box center [203, 28] width 240 height 22
paste input "8080427192"
type input "8080427192"
type input "0"
type input "8080427192"
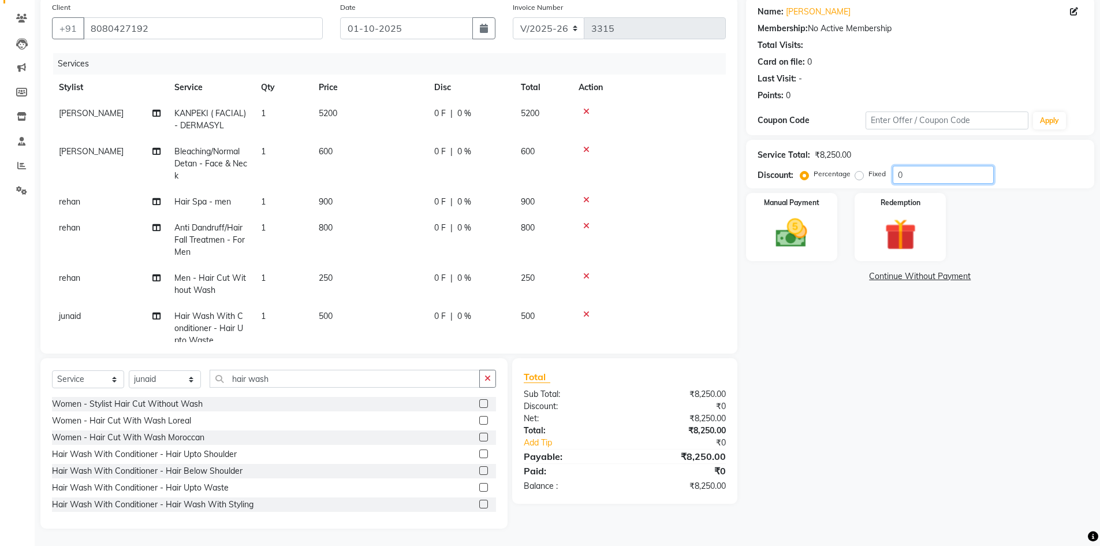
click at [918, 166] on input "0" at bounding box center [942, 175] width 101 height 18
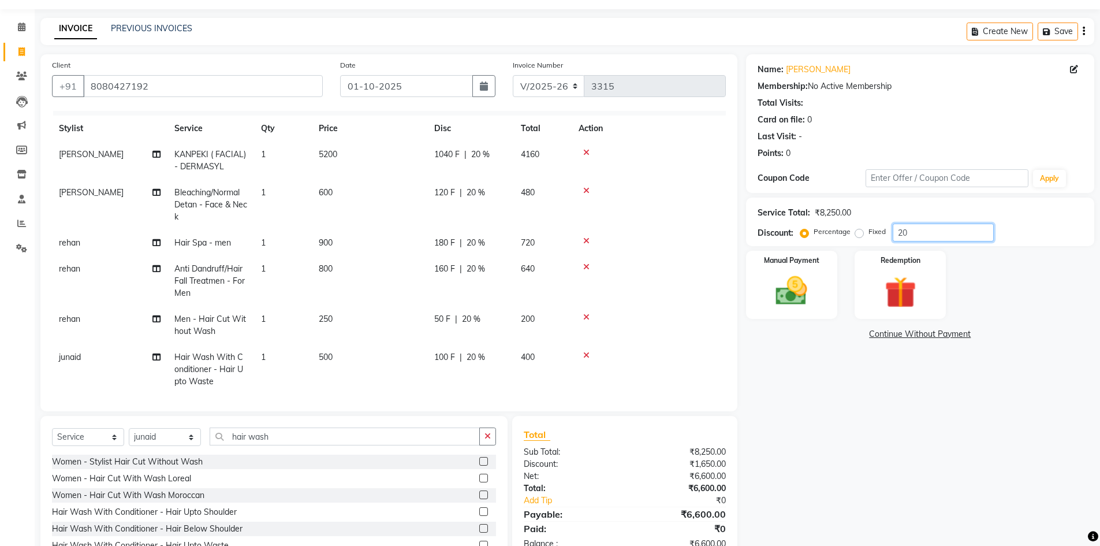
scroll to position [29, 0]
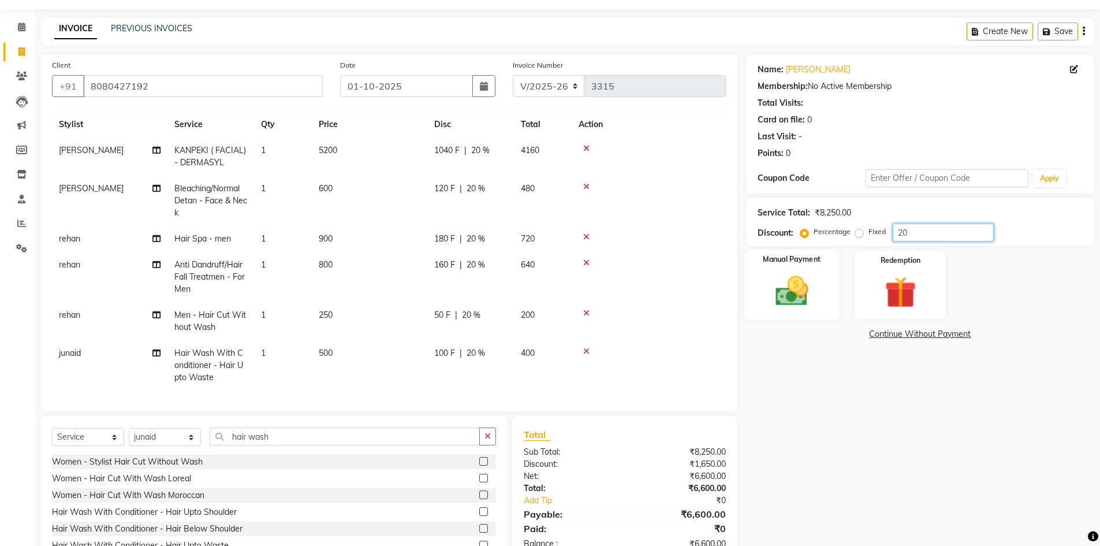
type input "20"
click at [799, 300] on img at bounding box center [791, 291] width 53 height 38
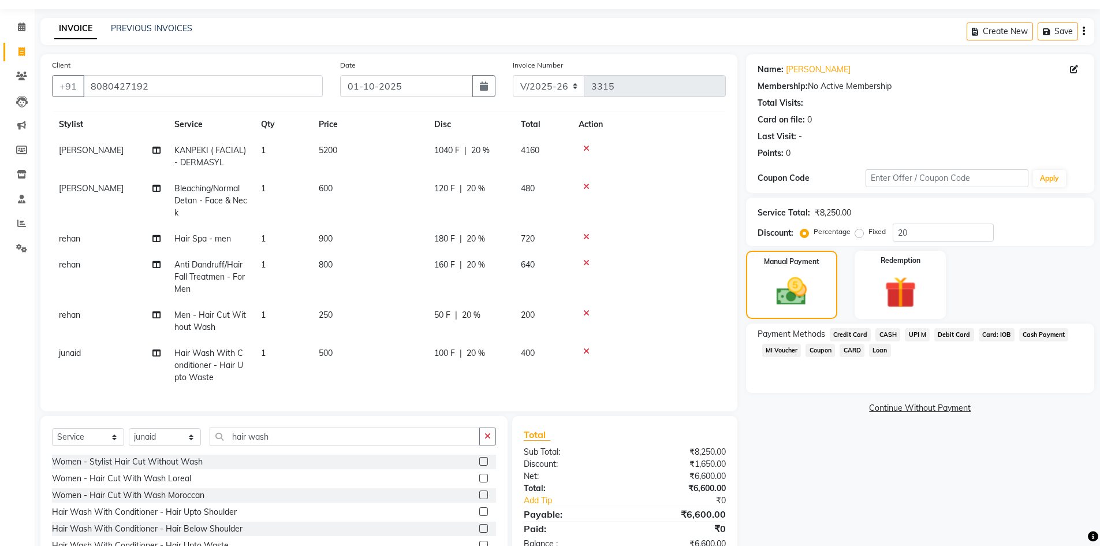
scroll to position [90, 0]
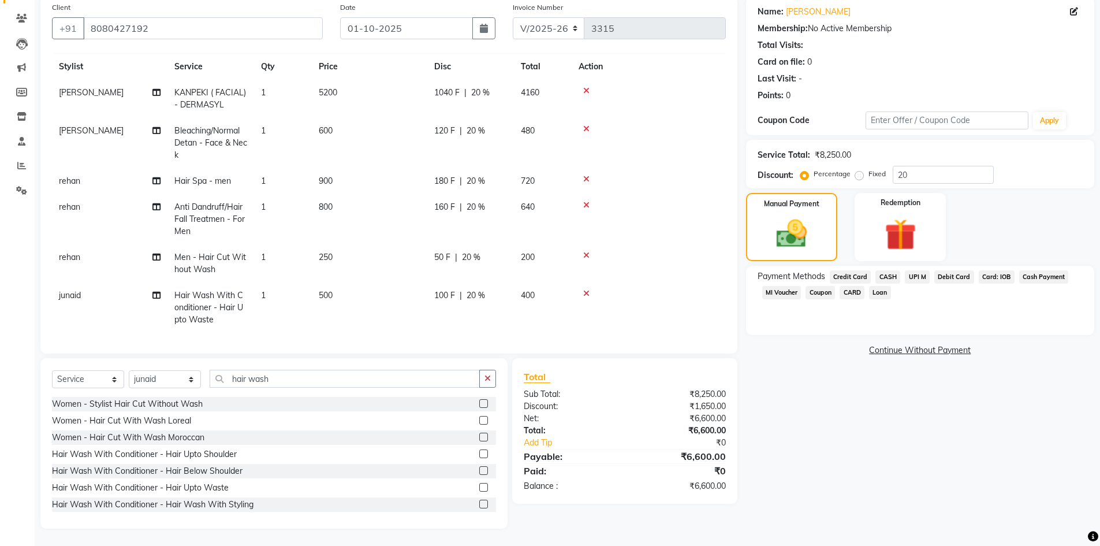
click at [852, 275] on span "Credit Card" at bounding box center [851, 276] width 42 height 13
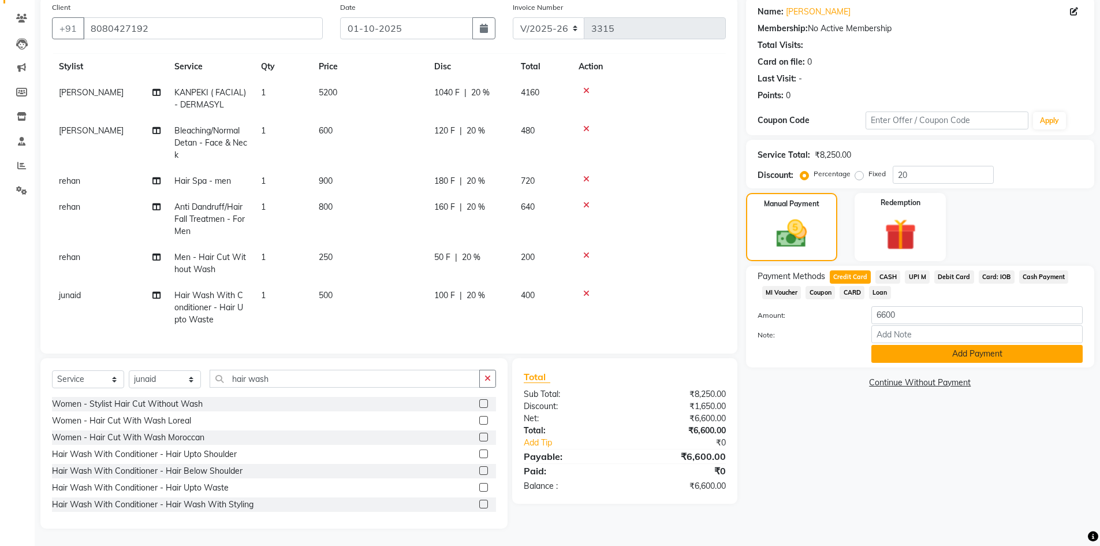
click at [903, 354] on button "Add Payment" at bounding box center [976, 354] width 211 height 18
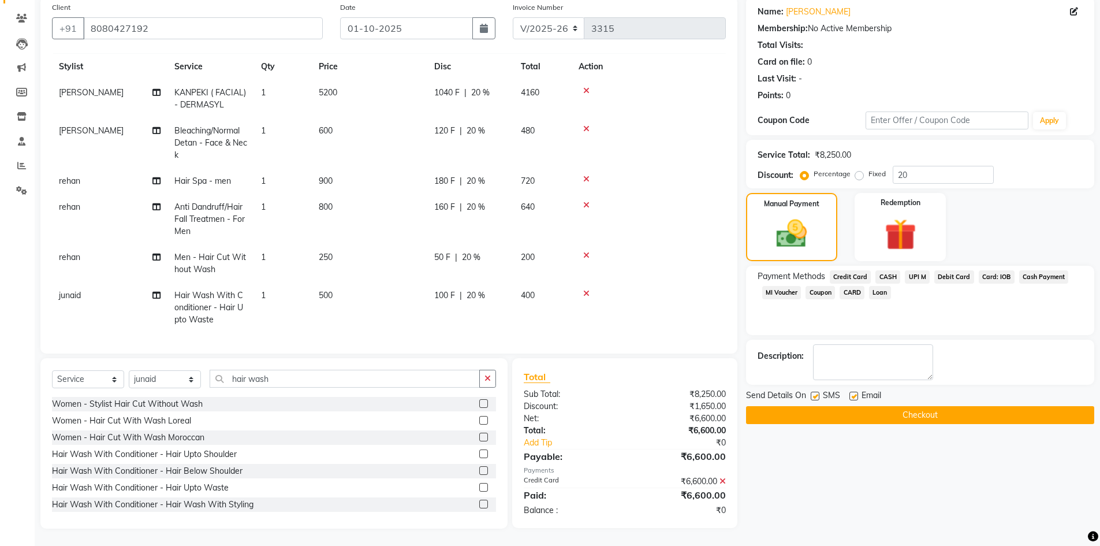
click at [854, 410] on button "Checkout" at bounding box center [920, 415] width 348 height 18
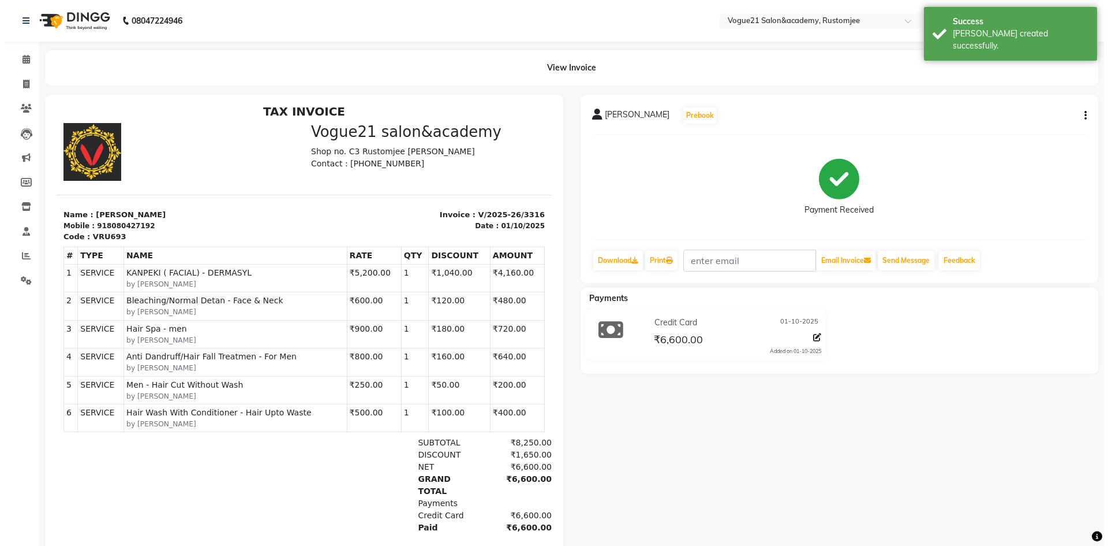
scroll to position [9, 0]
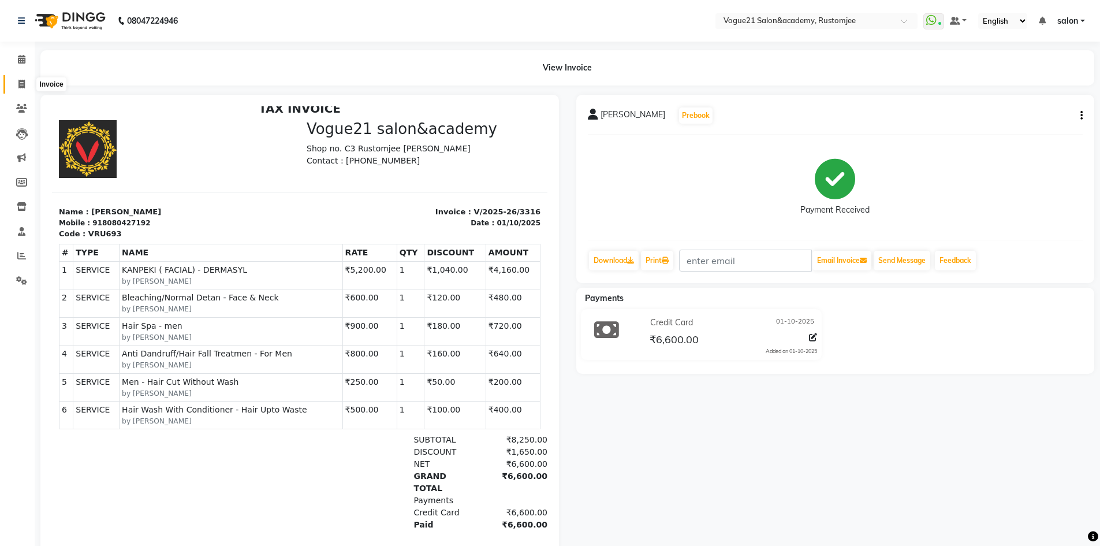
click at [20, 82] on icon at bounding box center [21, 84] width 6 height 9
select select "service"
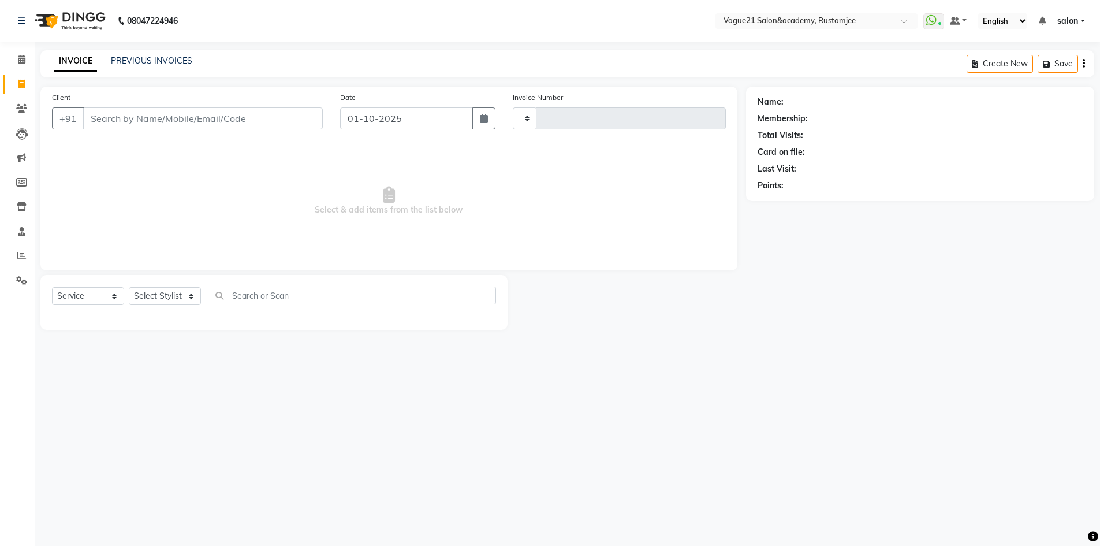
type input "3317"
select select "8171"
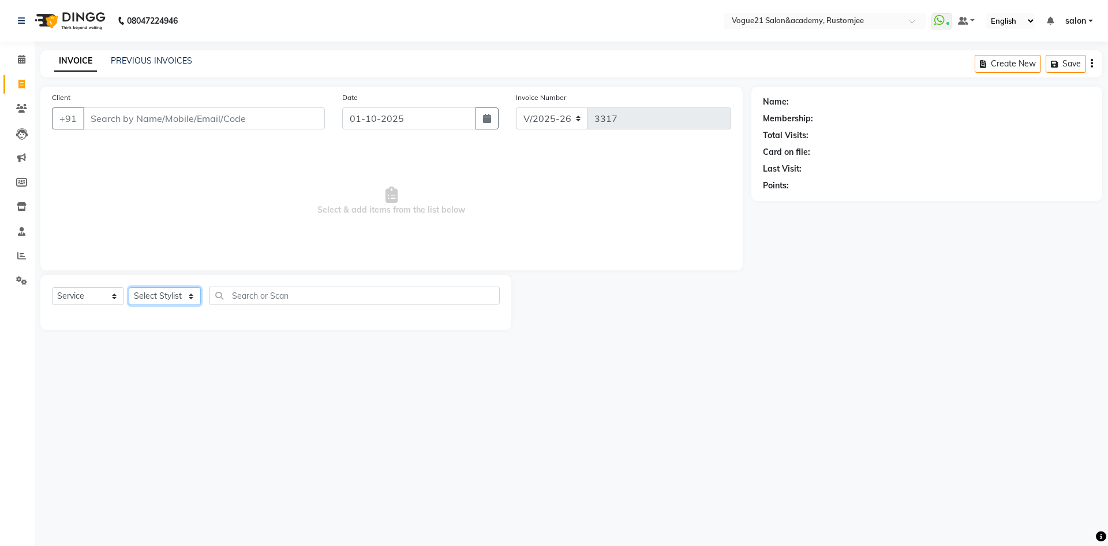
click at [158, 301] on select "Select Stylist" at bounding box center [165, 296] width 72 height 18
select select "79127"
click at [129, 287] on select "Select Stylist [PERSON_NAME] [PERSON_NAME] [PERSON_NAME] [PERSON_NAME] [PERSON_…" at bounding box center [165, 296] width 72 height 18
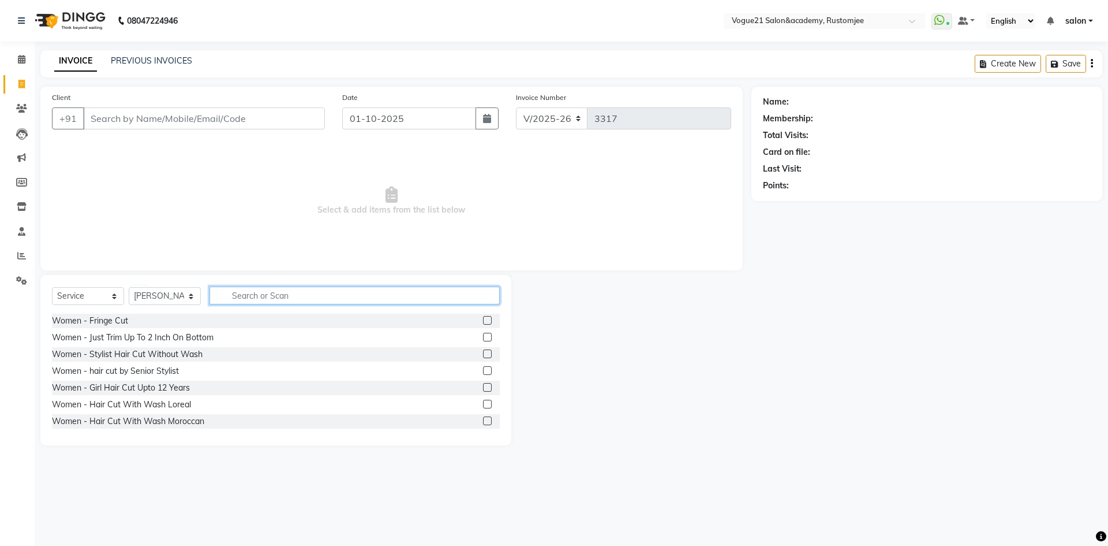
click at [263, 294] on input "text" at bounding box center [355, 295] width 290 height 18
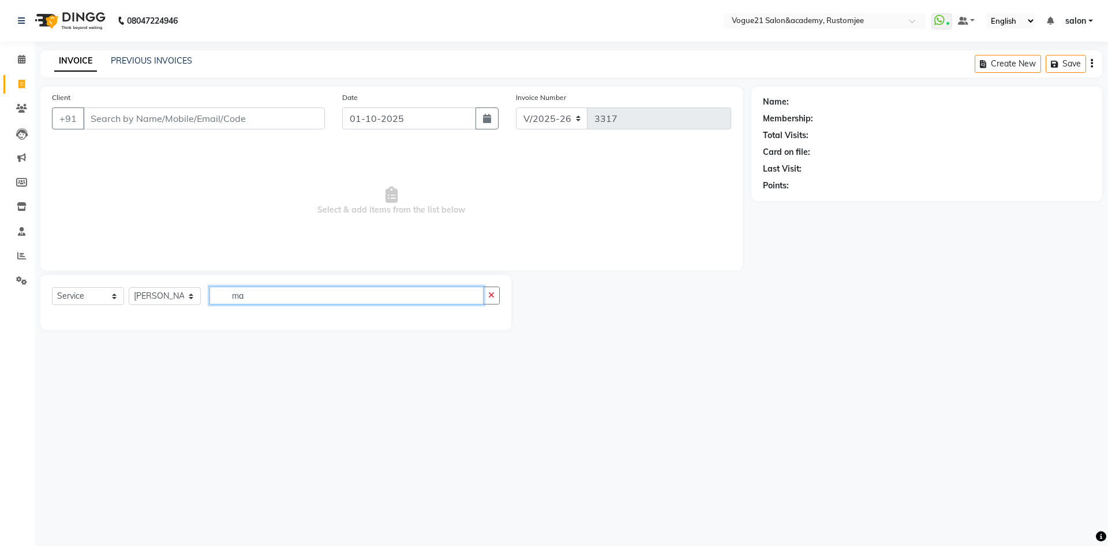
type input "m"
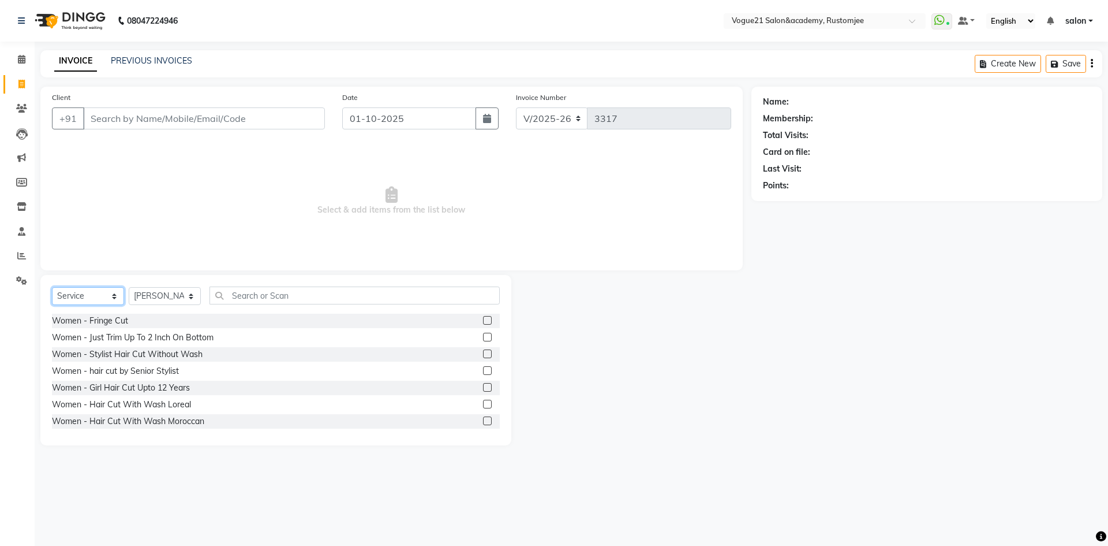
click at [94, 295] on select "Select Service Product Membership Package Voucher Prepaid Gift Card" at bounding box center [88, 296] width 72 height 18
click at [52, 287] on select "Select Service Product Membership Package Voucher Prepaid Gift Card" at bounding box center [88, 296] width 72 height 18
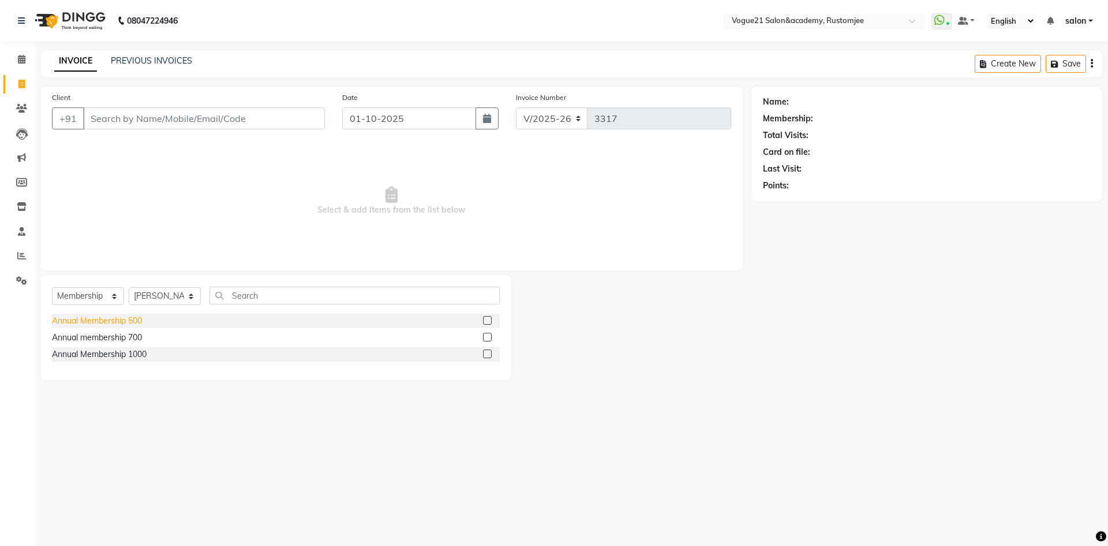
click at [132, 321] on div "Annual Membership 500" at bounding box center [97, 321] width 90 height 12
select select "select"
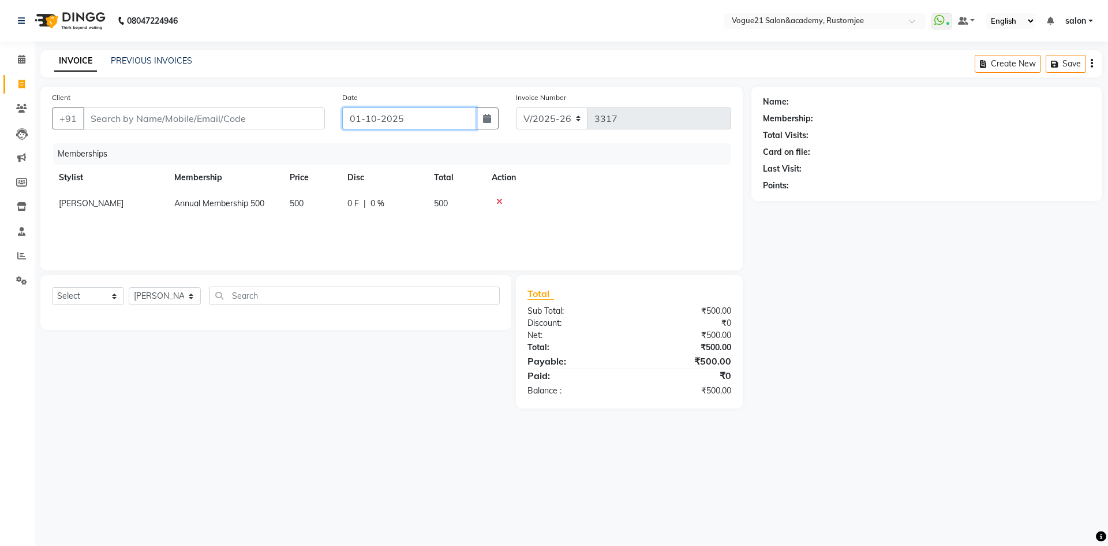
click at [365, 118] on input "01-10-2025" at bounding box center [409, 118] width 135 height 22
select select "10"
select select "2025"
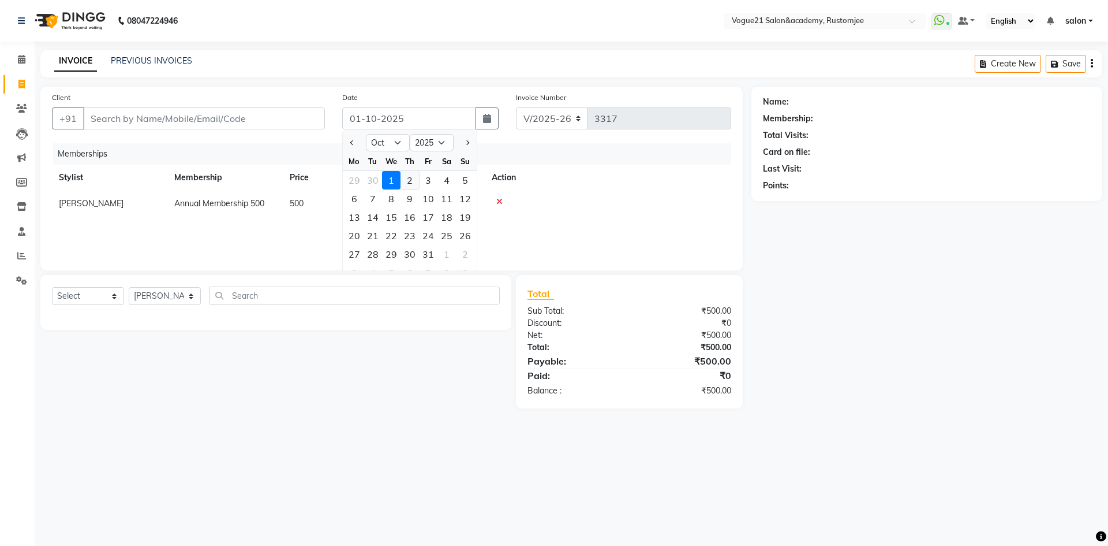
click at [415, 180] on div "2" at bounding box center [410, 180] width 18 height 18
type input "02-10-2025"
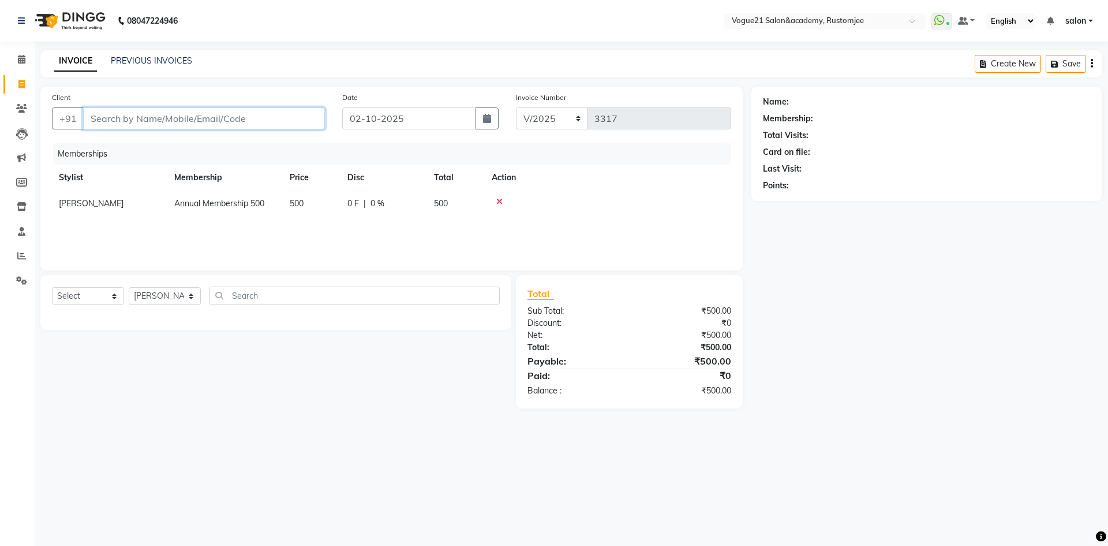
click at [249, 121] on input "Client" at bounding box center [204, 118] width 242 height 22
paste input "8080427192"
type input "8080427192"
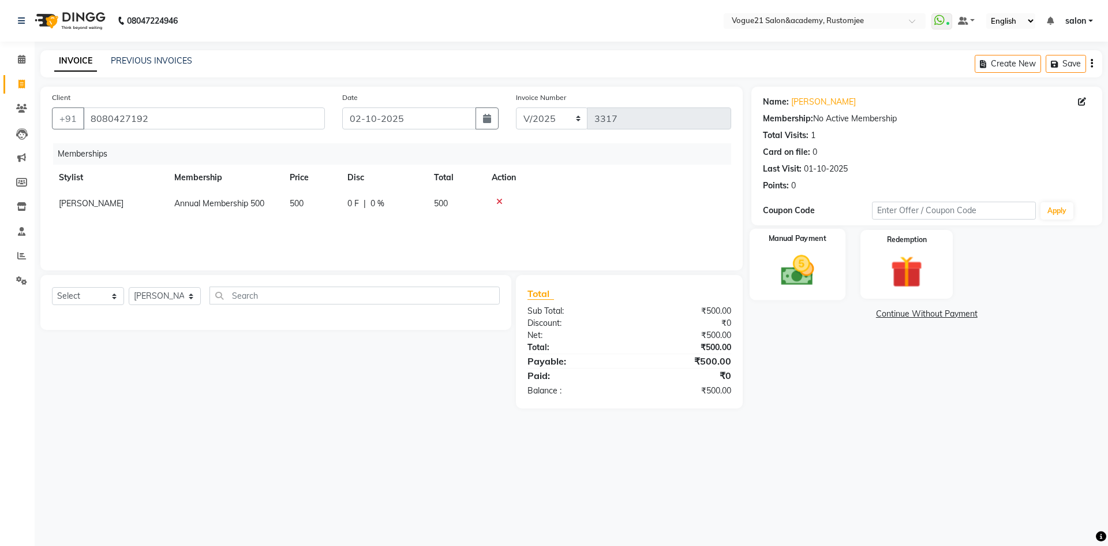
click at [787, 281] on img at bounding box center [798, 270] width 54 height 38
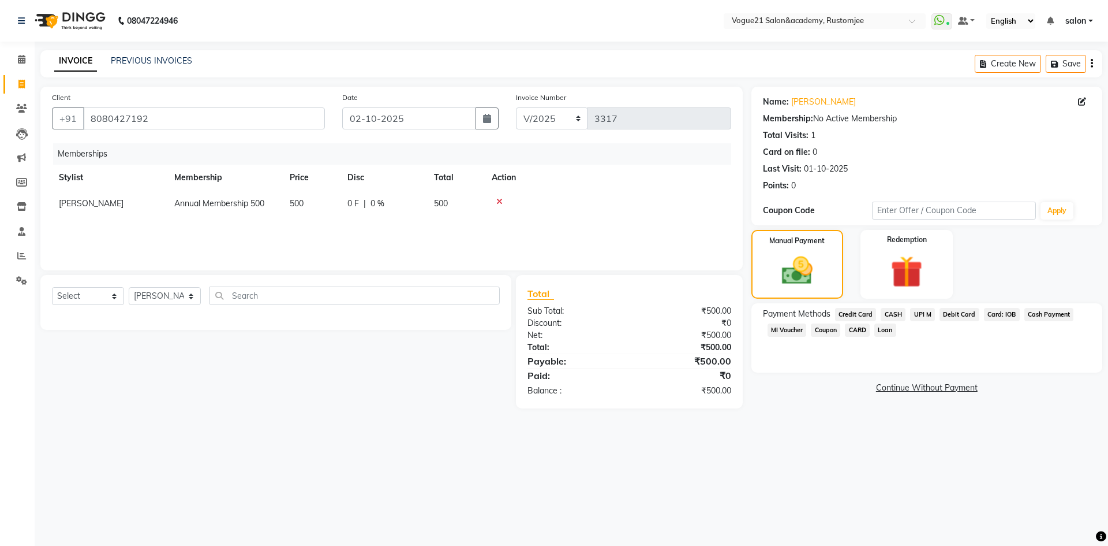
click at [865, 313] on span "Credit Card" at bounding box center [856, 314] width 42 height 13
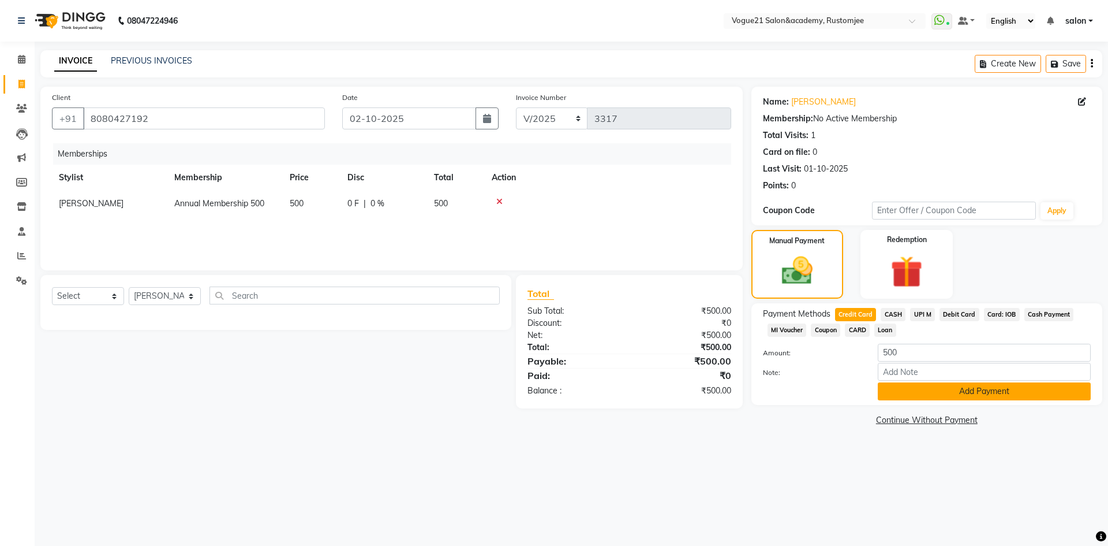
click at [919, 393] on button "Add Payment" at bounding box center [984, 391] width 213 height 18
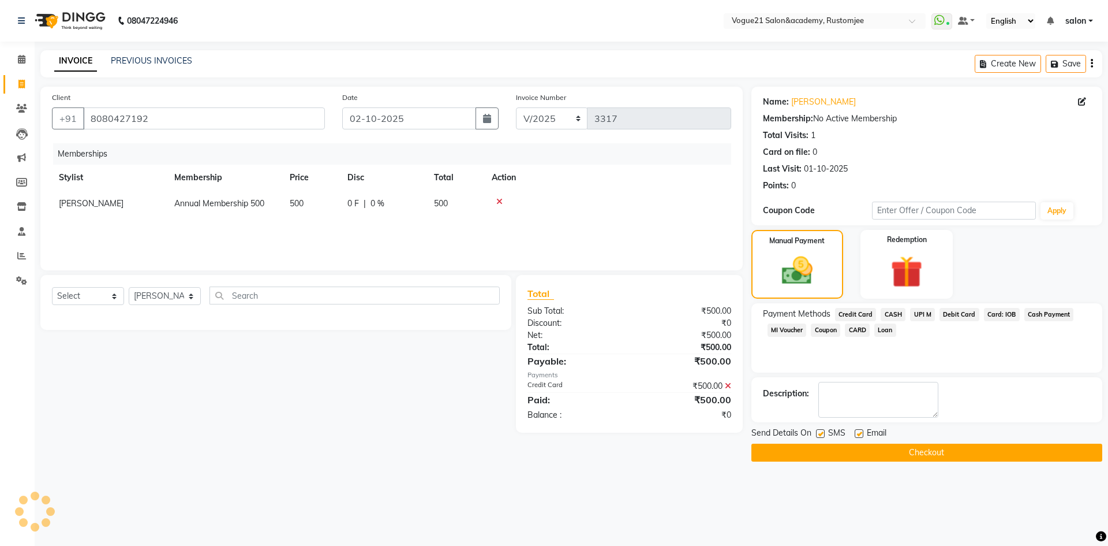
click at [846, 451] on button "Checkout" at bounding box center [927, 452] width 351 height 18
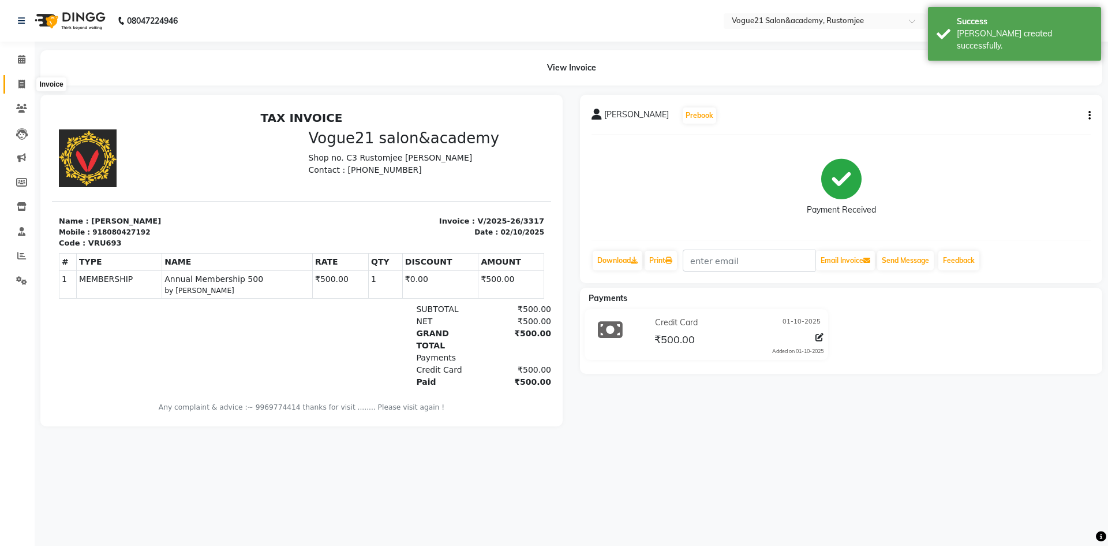
click at [25, 82] on span at bounding box center [22, 84] width 20 height 13
select select "8171"
select select "service"
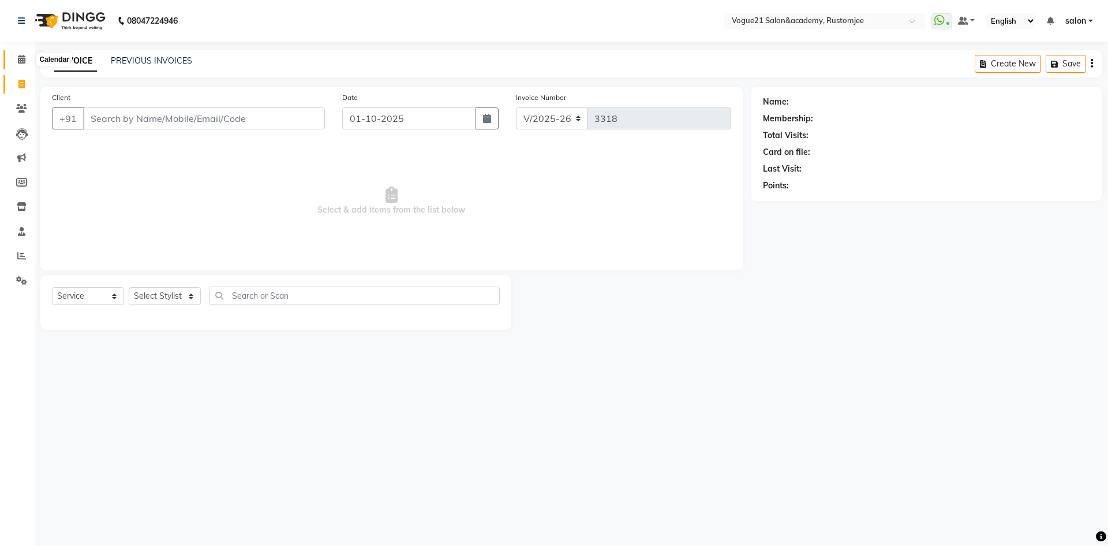
click at [23, 58] on icon at bounding box center [22, 59] width 8 height 9
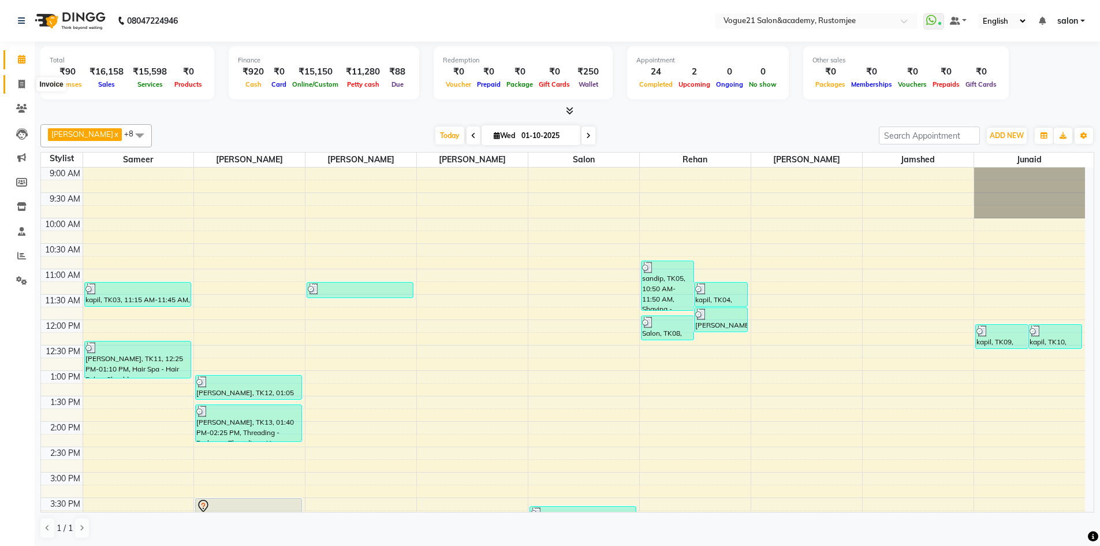
click at [18, 87] on icon at bounding box center [21, 84] width 6 height 9
select select "service"
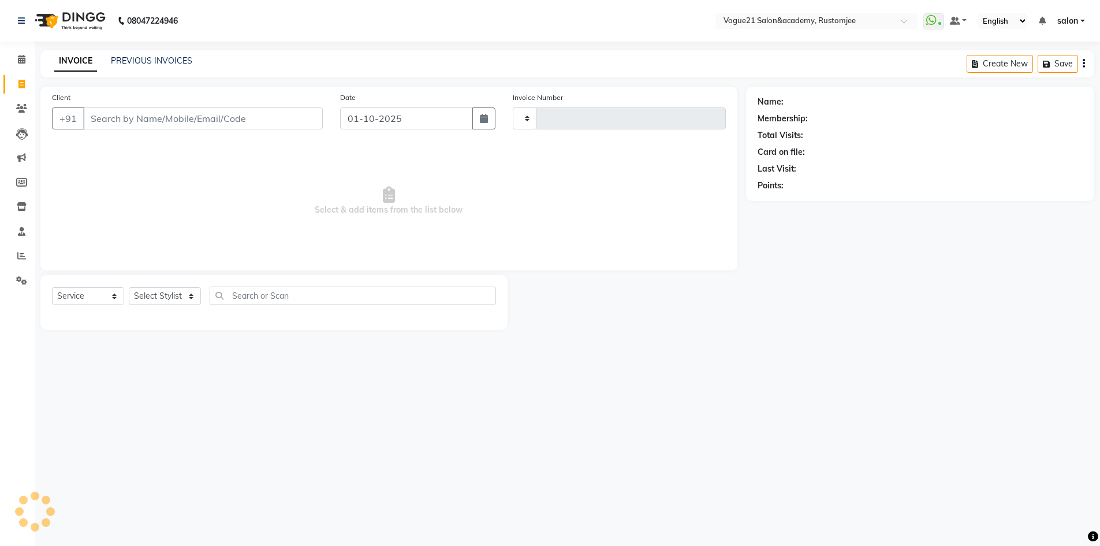
type input "3318"
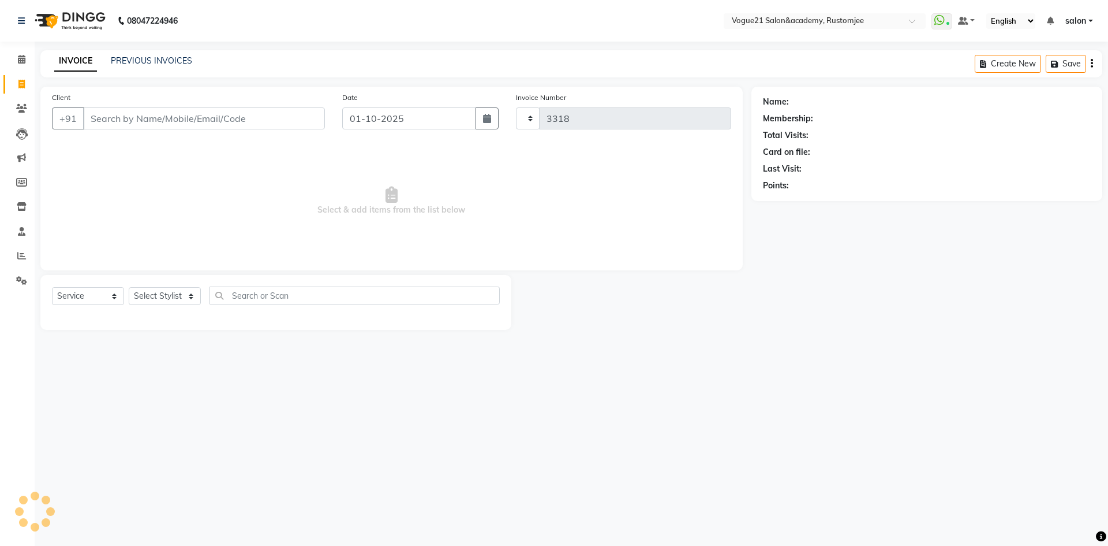
select select "8171"
click at [159, 306] on div "Select Service Product Membership Package Voucher Prepaid Gift Card Select Styl…" at bounding box center [276, 299] width 448 height 27
click at [160, 299] on select "Select Stylist [PERSON_NAME] [PERSON_NAME] [PERSON_NAME] [PERSON_NAME] [PERSON_…" at bounding box center [165, 296] width 72 height 18
select select "76930"
click at [129, 287] on select "Select Stylist [PERSON_NAME] [PERSON_NAME] [PERSON_NAME] [PERSON_NAME] [PERSON_…" at bounding box center [165, 296] width 72 height 18
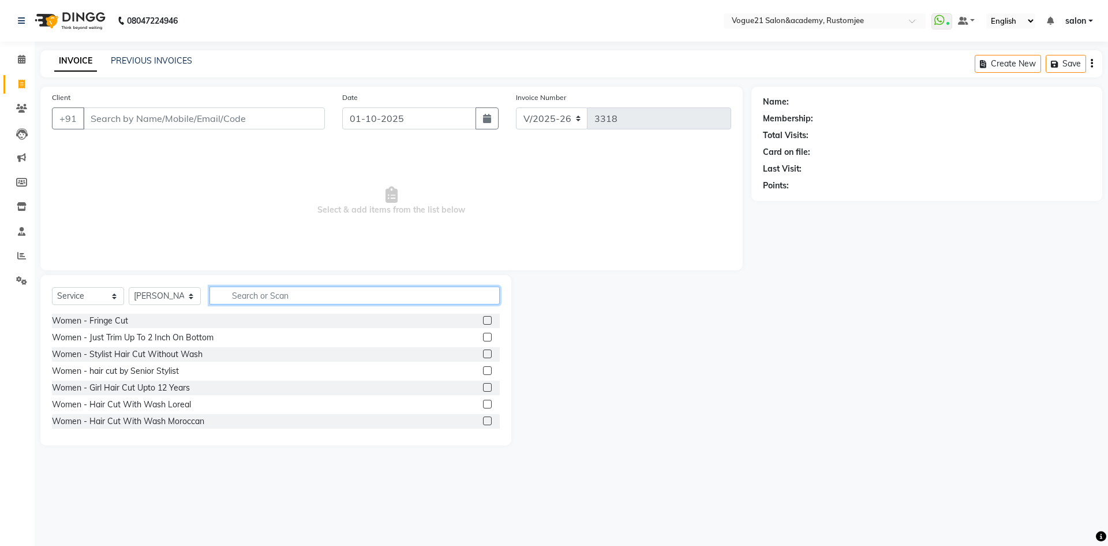
click at [258, 301] on input "text" at bounding box center [355, 295] width 290 height 18
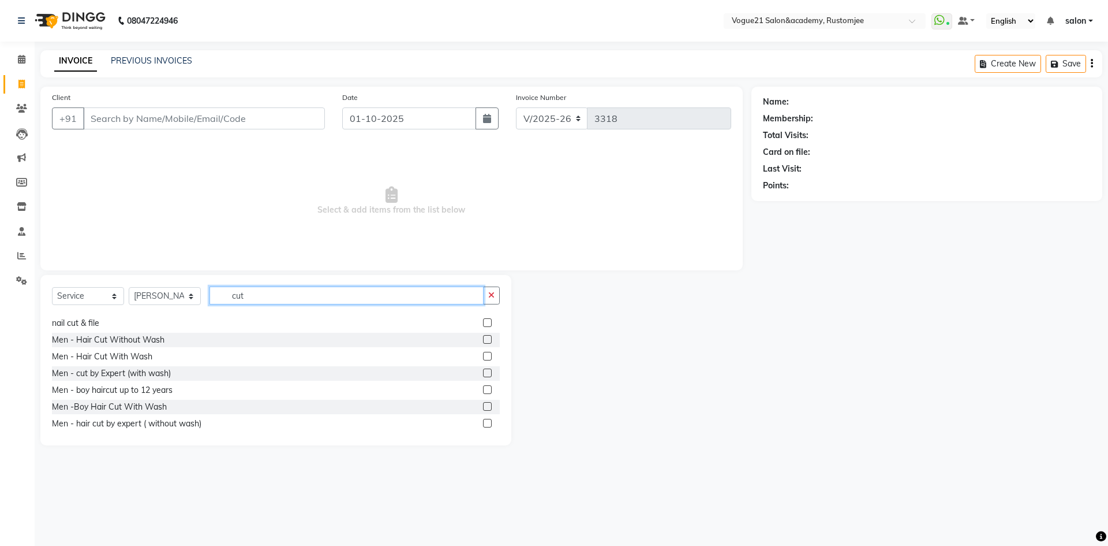
scroll to position [115, 0]
type input "cut"
click at [116, 341] on div "Men - Hair Cut Without Wash" at bounding box center [108, 339] width 113 height 12
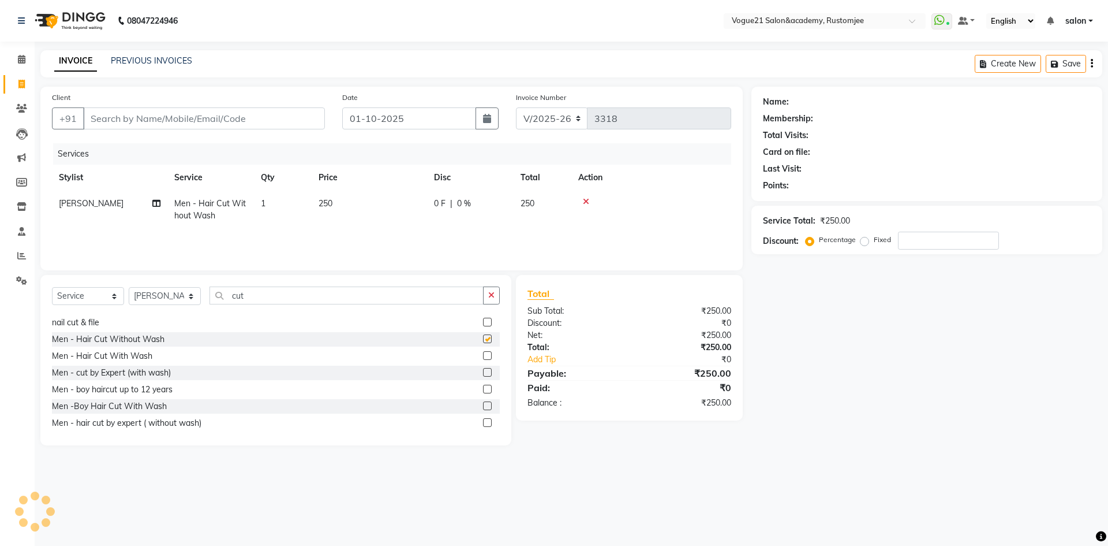
checkbox input "false"
click at [210, 118] on input "Client" at bounding box center [204, 118] width 242 height 22
type input "8"
type input "0"
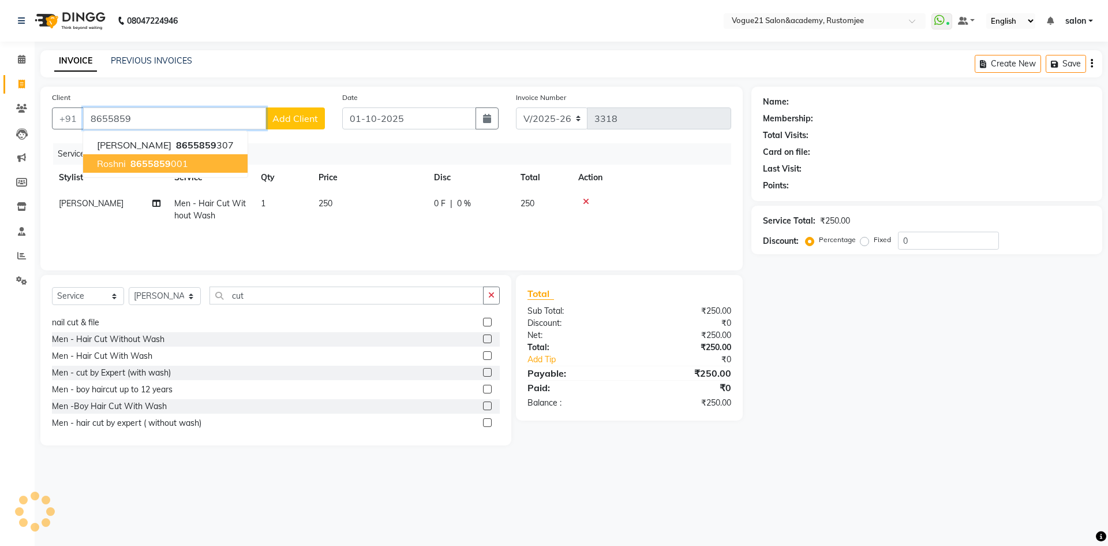
click at [189, 165] on button "[PERSON_NAME] 8655859 001" at bounding box center [165, 163] width 165 height 18
type input "8655859001"
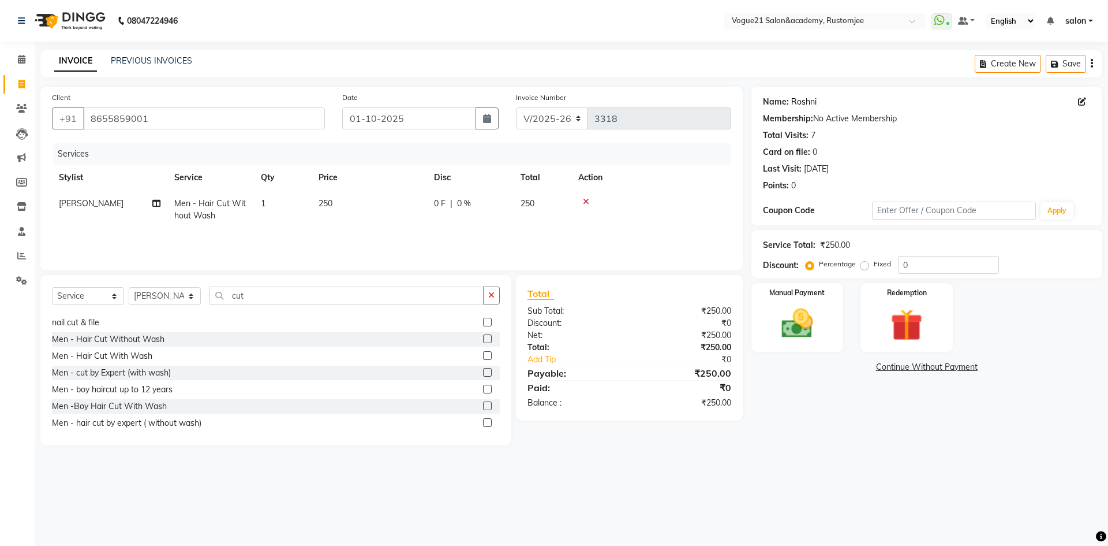
click at [807, 107] on link "Roshni" at bounding box center [803, 102] width 25 height 12
click at [165, 300] on select "Select Stylist [PERSON_NAME] [PERSON_NAME] [PERSON_NAME] [PERSON_NAME] [PERSON_…" at bounding box center [165, 296] width 72 height 18
click at [86, 208] on td "[PERSON_NAME]" at bounding box center [109, 209] width 115 height 38
select select "76930"
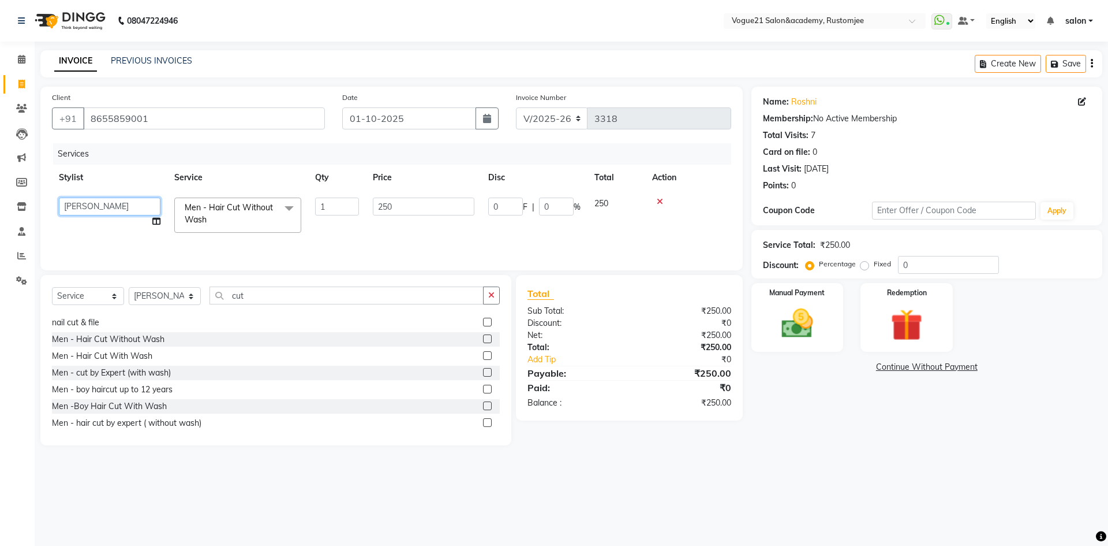
click at [104, 204] on select "[PERSON_NAME] [PERSON_NAME] [PERSON_NAME] [PERSON_NAME] [PERSON_NAME] [PERSON_N…" at bounding box center [110, 206] width 102 height 18
select select "77867"
click at [805, 337] on img at bounding box center [798, 323] width 54 height 38
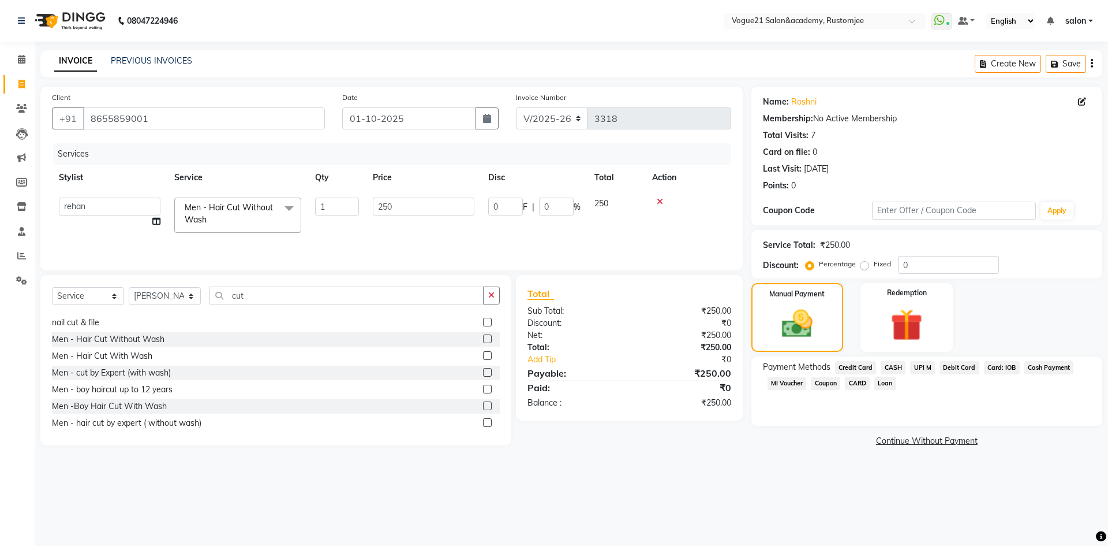
click at [921, 364] on span "UPI M" at bounding box center [922, 367] width 25 height 13
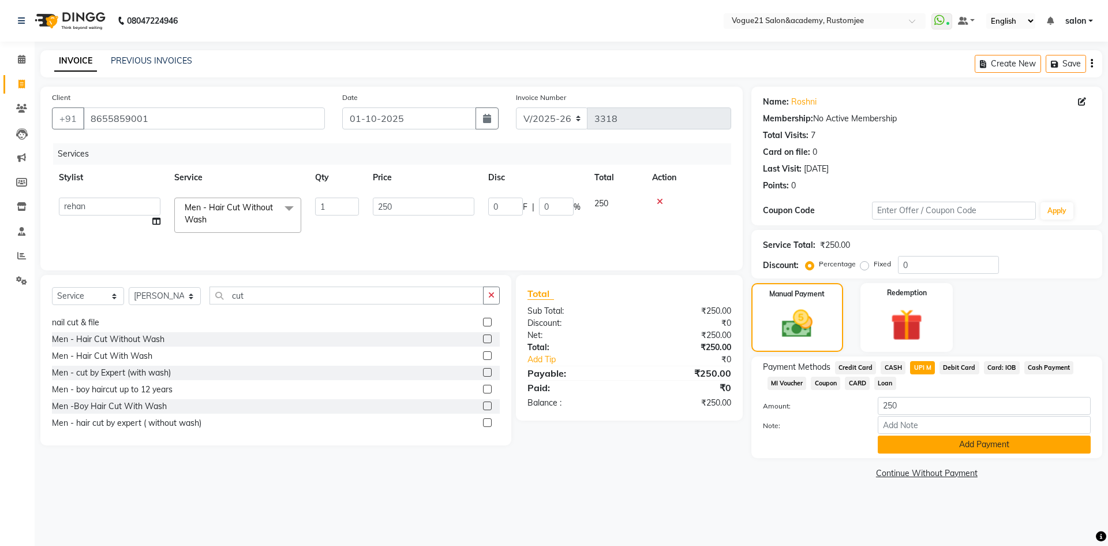
click at [903, 443] on button "Add Payment" at bounding box center [984, 444] width 213 height 18
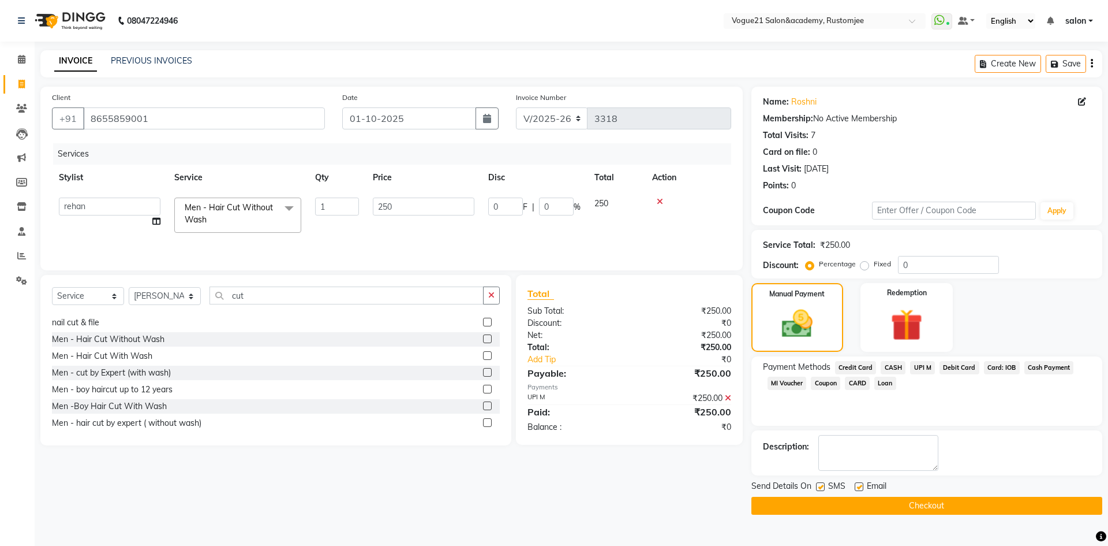
click at [809, 500] on button "Checkout" at bounding box center [927, 505] width 351 height 18
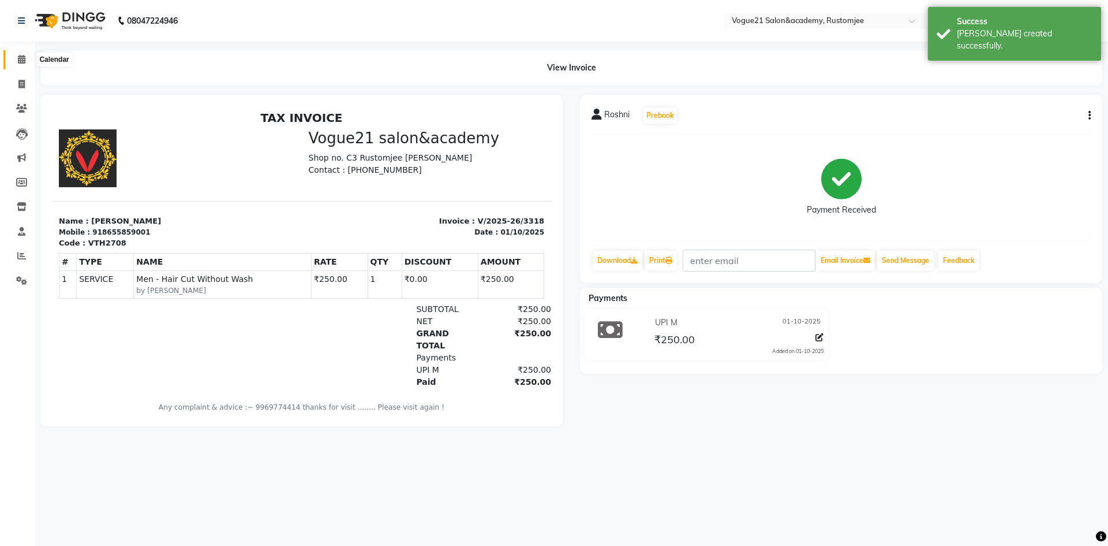
click at [21, 55] on icon at bounding box center [22, 59] width 8 height 9
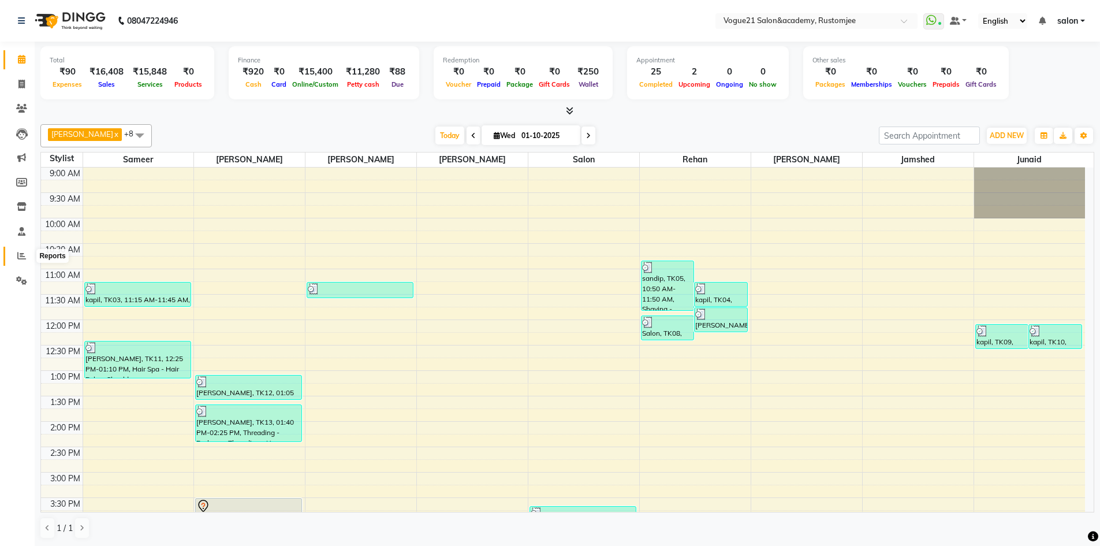
click at [20, 257] on icon at bounding box center [21, 255] width 9 height 9
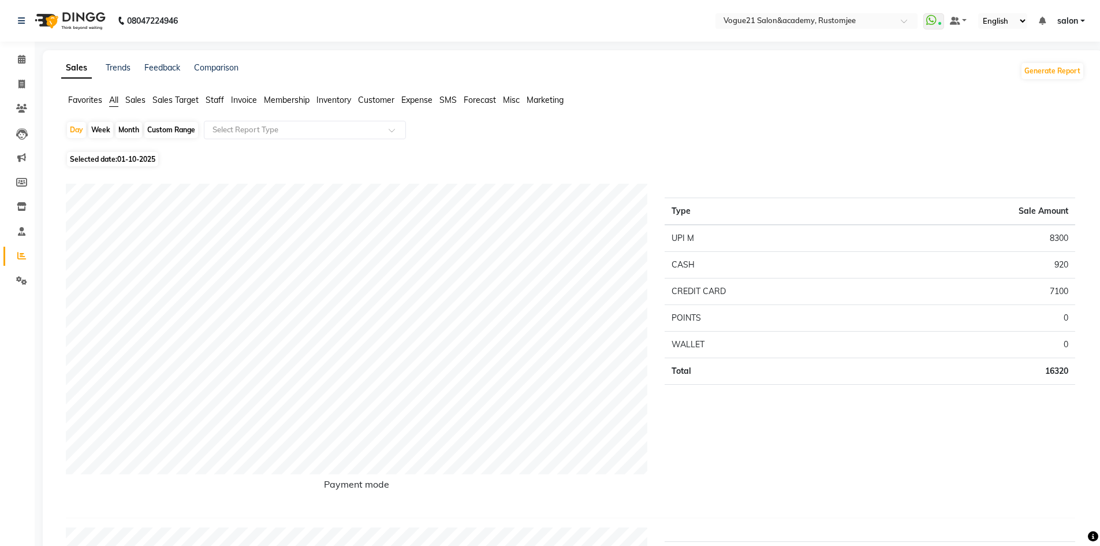
click at [220, 95] on span "Staff" at bounding box center [215, 100] width 18 height 10
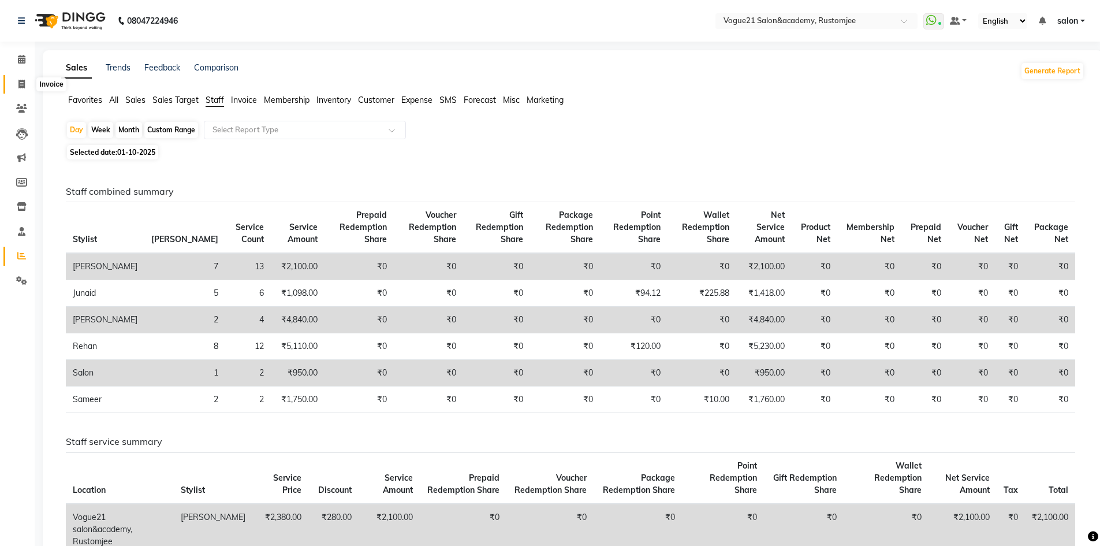
click at [22, 83] on icon at bounding box center [21, 84] width 6 height 9
select select "8171"
select select "service"
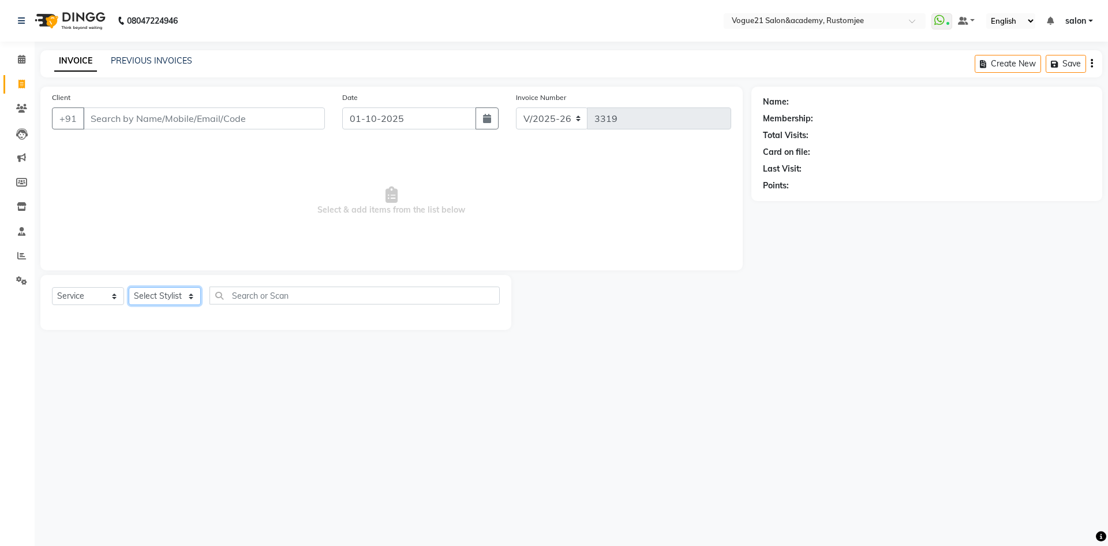
click at [177, 297] on select "Select Stylist [PERSON_NAME] [PERSON_NAME] [PERSON_NAME] [PERSON_NAME] [PERSON_…" at bounding box center [165, 296] width 72 height 18
select select "76929"
click at [129, 287] on select "Select Stylist [PERSON_NAME] [PERSON_NAME] [PERSON_NAME] [PERSON_NAME] [PERSON_…" at bounding box center [165, 296] width 72 height 18
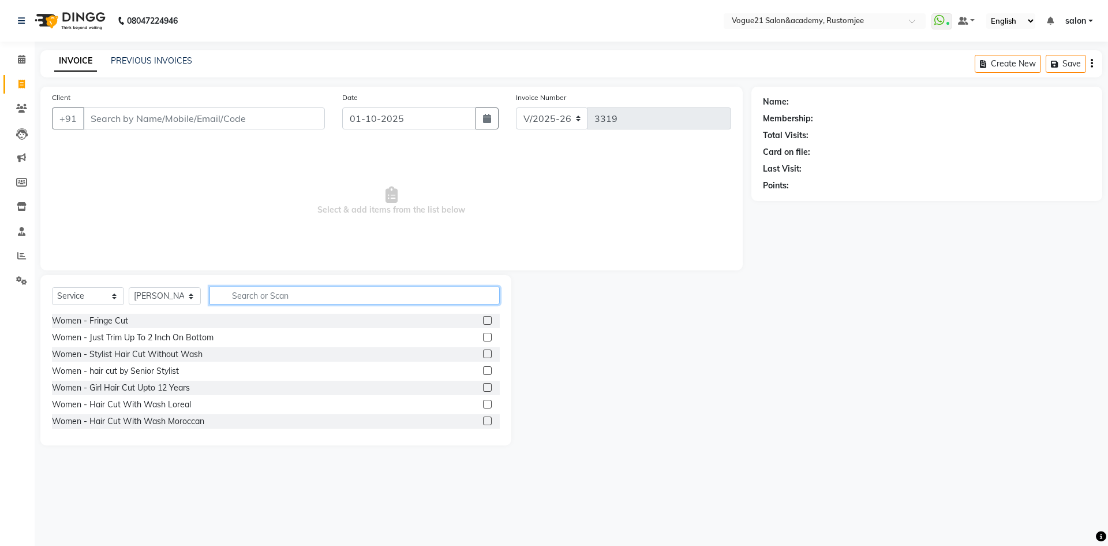
click at [245, 296] on input "text" at bounding box center [355, 295] width 290 height 18
type input "pee"
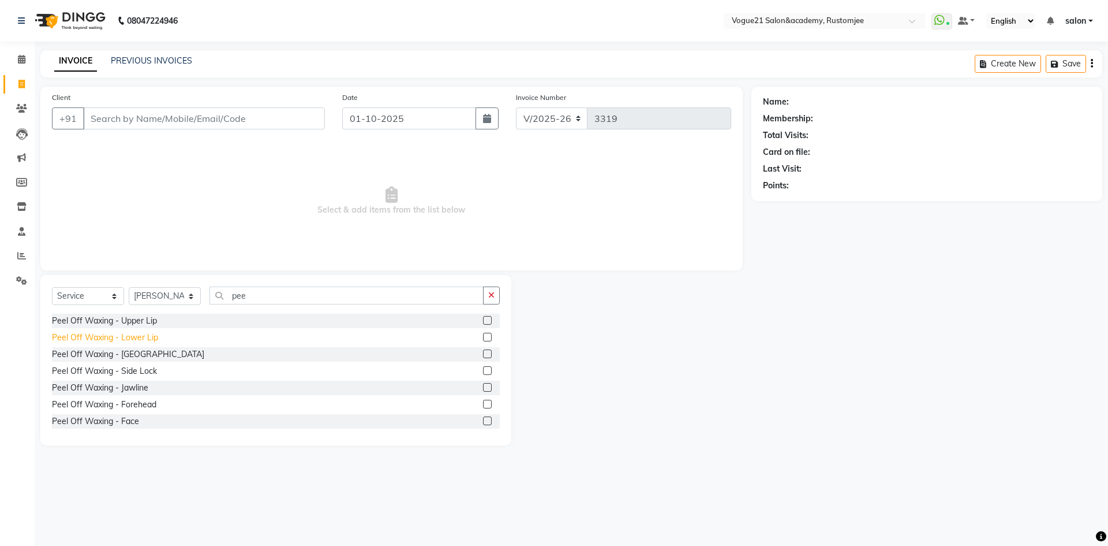
drag, startPoint x: 143, startPoint y: 320, endPoint x: 141, endPoint y: 333, distance: 12.9
click at [144, 320] on div "Peel Off Waxing - Upper Lip" at bounding box center [104, 321] width 105 height 12
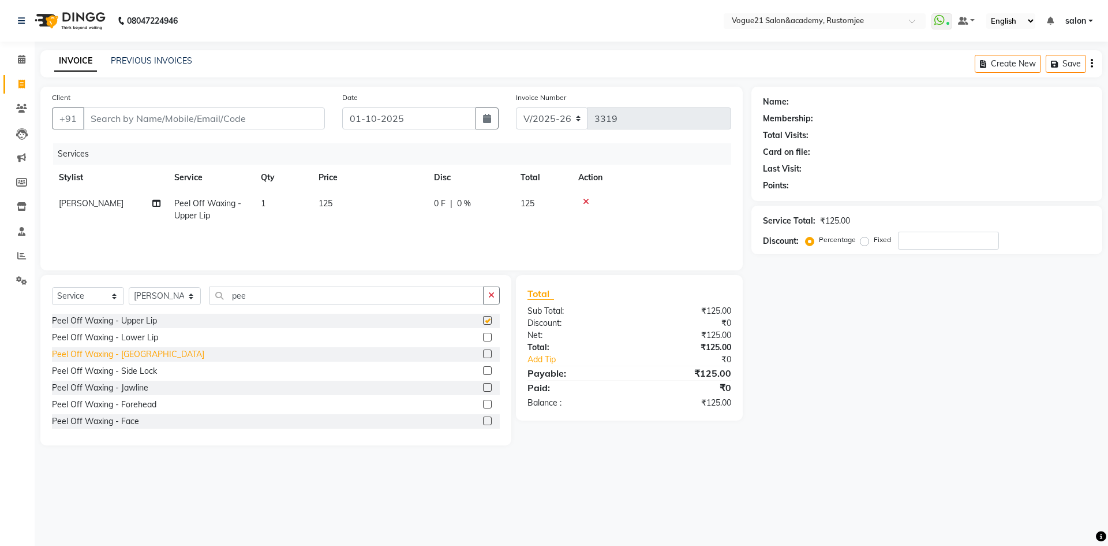
checkbox input "false"
drag, startPoint x: 126, startPoint y: 350, endPoint x: 129, endPoint y: 345, distance: 6.5
click at [128, 349] on div "Peel Off Waxing - [GEOGRAPHIC_DATA]" at bounding box center [128, 354] width 152 height 12
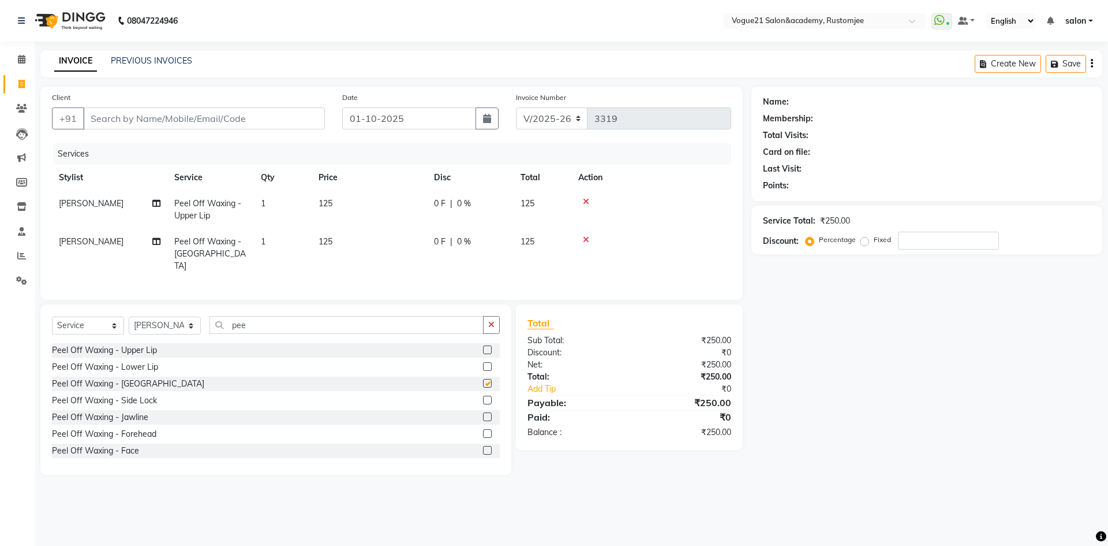
checkbox input "false"
click at [202, 118] on input "Client" at bounding box center [204, 118] width 242 height 22
type input "9"
type input "0"
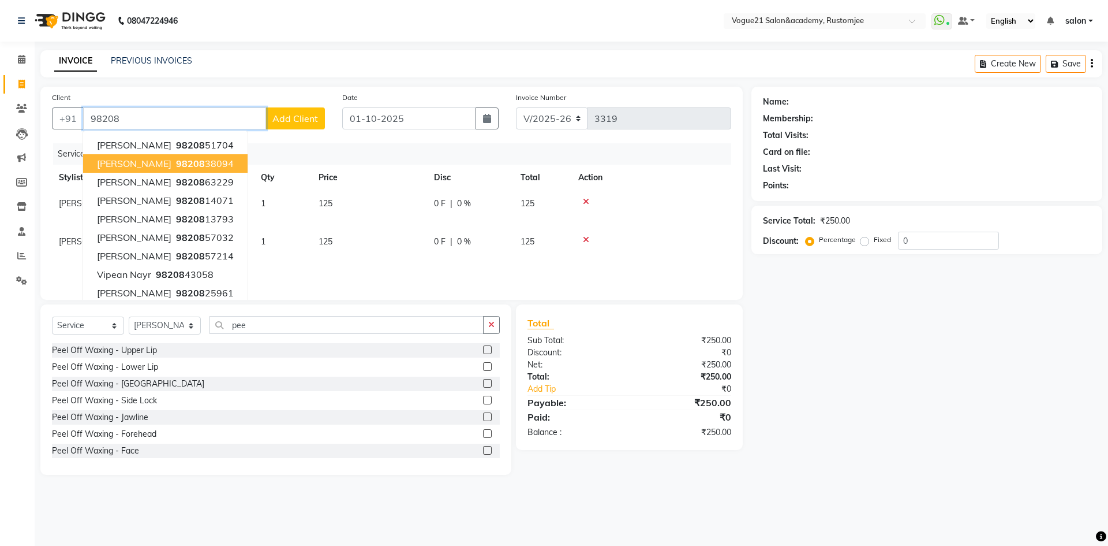
click at [128, 162] on span "[PERSON_NAME]" at bounding box center [134, 164] width 74 height 12
type input "9820838094"
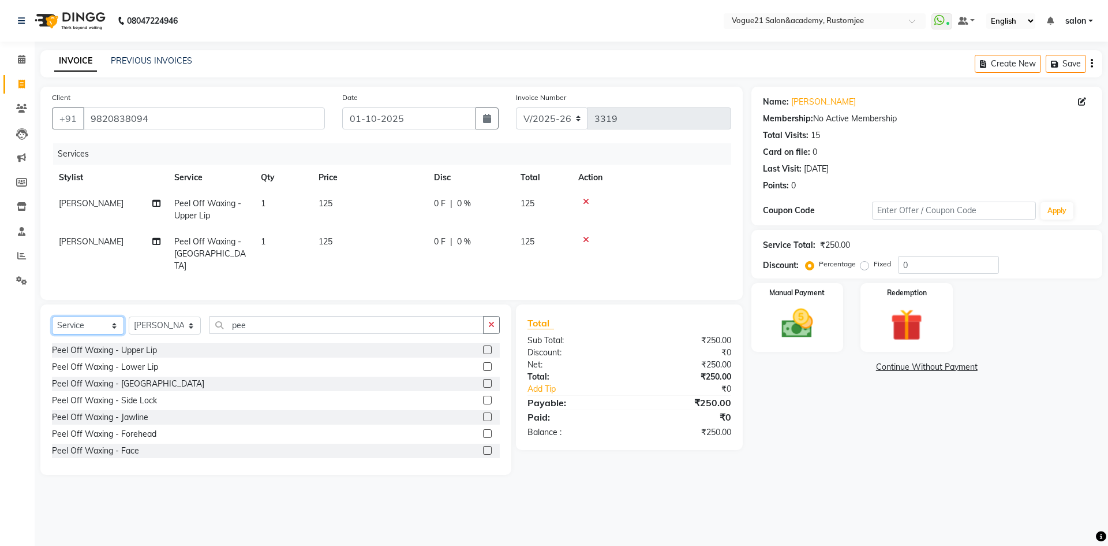
click at [102, 323] on select "Select Service Product Membership Package Voucher Prepaid Gift Card" at bounding box center [88, 325] width 72 height 18
select select "membership"
click at [52, 316] on select "Select Service Product Membership Package Voucher Prepaid Gift Card" at bounding box center [88, 325] width 72 height 18
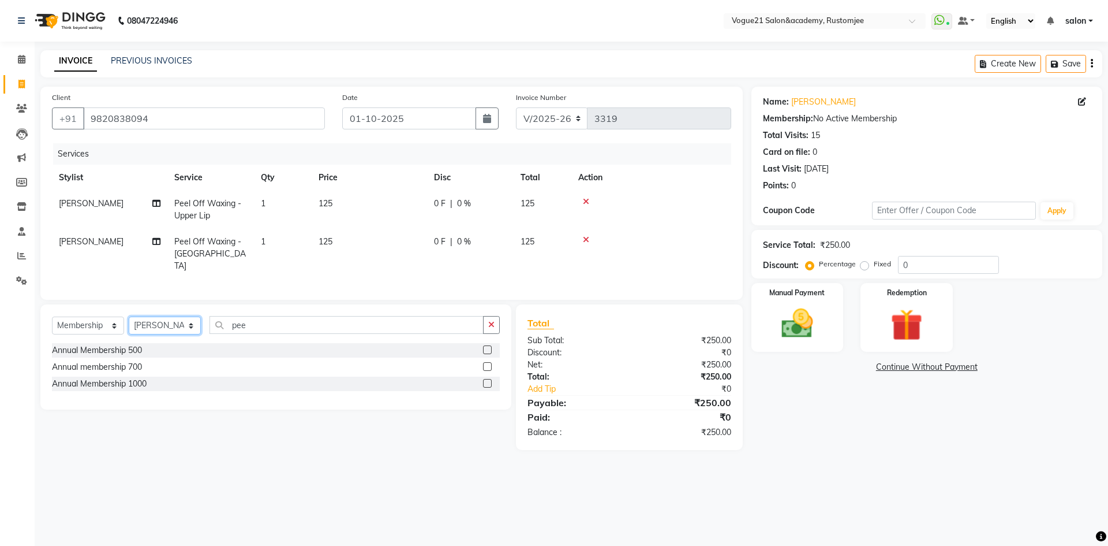
click at [180, 322] on select "Select Stylist [PERSON_NAME] [PERSON_NAME] [PERSON_NAME] [PERSON_NAME] [PERSON_…" at bounding box center [165, 325] width 72 height 18
select select "77666"
click at [129, 316] on select "Select Stylist [PERSON_NAME] [PERSON_NAME] [PERSON_NAME] [PERSON_NAME] [PERSON_…" at bounding box center [165, 325] width 72 height 18
click at [137, 348] on div "Annual Membership 500" at bounding box center [97, 350] width 90 height 12
select select "select"
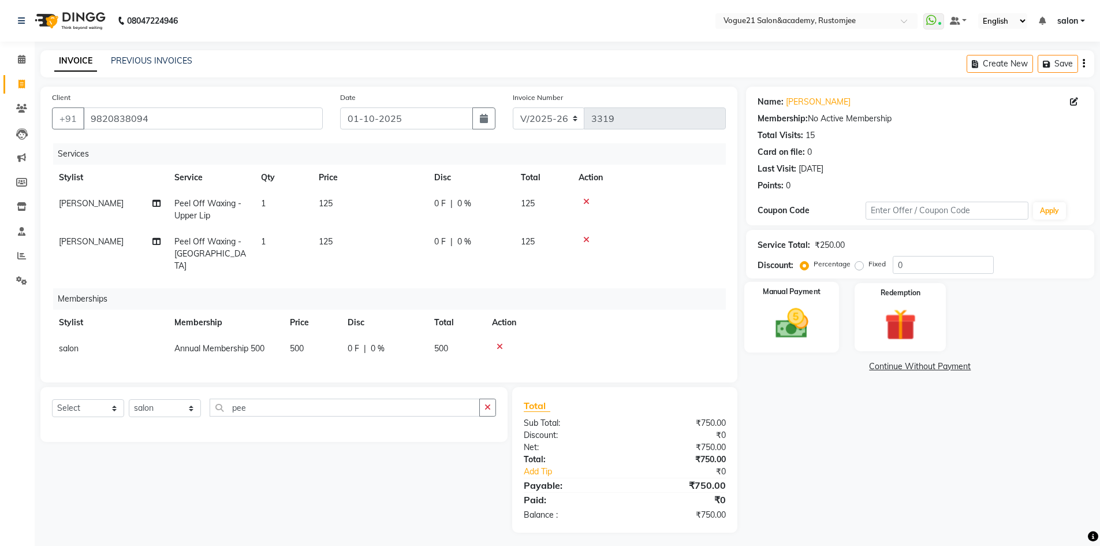
click at [800, 309] on img at bounding box center [791, 323] width 53 height 38
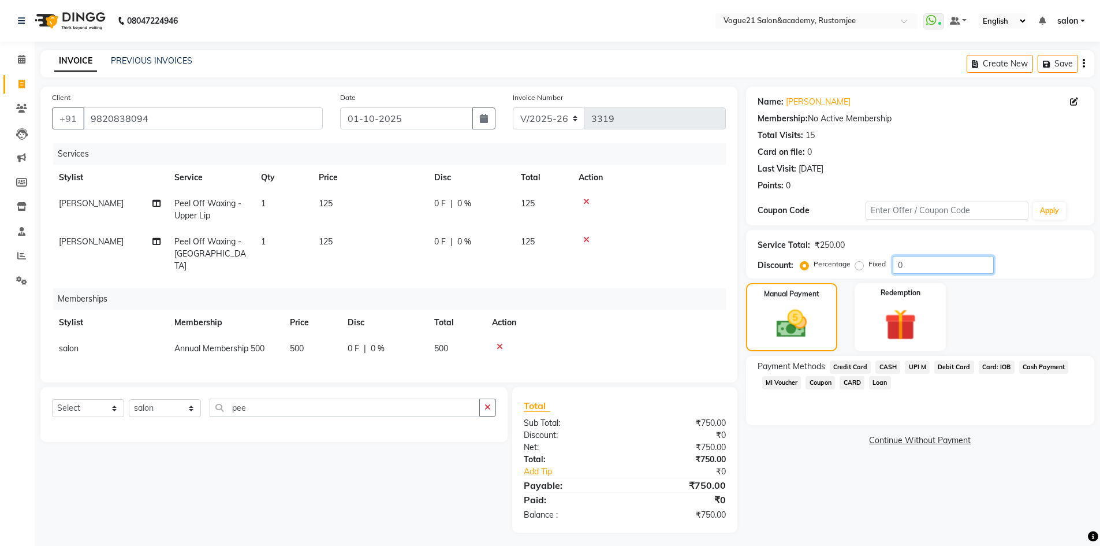
click at [909, 264] on input "0" at bounding box center [942, 265] width 101 height 18
type input "020"
click at [916, 367] on span "UPI M" at bounding box center [917, 366] width 25 height 13
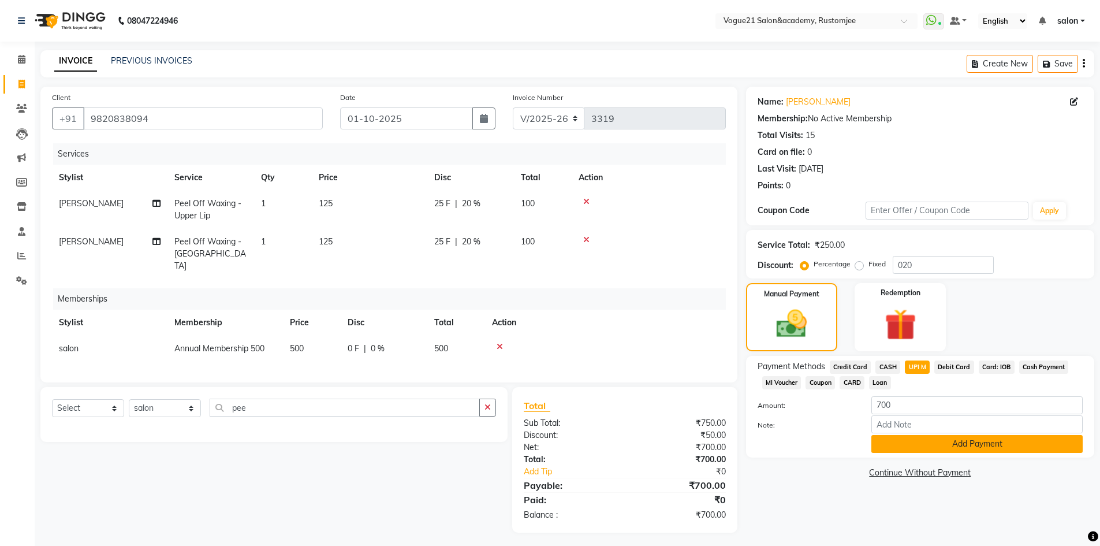
click at [939, 448] on button "Add Payment" at bounding box center [976, 444] width 211 height 18
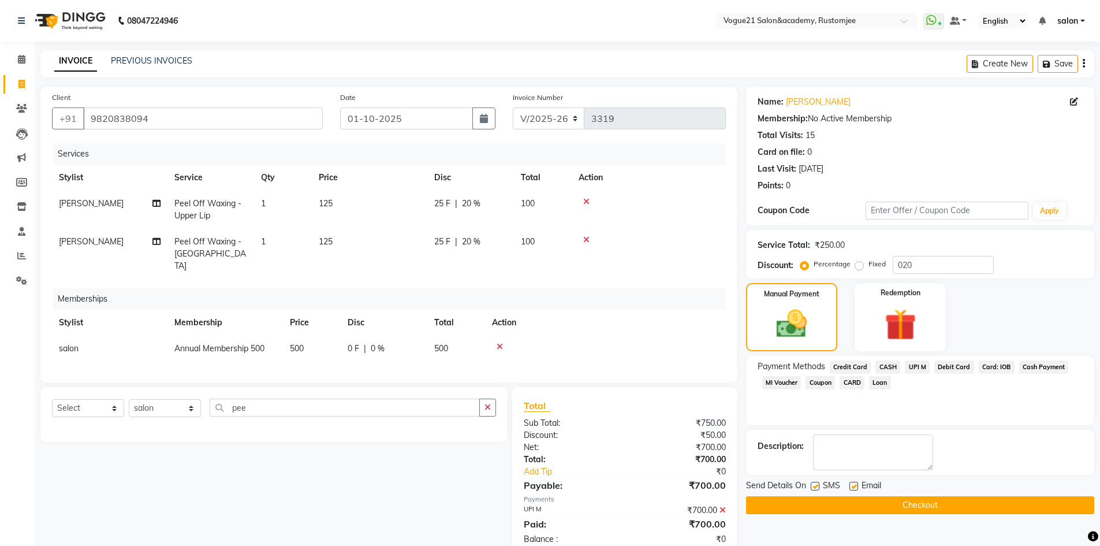
click at [843, 505] on button "Checkout" at bounding box center [920, 505] width 348 height 18
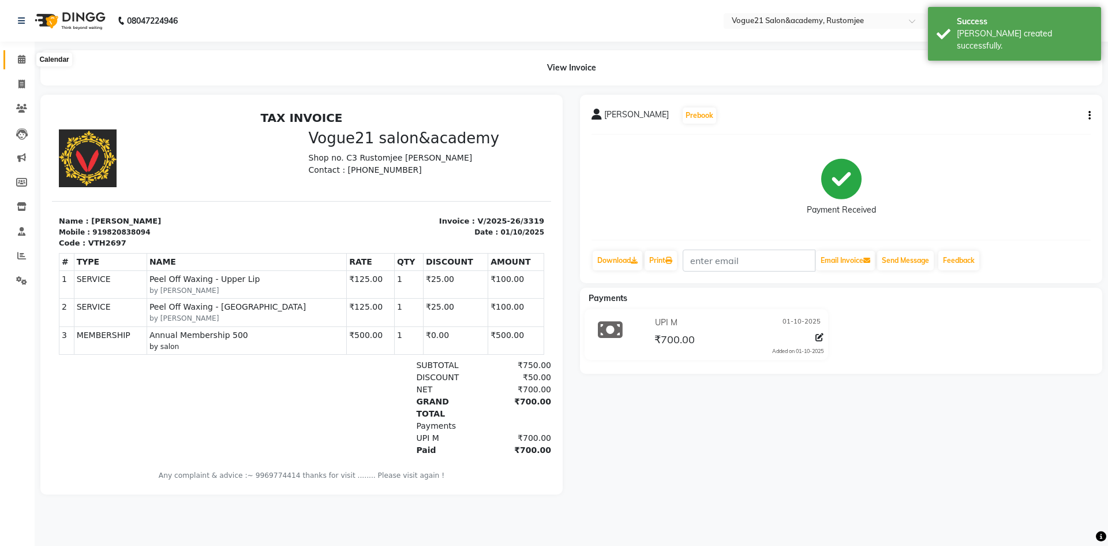
click at [23, 62] on icon at bounding box center [22, 59] width 8 height 9
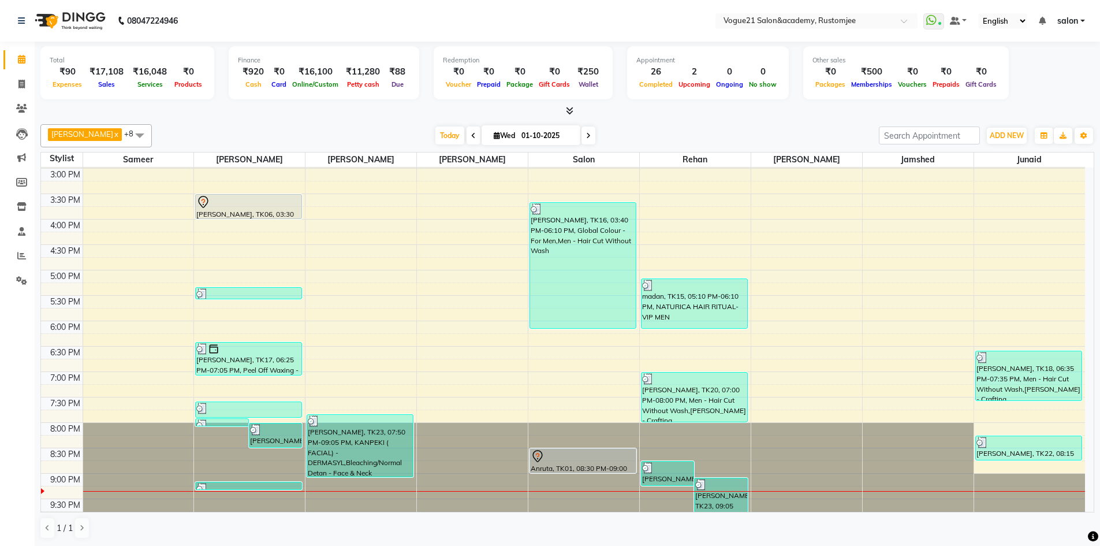
scroll to position [316, 0]
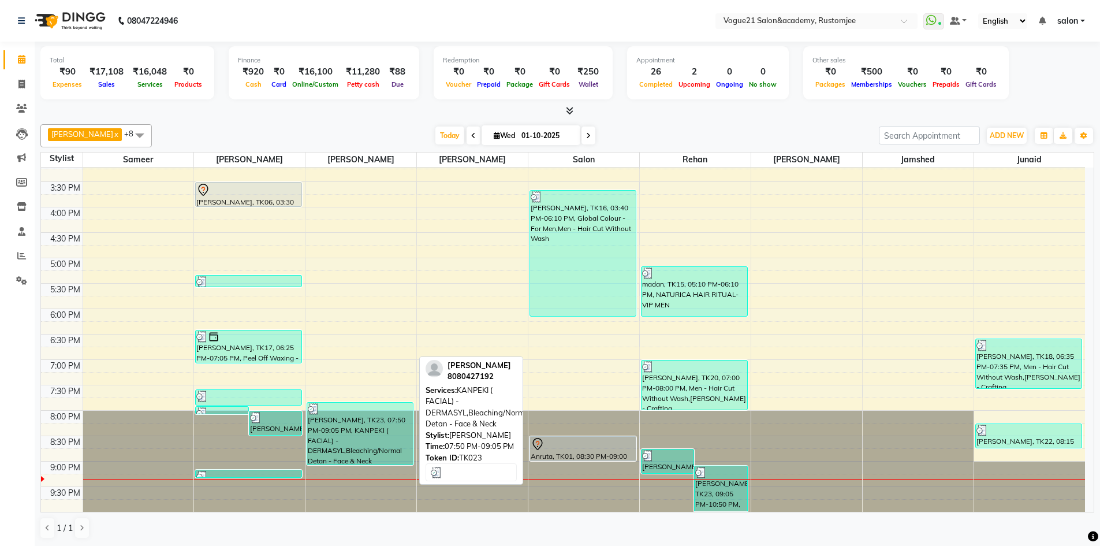
click at [332, 427] on div "[PERSON_NAME], TK23, 07:50 PM-09:05 PM, KANPEKI ( FACIAL) - DERMASYL,Bleaching/…" at bounding box center [360, 433] width 106 height 62
select select "3"
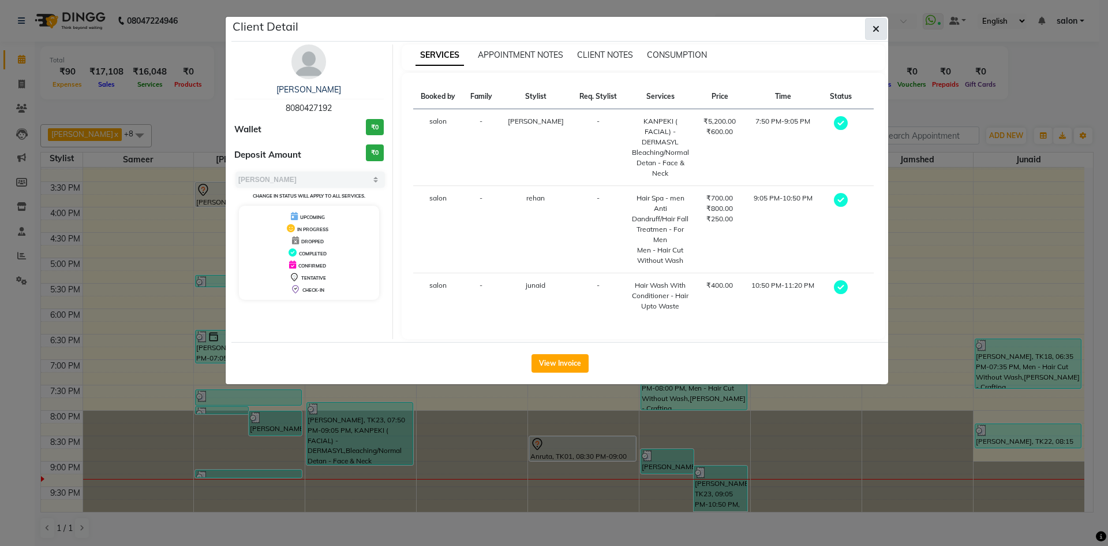
click at [874, 35] on button "button" at bounding box center [876, 29] width 22 height 22
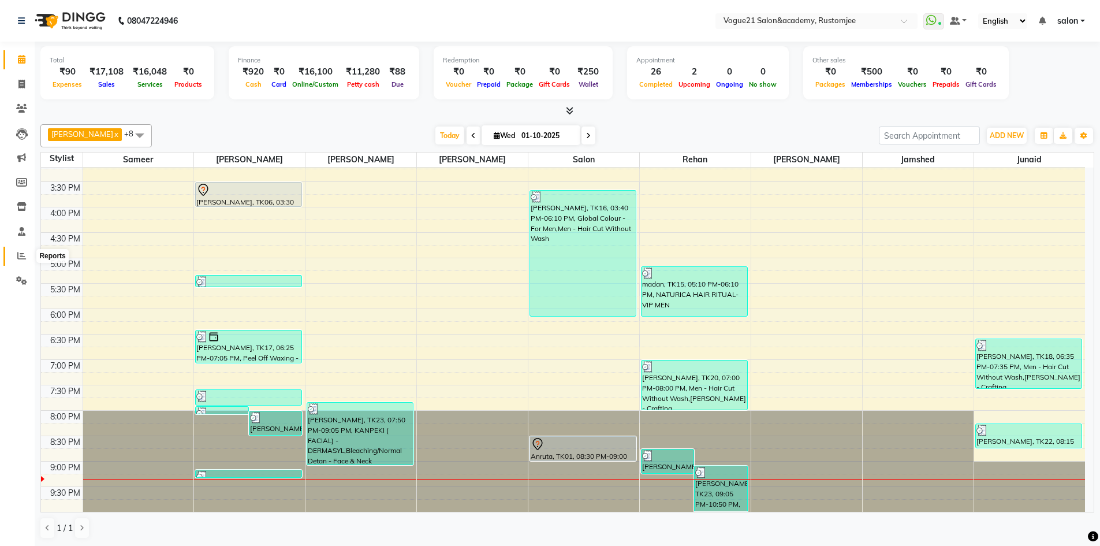
click at [21, 253] on icon at bounding box center [21, 255] width 9 height 9
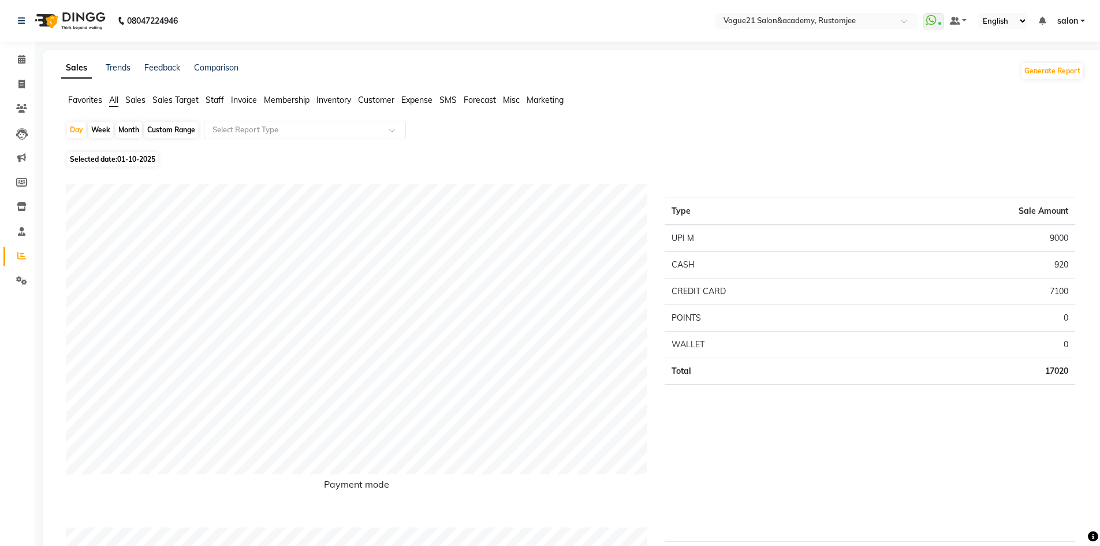
click at [213, 96] on span "Staff" at bounding box center [215, 100] width 18 height 10
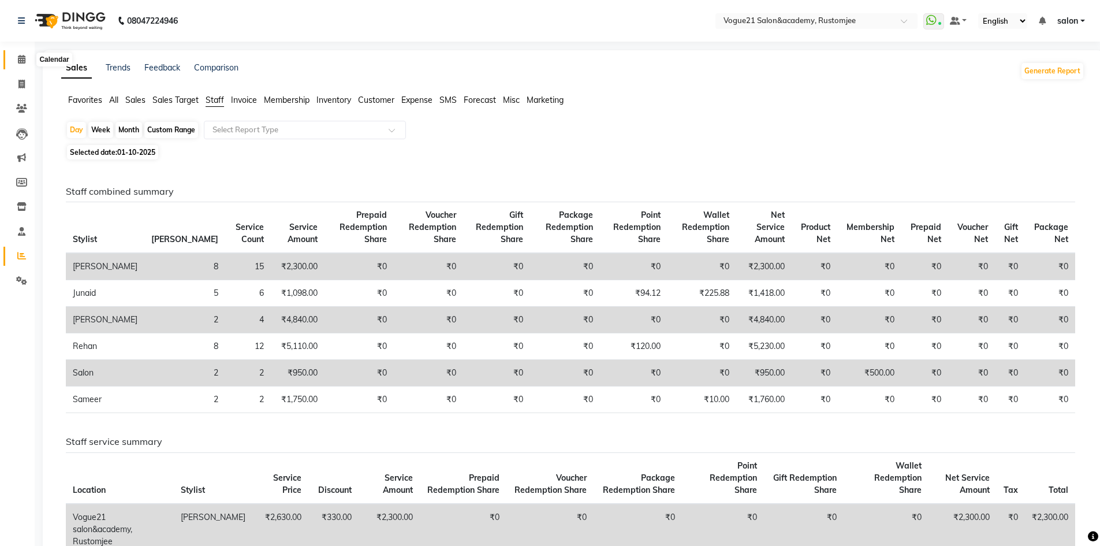
click at [19, 61] on icon at bounding box center [22, 59] width 8 height 9
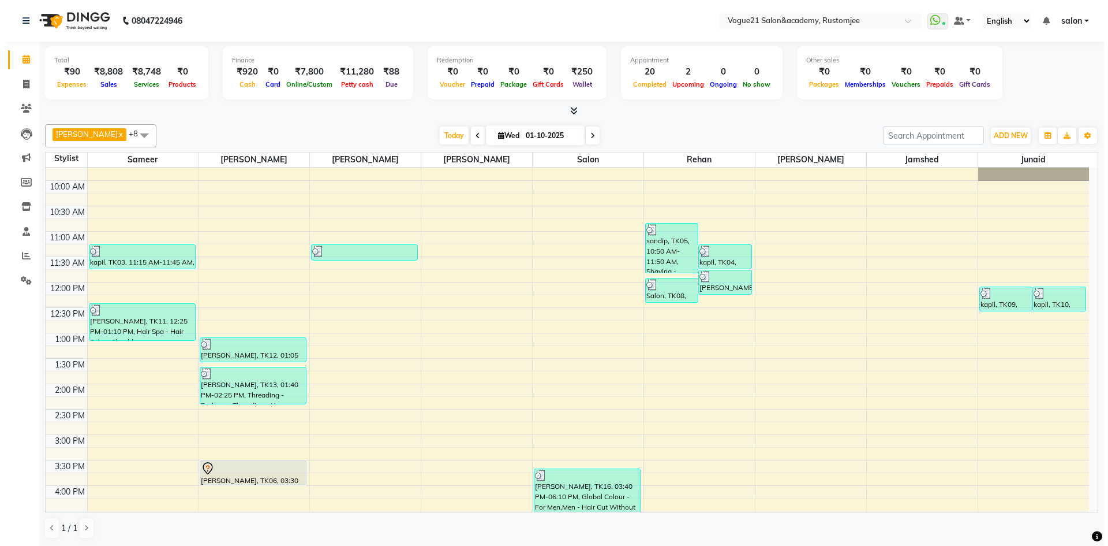
scroll to position [58, 0]
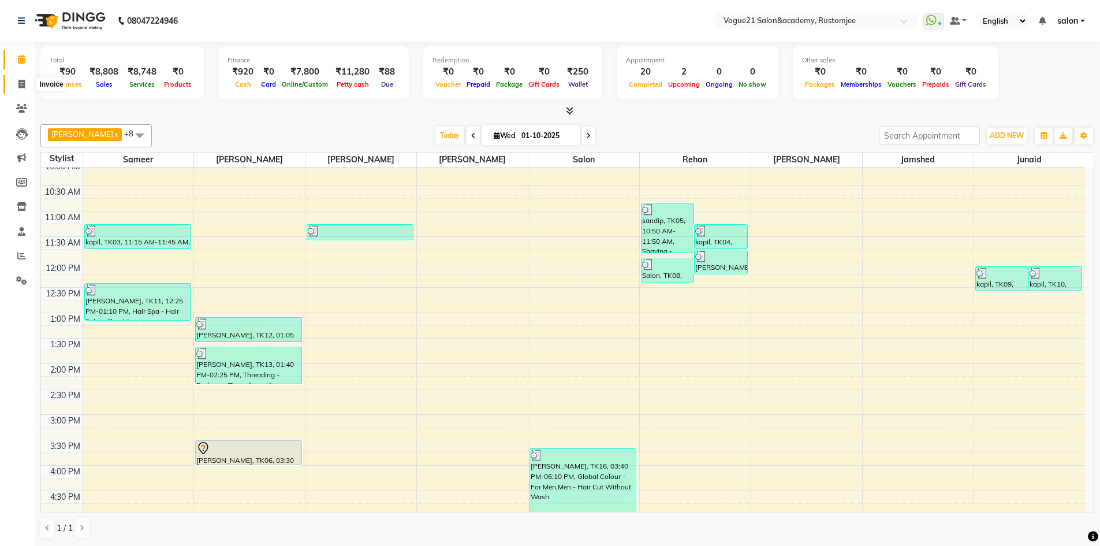
click at [24, 85] on icon at bounding box center [21, 84] width 6 height 9
select select "service"
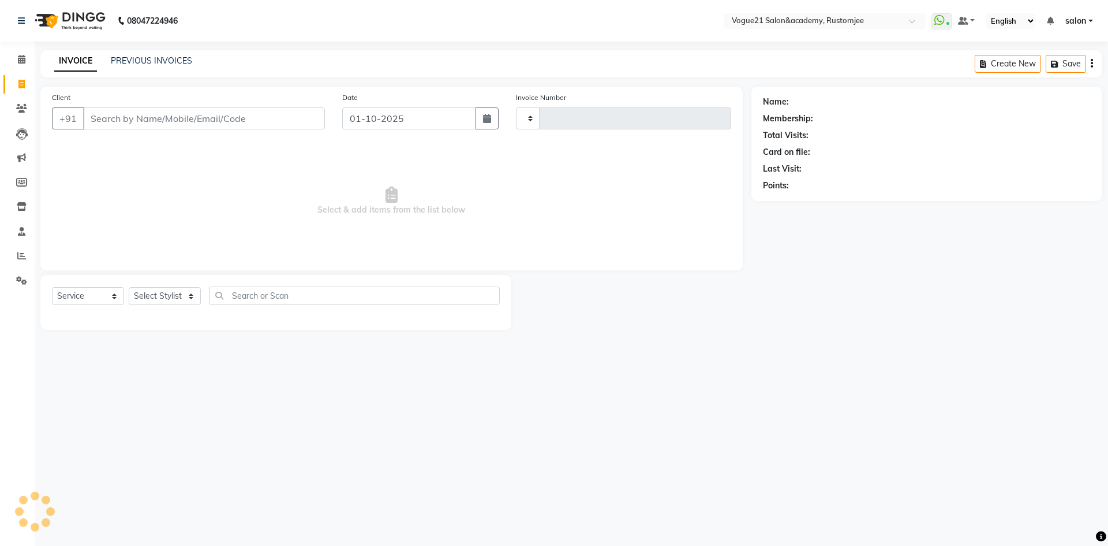
type input "3315"
select select "8171"
click at [177, 292] on select "Select Stylist" at bounding box center [165, 296] width 72 height 18
select select "88708"
click at [129, 287] on select "Select Stylist [PERSON_NAME] [PERSON_NAME] [PERSON_NAME] [PERSON_NAME] [PERSON_…" at bounding box center [165, 296] width 72 height 18
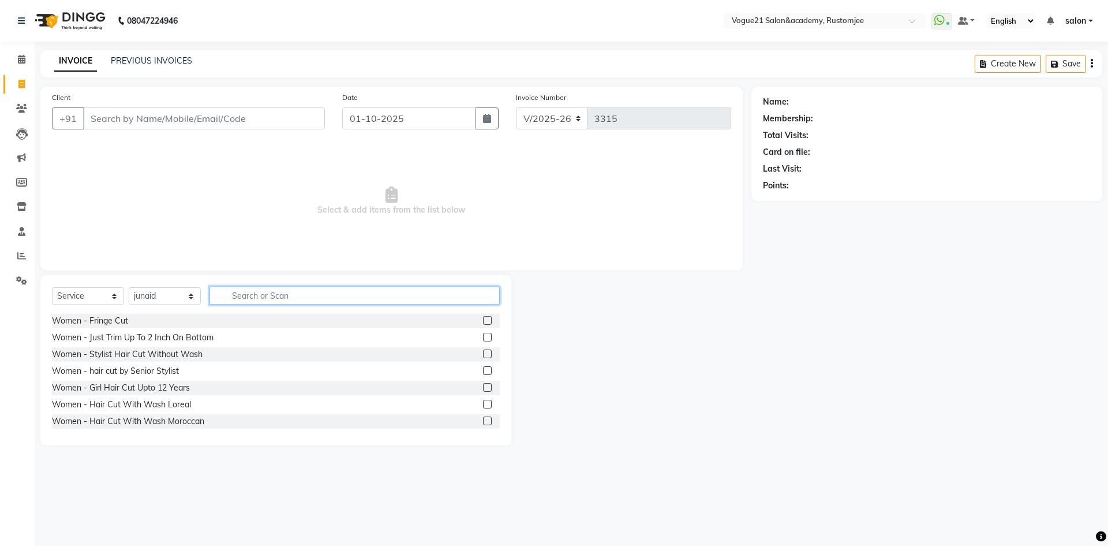
click at [268, 293] on input "text" at bounding box center [355, 295] width 290 height 18
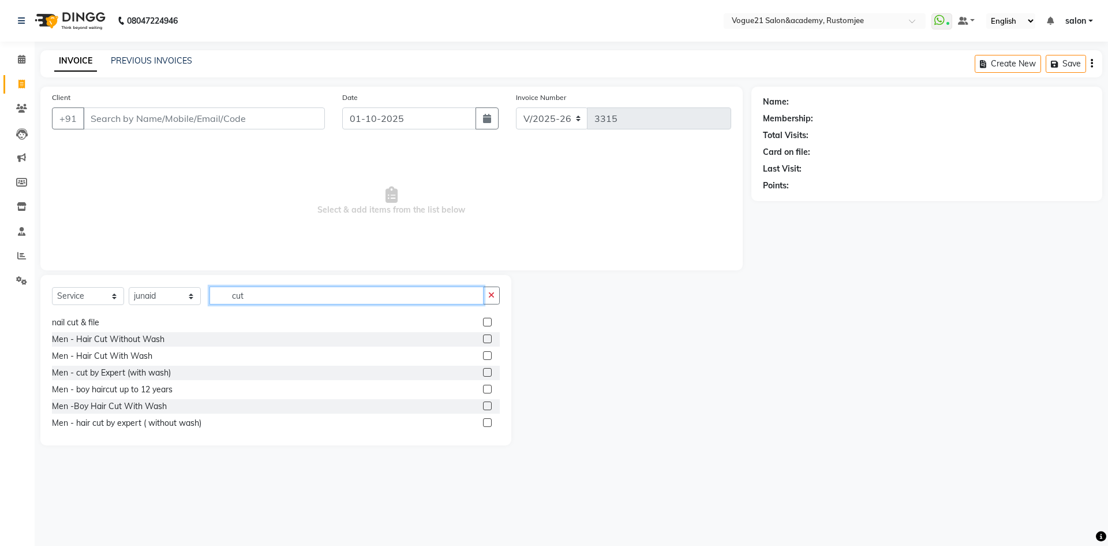
scroll to position [119, 0]
type input "cut"
click at [136, 337] on div "Men - Hair Cut Without Wash" at bounding box center [108, 336] width 113 height 12
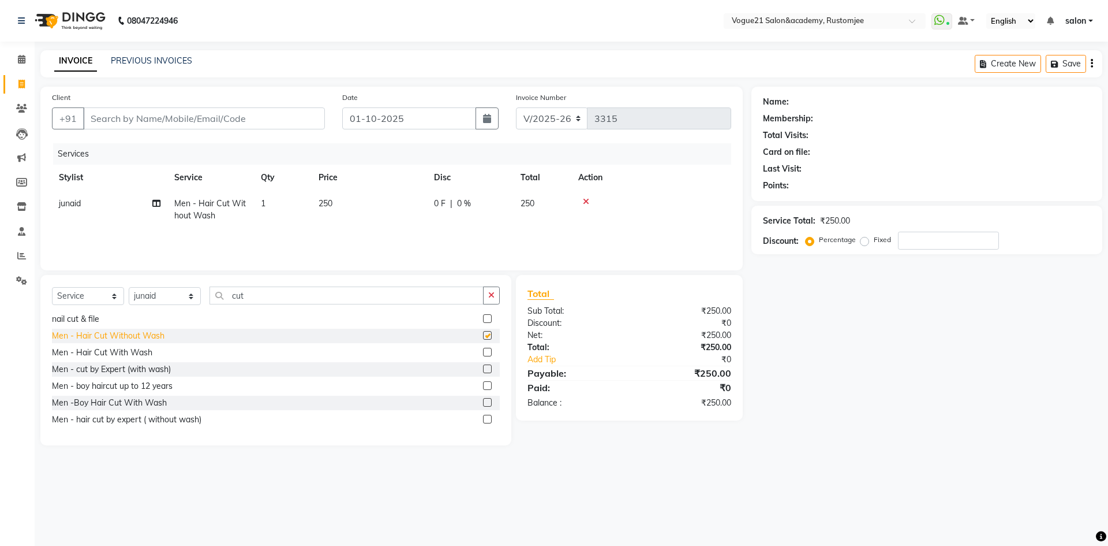
checkbox input "false"
click at [288, 300] on input "cut" at bounding box center [347, 295] width 274 height 18
type input "c"
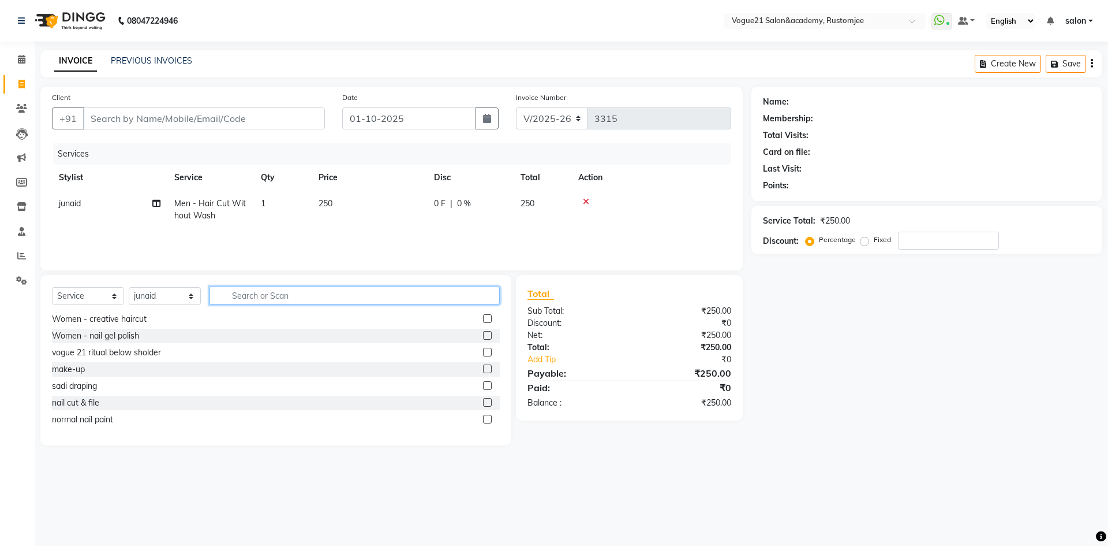
scroll to position [203, 0]
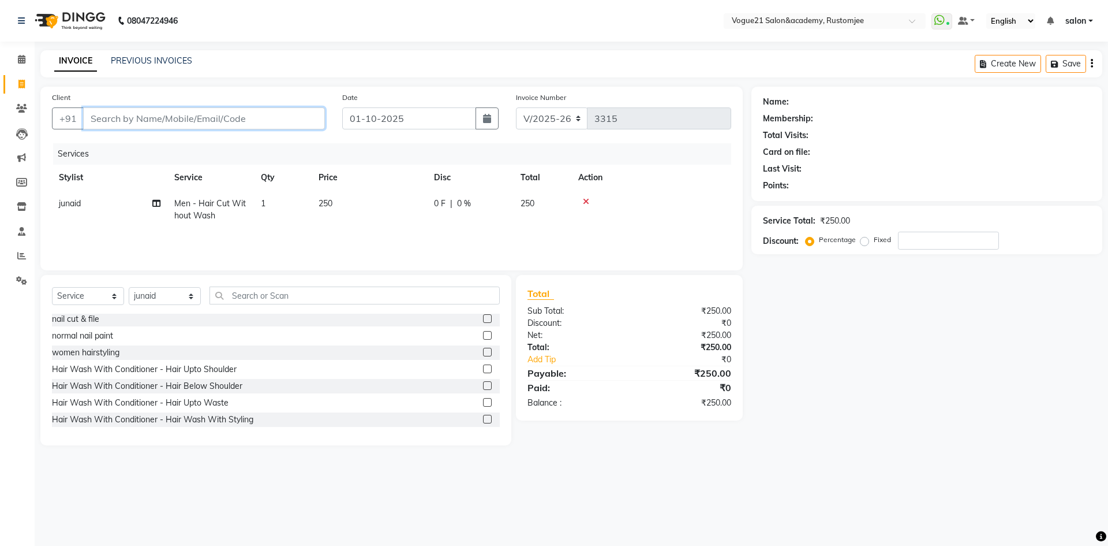
click at [136, 113] on input "Client" at bounding box center [204, 118] width 242 height 22
type input "8"
type input "0"
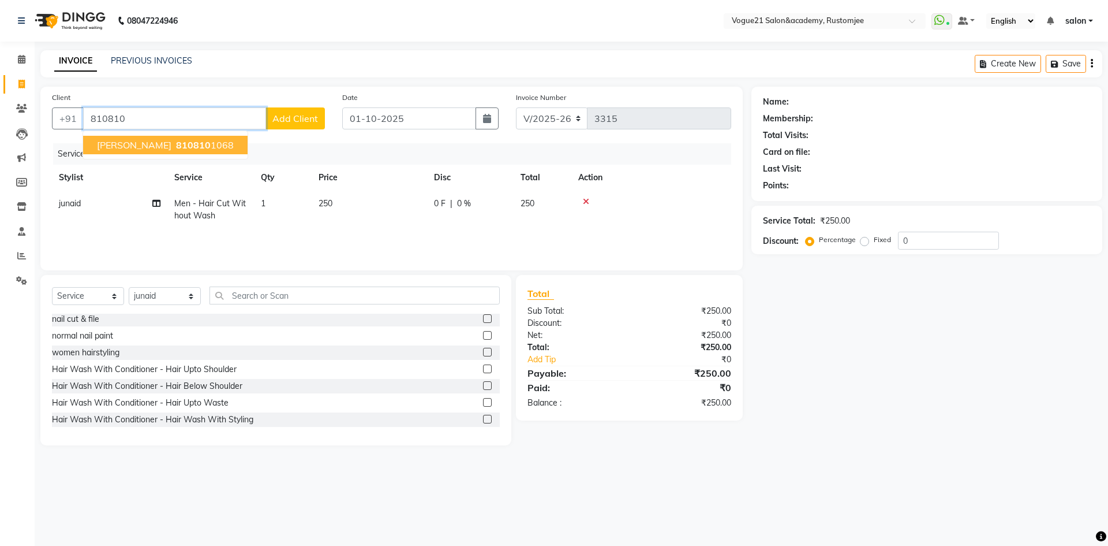
click at [170, 115] on input "810810" at bounding box center [174, 118] width 183 height 22
type input "8"
type input "8108106088"
click at [299, 117] on span "Add Client" at bounding box center [295, 119] width 46 height 12
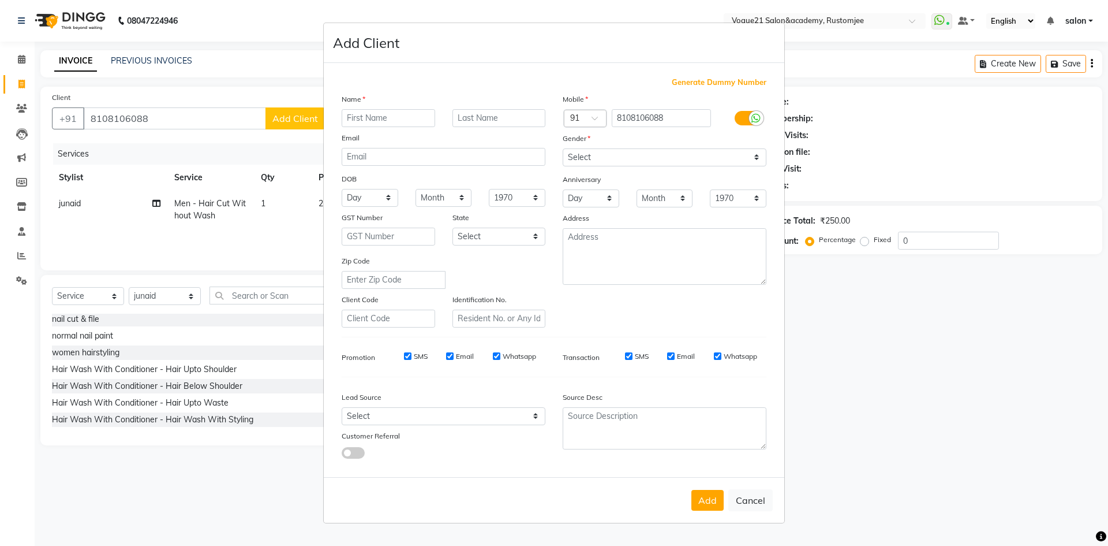
type input "V"
type input "Avinash"
click at [483, 118] on input "text" at bounding box center [500, 118] width 94 height 18
type input "[PERSON_NAME]"
click at [621, 156] on select "Select [DEMOGRAPHIC_DATA] [DEMOGRAPHIC_DATA] Other Prefer Not To Say" at bounding box center [665, 157] width 204 height 18
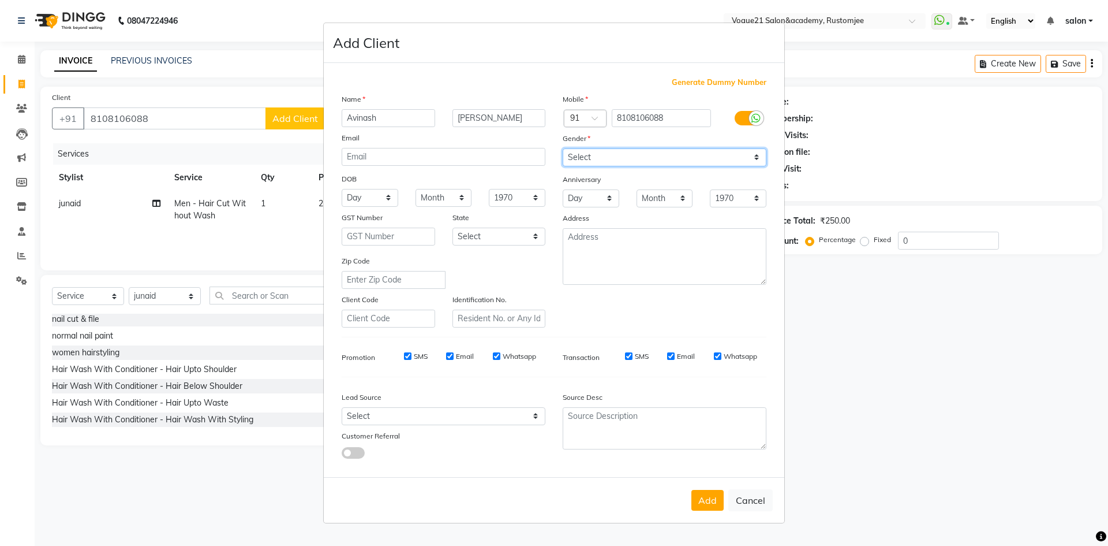
select select "[DEMOGRAPHIC_DATA]"
click at [563, 148] on select "Select [DEMOGRAPHIC_DATA] [DEMOGRAPHIC_DATA] Other Prefer Not To Say" at bounding box center [665, 157] width 204 height 18
click at [709, 504] on button "Add" at bounding box center [708, 500] width 32 height 21
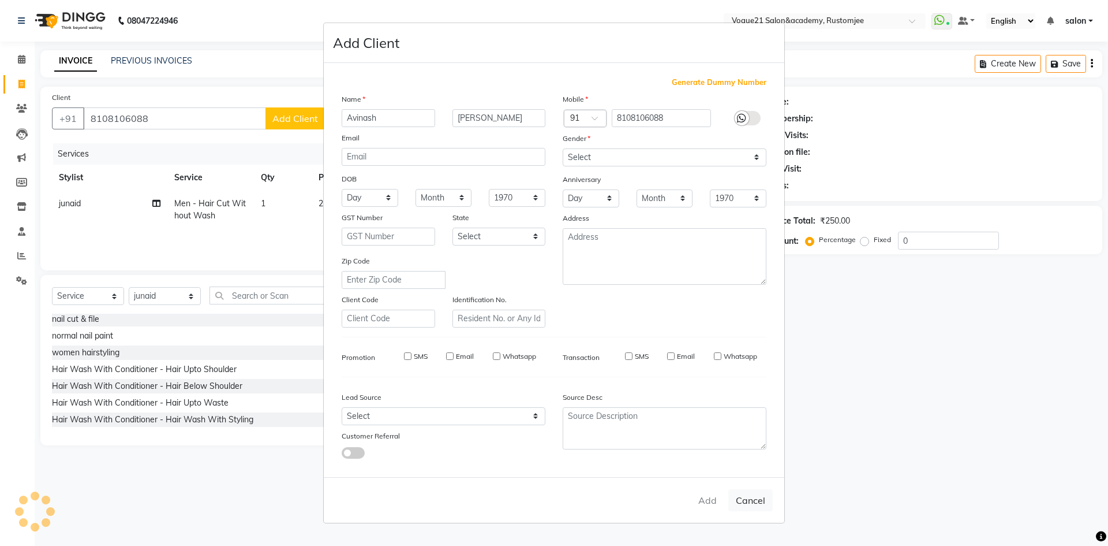
select select
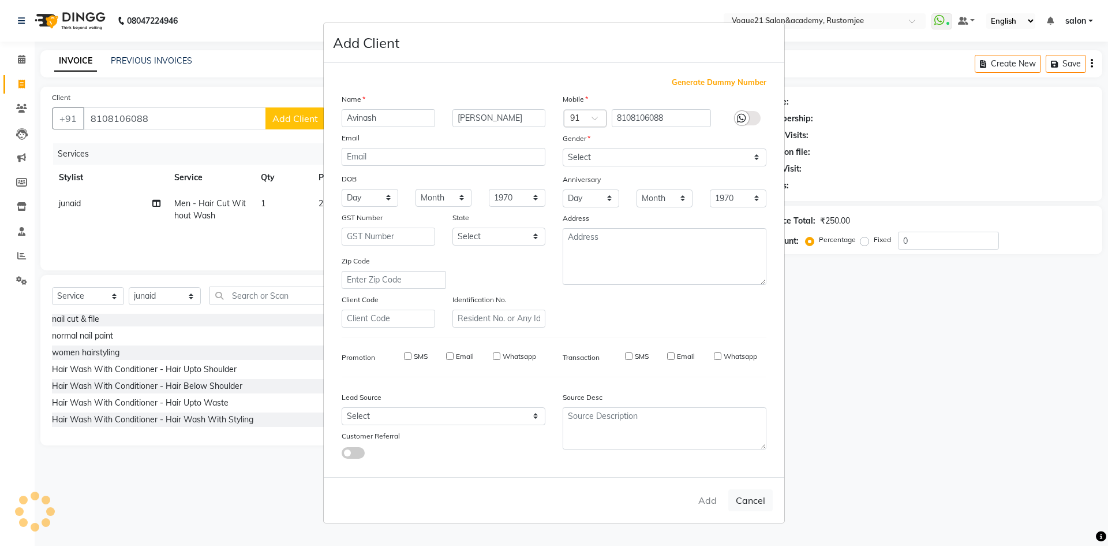
select select
checkbox input "false"
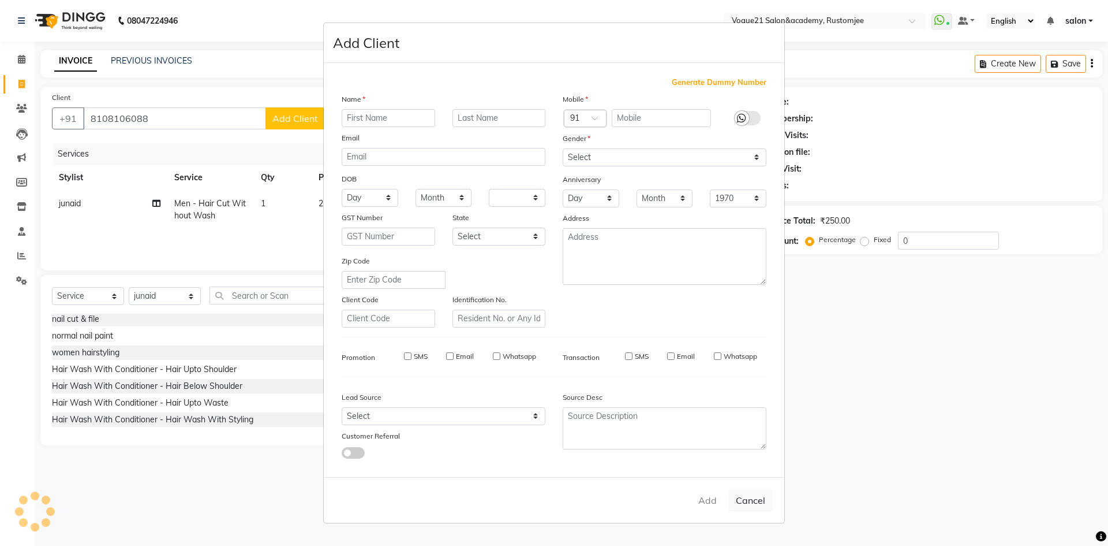
checkbox input "false"
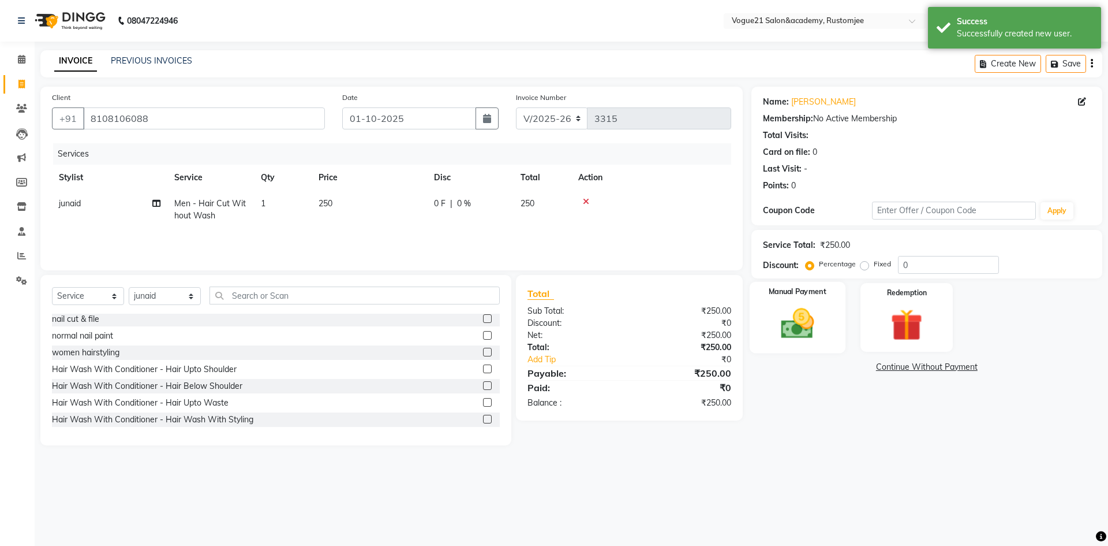
click at [809, 334] on img at bounding box center [798, 323] width 54 height 38
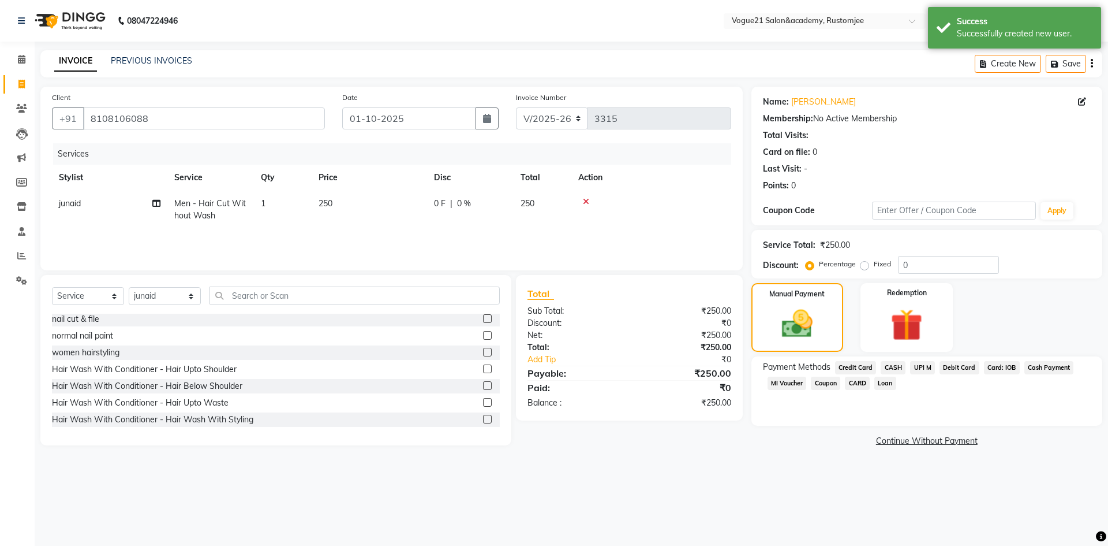
click at [919, 363] on span "UPI M" at bounding box center [922, 367] width 25 height 13
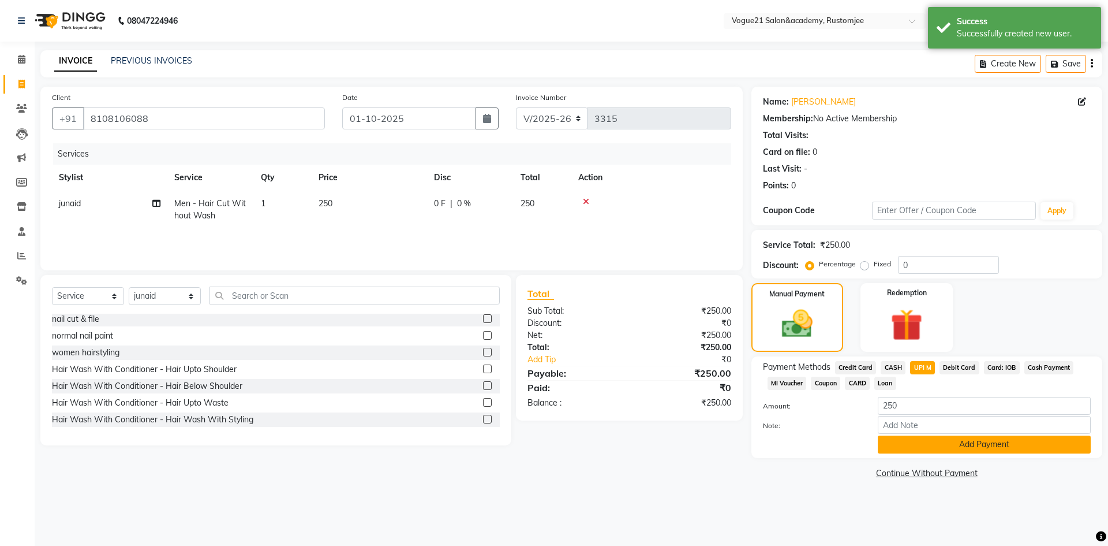
click at [913, 444] on button "Add Payment" at bounding box center [984, 444] width 213 height 18
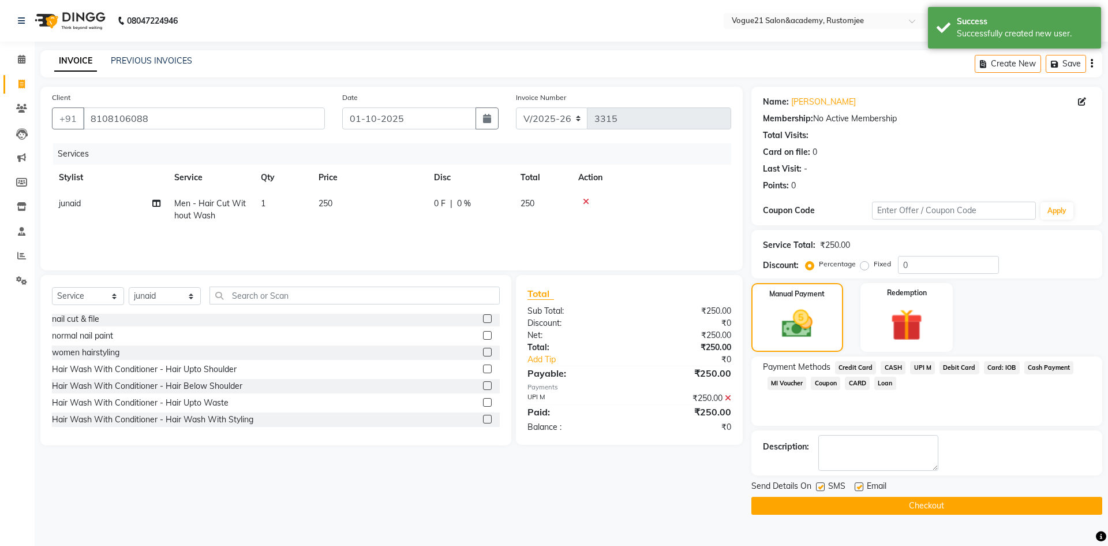
click at [798, 506] on button "Checkout" at bounding box center [927, 505] width 351 height 18
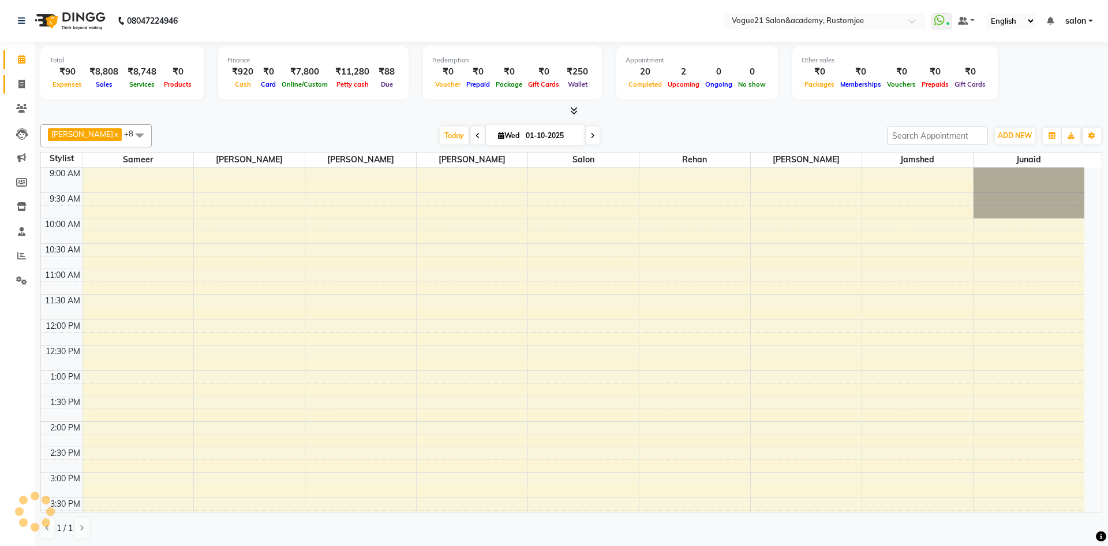
click at [24, 88] on icon at bounding box center [21, 84] width 6 height 9
select select "8171"
select select "service"
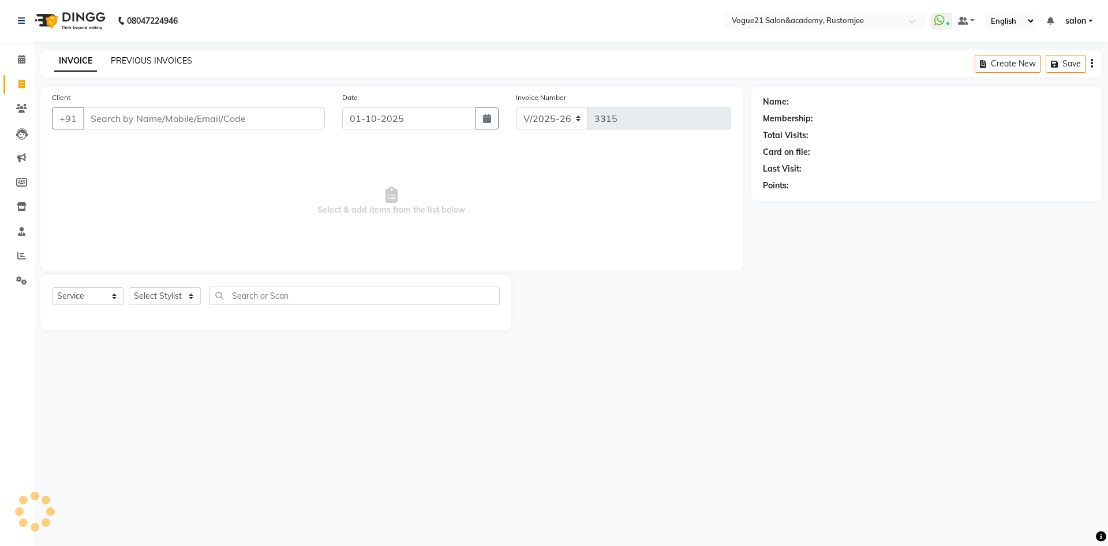
click at [154, 58] on link "PREVIOUS INVOICES" at bounding box center [151, 60] width 81 height 10
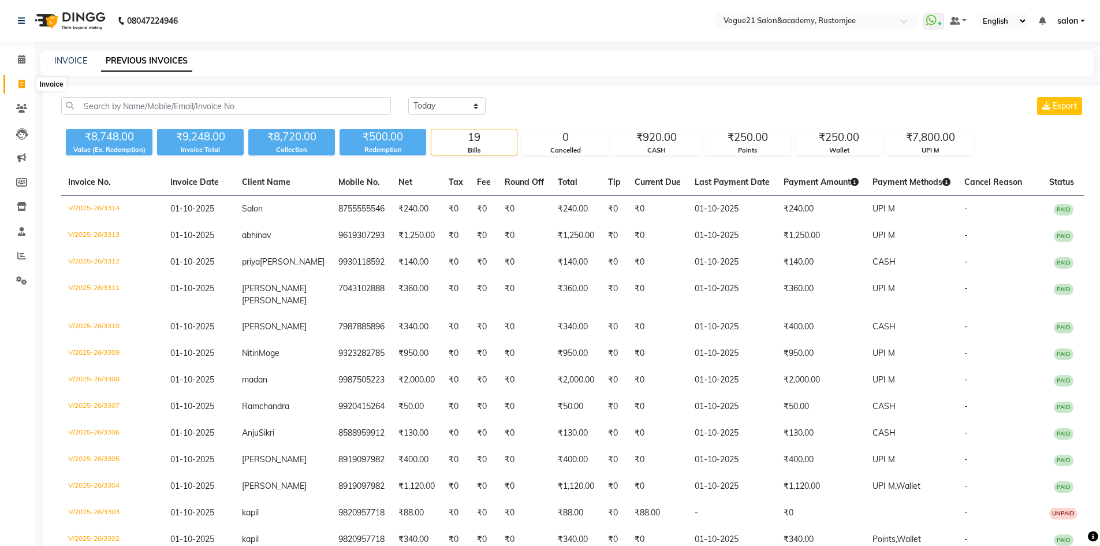
click at [16, 88] on span at bounding box center [22, 84] width 20 height 13
select select "8171"
select select "service"
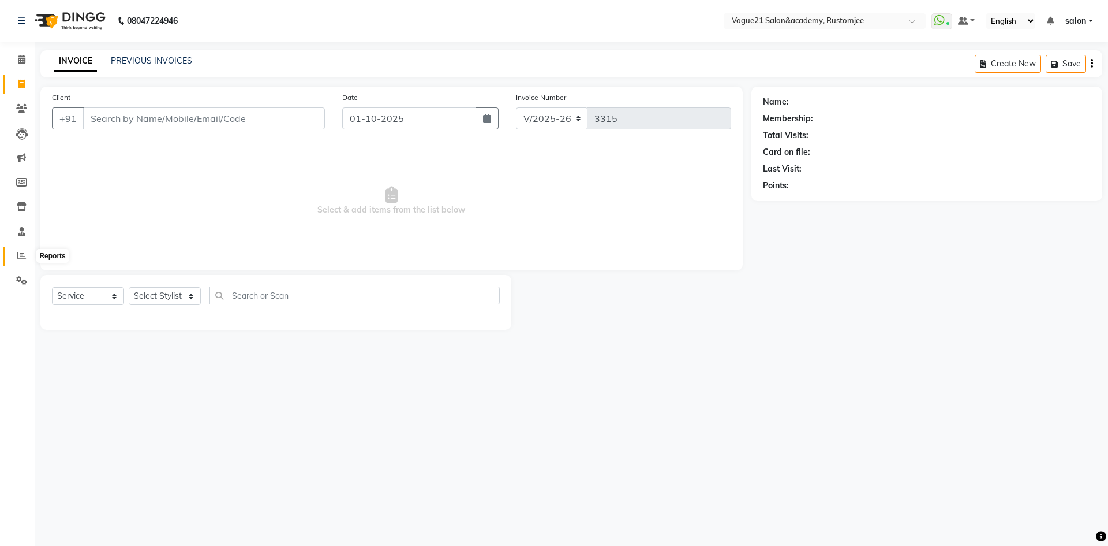
click at [22, 259] on icon at bounding box center [21, 255] width 9 height 9
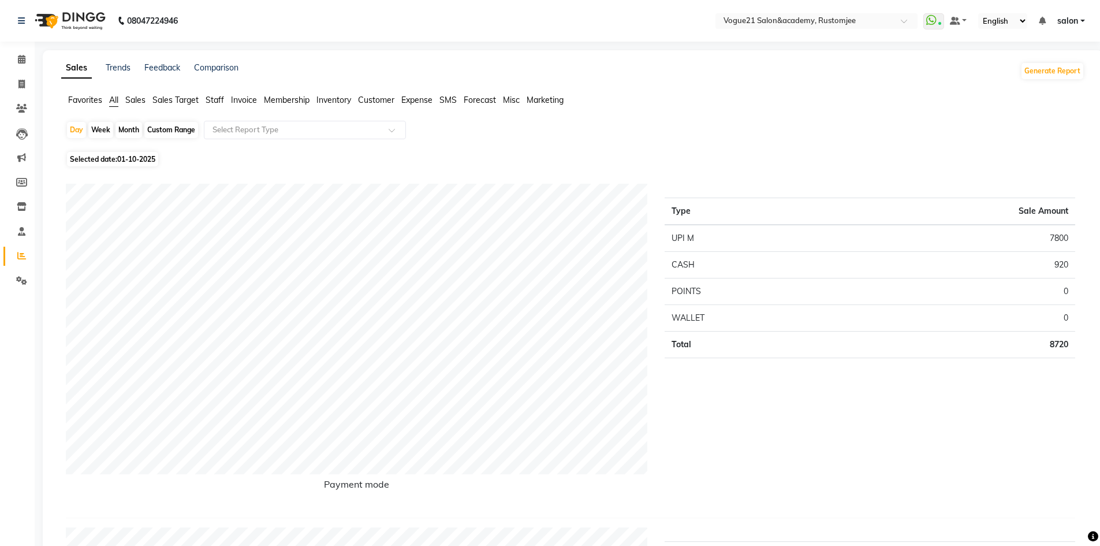
click at [216, 97] on span "Staff" at bounding box center [215, 100] width 18 height 10
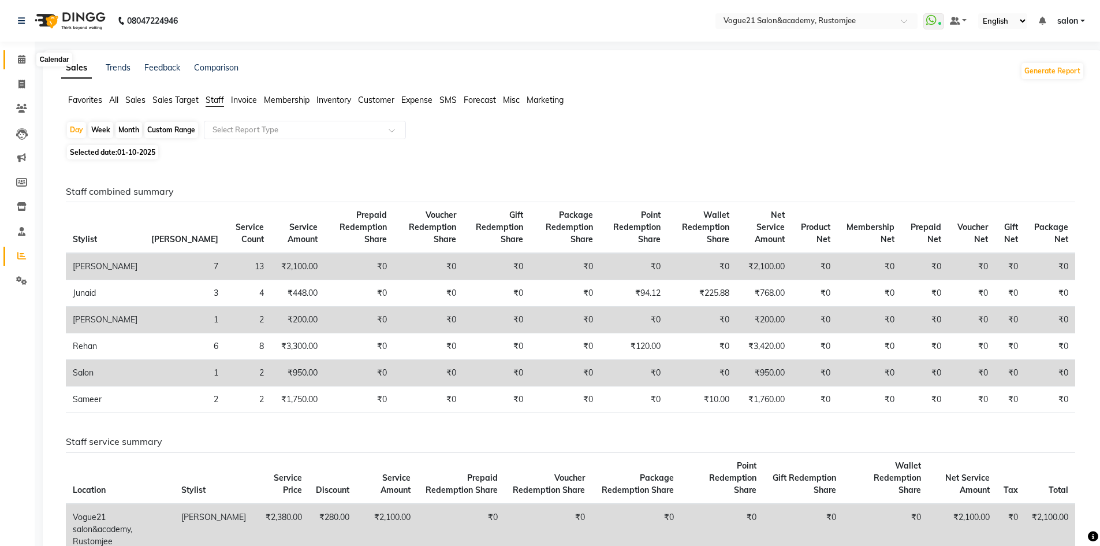
click at [27, 57] on span at bounding box center [22, 59] width 20 height 13
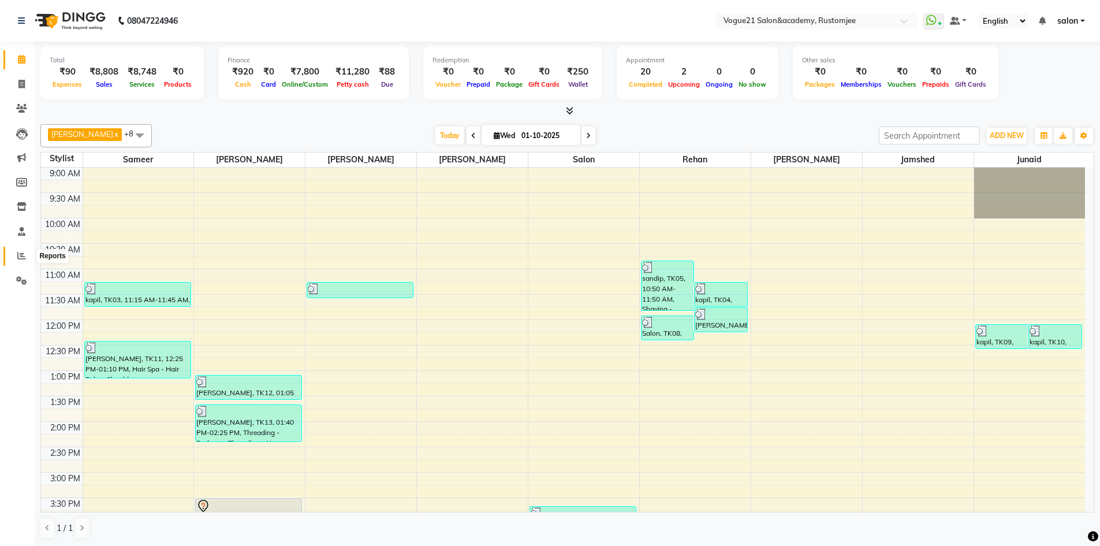
click at [22, 254] on icon at bounding box center [21, 255] width 9 height 9
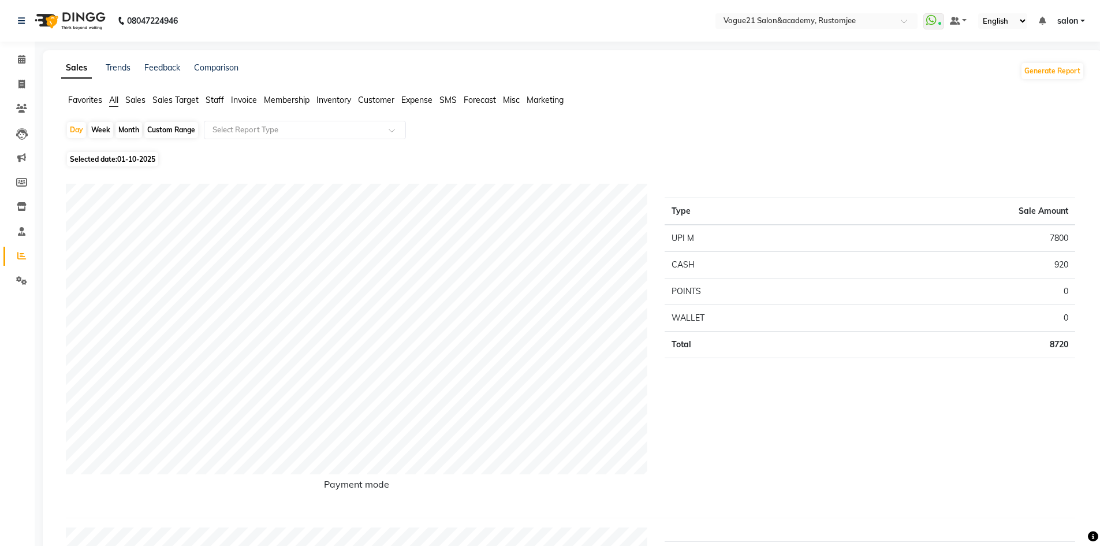
click at [221, 95] on span "Staff" at bounding box center [215, 100] width 18 height 10
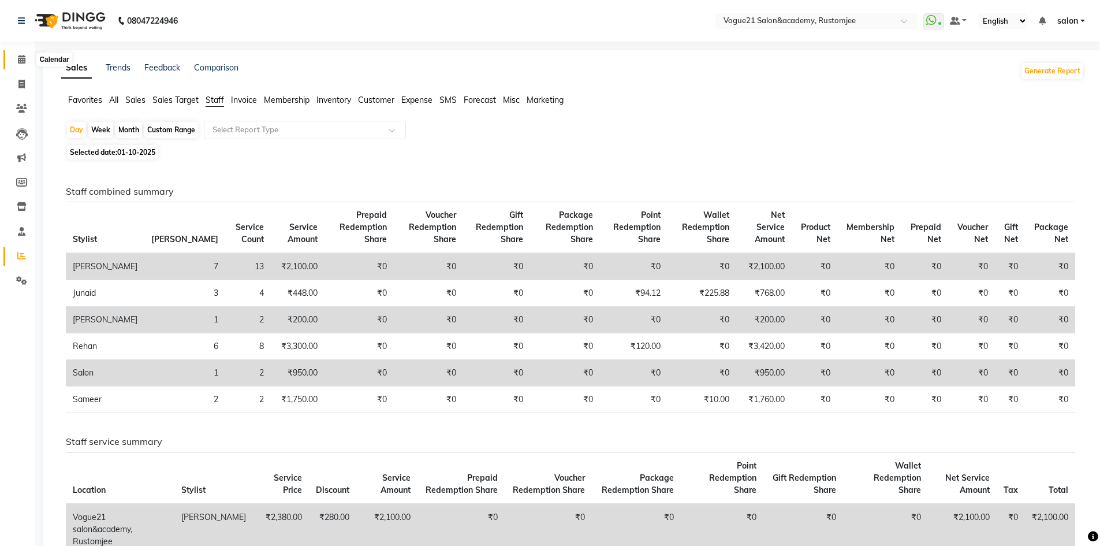
click at [17, 60] on span at bounding box center [22, 59] width 20 height 13
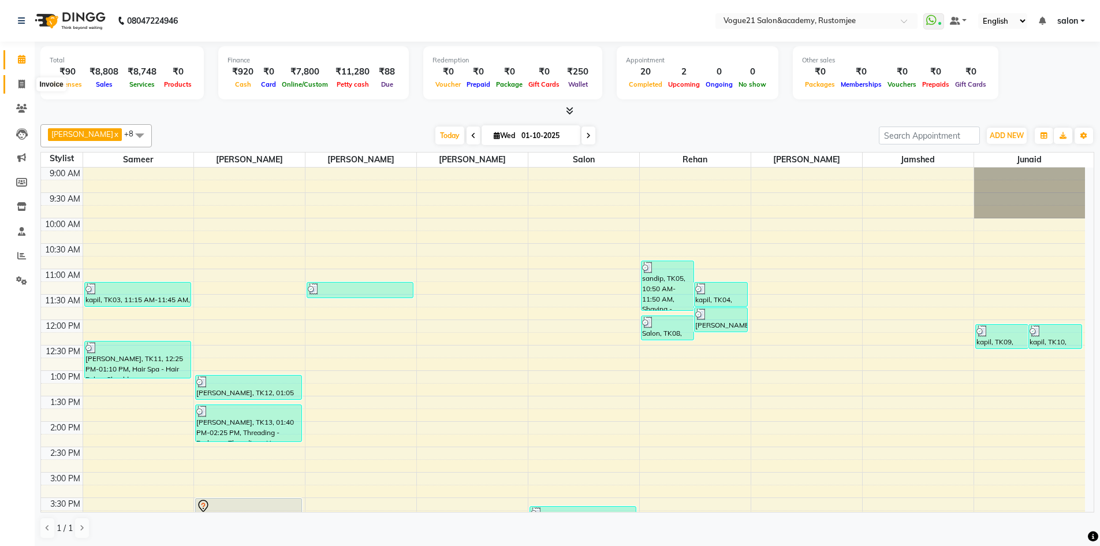
click at [18, 84] on icon at bounding box center [21, 84] width 6 height 9
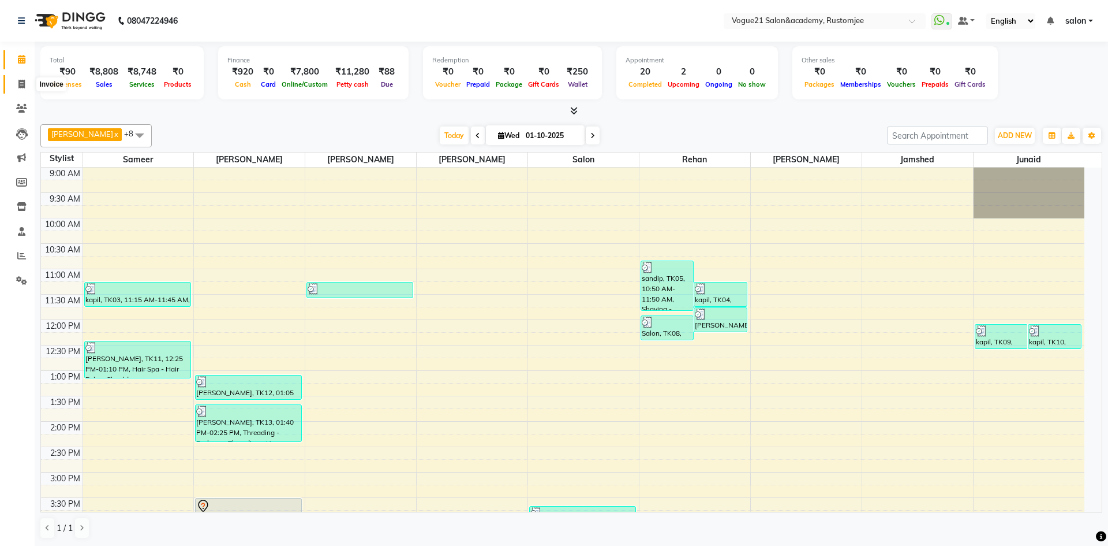
select select "8171"
select select "service"
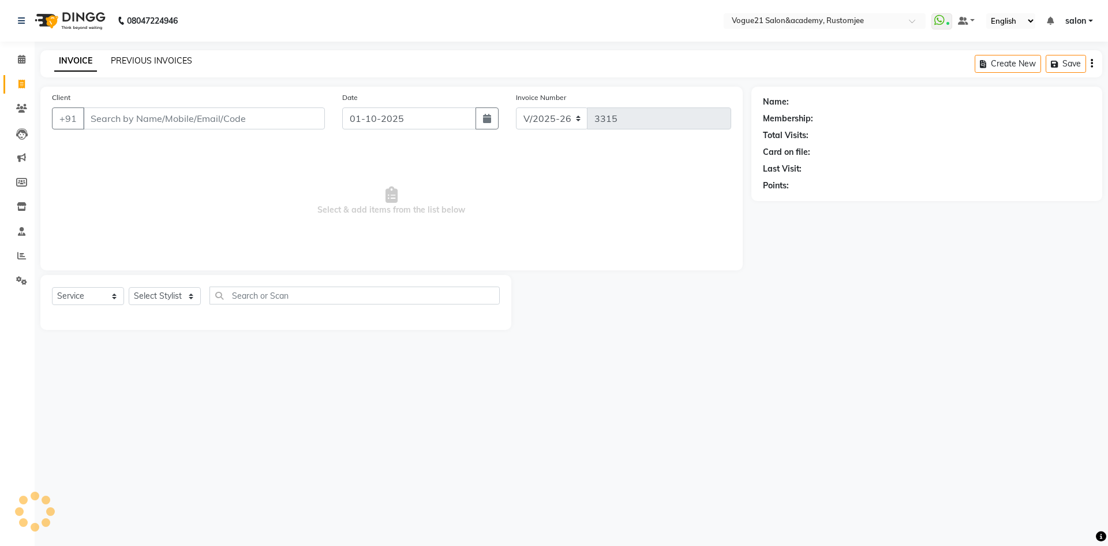
click at [157, 65] on link "PREVIOUS INVOICES" at bounding box center [151, 60] width 81 height 10
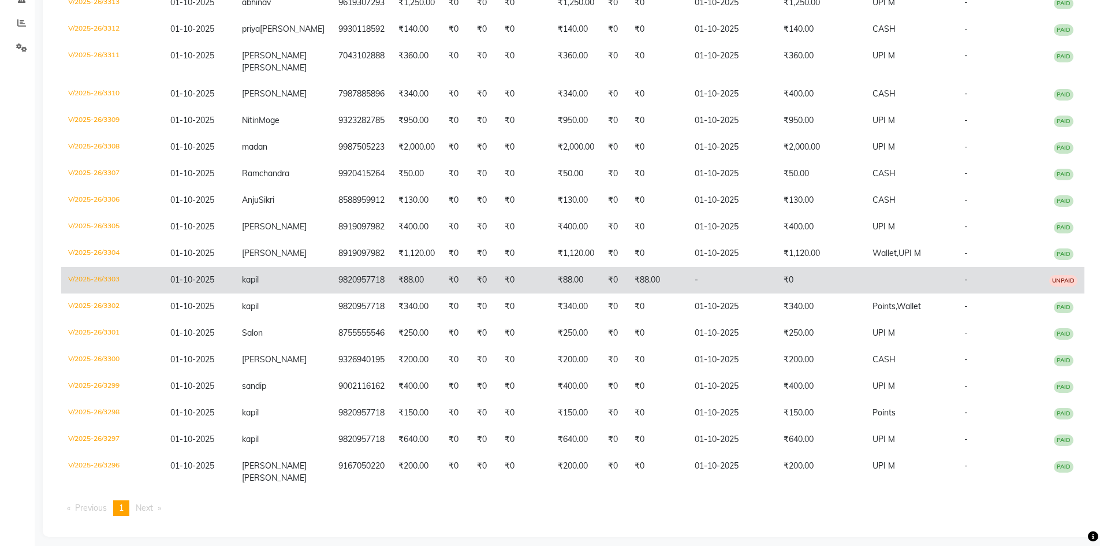
scroll to position [241, 0]
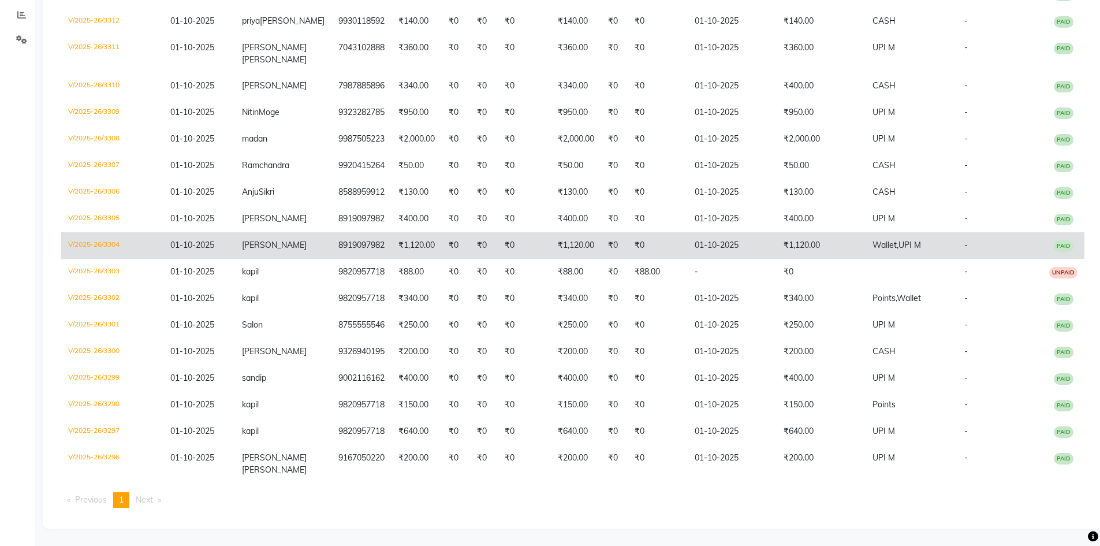
click at [776, 247] on td "₹1,120.00" at bounding box center [820, 245] width 89 height 27
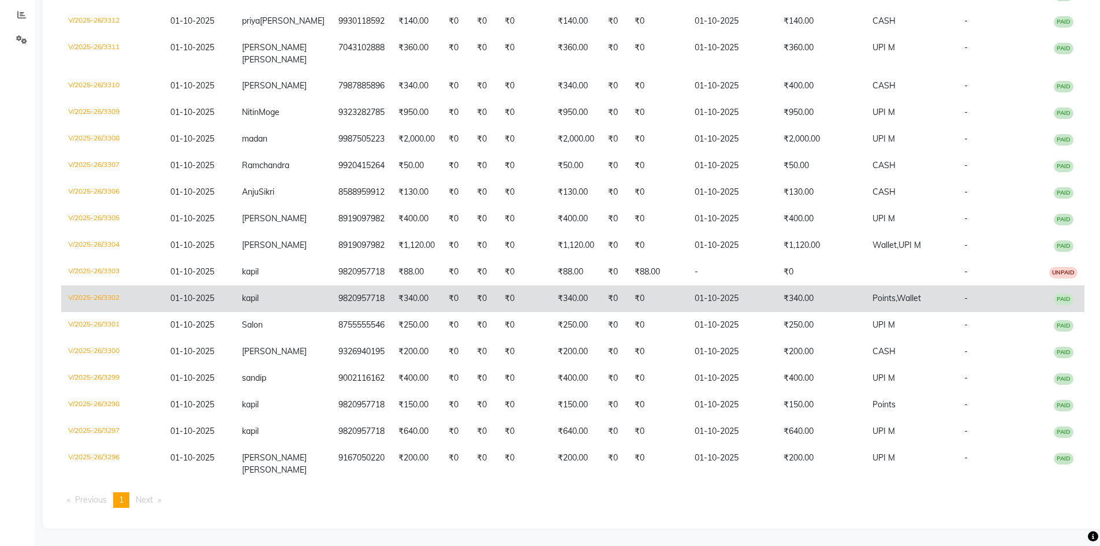
click at [783, 294] on td "₹340.00" at bounding box center [820, 298] width 89 height 27
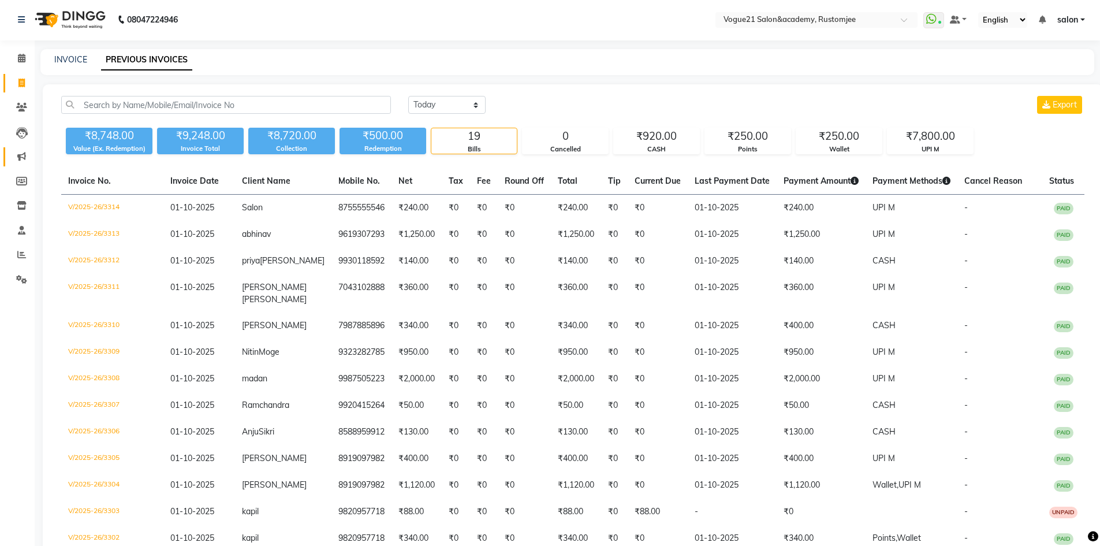
scroll to position [0, 0]
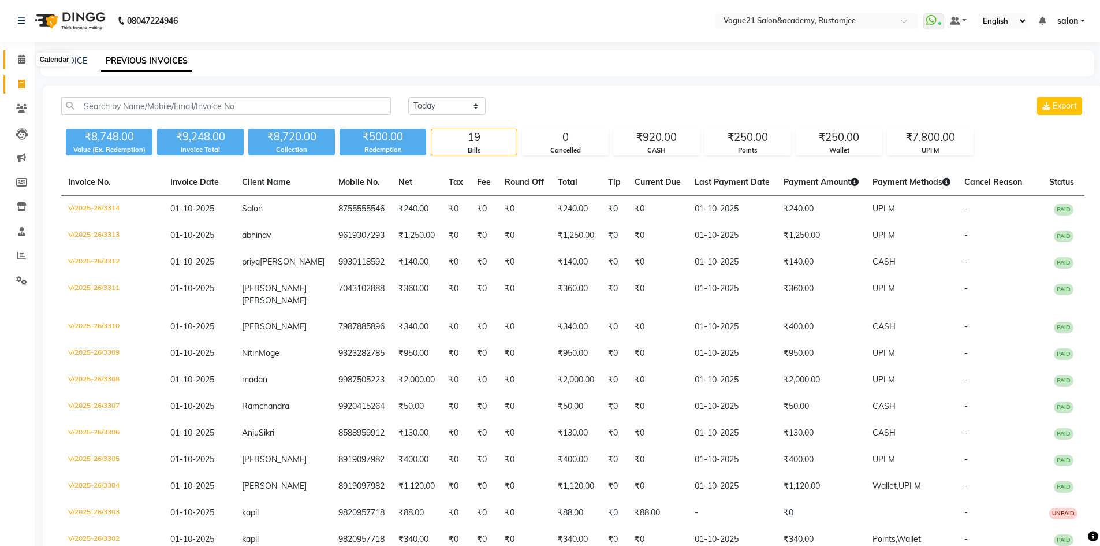
click at [18, 57] on icon at bounding box center [22, 59] width 8 height 9
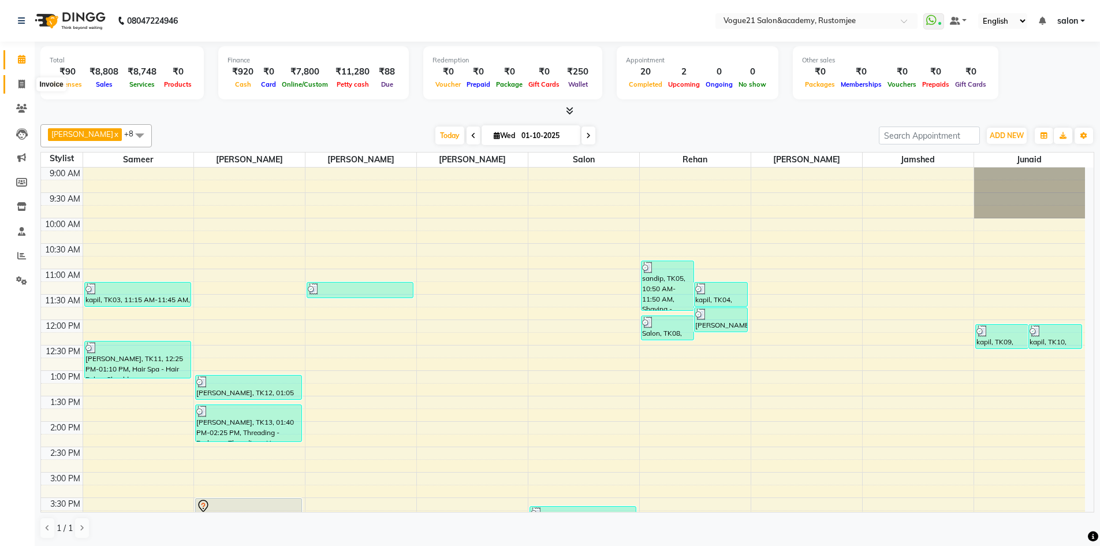
click at [27, 84] on span at bounding box center [22, 84] width 20 height 13
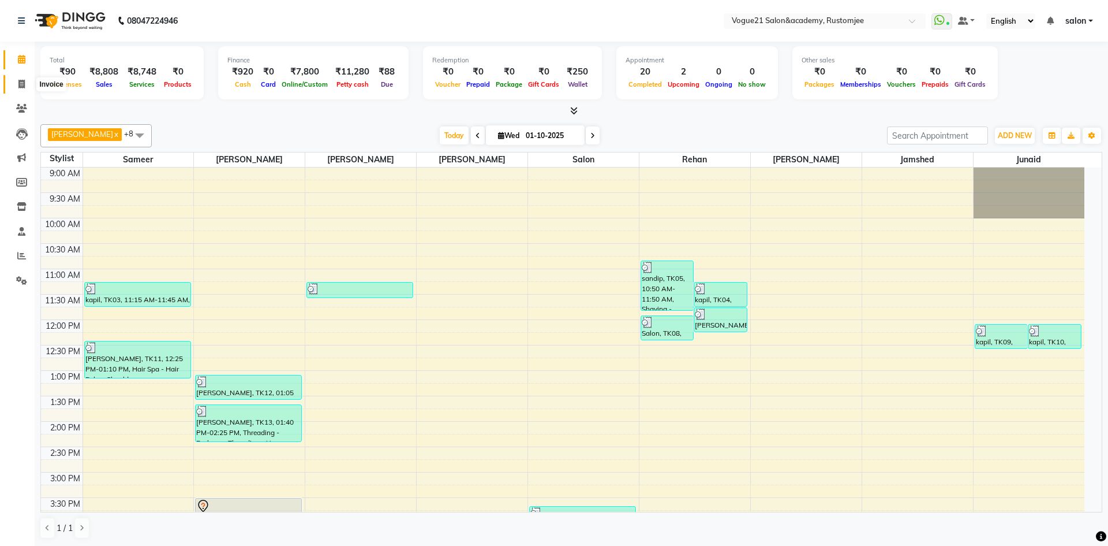
select select "8171"
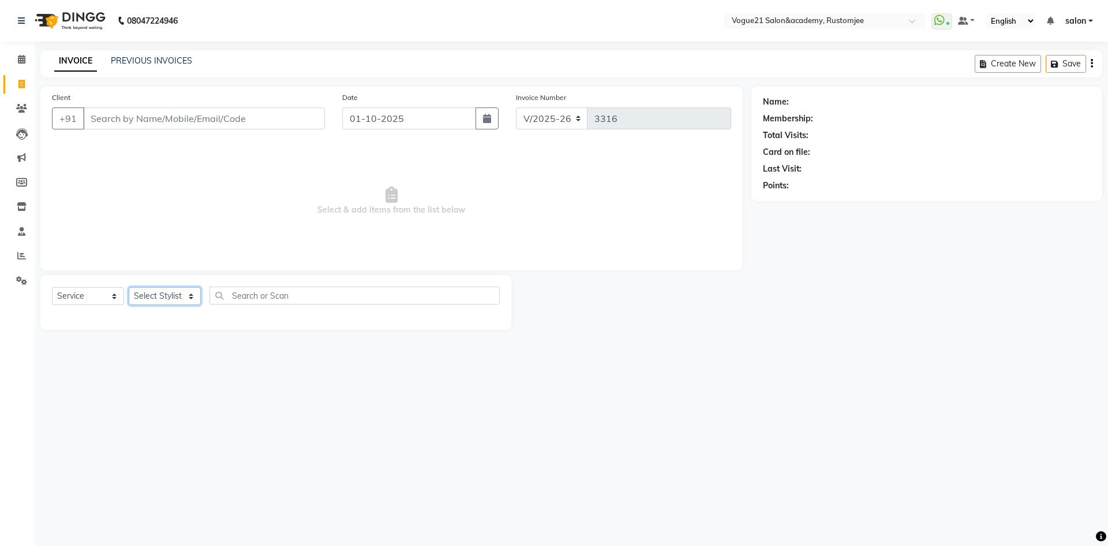
click at [164, 296] on select "Select Stylist [PERSON_NAME] [PERSON_NAME] [PERSON_NAME] [PERSON_NAME] [PERSON_…" at bounding box center [165, 296] width 72 height 18
click at [98, 296] on select "Select Service Product Membership Package Voucher Prepaid Gift Card" at bounding box center [88, 296] width 72 height 18
select select "product"
click at [52, 287] on select "Select Service Product Membership Package Voucher Prepaid Gift Card" at bounding box center [88, 296] width 72 height 18
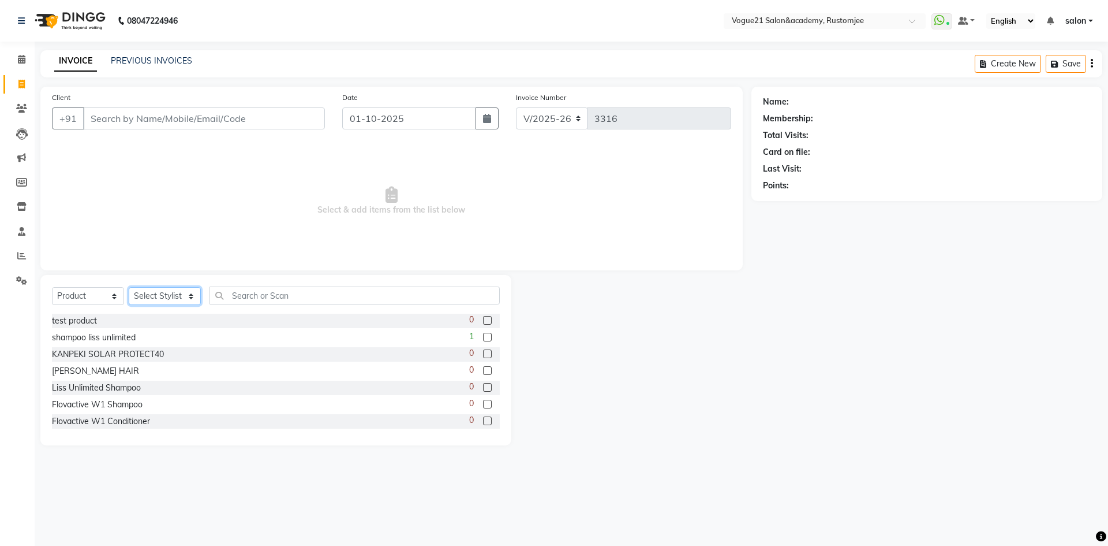
click at [152, 292] on select "Select Stylist [PERSON_NAME] [PERSON_NAME] [PERSON_NAME] [PERSON_NAME] [PERSON_…" at bounding box center [165, 296] width 72 height 18
select select "77867"
click at [129, 287] on select "Select Stylist [PERSON_NAME] [PERSON_NAME] [PERSON_NAME] [PERSON_NAME] [PERSON_…" at bounding box center [165, 296] width 72 height 18
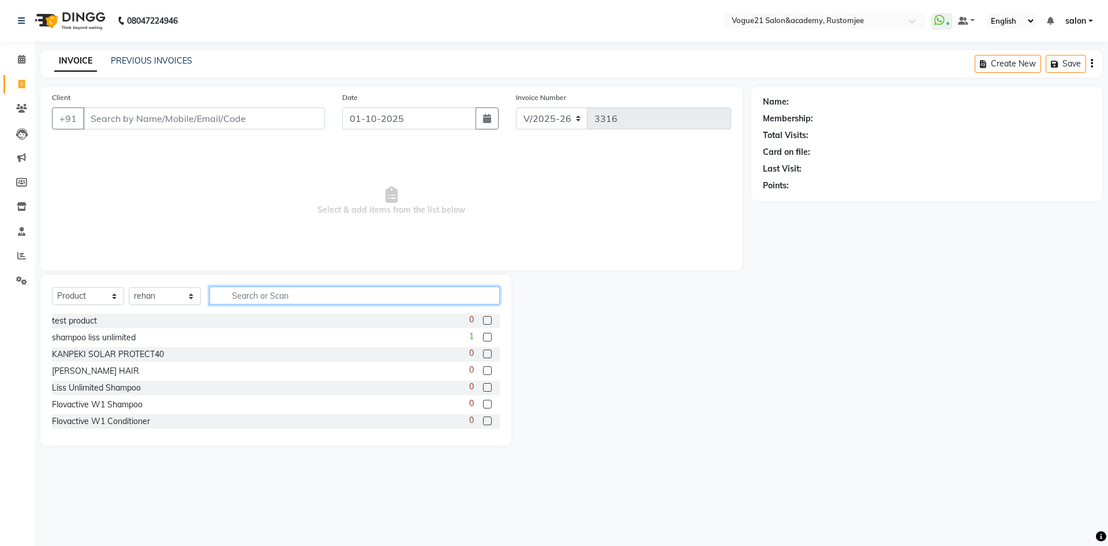
click at [244, 298] on input "text" at bounding box center [355, 295] width 290 height 18
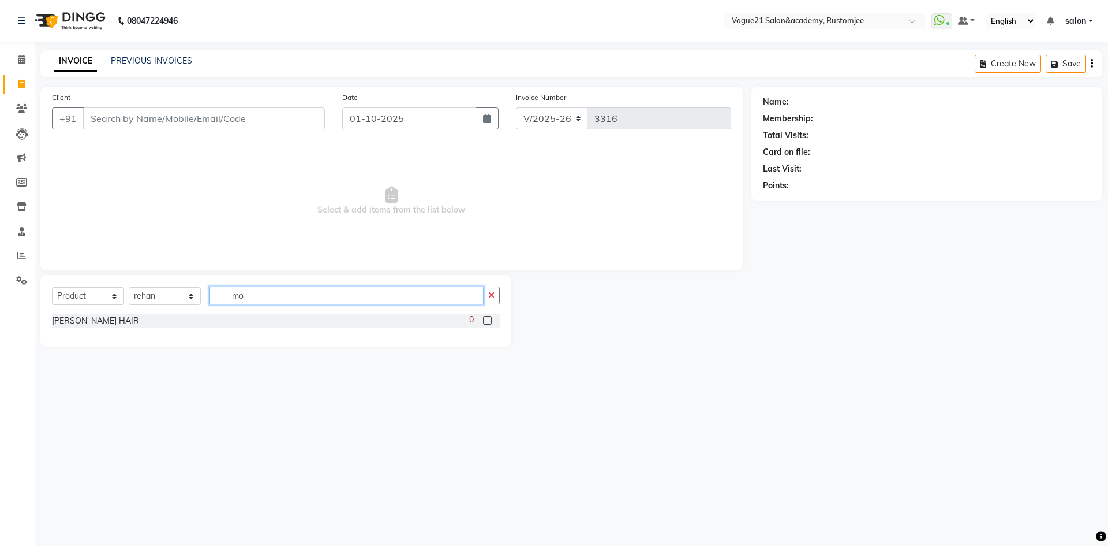
type input "m"
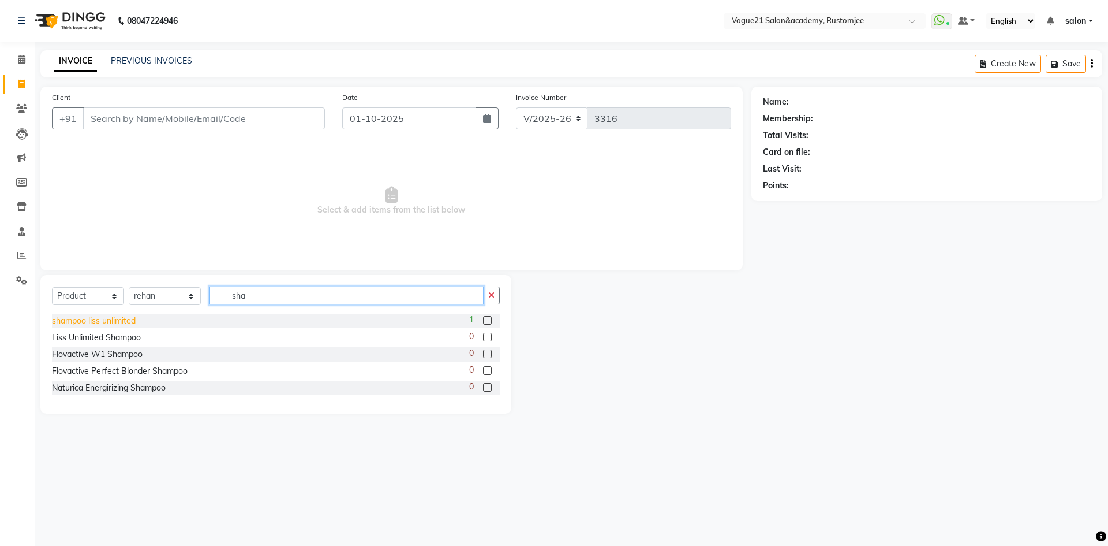
type input "sha"
click at [122, 321] on div "shampoo liss unlimited" at bounding box center [94, 321] width 84 height 12
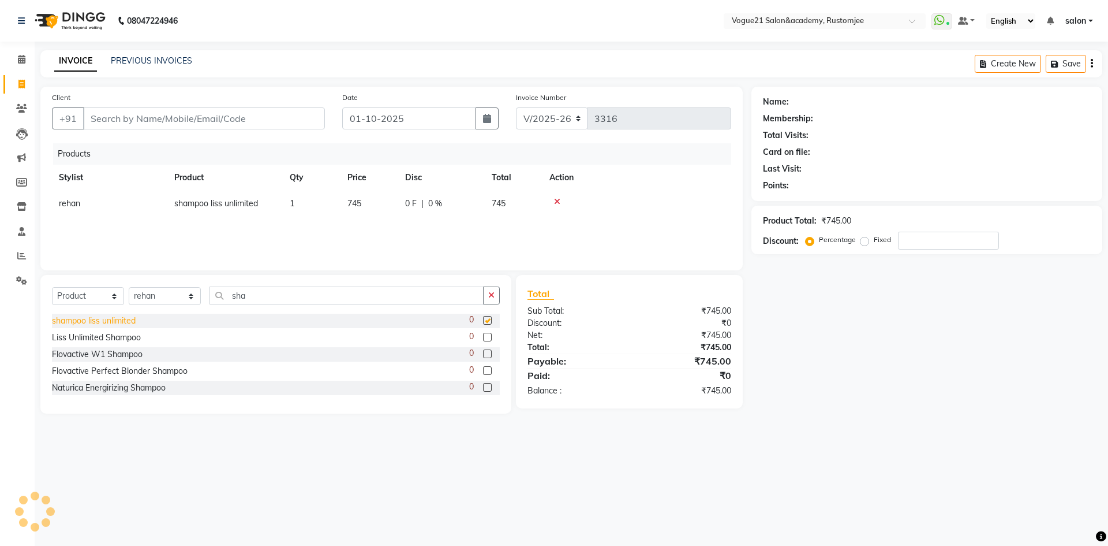
checkbox input "false"
click at [126, 337] on div "Liss Unlimited Shampoo" at bounding box center [96, 337] width 89 height 12
checkbox input "false"
click at [131, 358] on div "Flovactive W1 Shampoo" at bounding box center [97, 354] width 91 height 12
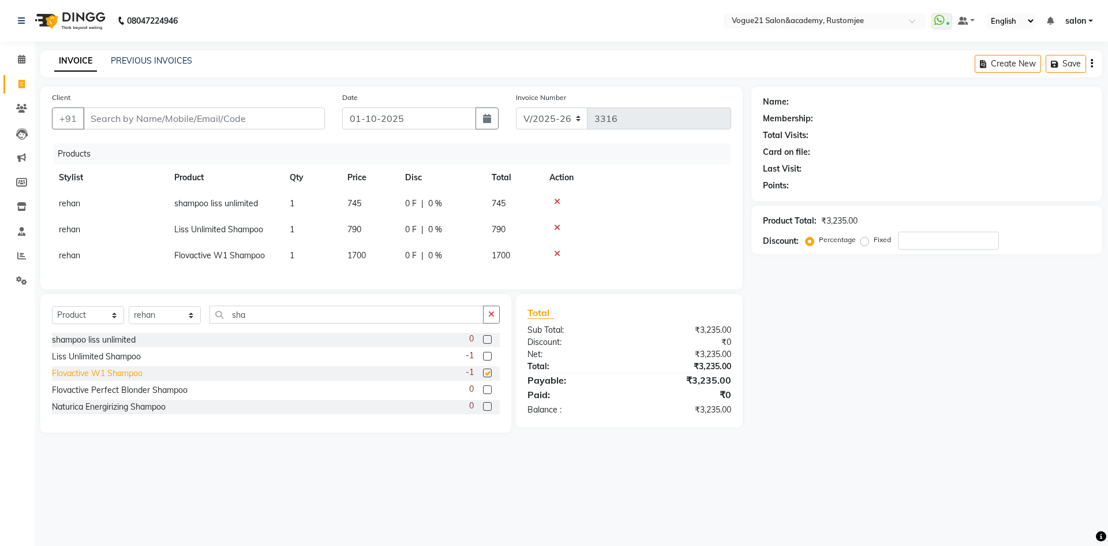
checkbox input "false"
click at [141, 396] on div "Flovactive Perfect Blonder Shampoo" at bounding box center [120, 390] width 136 height 12
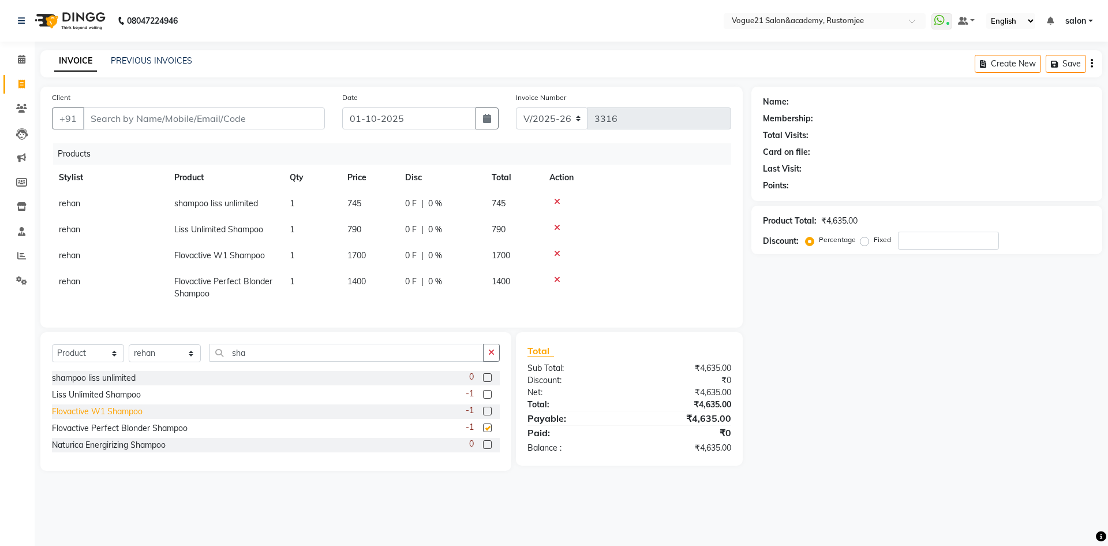
checkbox input "false"
click at [136, 451] on div "Naturica Energirizing Shampoo" at bounding box center [109, 445] width 114 height 12
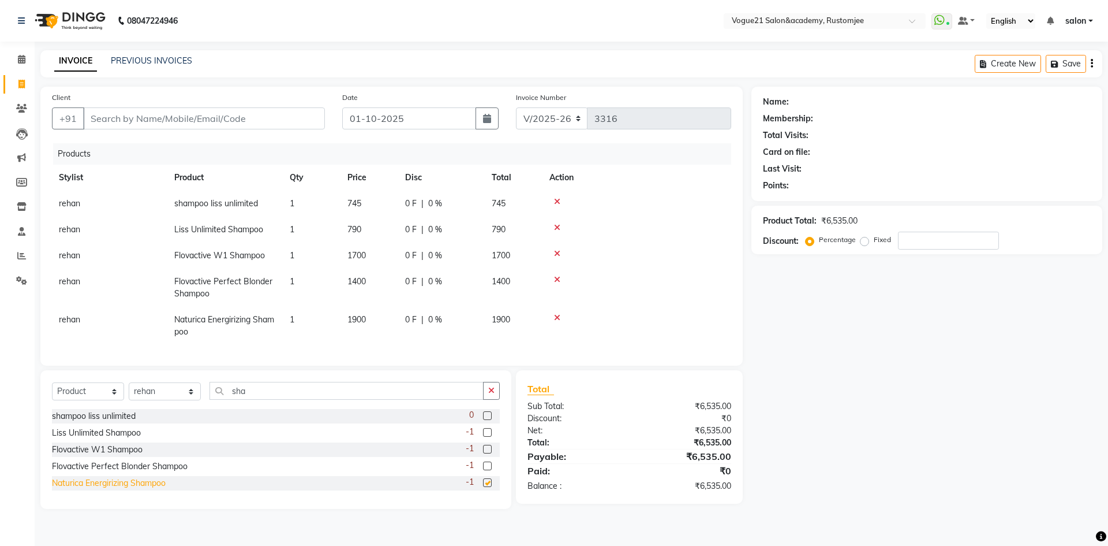
checkbox input "false"
click at [556, 318] on icon at bounding box center [557, 317] width 6 height 8
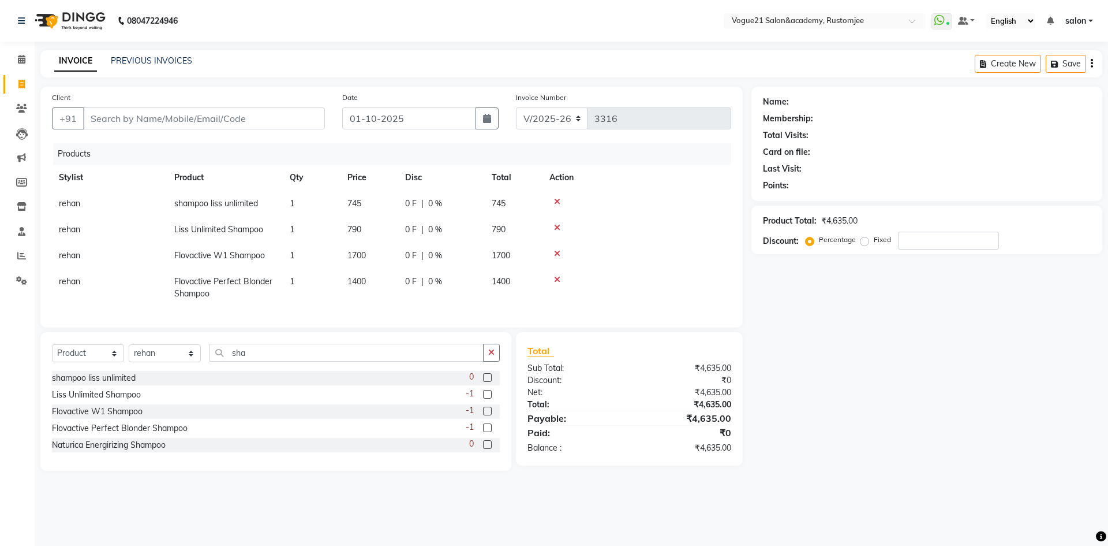
click at [556, 277] on icon at bounding box center [557, 279] width 6 height 8
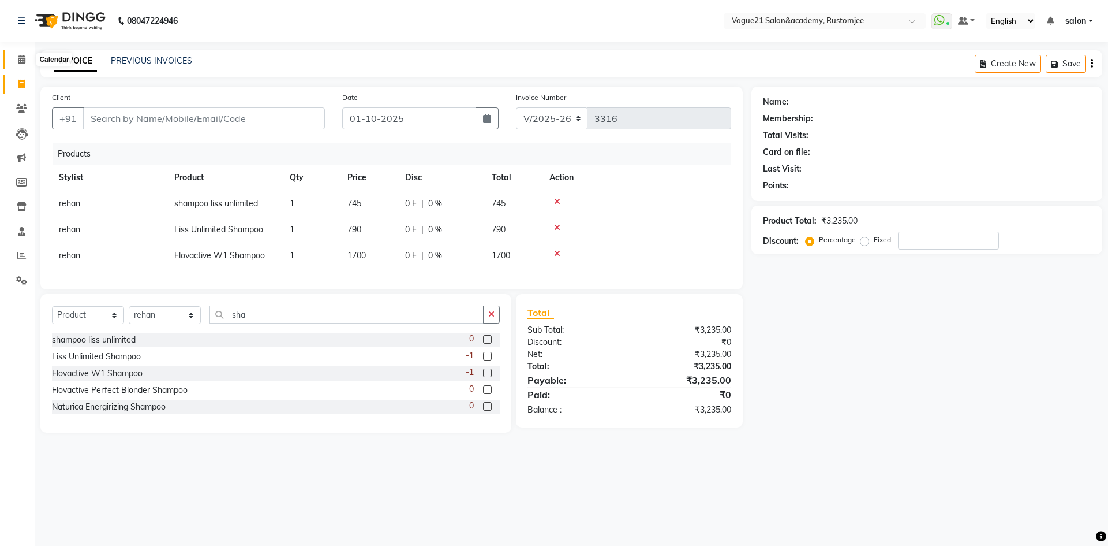
click at [25, 57] on icon at bounding box center [22, 59] width 8 height 9
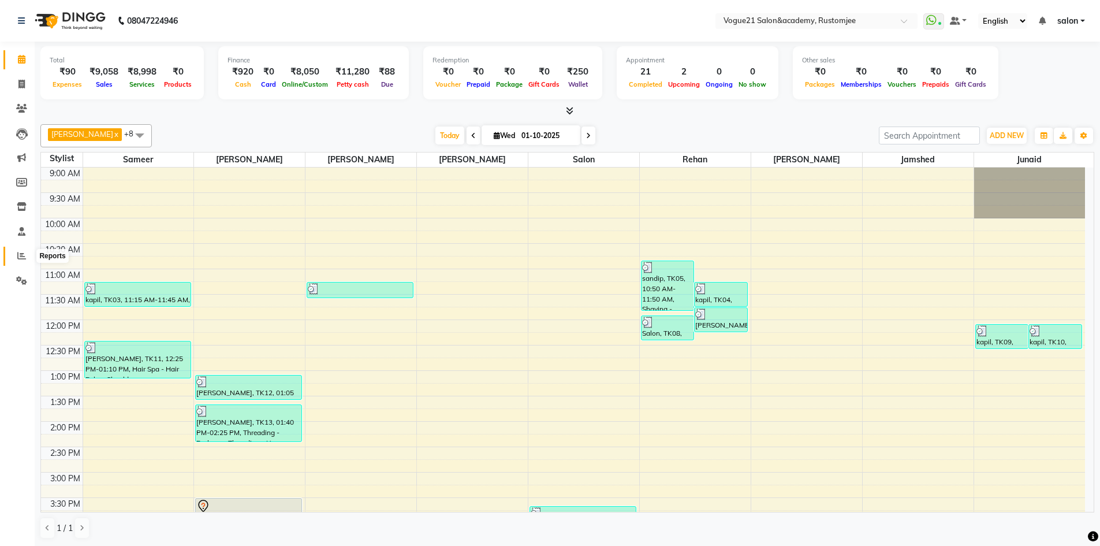
click at [23, 253] on icon at bounding box center [21, 255] width 9 height 9
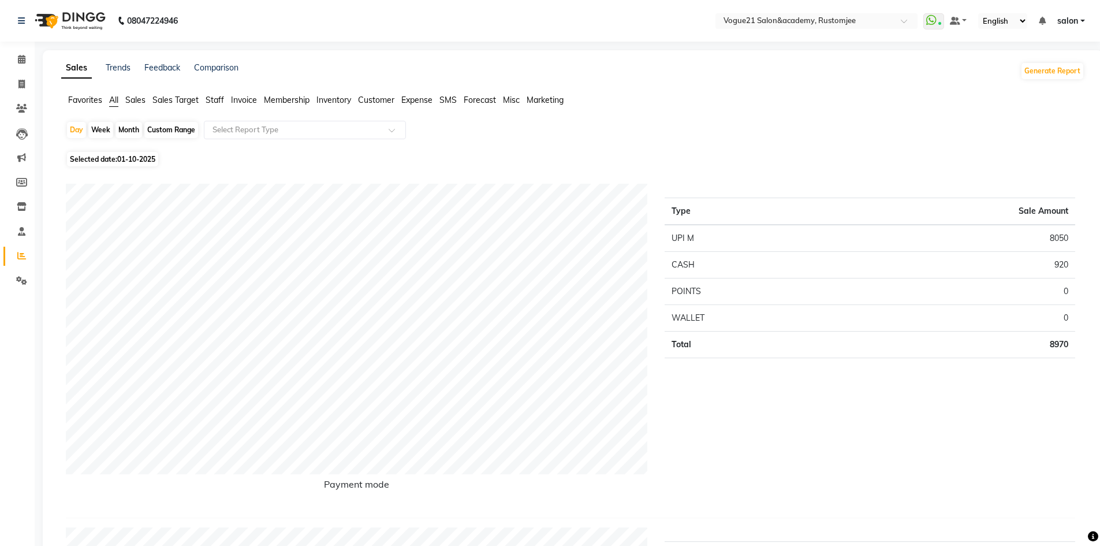
click at [211, 99] on span "Staff" at bounding box center [215, 100] width 18 height 10
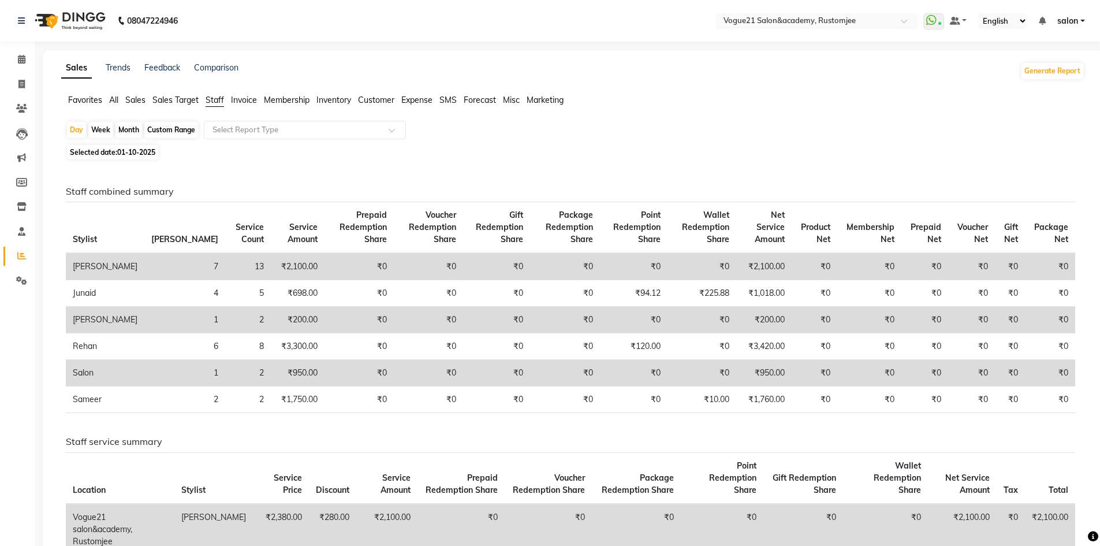
click at [135, 131] on div "Month" at bounding box center [128, 130] width 27 height 16
select select "10"
select select "2025"
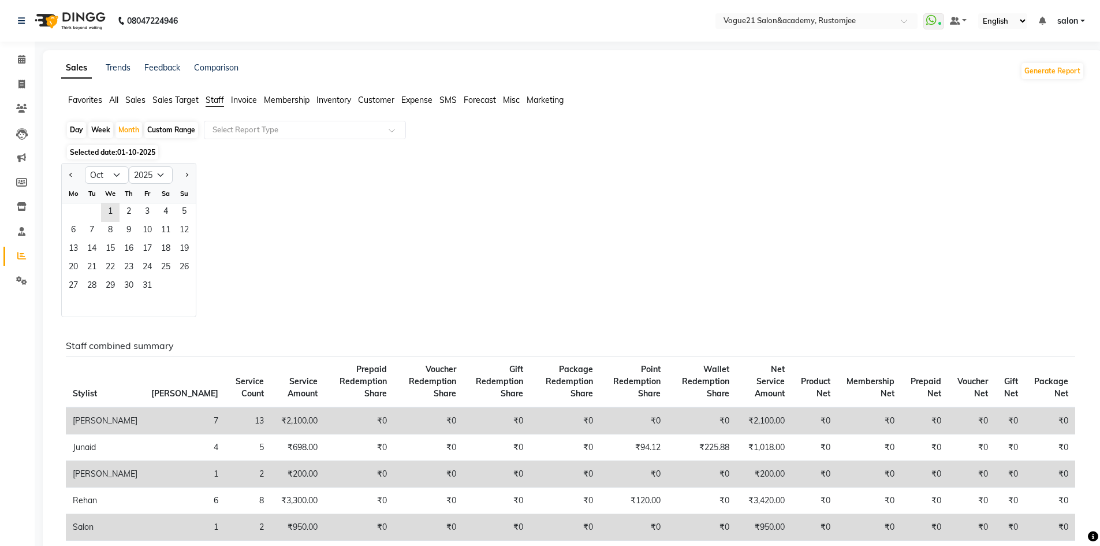
click at [66, 180] on div at bounding box center [73, 175] width 23 height 18
click at [74, 175] on button "Previous month" at bounding box center [70, 175] width 9 height 18
select select "9"
click at [150, 221] on span "5" at bounding box center [147, 212] width 18 height 18
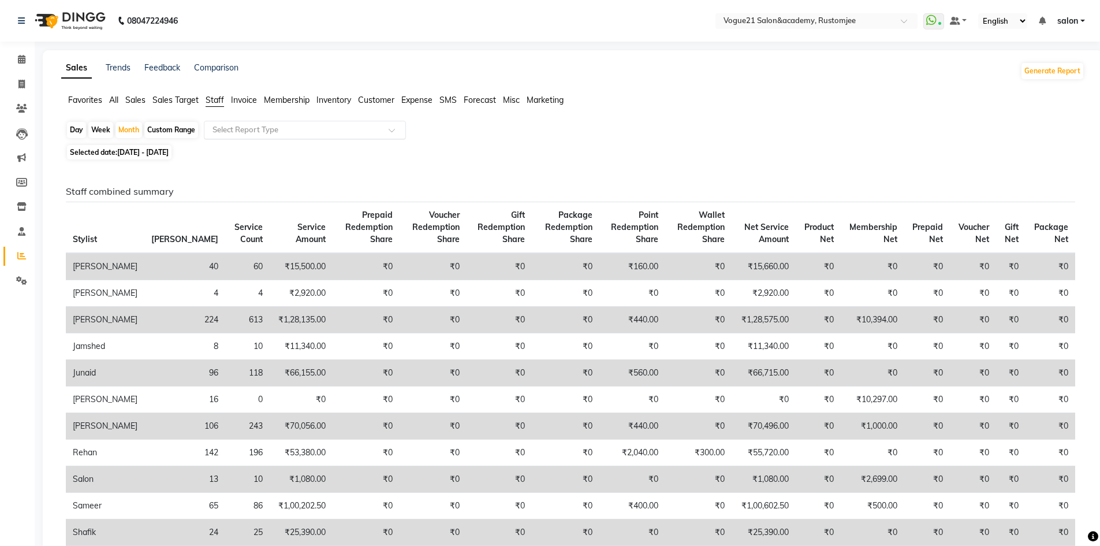
click at [268, 124] on input "text" at bounding box center [293, 130] width 166 height 12
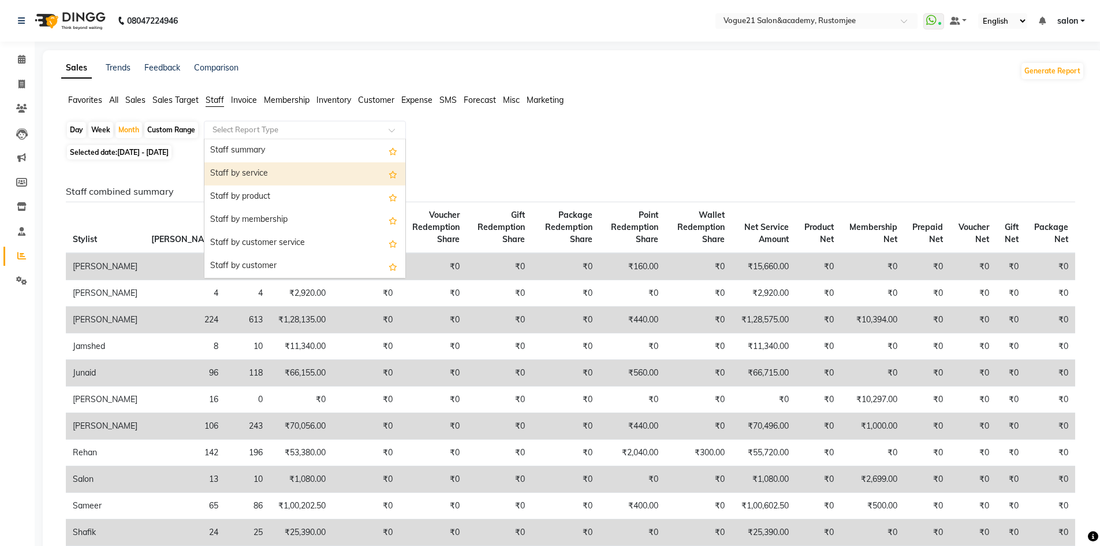
click at [265, 170] on div "Staff by service" at bounding box center [304, 173] width 201 height 23
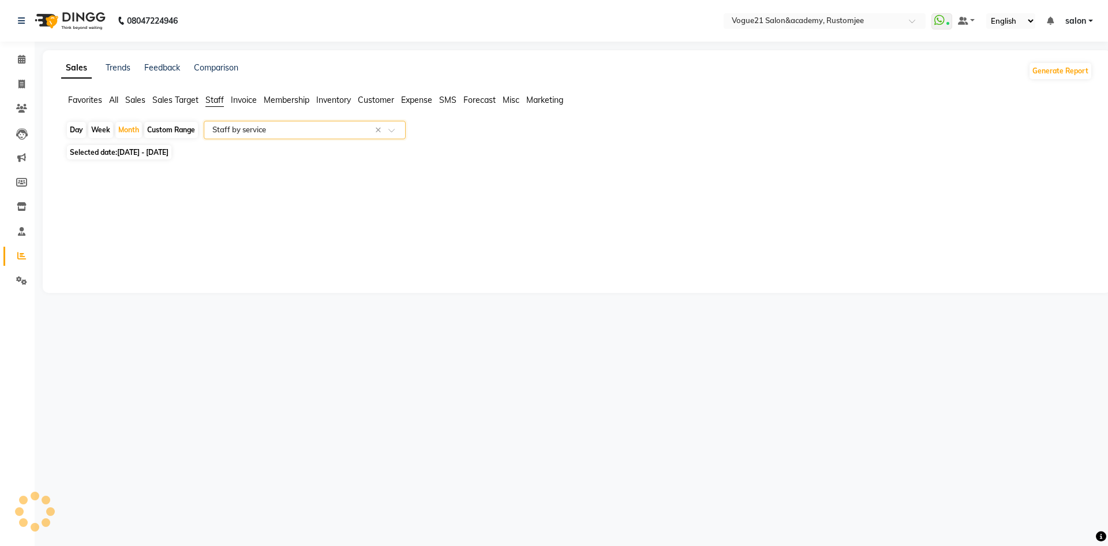
select select "csv"
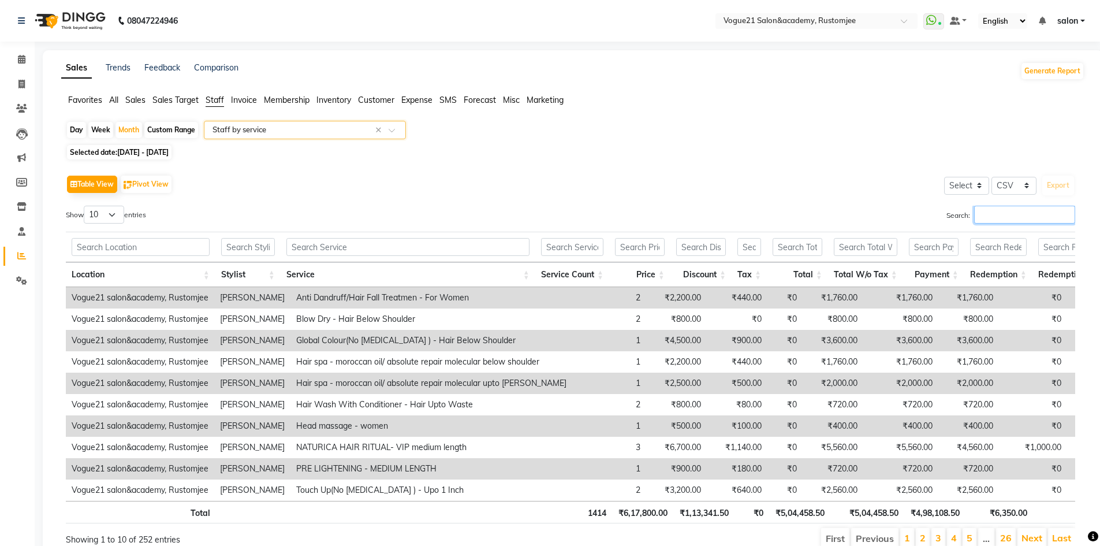
click at [996, 212] on input "Search:" at bounding box center [1024, 215] width 101 height 18
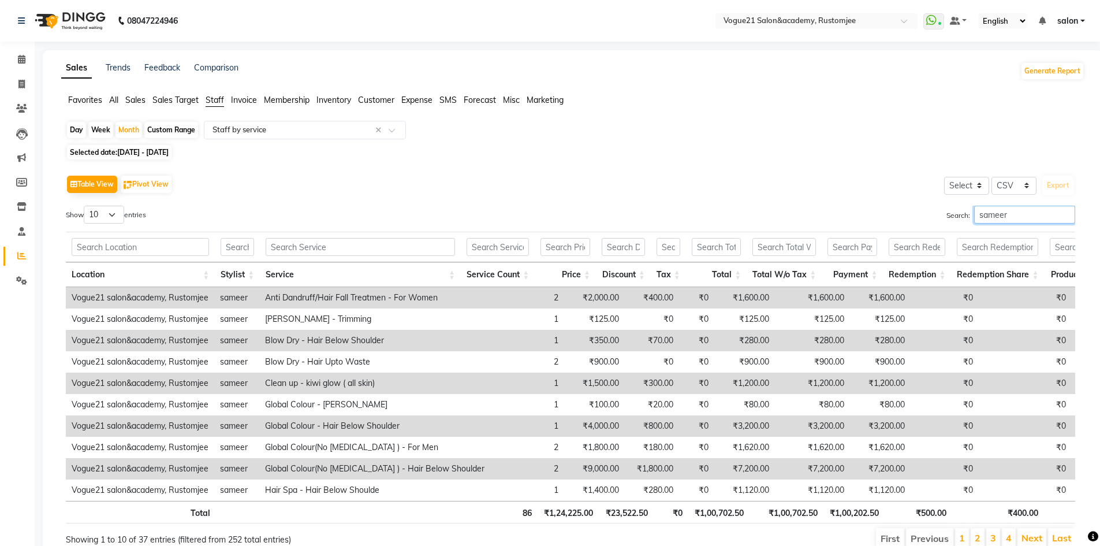
type input "sameer"
click at [107, 208] on select "10 25 50 100" at bounding box center [104, 215] width 40 height 18
select select "100"
click at [85, 206] on select "10 25 50 100" at bounding box center [104, 215] width 40 height 18
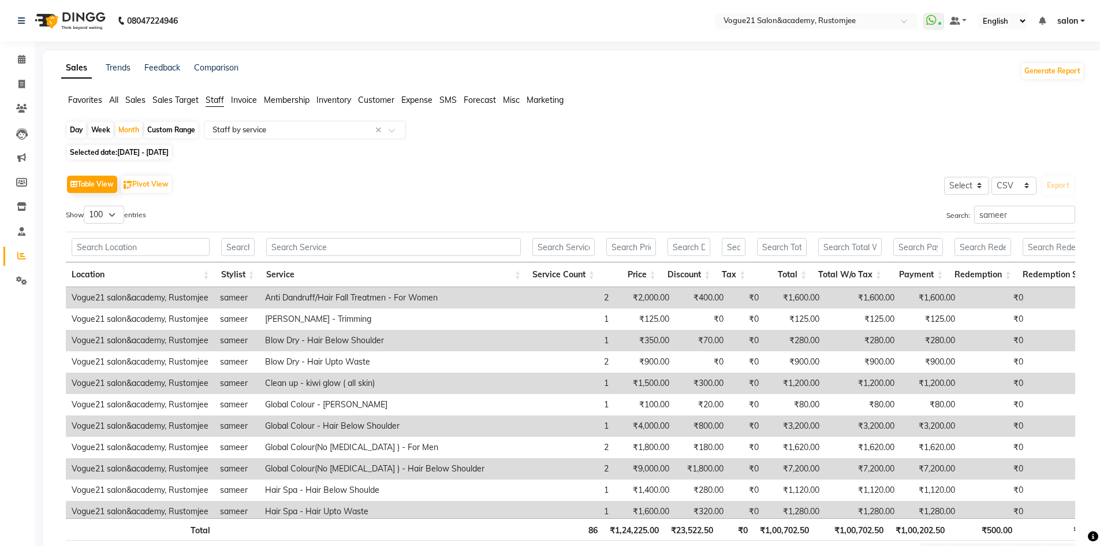
click at [127, 152] on span "01-09-2025 - 30-09-2025" at bounding box center [142, 152] width 51 height 9
select select "9"
select select "2025"
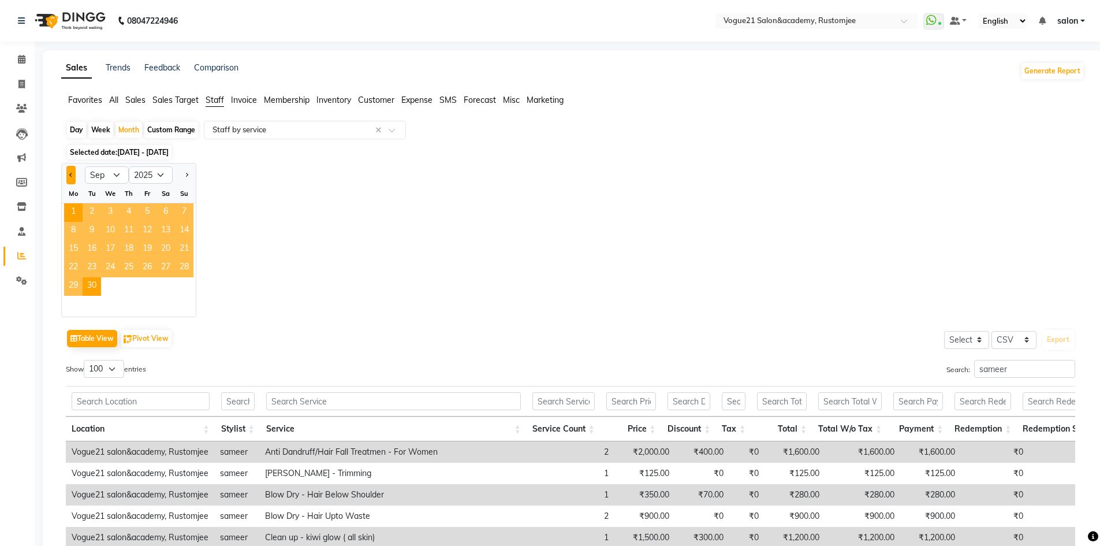
click at [71, 175] on span "Previous month" at bounding box center [71, 175] width 4 height 4
select select "8"
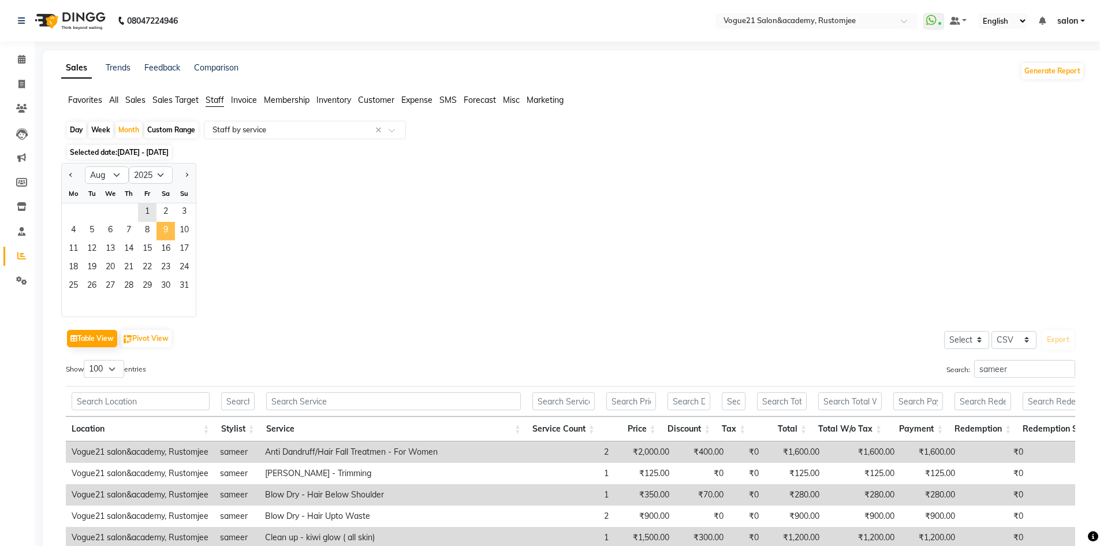
click at [163, 237] on span "9" at bounding box center [165, 231] width 18 height 18
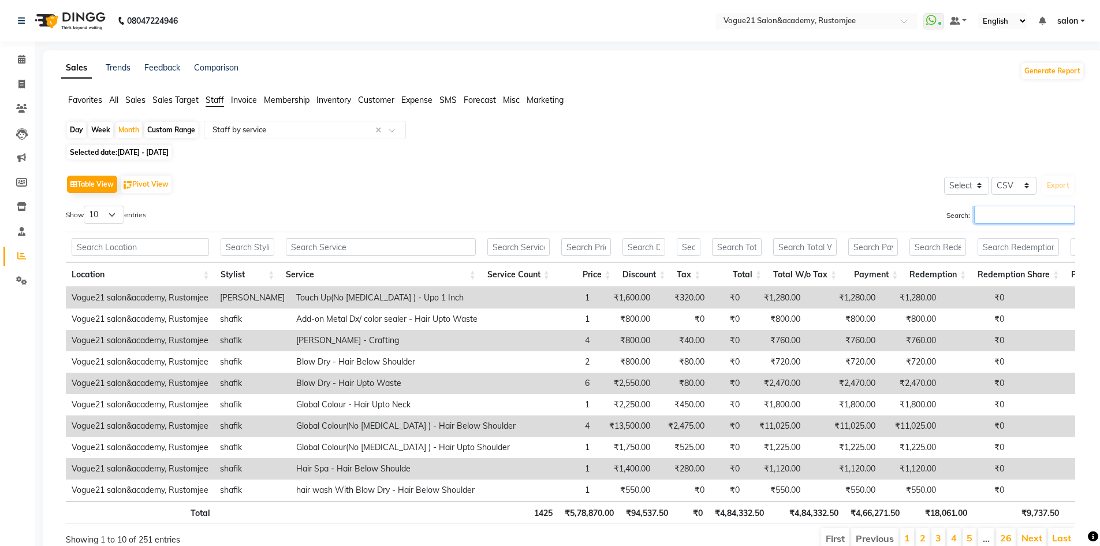
click at [1013, 216] on input "Search:" at bounding box center [1024, 215] width 101 height 18
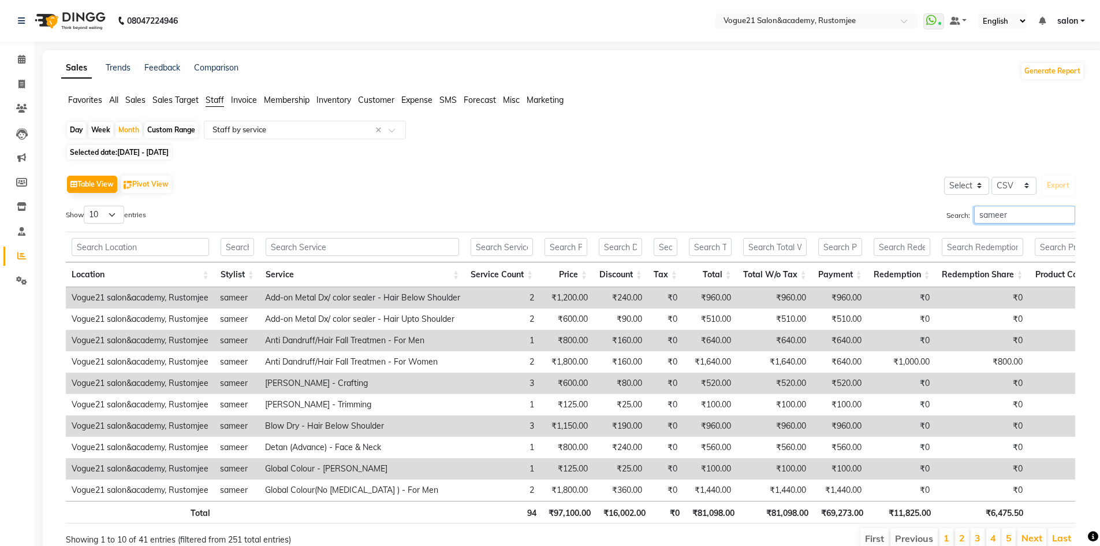
type input "sameer"
click at [115, 207] on select "10 25 50 100" at bounding box center [104, 215] width 40 height 18
select select "100"
click at [85, 206] on select "10 25 50 100" at bounding box center [104, 215] width 40 height 18
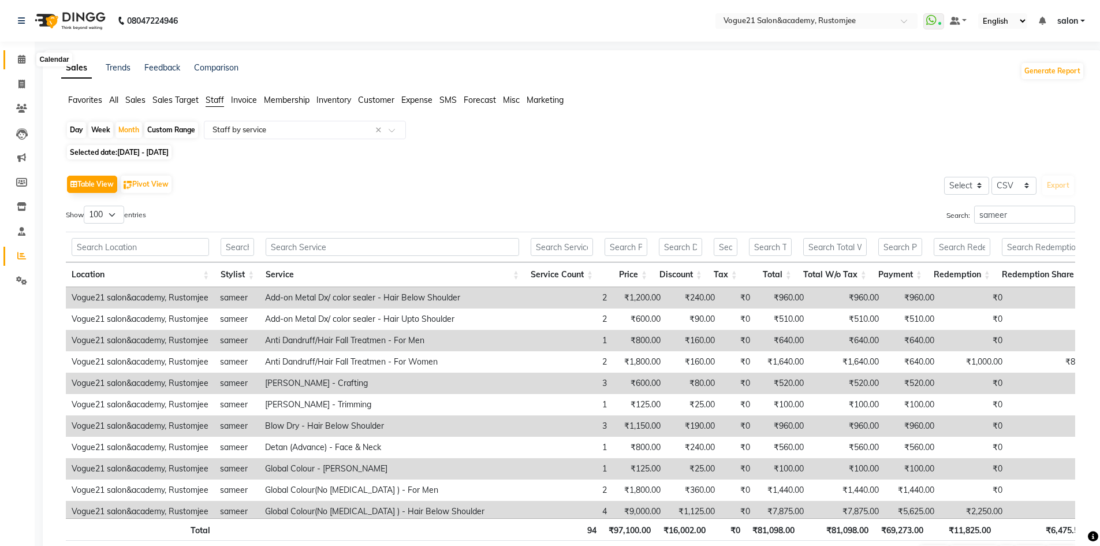
click at [23, 63] on icon at bounding box center [22, 59] width 8 height 9
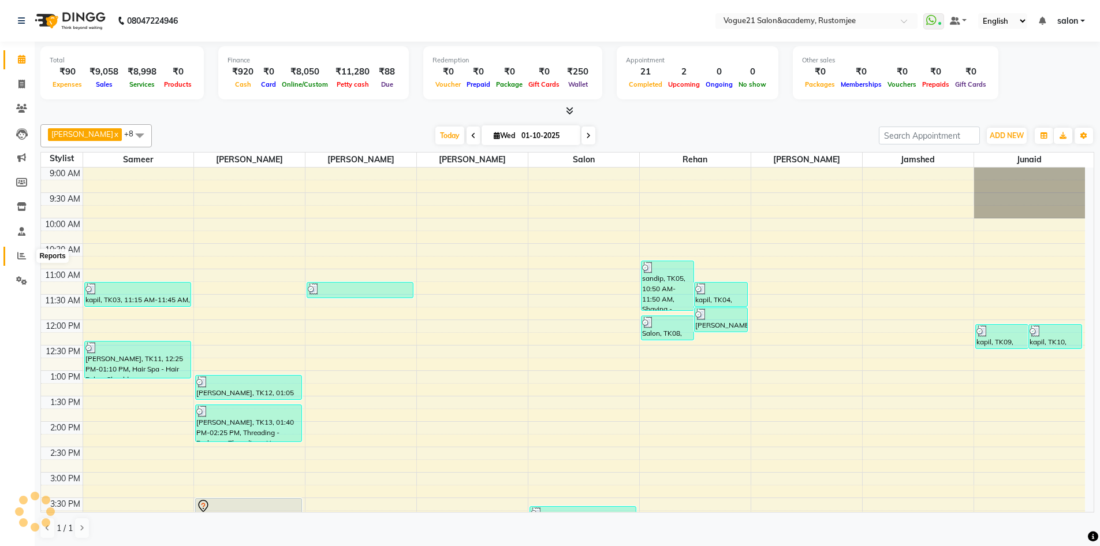
click at [21, 259] on icon at bounding box center [21, 255] width 9 height 9
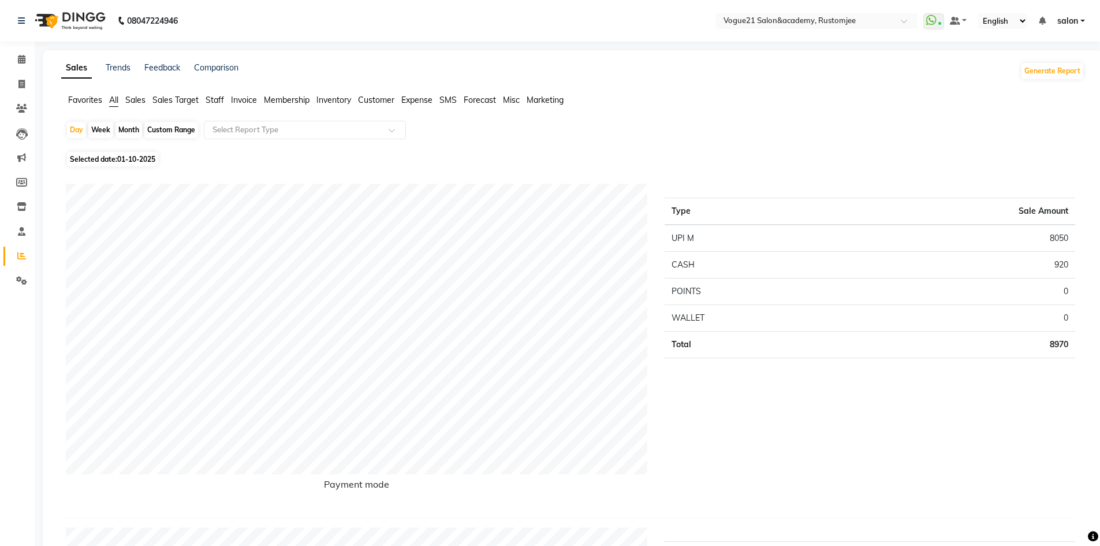
click at [123, 132] on div "Month" at bounding box center [128, 130] width 27 height 16
select select "10"
select select "2025"
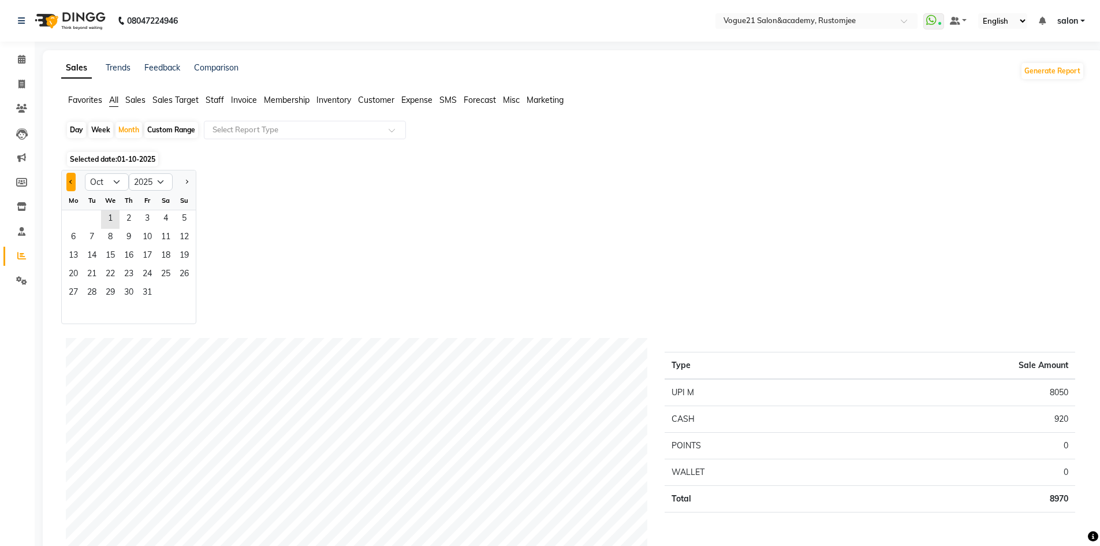
click at [70, 181] on span "Previous month" at bounding box center [71, 181] width 4 height 4
select select "8"
click at [133, 229] on span "7" at bounding box center [128, 238] width 18 height 18
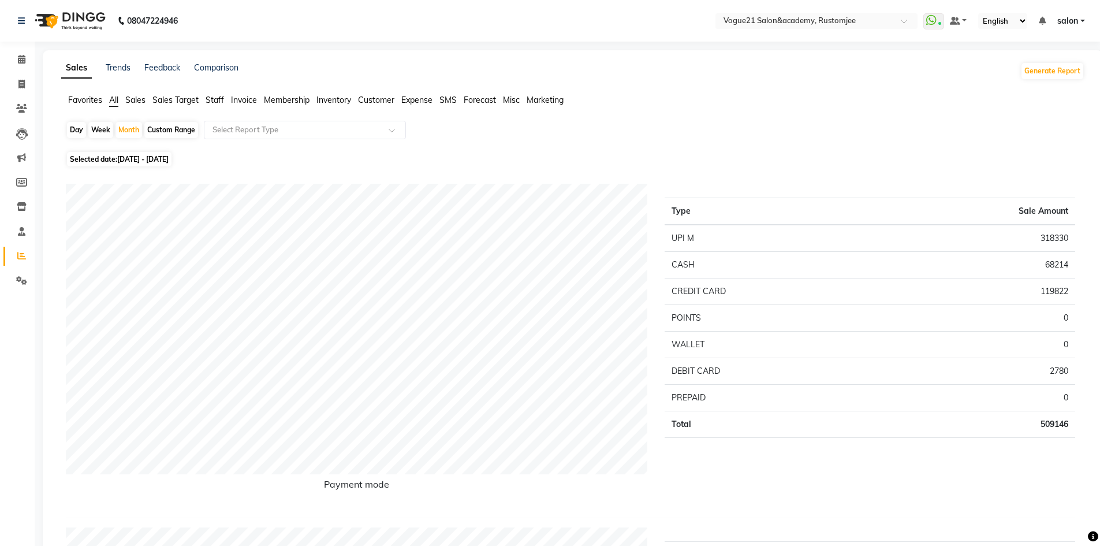
click at [219, 99] on span "Staff" at bounding box center [215, 100] width 18 height 10
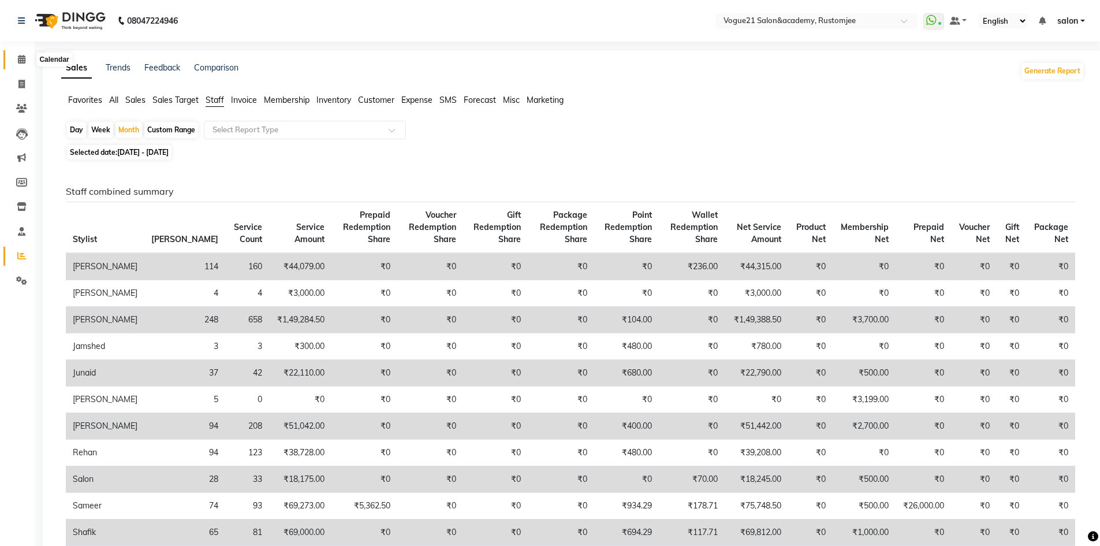
drag, startPoint x: 25, startPoint y: 57, endPoint x: 155, endPoint y: 0, distance: 141.9
click at [25, 57] on icon at bounding box center [22, 59] width 8 height 9
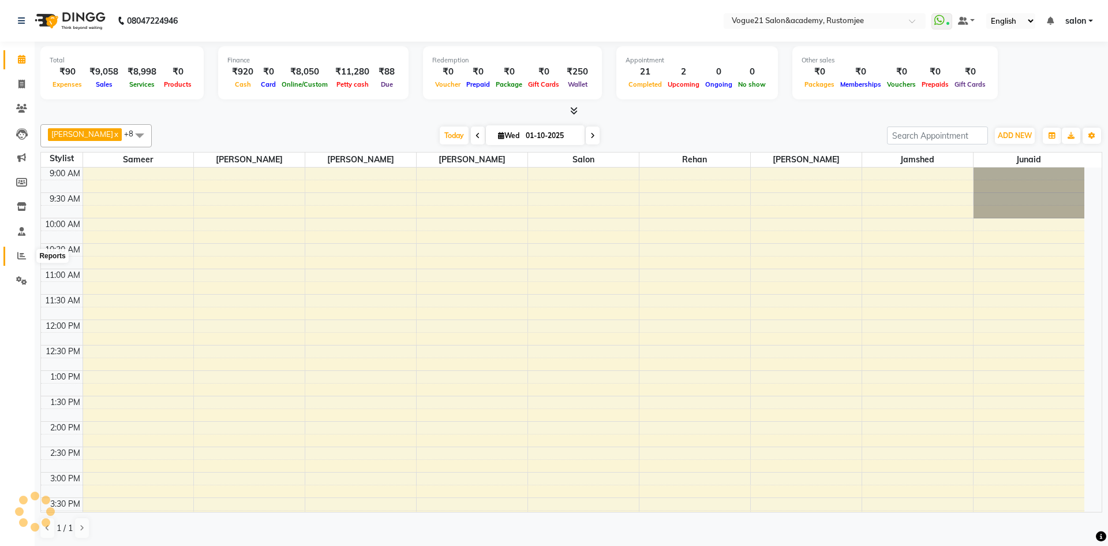
click at [24, 256] on icon at bounding box center [21, 255] width 9 height 9
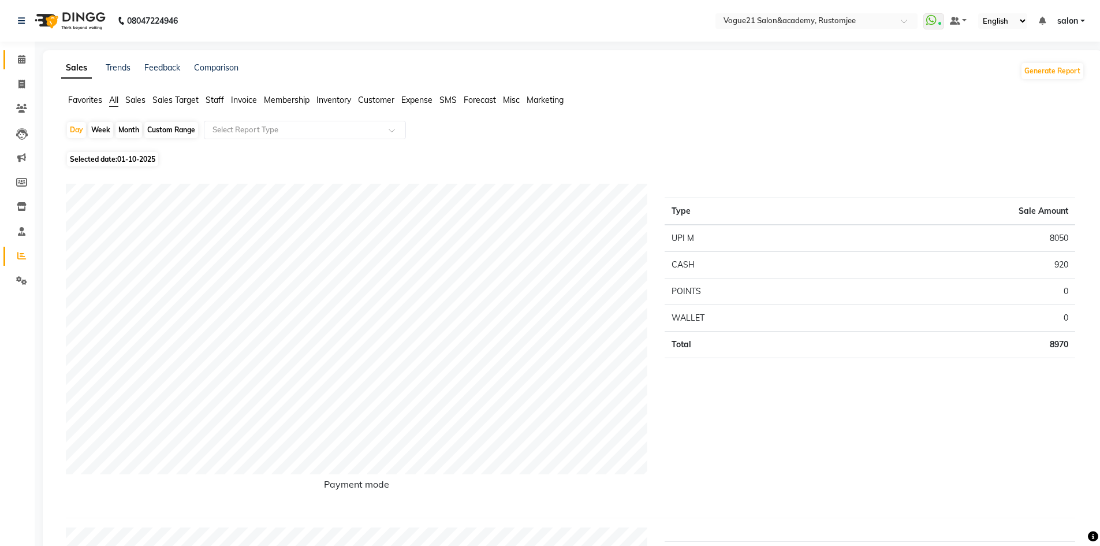
drag, startPoint x: 21, startPoint y: 53, endPoint x: 115, endPoint y: 5, distance: 105.6
click at [21, 53] on link "Calendar" at bounding box center [17, 59] width 28 height 19
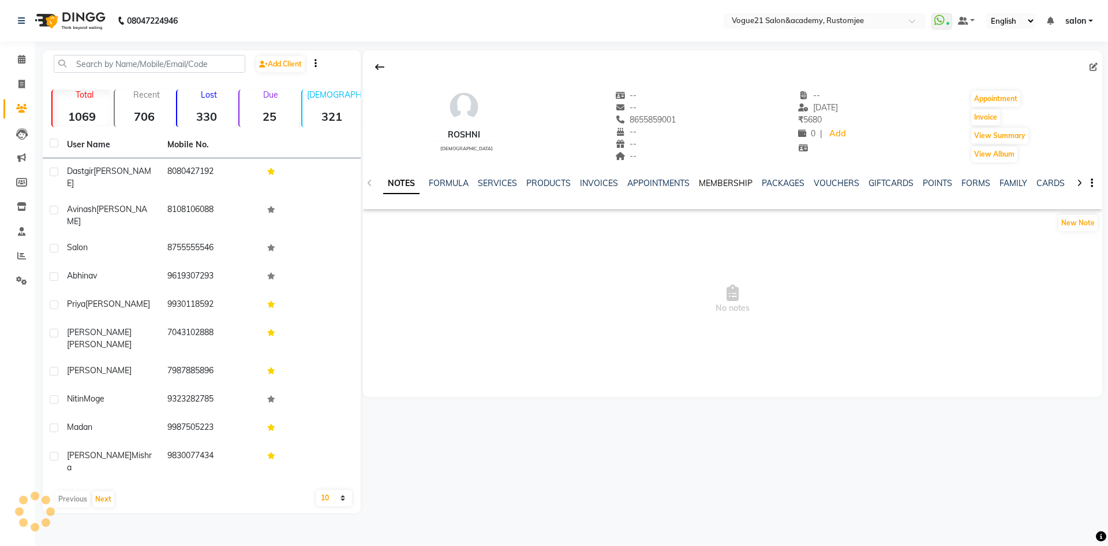
click at [715, 180] on link "MEMBERSHIP" at bounding box center [726, 183] width 54 height 10
